Goal: Information Seeking & Learning: Check status

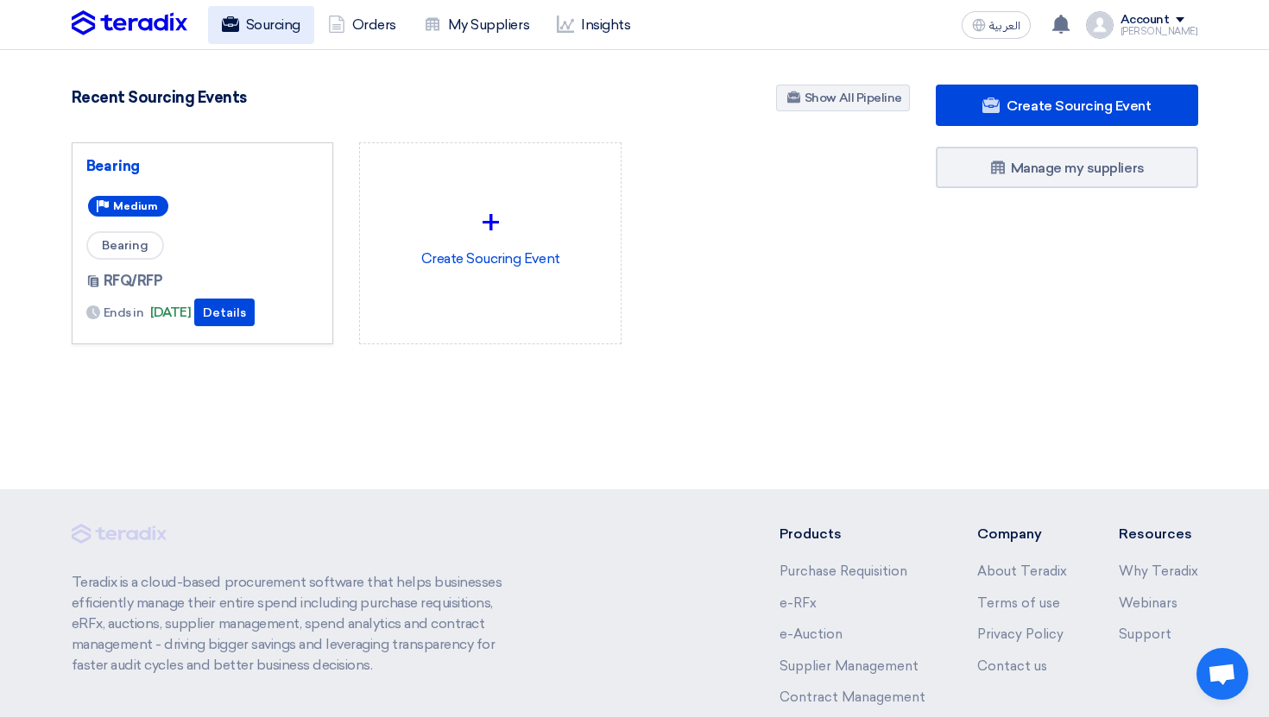
click at [237, 20] on use at bounding box center [229, 24] width 17 height 16
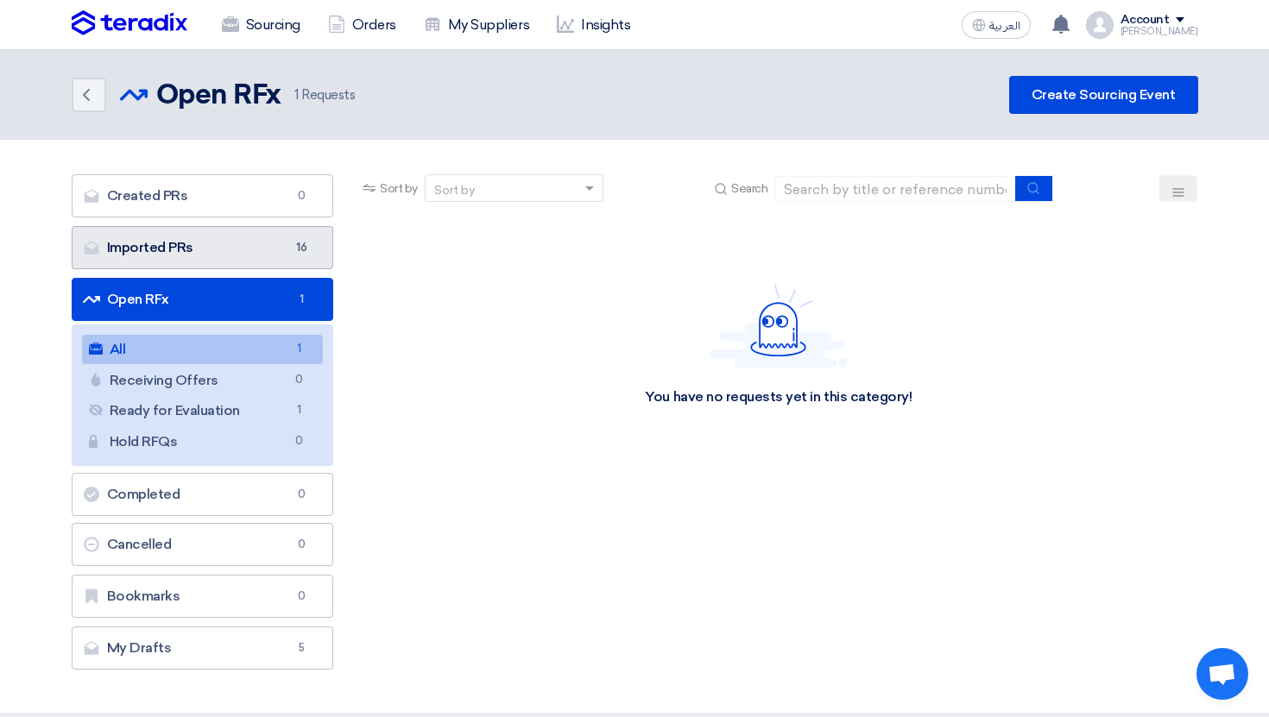
click at [291, 249] on span "16" at bounding box center [301, 247] width 21 height 17
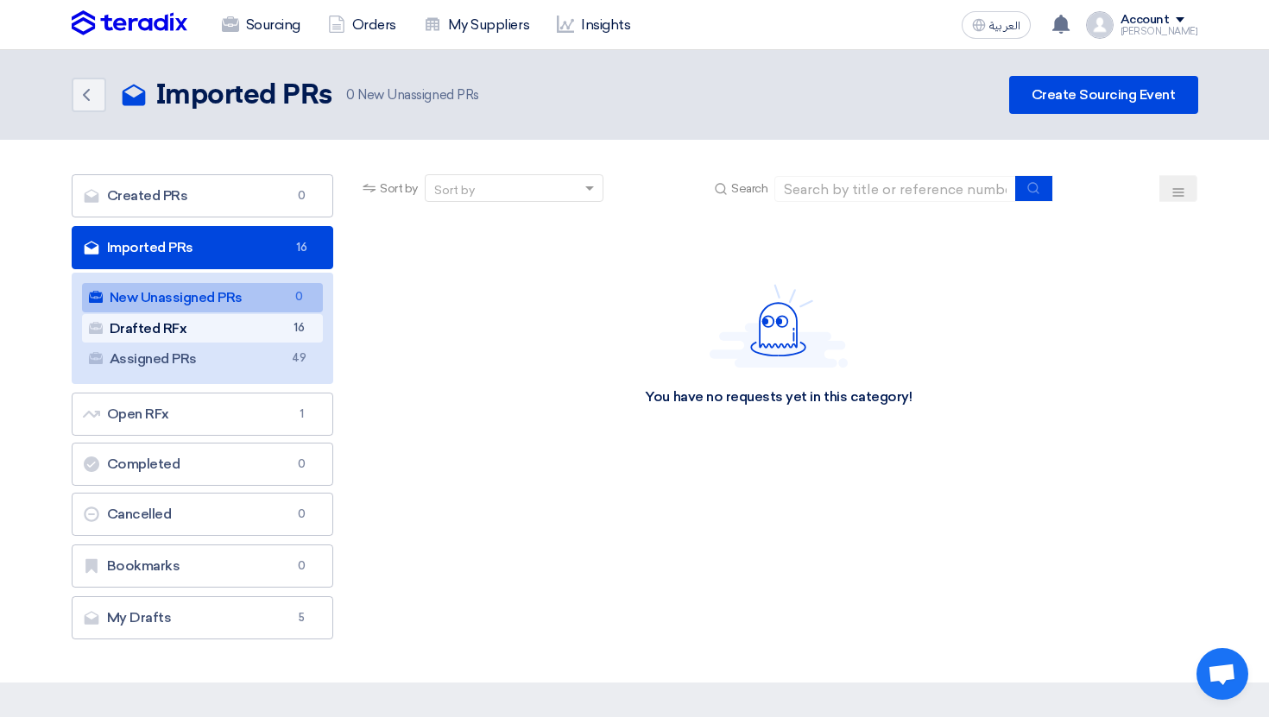
click at [284, 332] on link "Drafted RFx Drafted RFx 16" at bounding box center [203, 328] width 242 height 29
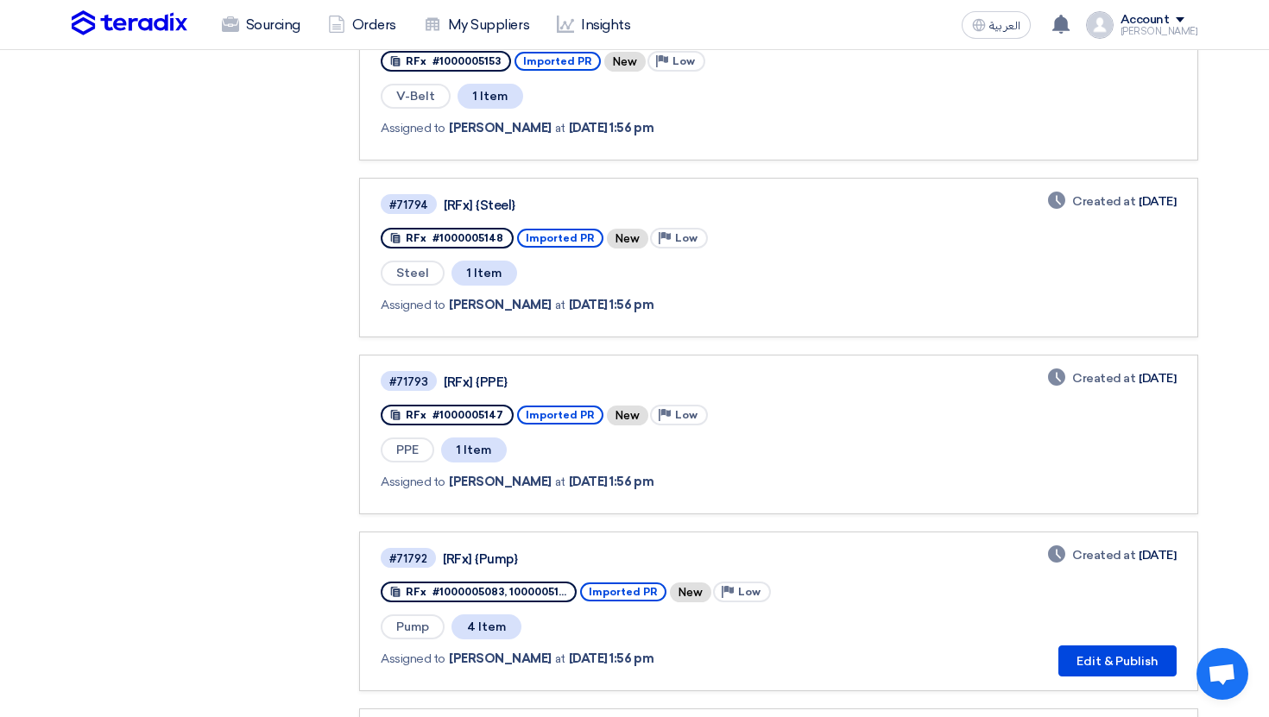
scroll to position [1012, 0]
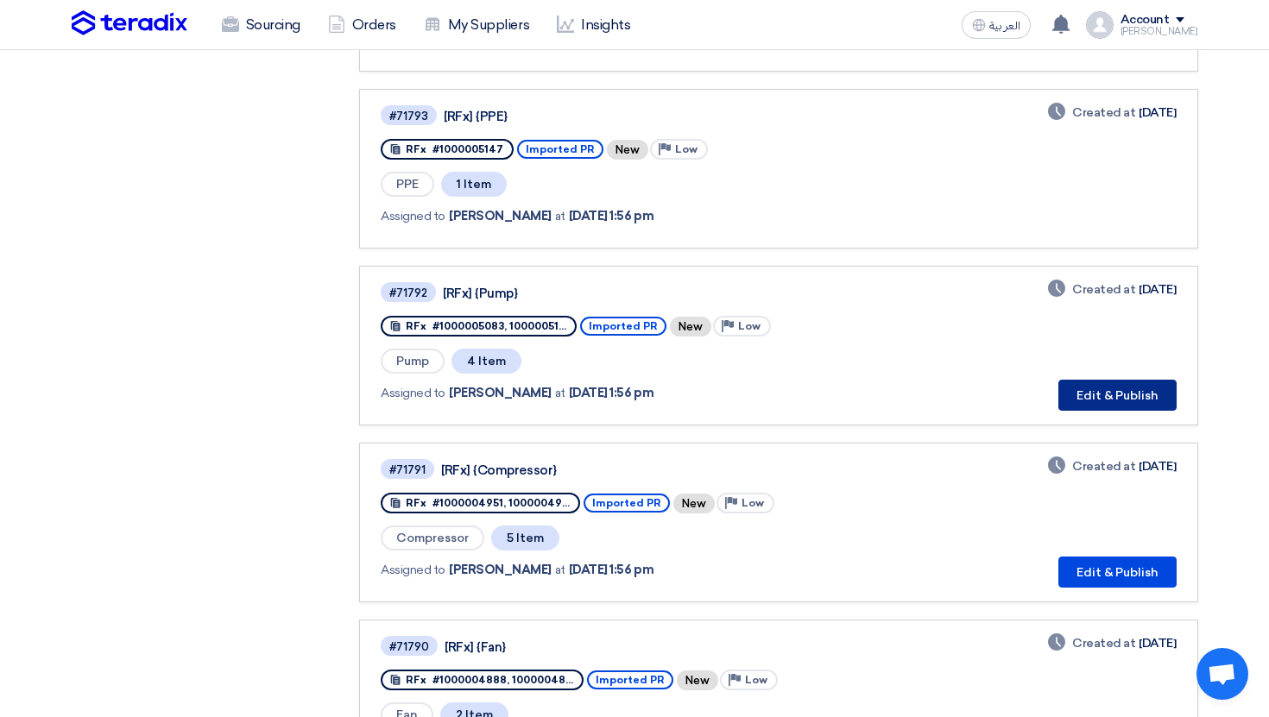
click at [1108, 401] on button "Edit & Publish" at bounding box center [1117, 395] width 118 height 31
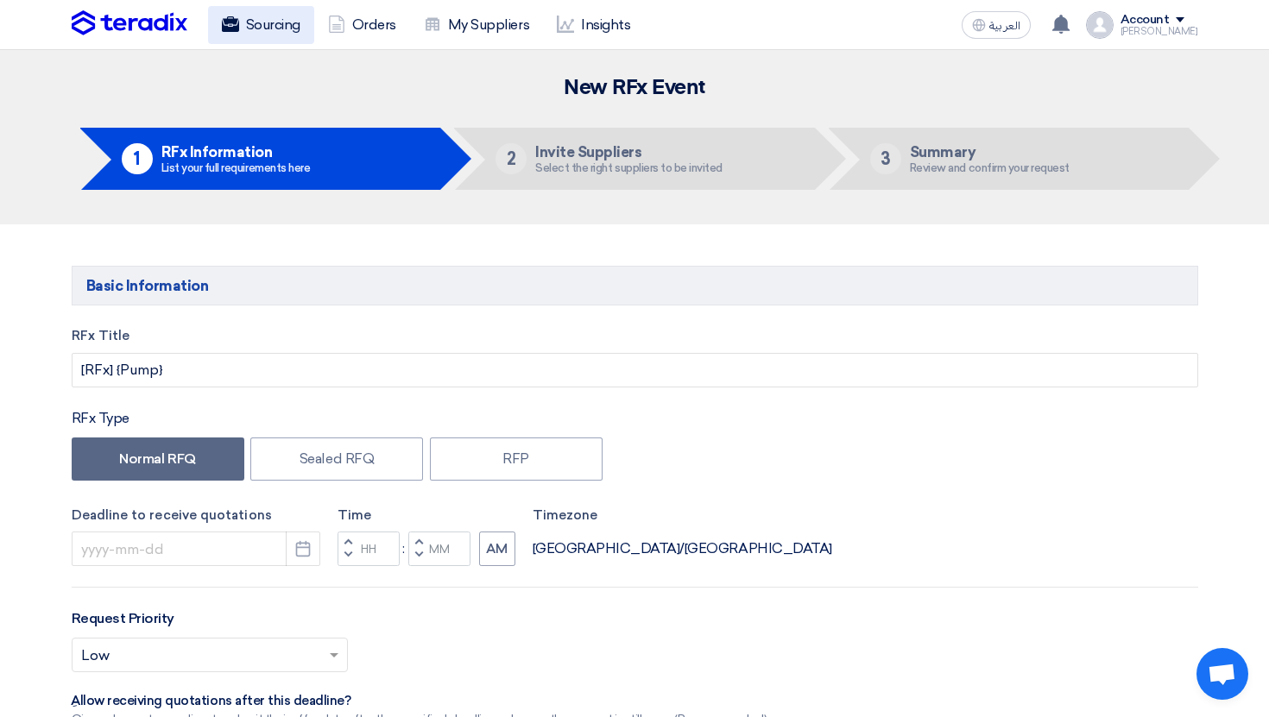
click at [295, 31] on link "Sourcing" at bounding box center [261, 25] width 106 height 38
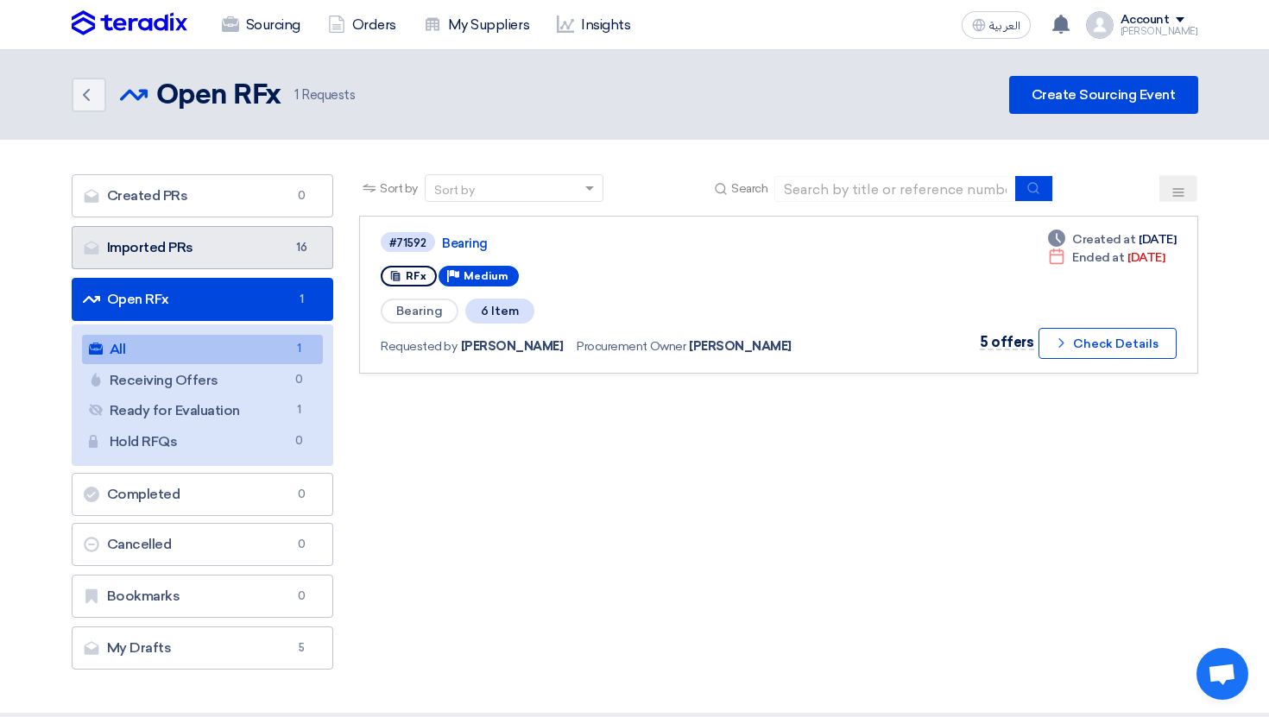
click at [284, 265] on link "Imported PRs Imported PRs 16" at bounding box center [203, 247] width 262 height 43
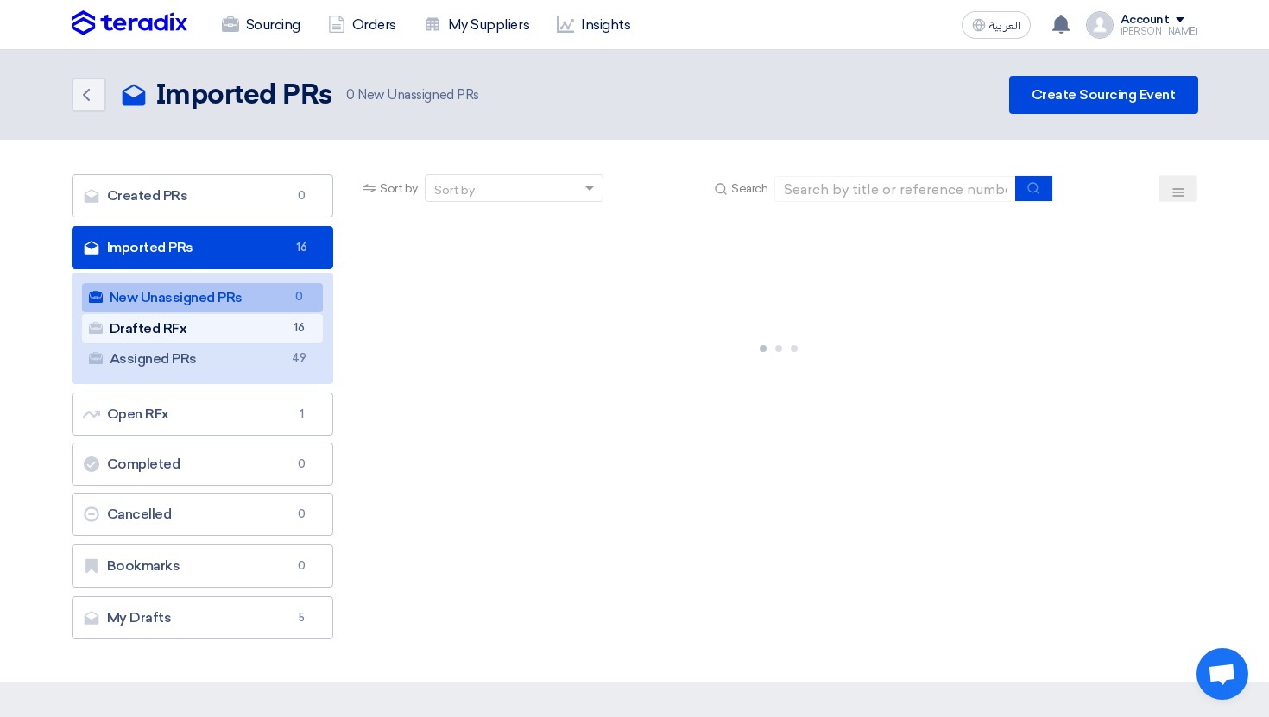
click at [281, 336] on link "Drafted RFx Drafted RFx 16" at bounding box center [203, 328] width 242 height 29
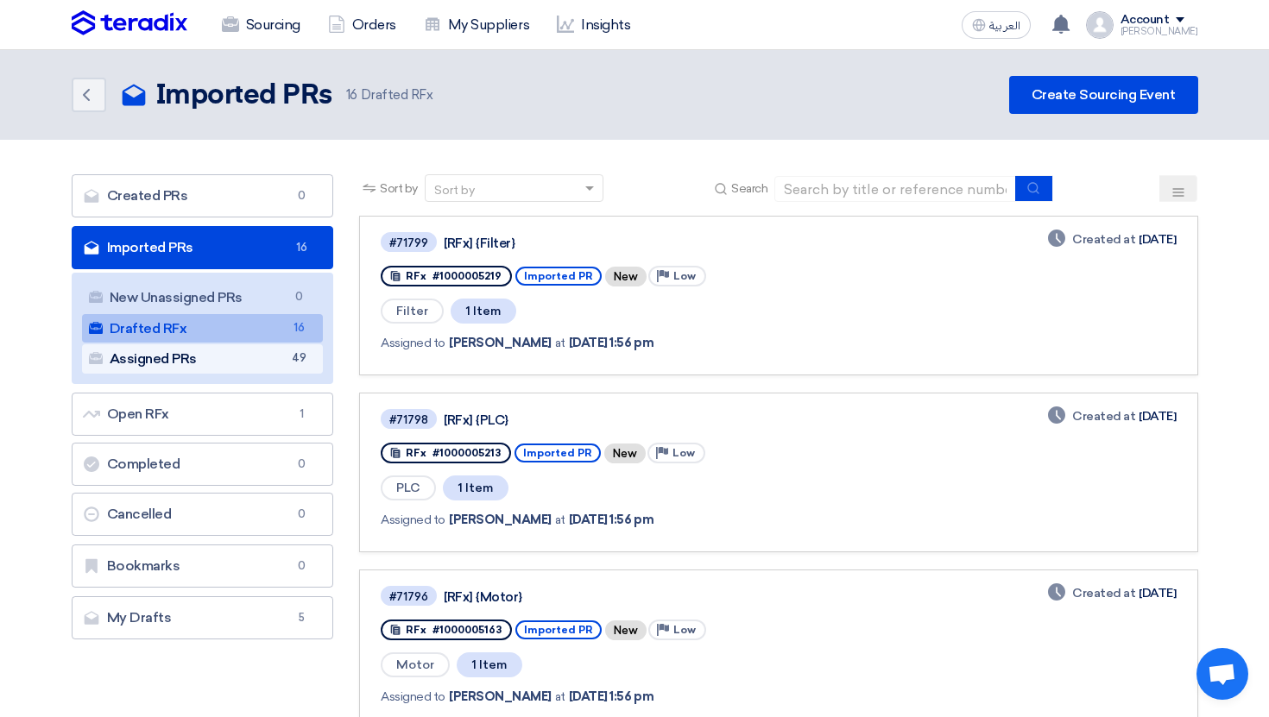
click at [292, 368] on link "Assigned PRs Assigned PRs 49" at bounding box center [203, 358] width 242 height 29
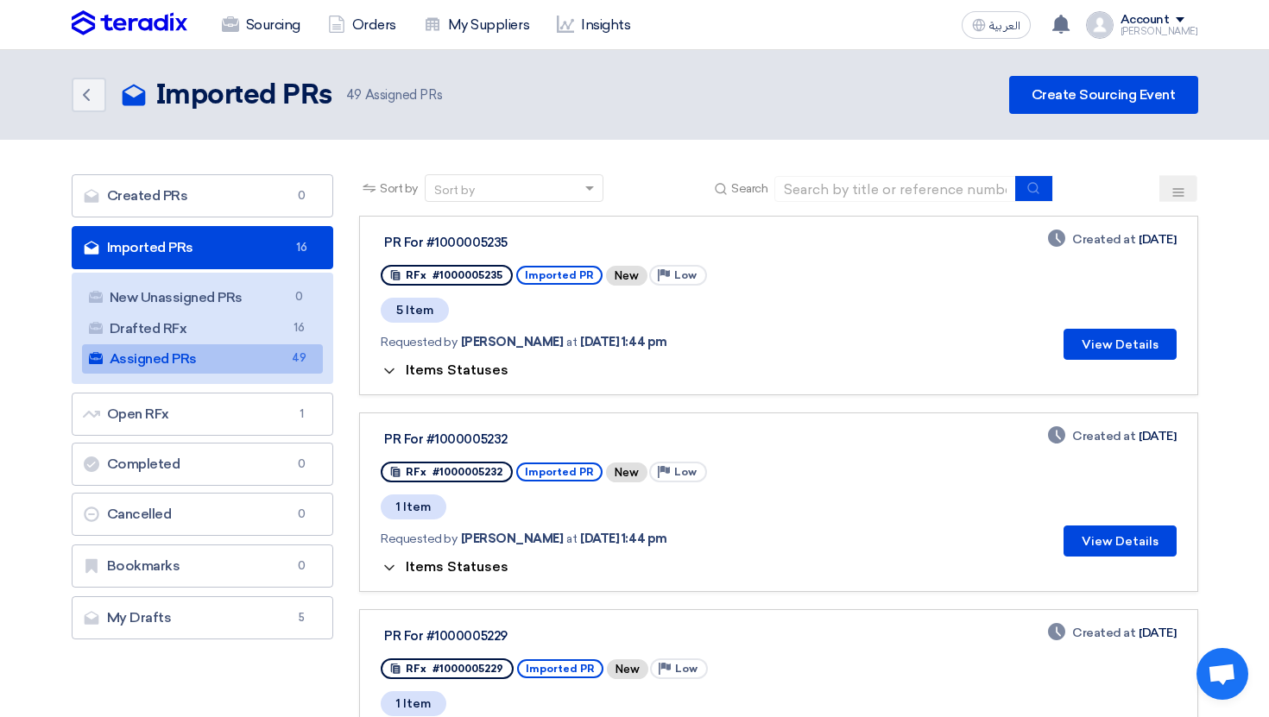
click at [470, 363] on span "Items Statuses" at bounding box center [457, 370] width 103 height 16
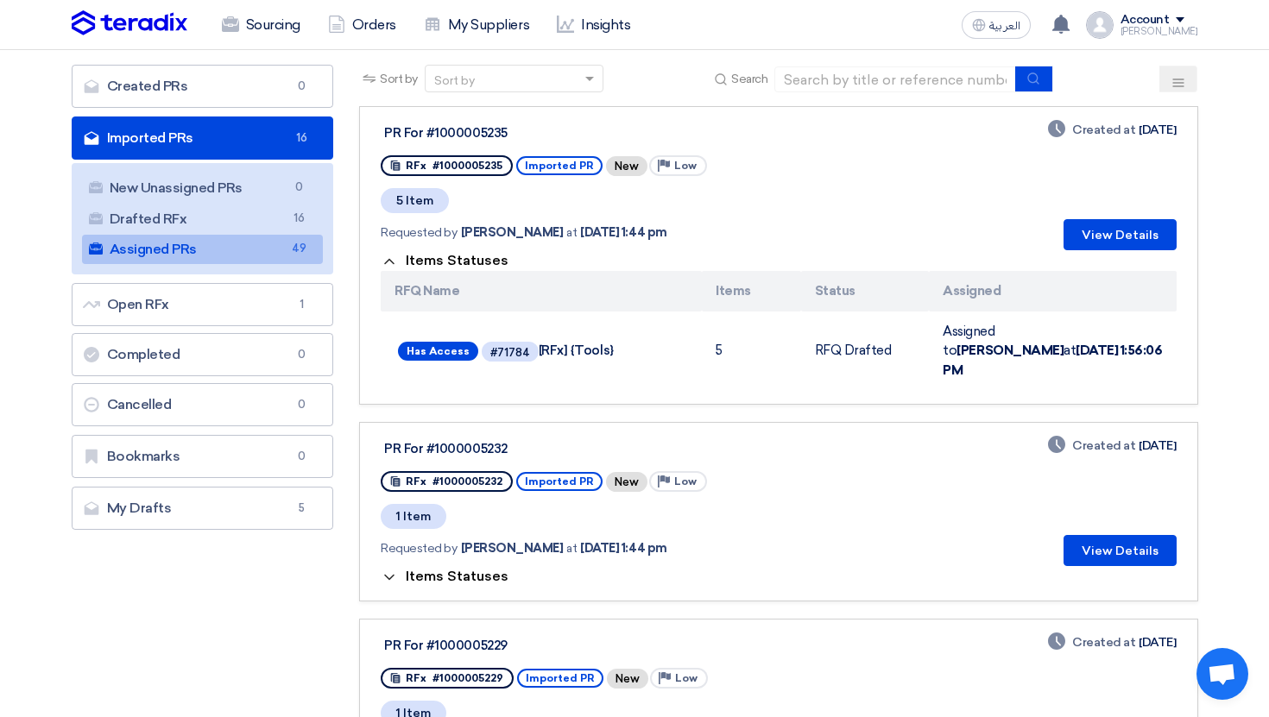
scroll to position [126, 0]
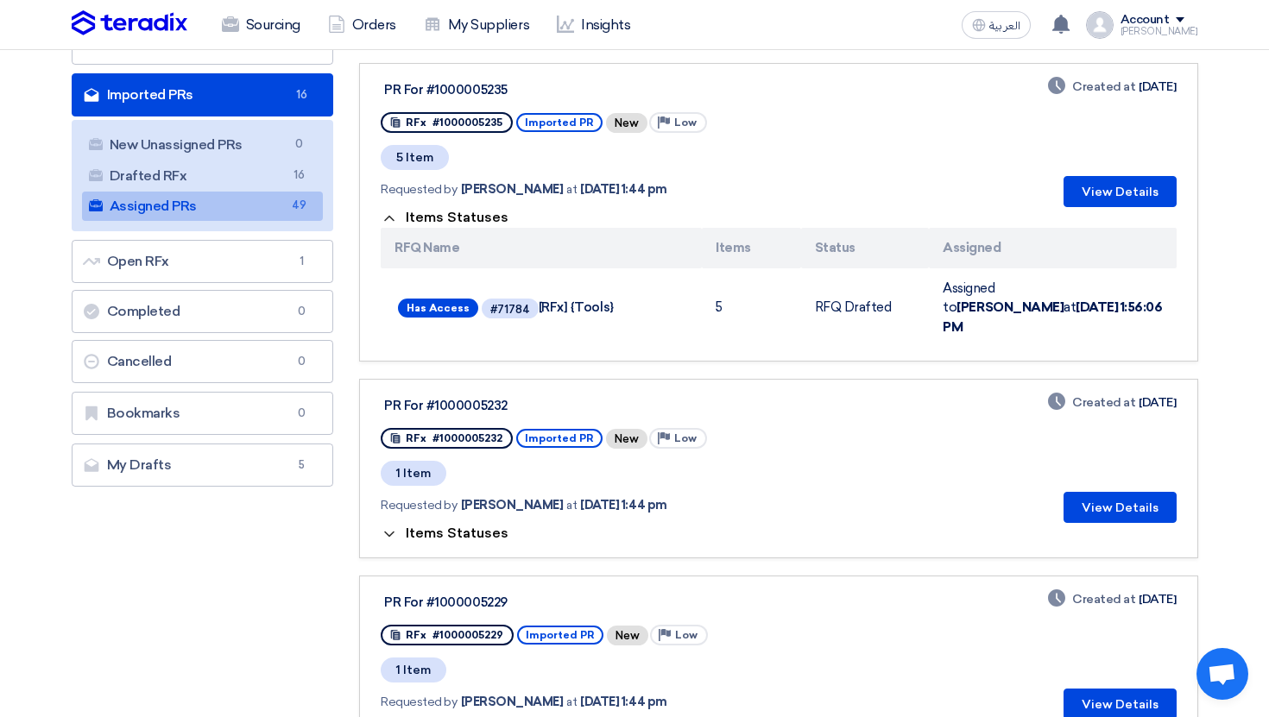
click at [489, 525] on span "Items Statuses" at bounding box center [457, 533] width 103 height 16
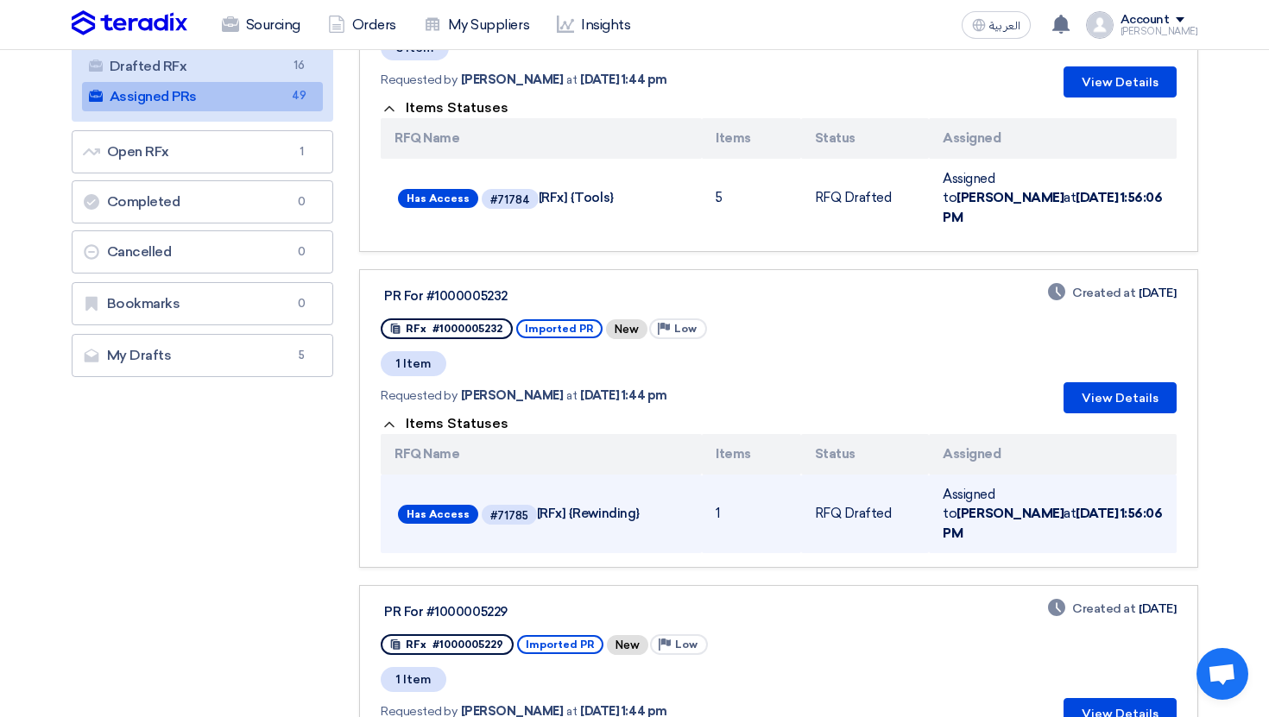
scroll to position [355, 0]
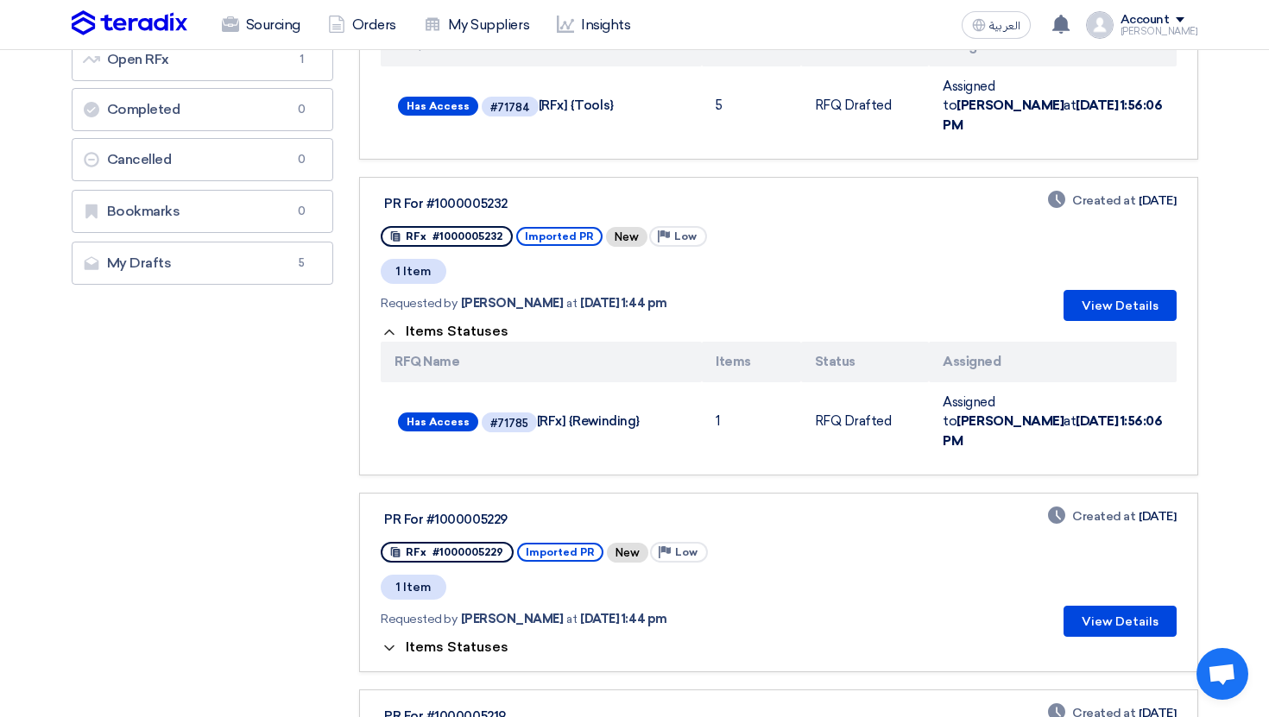
click at [442, 639] on span "Items Statuses" at bounding box center [457, 647] width 103 height 16
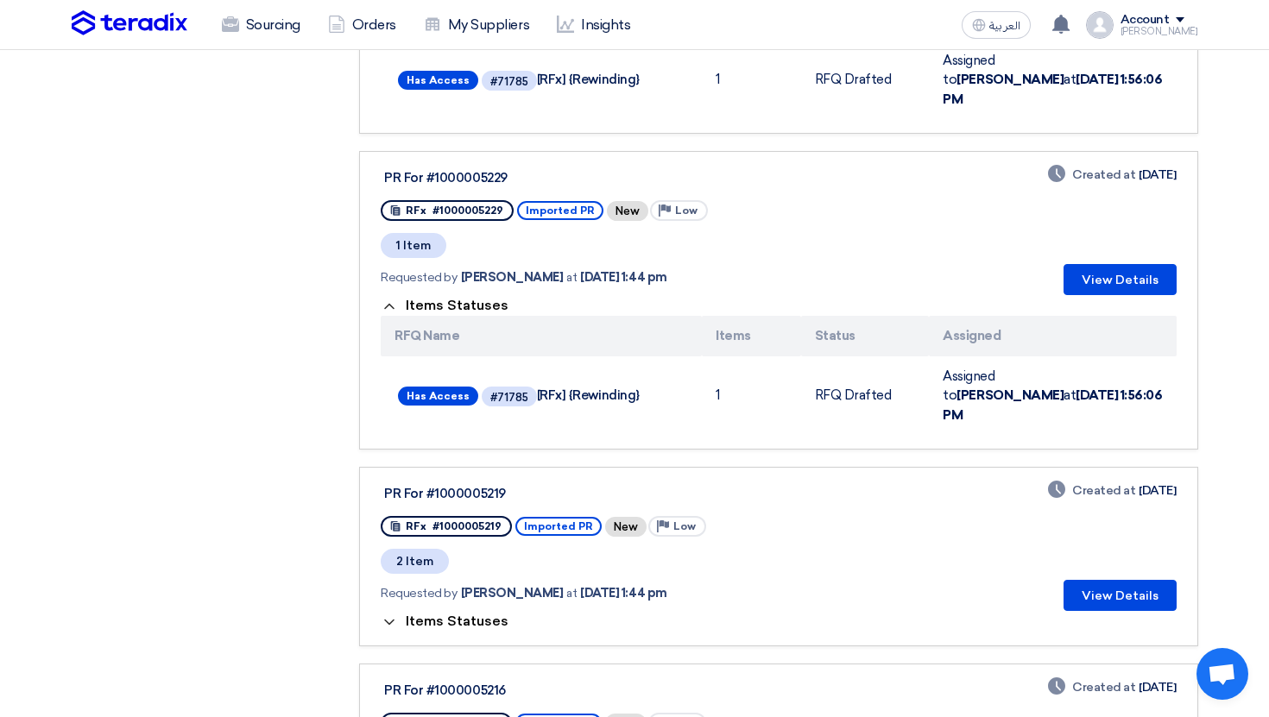
scroll to position [846, 0]
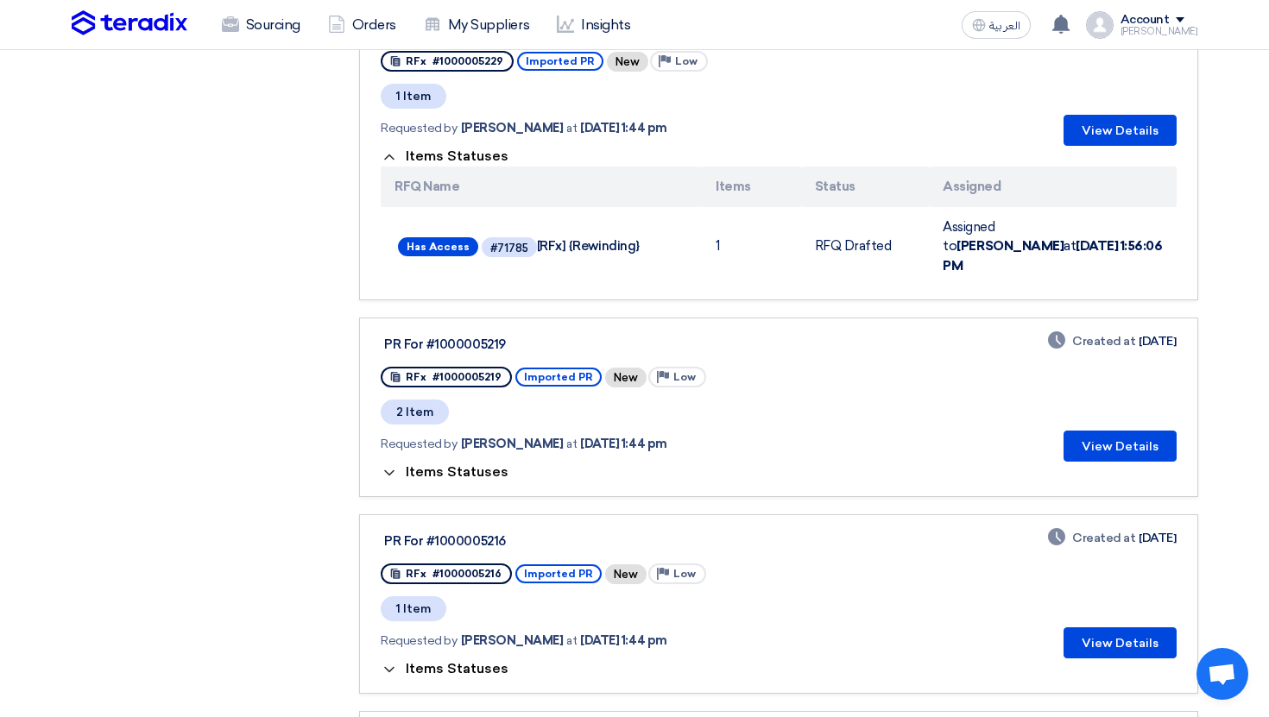
click at [472, 464] on span "Items Statuses" at bounding box center [457, 472] width 103 height 16
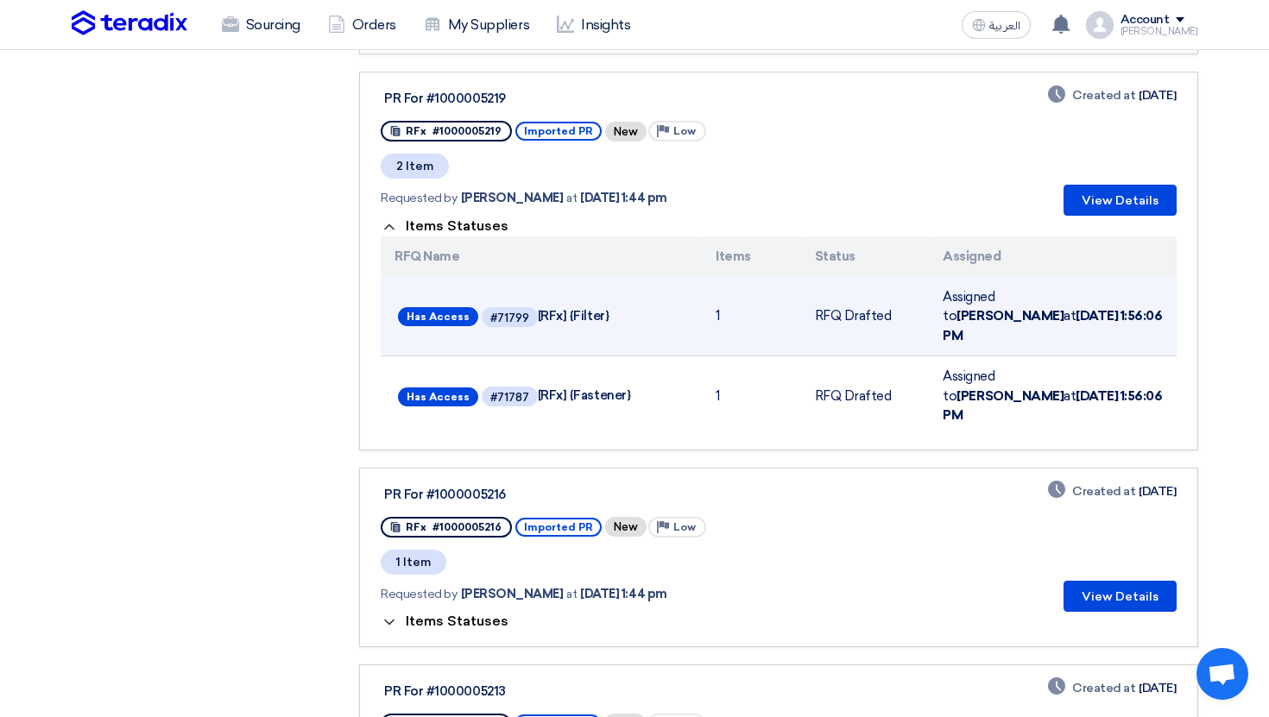
scroll to position [1240, 0]
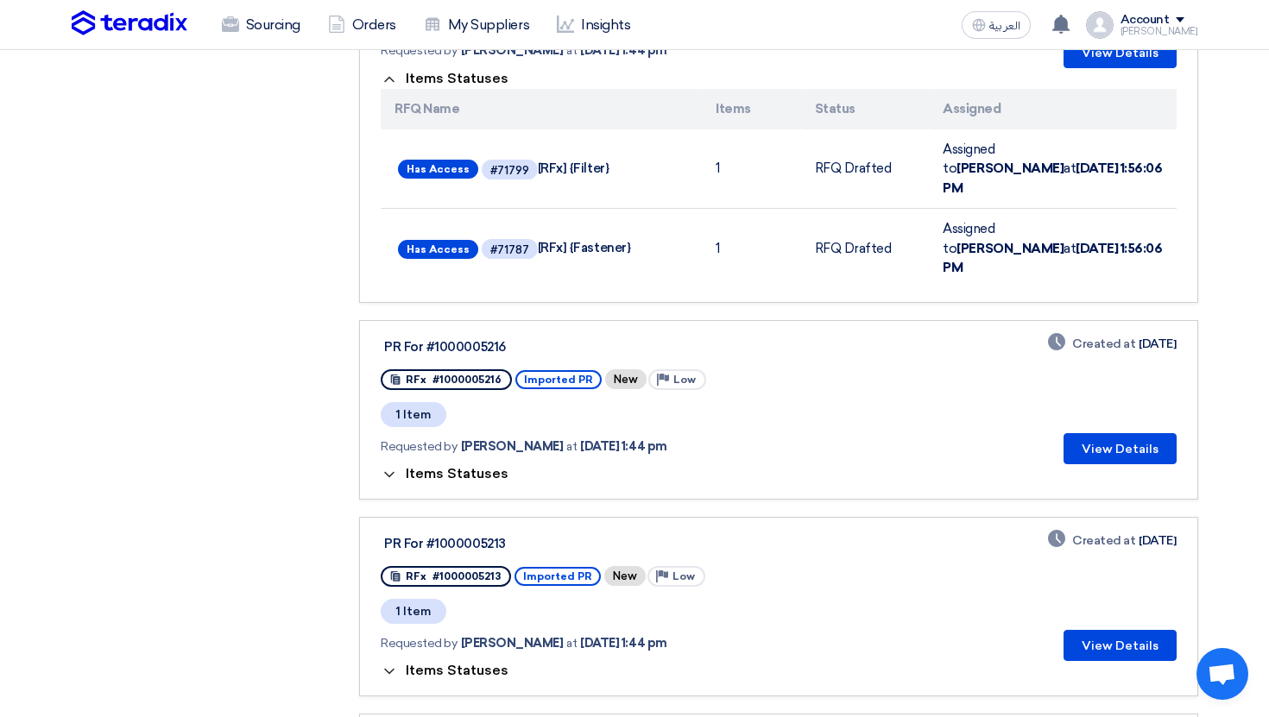
click at [437, 466] on span "Items Statuses" at bounding box center [457, 474] width 103 height 16
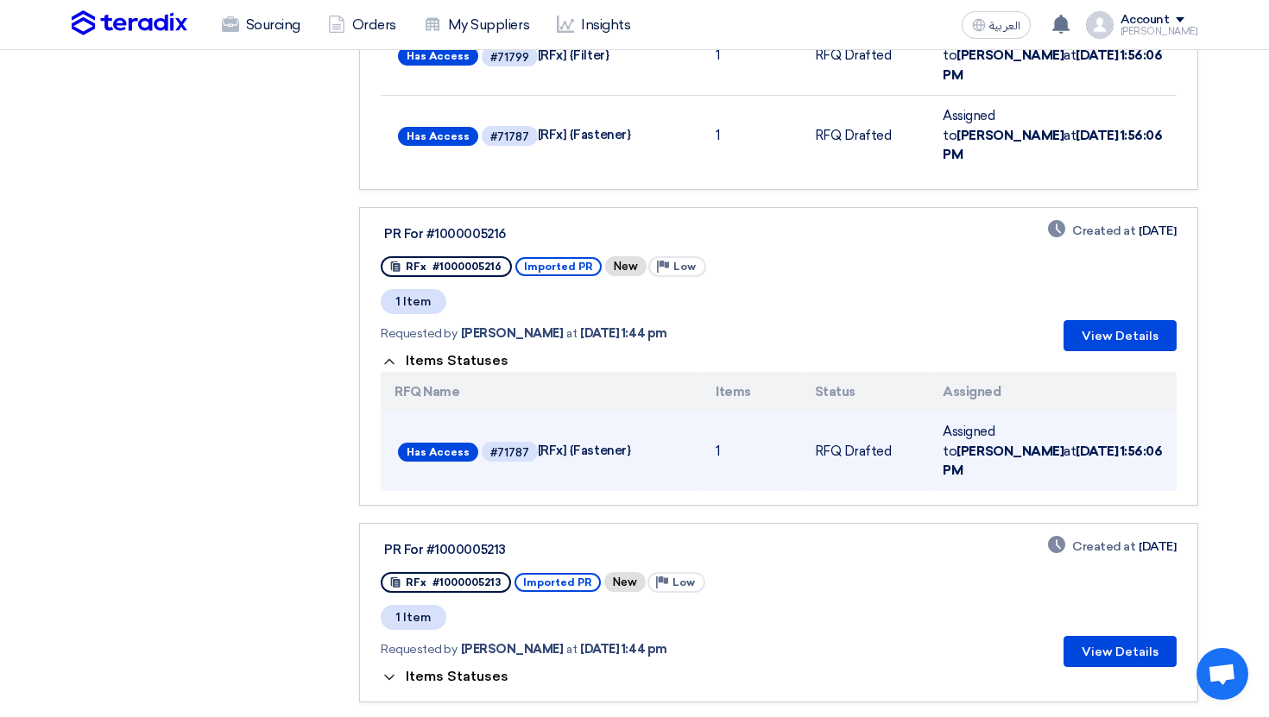
scroll to position [1483, 0]
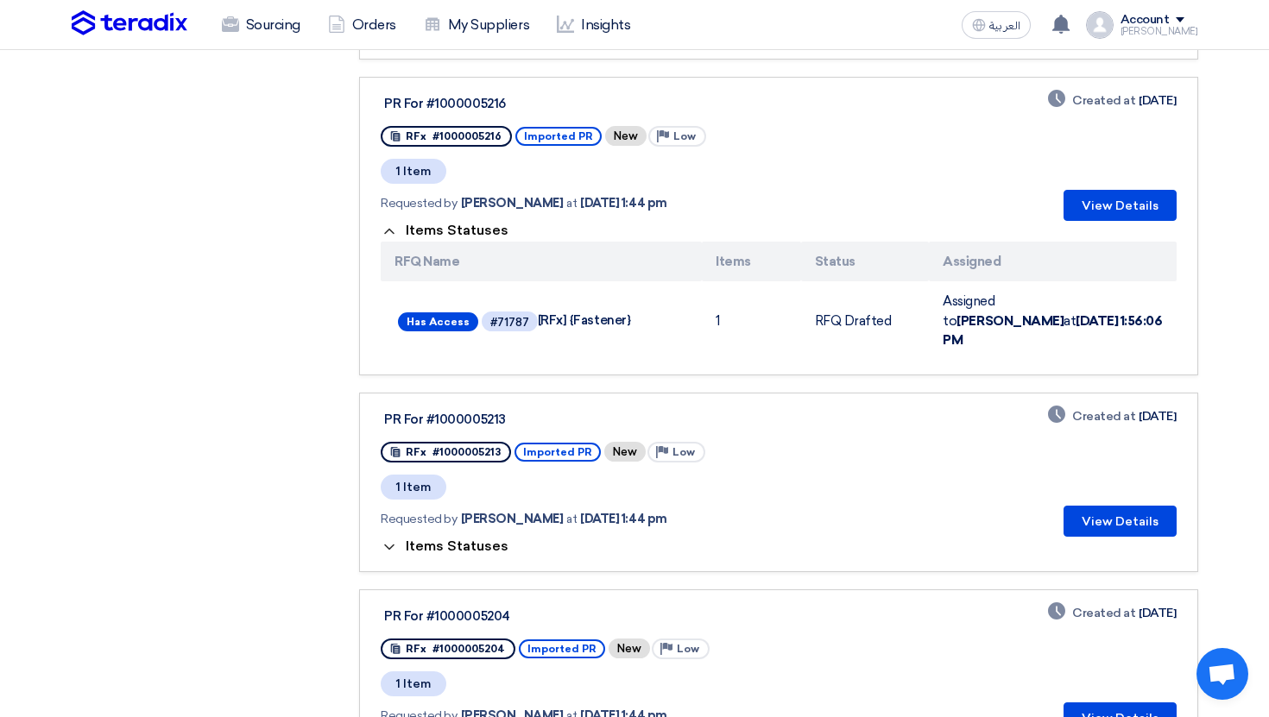
click at [445, 464] on app-rfq-listing-content "Sort by Sort by Search Category Owner Type" at bounding box center [778, 55] width 838 height 2729
click at [445, 445] on link "PR For #1000005213 RFx #1000005213 Imported PR New Priority Low 1 Item Requeste…" at bounding box center [778, 483] width 838 height 180
click at [445, 442] on link "PR For #1000005213 RFx #1000005213 Imported PR New Priority Low 1 Item Requeste…" at bounding box center [778, 483] width 838 height 180
click at [445, 539] on span "Items Statuses" at bounding box center [457, 547] width 103 height 16
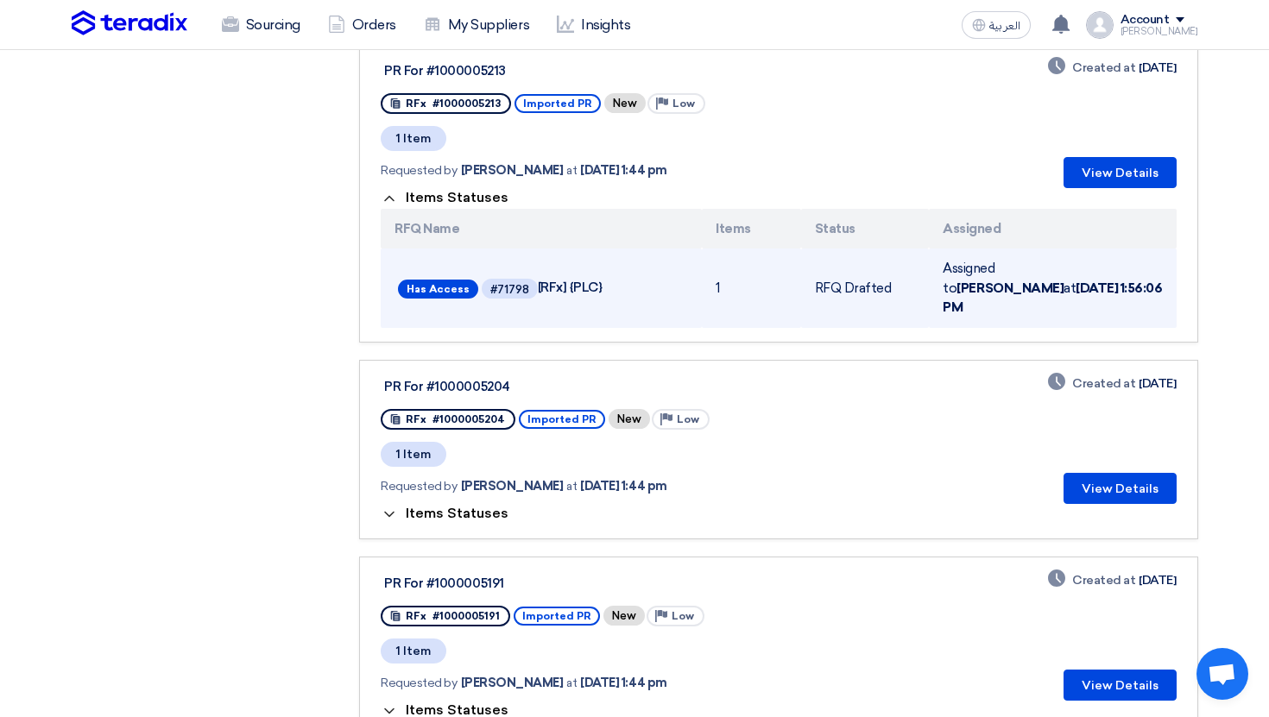
scroll to position [1902, 0]
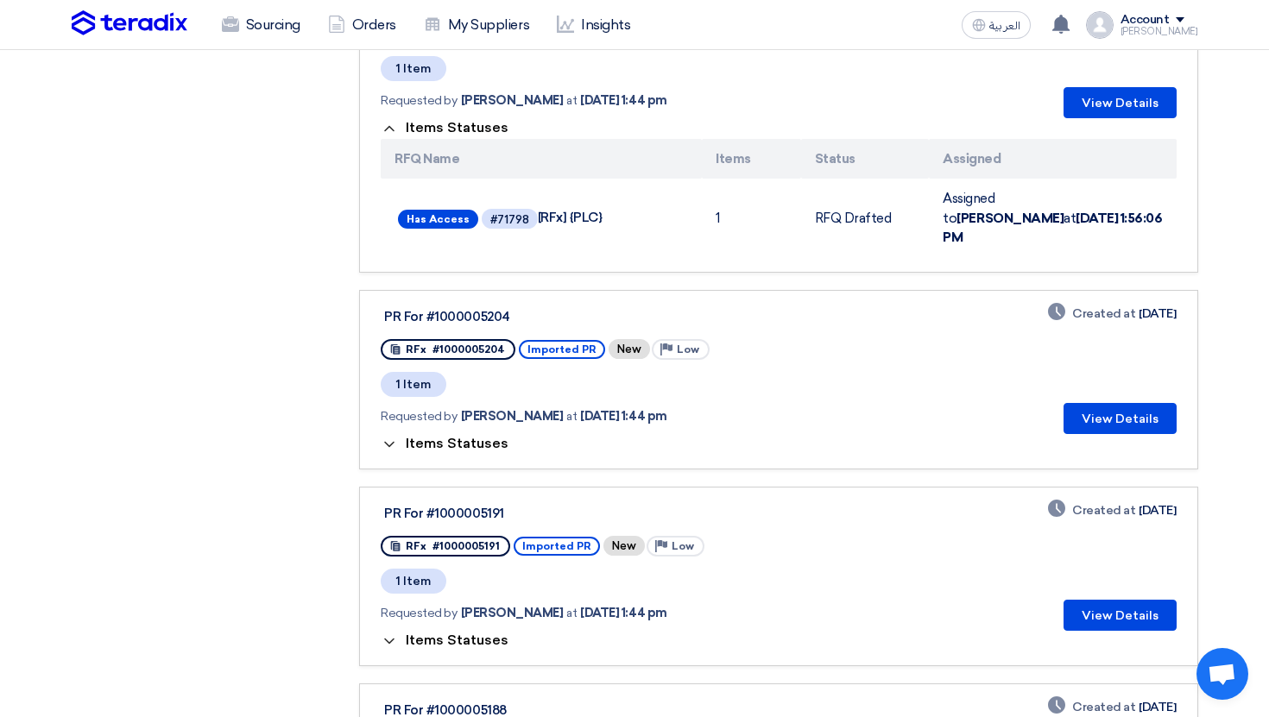
click at [420, 436] on span "Items Statuses" at bounding box center [457, 444] width 103 height 16
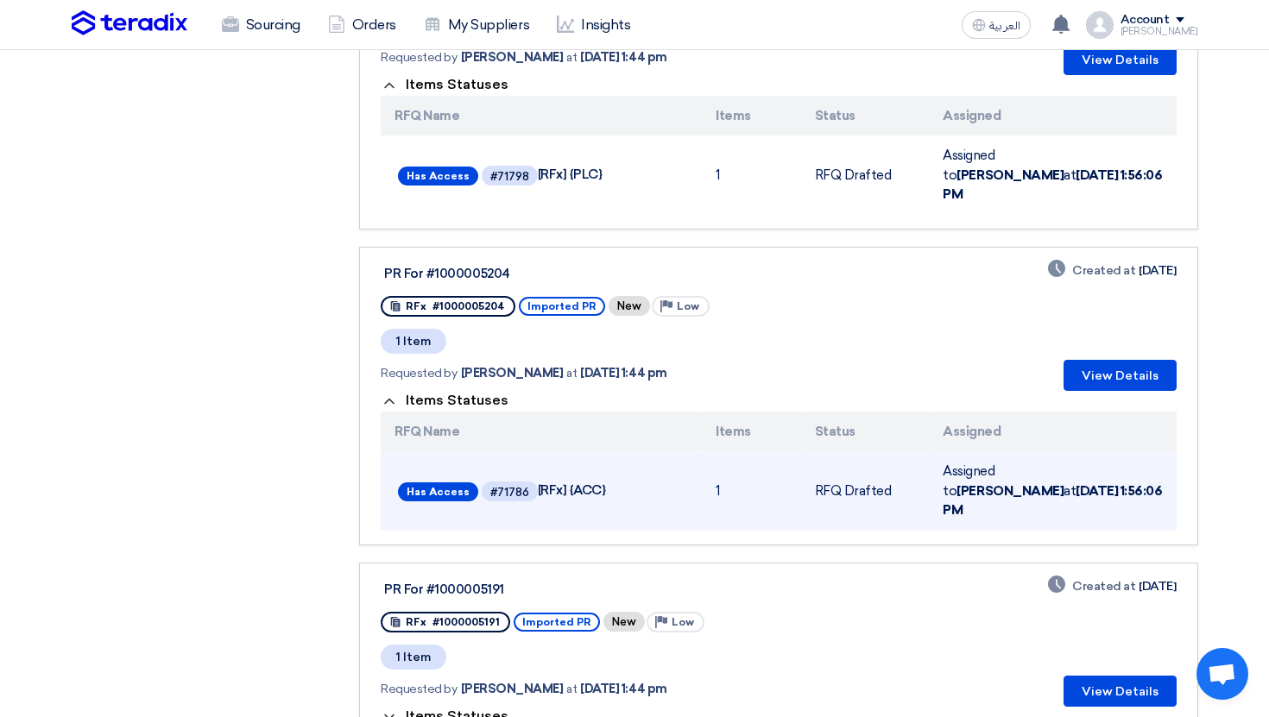
scroll to position [1948, 0]
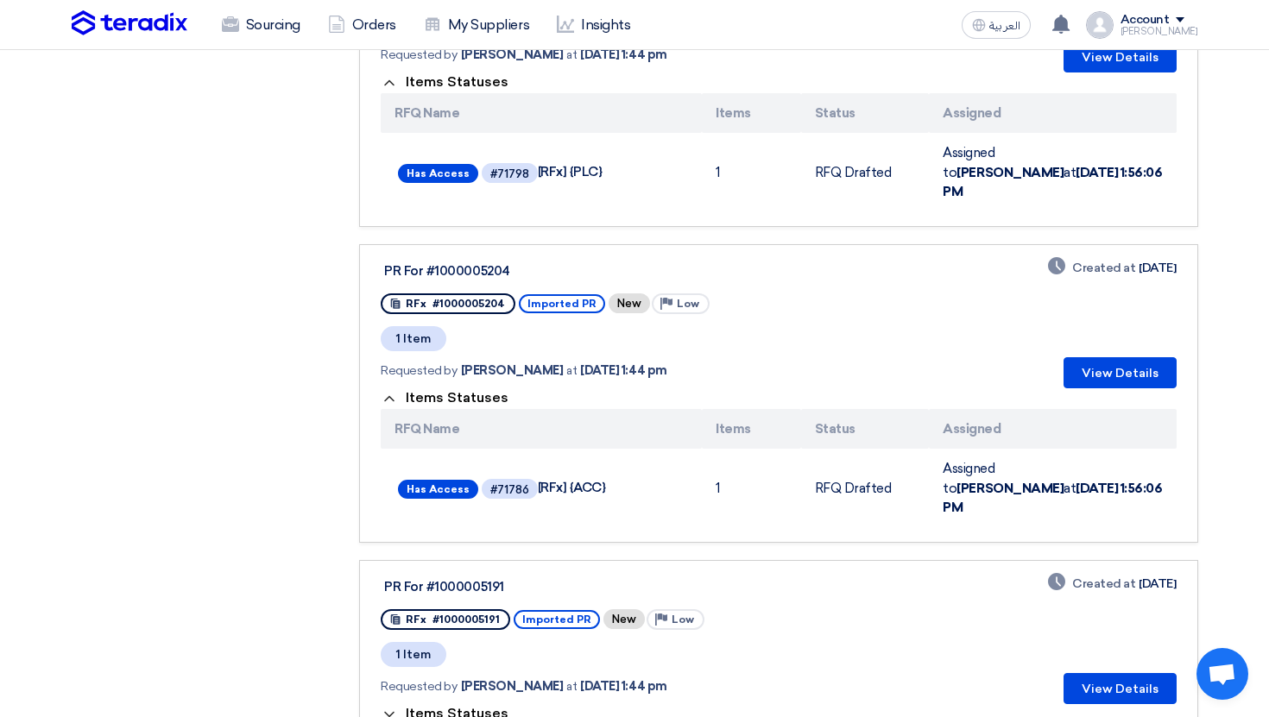
click at [439, 570] on link "PR For #1000005191 RFx #1000005191 Imported PR New Priority Low 1 Item Requeste…" at bounding box center [778, 650] width 838 height 180
click at [451, 669] on div "Requested by Ahmed Atef at Oct 14, 2025, 1:44 pm" at bounding box center [600, 686] width 439 height 35
click at [455, 706] on span "Items Statuses" at bounding box center [457, 714] width 103 height 16
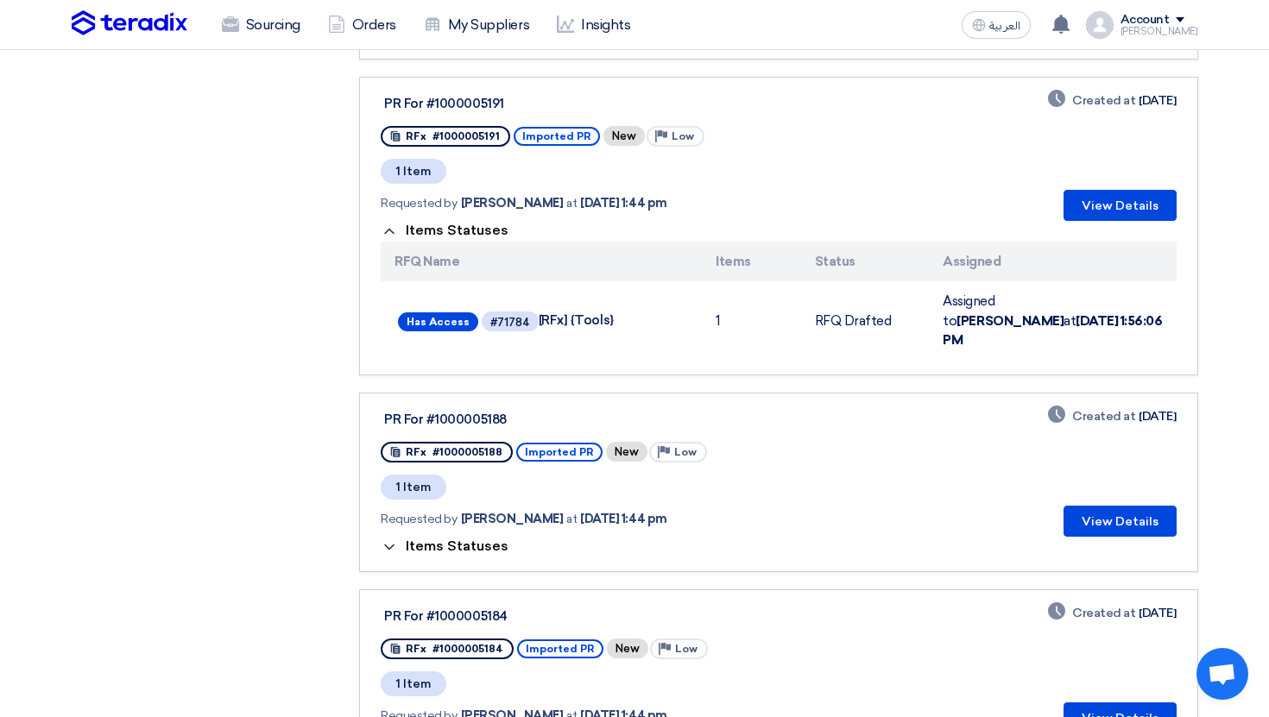
scroll to position [2449, 0]
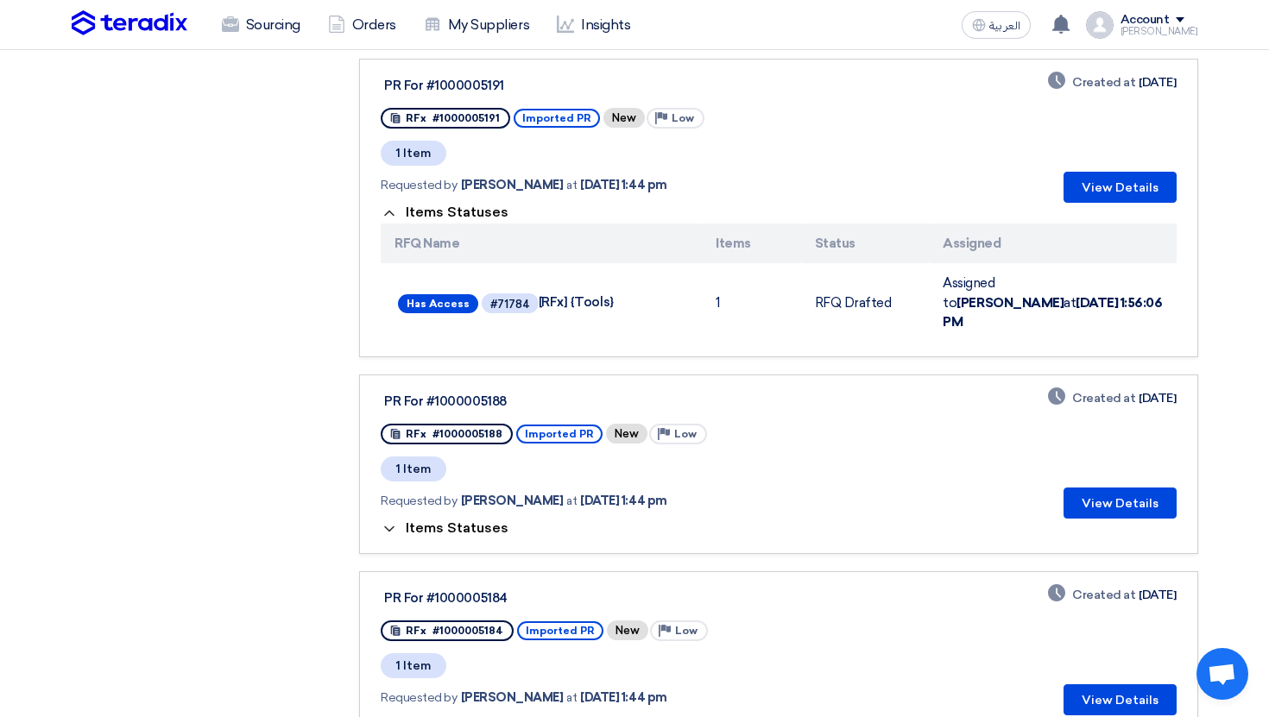
click at [433, 717] on span "Items Statuses" at bounding box center [457, 725] width 103 height 16
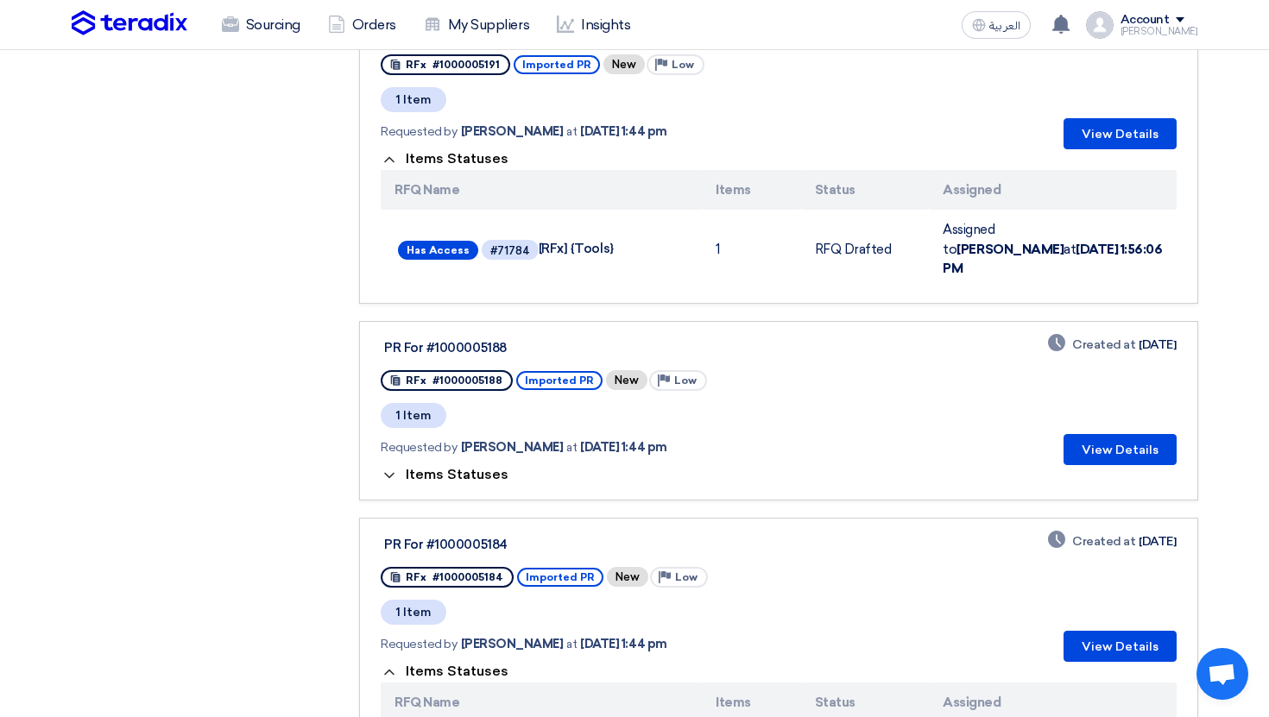
scroll to position [2506, 0]
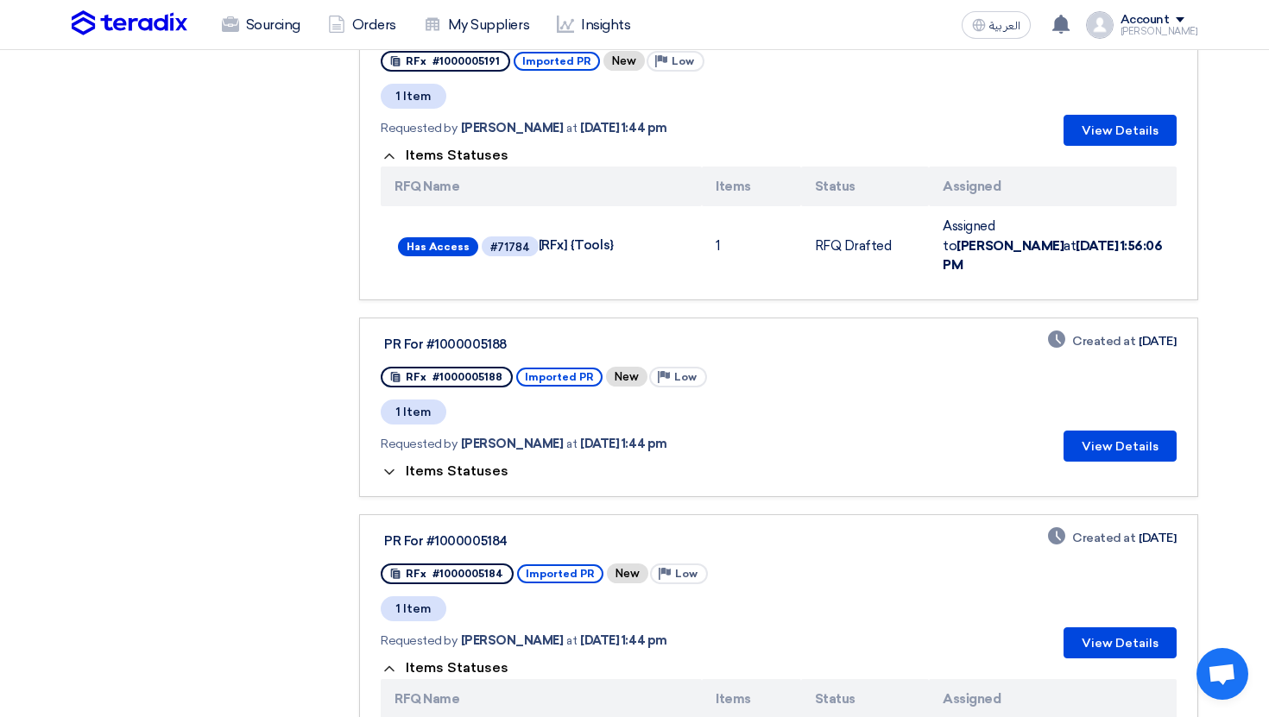
drag, startPoint x: 510, startPoint y: 369, endPoint x: 452, endPoint y: 369, distance: 58.7
click at [452, 534] on div "PR For #1000005184" at bounding box center [600, 542] width 432 height 16
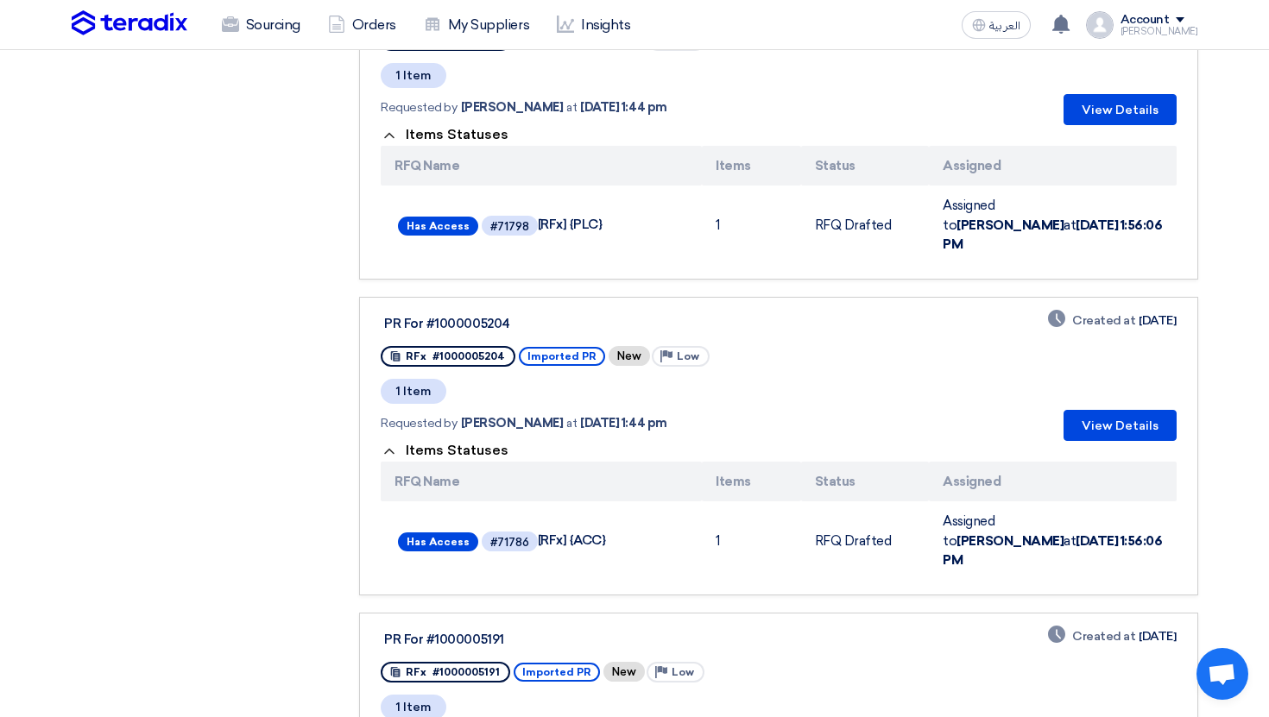
scroll to position [1896, 0]
click at [859, 627] on div "PR For #1000005191 RFx #1000005191 Imported PR New Priority Low 1 Item Requeste…" at bounding box center [778, 691] width 795 height 129
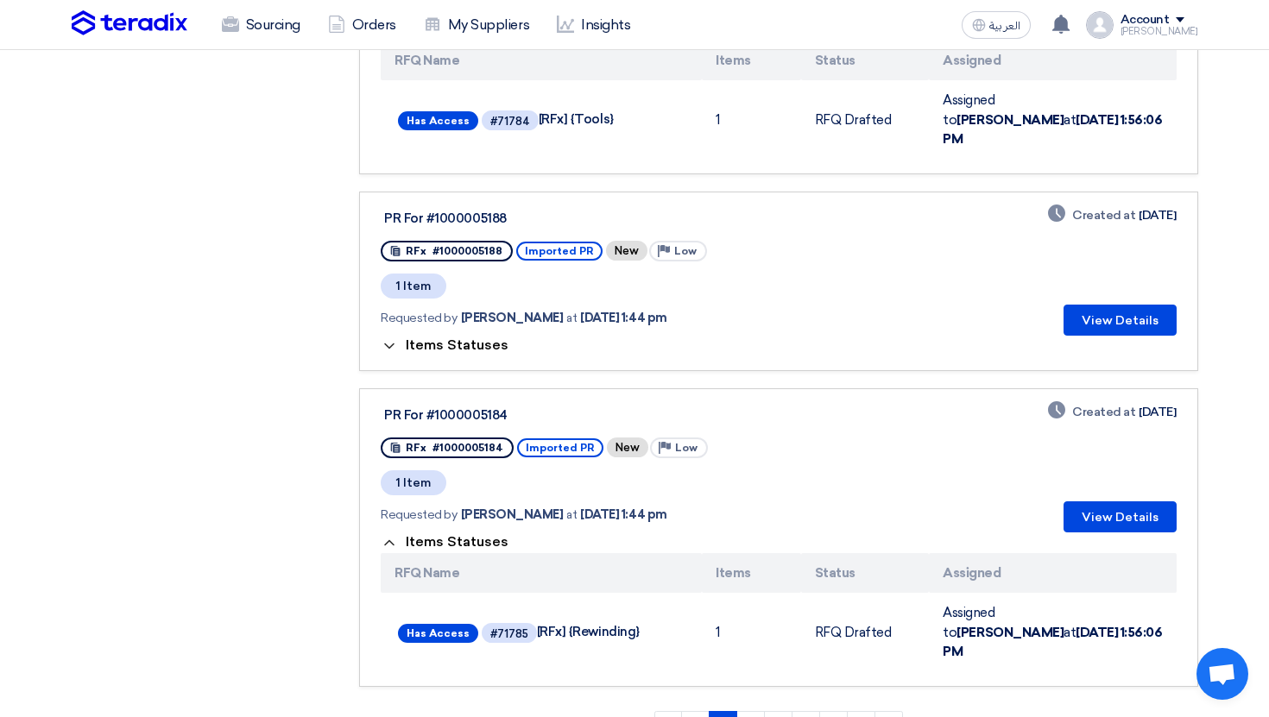
scroll to position [2634, 0]
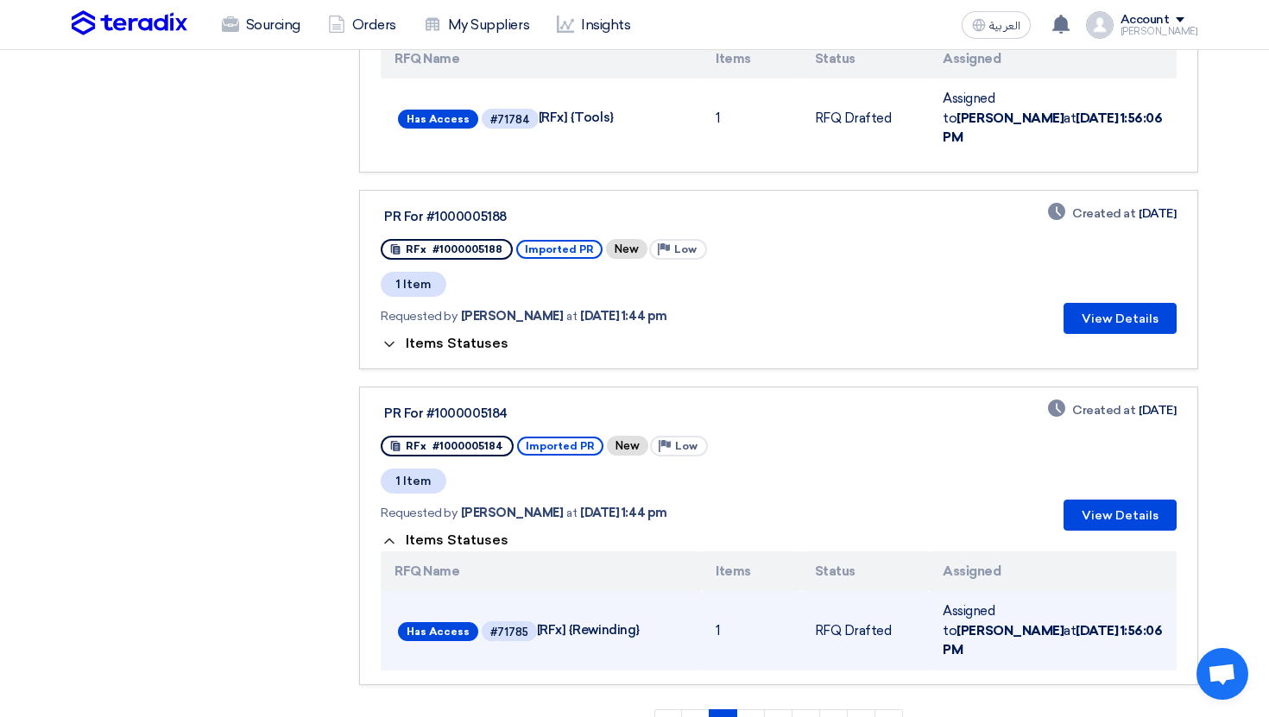
drag, startPoint x: 554, startPoint y: 439, endPoint x: 654, endPoint y: 439, distance: 99.3
click at [645, 618] on span "Has Access #71785 [RFx] {Rewinding}" at bounding box center [541, 631] width 287 height 27
click at [654, 618] on span "Has Access #71785 [RFx] {Rewinding}" at bounding box center [541, 631] width 287 height 27
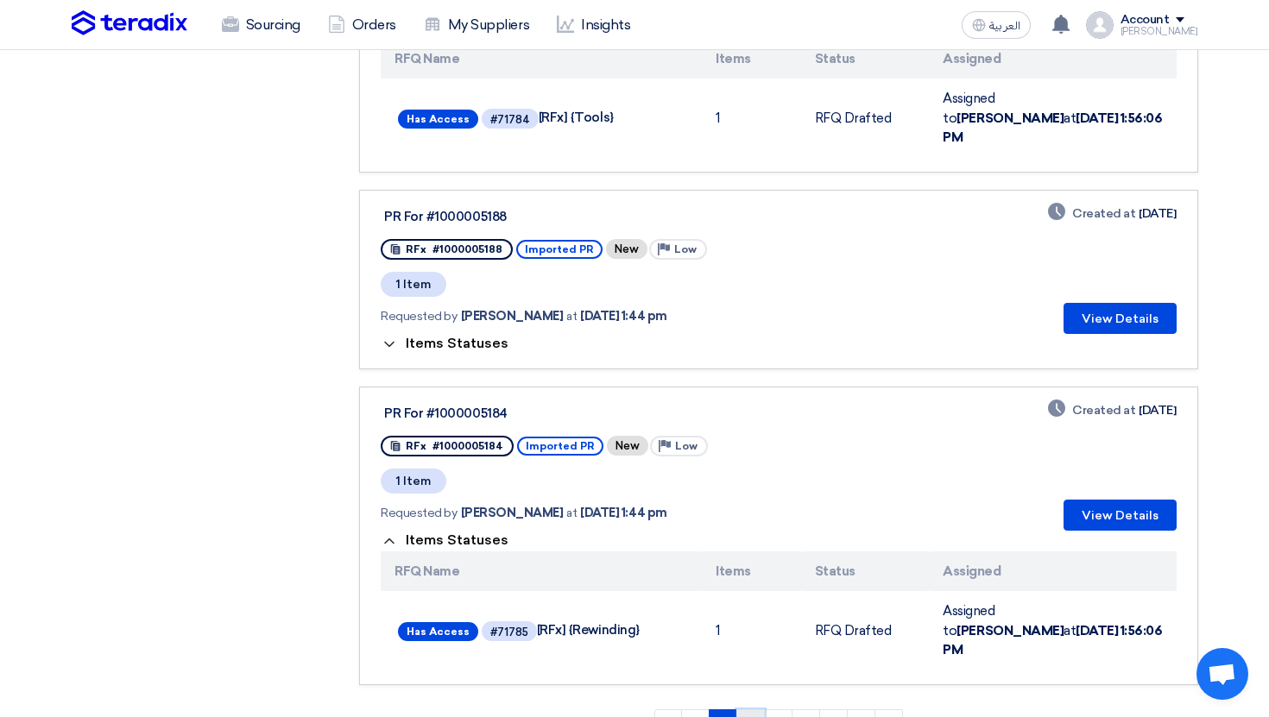
click at [755, 710] on link "2" at bounding box center [750, 724] width 28 height 28
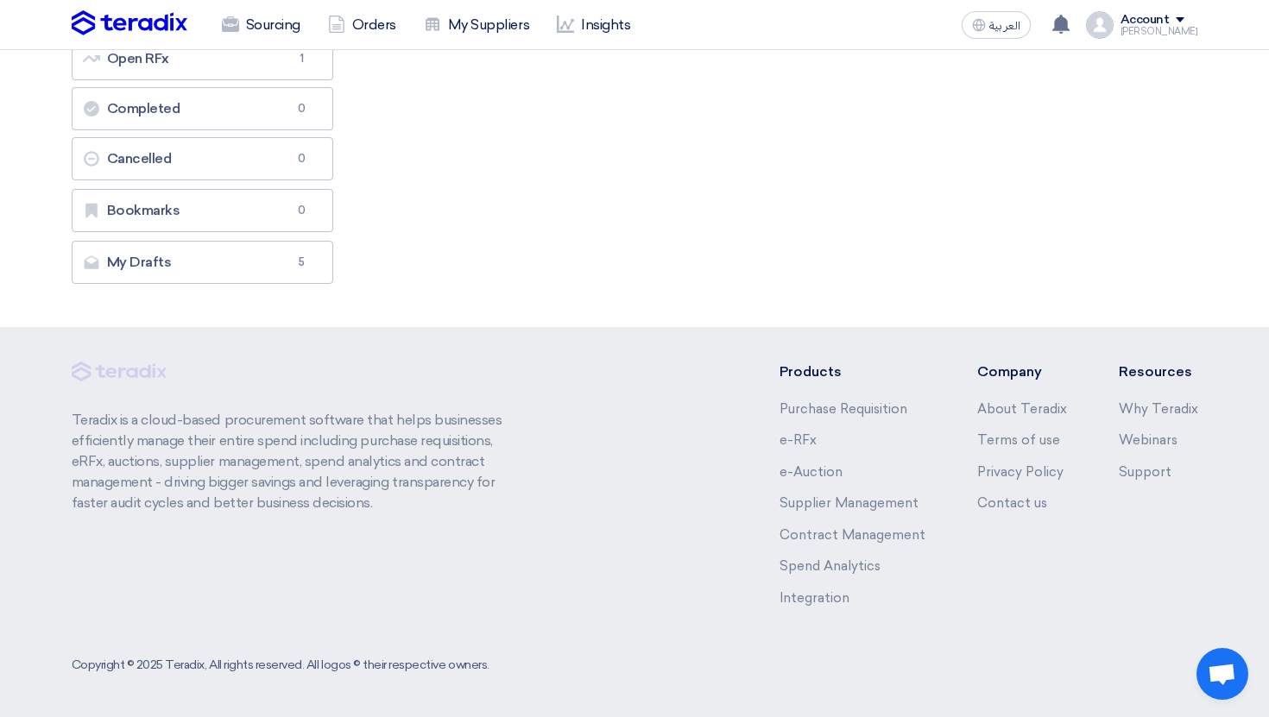
scroll to position [0, 0]
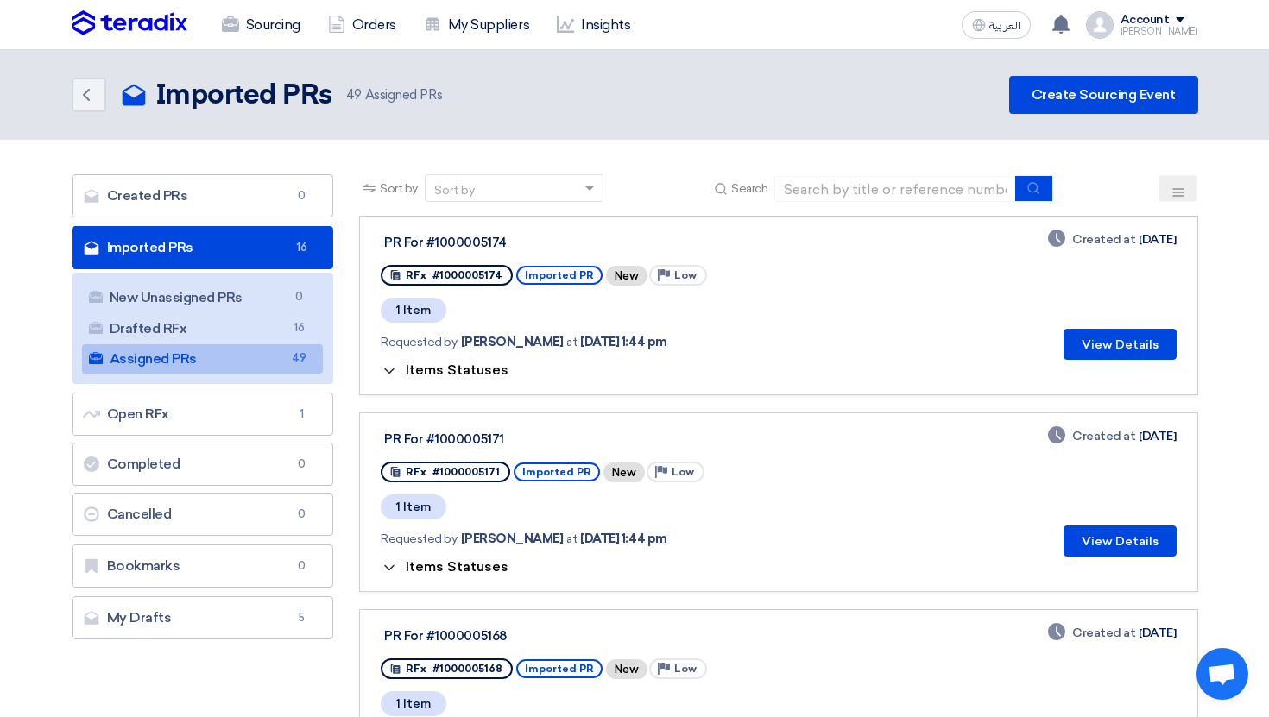
click at [496, 369] on span "Items Statuses" at bounding box center [457, 370] width 103 height 16
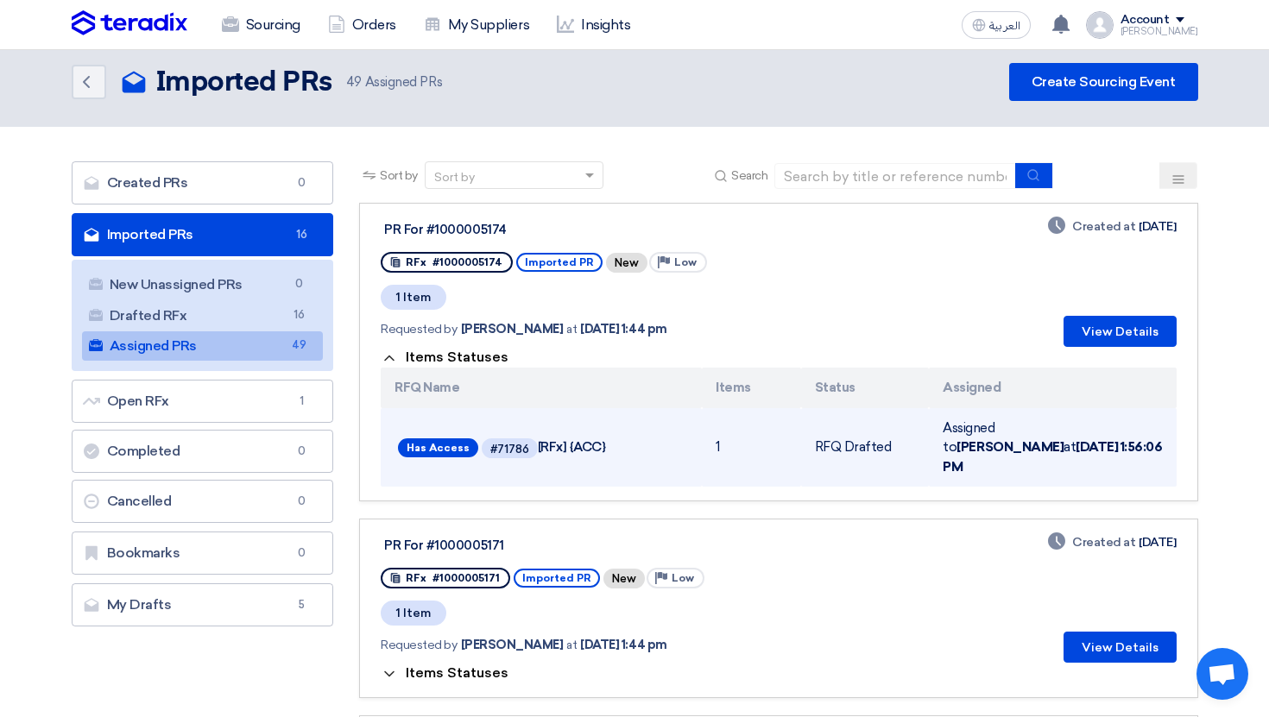
scroll to position [6, 0]
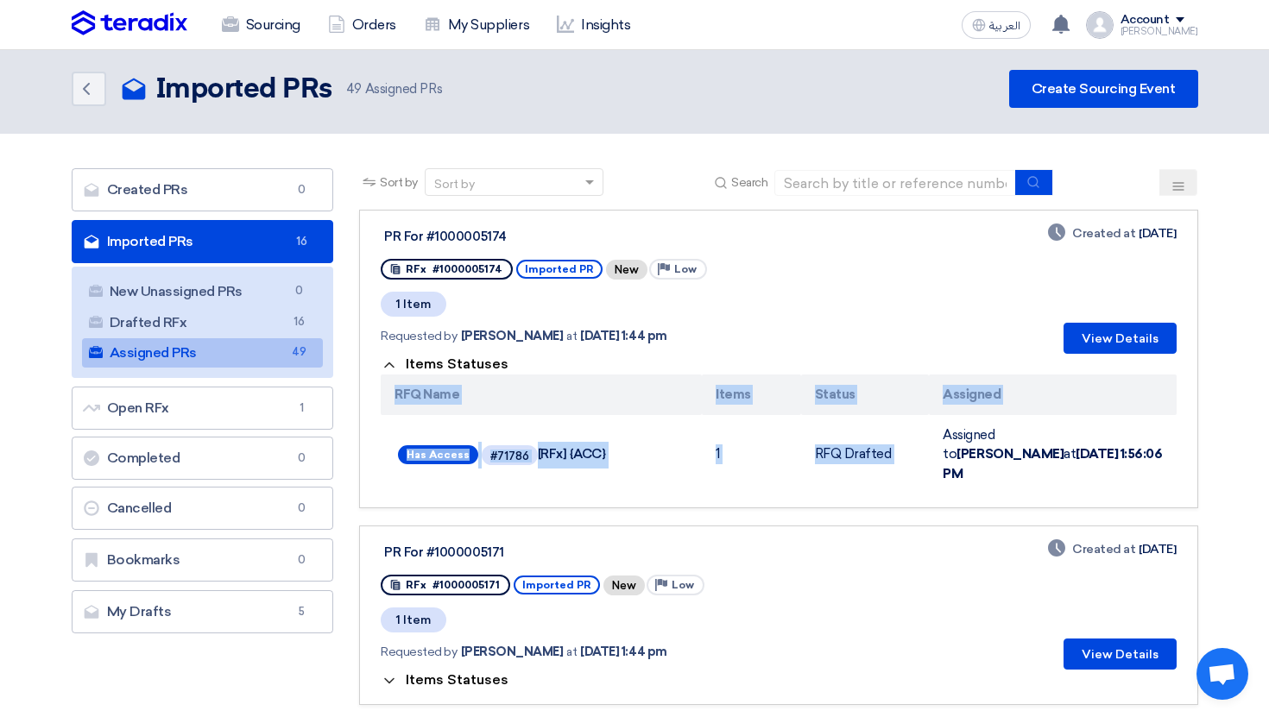
drag, startPoint x: 944, startPoint y: 427, endPoint x: 1064, endPoint y: 480, distance: 131.0
click at [1064, 480] on link "PR For #1000005174 RFx #1000005174 Imported PR New Priority Low 1 Item Requeste…" at bounding box center [778, 359] width 838 height 299
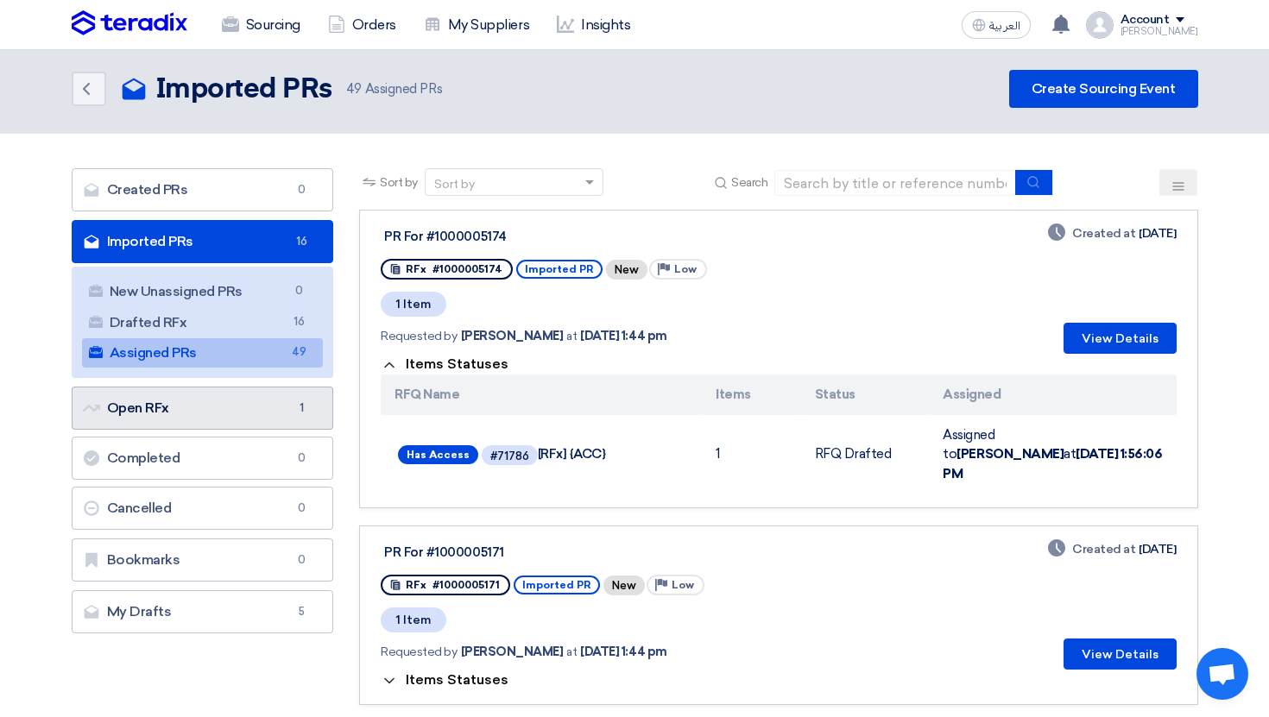
click at [263, 424] on link "Open RFx Open RFx 1" at bounding box center [203, 408] width 262 height 43
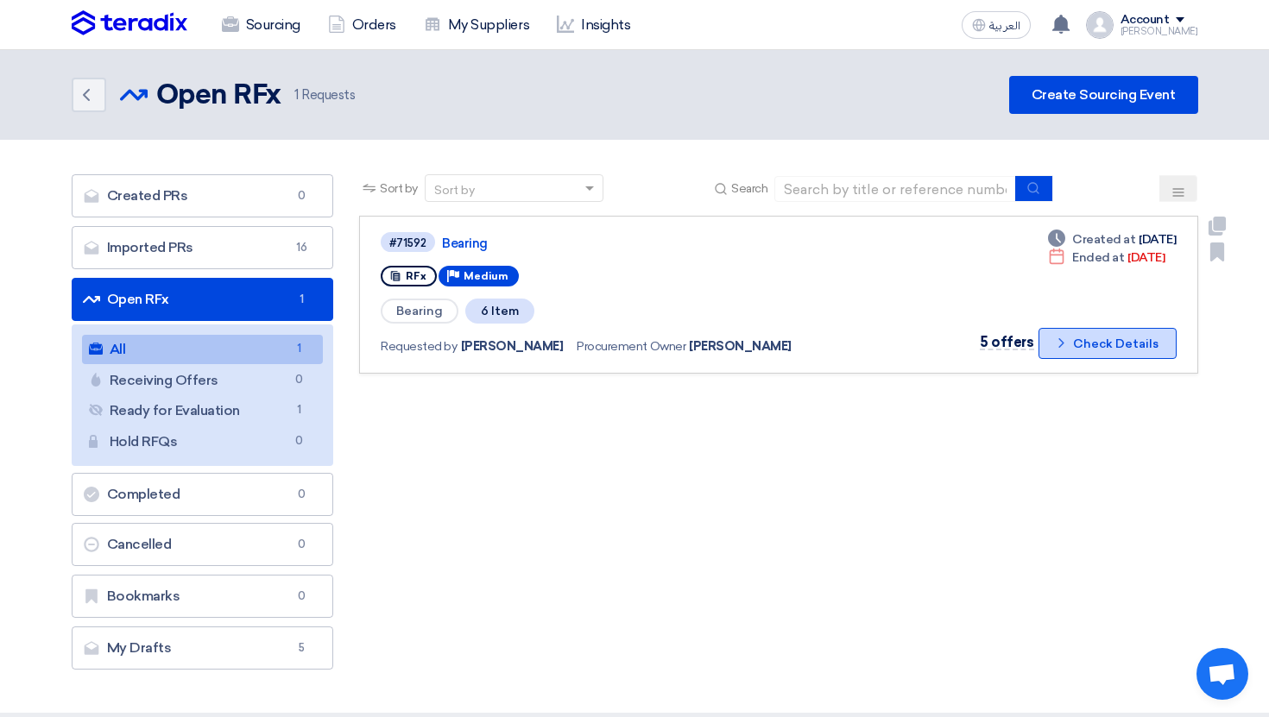
click at [1148, 351] on button "Check details Check Details" at bounding box center [1108, 343] width 138 height 31
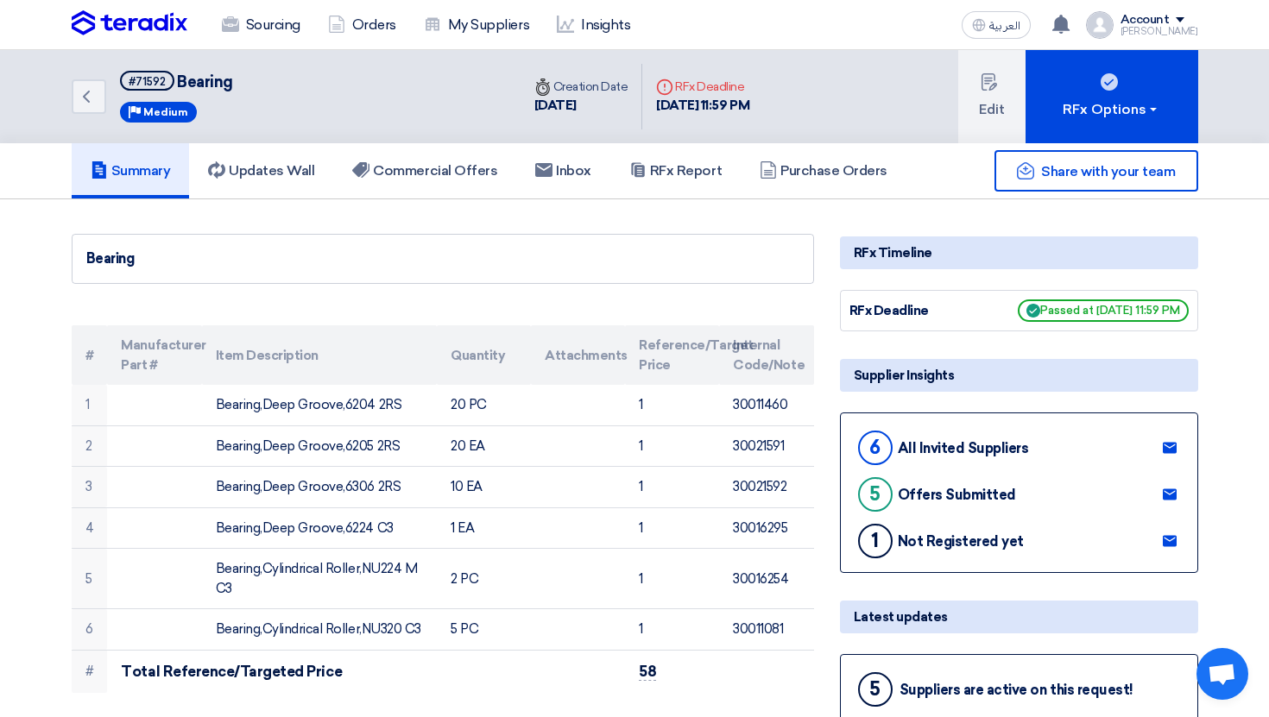
drag, startPoint x: 1145, startPoint y: 359, endPoint x: 1134, endPoint y: 359, distance: 10.4
click at [1135, 359] on div "Supplier Insights" at bounding box center [1019, 375] width 358 height 33
click at [456, 172] on h5 "Commercial Offers" at bounding box center [424, 170] width 145 height 17
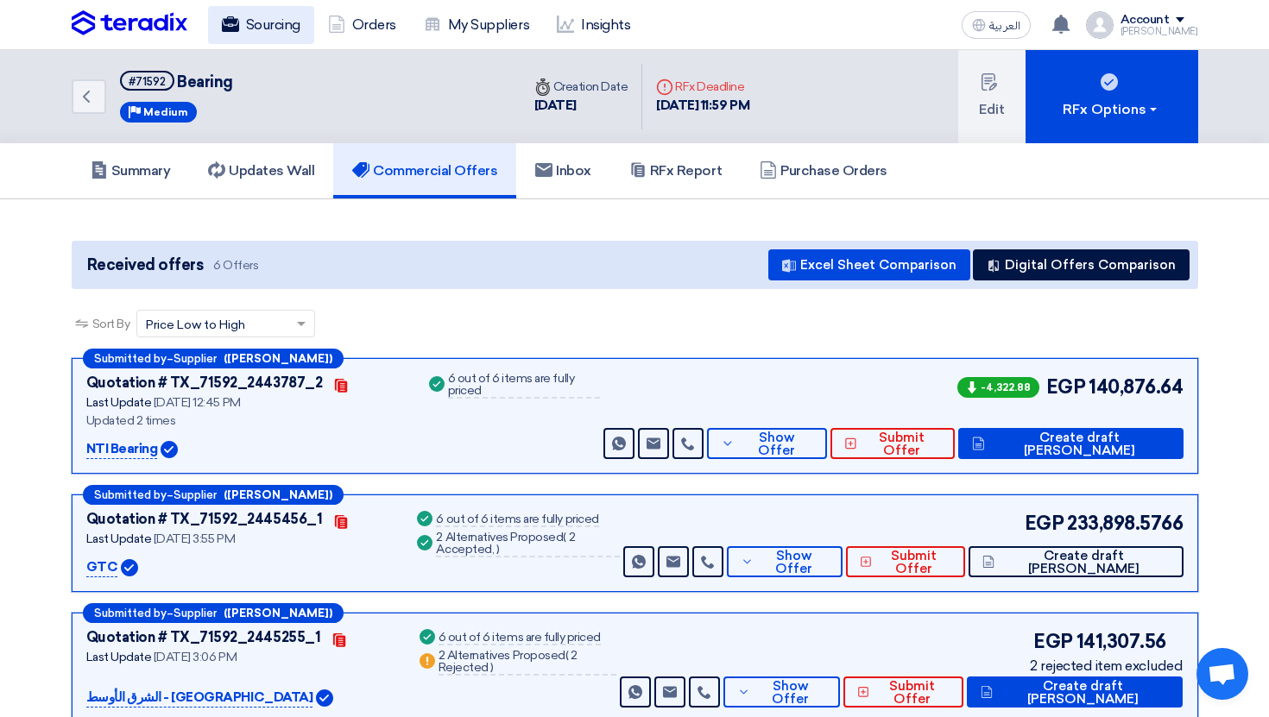
click at [289, 28] on link "Sourcing" at bounding box center [261, 25] width 106 height 38
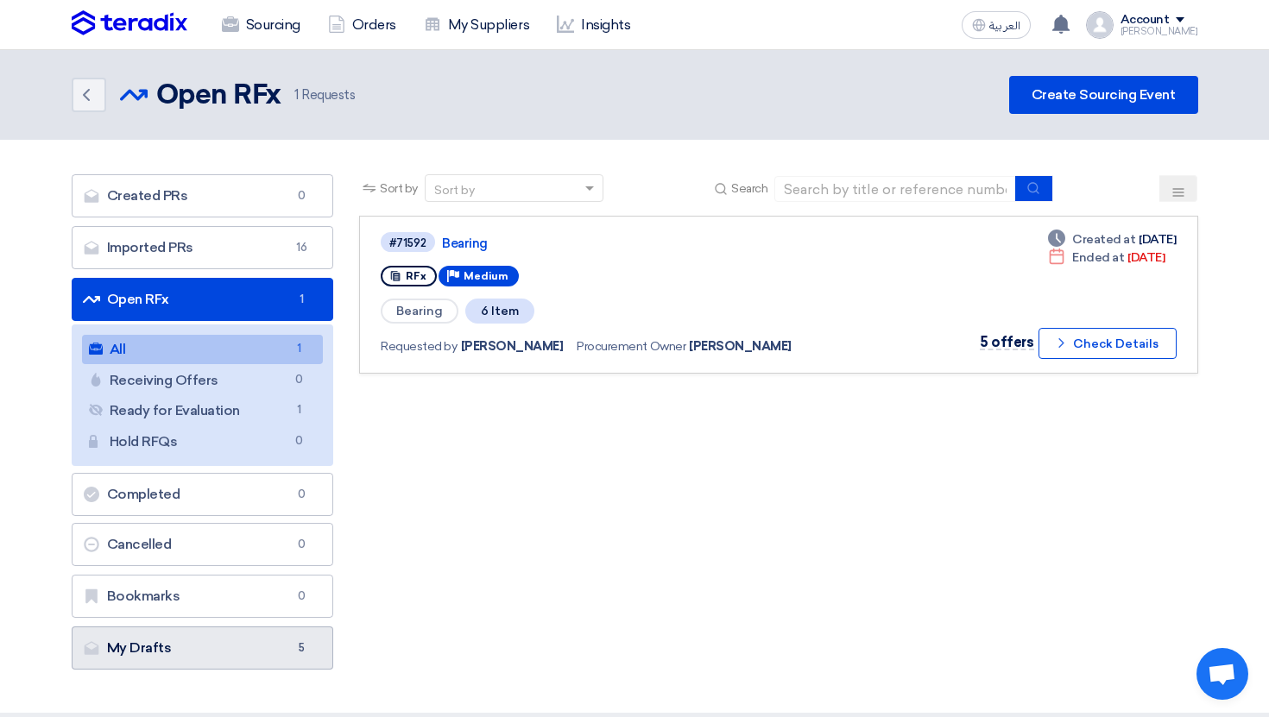
click at [301, 638] on link "My Drafts My Drafts 5" at bounding box center [203, 648] width 262 height 43
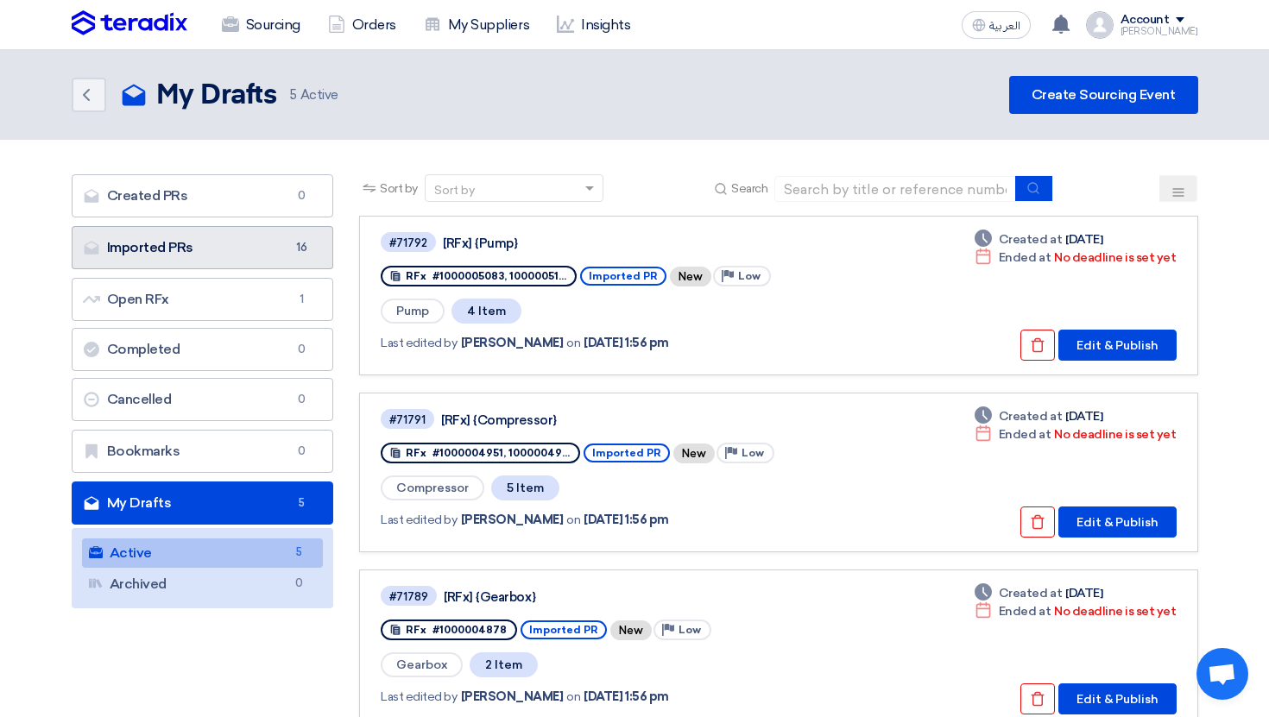
click at [276, 246] on link "Imported PRs Imported PRs 16" at bounding box center [203, 247] width 262 height 43
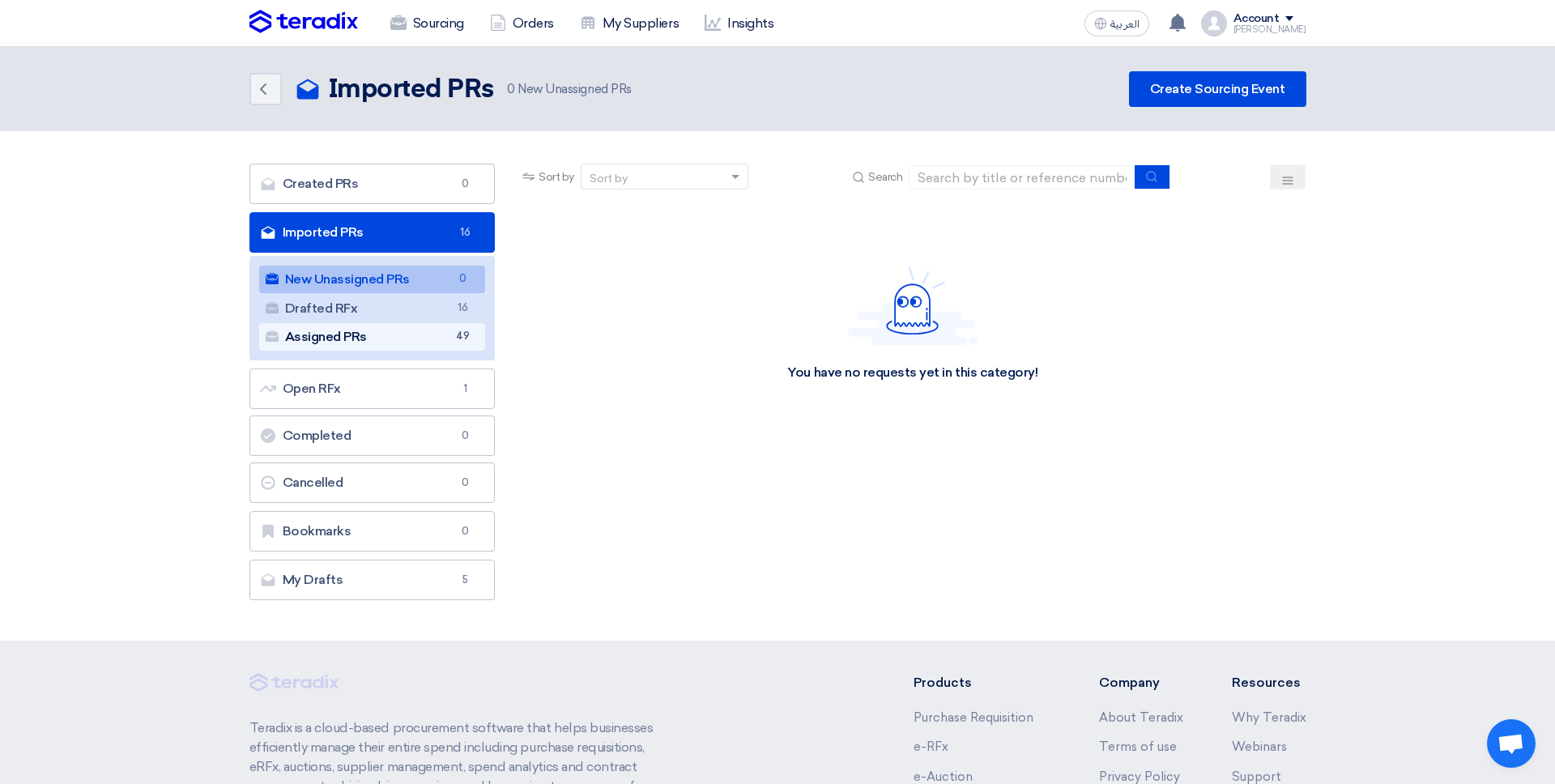
click at [448, 328] on link "Assigned PRs Assigned PRs 49" at bounding box center [372, 336] width 227 height 27
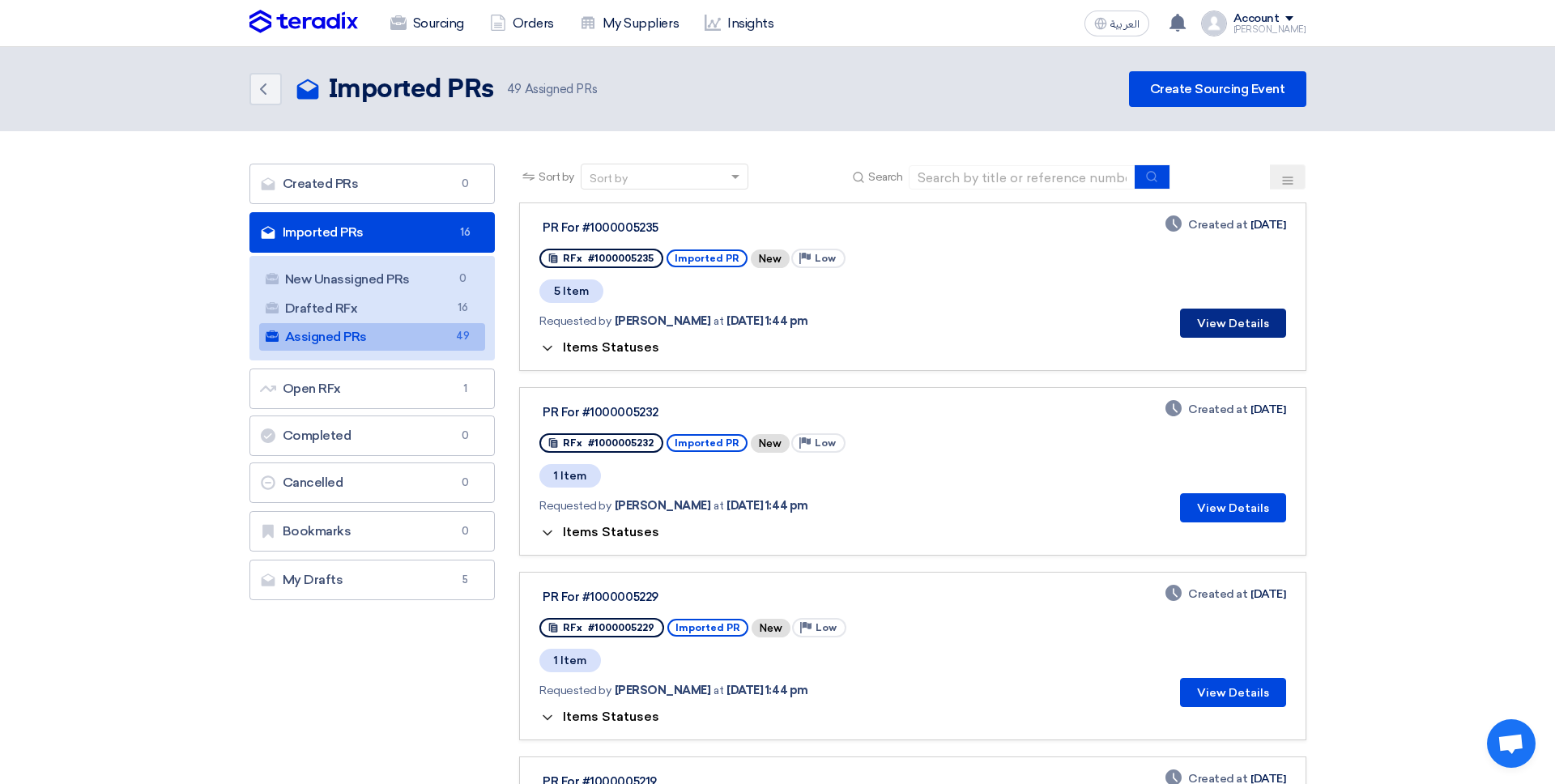
click at [1189, 323] on button "View Details" at bounding box center [1232, 323] width 106 height 29
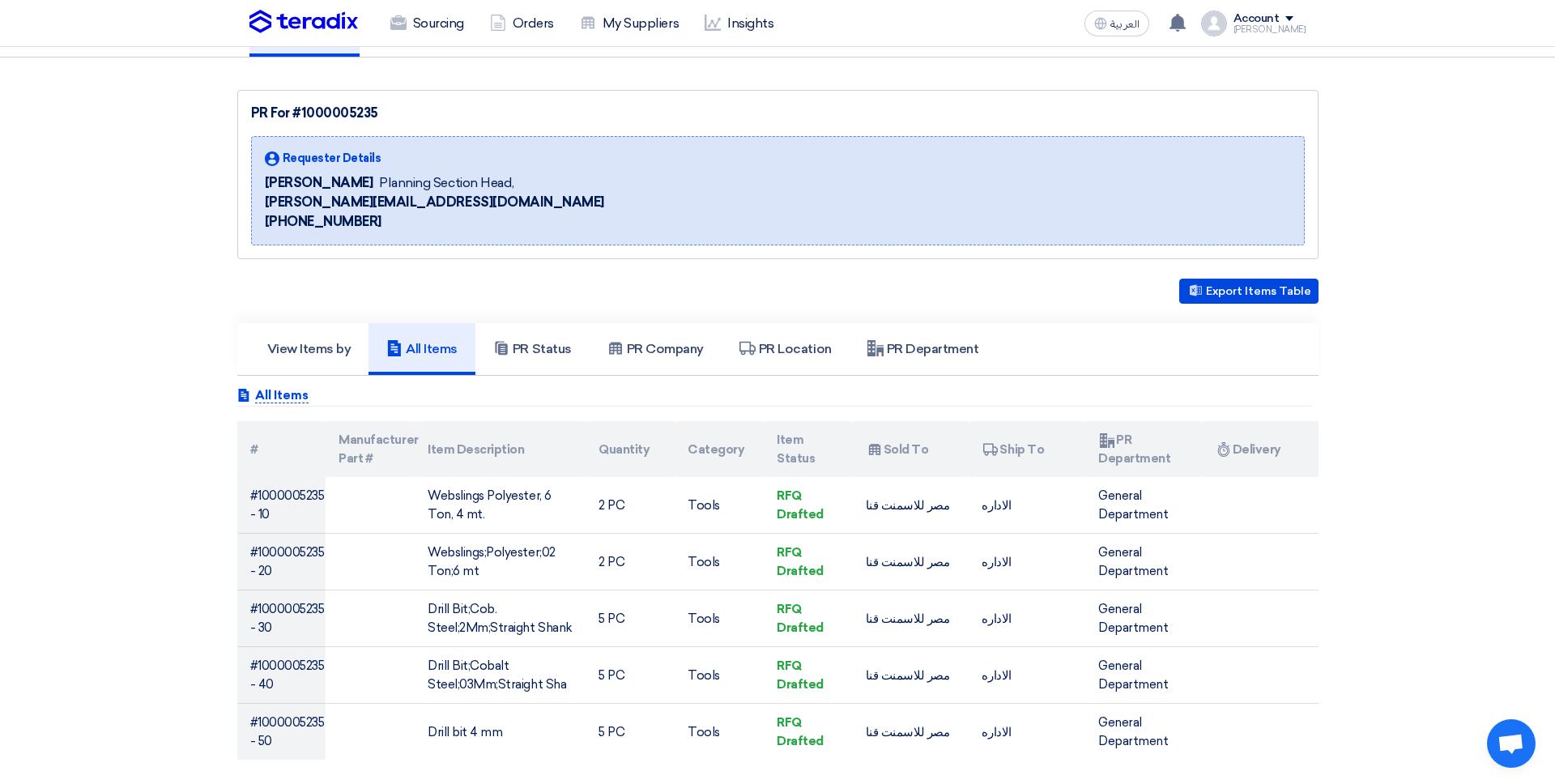
scroll to position [138, 0]
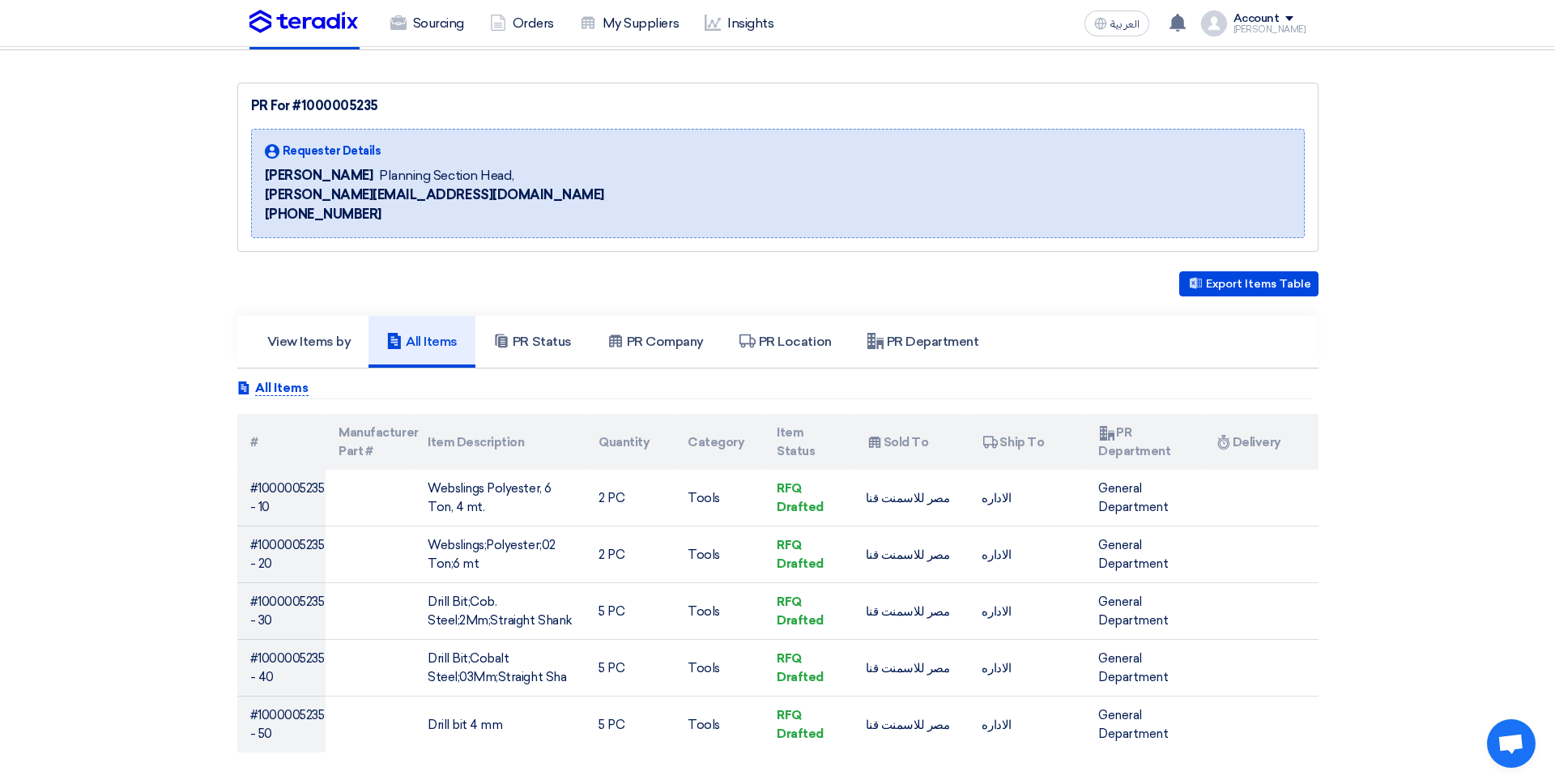
drag, startPoint x: 330, startPoint y: 179, endPoint x: 476, endPoint y: 221, distance: 151.9
click at [476, 221] on div "Requester Details Ahmed Atef Planning Section Head, a.atef@misrcementminya.com …" at bounding box center [434, 183] width 340 height 82
click at [441, 195] on span "a.atef@misrcementminya.com" at bounding box center [434, 195] width 340 height 20
drag, startPoint x: 287, startPoint y: 168, endPoint x: 483, endPoint y: 218, distance: 202.3
click at [483, 218] on div "Requester Details Ahmed Atef Planning Section Head, a.atef@misrcementminya.com …" at bounding box center [778, 183] width 1053 height 110
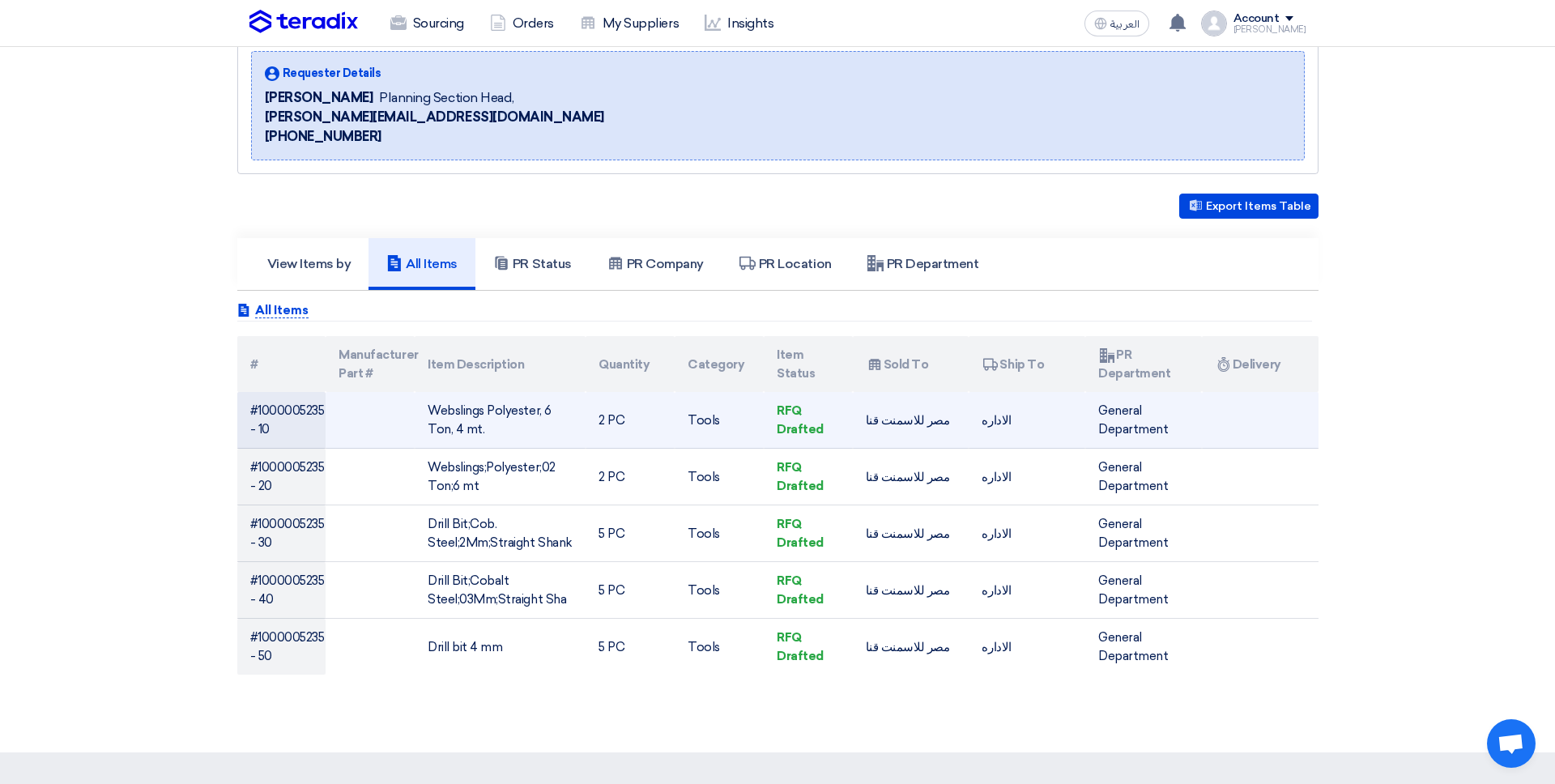
scroll to position [217, 0]
drag, startPoint x: 1019, startPoint y: 412, endPoint x: 980, endPoint y: 412, distance: 39.0
click at [980, 412] on td "الاداره" at bounding box center [1027, 419] width 116 height 56
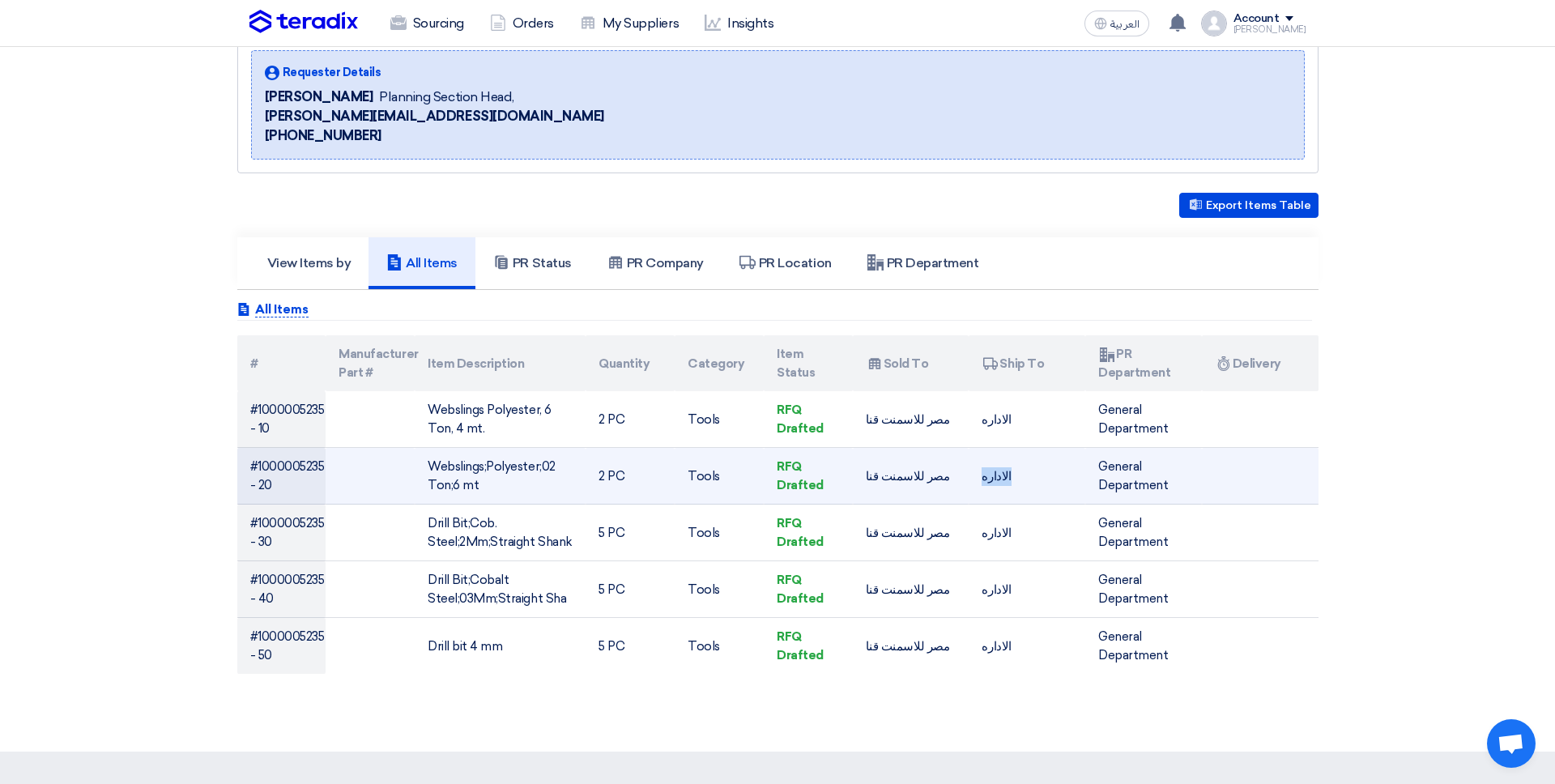
drag, startPoint x: 1037, startPoint y: 482, endPoint x: 959, endPoint y: 481, distance: 78.0
click at [959, 481] on tr "#1000005235 - 20 Webslings;Polyester;02 Ton;6 mt 2 PC Tools RFQ Drafted مصر للا…" at bounding box center [778, 475] width 1081 height 56
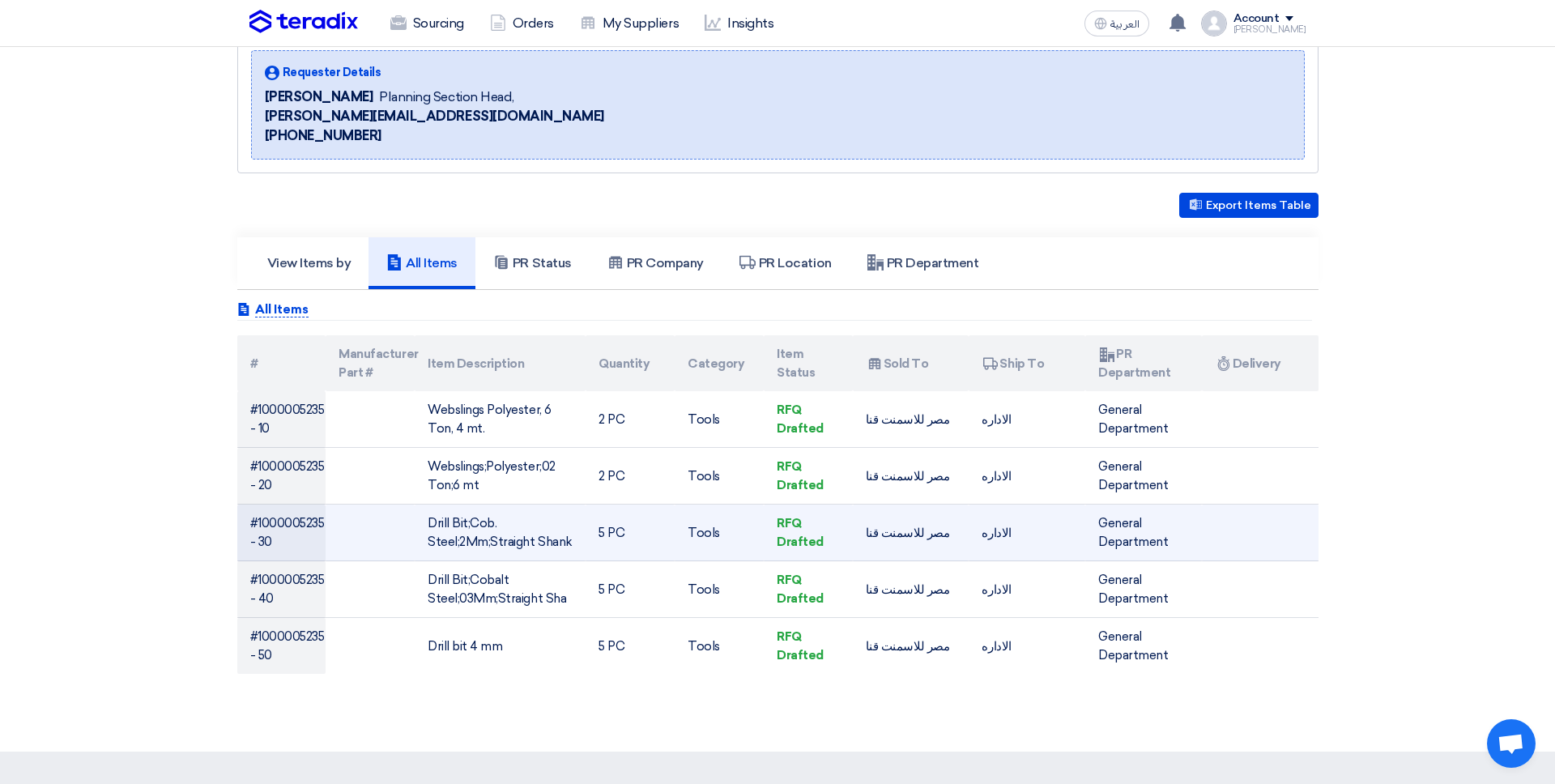
drag, startPoint x: 1028, startPoint y: 553, endPoint x: 1018, endPoint y: 553, distance: 10.0
click at [1020, 553] on td "الاداره" at bounding box center [1027, 533] width 116 height 56
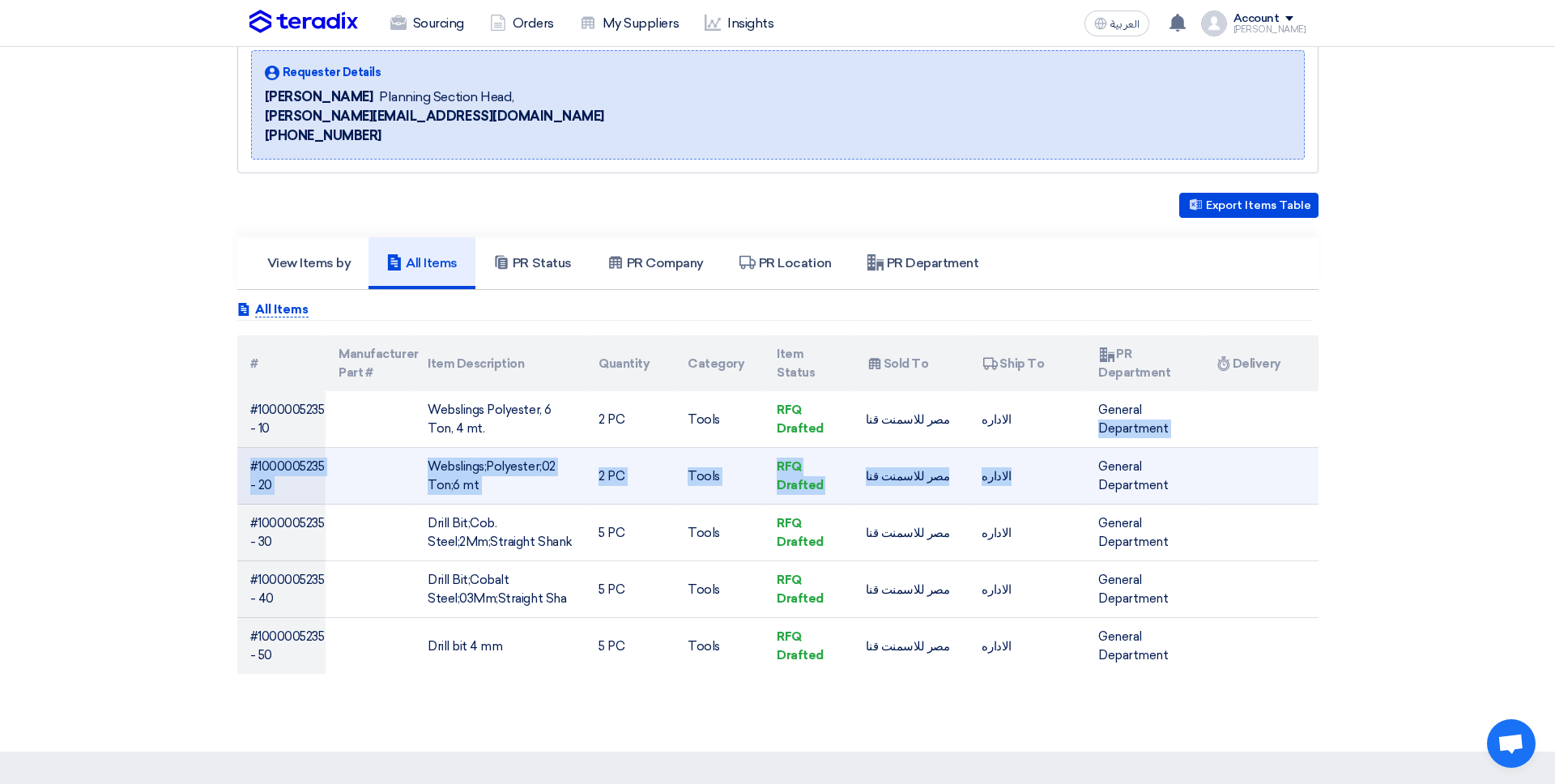
drag, startPoint x: 1140, startPoint y: 415, endPoint x: 1115, endPoint y: 455, distance: 47.2
click at [1115, 455] on tbody "#1000005235 - 10 Webslings Polyester, 6 Ton, 4 mt. 2 PC Tools RFQ Drafted مصر ل…" at bounding box center [778, 532] width 1081 height 282
click at [1116, 455] on td "General Department" at bounding box center [1143, 475] width 116 height 56
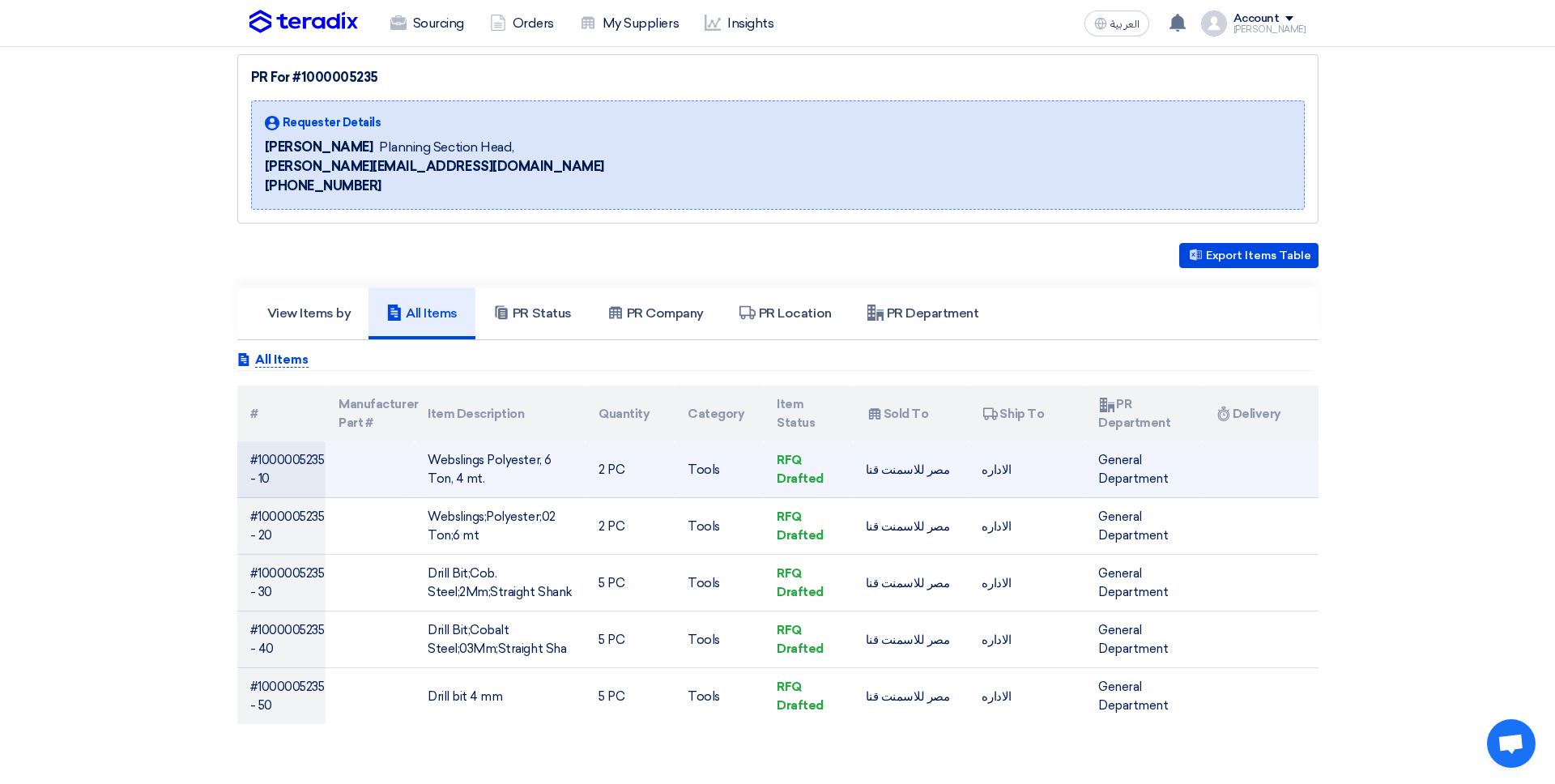
scroll to position [0, 0]
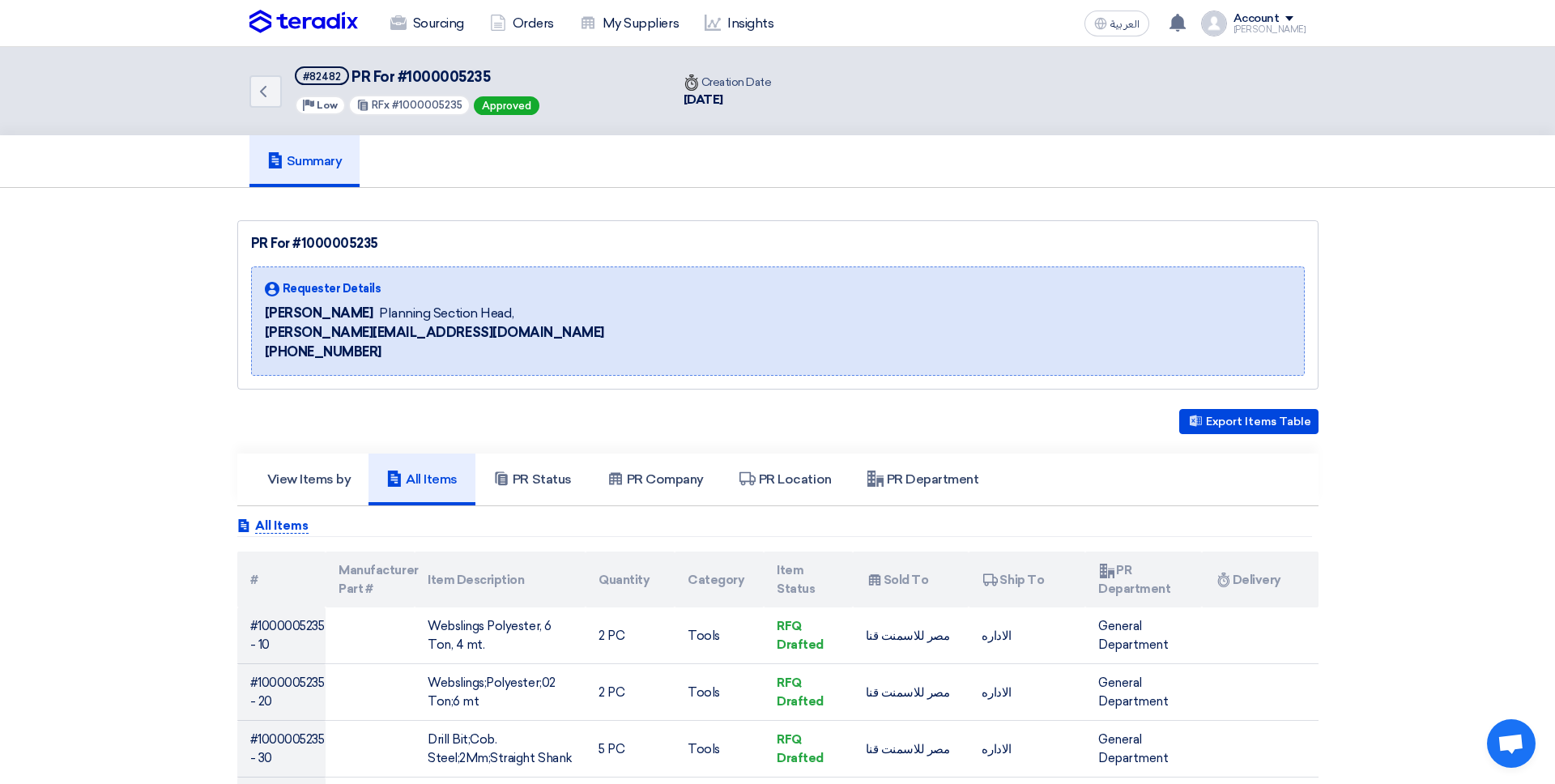
click at [1189, 17] on div "Account" at bounding box center [1256, 19] width 46 height 14
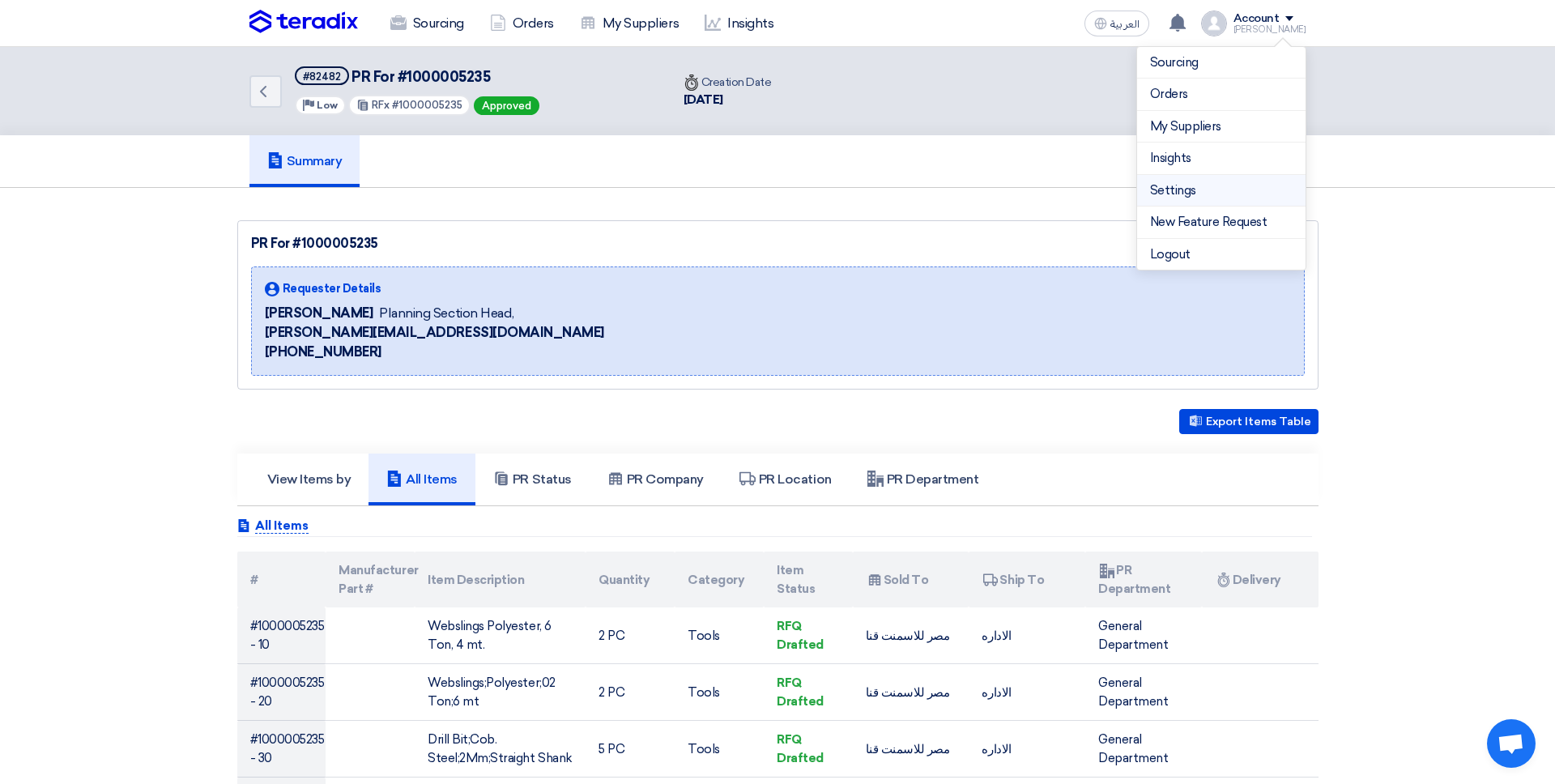
click at [1180, 189] on link "Settings" at bounding box center [1221, 190] width 143 height 19
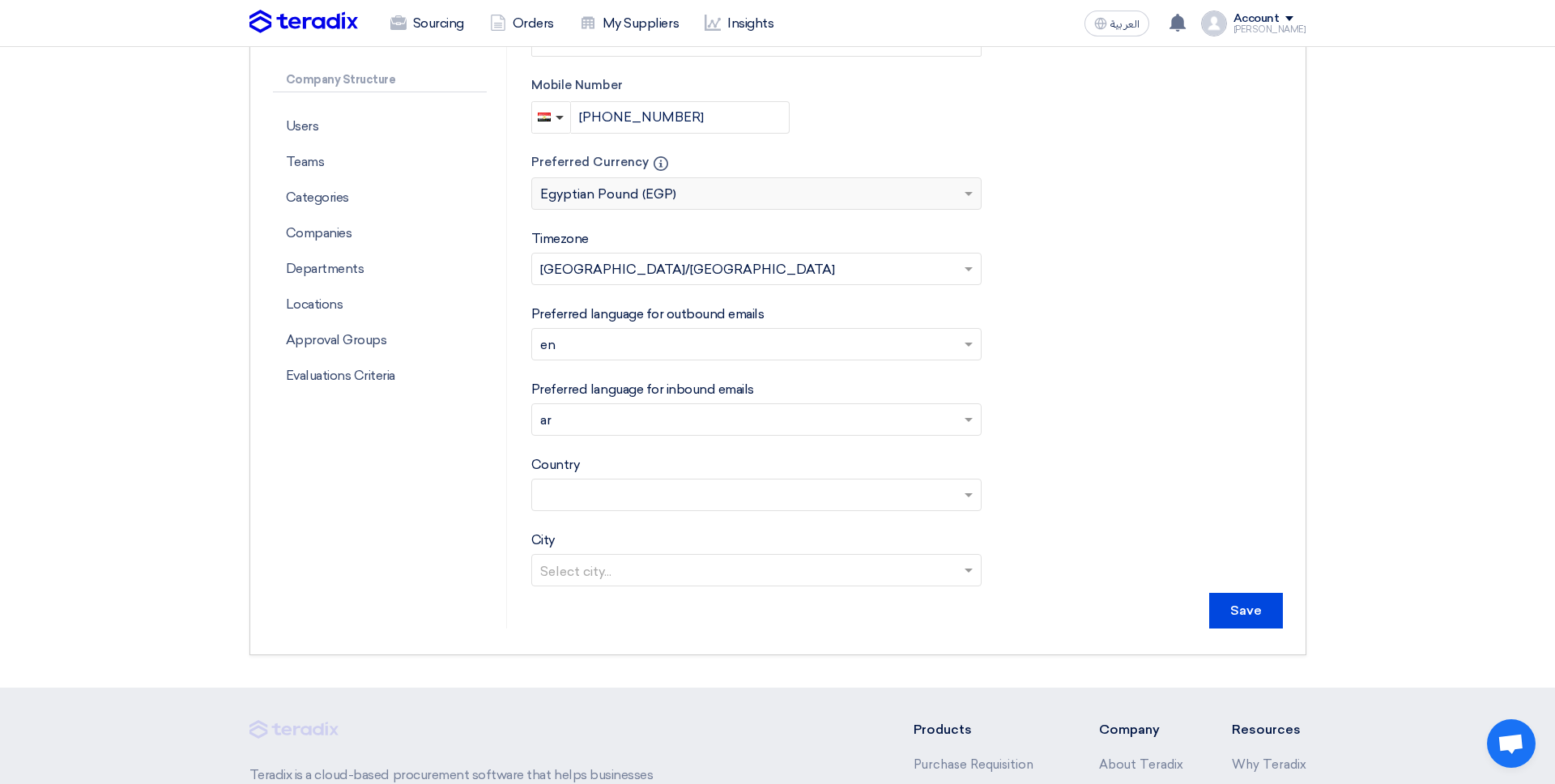
scroll to position [345, 0]
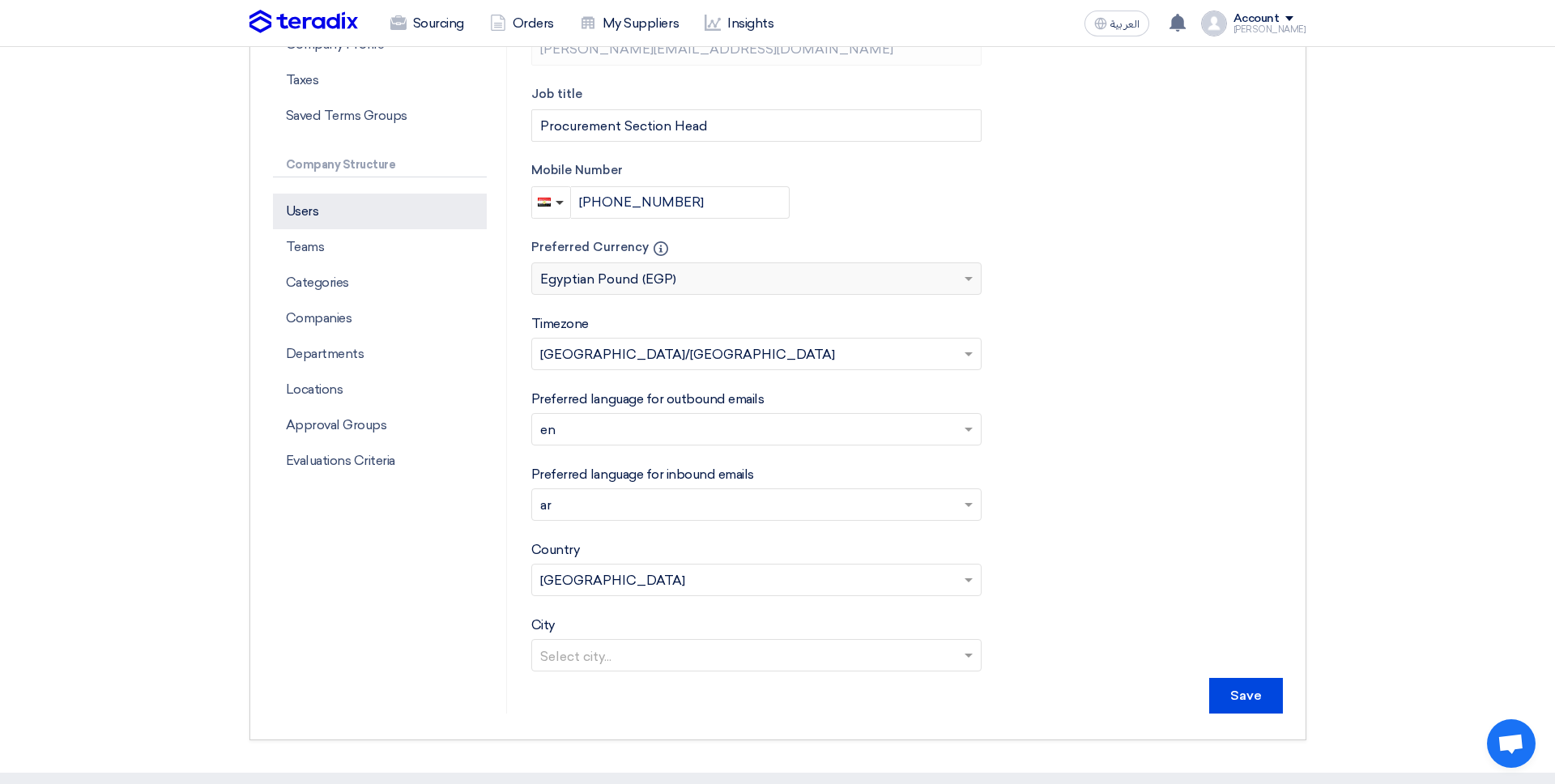
click at [332, 210] on p "Users" at bounding box center [380, 211] width 214 height 36
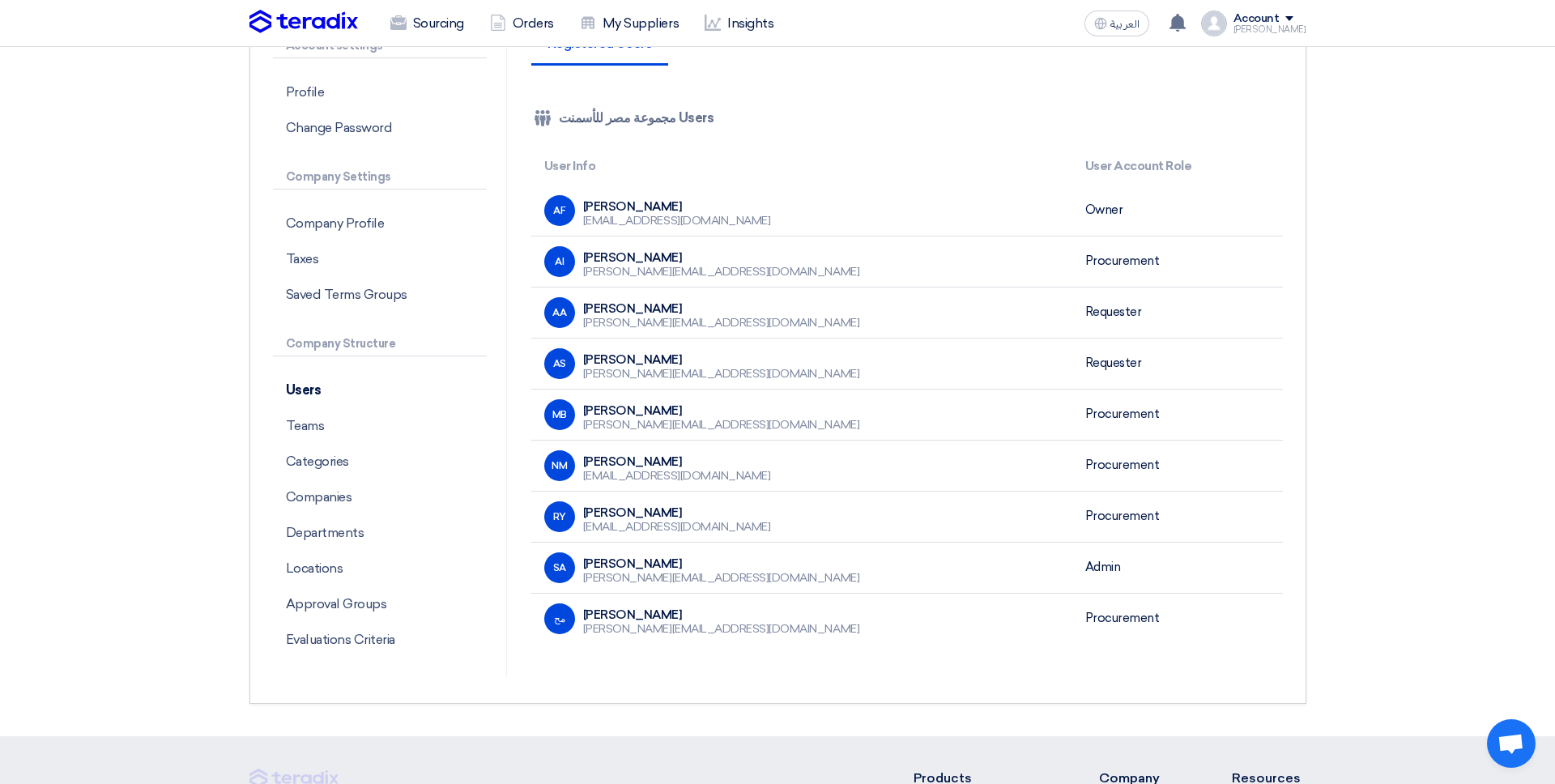
scroll to position [169, 0]
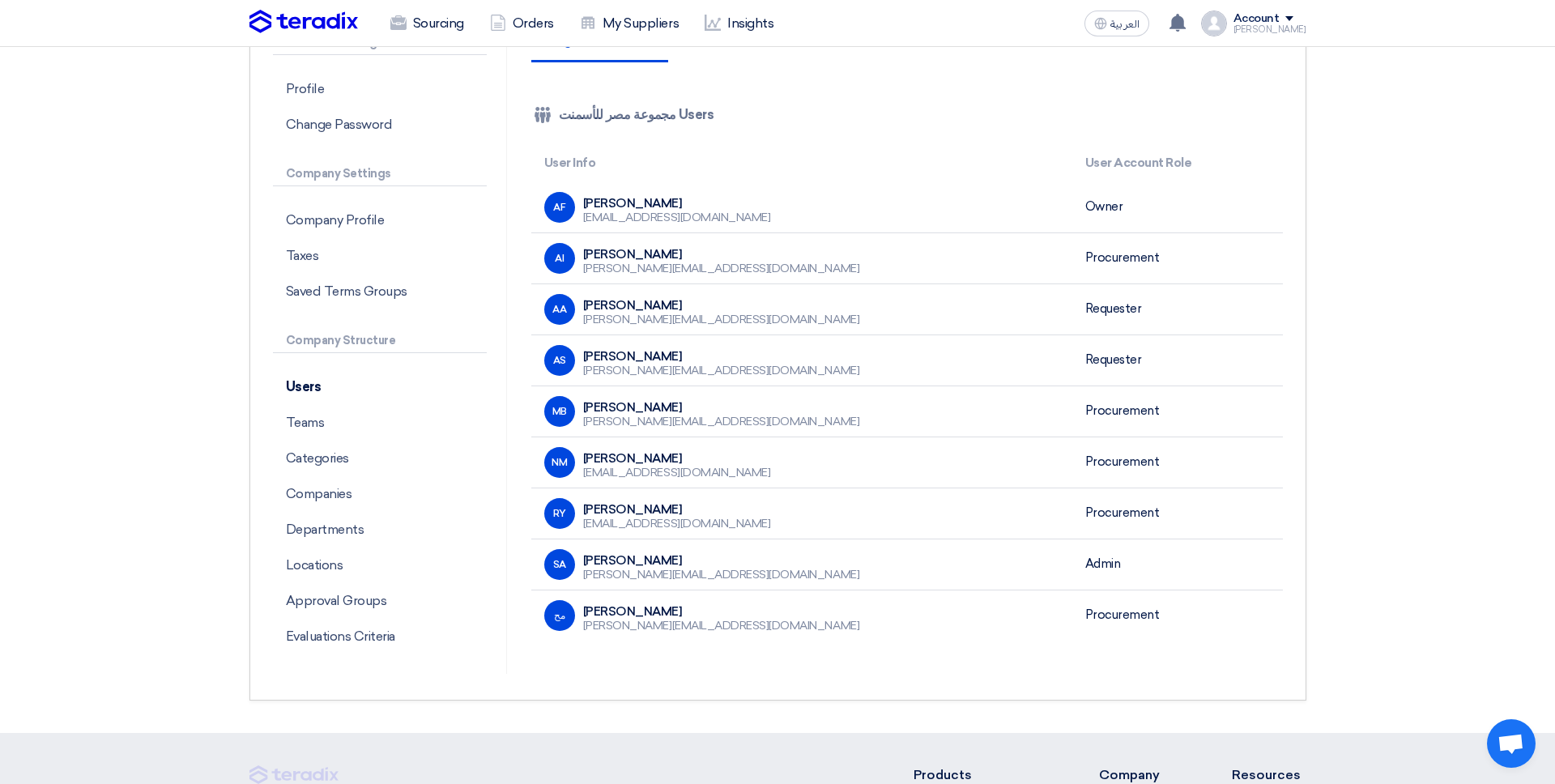
drag, startPoint x: 1110, startPoint y: 303, endPoint x: 980, endPoint y: 311, distance: 130.2
click at [980, 310] on tr "AA Ahmed Atef a.atef@misrcementminya.com Requester" at bounding box center [906, 309] width 751 height 51
click at [969, 342] on td "AS Ahmed Sobhi a.sobhi@misrcementminya.com" at bounding box center [801, 360] width 541 height 51
drag, startPoint x: 606, startPoint y: 291, endPoint x: 631, endPoint y: 291, distance: 25.0
click at [627, 291] on td "AA Ahmed Atef a.atef@misrcementminya.com" at bounding box center [801, 309] width 541 height 51
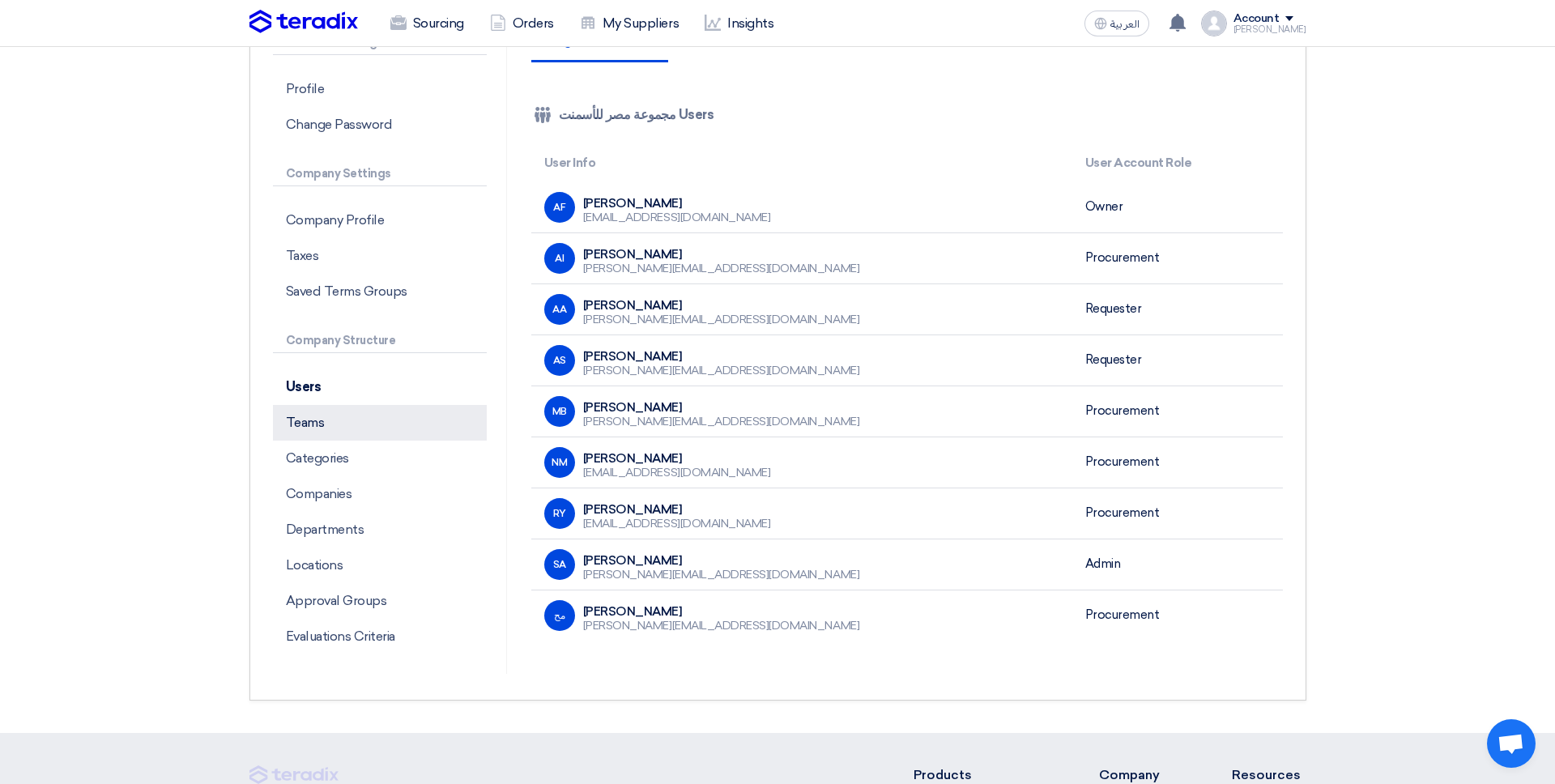
click at [360, 417] on p "Teams" at bounding box center [380, 423] width 214 height 36
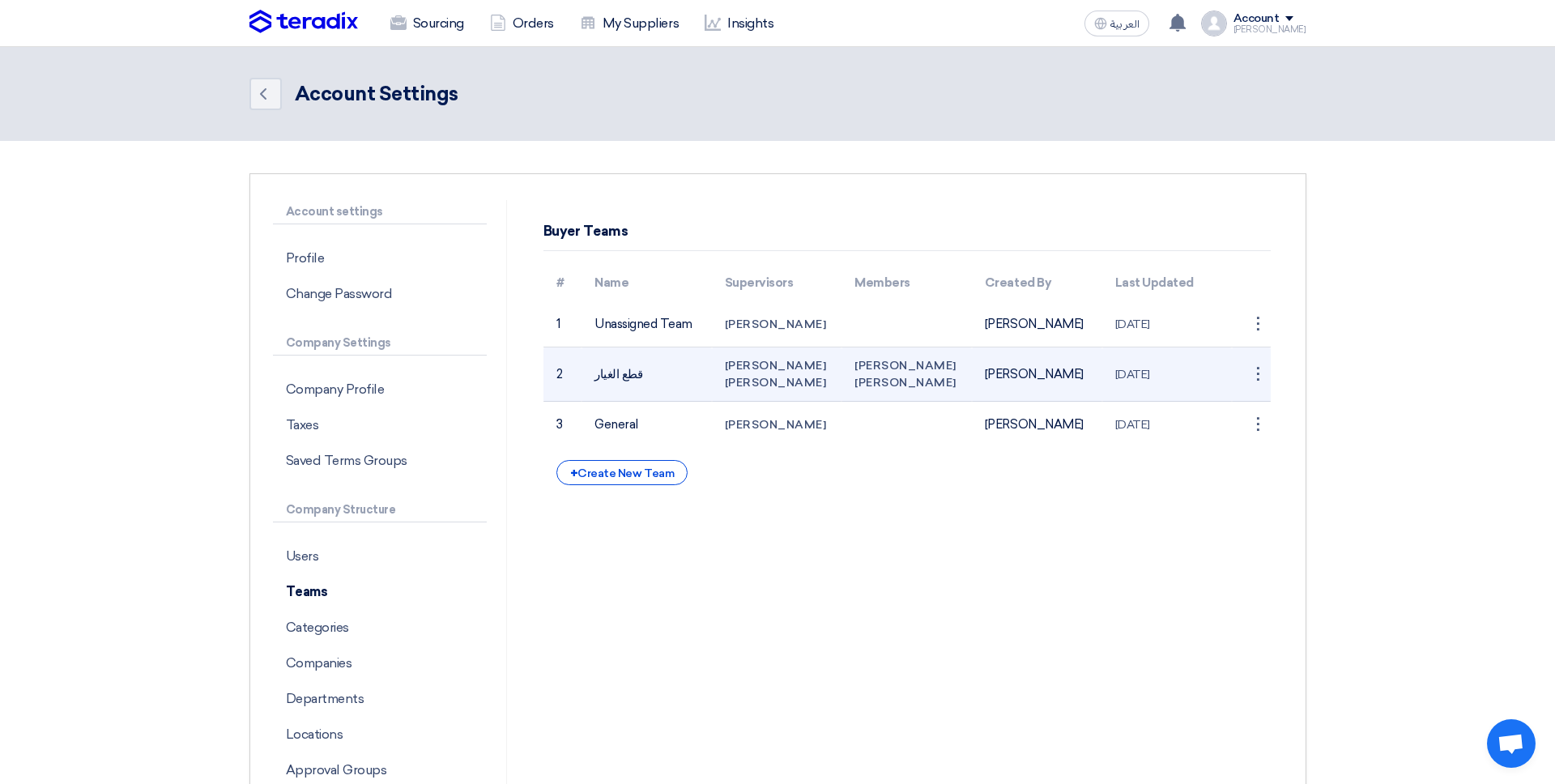
drag, startPoint x: 851, startPoint y: 371, endPoint x: 950, endPoint y: 376, distance: 99.1
click at [950, 375] on td "Ahmed Ismail Reem Yassin" at bounding box center [906, 374] width 130 height 54
click at [950, 376] on td "Ahmed Ismail Reem Yassin" at bounding box center [906, 374] width 130 height 54
drag, startPoint x: 721, startPoint y: 367, endPoint x: 778, endPoint y: 387, distance: 60.4
click at [778, 387] on td "Mohammed Bakry Ahmed Farid" at bounding box center [777, 374] width 130 height 54
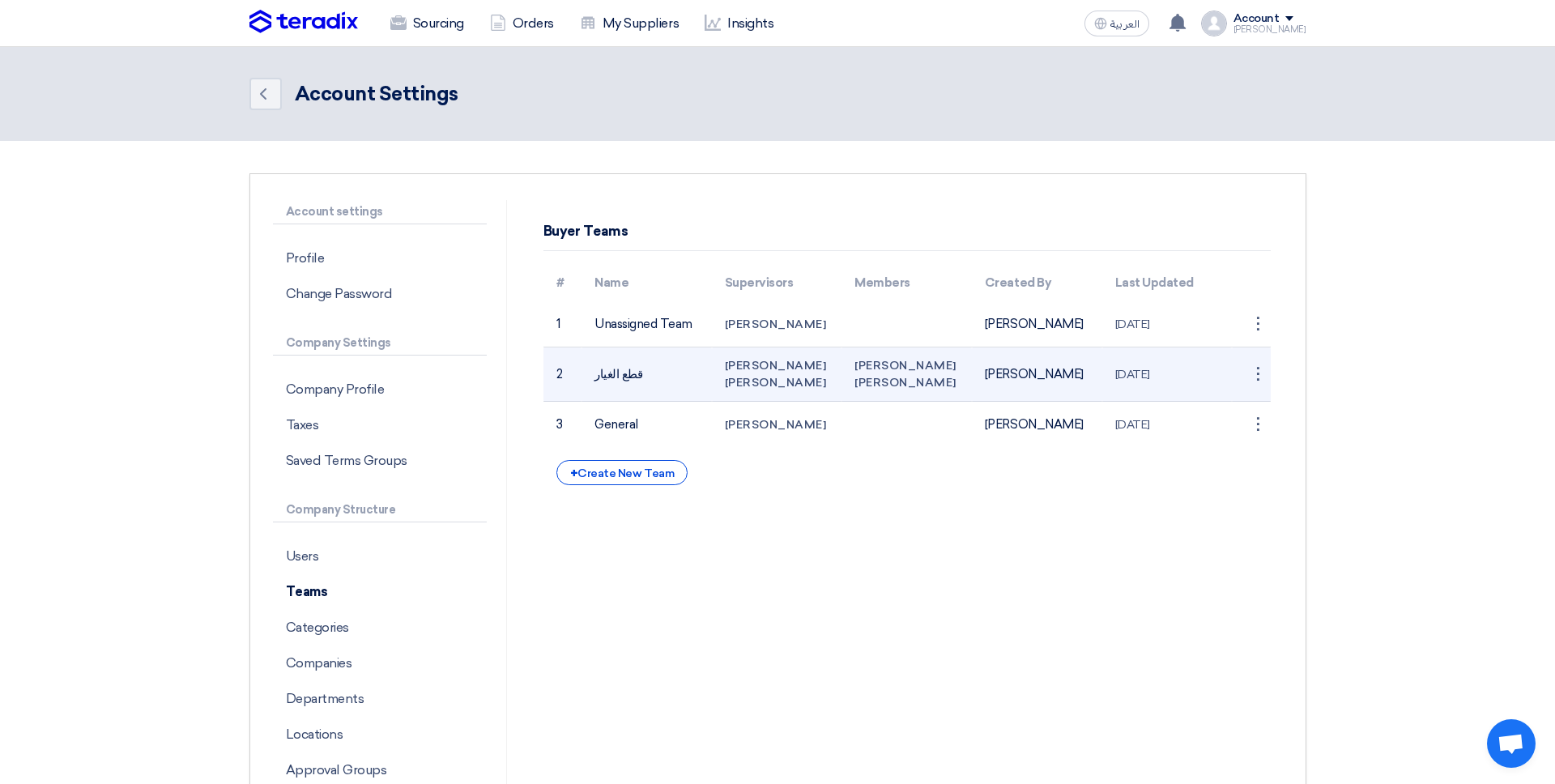
click at [778, 387] on span "Ahmed Farid" at bounding box center [776, 383] width 102 height 14
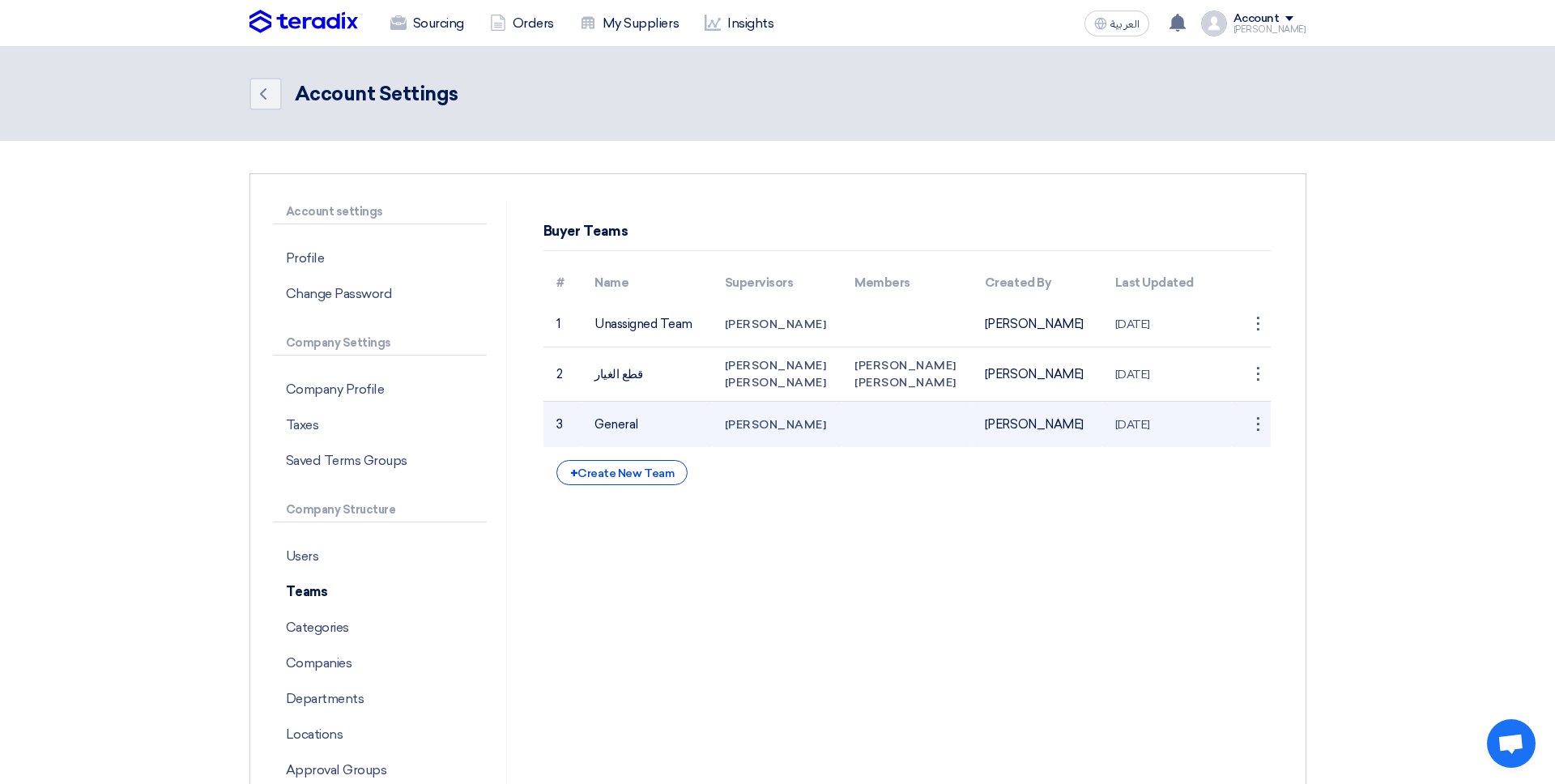
drag, startPoint x: 756, startPoint y: 387, endPoint x: 769, endPoint y: 430, distance: 44.9
click at [769, 430] on tbody "1 Unassigned Team Ahmed Farid Ahmed Farid 28 Sep 2025 ⋮ Edit Team 2 قطع الغيار …" at bounding box center [906, 373] width 727 height 145
click at [769, 430] on td "Sallam Ahmed" at bounding box center [777, 424] width 130 height 46
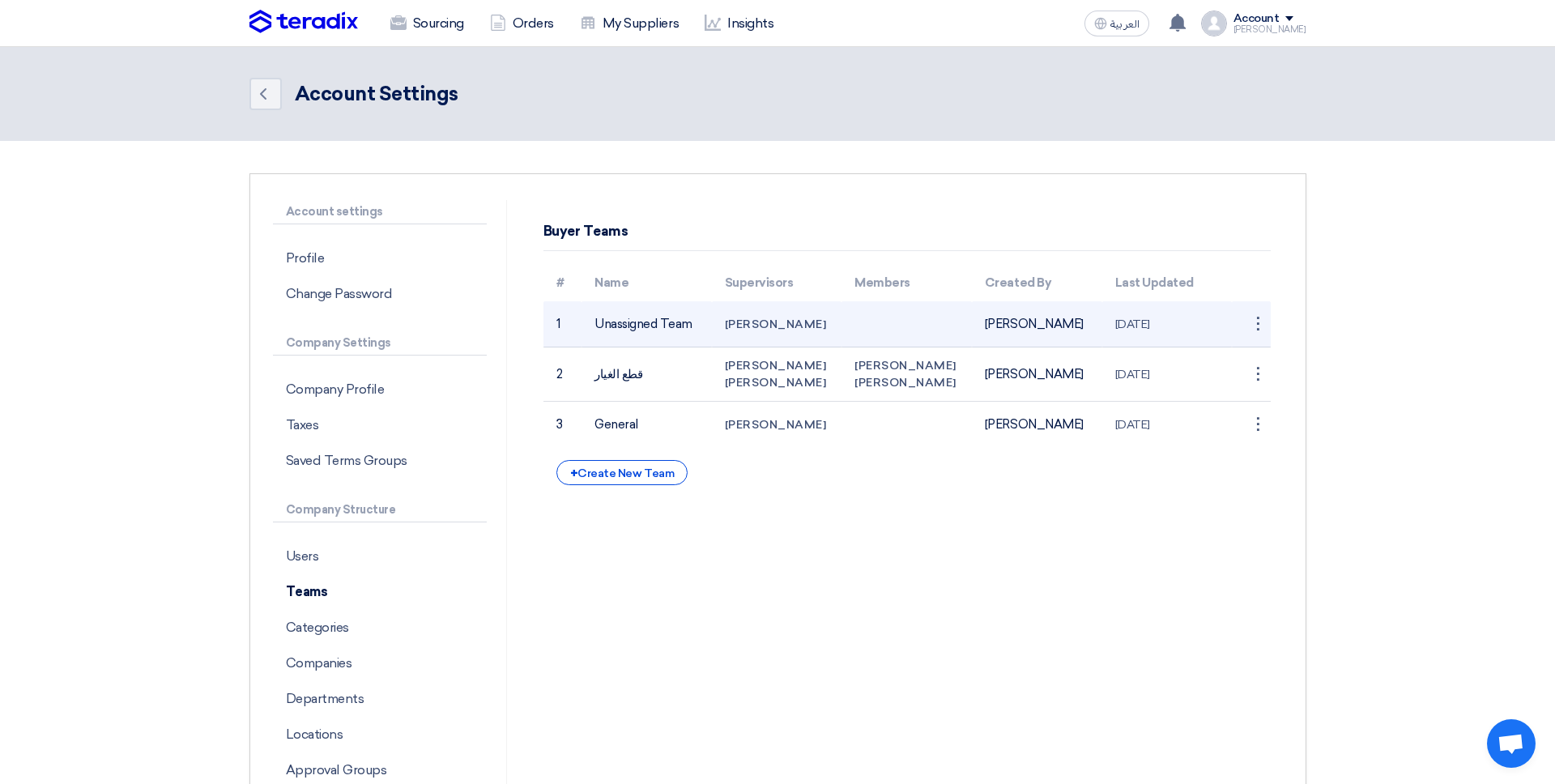
drag, startPoint x: 769, startPoint y: 404, endPoint x: 752, endPoint y: 346, distance: 60.4
click at [752, 346] on tbody "1 Unassigned Team Ahmed Farid Ahmed Farid 28 Sep 2025 ⋮ Edit Team 2 قطع الغيار …" at bounding box center [906, 373] width 727 height 145
click at [752, 346] on td "Ahmed Farid" at bounding box center [777, 324] width 130 height 46
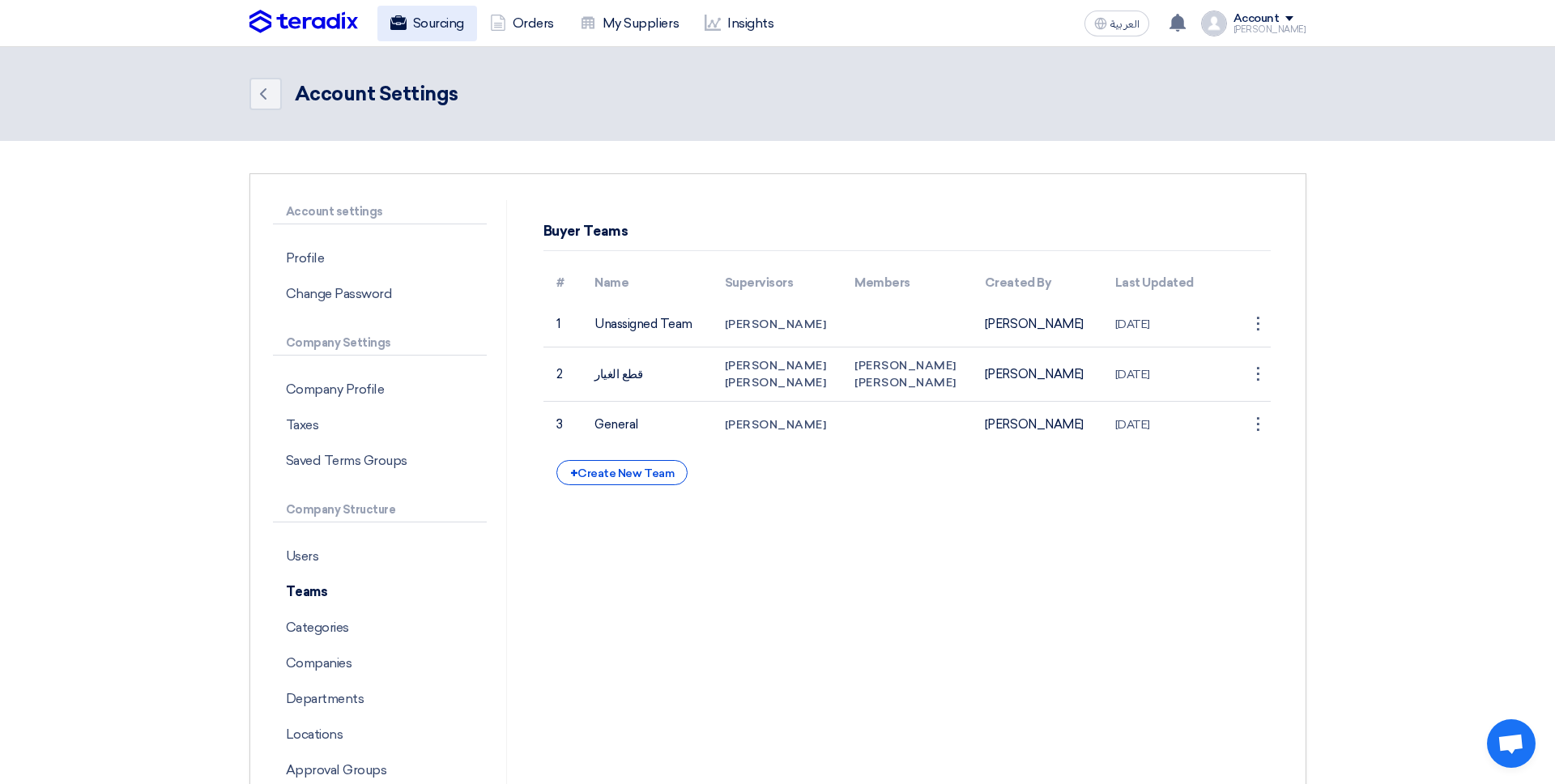
click at [414, 33] on link "Sourcing" at bounding box center [427, 23] width 99 height 36
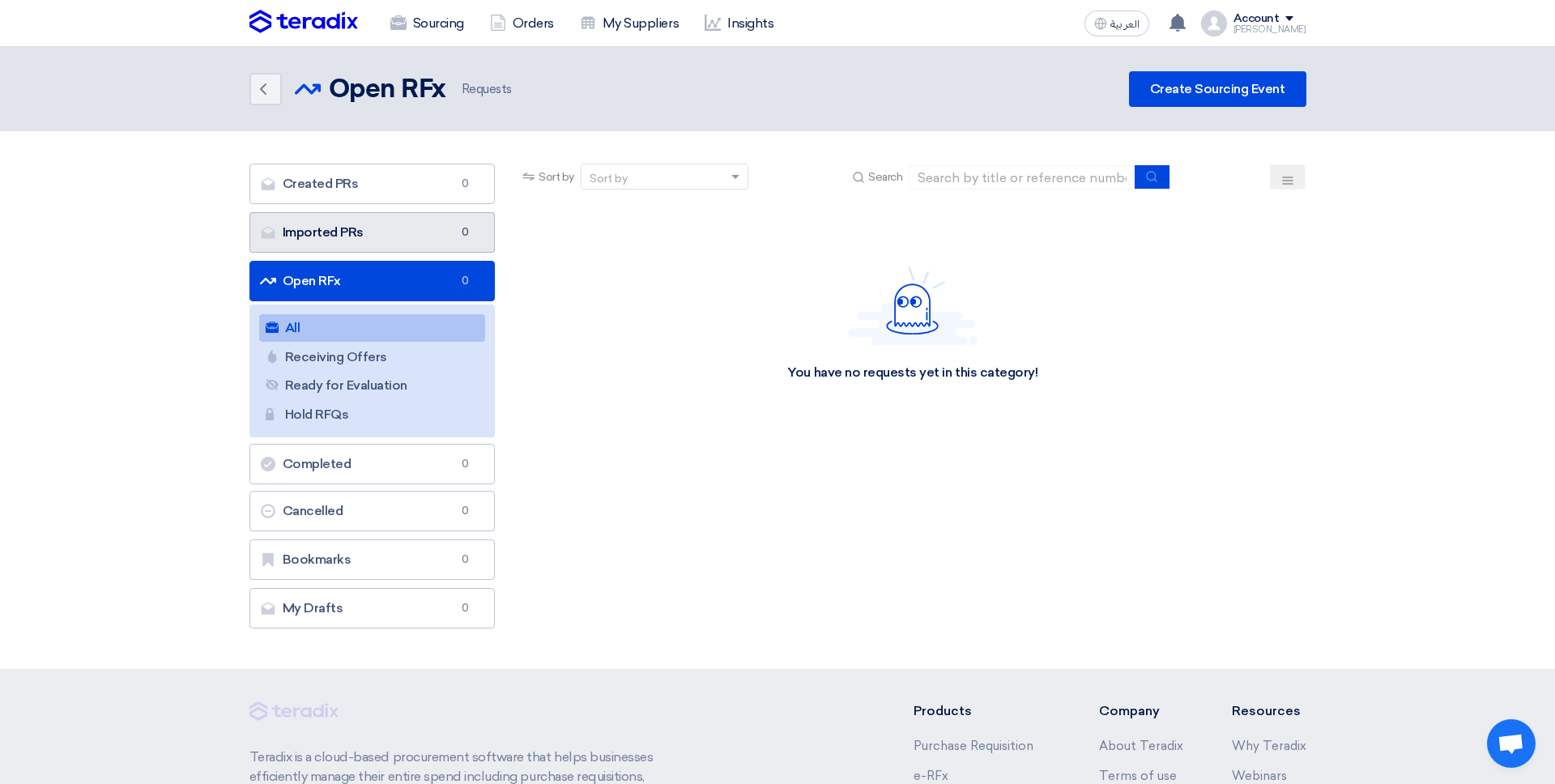
click at [369, 217] on link "Imported PRs Imported PRs 0" at bounding box center [372, 232] width 246 height 40
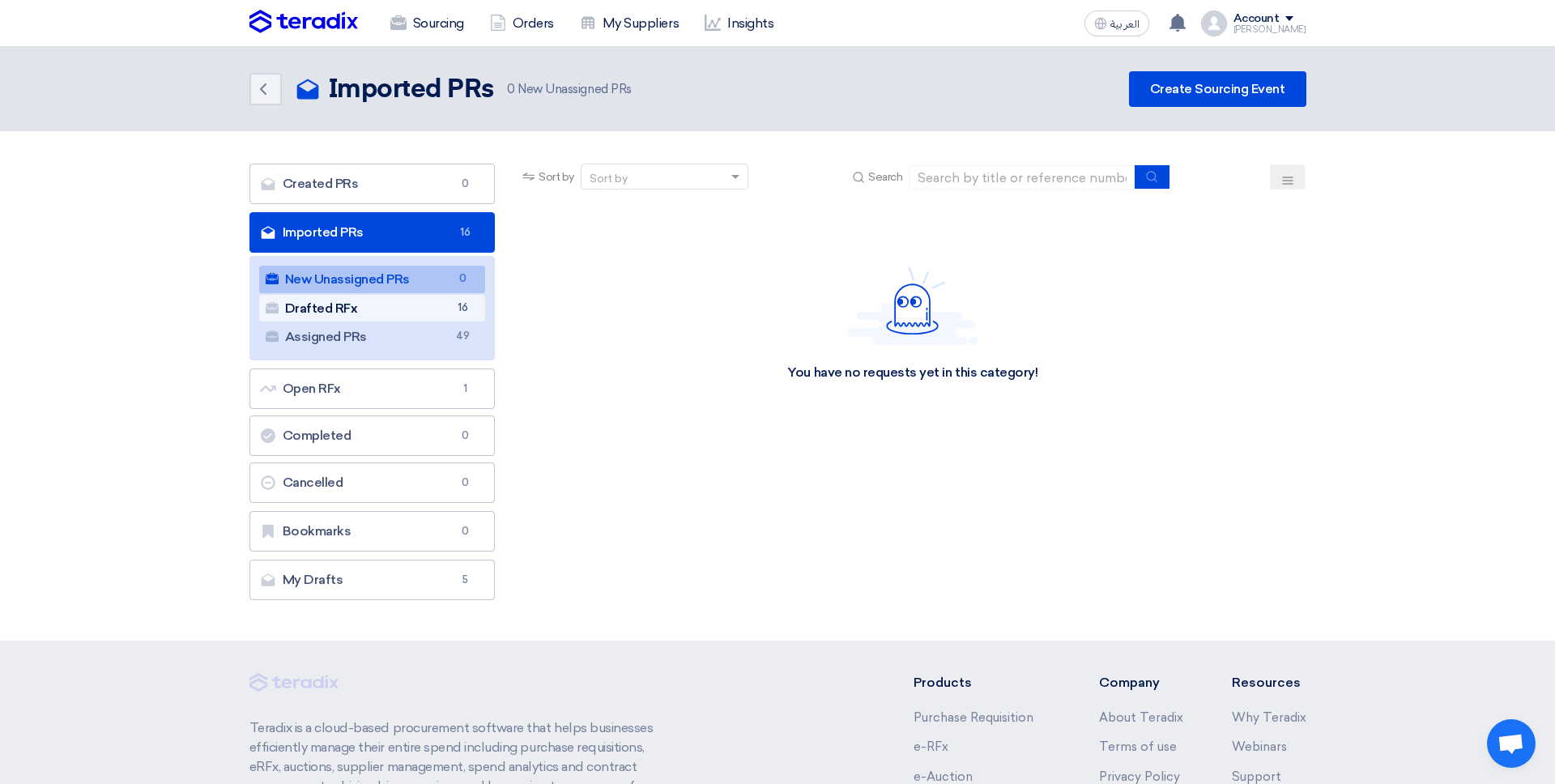
click at [444, 305] on link "Drafted RFx Drafted RFx 16" at bounding box center [372, 308] width 227 height 27
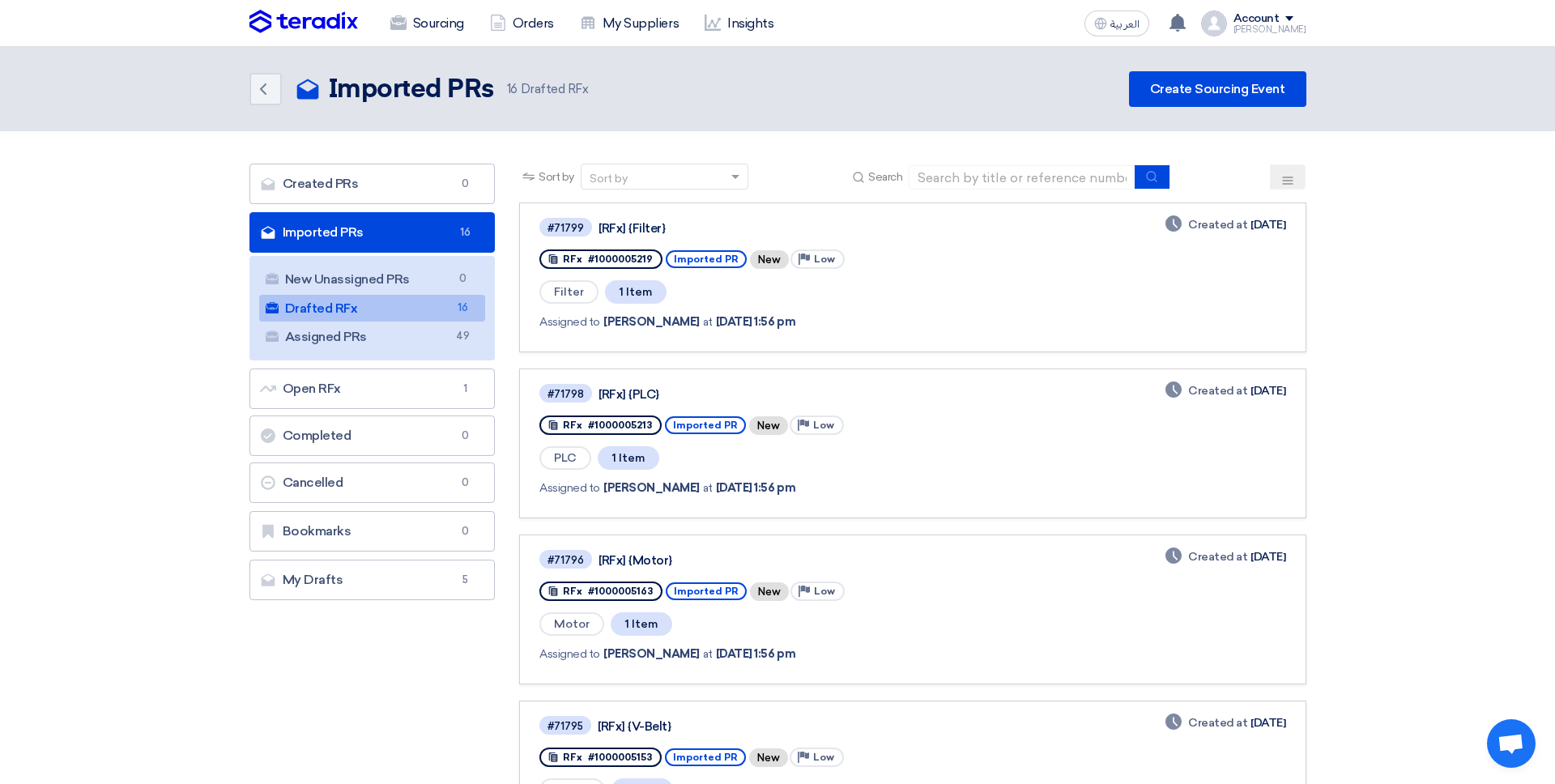
click at [771, 347] on link "#71799 [RFx] {Filter} RFx #1000005219 Imported PR New Priority Low Filter 1 Ite…" at bounding box center [912, 278] width 786 height 150
click at [447, 338] on link "Assigned PRs Assigned PRs 49" at bounding box center [372, 336] width 227 height 27
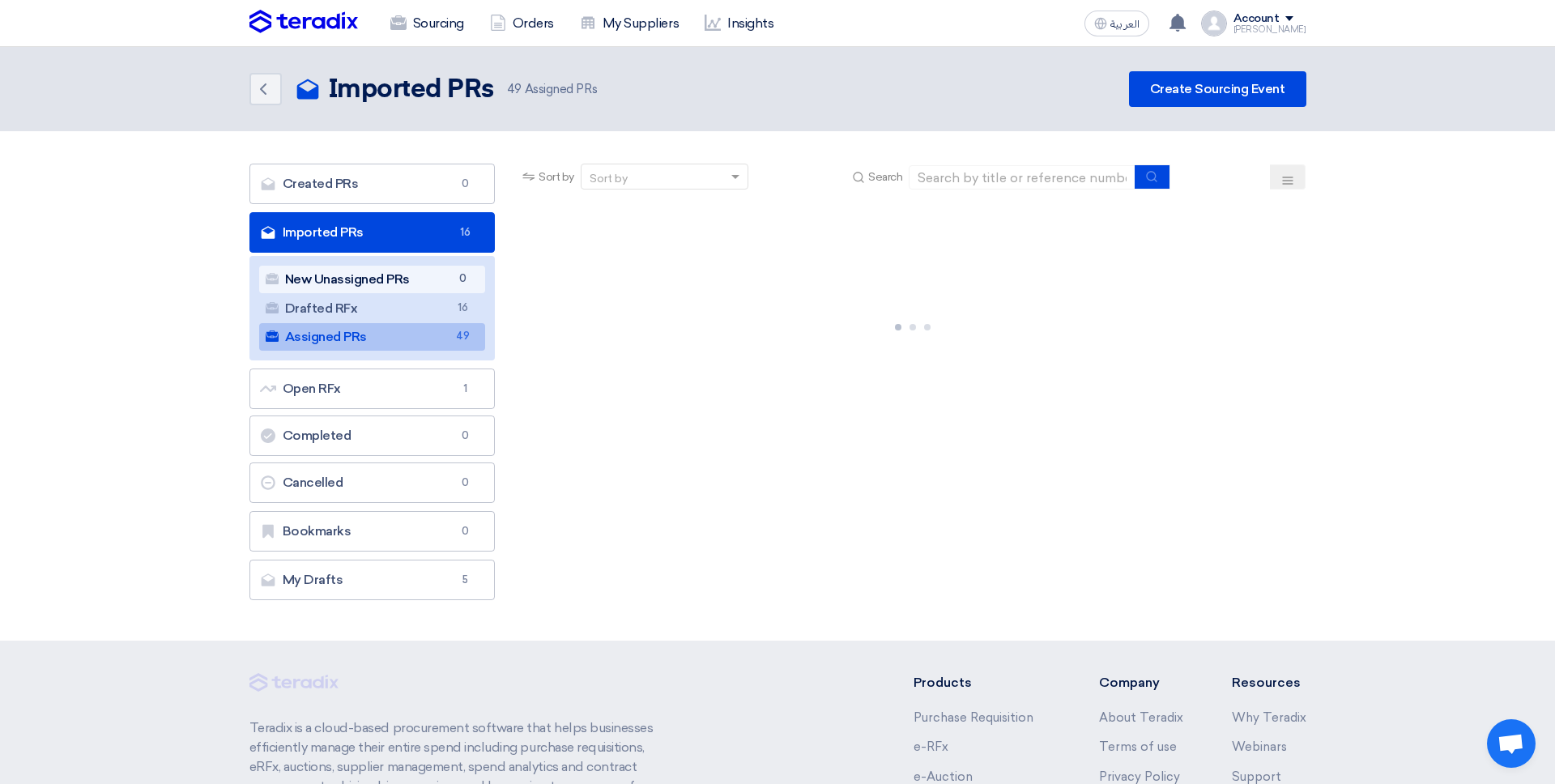
click at [453, 291] on link "New Unassigned PRs New Unassigned PRs 0" at bounding box center [372, 279] width 227 height 27
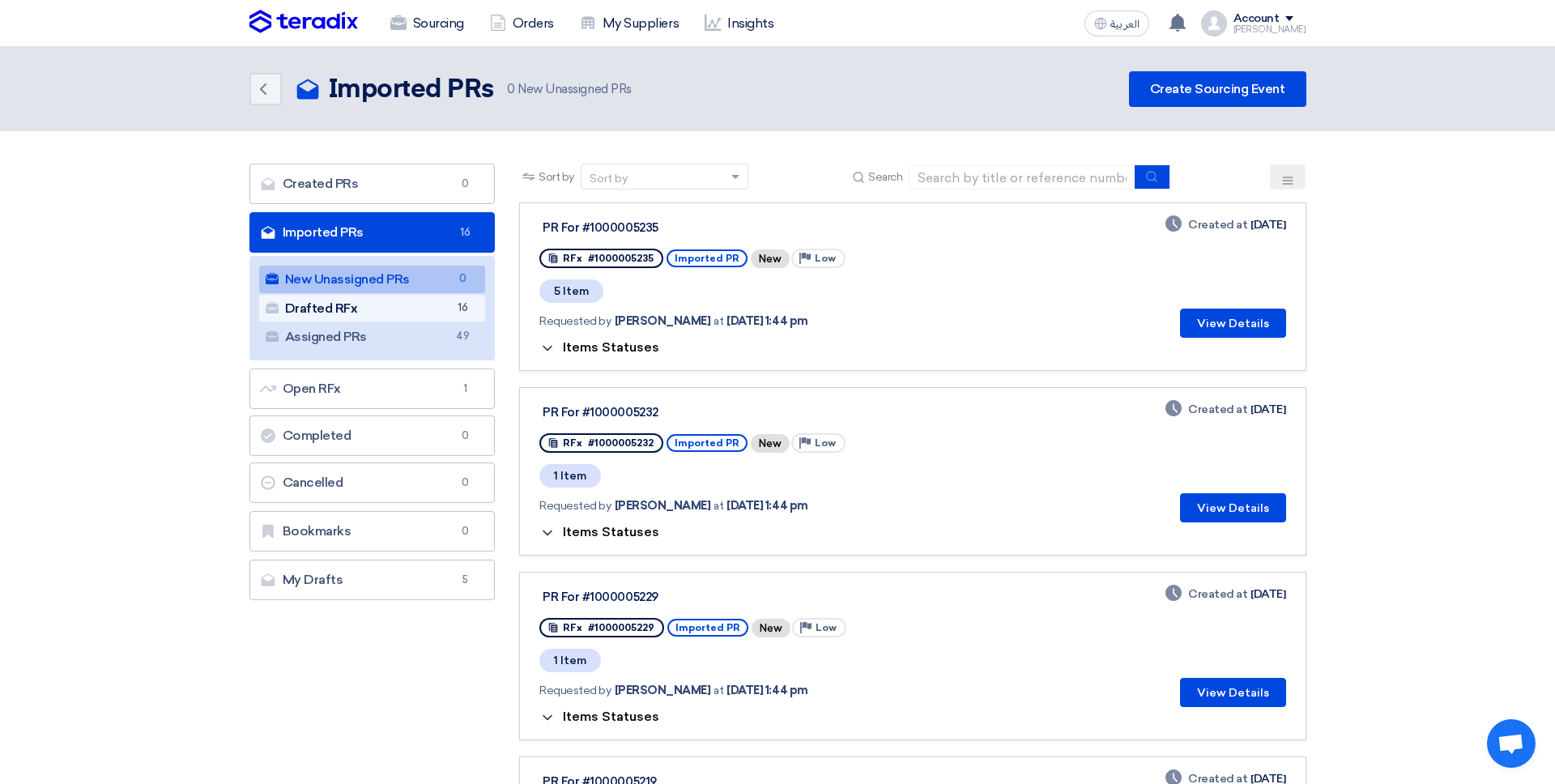
click at [470, 305] on span "16" at bounding box center [462, 308] width 20 height 17
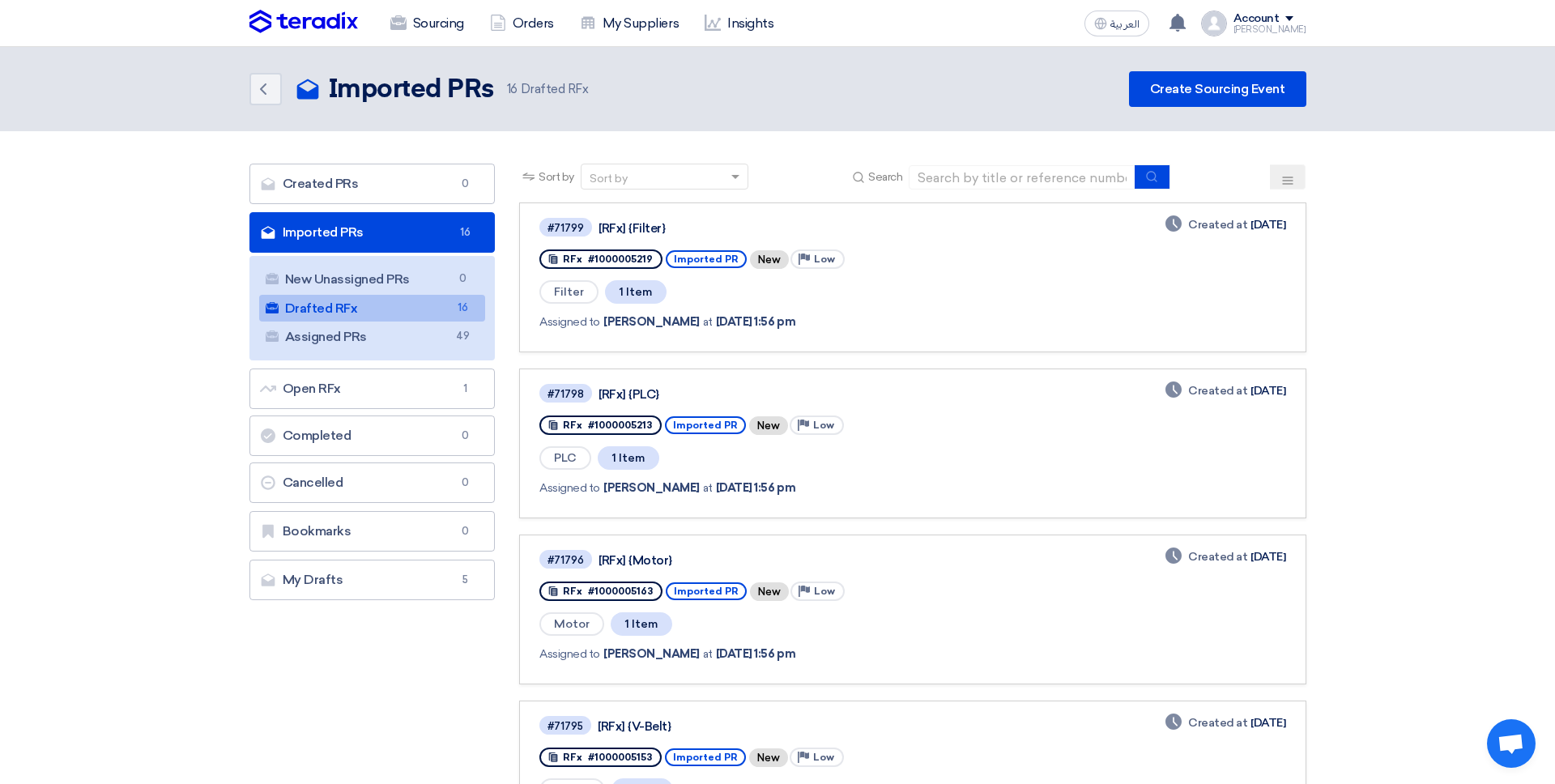
click at [437, 310] on link "Drafted RFx Drafted RFx 16" at bounding box center [372, 308] width 227 height 27
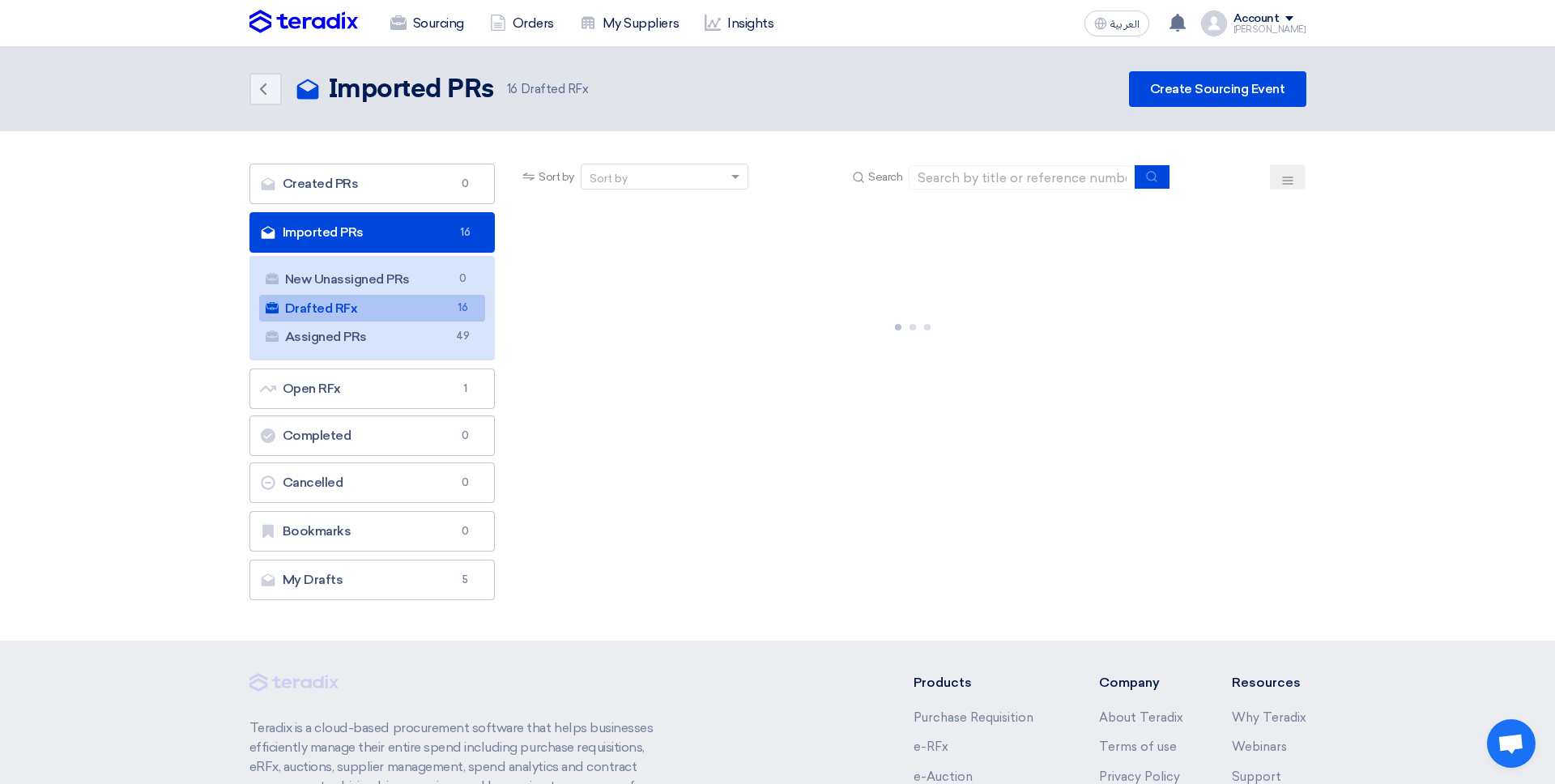
click at [468, 316] on span "16" at bounding box center [462, 308] width 20 height 17
click at [471, 328] on span "49" at bounding box center [462, 337] width 20 height 17
click at [471, 305] on span "16" at bounding box center [462, 308] width 20 height 17
click at [453, 326] on link "Assigned PRs Assigned PRs 49" at bounding box center [372, 336] width 227 height 27
click at [455, 309] on span "16" at bounding box center [462, 308] width 20 height 17
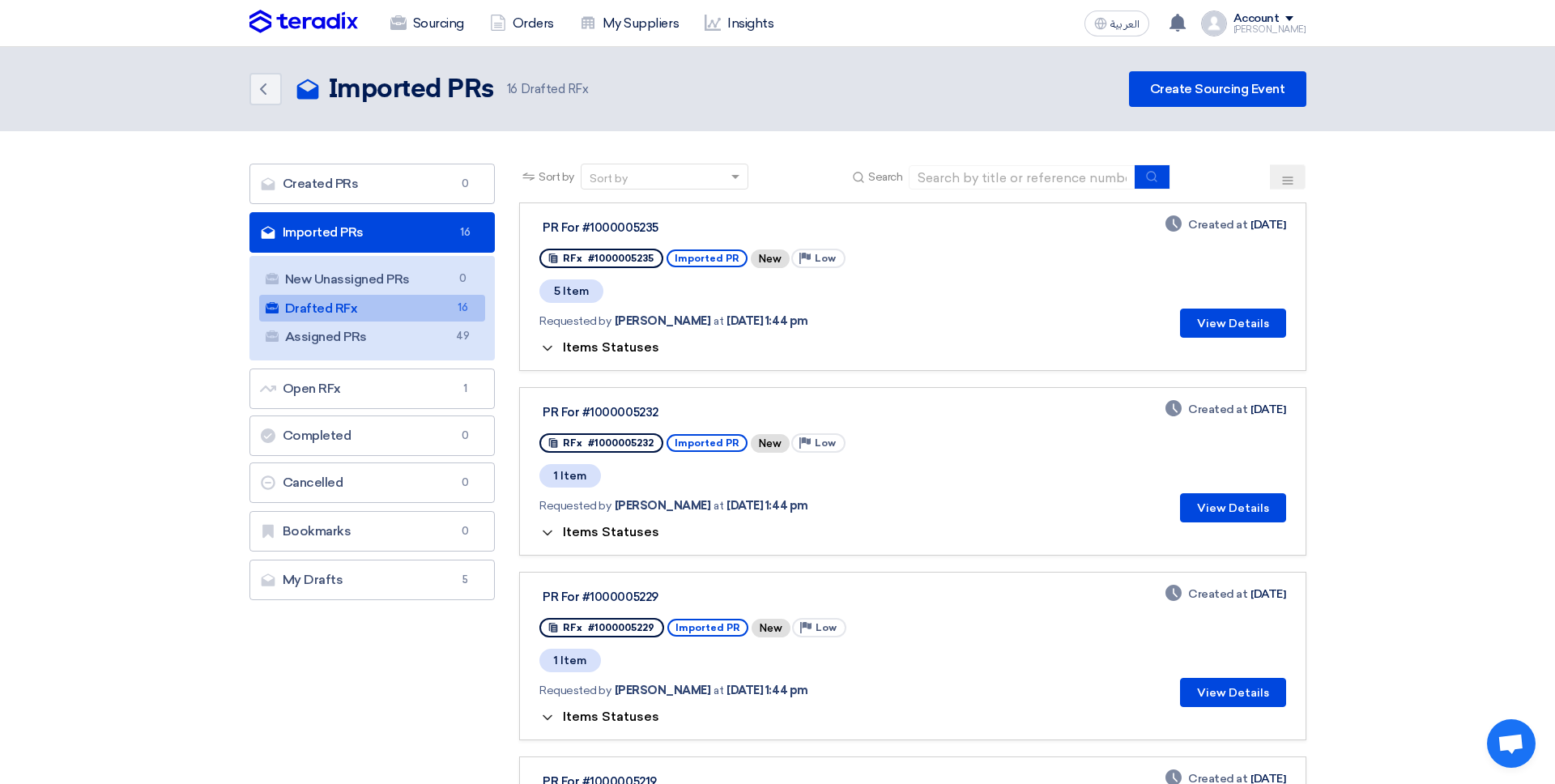
click at [649, 344] on span "Items Statuses" at bounding box center [611, 347] width 97 height 15
click at [619, 347] on span "Items Statuses" at bounding box center [611, 347] width 97 height 15
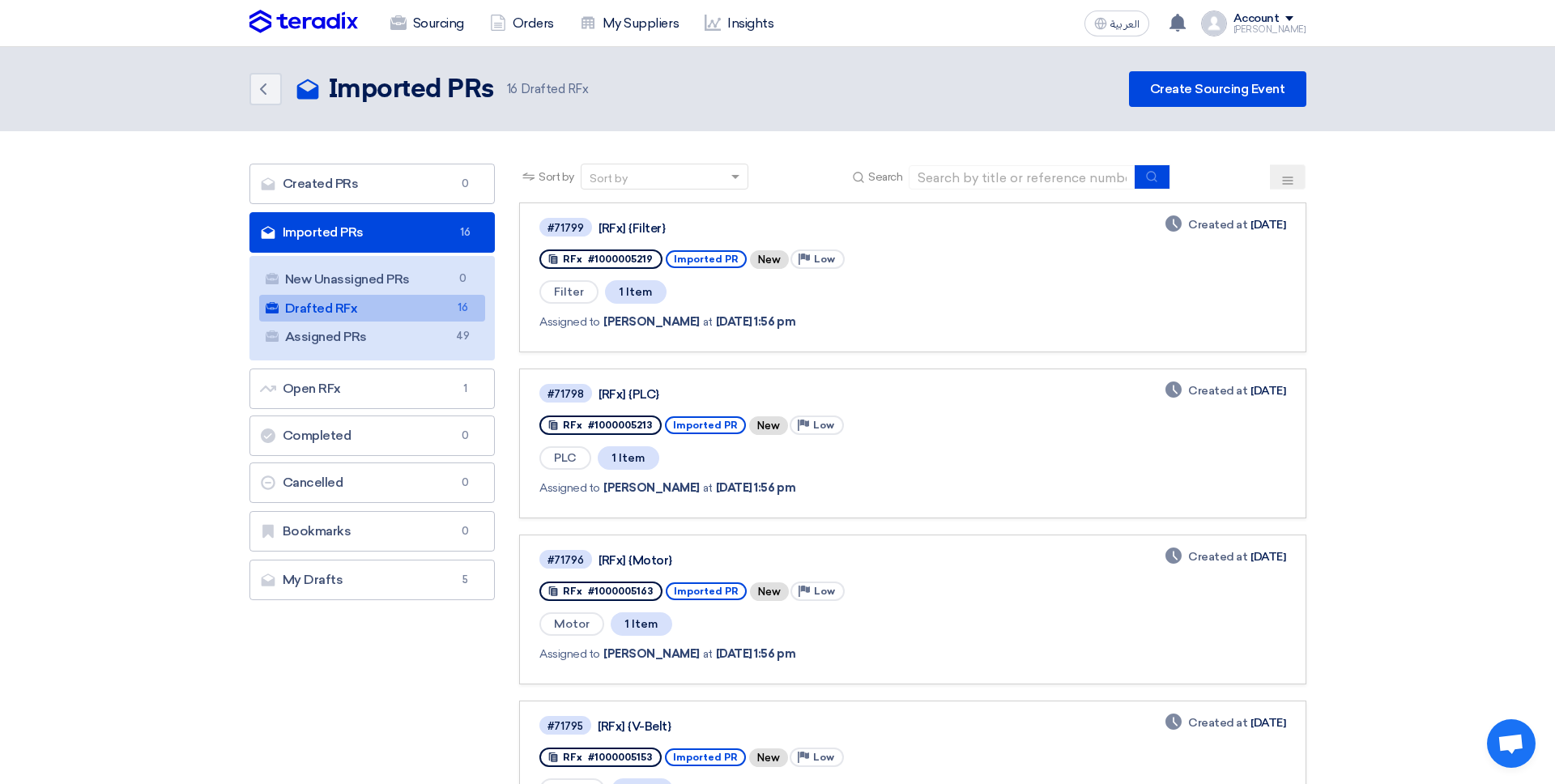
click at [445, 350] on ul "New Unassigned PRs New Unassigned PRs 0 Drafted RFx Drafted RFx 16 Assigned PRs…" at bounding box center [372, 308] width 246 height 104
click at [434, 335] on link "Assigned PRs Assigned PRs 49" at bounding box center [372, 336] width 227 height 27
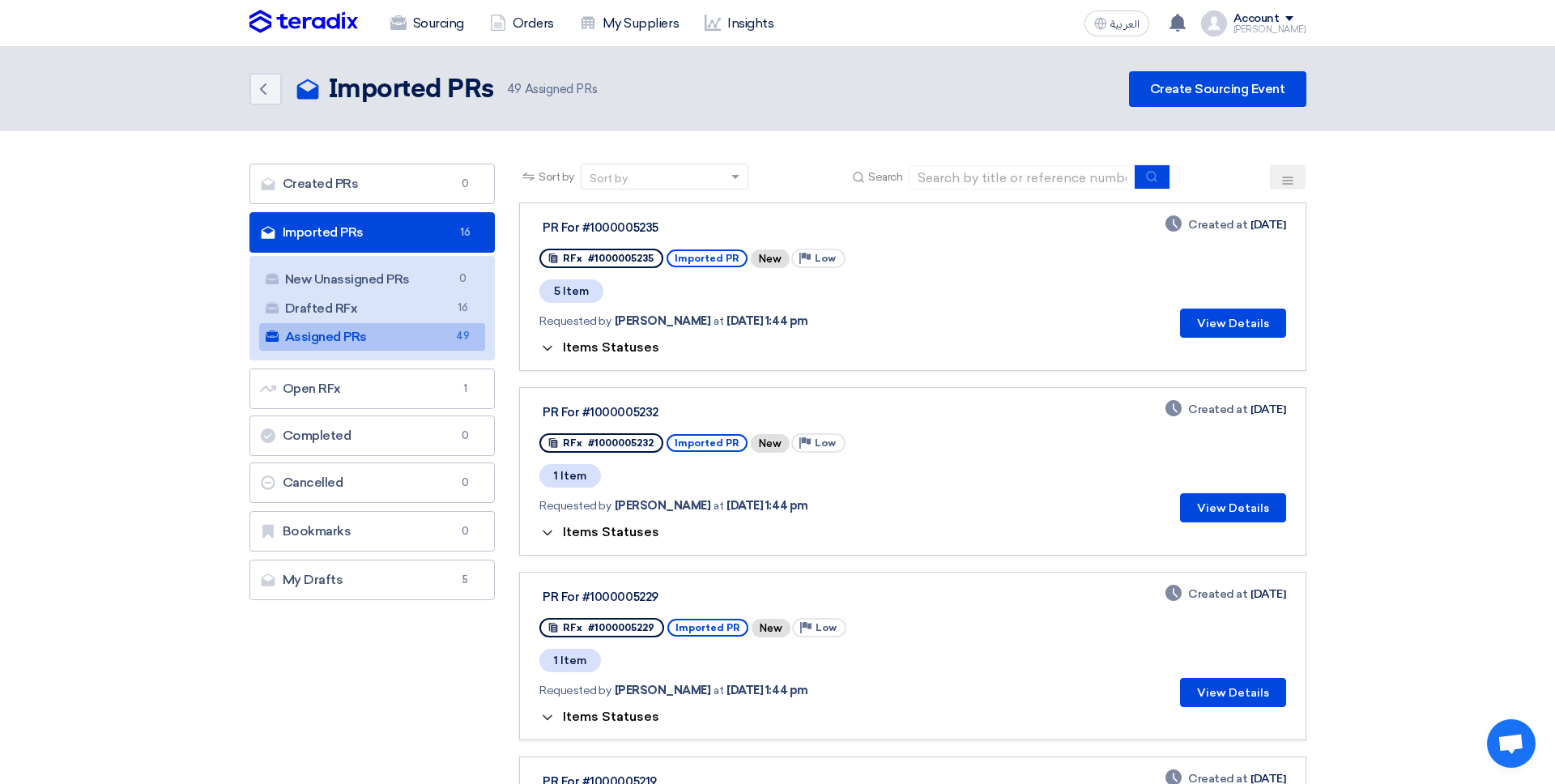
click at [584, 352] on span "Items Statuses" at bounding box center [611, 347] width 97 height 15
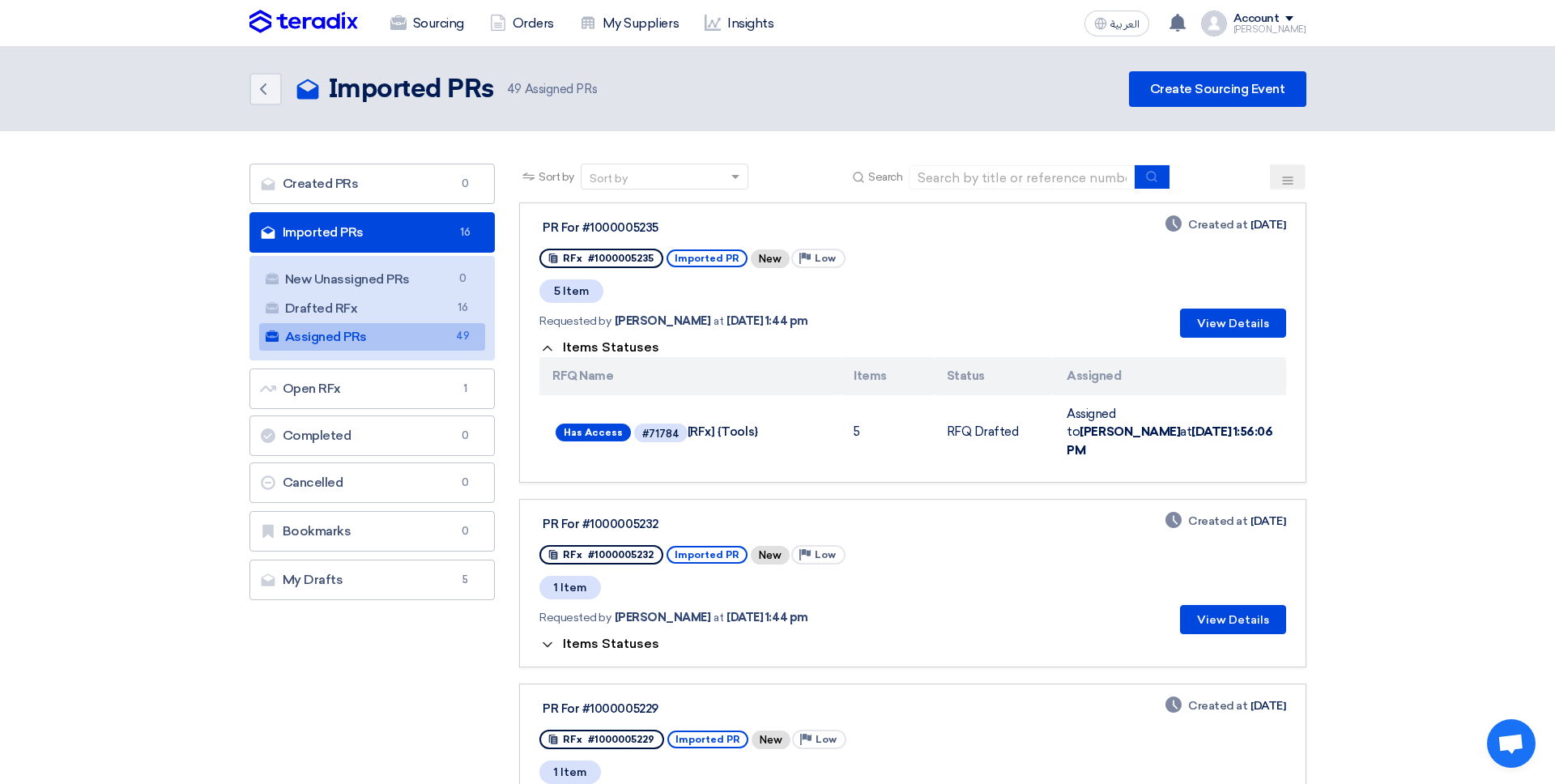
click at [584, 351] on span "Items Statuses" at bounding box center [611, 347] width 97 height 15
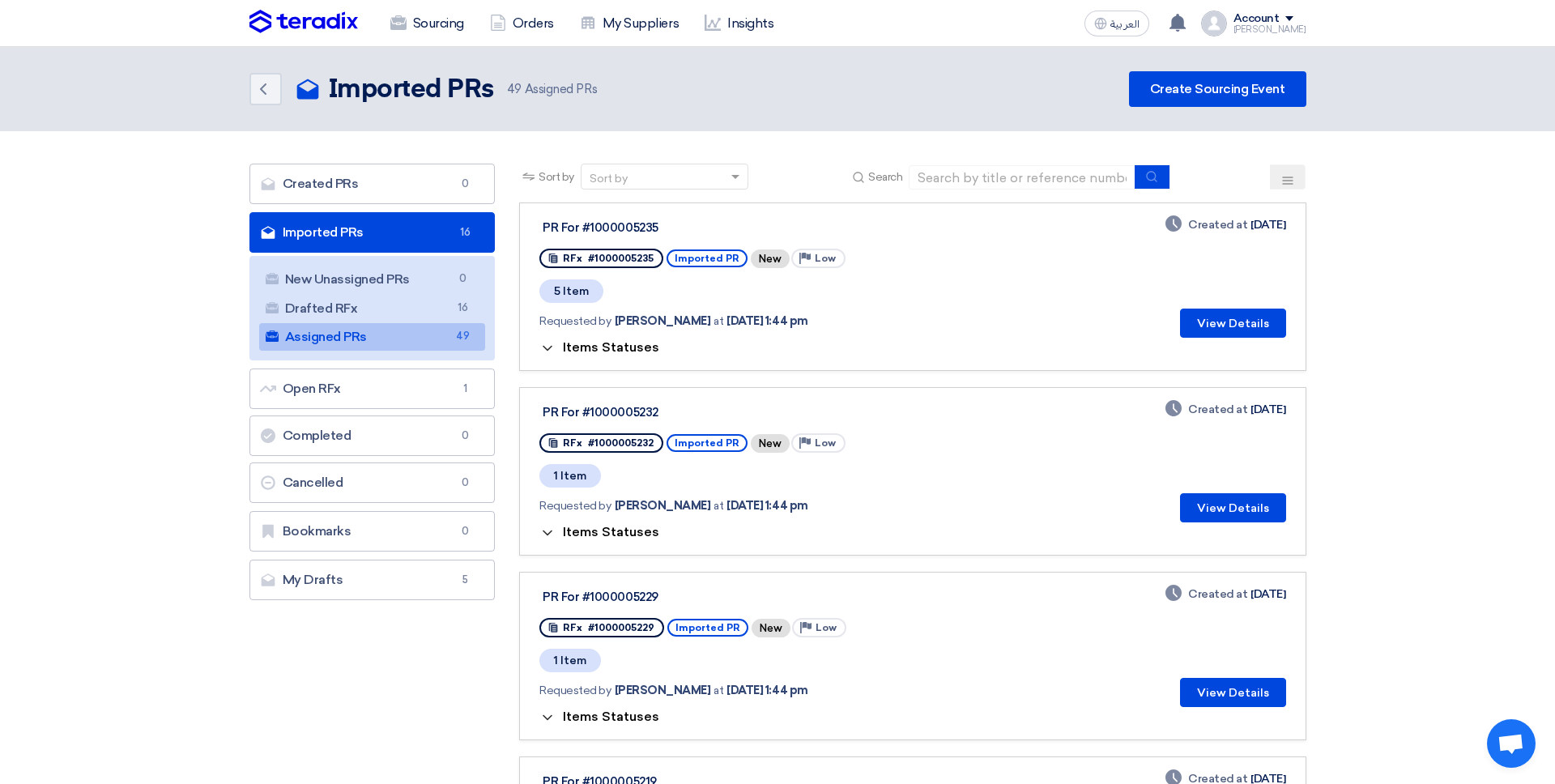
click at [573, 352] on span "Items Statuses" at bounding box center [611, 347] width 97 height 15
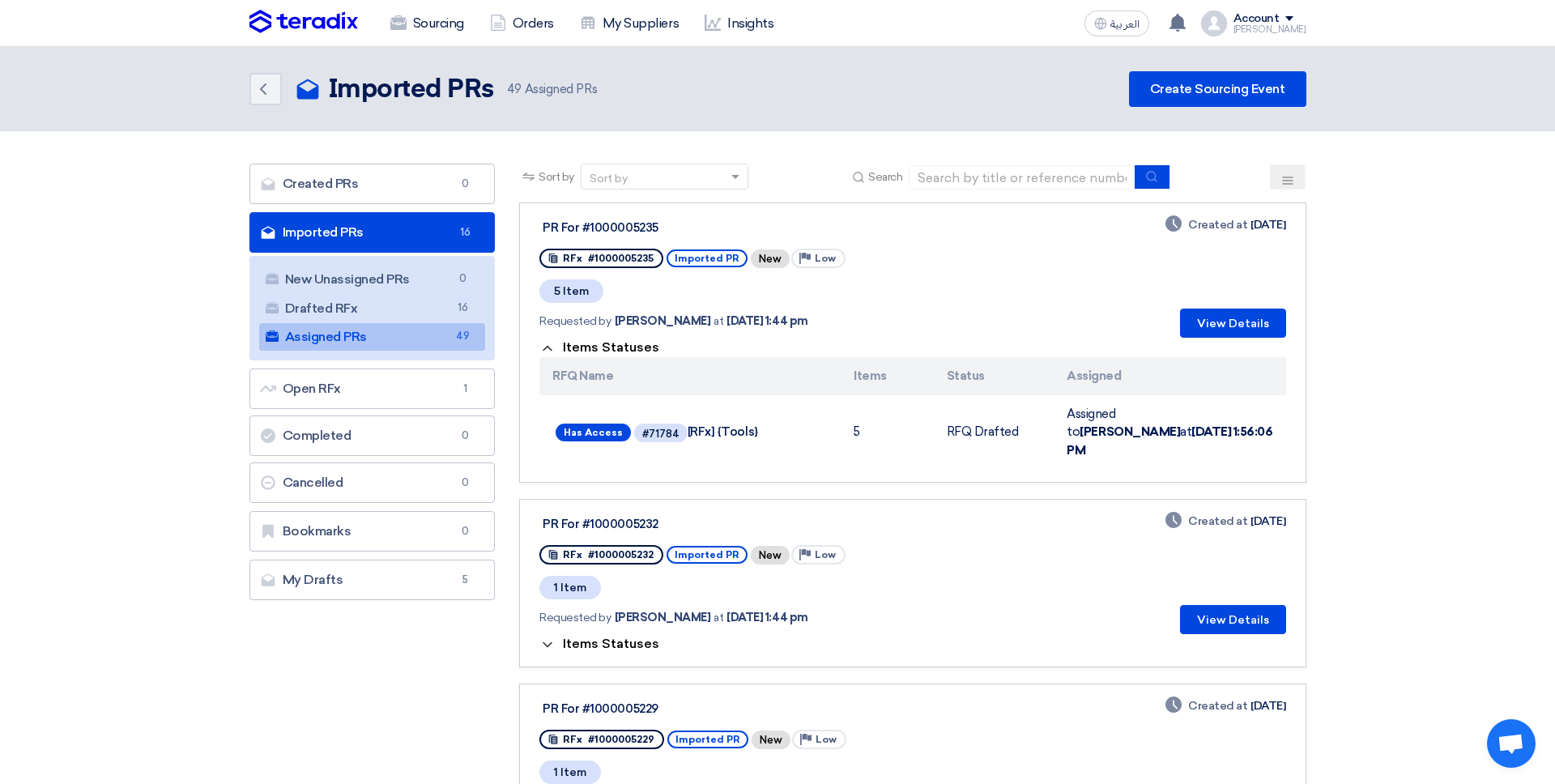
click at [552, 351] on icon at bounding box center [547, 348] width 16 height 16
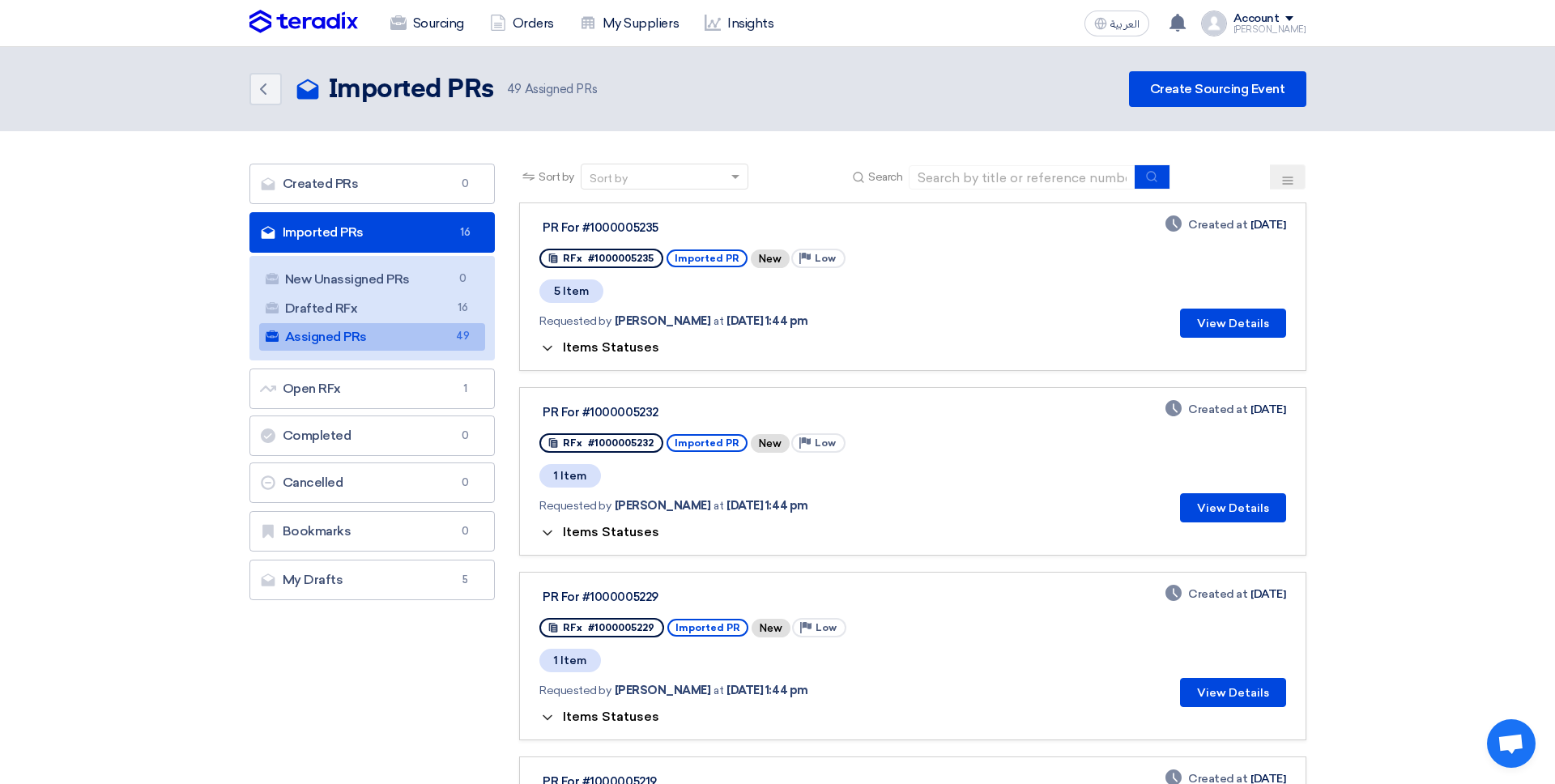
click at [552, 351] on icon at bounding box center [547, 348] width 16 height 16
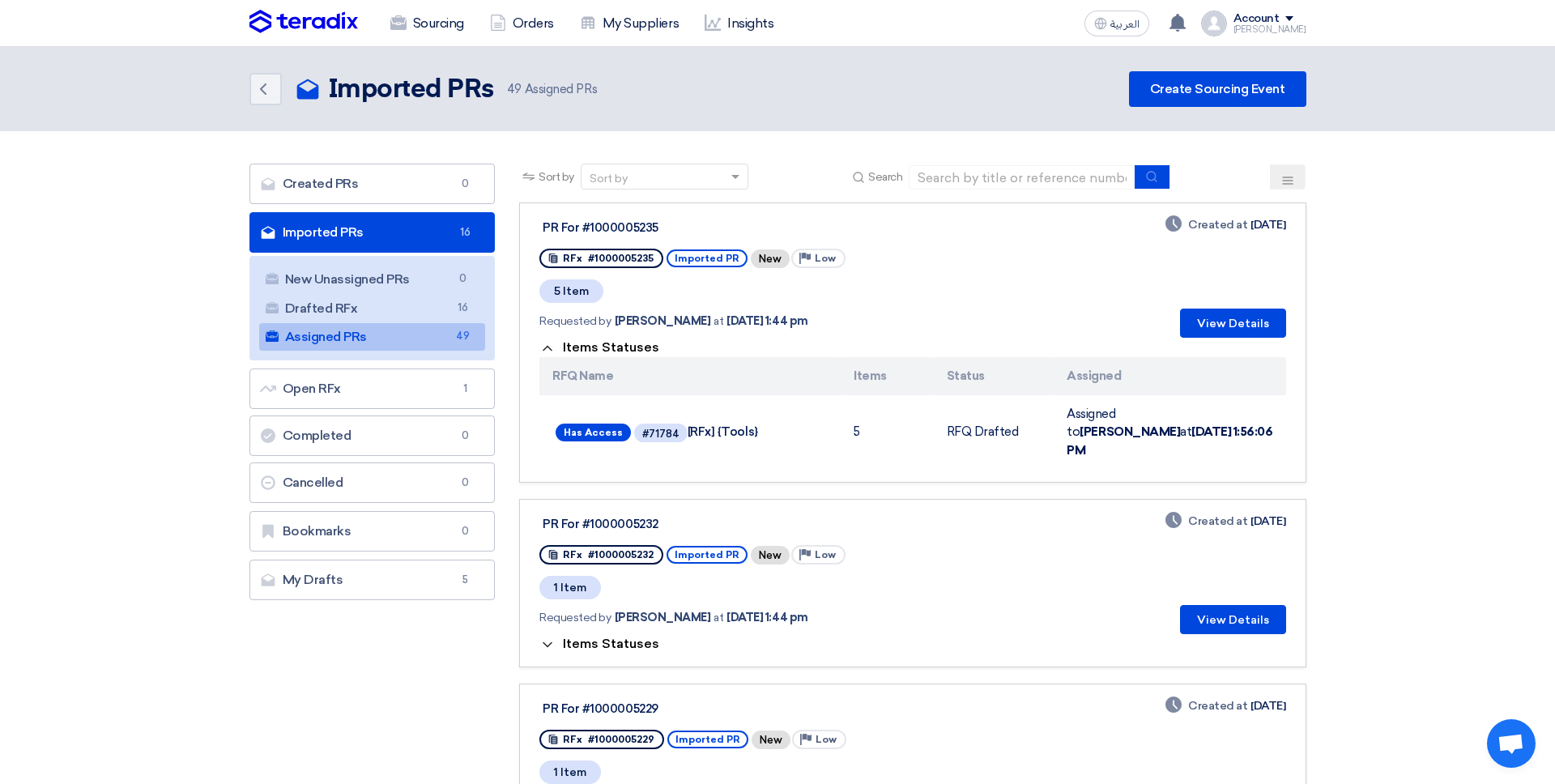
click at [551, 353] on icon at bounding box center [547, 348] width 16 height 16
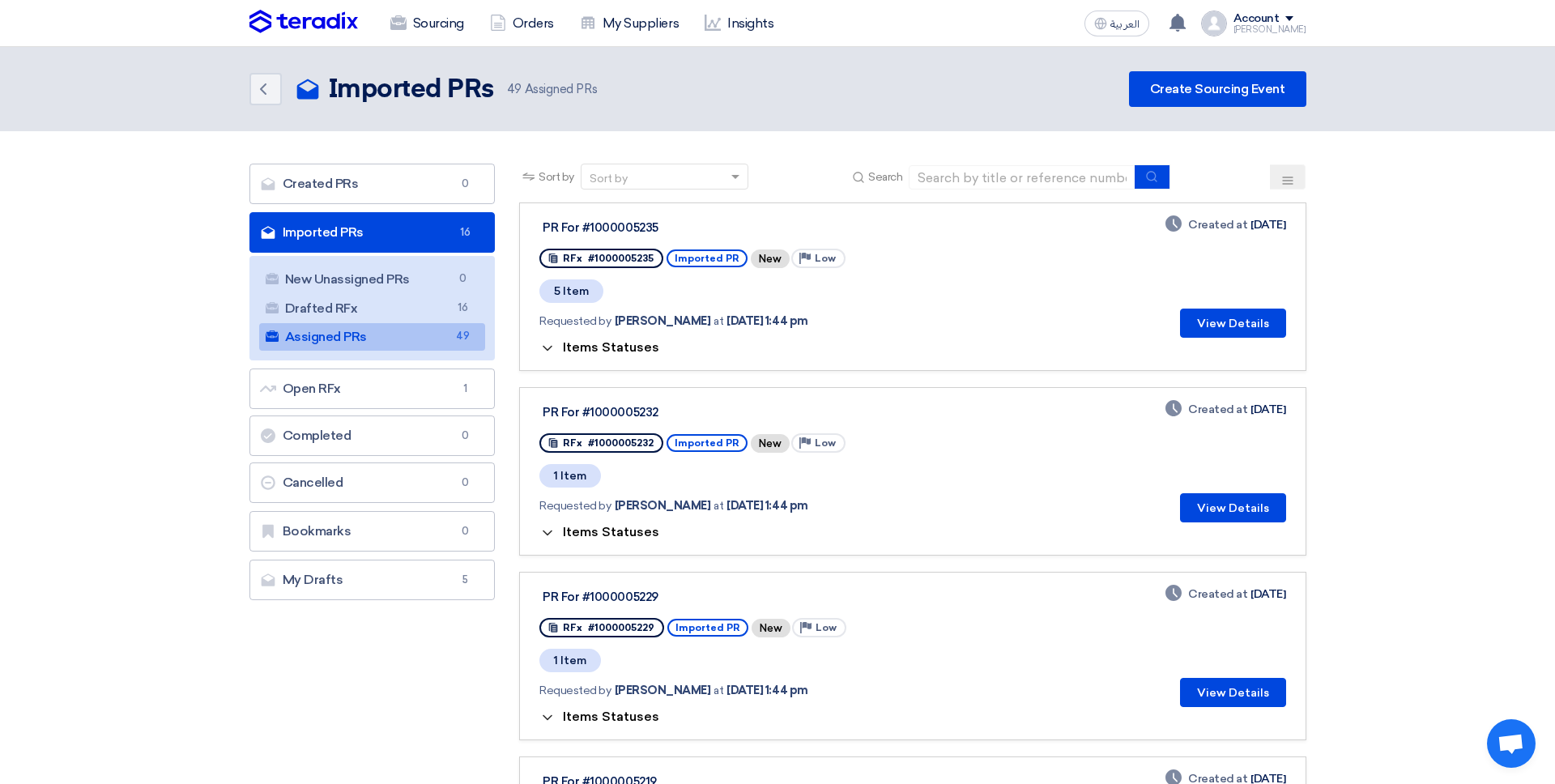
click at [551, 353] on icon at bounding box center [547, 348] width 16 height 16
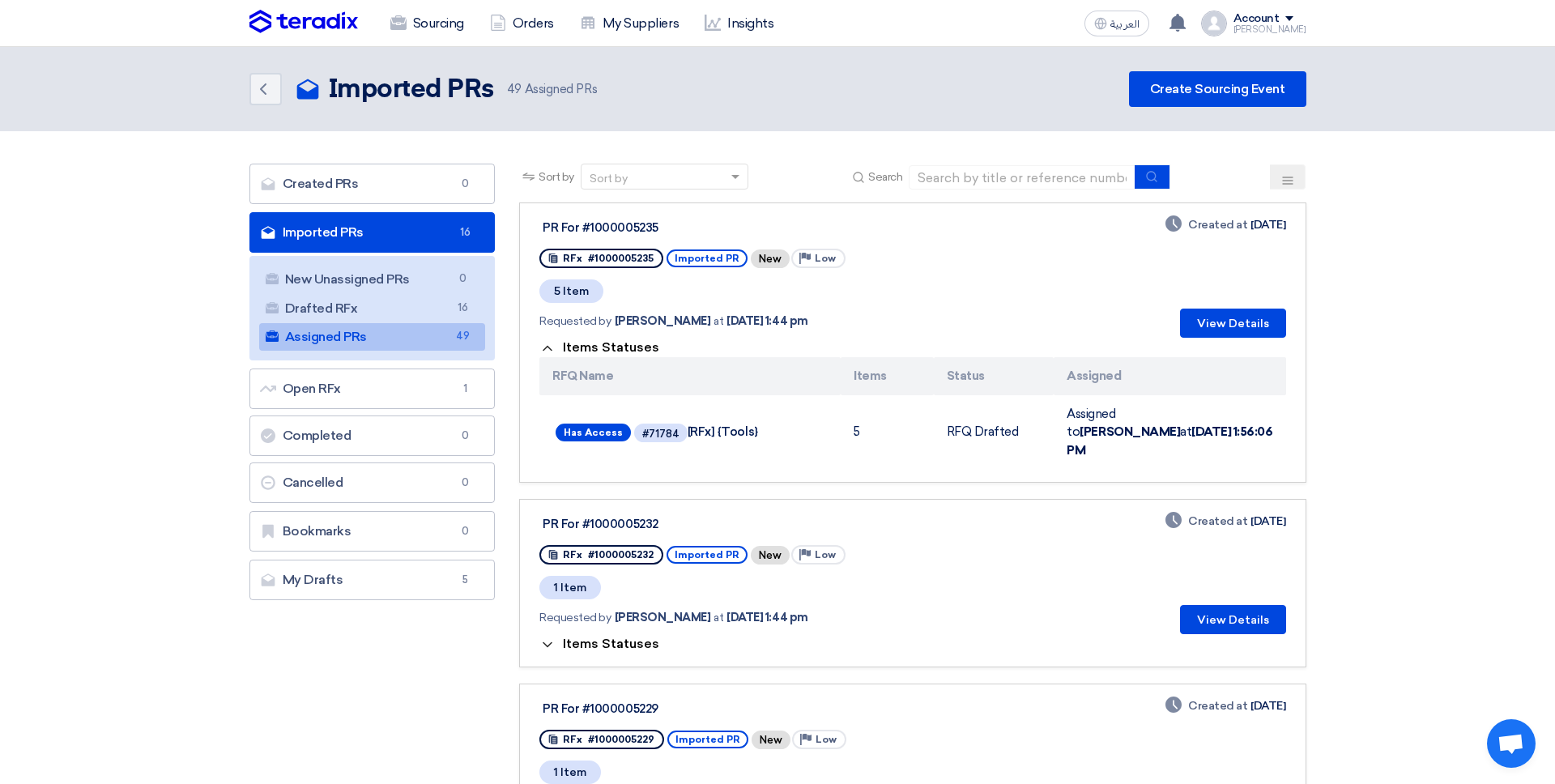
click at [552, 353] on icon at bounding box center [547, 348] width 16 height 16
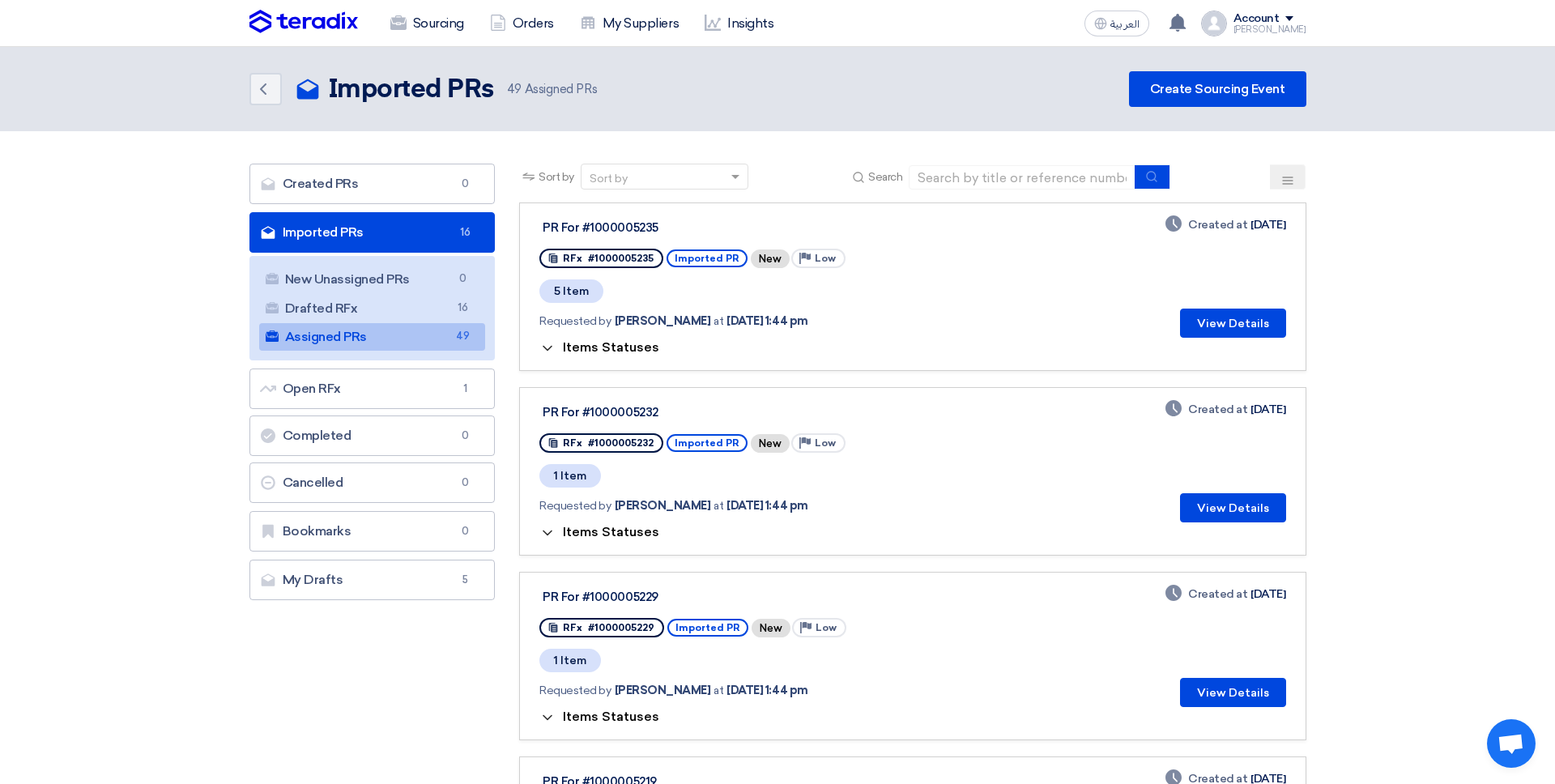
click at [552, 353] on icon at bounding box center [547, 348] width 16 height 16
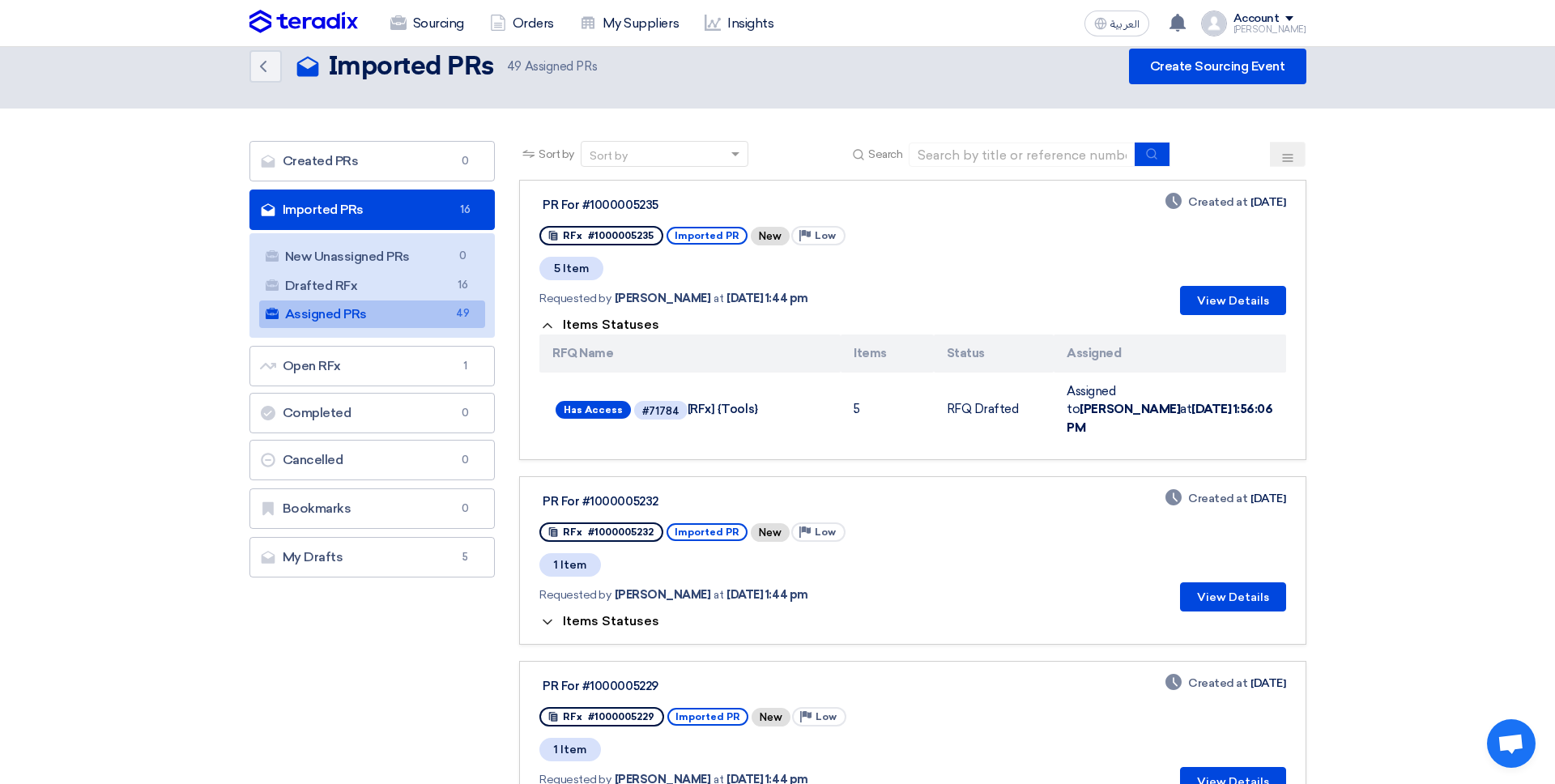
scroll to position [22, 0]
click at [557, 330] on button "Items Statuses" at bounding box center [599, 325] width 120 height 16
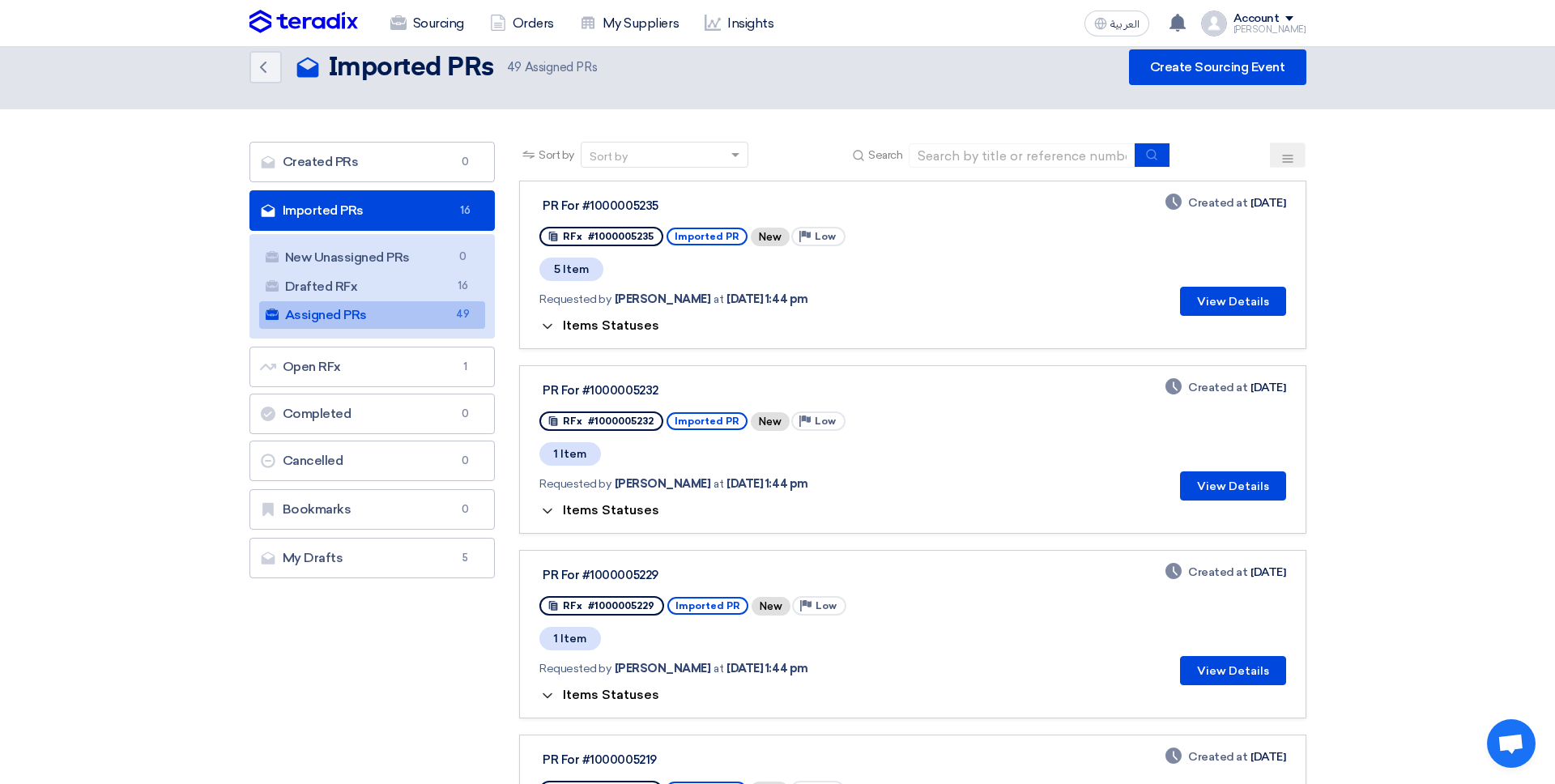
click at [556, 330] on button "Items Statuses" at bounding box center [599, 325] width 120 height 16
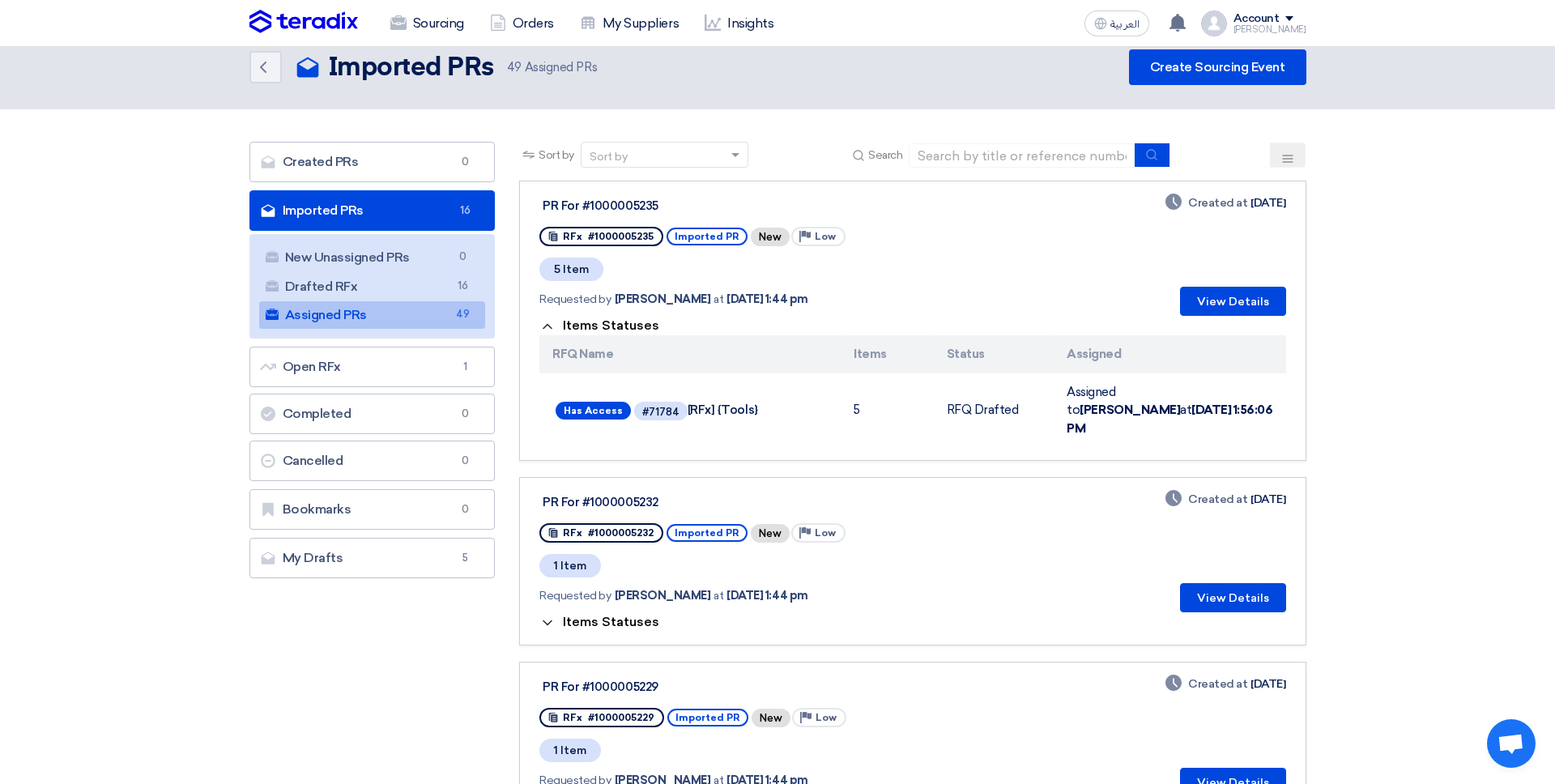
click at [556, 330] on button "Items Statuses" at bounding box center [599, 325] width 120 height 16
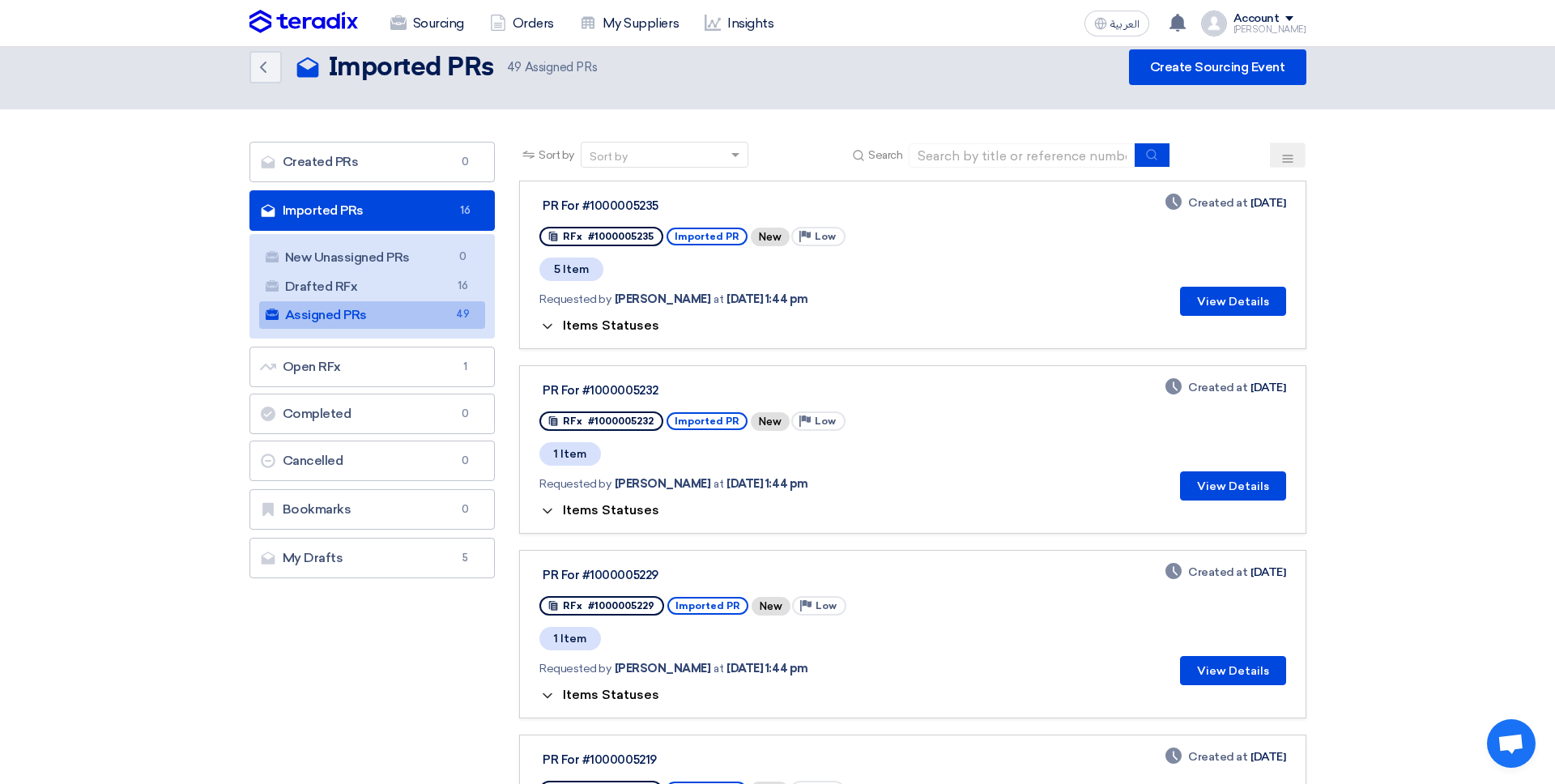
click at [556, 330] on button "Items Statuses" at bounding box center [599, 325] width 120 height 16
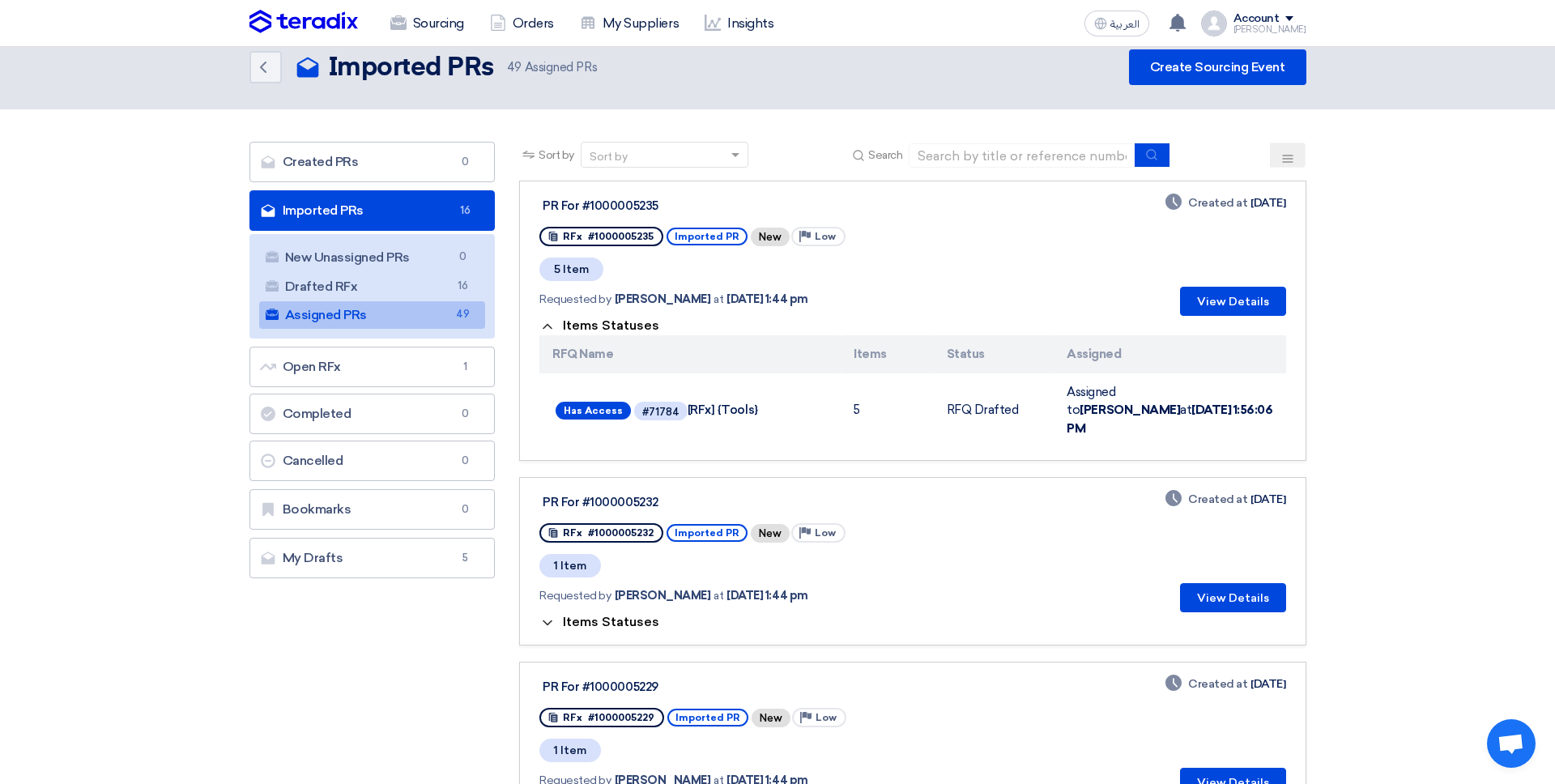
click at [556, 330] on button "Items Statuses" at bounding box center [599, 325] width 120 height 16
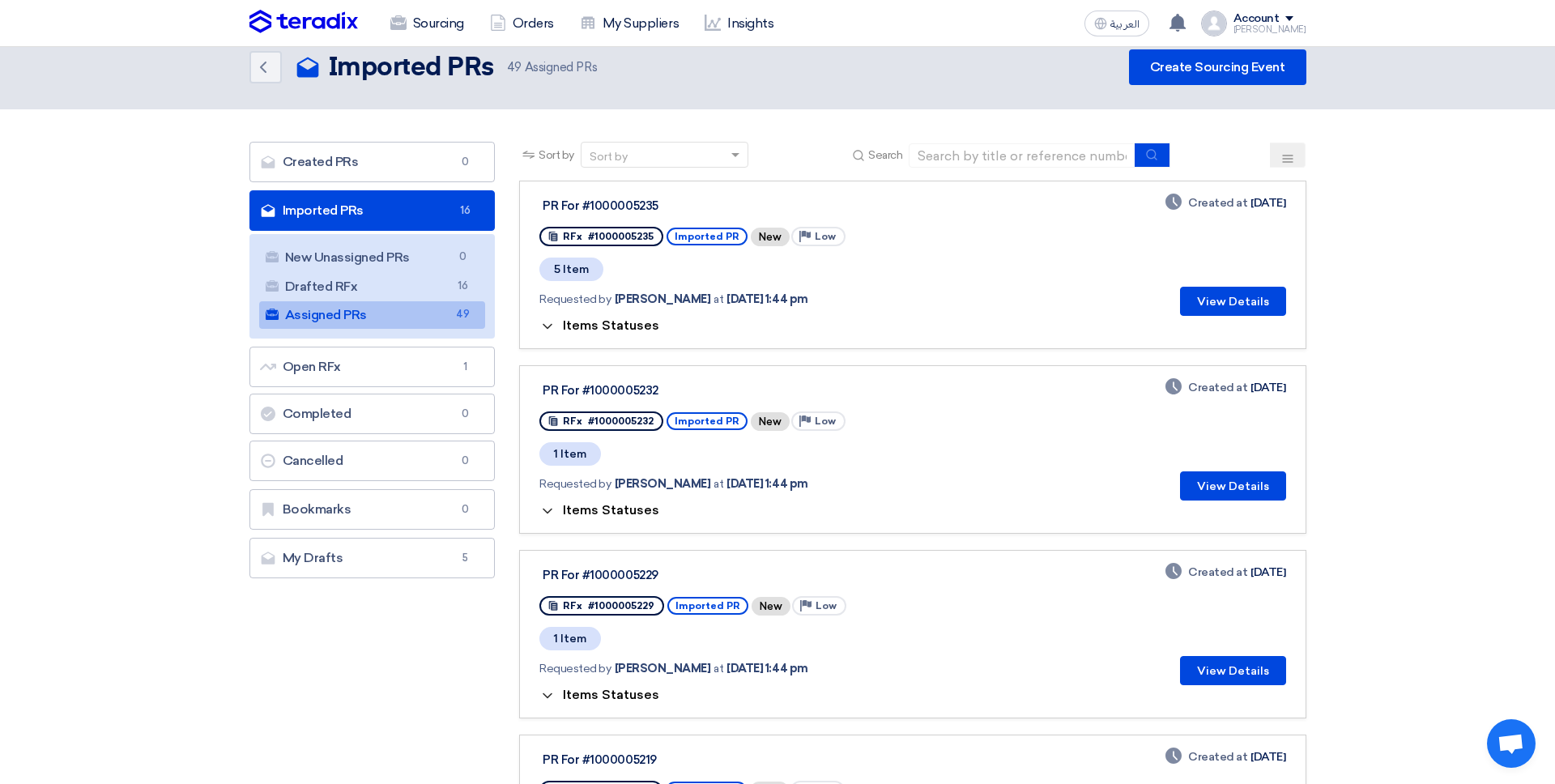
click at [556, 330] on button "Items Statuses" at bounding box center [599, 325] width 120 height 16
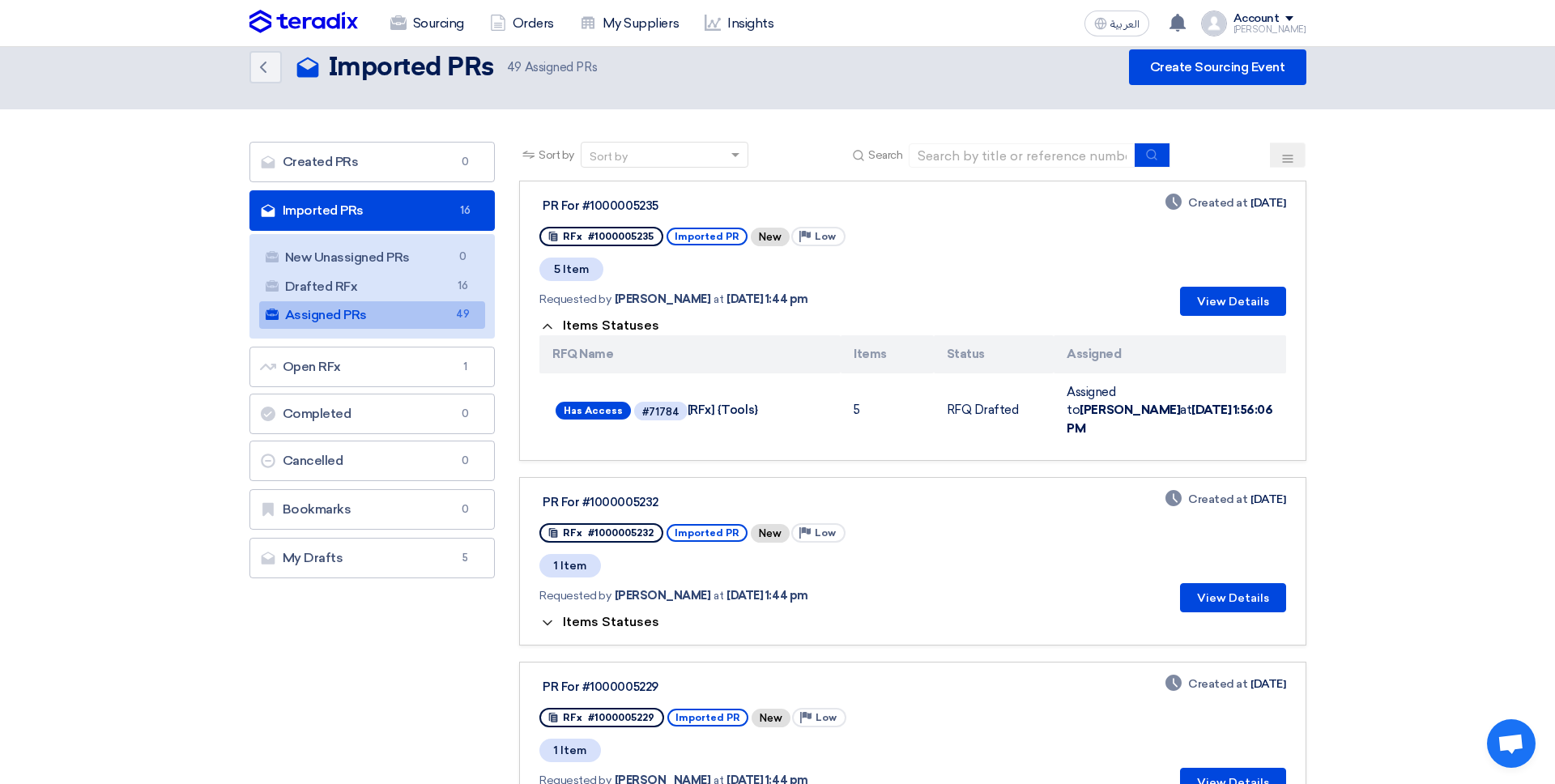
click at [556, 332] on button "Items Statuses" at bounding box center [599, 325] width 120 height 16
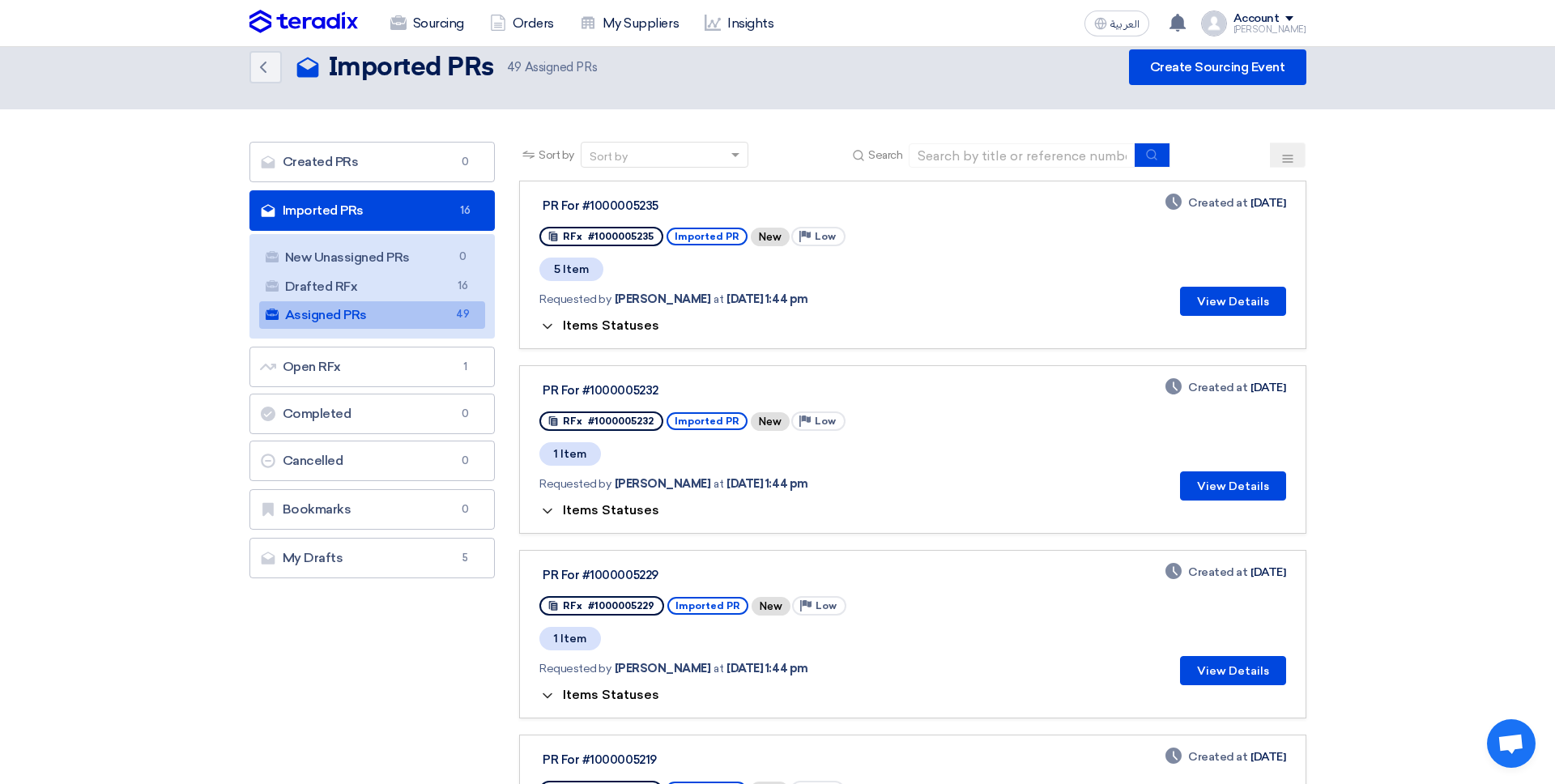
click at [556, 332] on button "Items Statuses" at bounding box center [599, 325] width 120 height 16
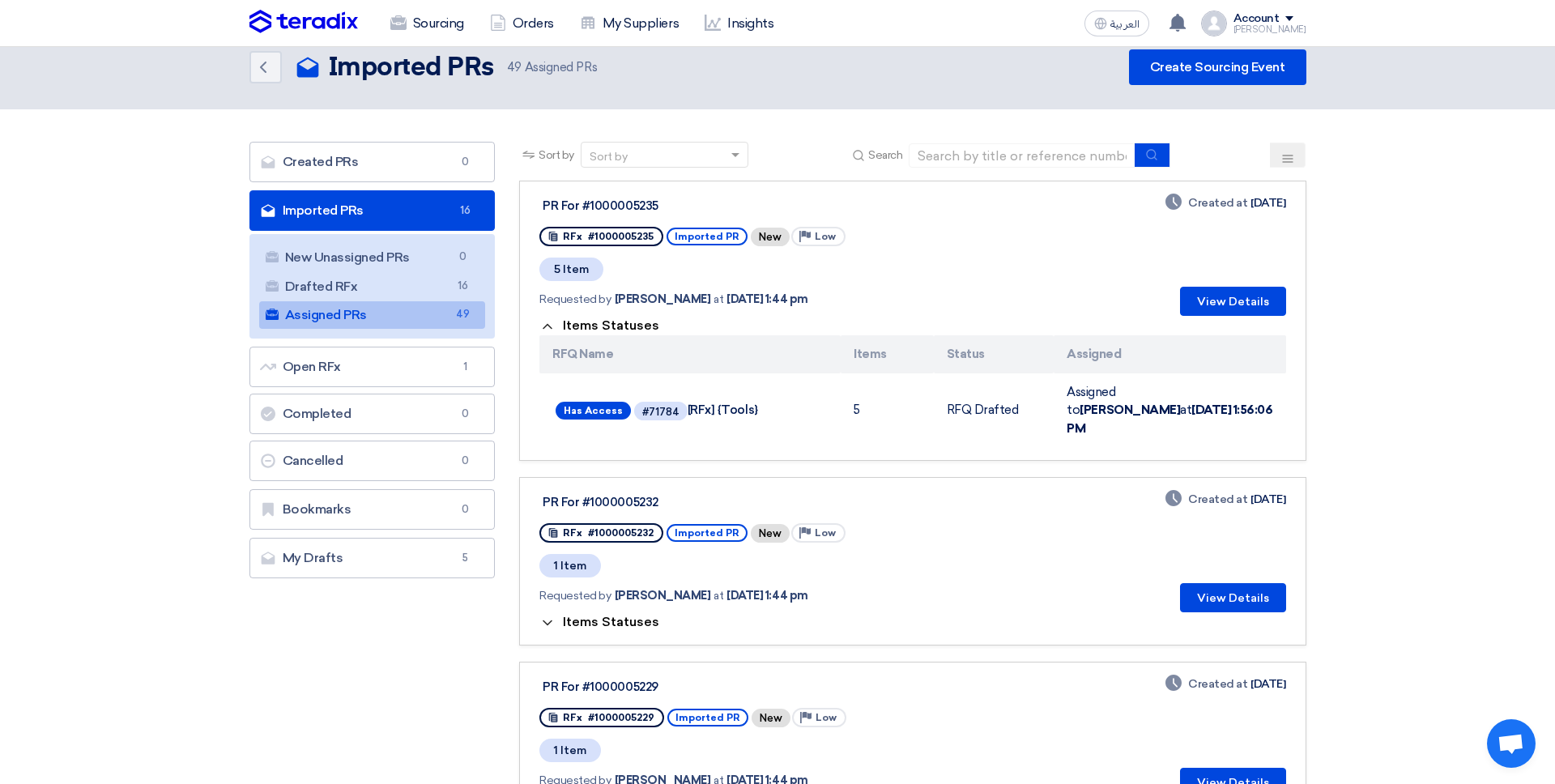
click at [555, 332] on button "Items Statuses" at bounding box center [599, 325] width 120 height 16
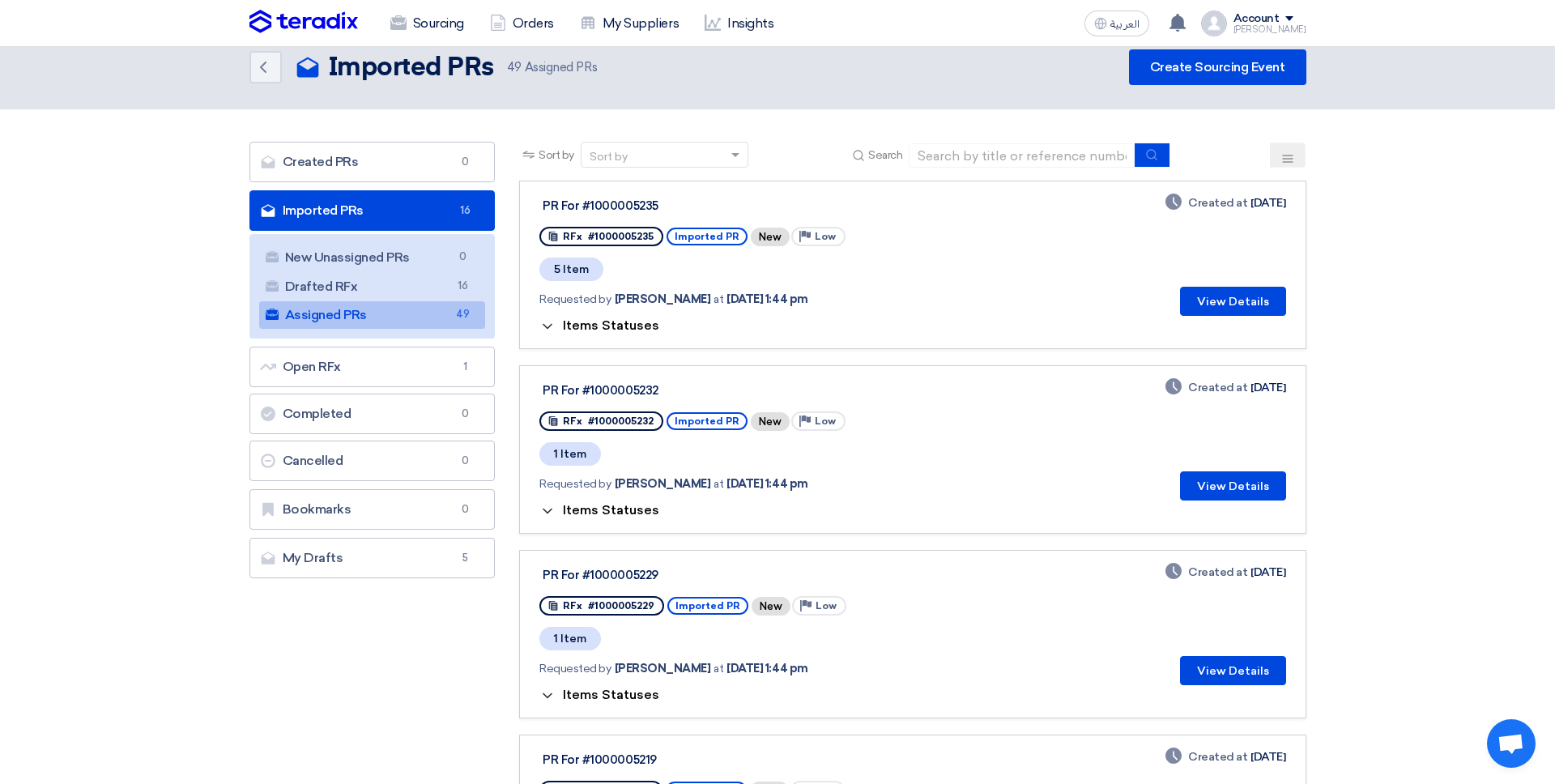
click at [555, 331] on button "Items Statuses" at bounding box center [599, 325] width 120 height 16
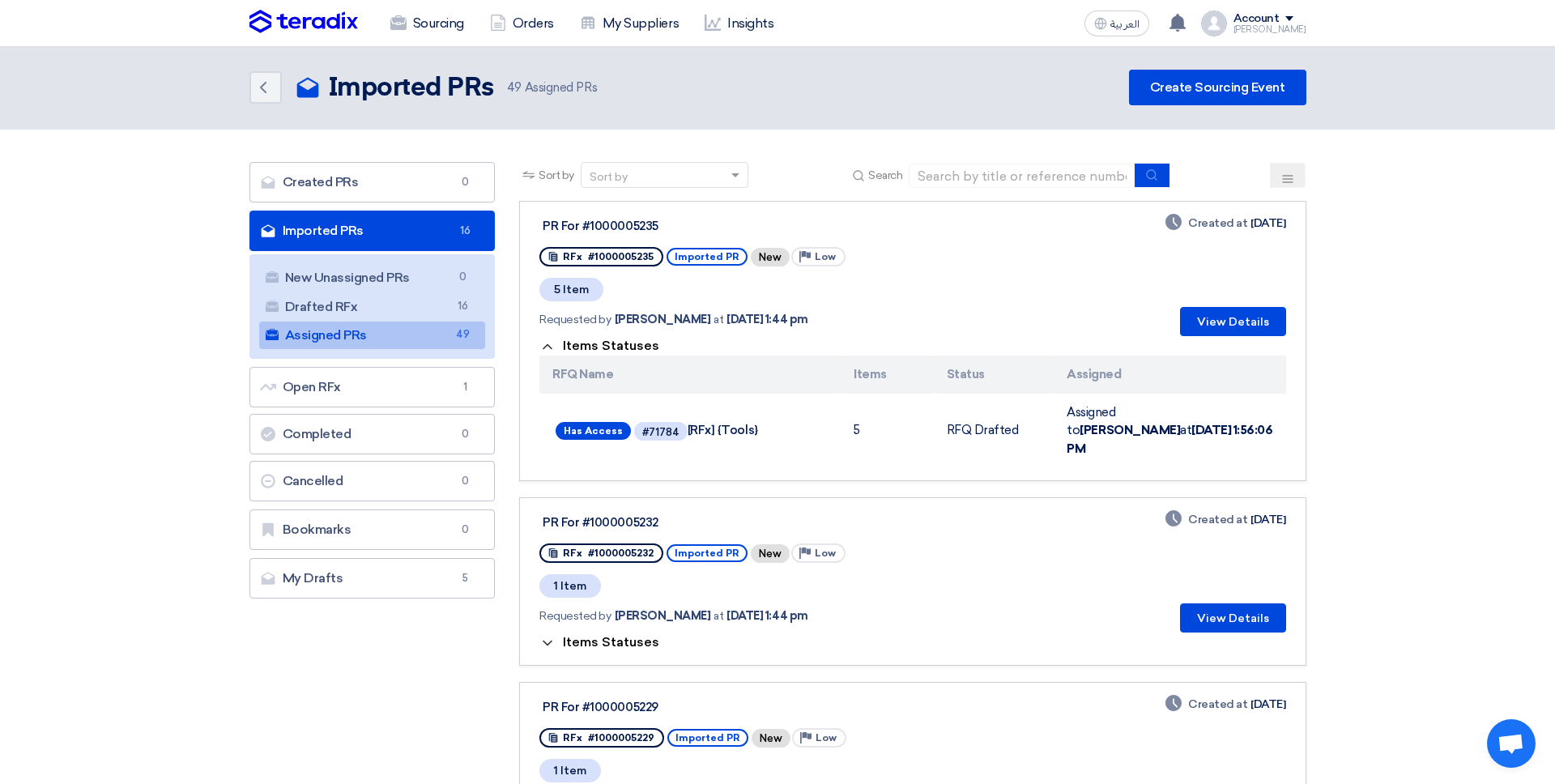
scroll to position [0, 0]
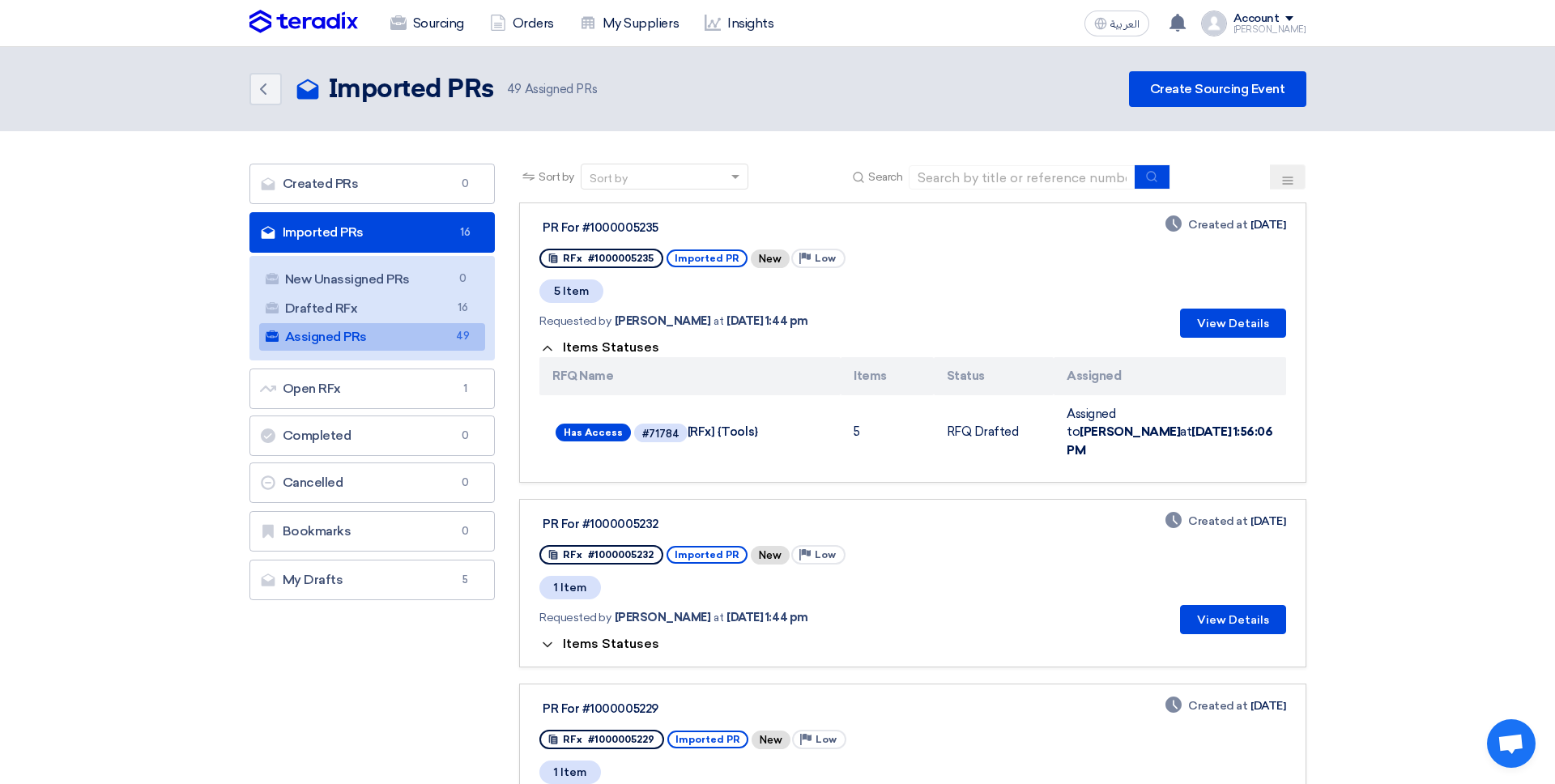
click at [633, 357] on th "RFQ Name" at bounding box center [689, 376] width 301 height 38
click at [631, 354] on button "Items Statuses" at bounding box center [599, 348] width 120 height 16
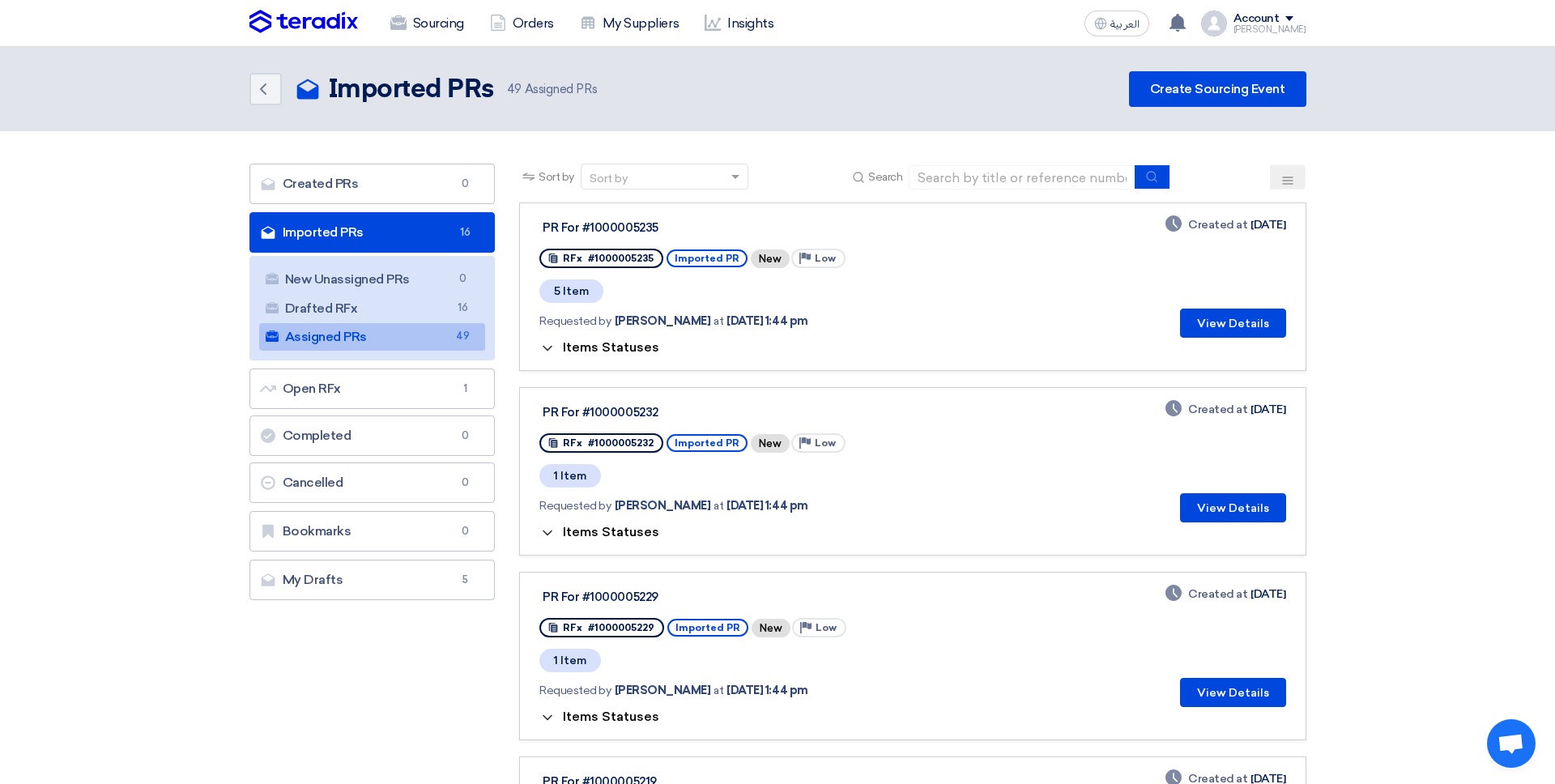
click at [631, 354] on button "Items Statuses" at bounding box center [599, 348] width 120 height 16
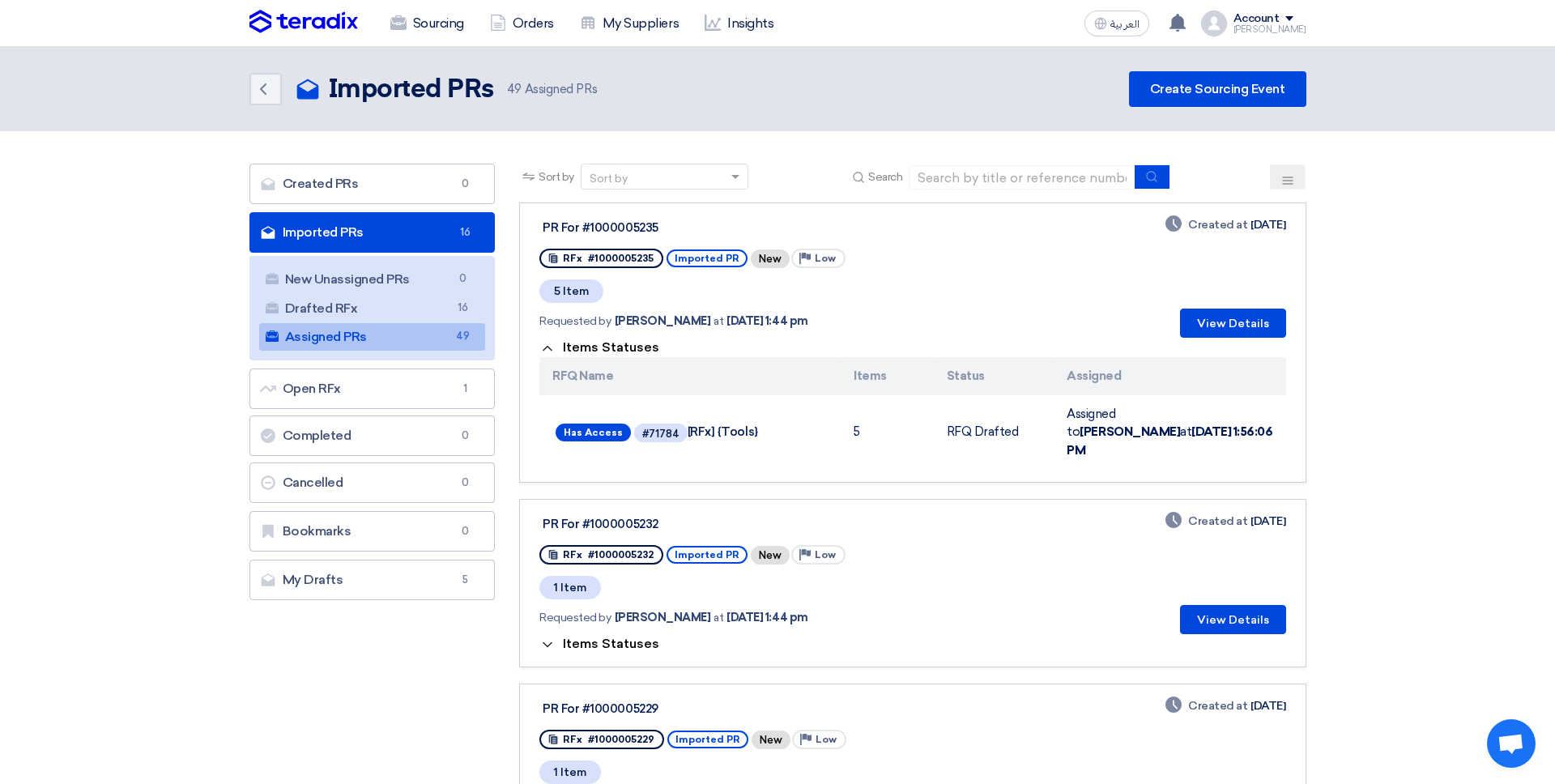
click at [631, 354] on button "Items Statuses" at bounding box center [599, 348] width 120 height 16
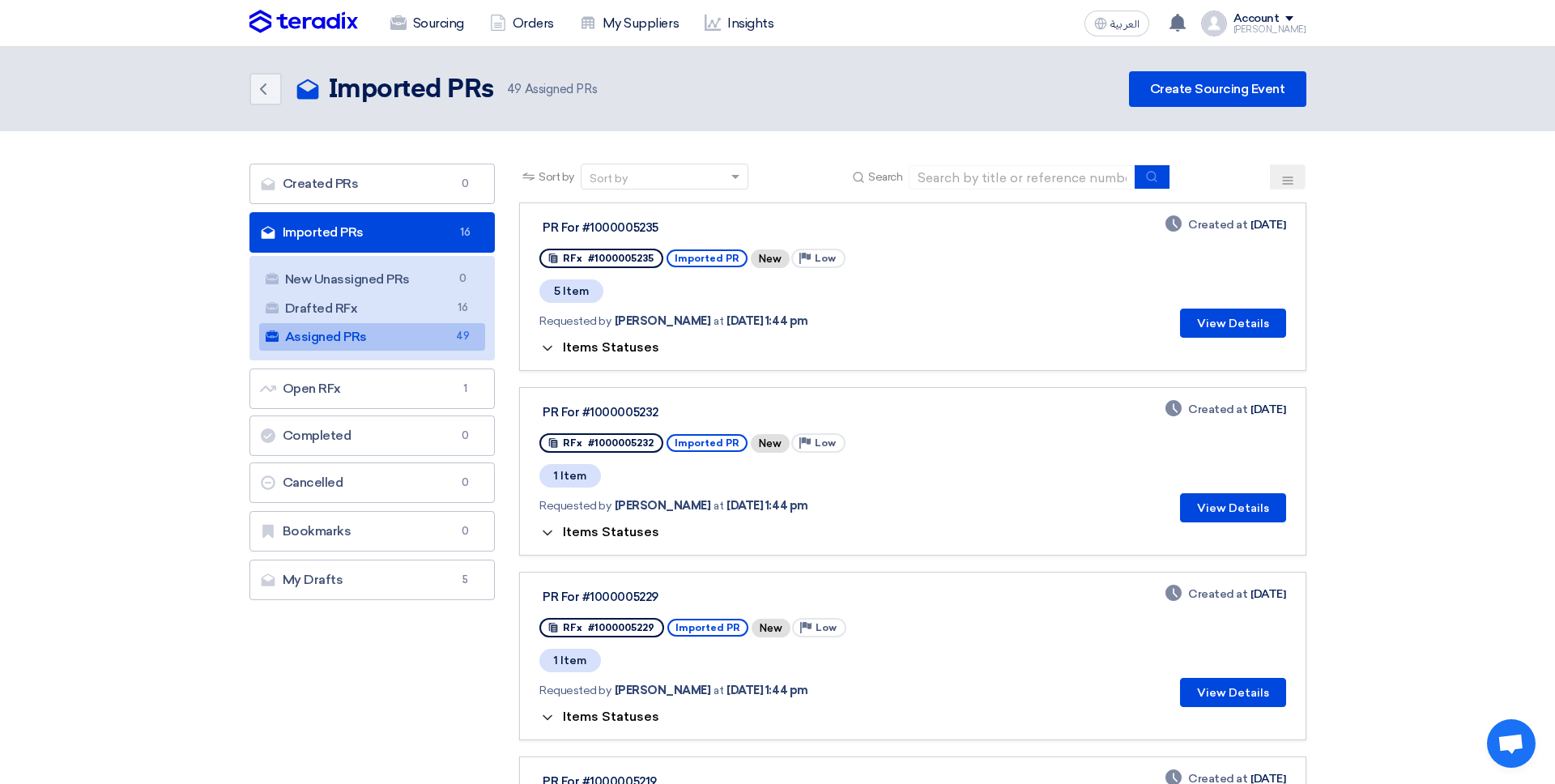
click at [631, 354] on button "Items Statuses" at bounding box center [599, 348] width 120 height 16
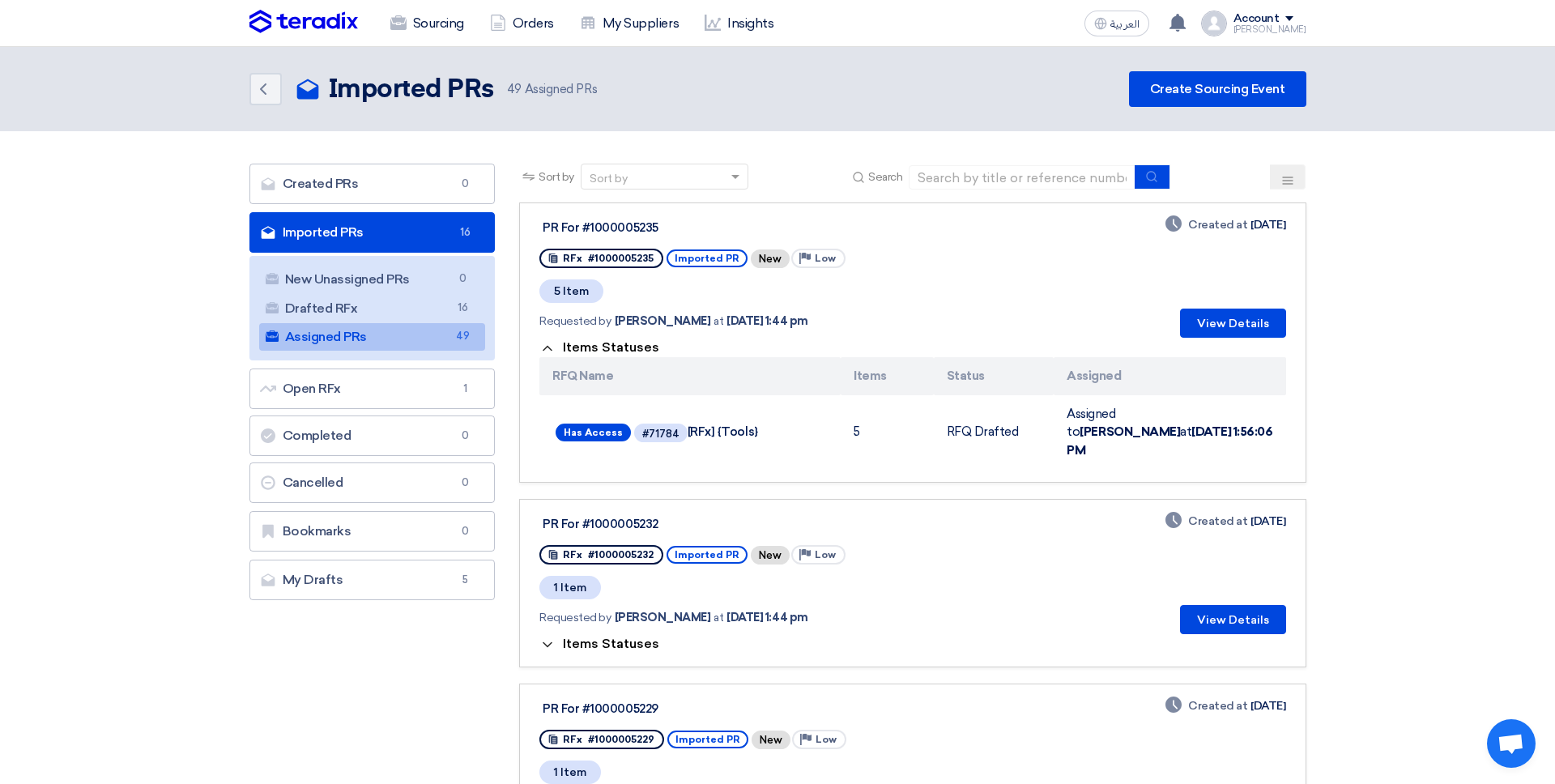
click at [631, 354] on button "Items Statuses" at bounding box center [599, 348] width 120 height 16
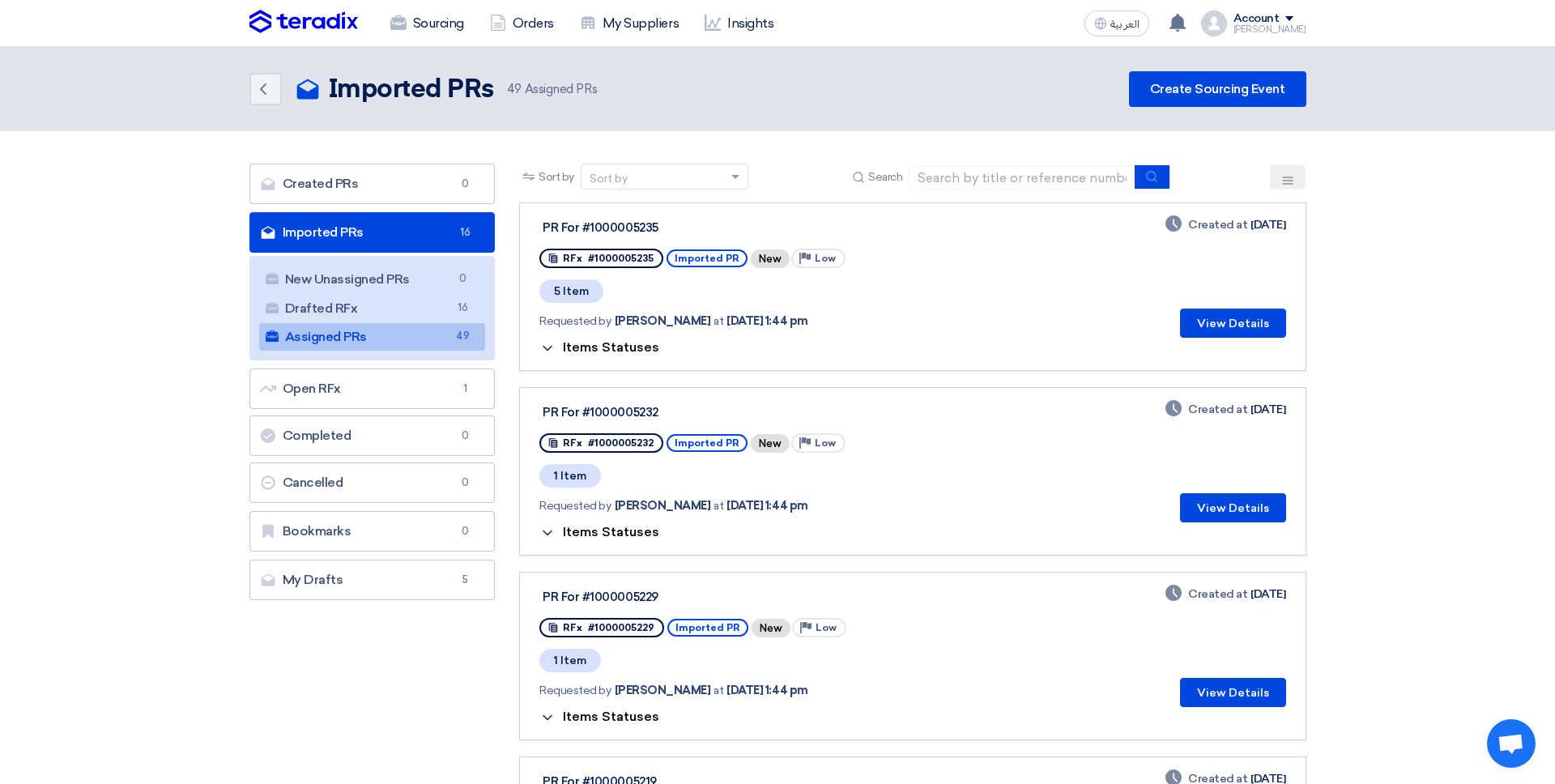
click at [631, 354] on button "Items Statuses" at bounding box center [599, 348] width 120 height 16
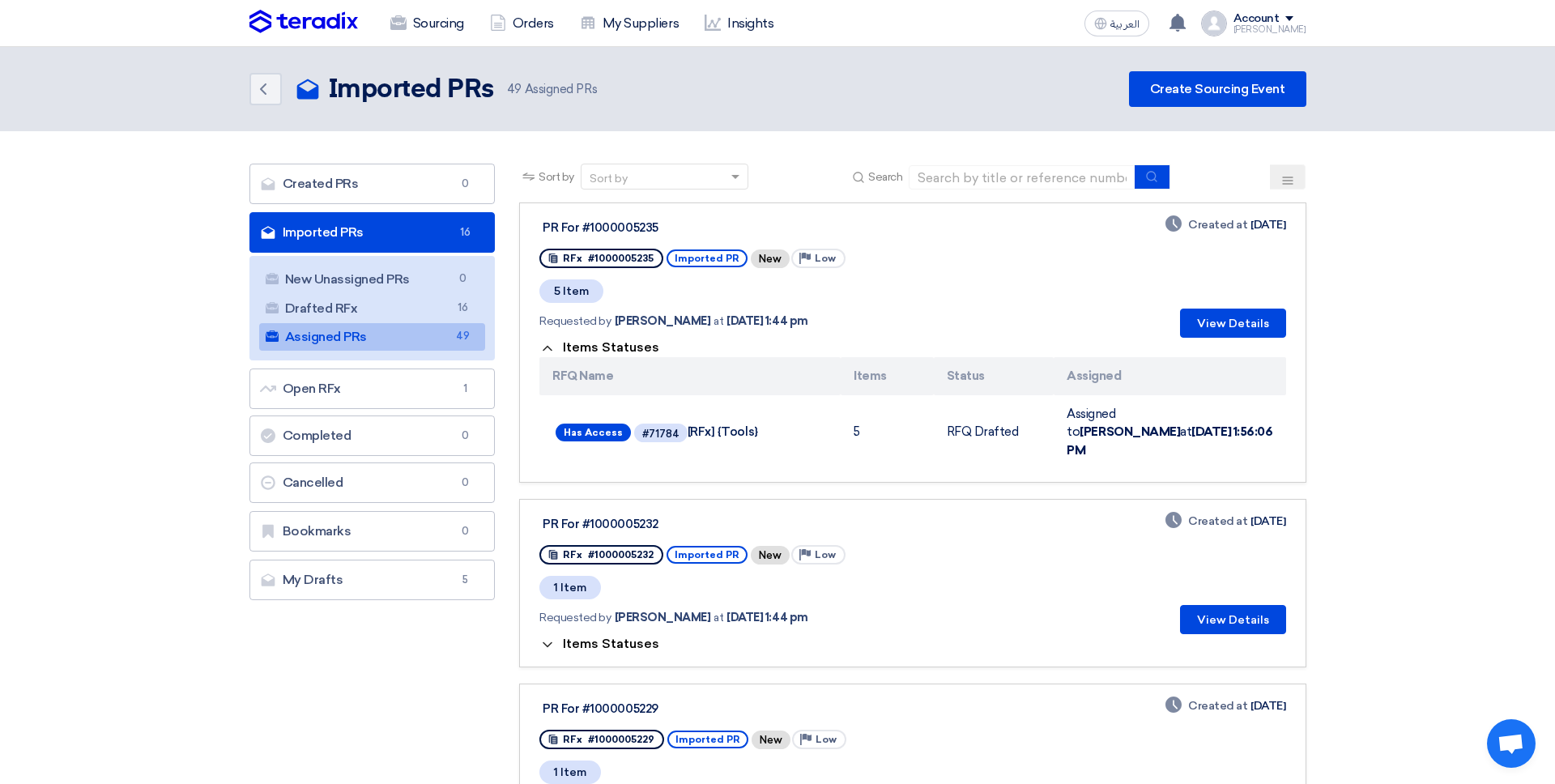
click at [631, 354] on button "Items Statuses" at bounding box center [599, 348] width 120 height 16
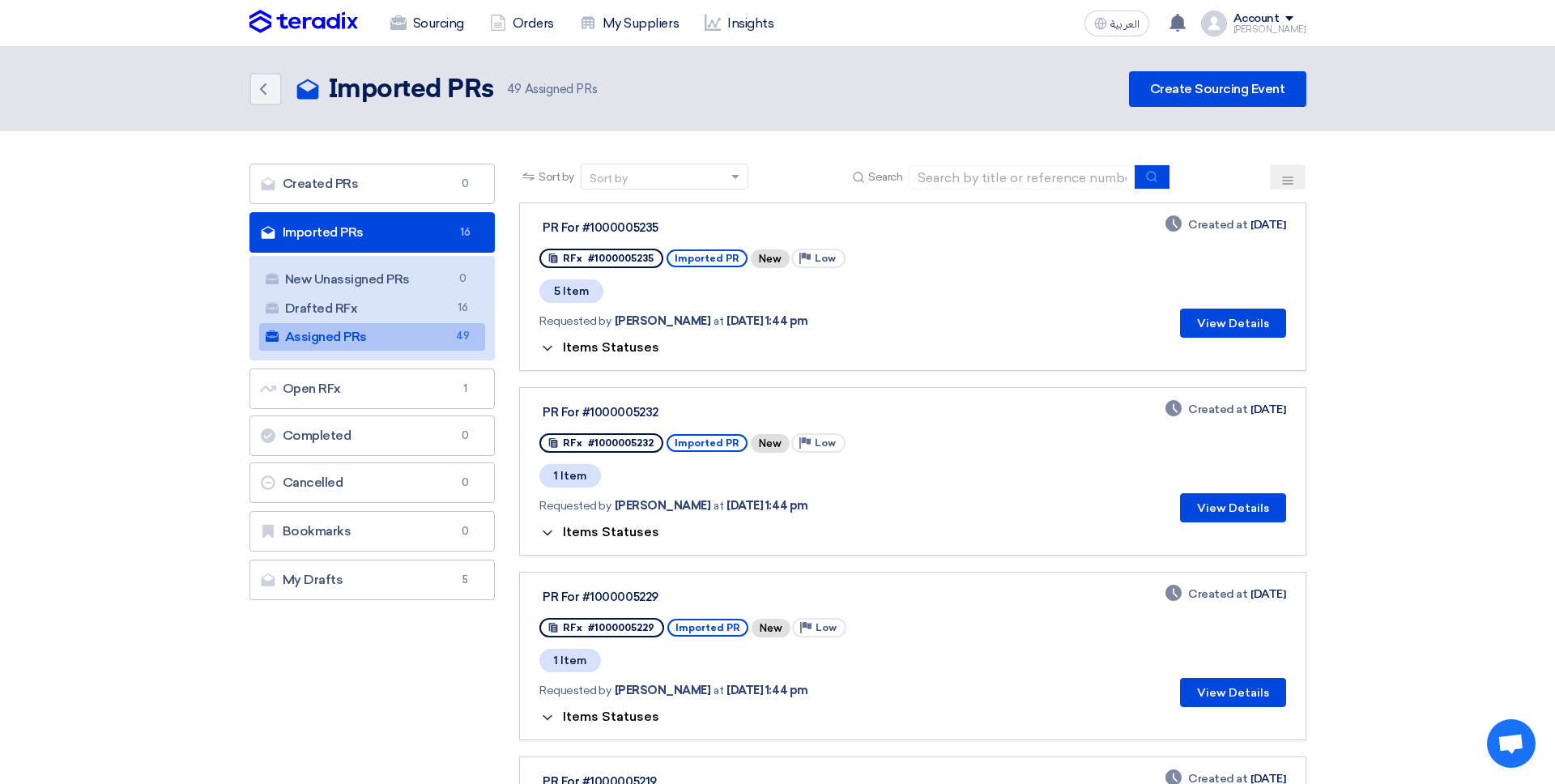
click at [631, 354] on button "Items Statuses" at bounding box center [599, 348] width 120 height 16
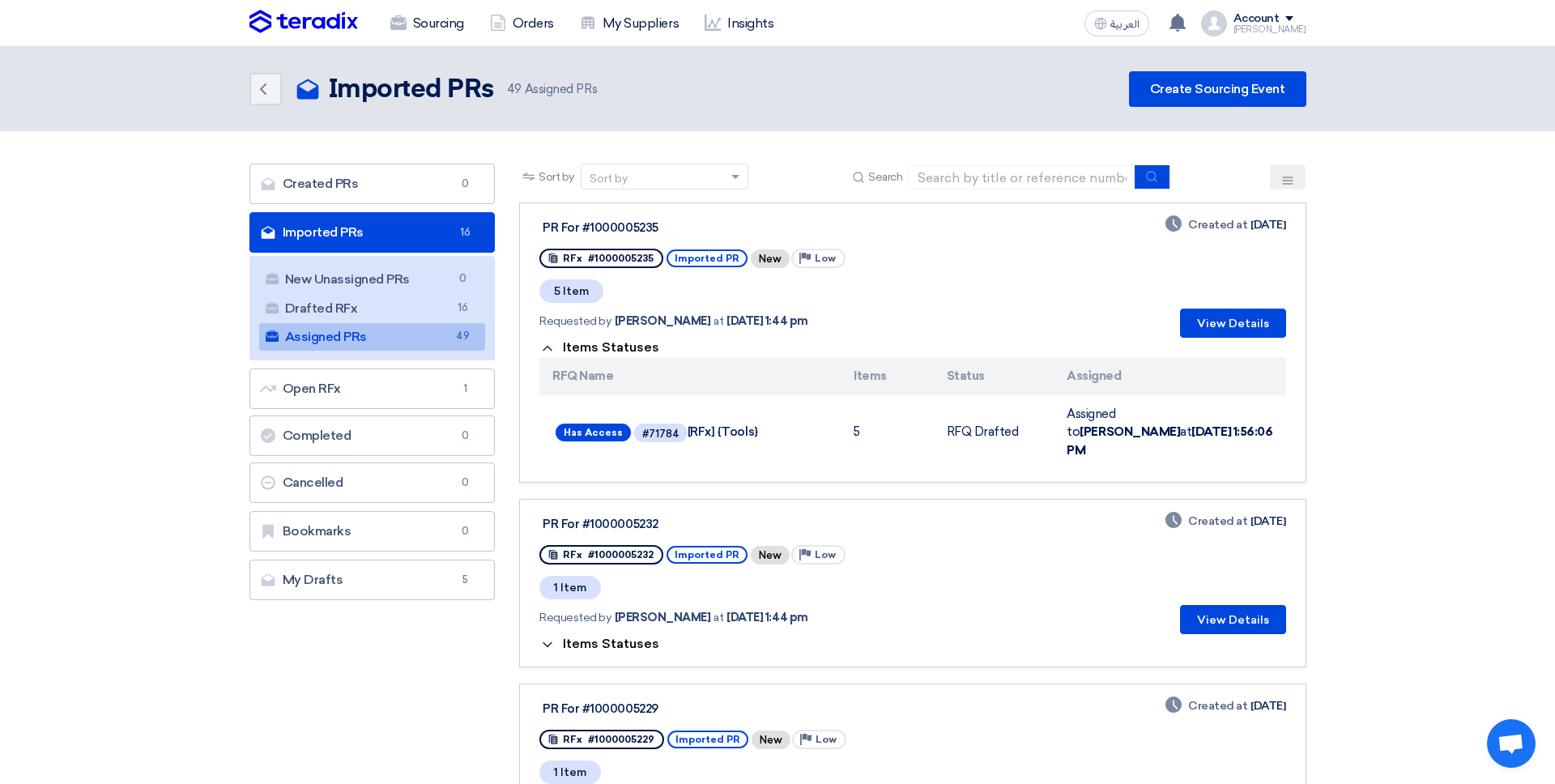
click at [630, 354] on button "Items Statuses" at bounding box center [599, 348] width 120 height 16
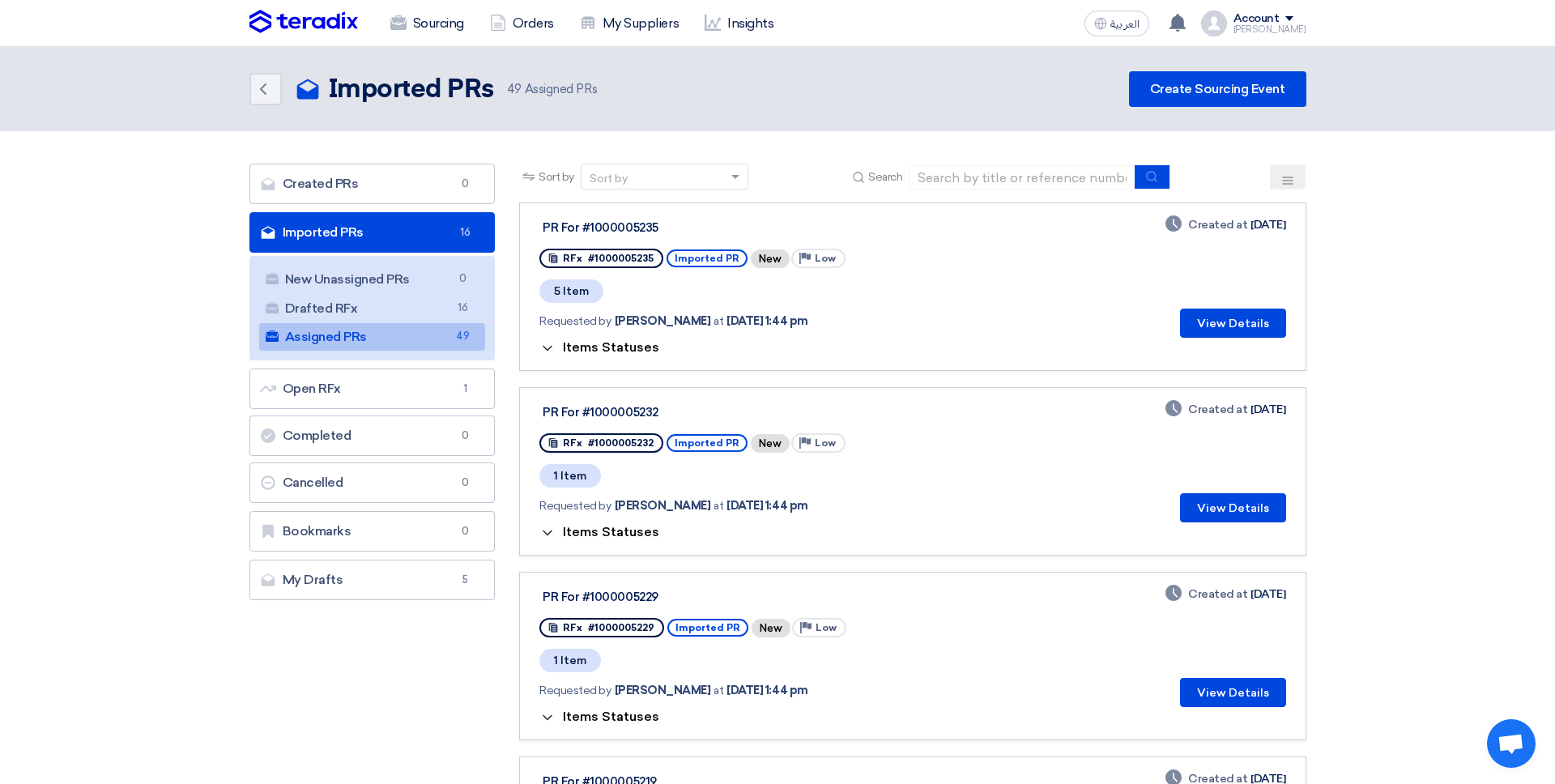
click at [630, 354] on button "Items Statuses" at bounding box center [599, 348] width 120 height 16
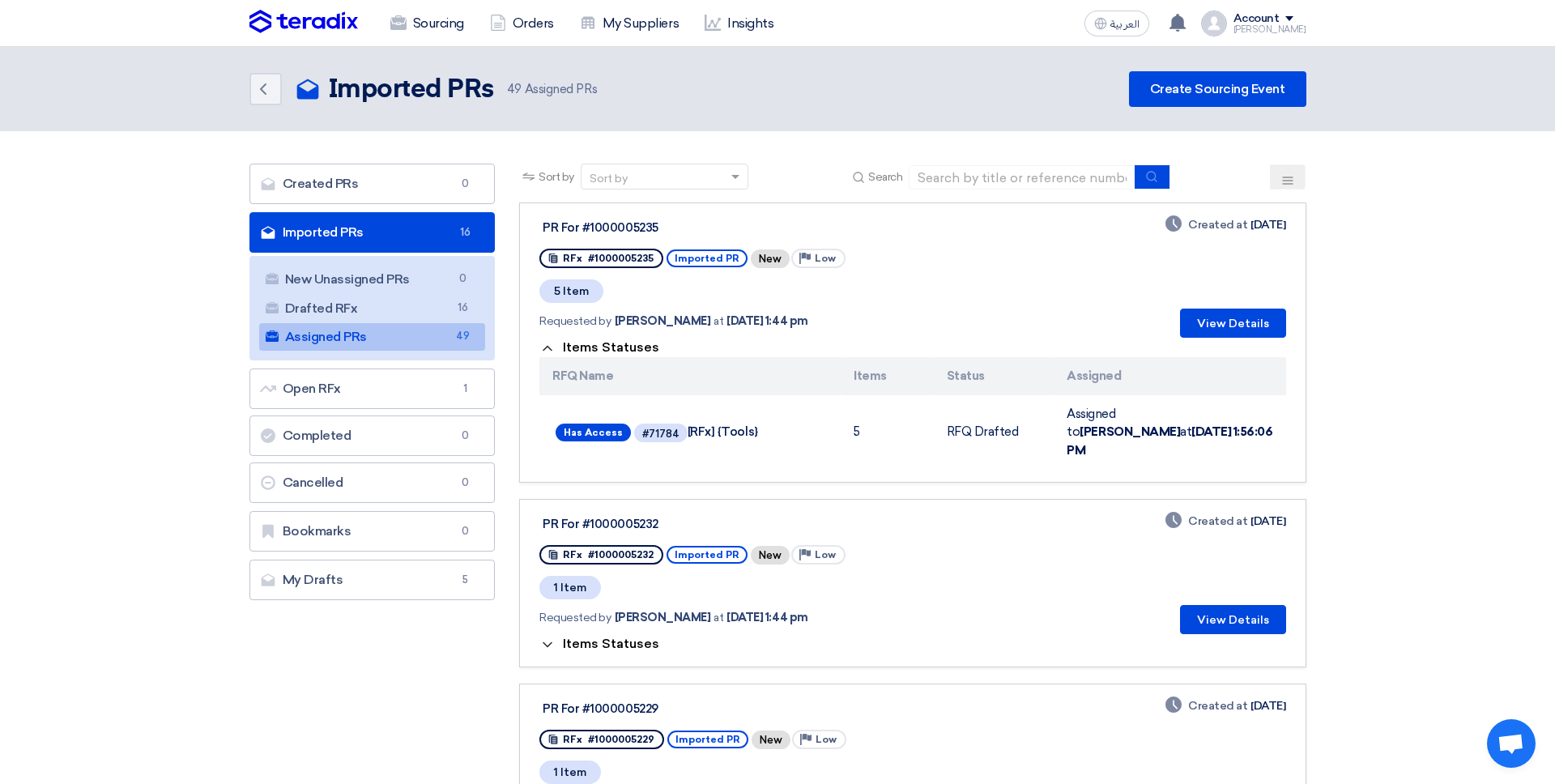
click at [630, 354] on button "Items Statuses" at bounding box center [599, 348] width 120 height 16
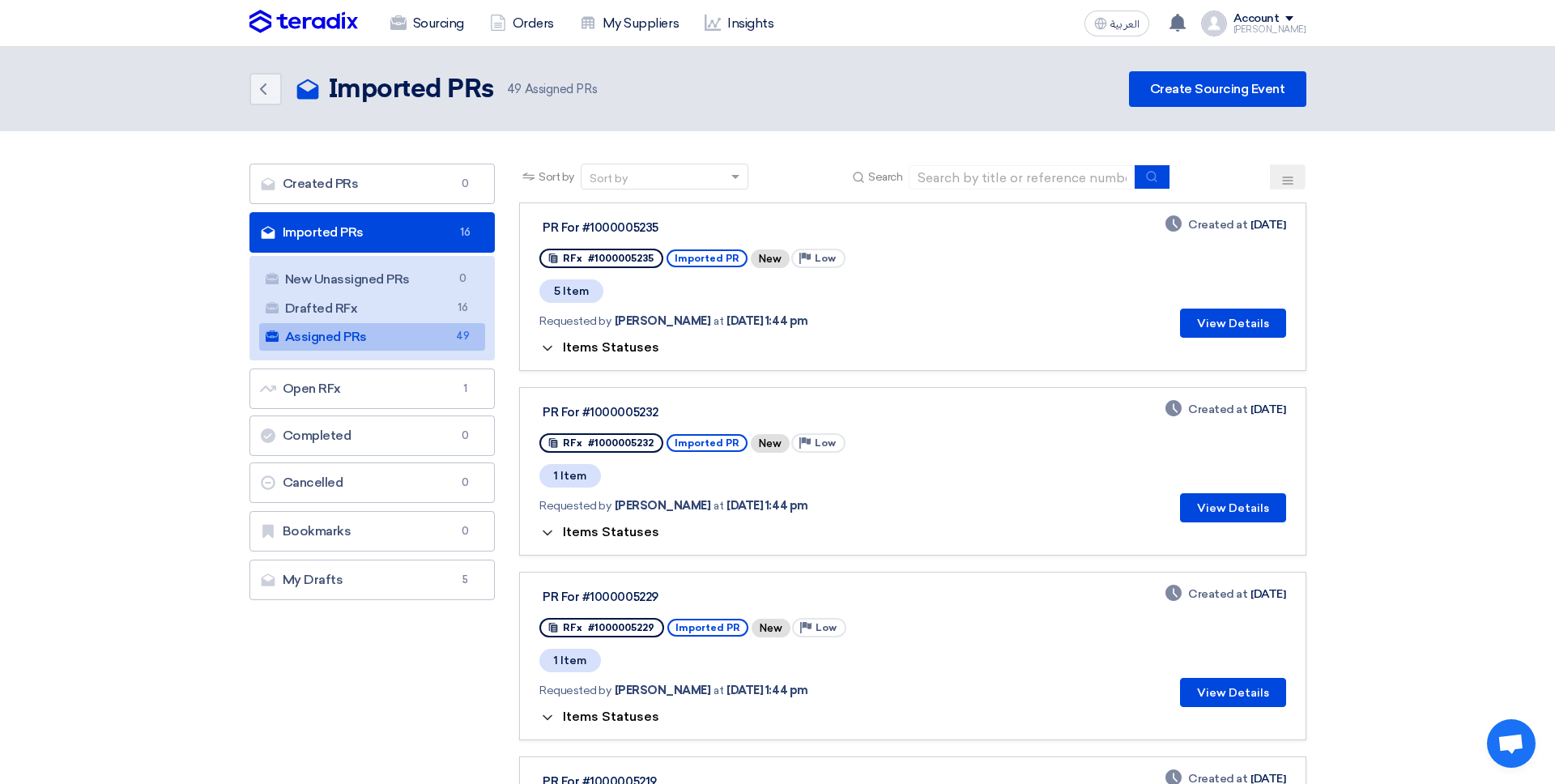
click at [630, 354] on button "Items Statuses" at bounding box center [599, 348] width 120 height 16
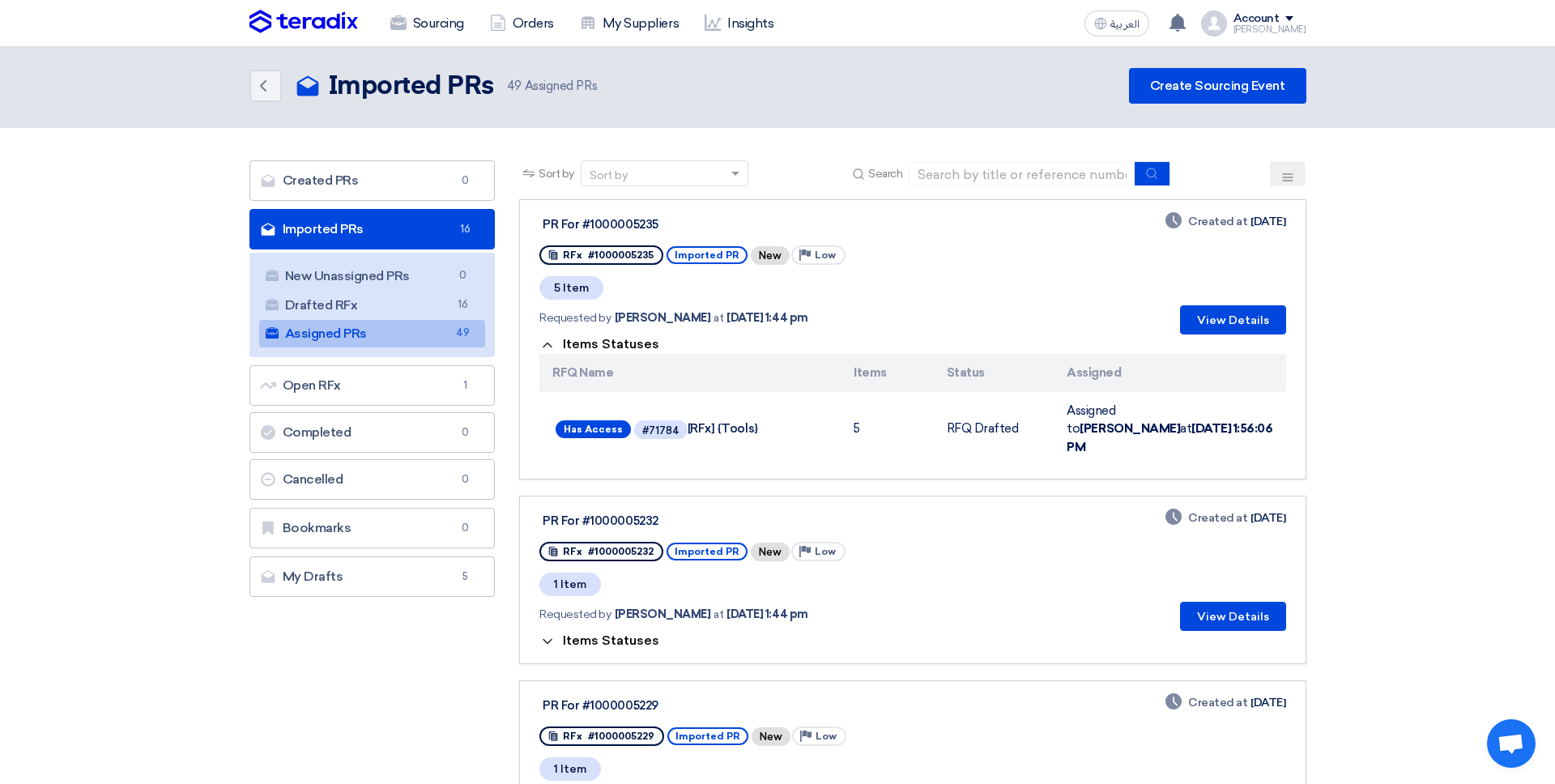
scroll to position [6, 0]
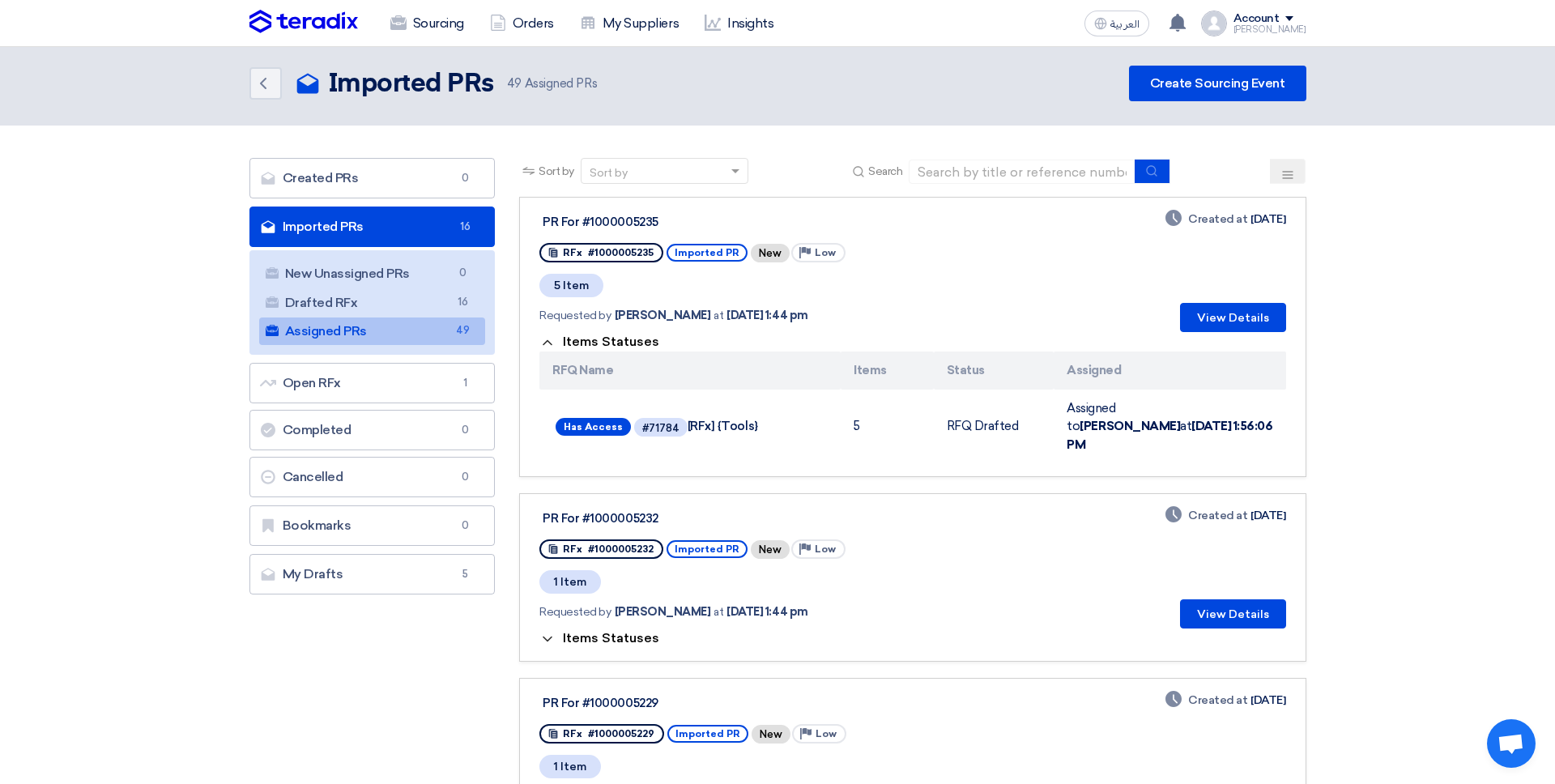
click at [630, 354] on th "RFQ Name" at bounding box center [689, 370] width 301 height 38
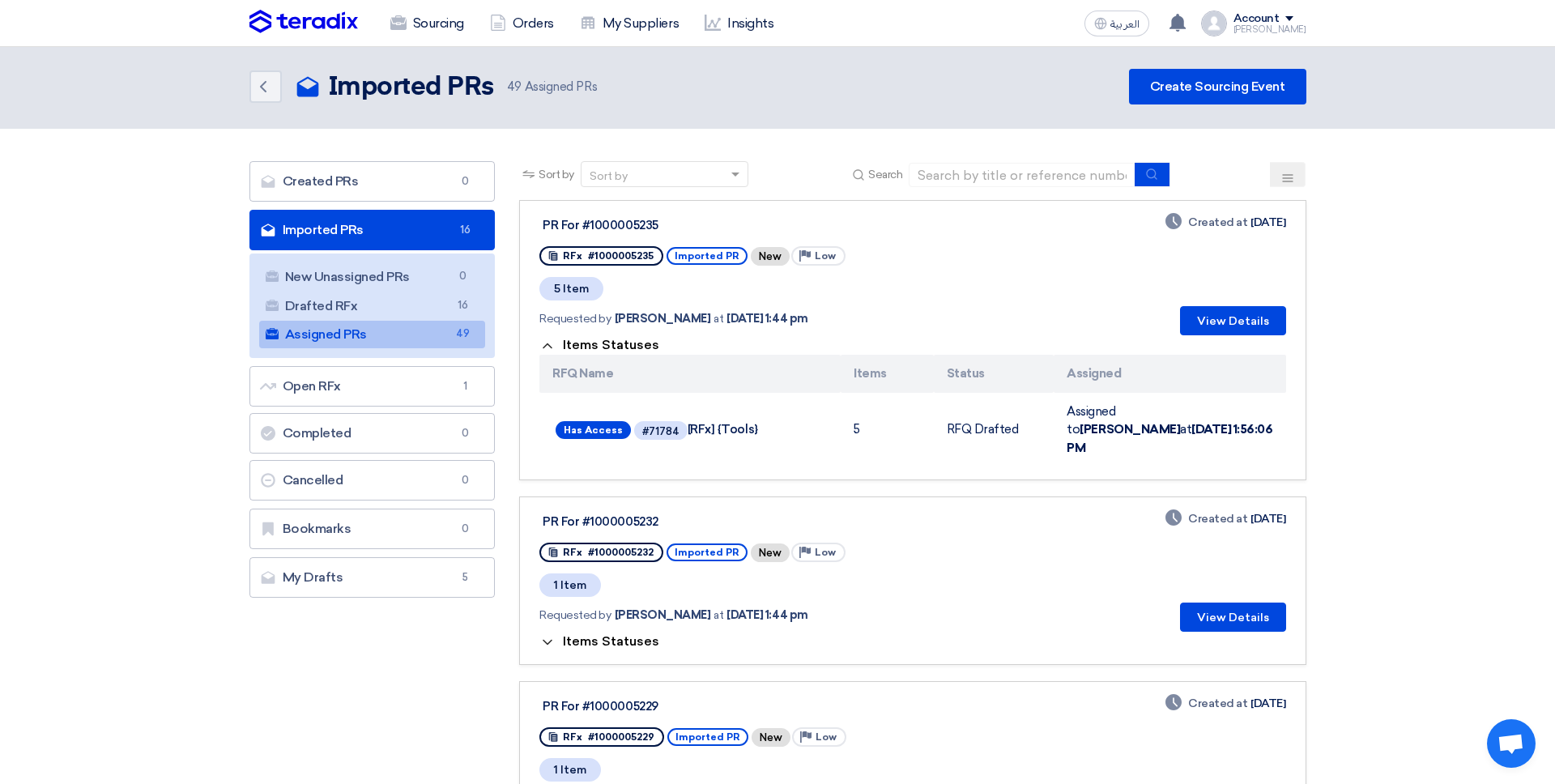
click at [631, 353] on div "Items Statuses RFQ Name Items Status Assigned Has Access #71784 [RFx] {Tools} 5…" at bounding box center [912, 400] width 746 height 131
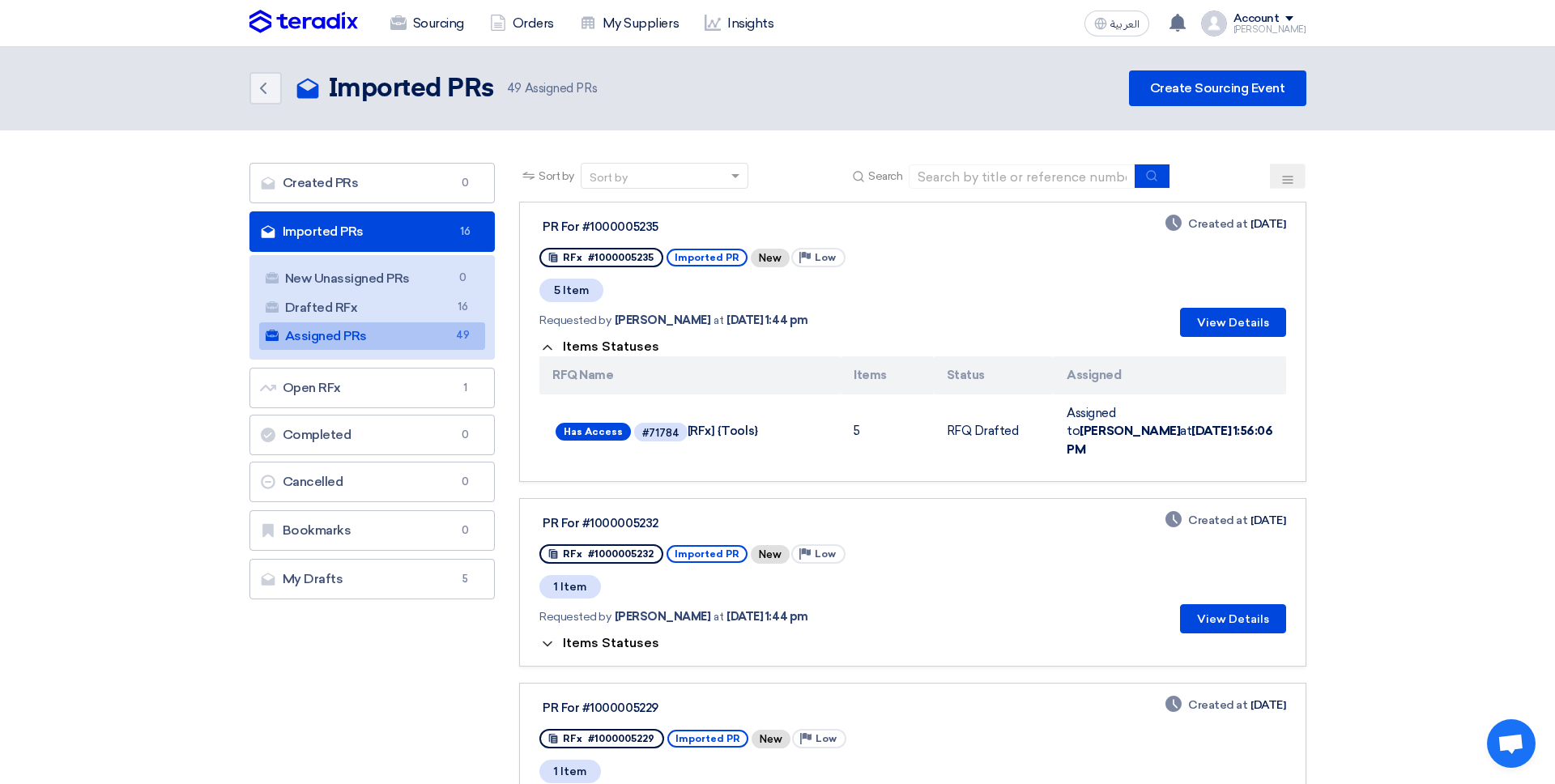
click at [631, 353] on span "Items Statuses" at bounding box center [611, 346] width 97 height 15
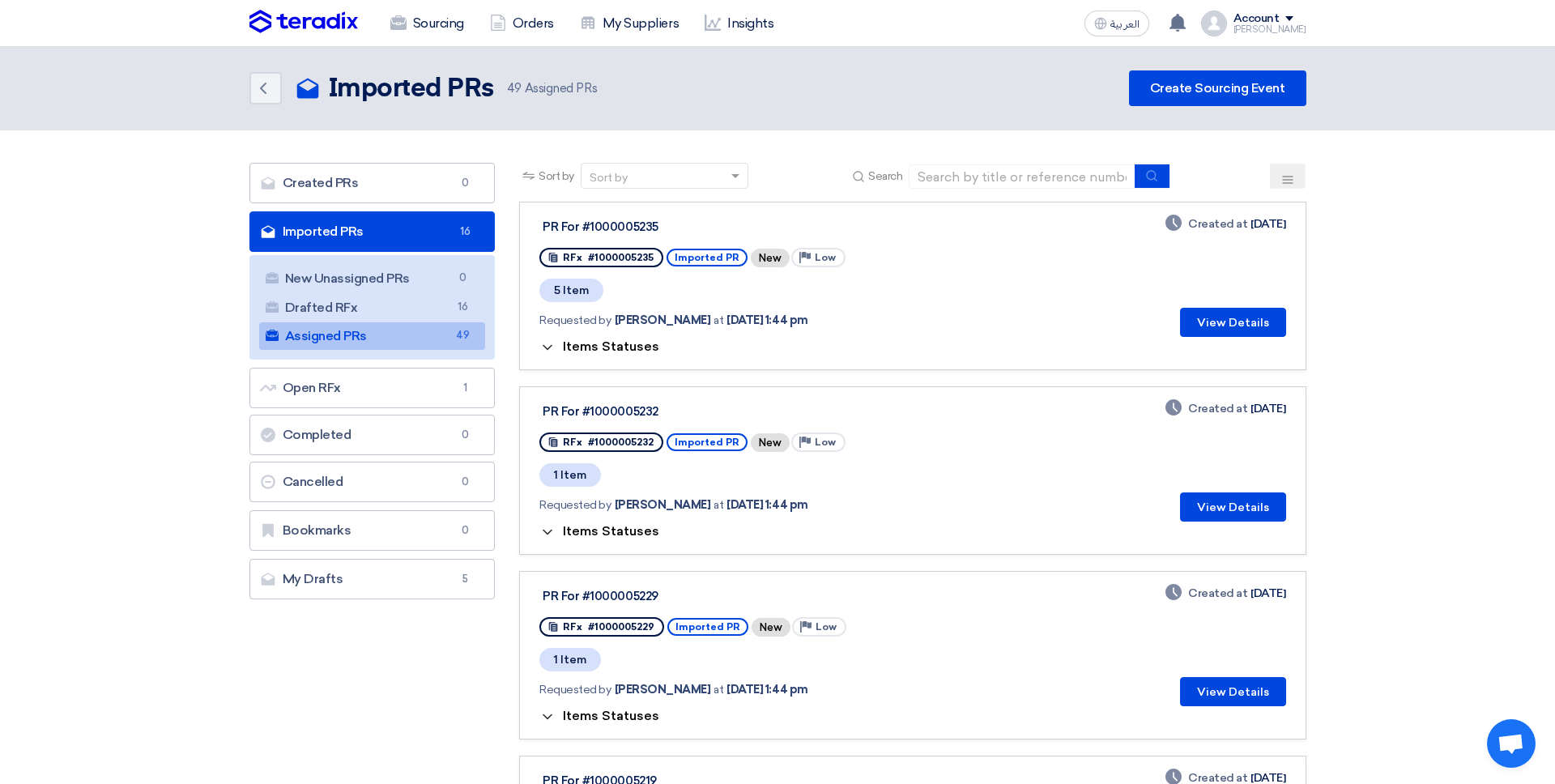
click at [628, 354] on button "Items Statuses" at bounding box center [599, 347] width 120 height 16
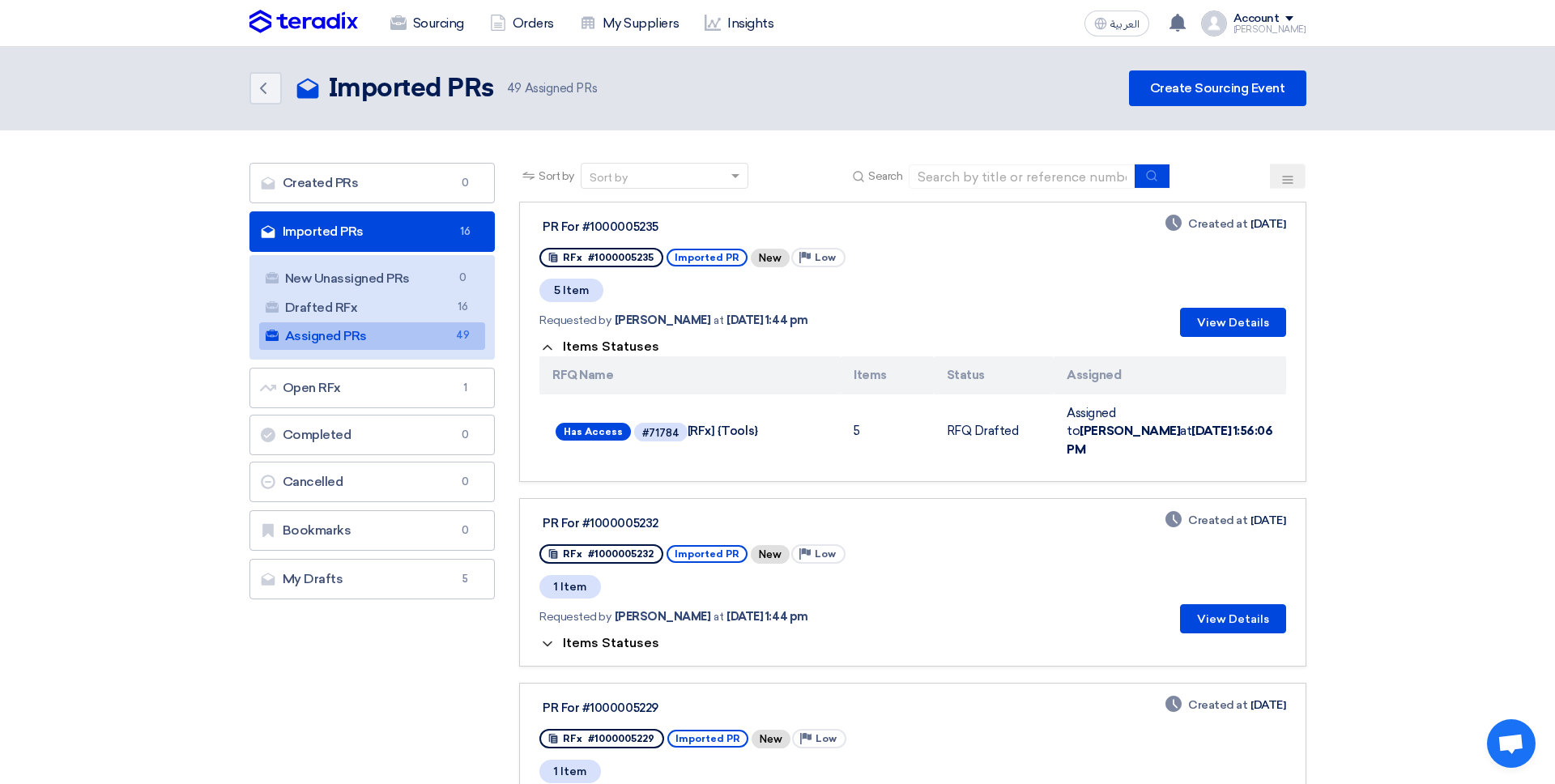
click at [661, 356] on th "RFQ Name" at bounding box center [689, 375] width 301 height 38
click at [638, 353] on span "Items Statuses" at bounding box center [611, 346] width 97 height 15
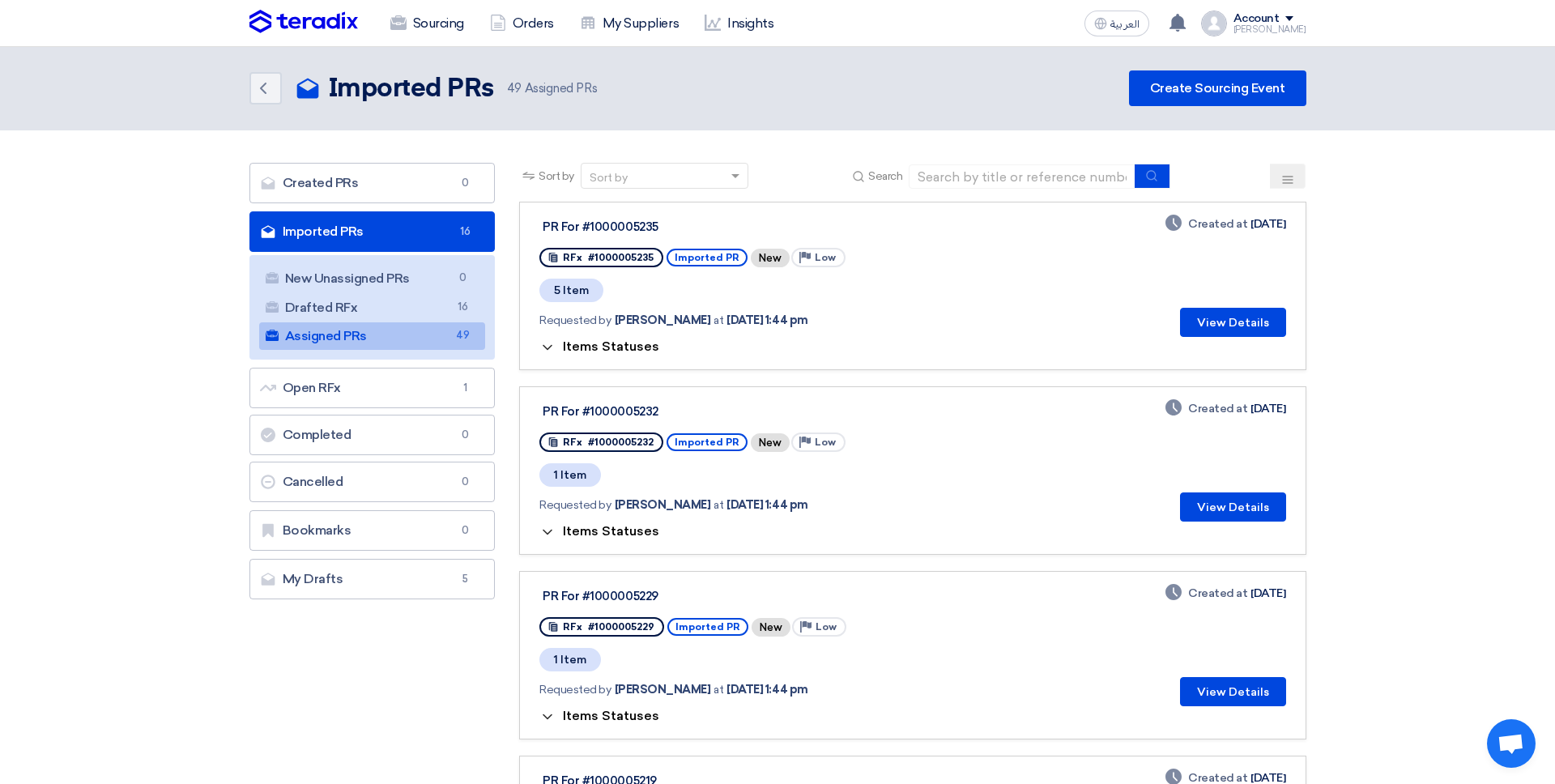
click at [638, 353] on span "Items Statuses" at bounding box center [611, 346] width 97 height 15
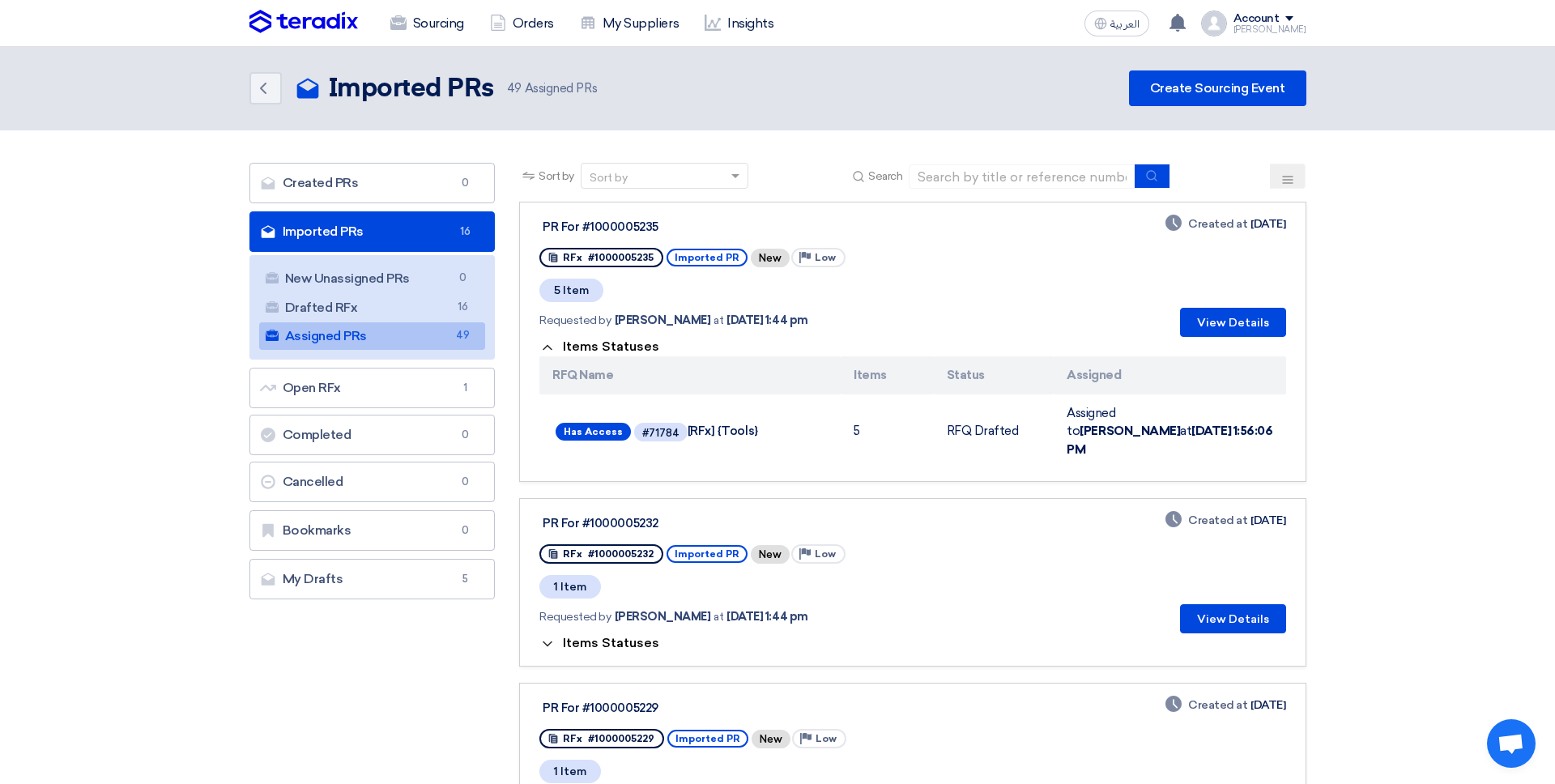
click at [638, 353] on span "Items Statuses" at bounding box center [611, 346] width 97 height 15
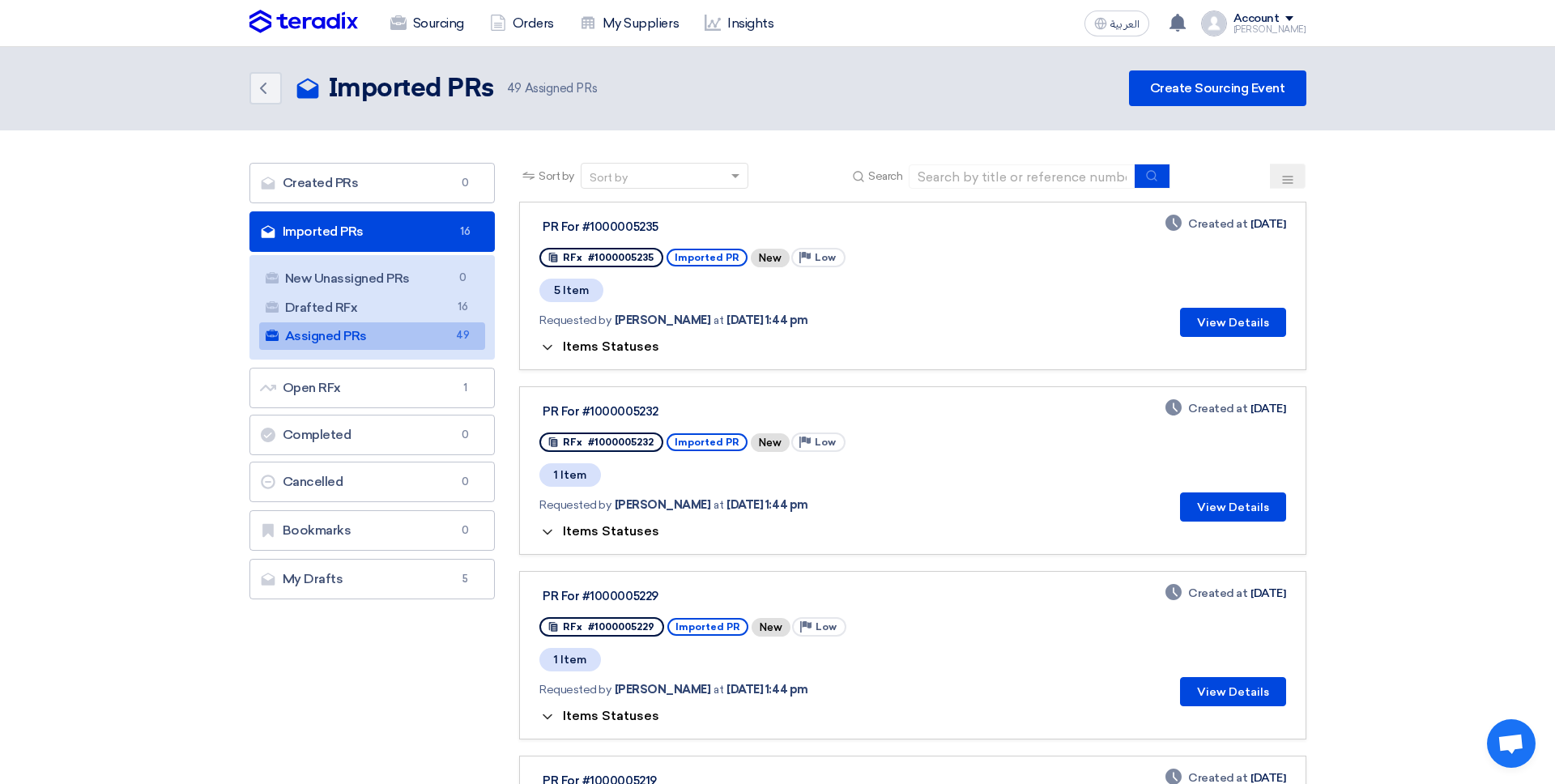
click at [637, 353] on span "Items Statuses" at bounding box center [611, 346] width 97 height 15
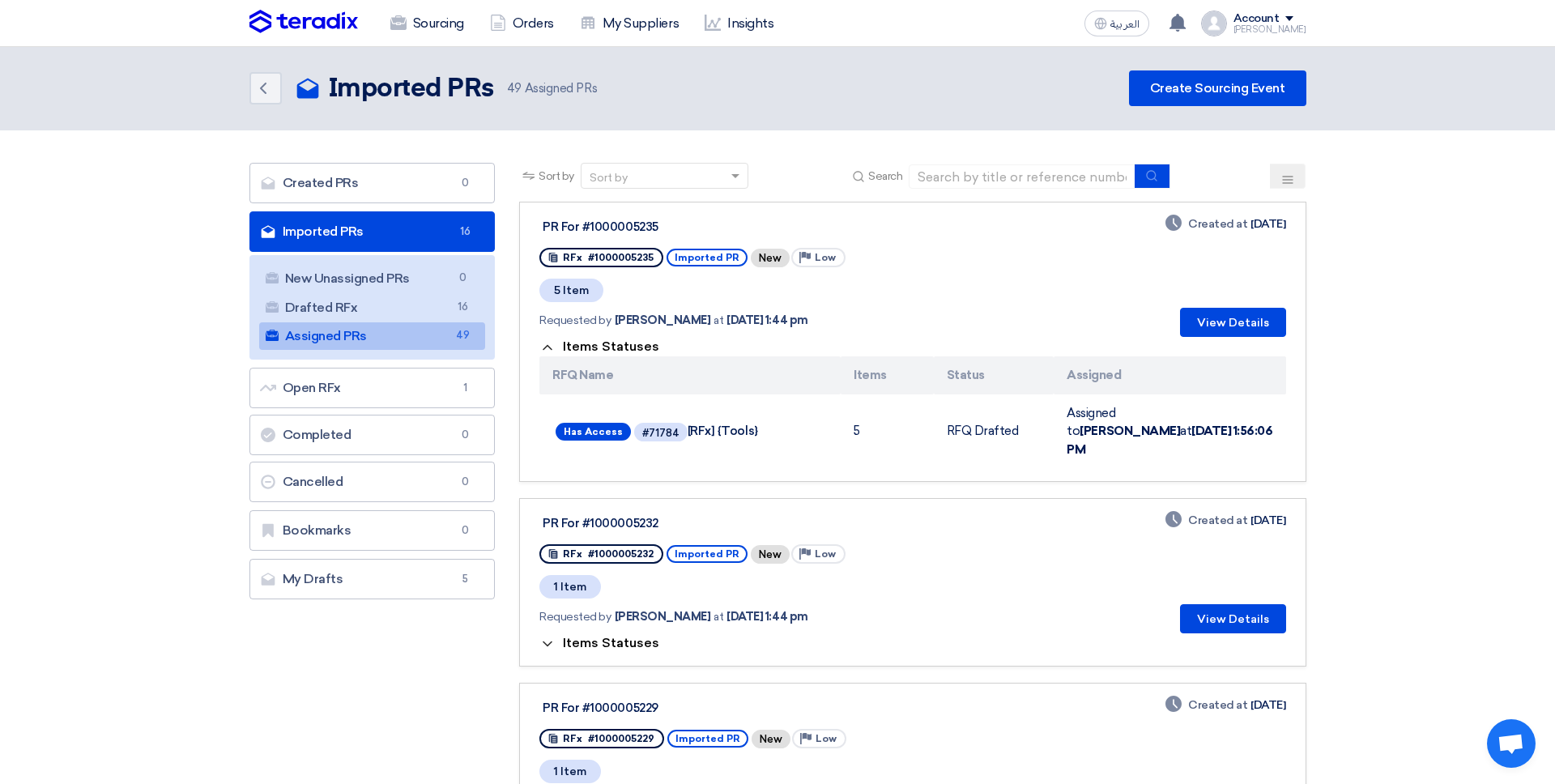
click at [743, 343] on div "Items Statuses RFQ Name Items Status Assigned Has Access #71784 [RFx] {Tools} 5…" at bounding box center [912, 402] width 746 height 131
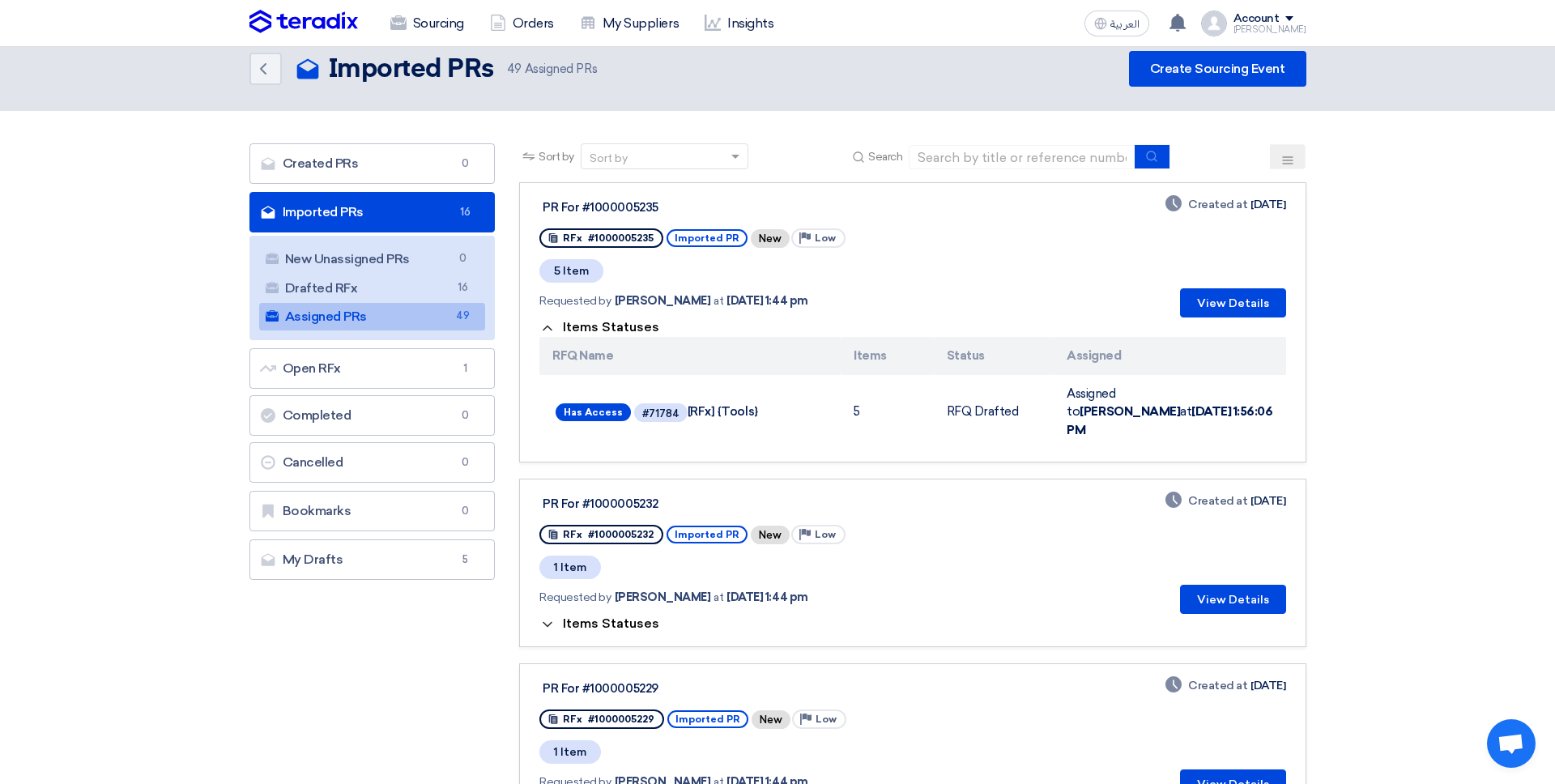
scroll to position [22, 0]
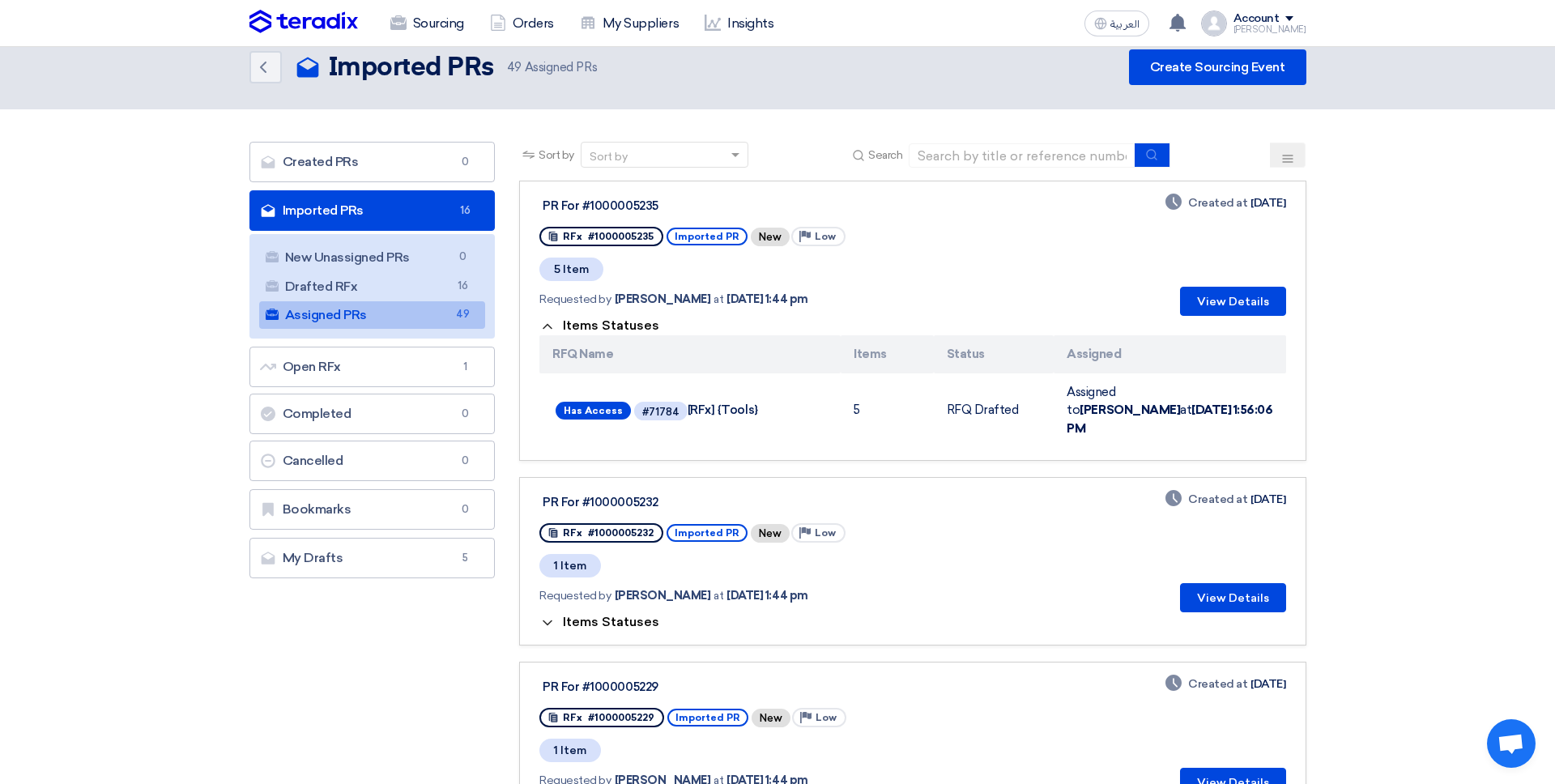
drag, startPoint x: 765, startPoint y: 335, endPoint x: 751, endPoint y: 336, distance: 14.0
click at [762, 335] on th "RFQ Name" at bounding box center [689, 354] width 301 height 38
click at [436, 282] on link "Drafted RFx Drafted RFx 16" at bounding box center [372, 286] width 227 height 27
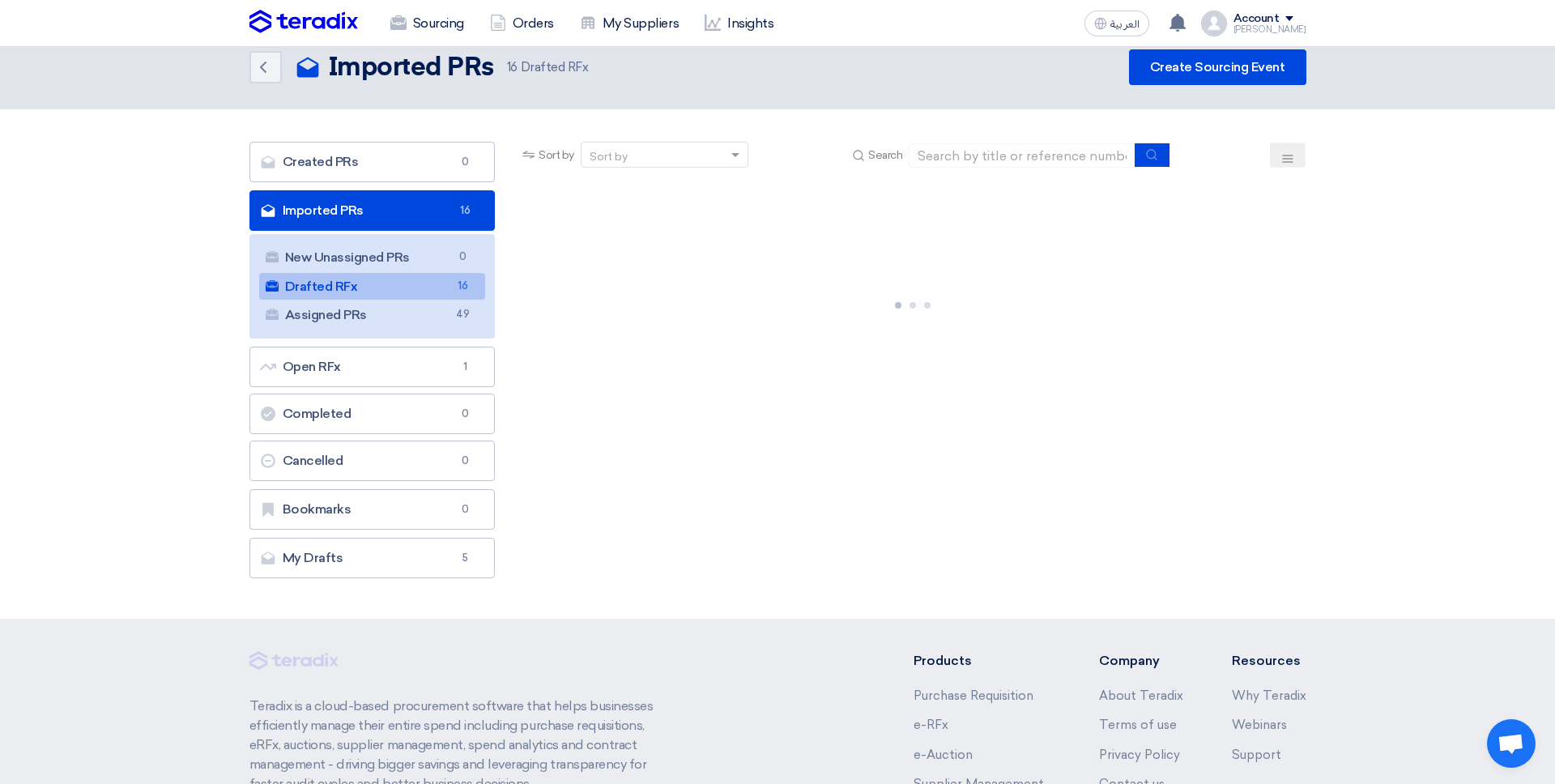
scroll to position [0, 0]
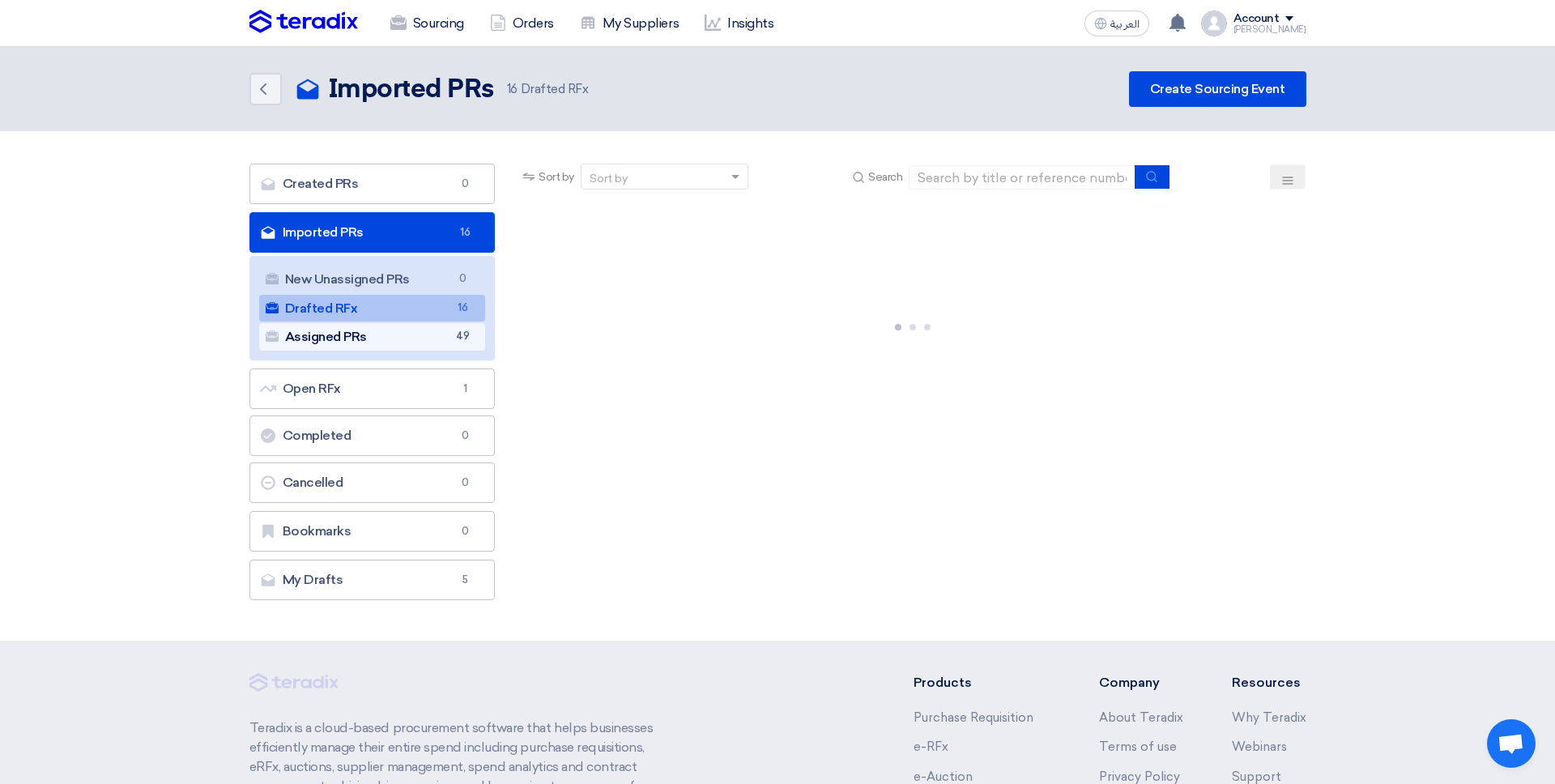
click at [445, 340] on link "Assigned PRs Assigned PRs 49" at bounding box center [372, 336] width 227 height 27
click at [442, 305] on link "Drafted RFx Drafted RFx 16" at bounding box center [372, 308] width 227 height 27
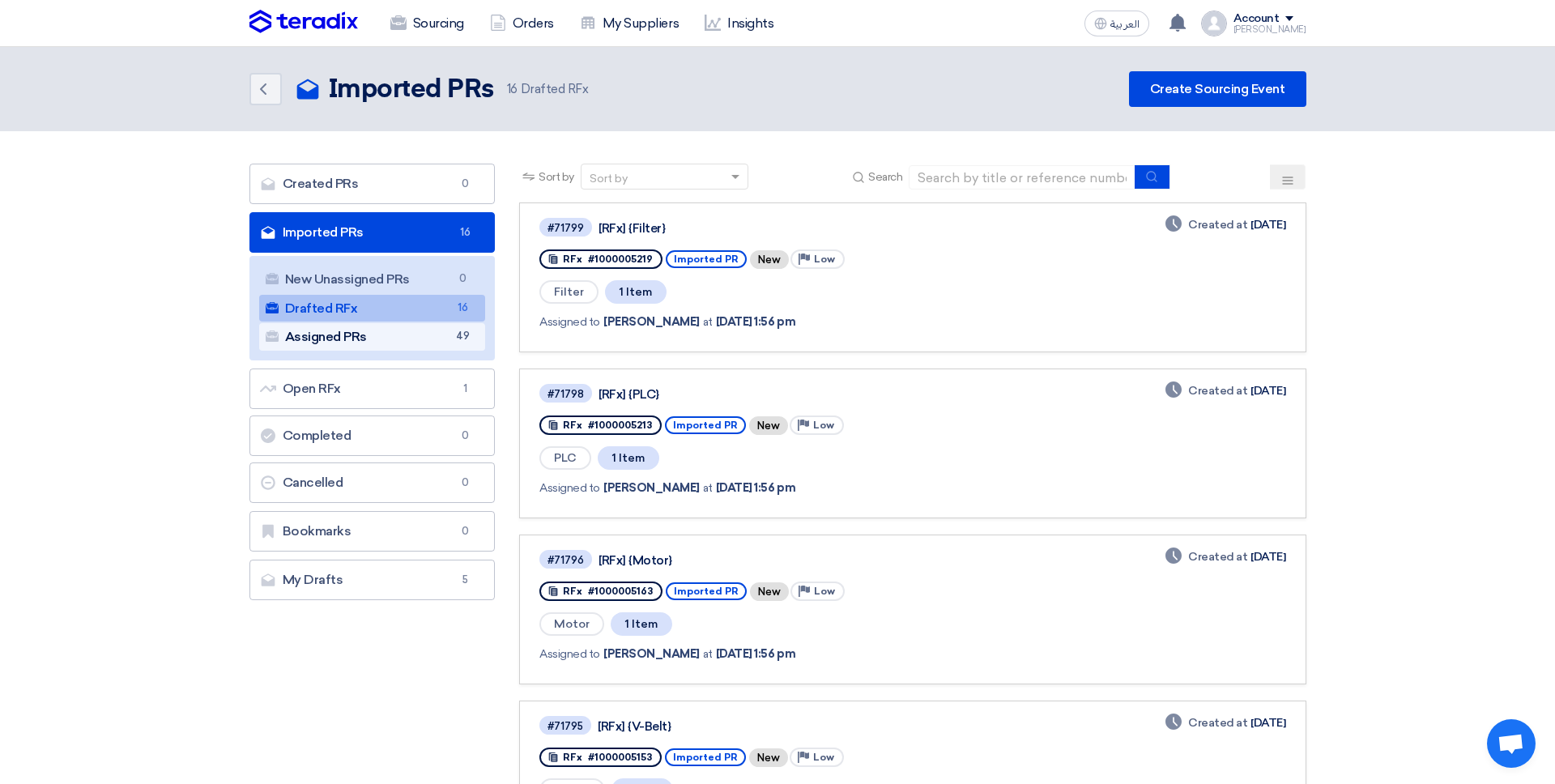
click at [465, 342] on span "49" at bounding box center [462, 337] width 20 height 17
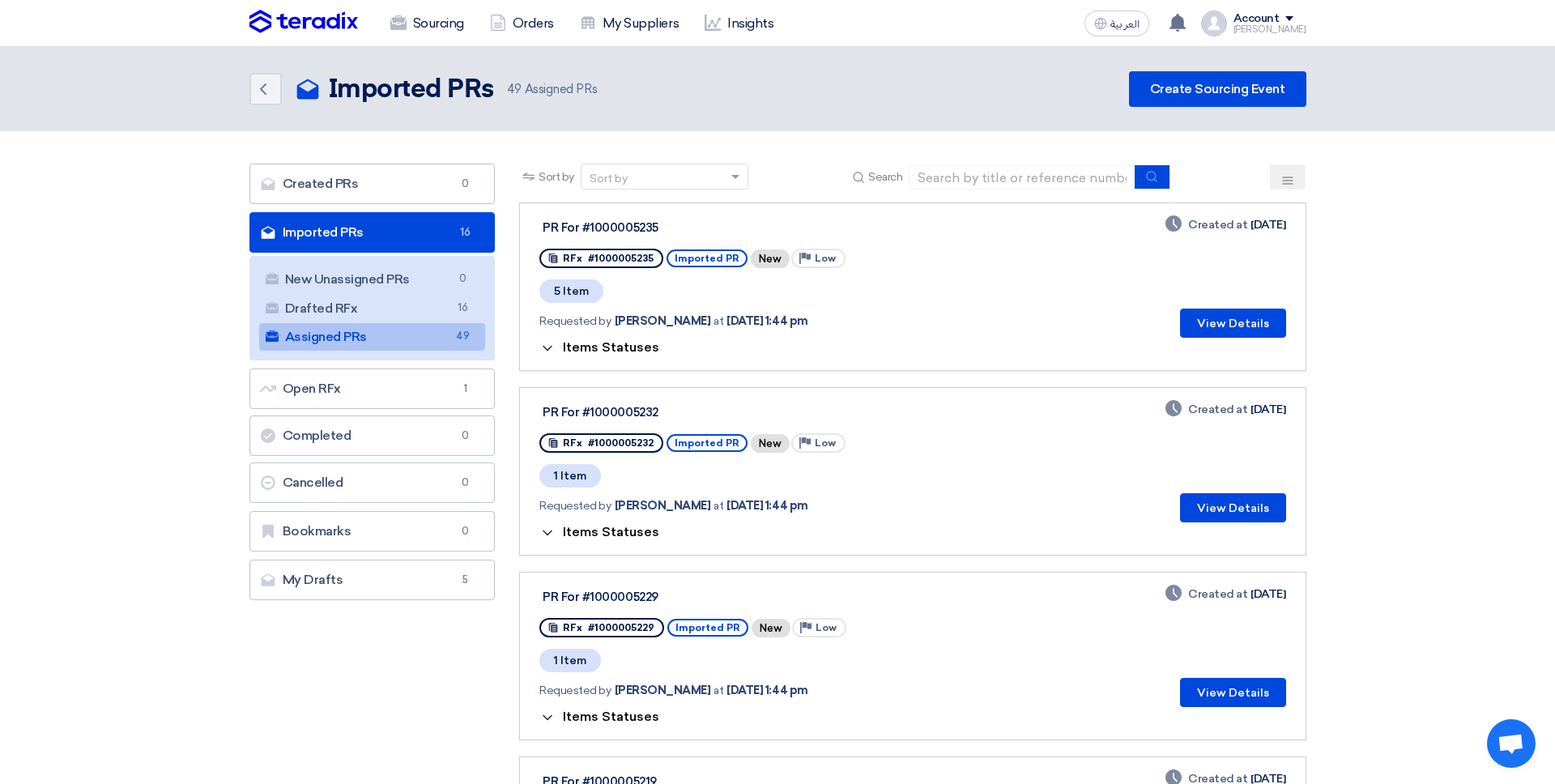
click at [623, 345] on span "Items Statuses" at bounding box center [611, 347] width 97 height 15
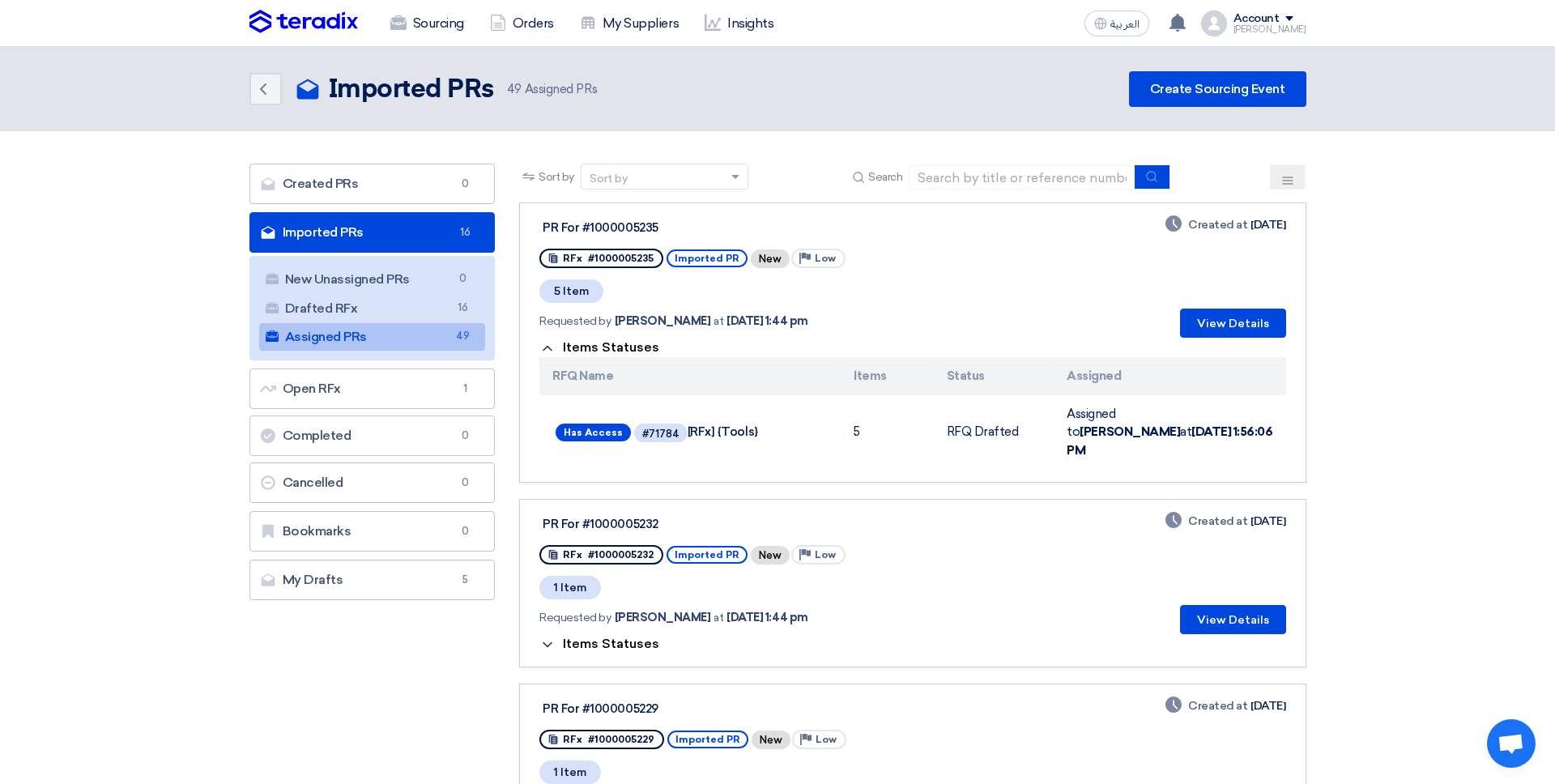
click at [623, 345] on span "Items Statuses" at bounding box center [611, 347] width 97 height 15
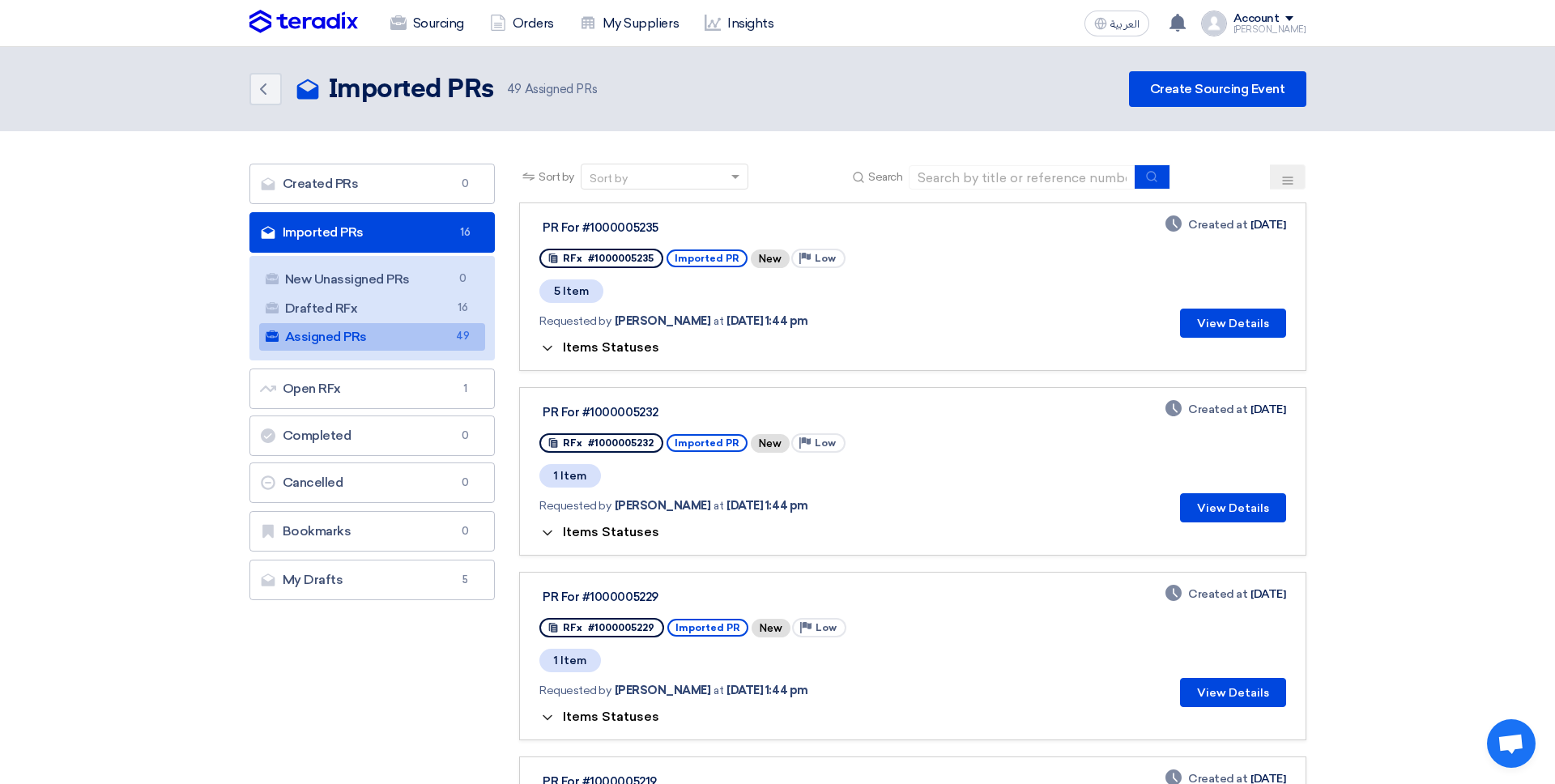
click at [623, 345] on span "Items Statuses" at bounding box center [611, 347] width 97 height 15
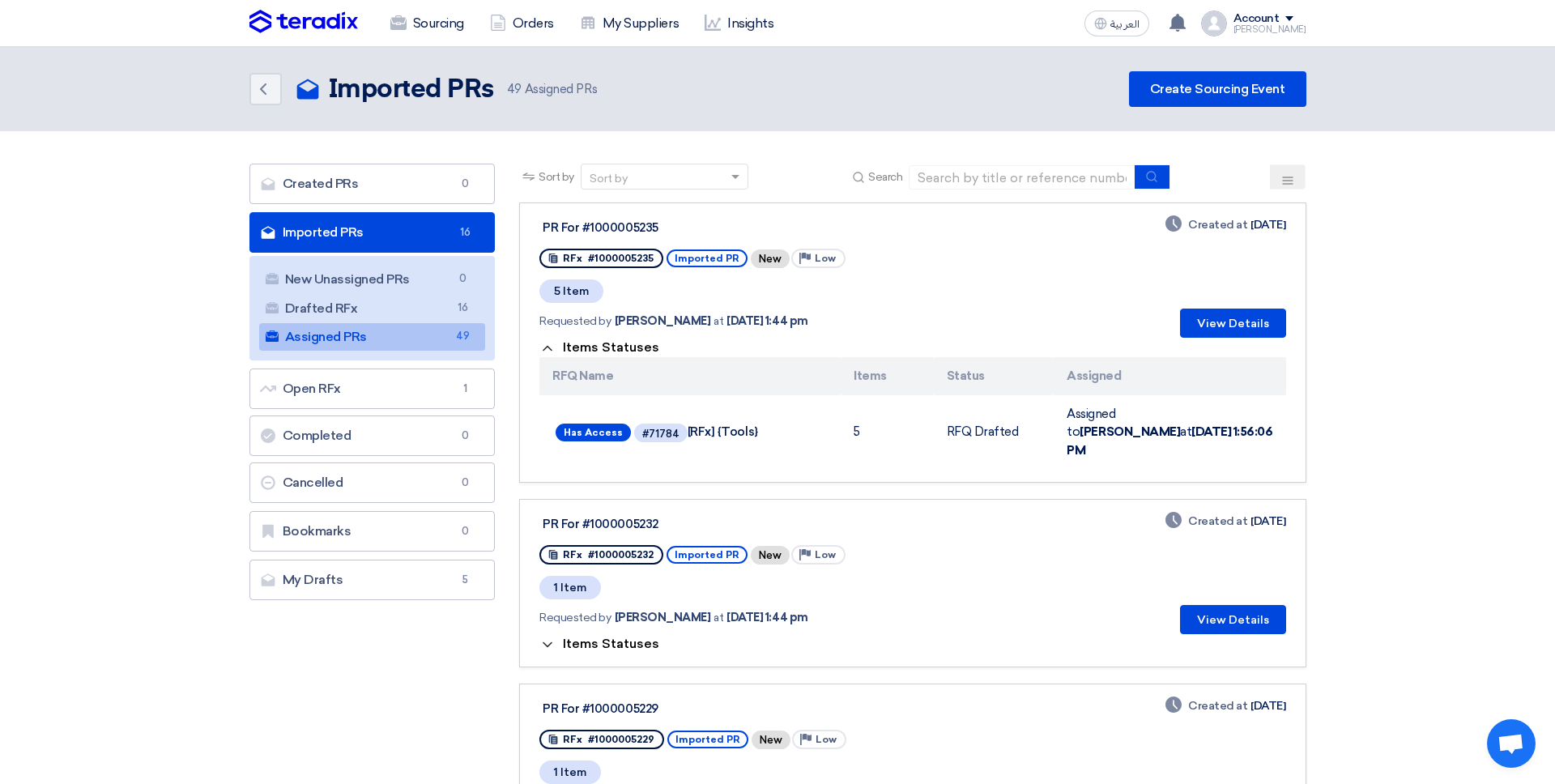
click at [623, 345] on span "Items Statuses" at bounding box center [611, 347] width 97 height 15
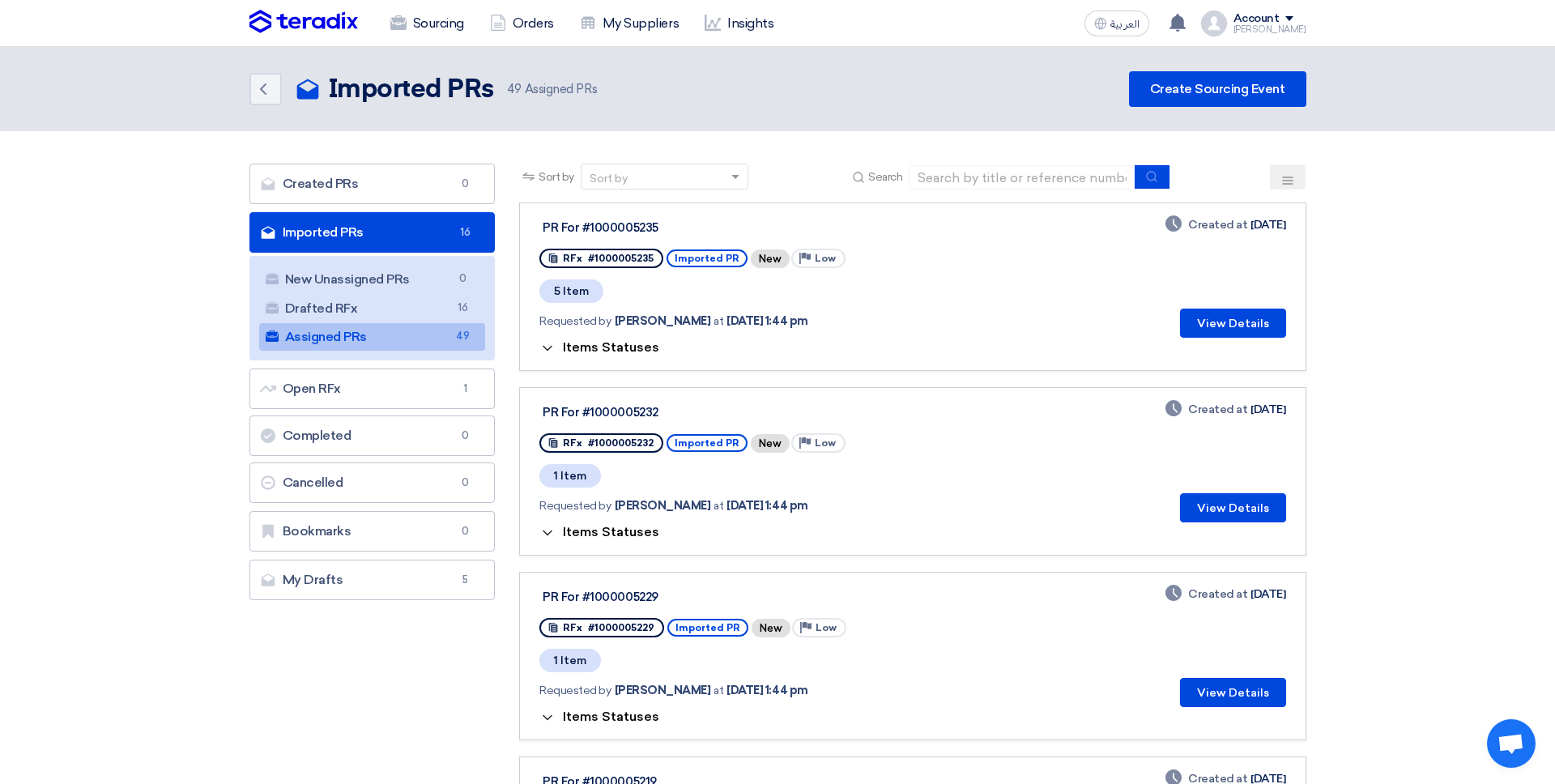
click at [623, 345] on span "Items Statuses" at bounding box center [611, 347] width 97 height 15
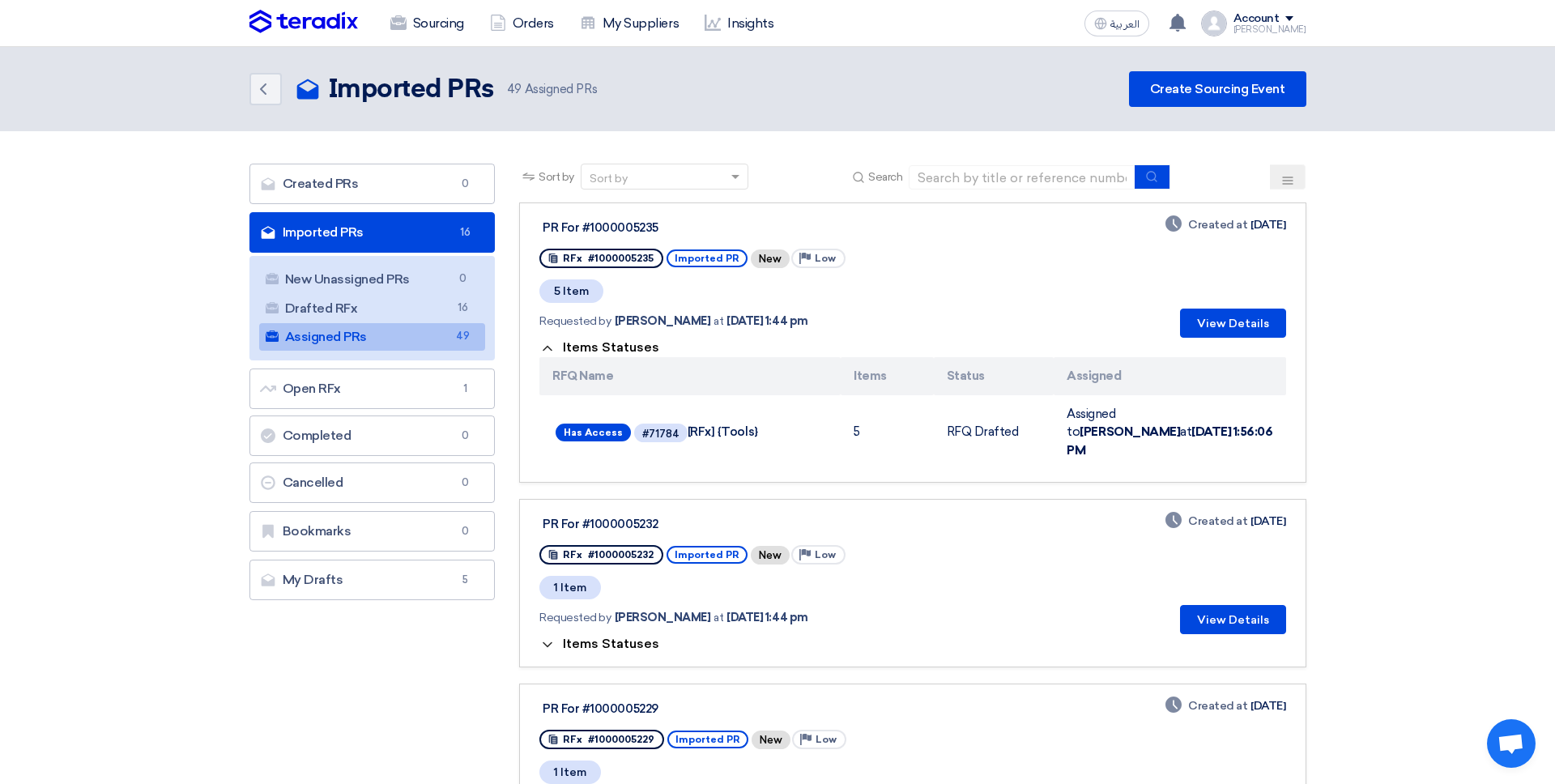
click at [623, 345] on span "Items Statuses" at bounding box center [611, 347] width 97 height 15
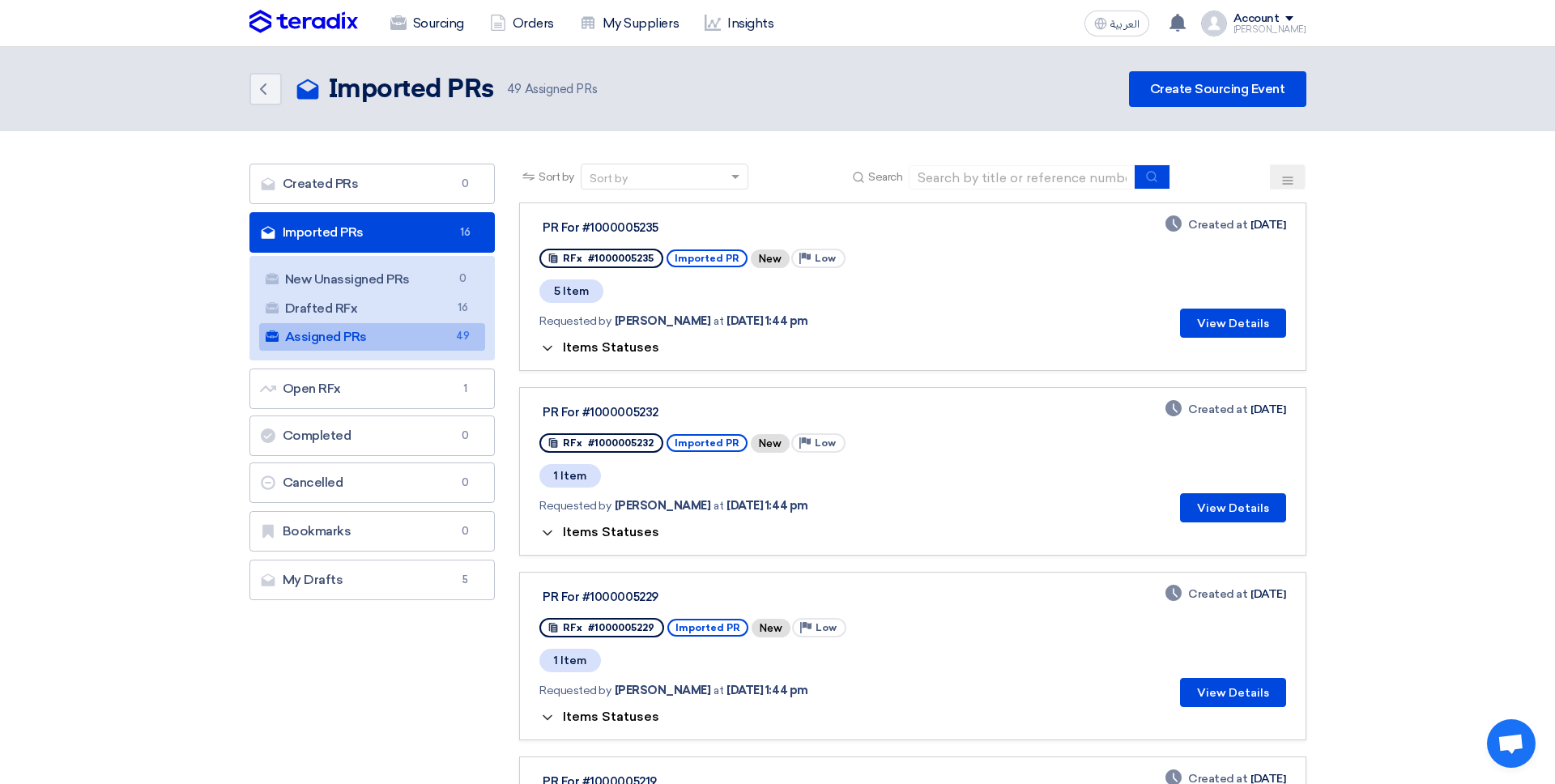
click at [623, 345] on span "Items Statuses" at bounding box center [611, 347] width 97 height 15
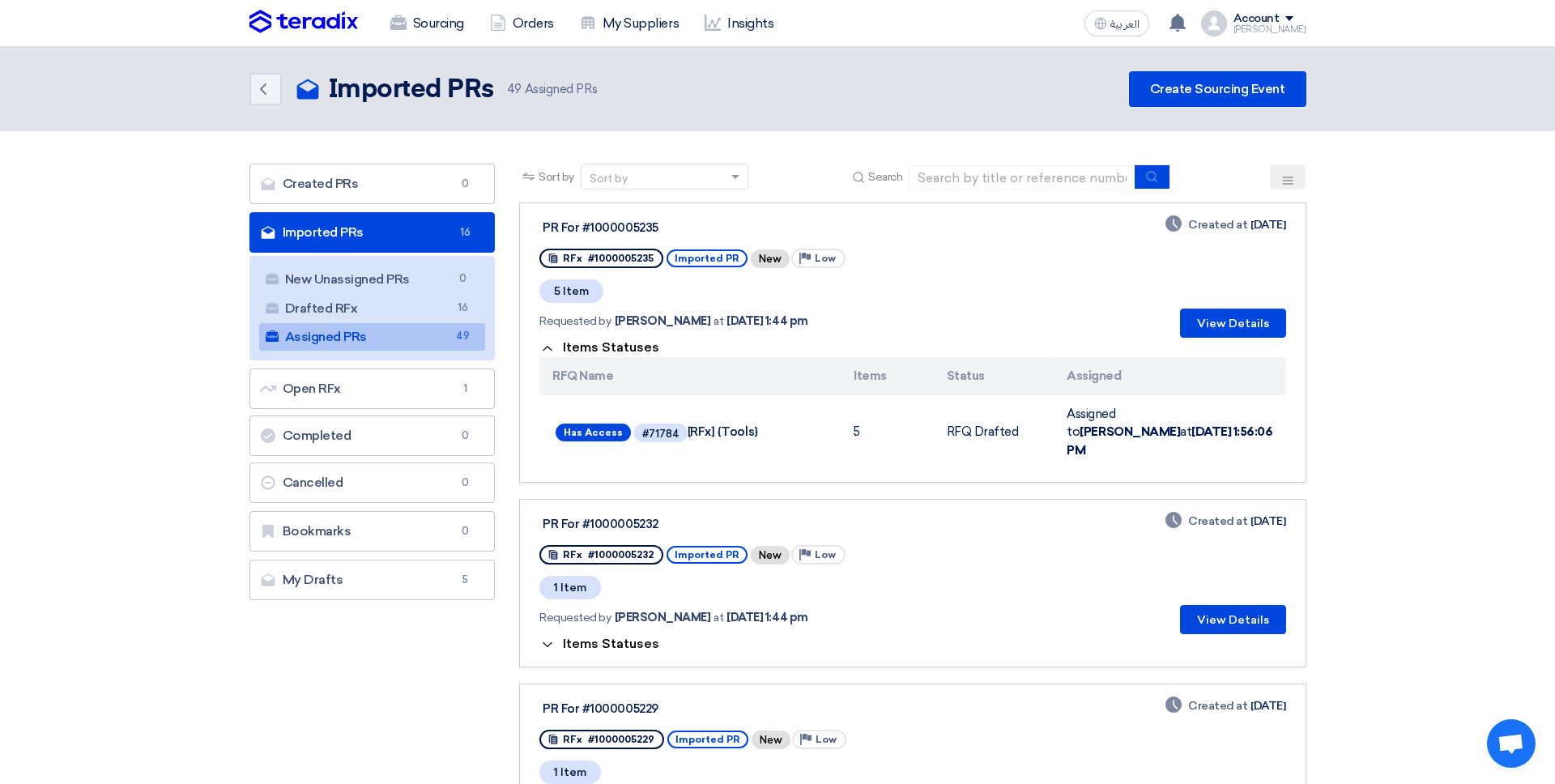
click at [623, 345] on span "Items Statuses" at bounding box center [611, 347] width 97 height 15
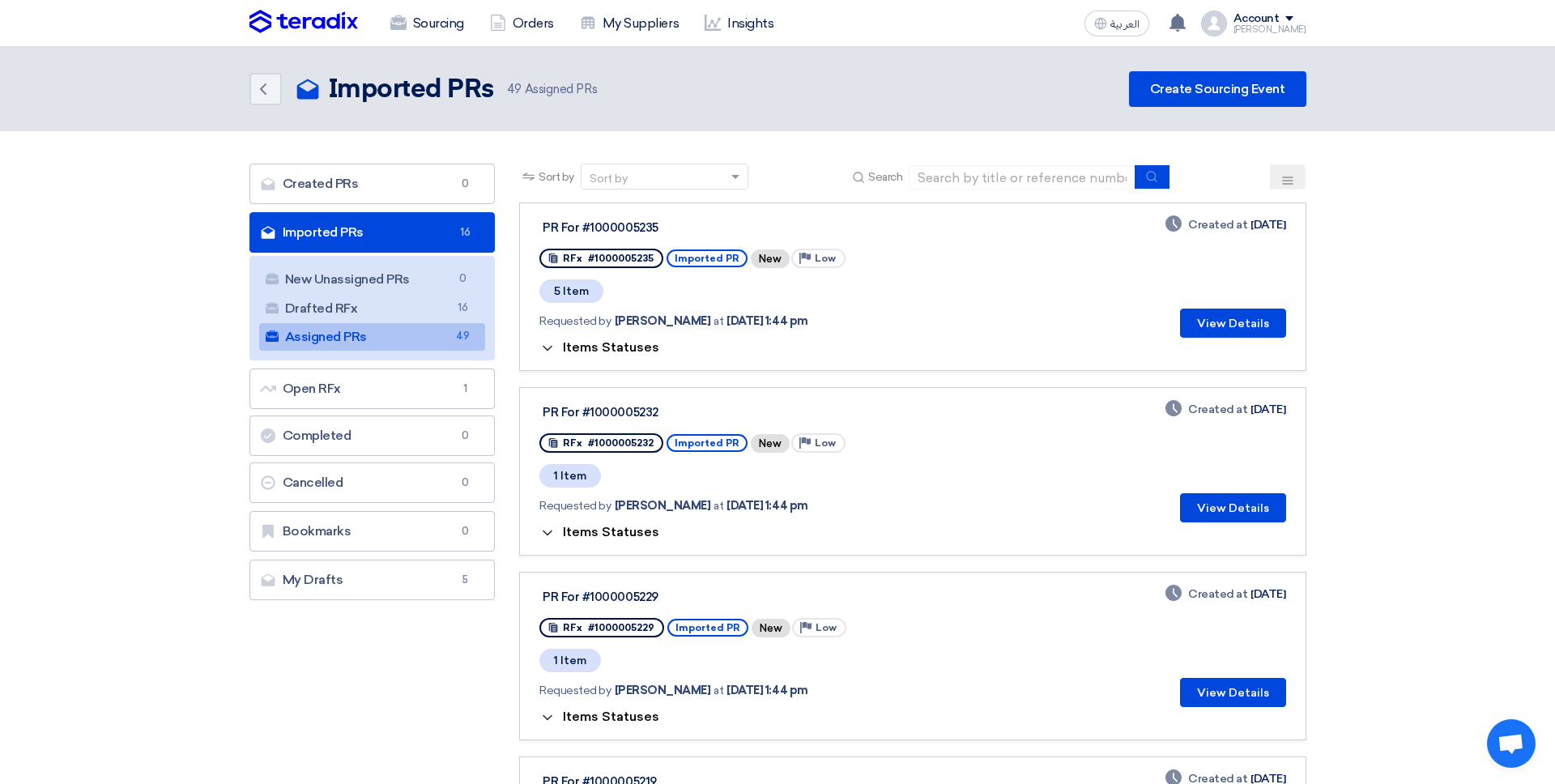
click at [623, 345] on span "Items Statuses" at bounding box center [611, 347] width 97 height 15
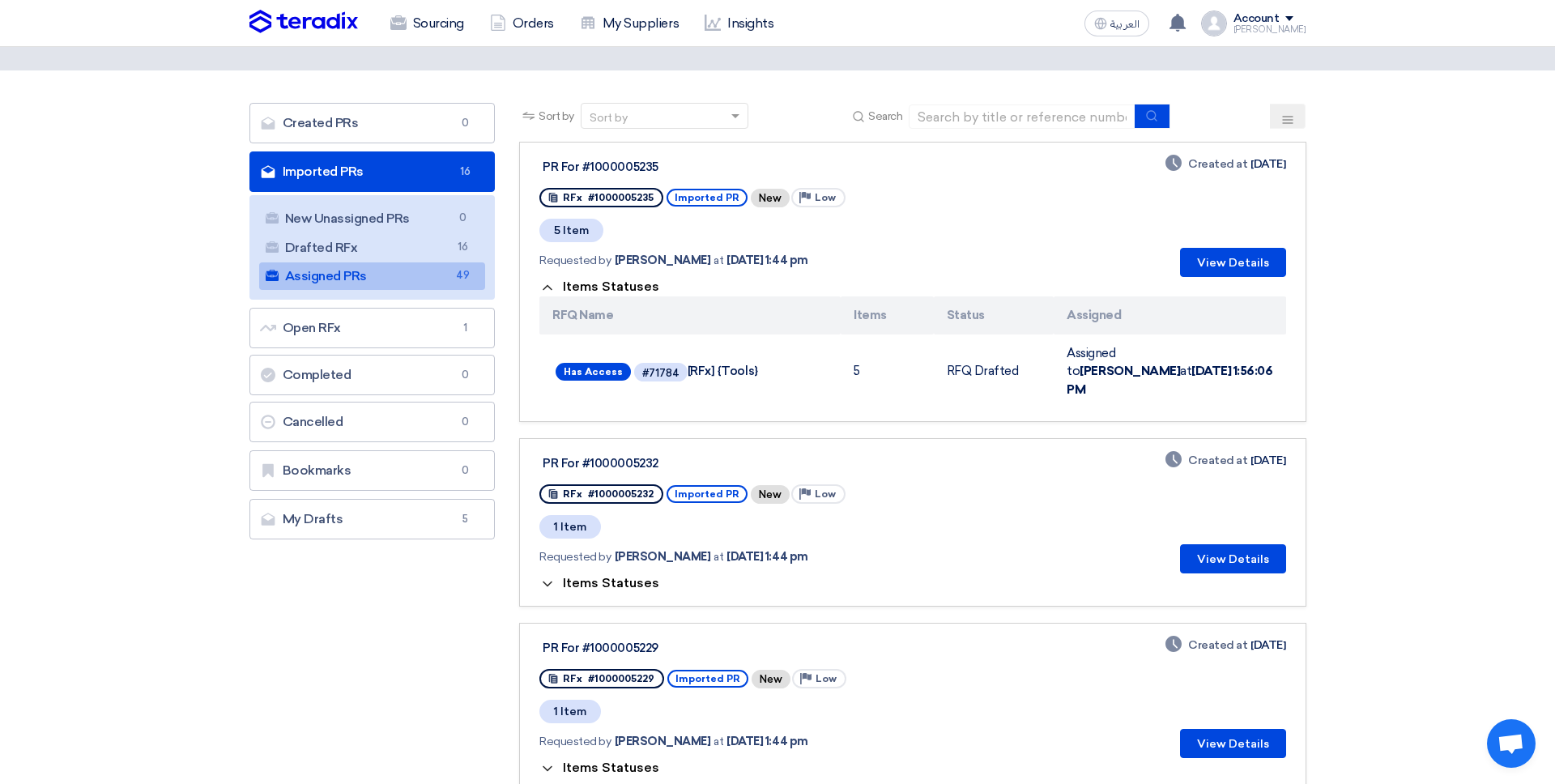
scroll to position [89, 0]
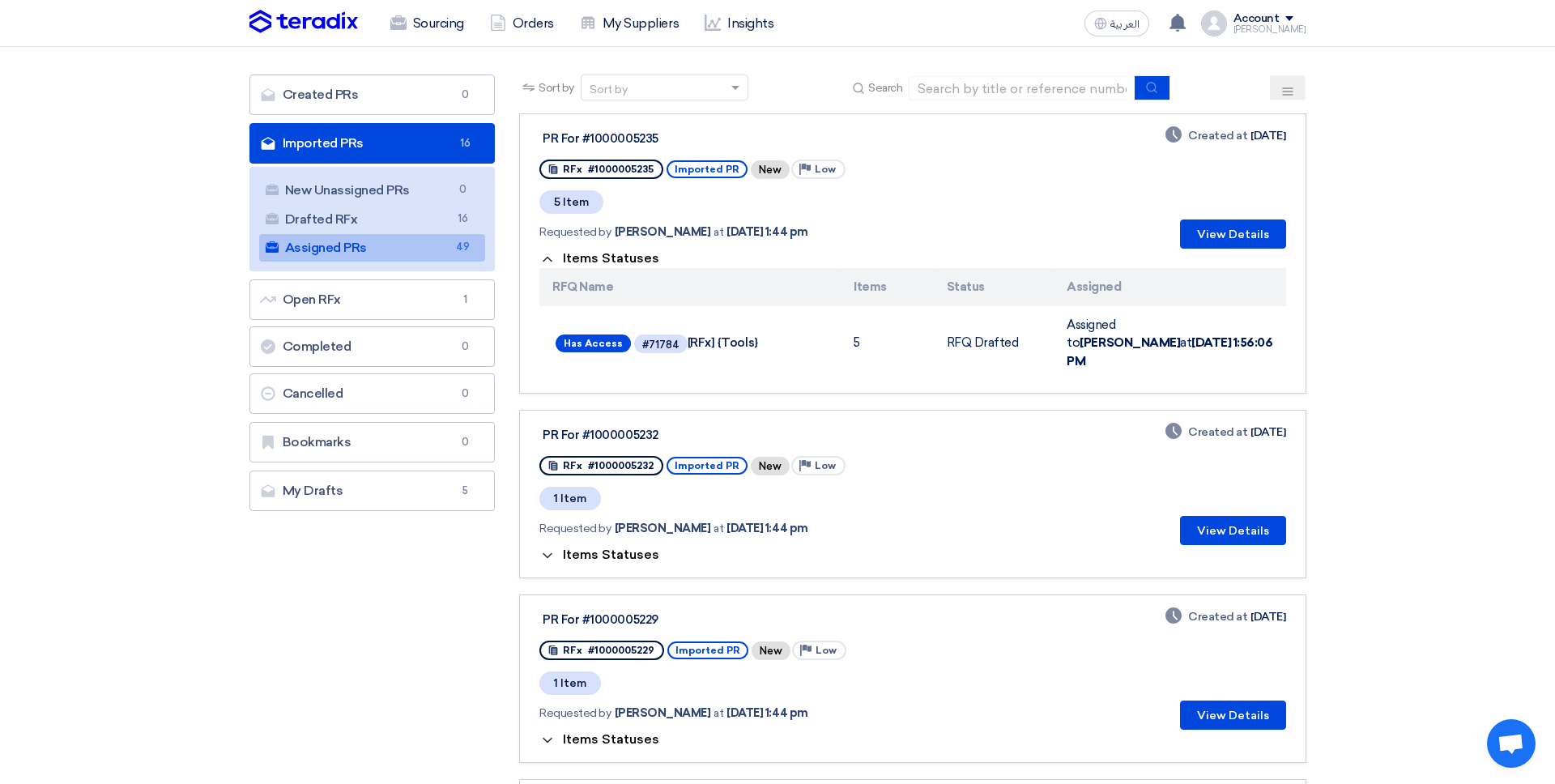
click at [616, 547] on span "Items Statuses" at bounding box center [611, 554] width 97 height 15
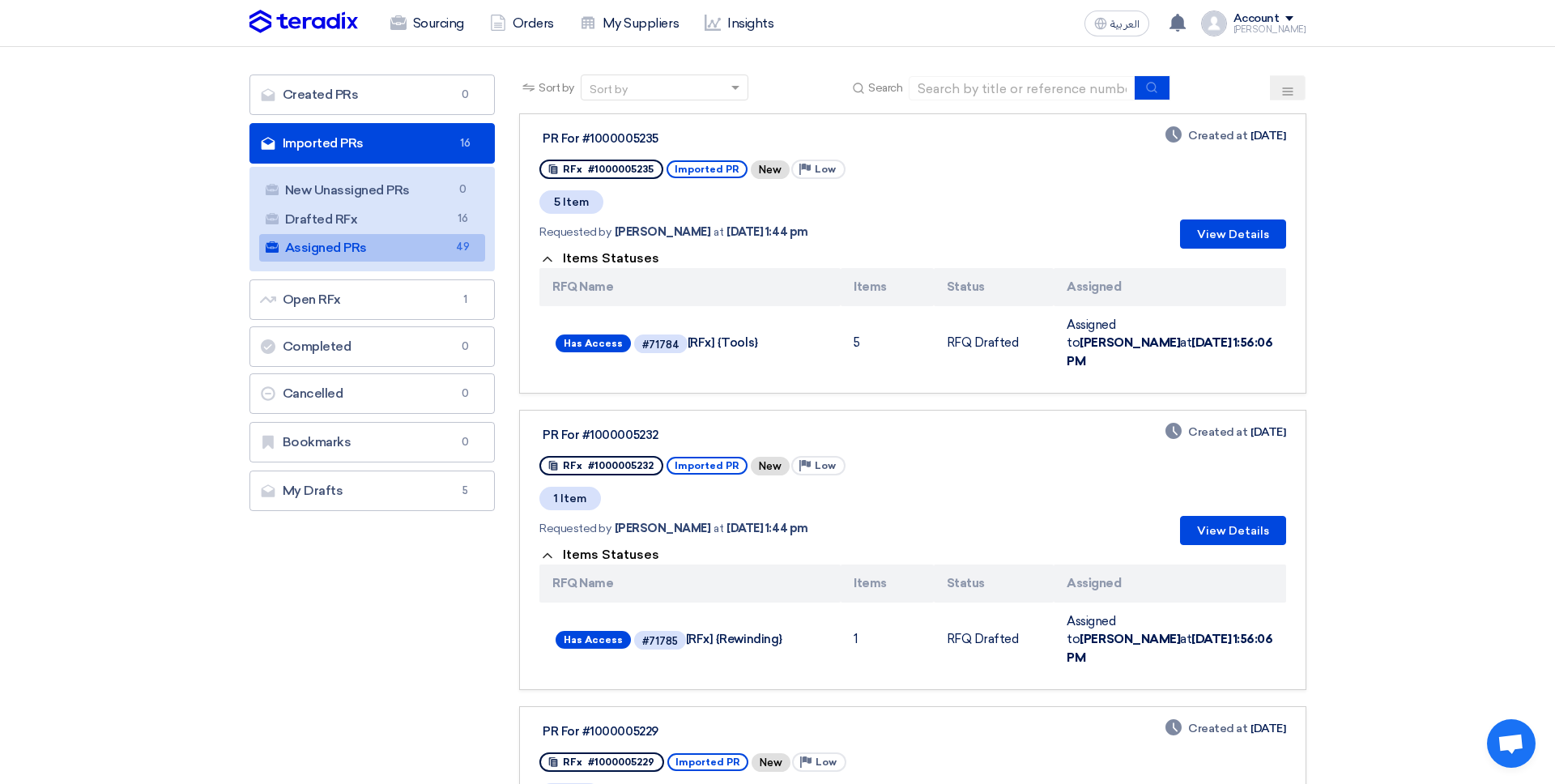
click at [616, 547] on span "Items Statuses" at bounding box center [611, 554] width 97 height 15
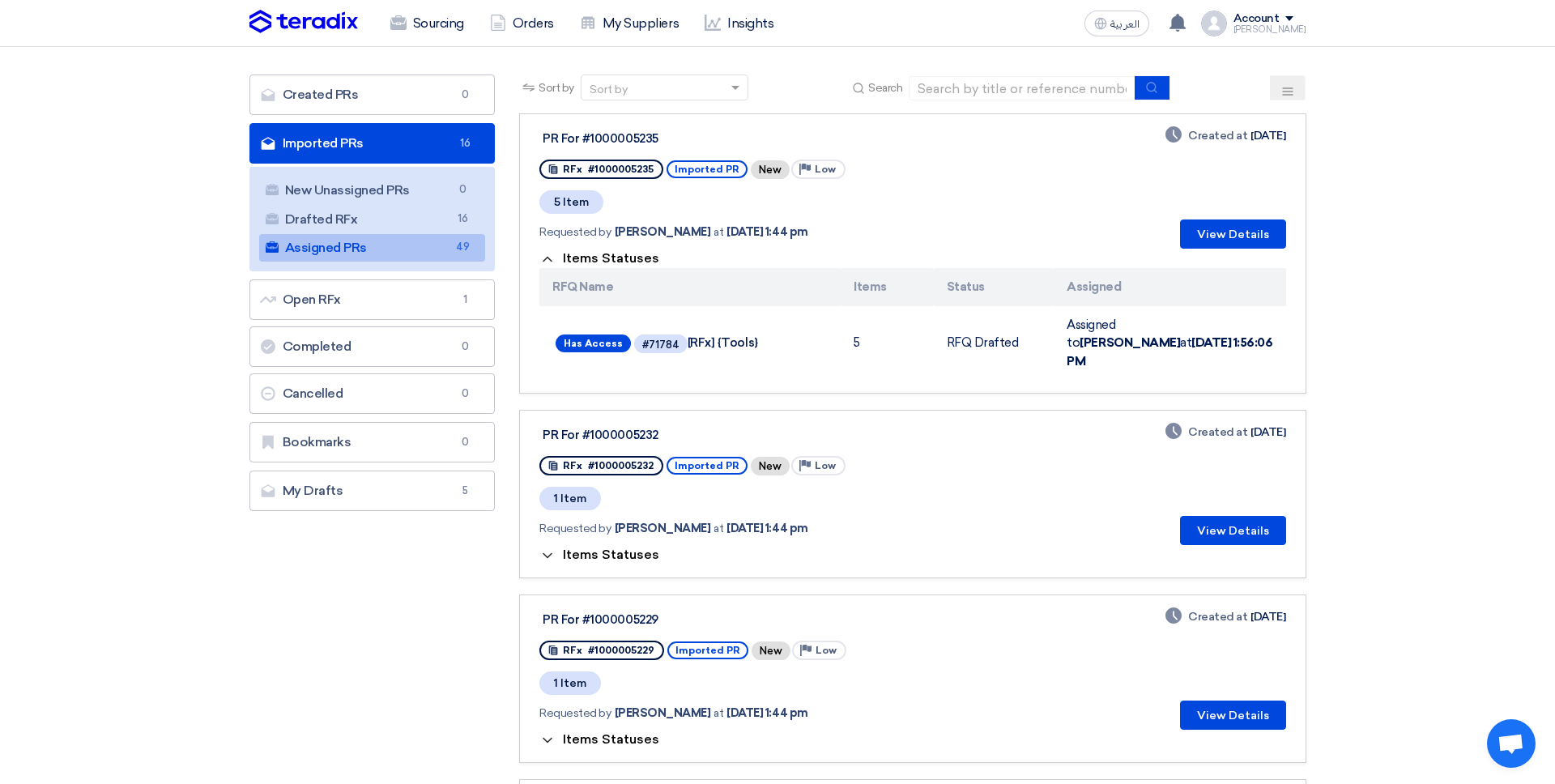
click at [642, 547] on span "Items Statuses" at bounding box center [611, 554] width 97 height 15
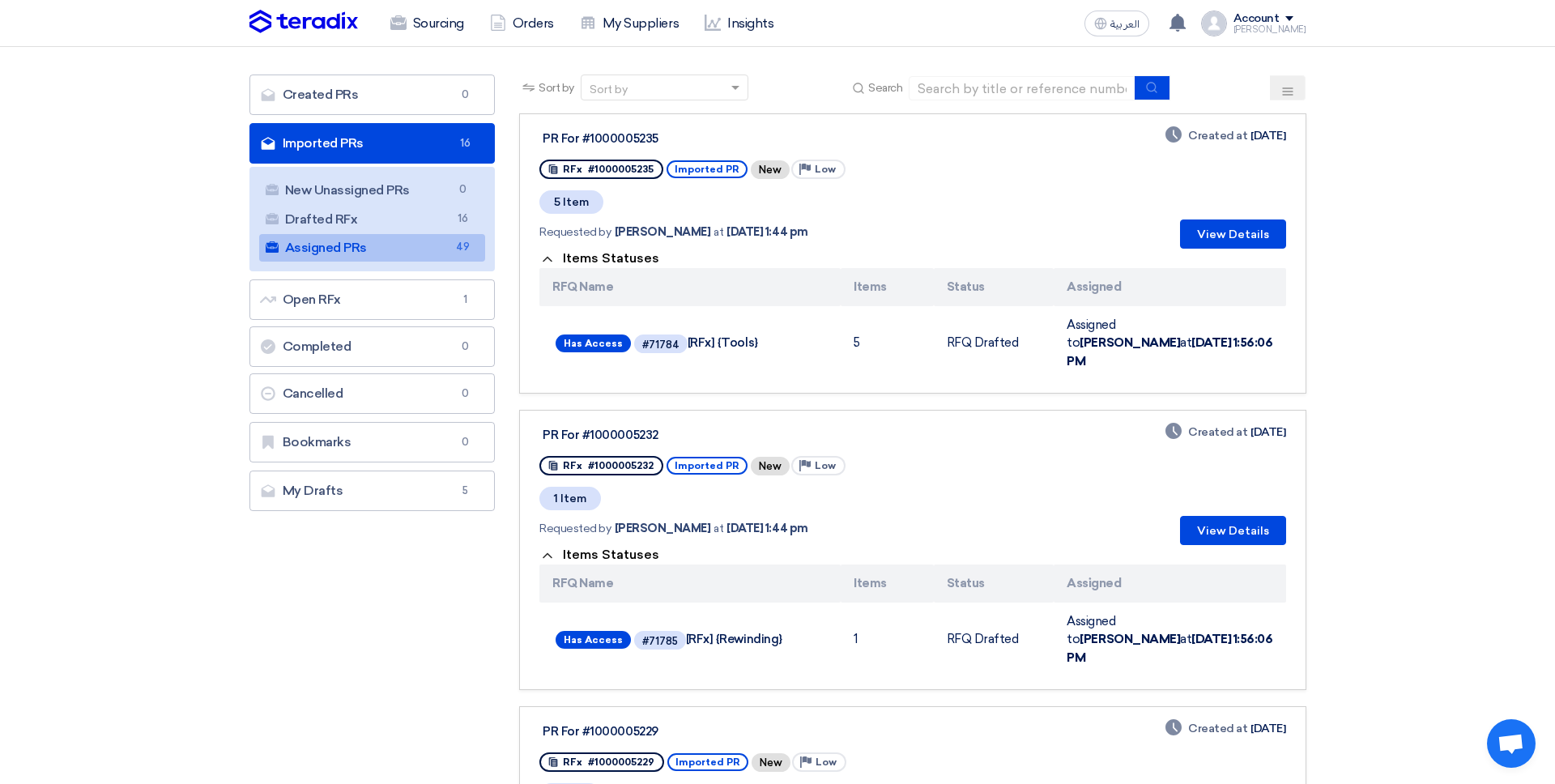
click at [642, 547] on span "Items Statuses" at bounding box center [611, 554] width 97 height 15
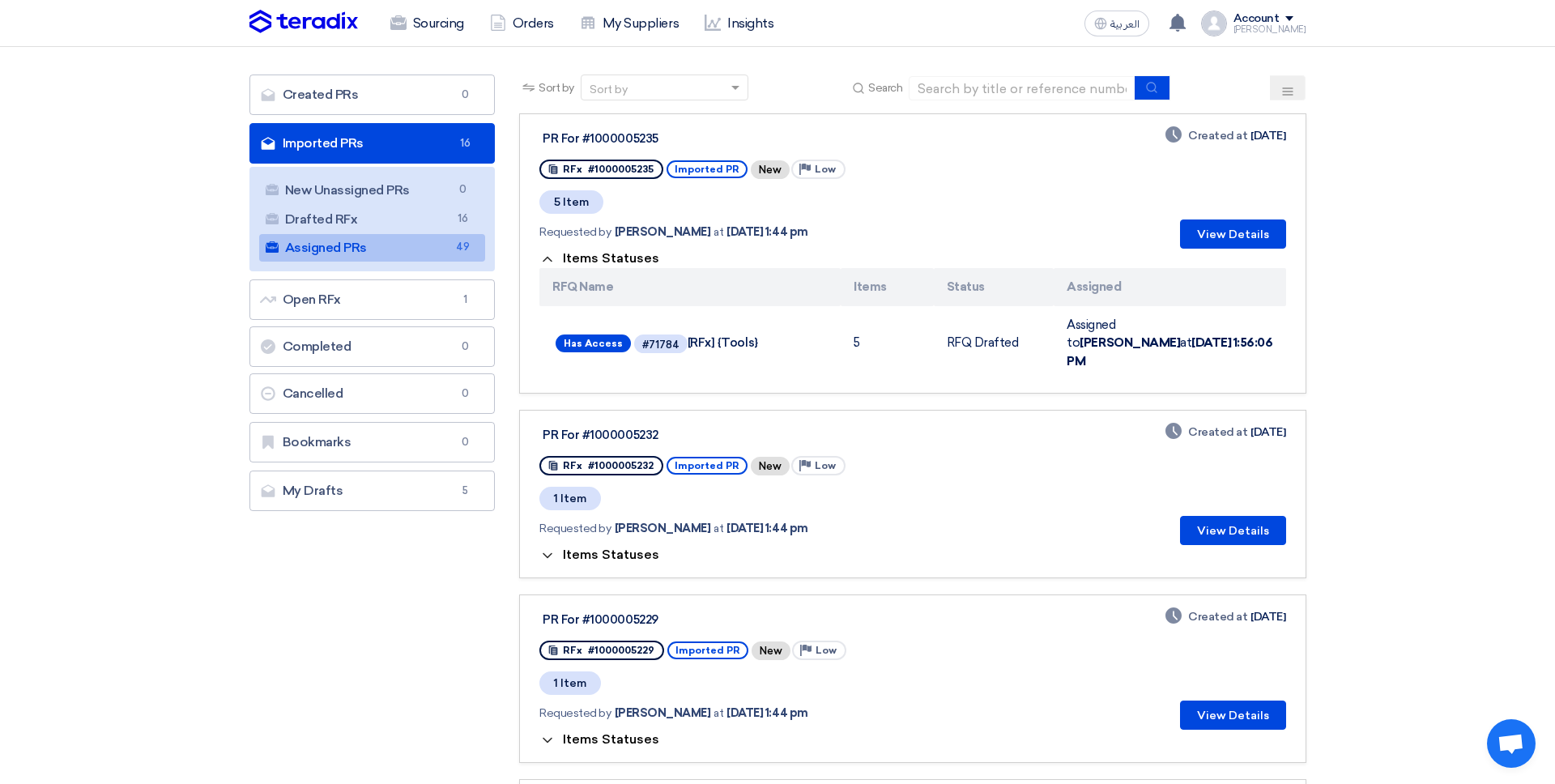
click at [642, 547] on span "Items Statuses" at bounding box center [611, 554] width 97 height 15
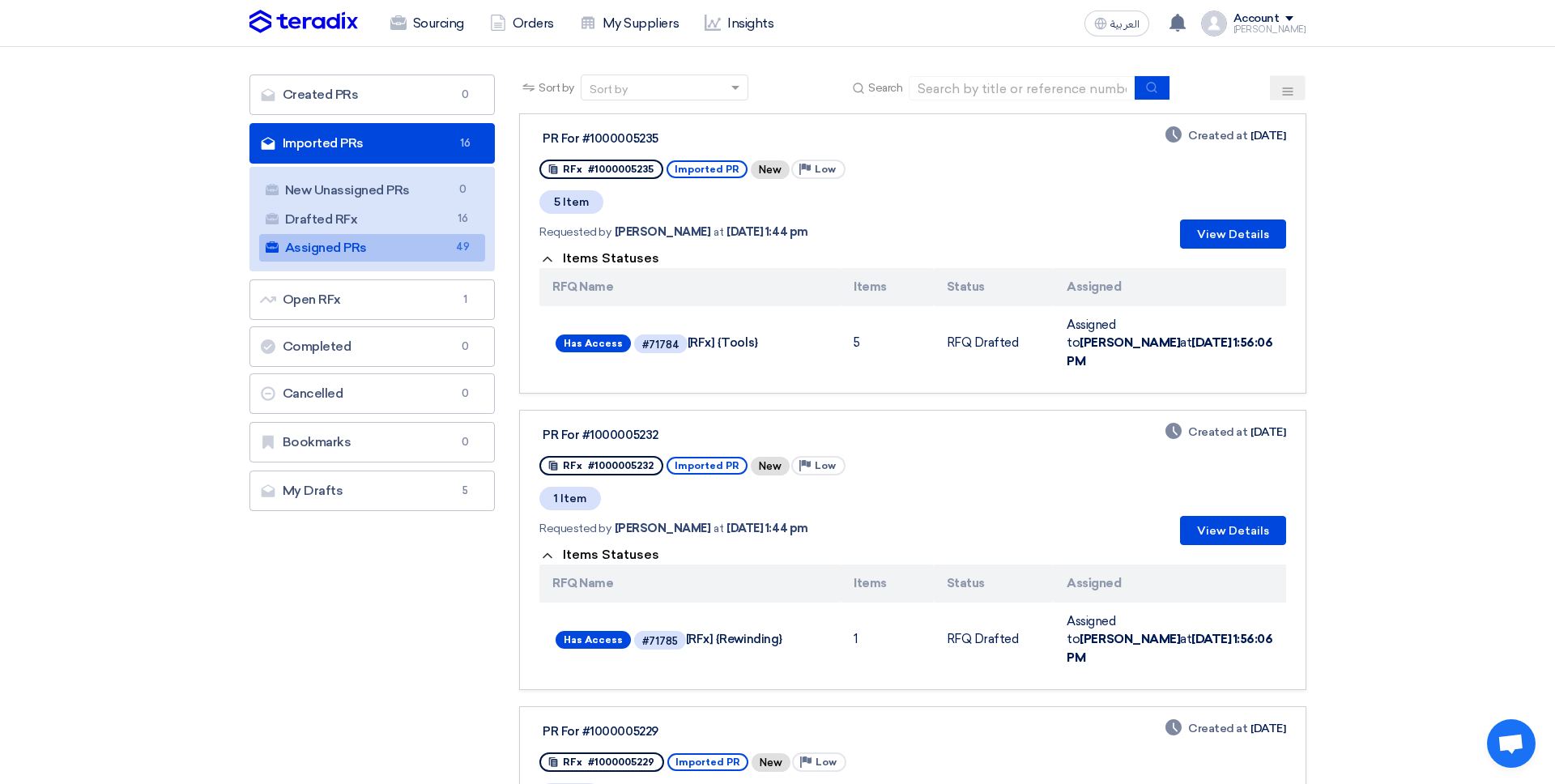
click at [642, 547] on span "Items Statuses" at bounding box center [611, 554] width 97 height 15
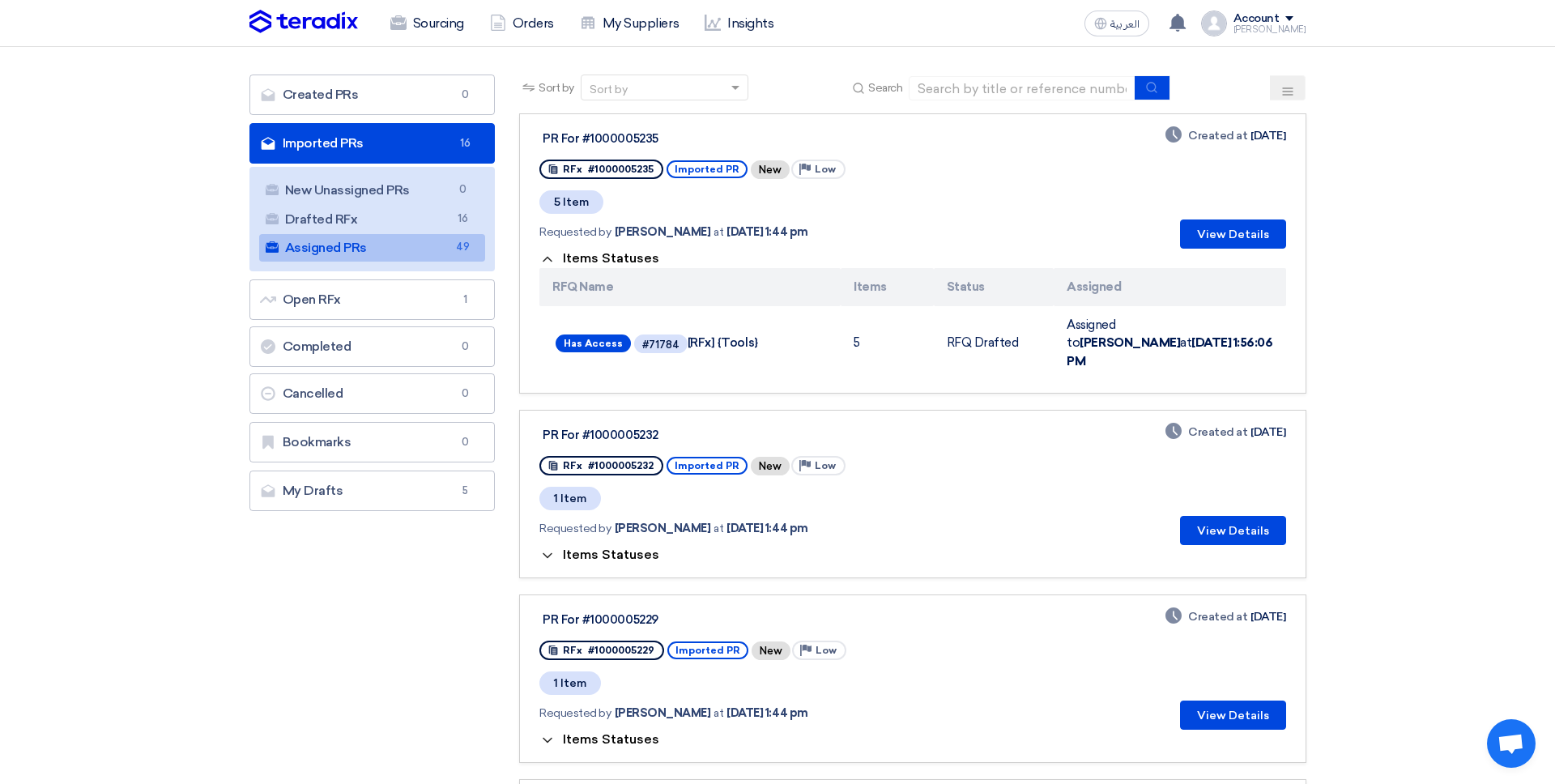
click at [642, 547] on span "Items Statuses" at bounding box center [611, 554] width 97 height 15
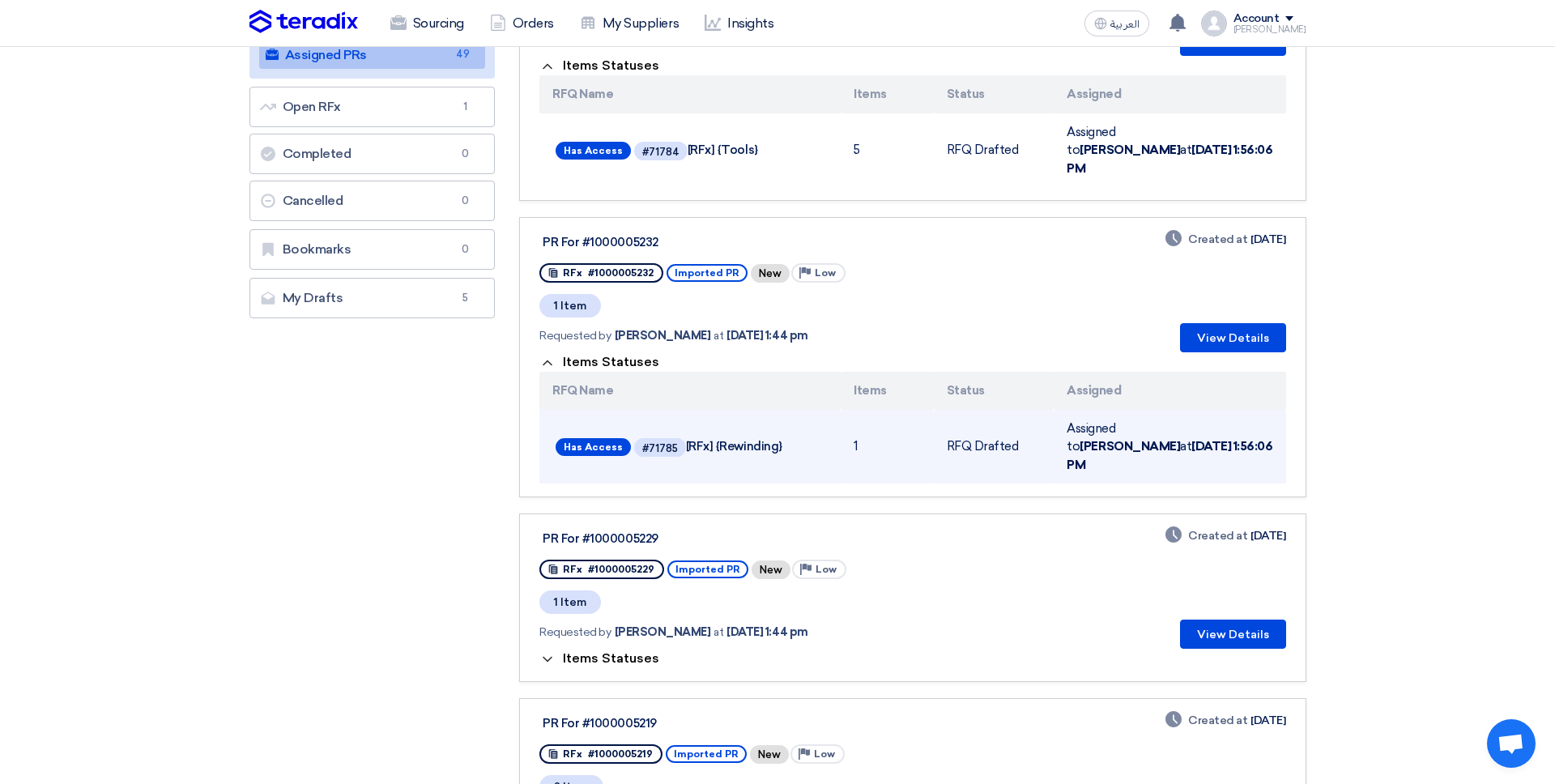
scroll to position [0, 0]
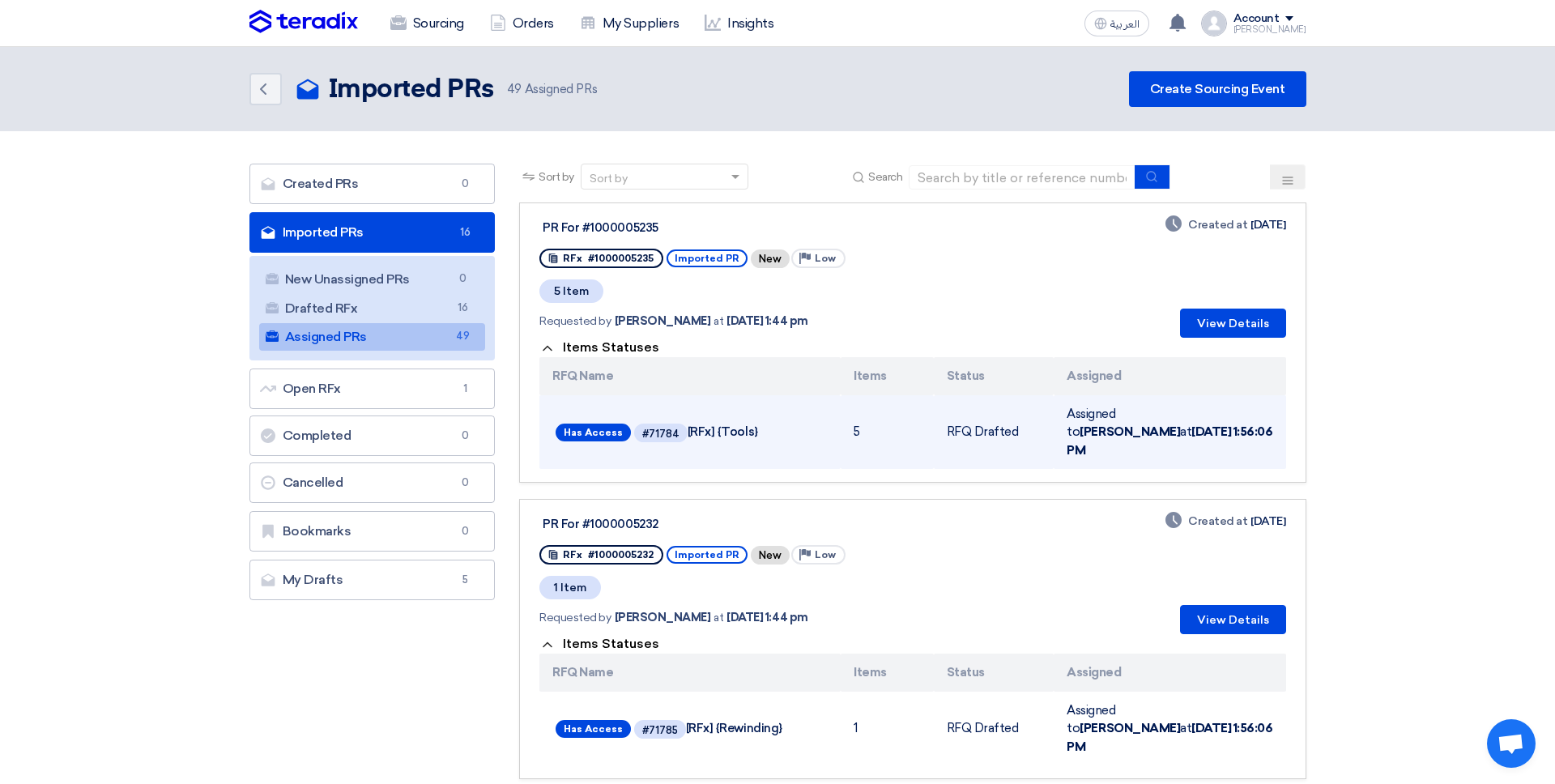
click at [657, 439] on td "Has Access #71784 [RFx] {Tools}" at bounding box center [689, 431] width 301 height 74
drag, startPoint x: 689, startPoint y: 426, endPoint x: 644, endPoint y: 425, distance: 45.0
click at [644, 425] on span "Has Access #71784 [RFx] {Tools} Teradix Reference Number" at bounding box center [689, 432] width 269 height 25
click at [644, 429] on div "#71784" at bounding box center [661, 433] width 38 height 10
click at [679, 420] on span "Has Access #71784 [RFx] {Tools} Teradix Reference Number" at bounding box center [689, 432] width 269 height 25
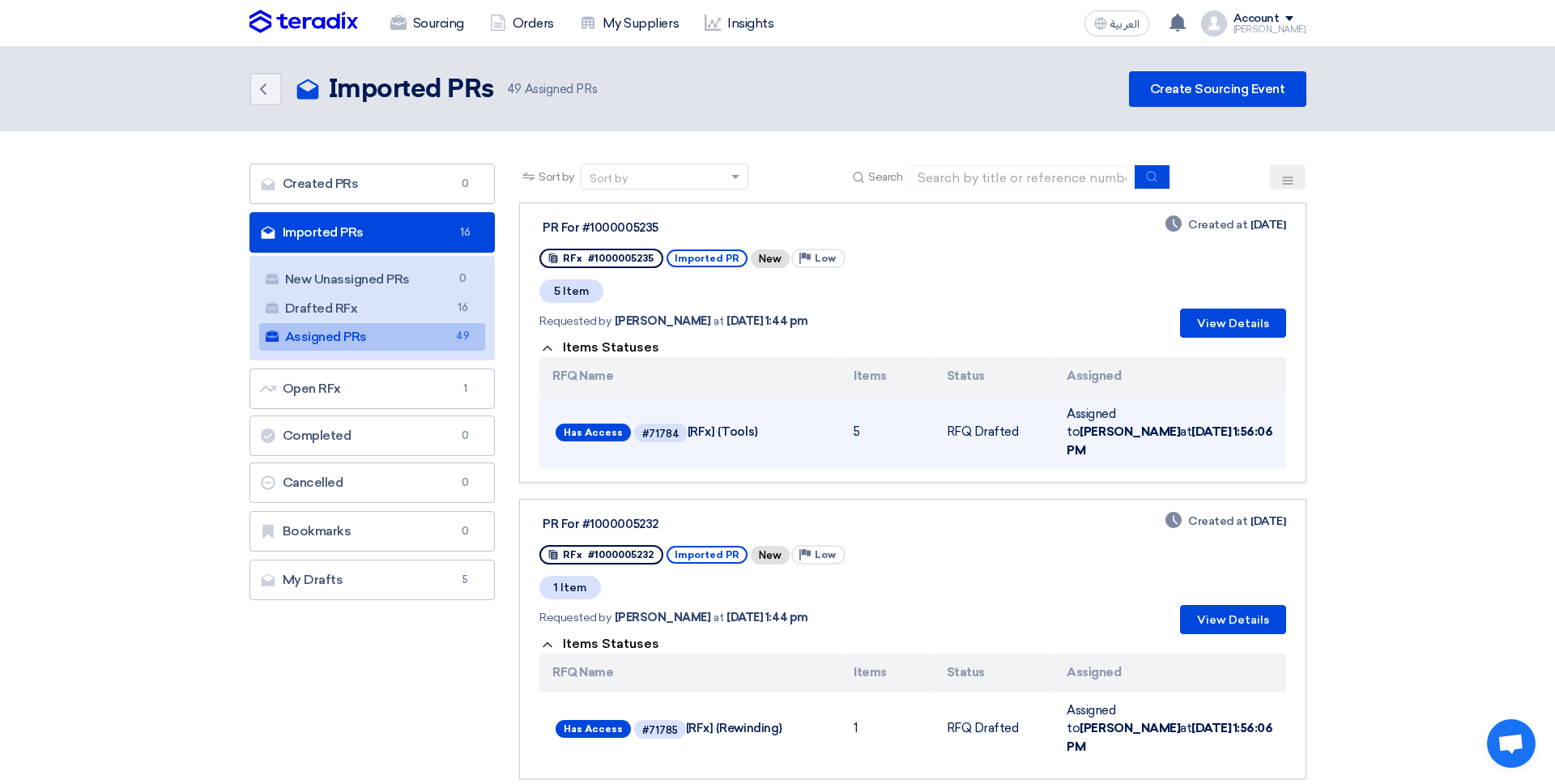
drag, startPoint x: 679, startPoint y: 417, endPoint x: 739, endPoint y: 416, distance: 60.0
click at [739, 420] on span "Has Access #71784 [RFx] {Tools}" at bounding box center [689, 432] width 269 height 25
drag, startPoint x: 771, startPoint y: 414, endPoint x: 683, endPoint y: 413, distance: 88.0
click at [684, 420] on span "Has Access #71784 [RFx] {Tools}" at bounding box center [689, 432] width 269 height 25
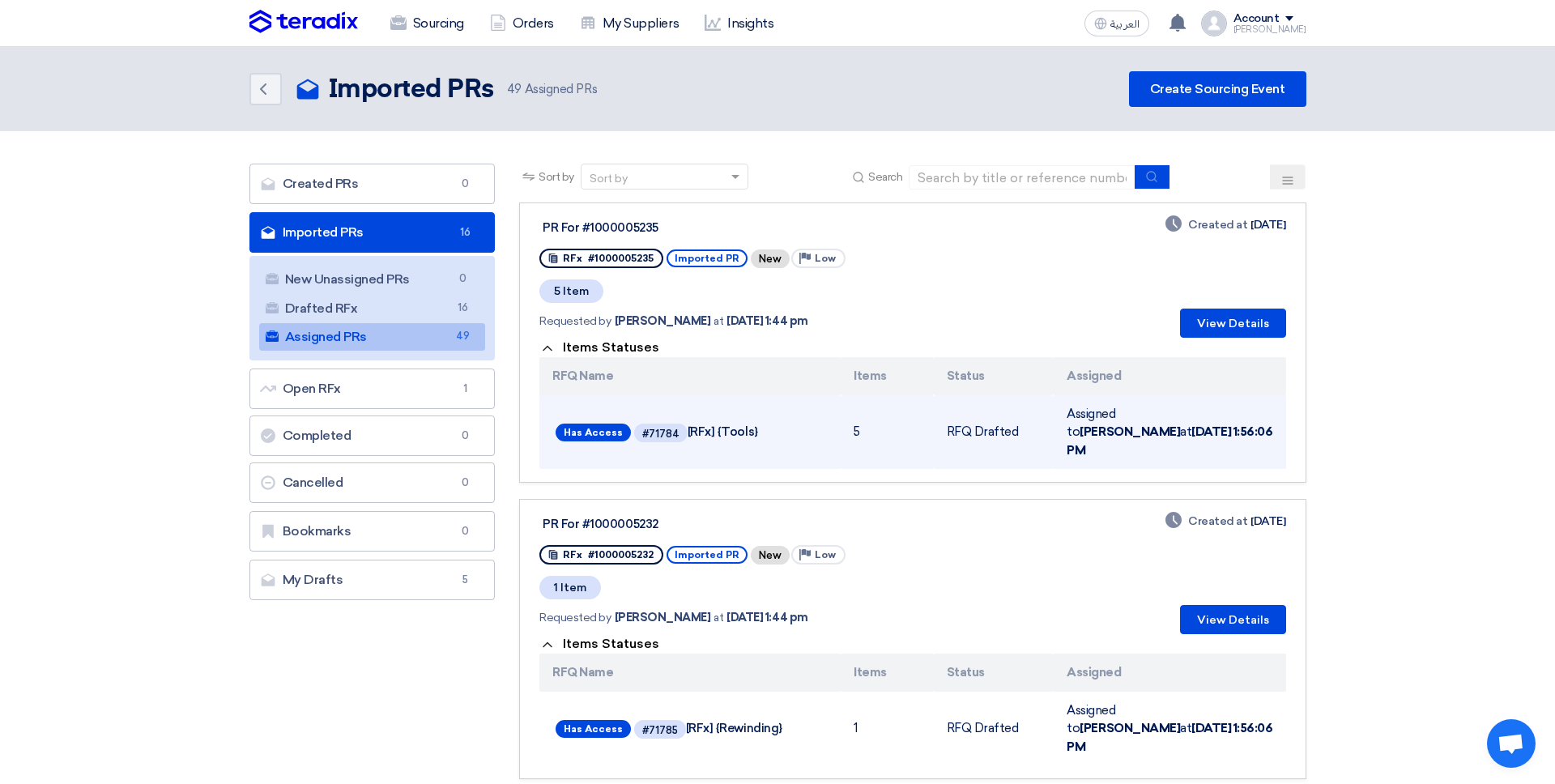
click at [683, 420] on span "Has Access #71784 [RFx] {Tools}" at bounding box center [689, 432] width 269 height 25
drag, startPoint x: 688, startPoint y: 418, endPoint x: 779, endPoint y: 418, distance: 91.0
click at [779, 420] on span "Has Access #71784 [RFx] {Tools}" at bounding box center [689, 432] width 269 height 25
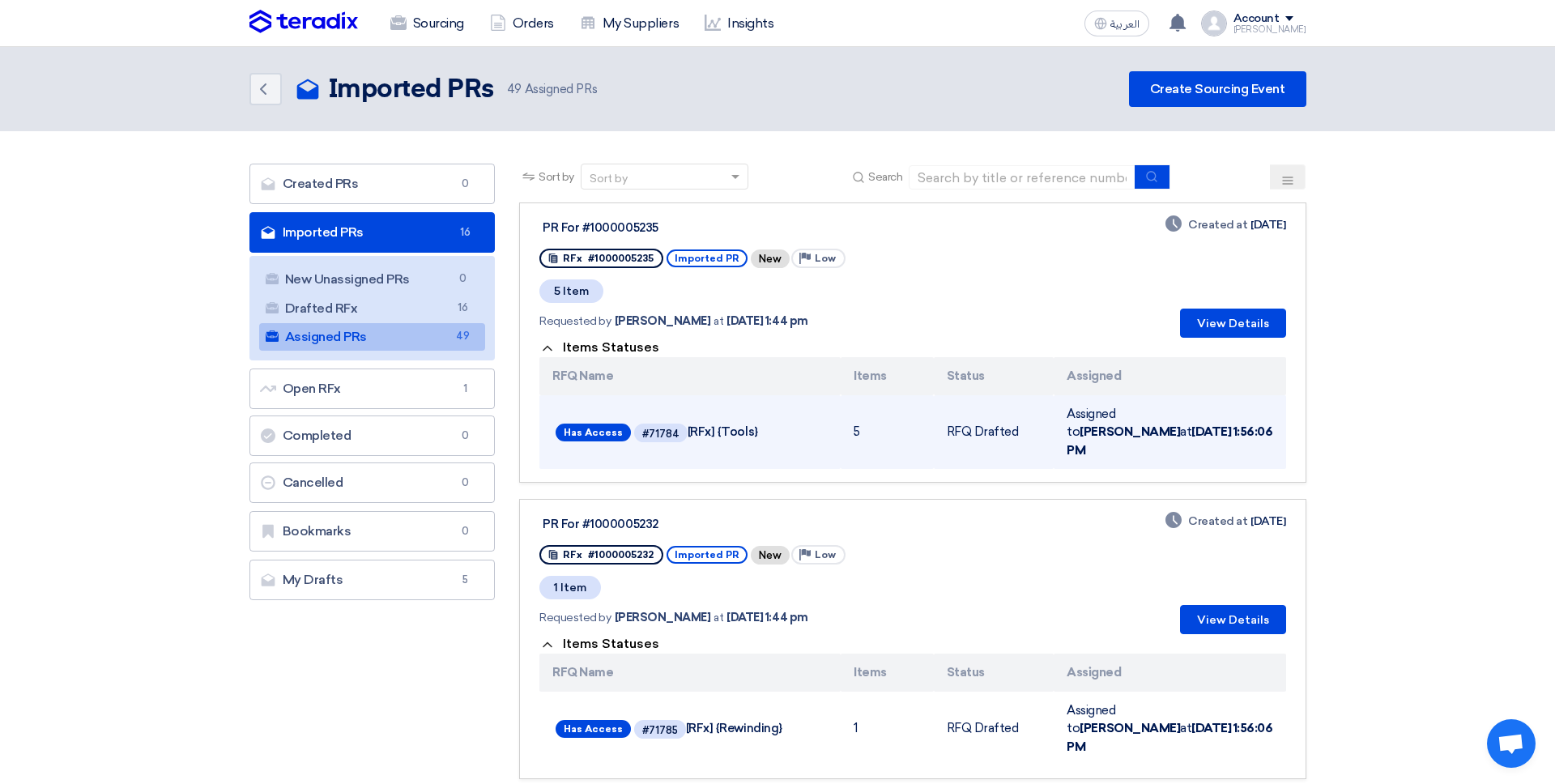
click at [779, 420] on span "Has Access #71784 [RFx] {Tools}" at bounding box center [689, 432] width 269 height 25
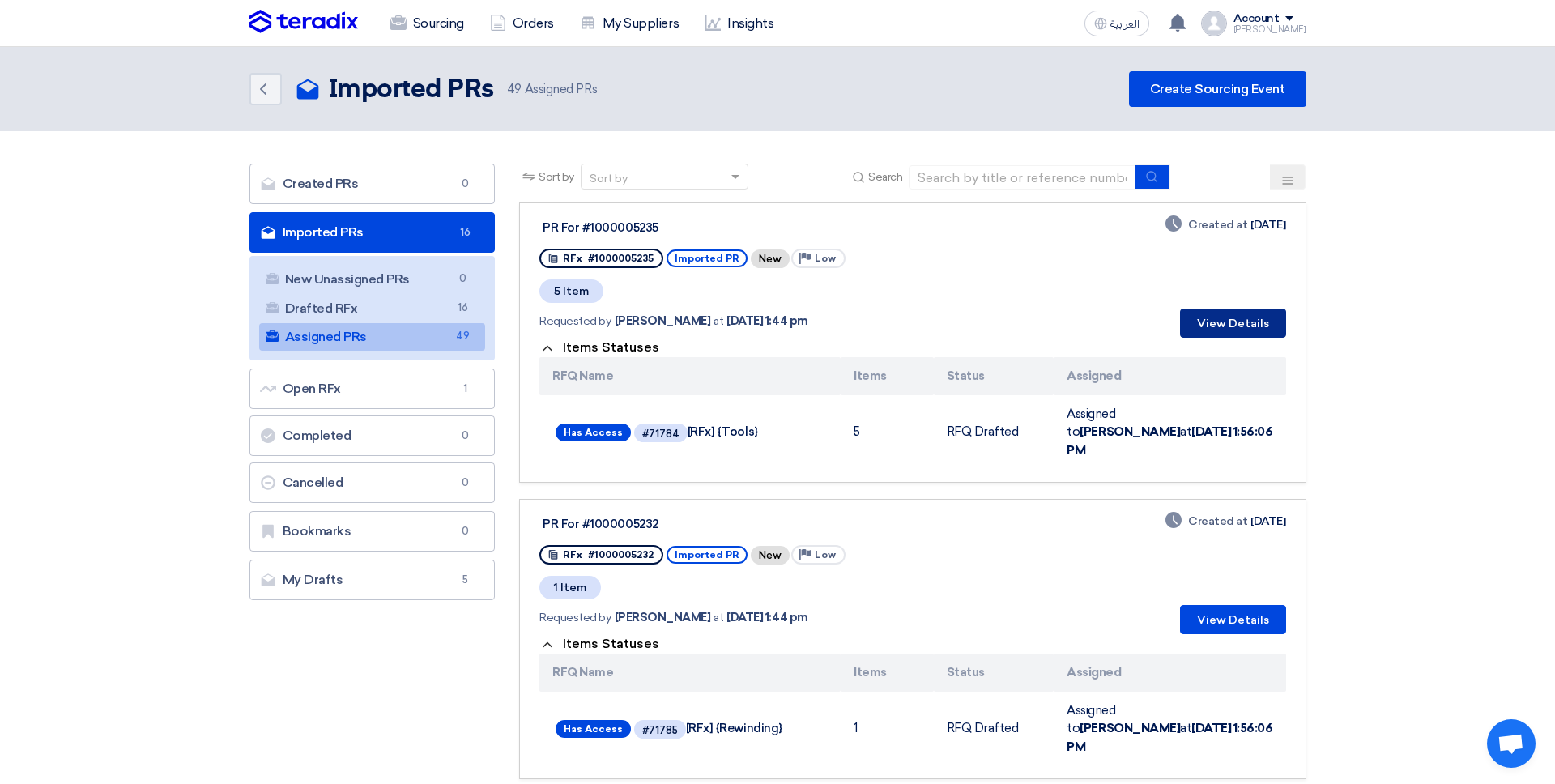
click at [1189, 309] on button "View Details" at bounding box center [1232, 323] width 106 height 29
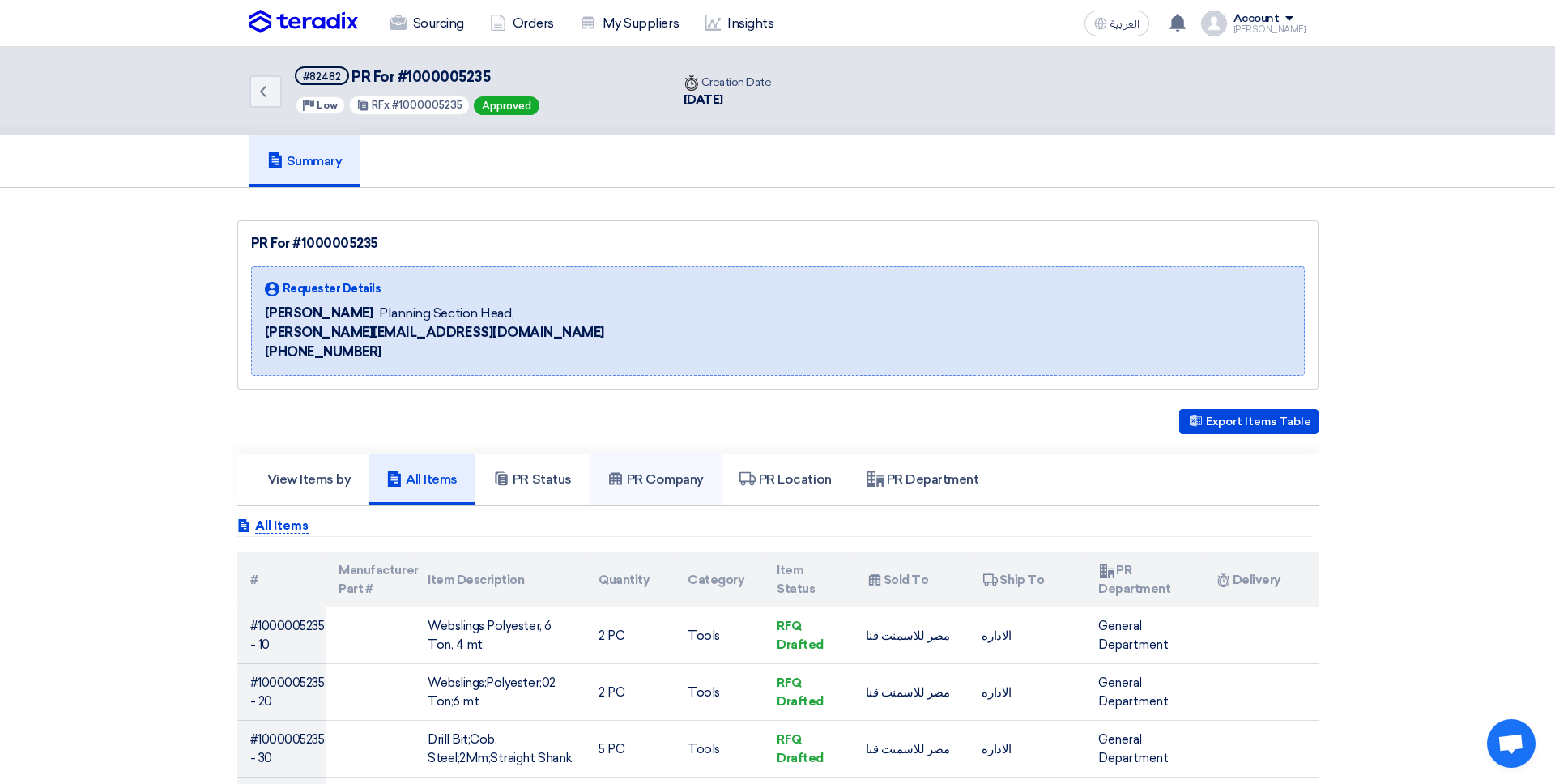
scroll to position [63, 0]
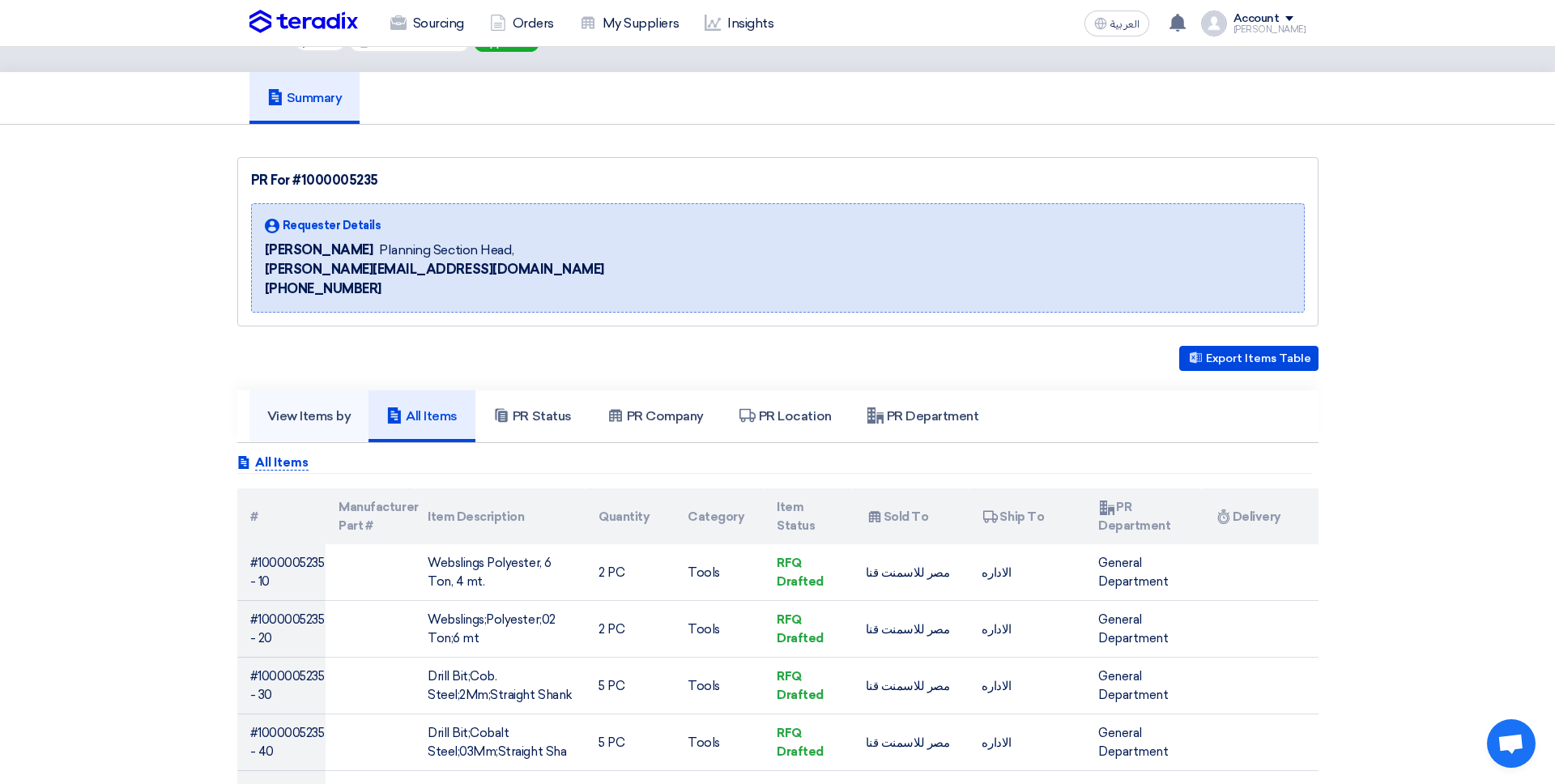
click at [330, 404] on link "View Items by" at bounding box center [309, 415] width 120 height 52
click at [492, 311] on div "Requester Details Ahmed Atef Planning Section Head, a.atef@misrcementminya.com …" at bounding box center [778, 258] width 1053 height 110
click at [534, 387] on div "Export Items Table View Items by All Items PR Status Attachments #" at bounding box center [778, 586] width 1081 height 481
click at [540, 406] on link "PR Status" at bounding box center [533, 415] width 114 height 52
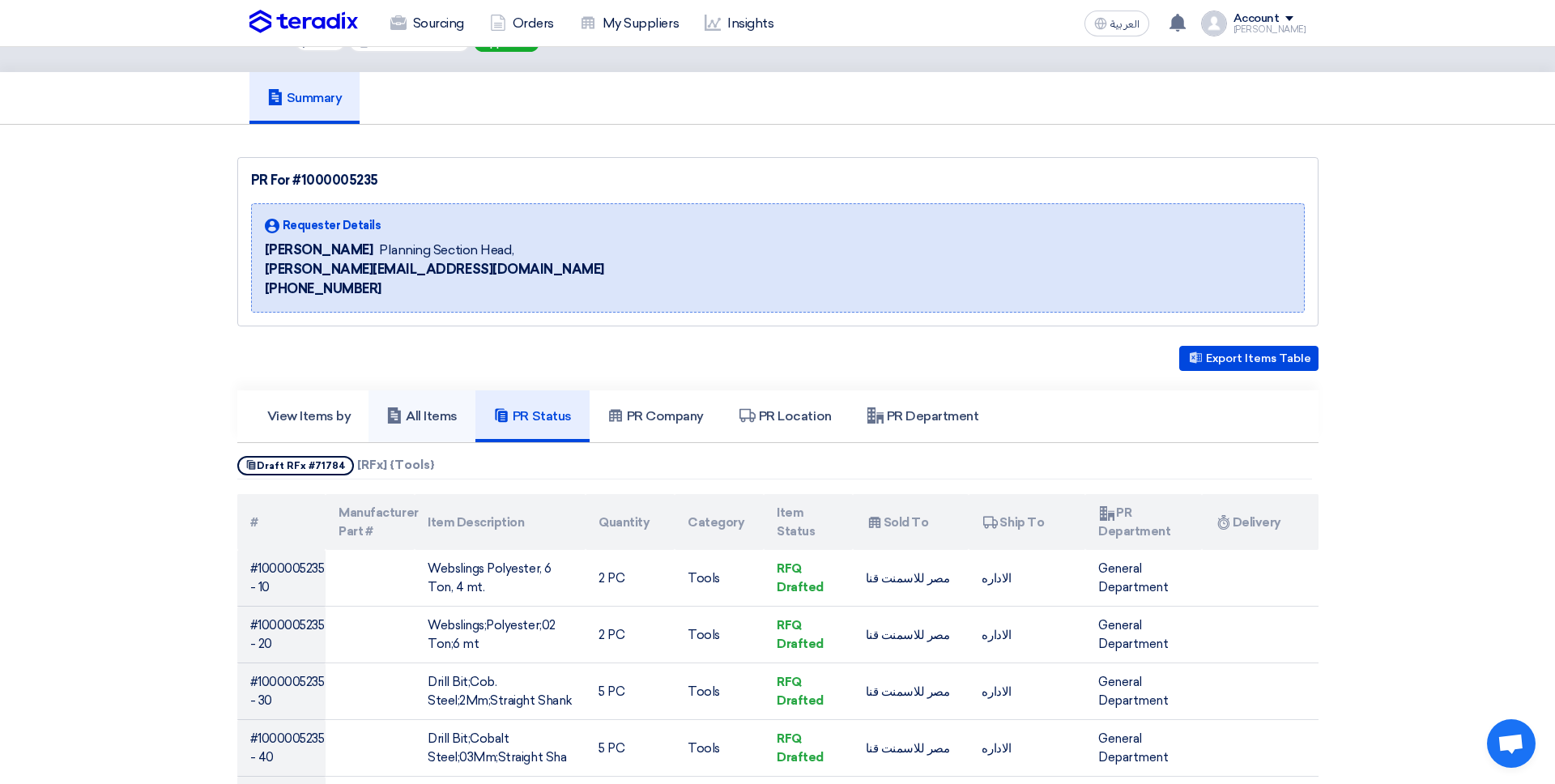
click at [452, 420] on h5 "All Items" at bounding box center [422, 415] width 71 height 16
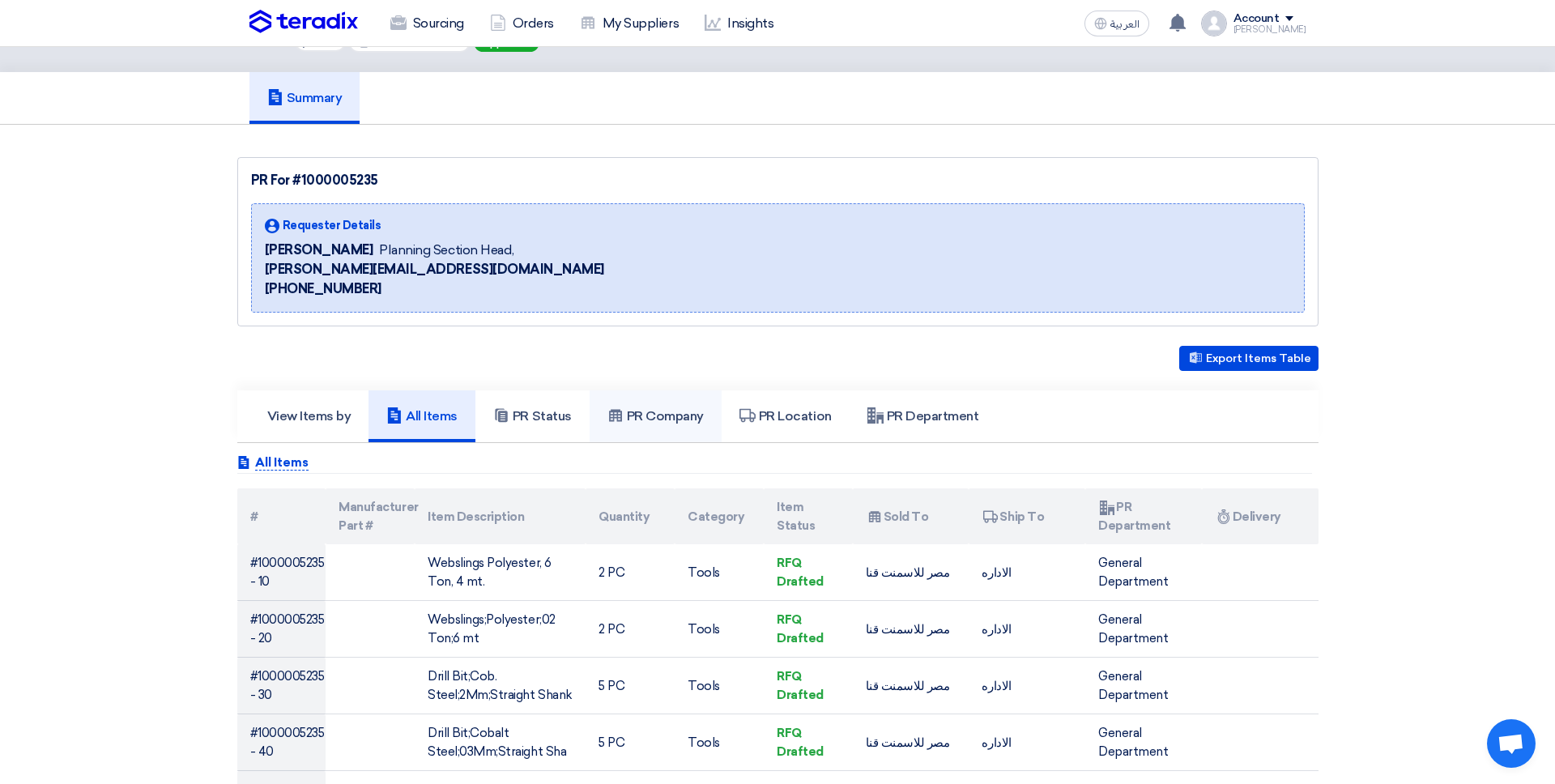
click at [621, 417] on use at bounding box center [615, 415] width 13 height 12
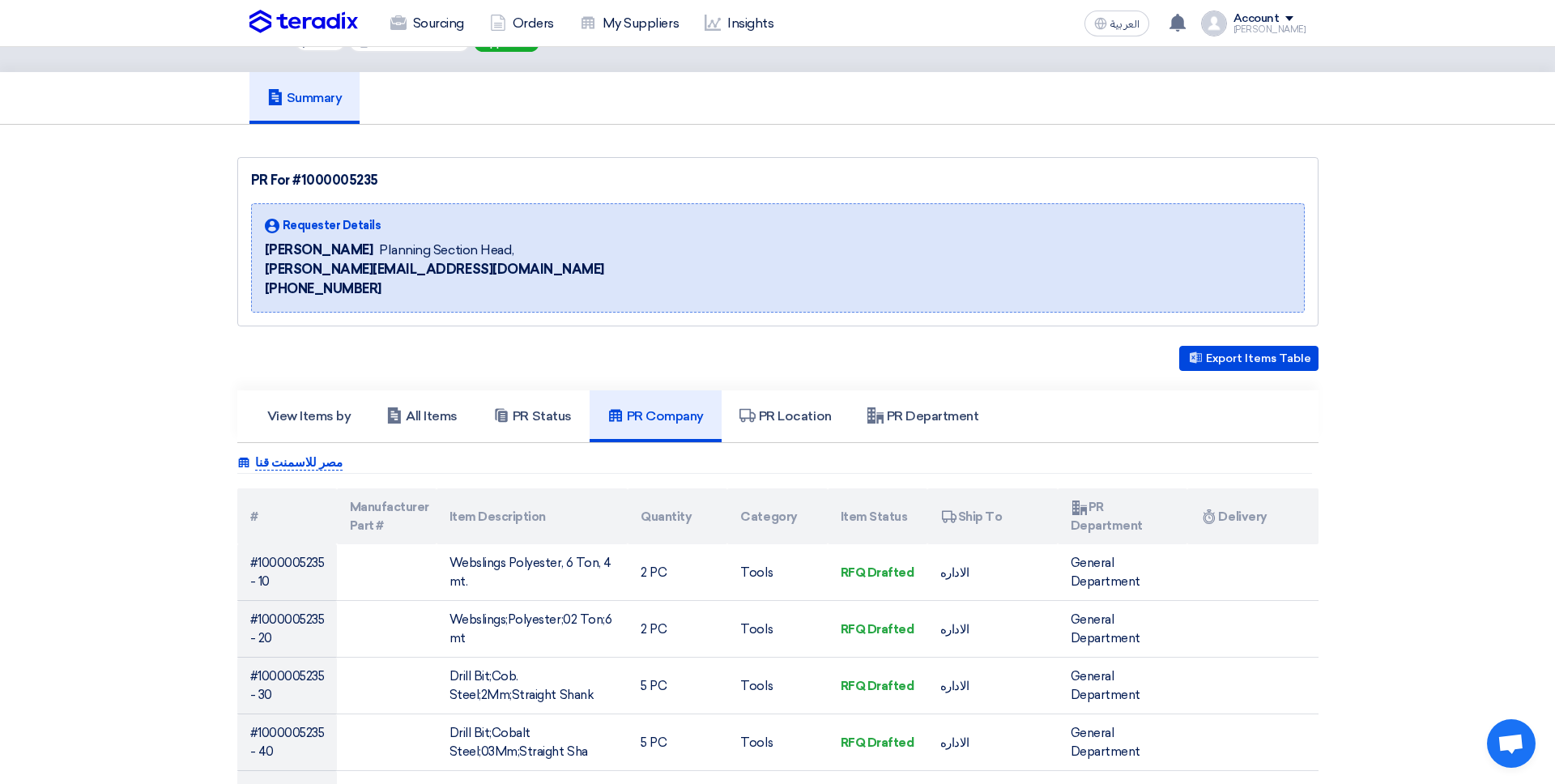
scroll to position [173, 0]
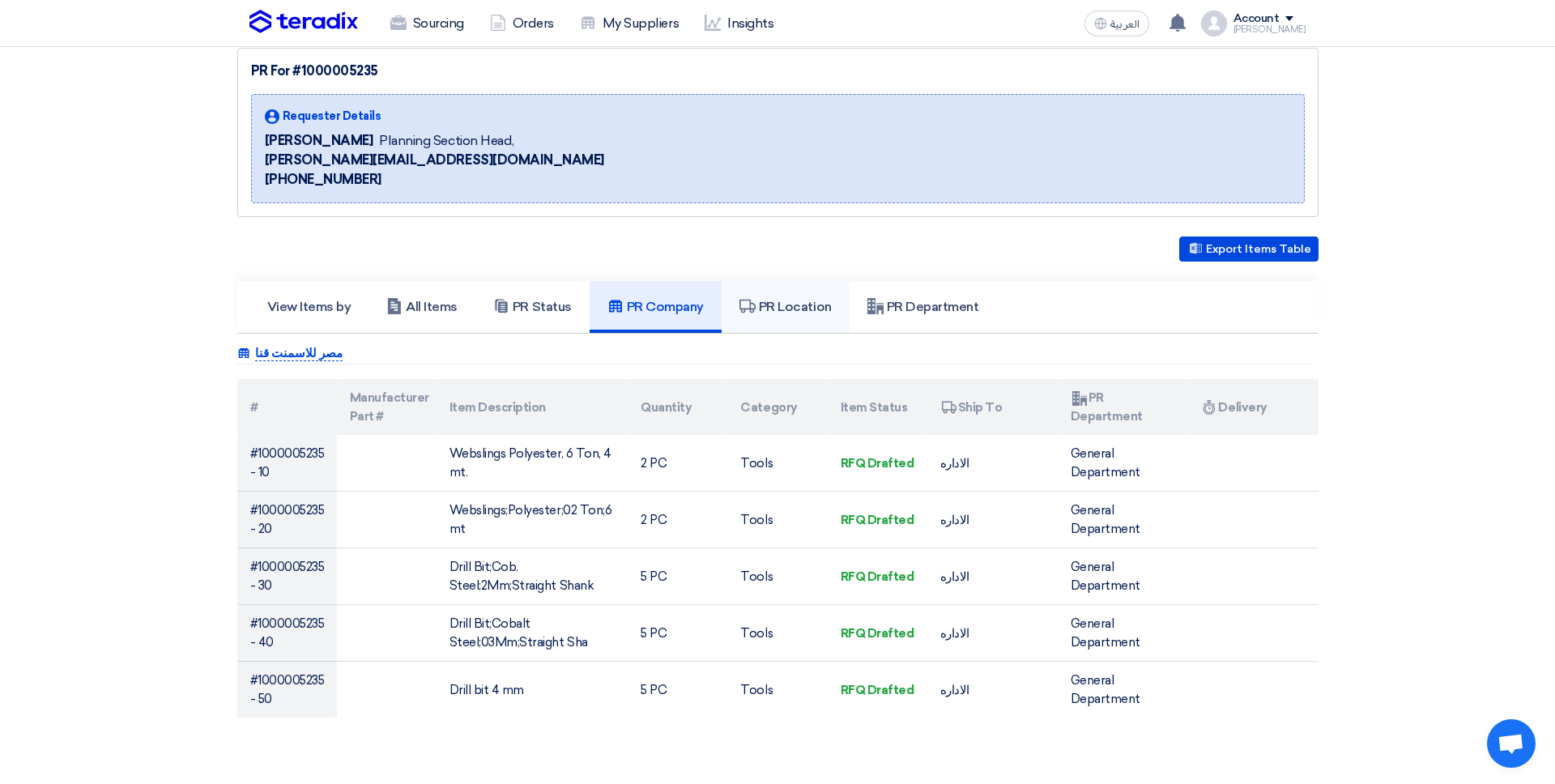
click at [767, 310] on h5 "PR Location" at bounding box center [785, 307] width 92 height 16
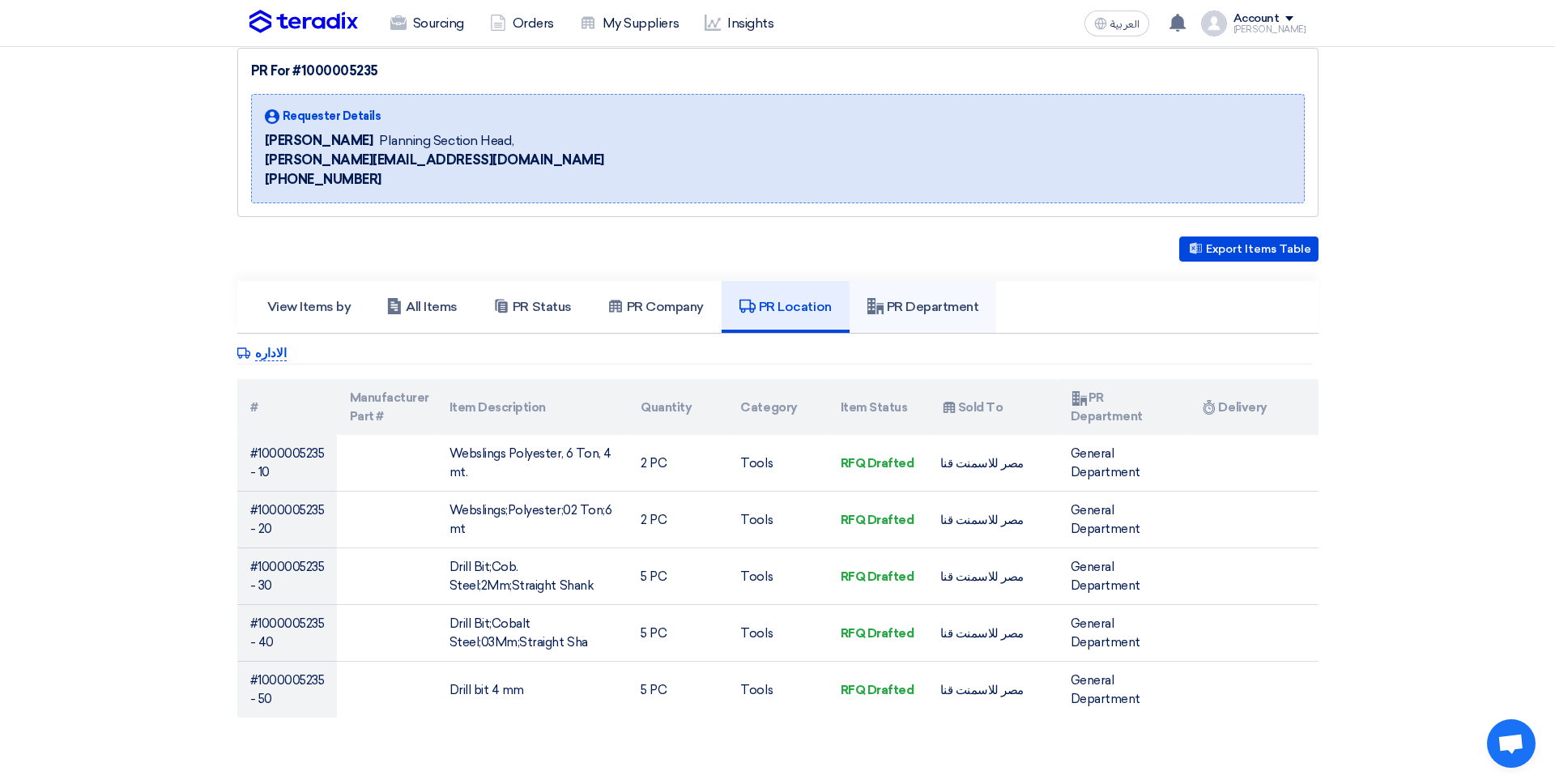
click at [962, 292] on link "PR Department" at bounding box center [923, 307] width 147 height 52
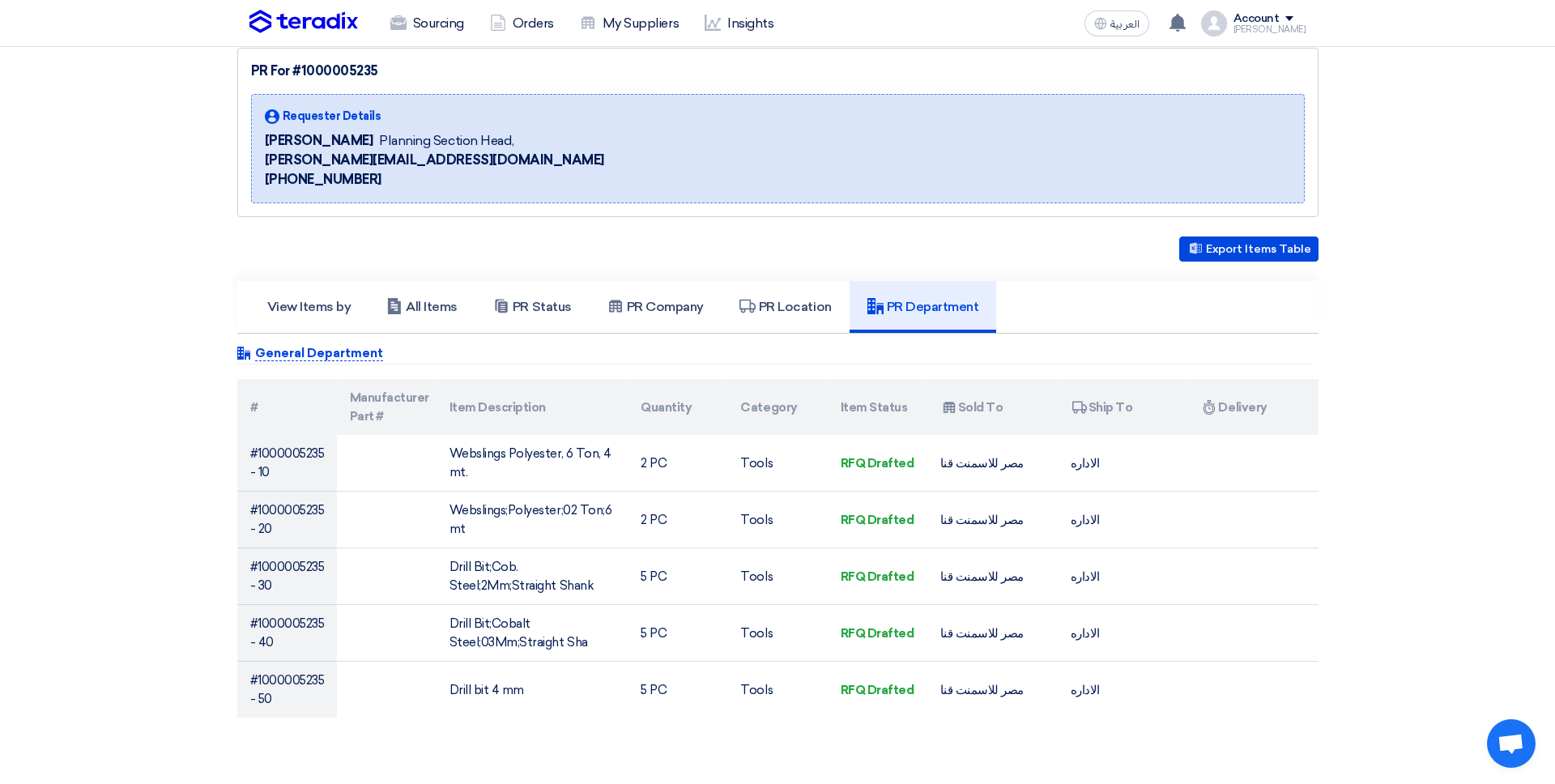
click at [792, 338] on div "Export Items Table View Items by All Items PR Status Attachments #" at bounding box center [778, 476] width 1081 height 481
click at [783, 321] on link "PR Location" at bounding box center [785, 307] width 128 height 52
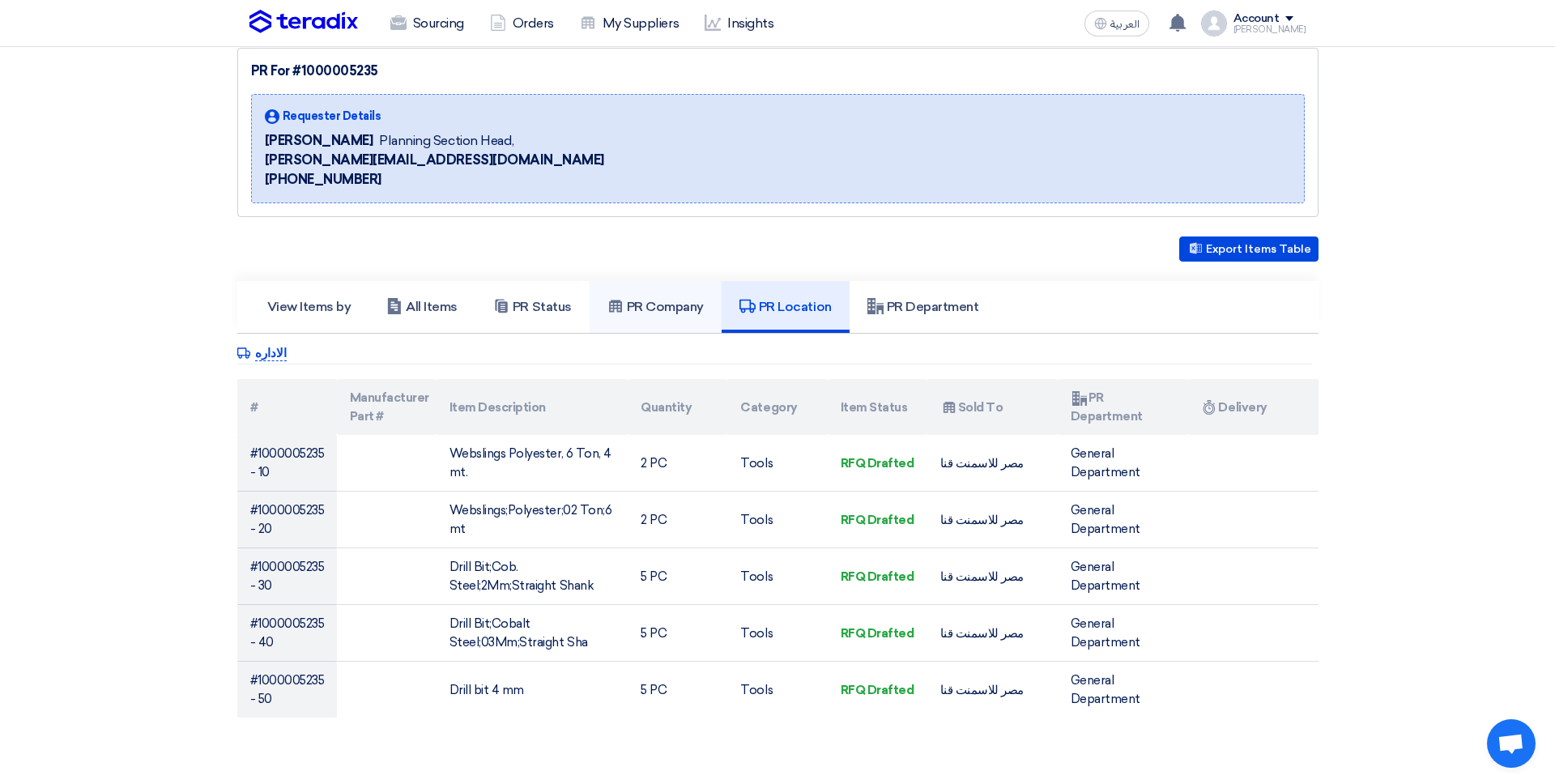
click at [715, 326] on link "PR Company" at bounding box center [655, 307] width 132 height 52
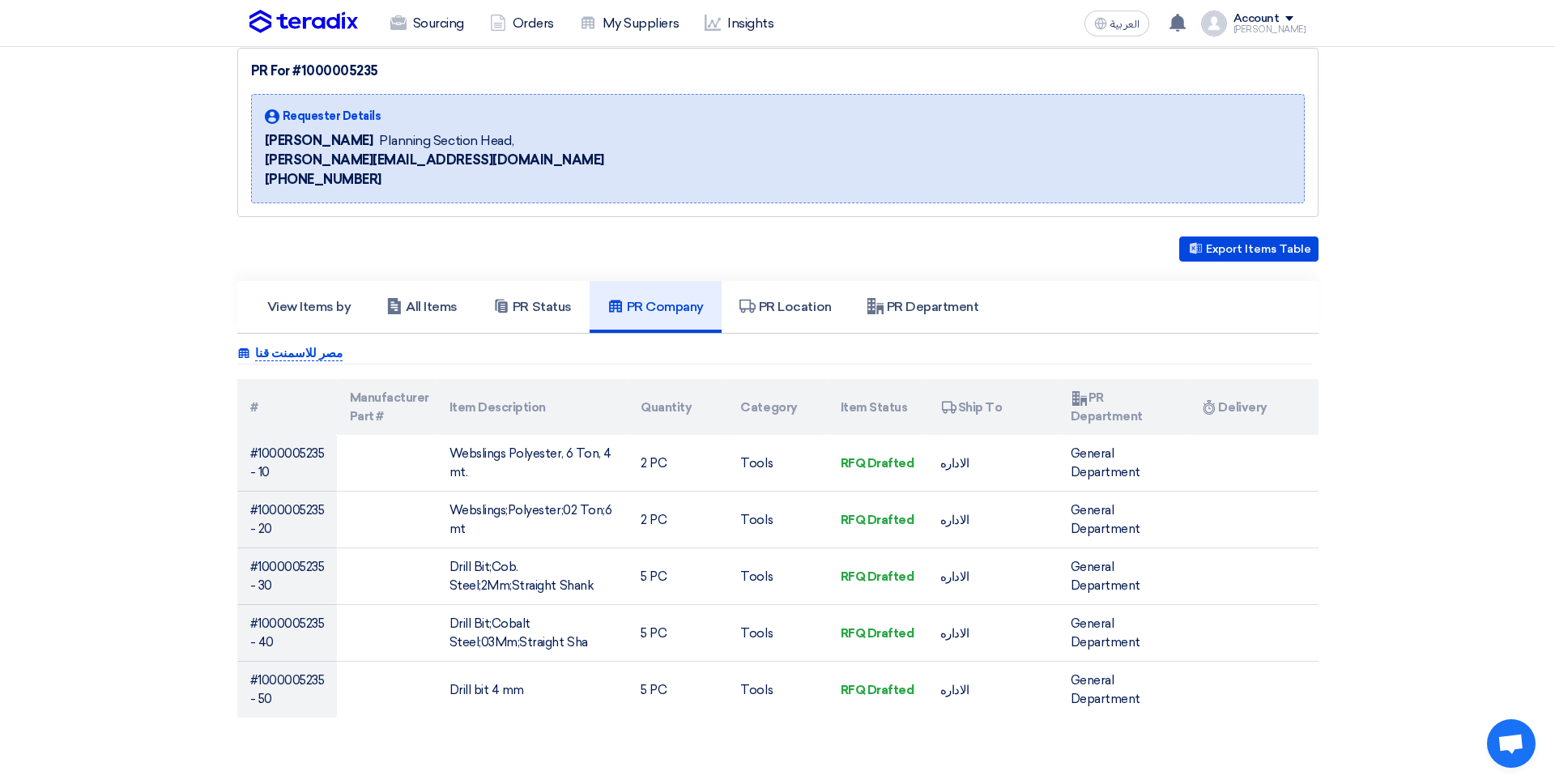
click at [657, 326] on link "PR Company" at bounding box center [655, 307] width 132 height 52
click at [574, 324] on link "PR Status" at bounding box center [533, 307] width 114 height 52
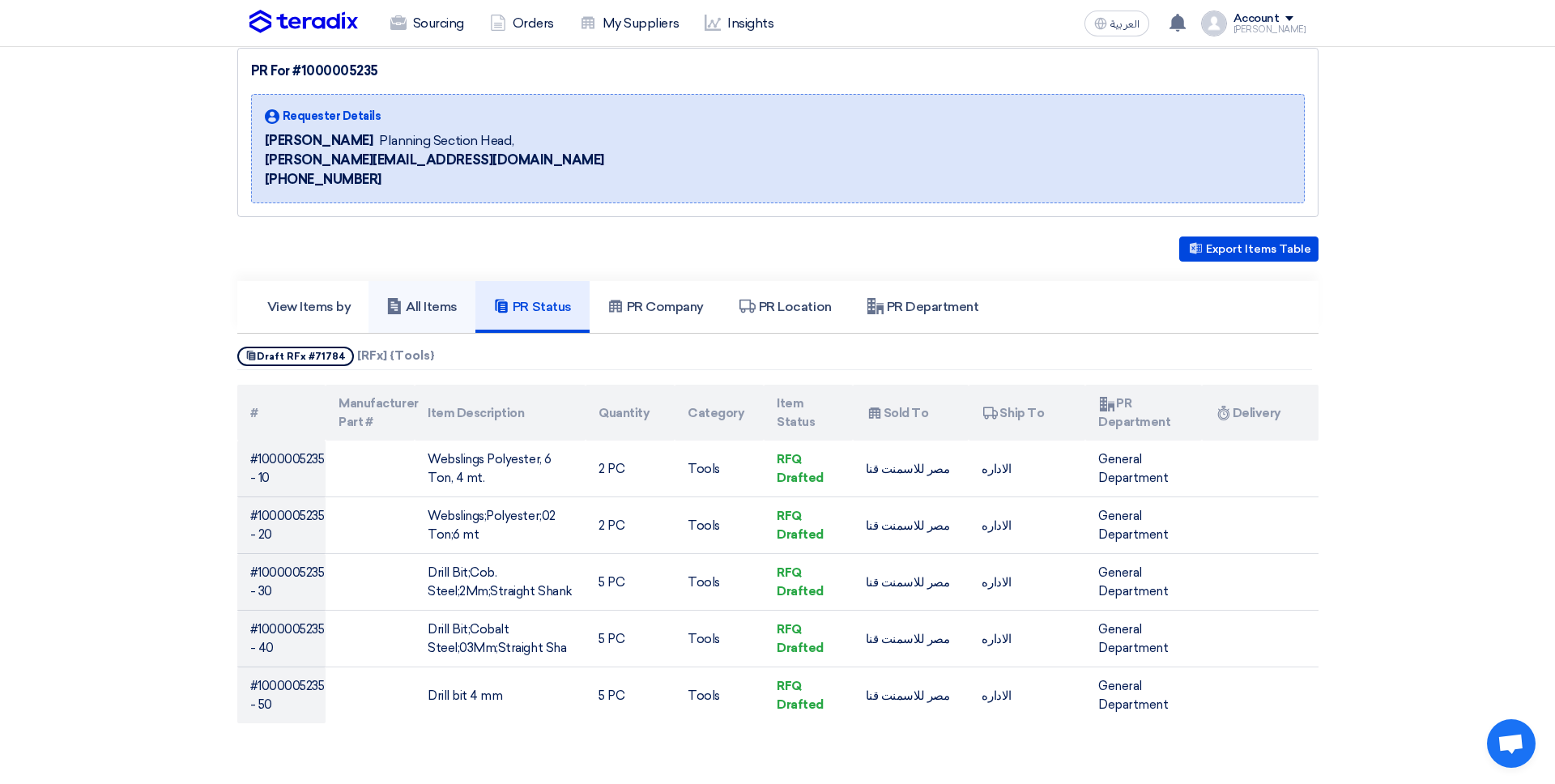
click at [444, 321] on link "All Items" at bounding box center [422, 307] width 107 height 52
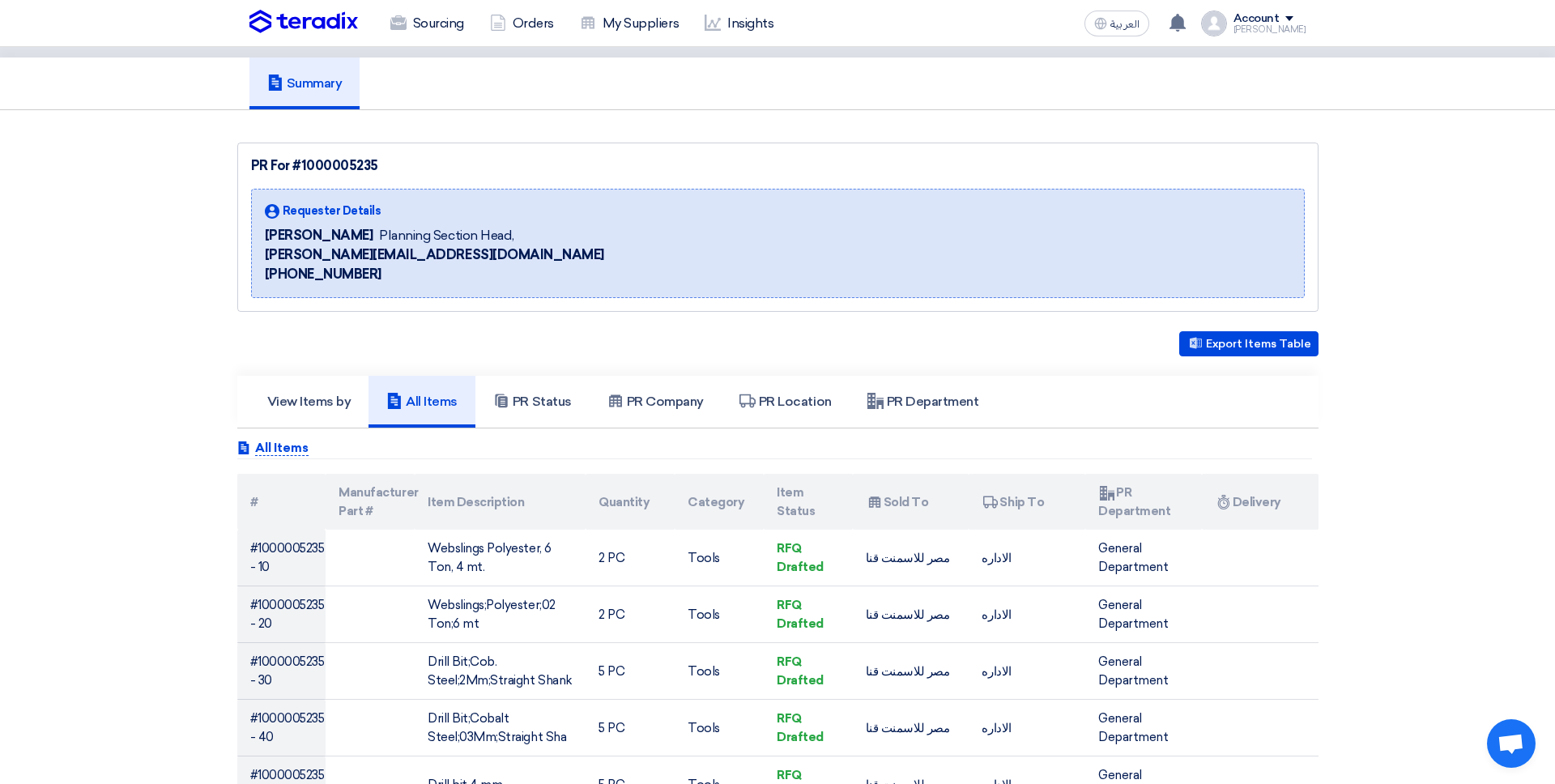
scroll to position [0, 0]
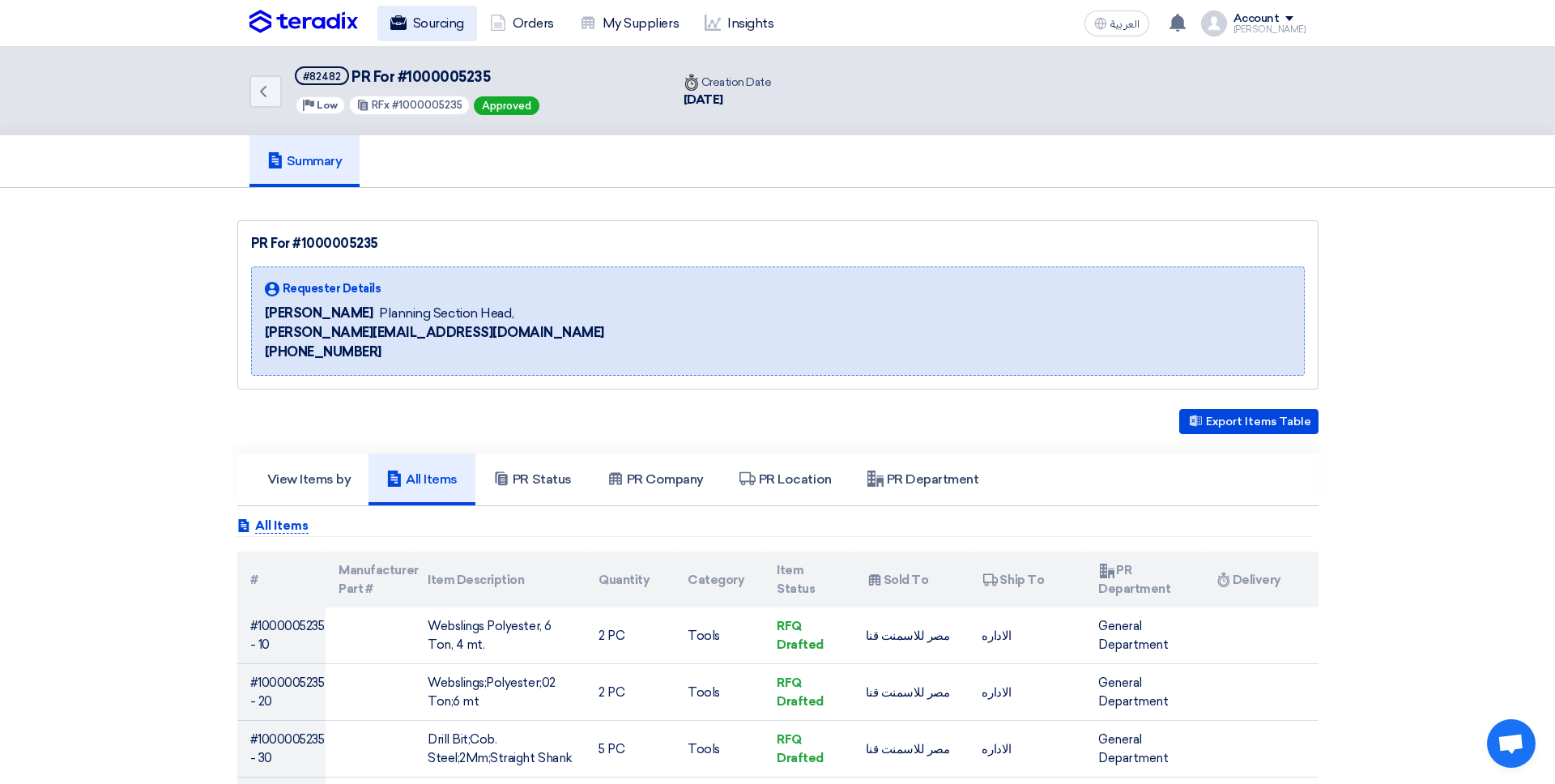
click at [413, 20] on link "Sourcing" at bounding box center [427, 23] width 99 height 36
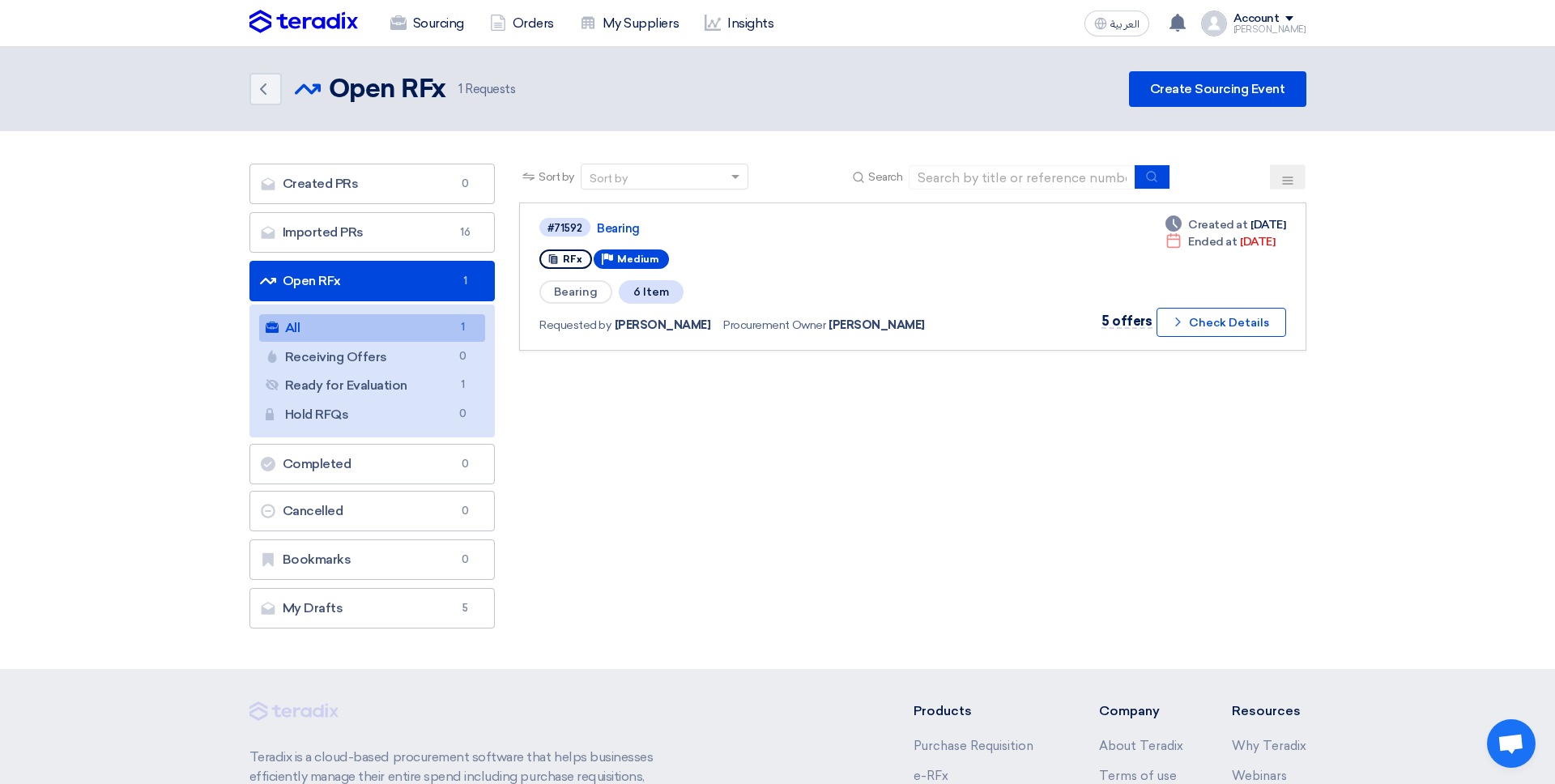
click at [1189, 33] on div "Mohammed" at bounding box center [1270, 29] width 73 height 8
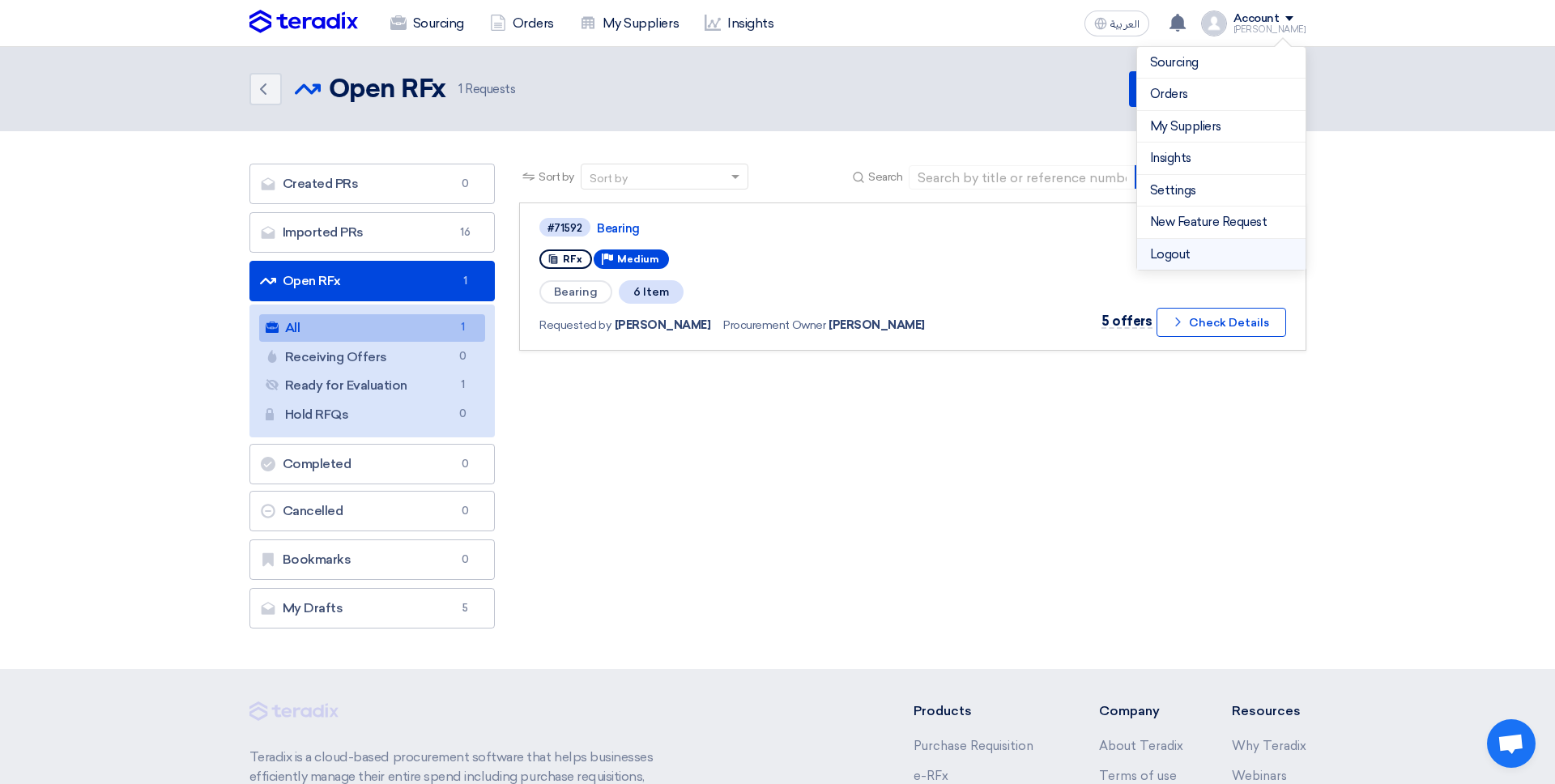
click at [1189, 257] on li "Logout" at bounding box center [1221, 255] width 169 height 32
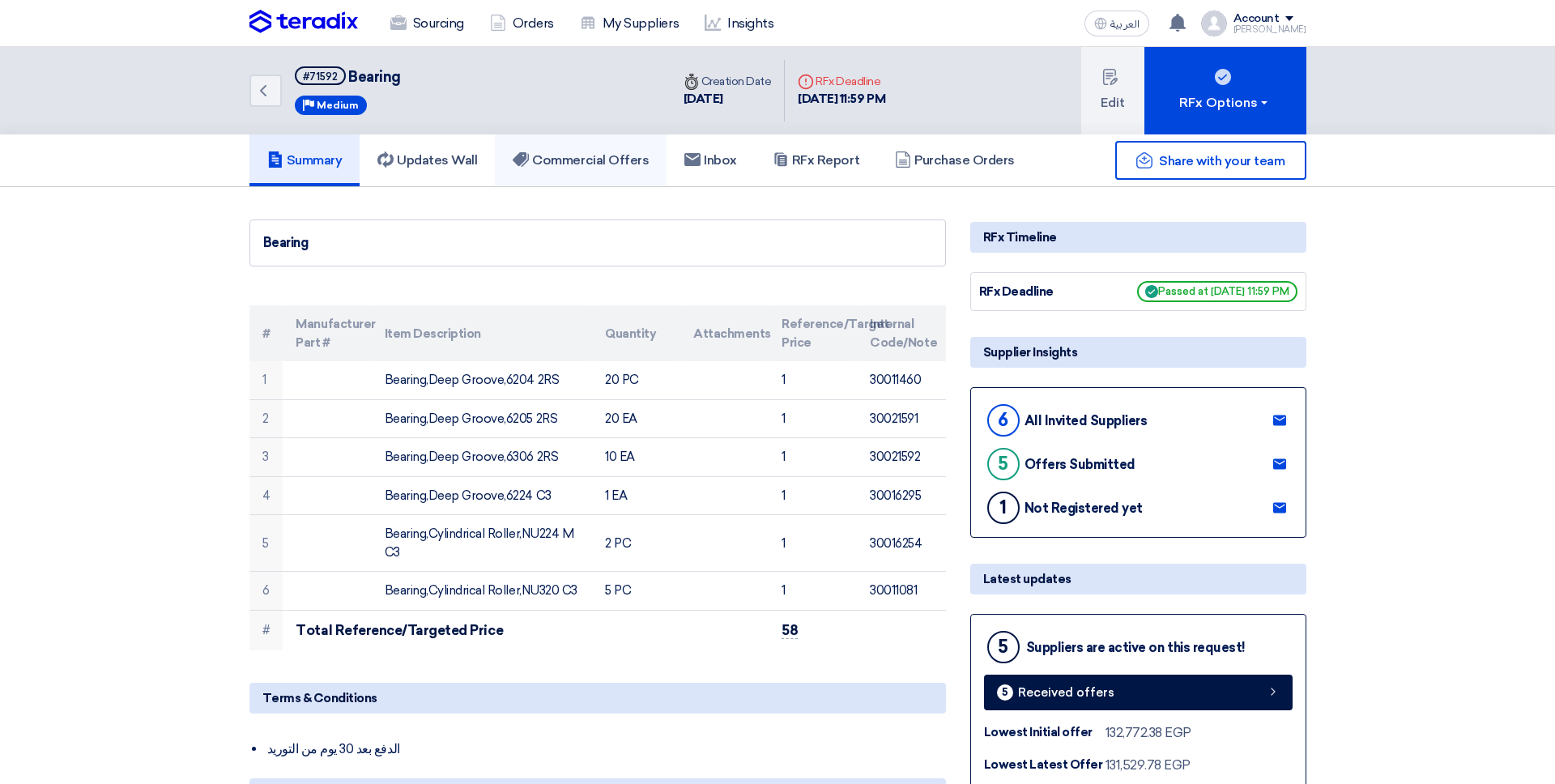
click at [607, 167] on h5 "Commercial Offers" at bounding box center [580, 159] width 136 height 16
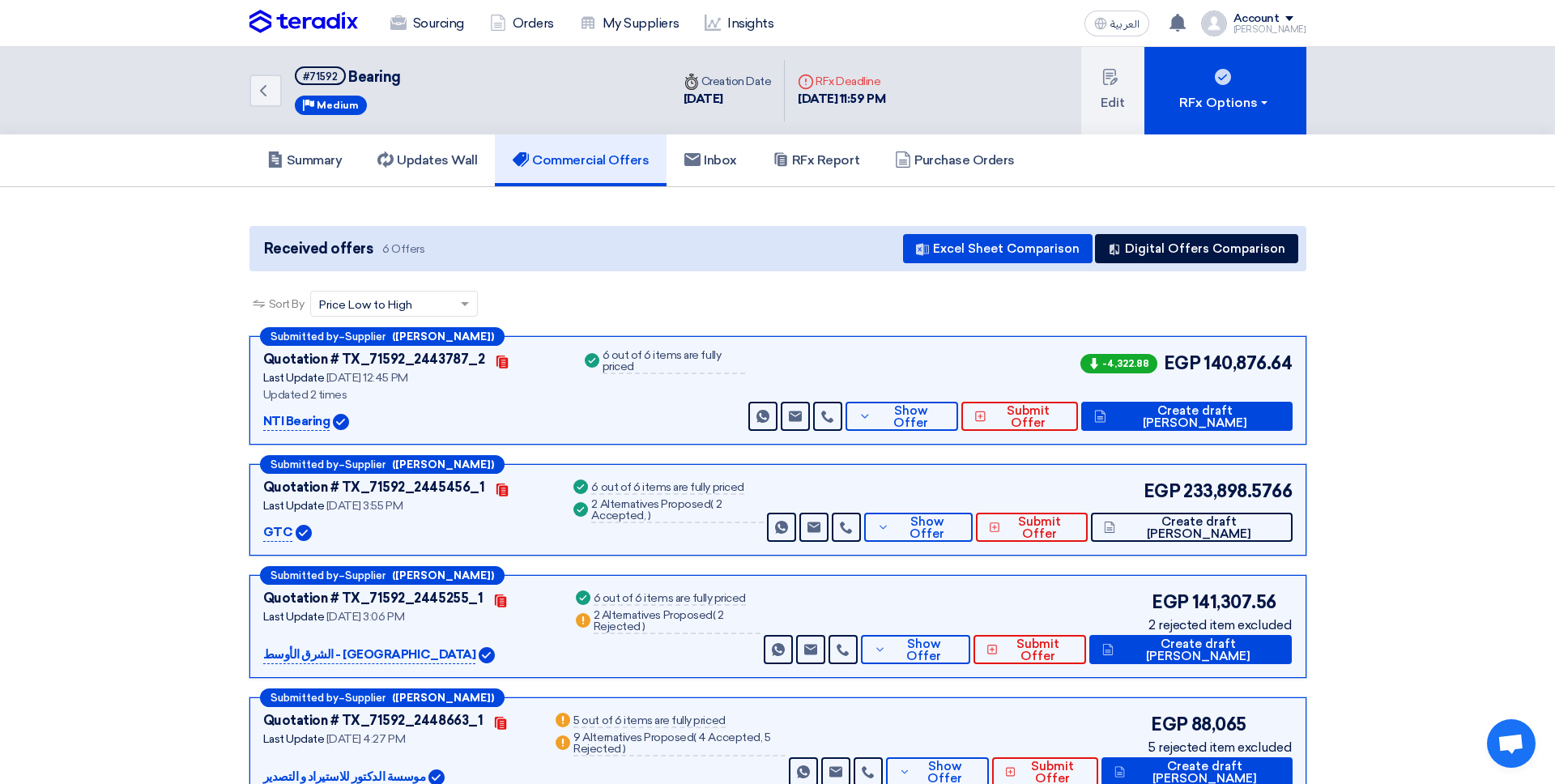
click at [749, 445] on div "Submitted by – Supplier (Mohamed Magdy) Quotation # TX_71592_2443787_2 Contacts…" at bounding box center [778, 390] width 1057 height 109
click at [786, 416] on div "Quotation # TX_71592_2443787_2 Contacts Last Update 30 Sep 2025, 12:45 PM Updat…" at bounding box center [778, 390] width 1029 height 81
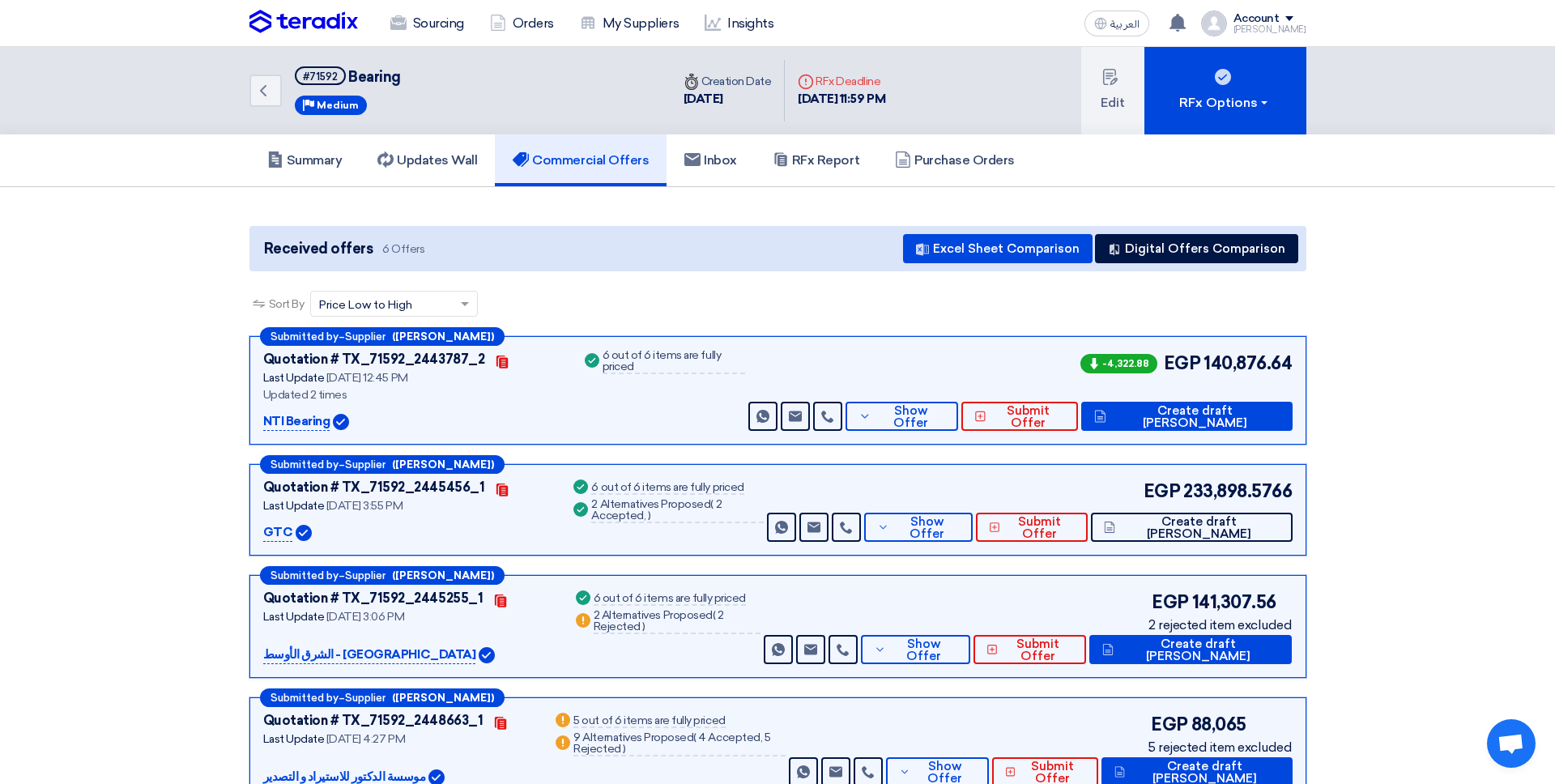
click at [786, 416] on div "Quotation # TX_71592_2443787_2 Contacts Last Update 30 Sep 2025, 12:45 PM Updat…" at bounding box center [778, 390] width 1029 height 81
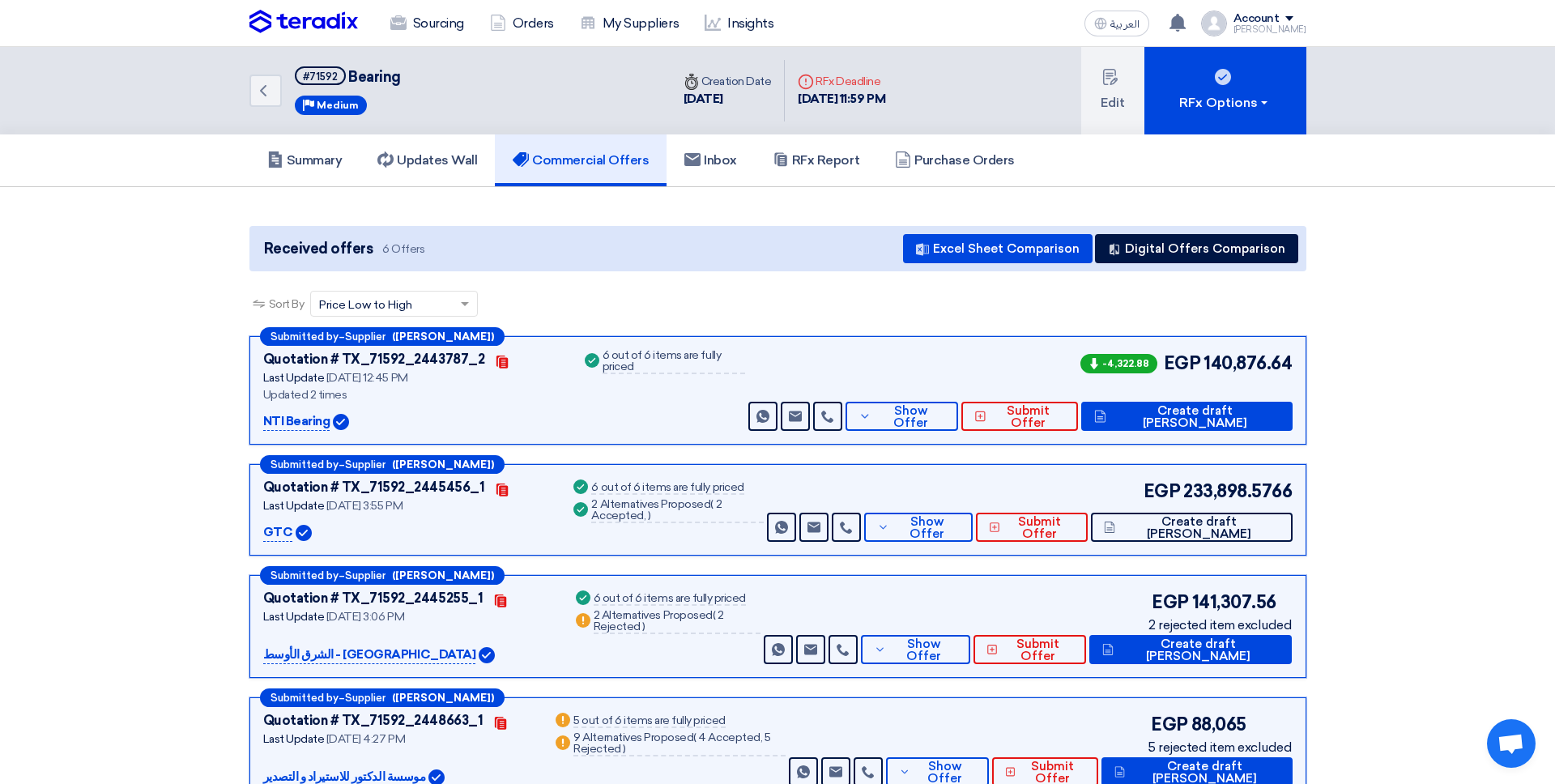
click at [1039, 275] on app-buyer-offers "Received offers 6 Offers Excel Sheet Comparison Digital Offers Comparison Sort …" at bounding box center [778, 636] width 1057 height 821
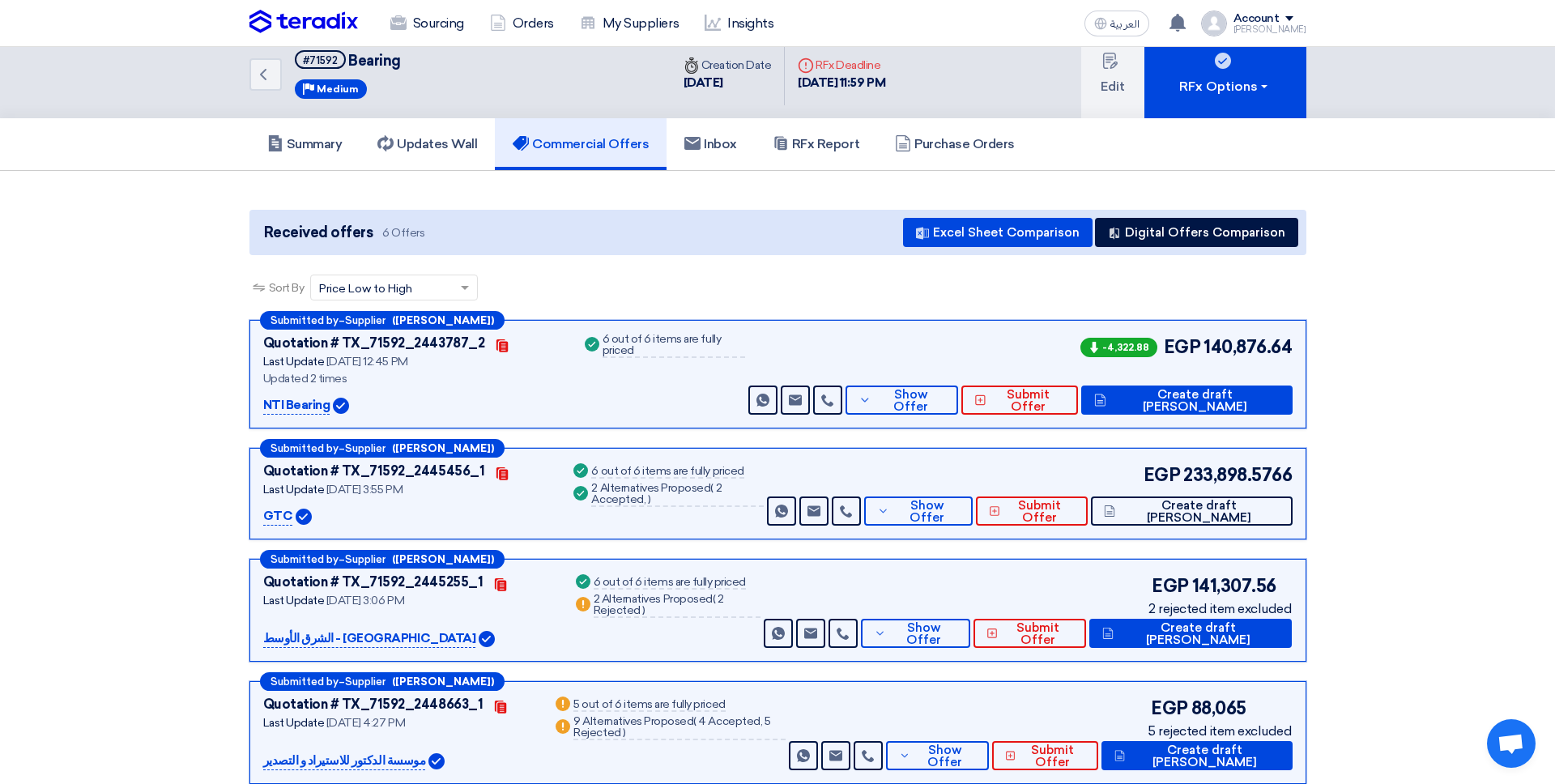
scroll to position [11, 0]
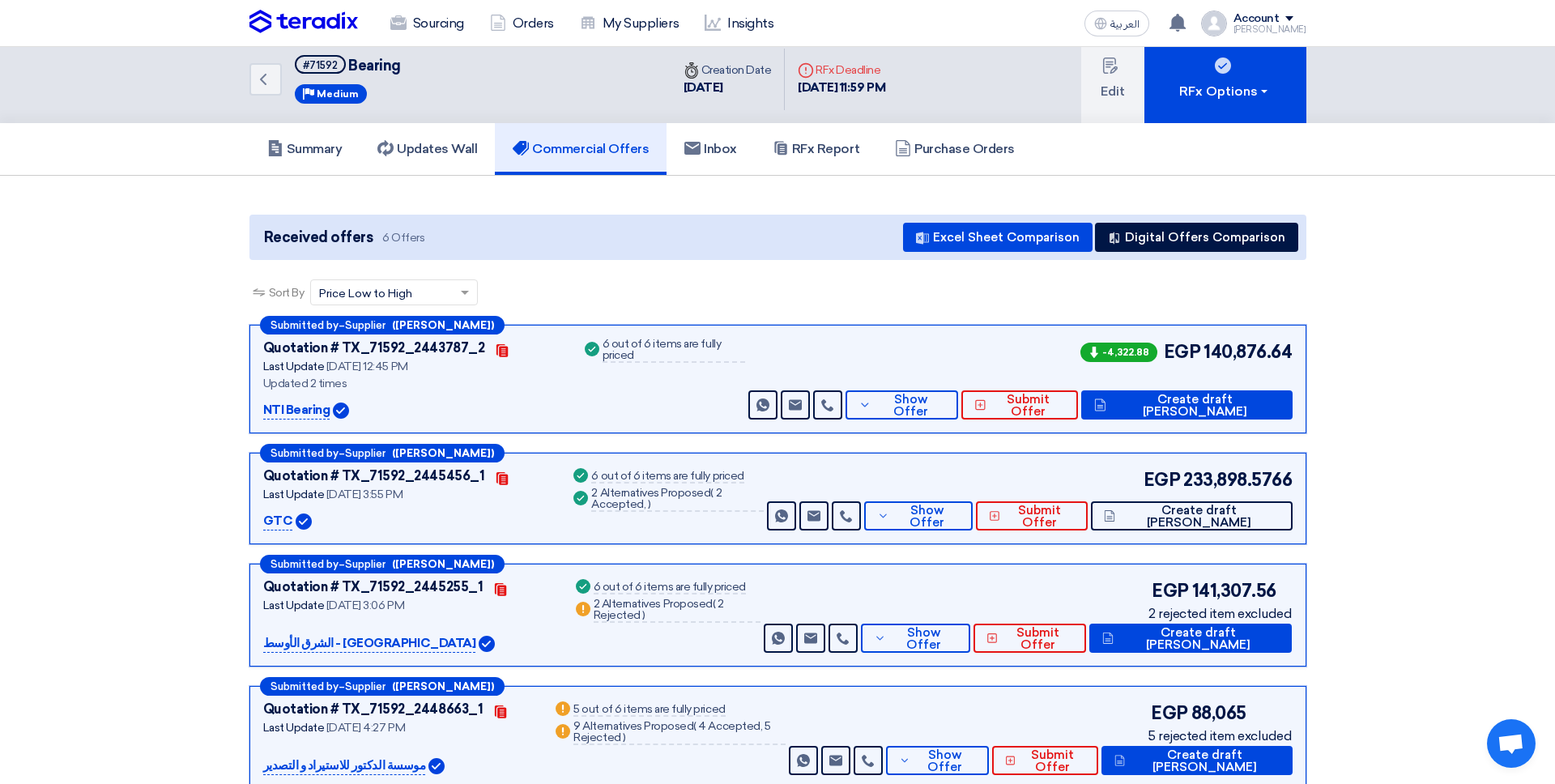
click at [1053, 273] on app-buyer-offers "Received offers 6 Offers Excel Sheet Comparison Digital Offers Comparison Sort …" at bounding box center [778, 625] width 1057 height 821
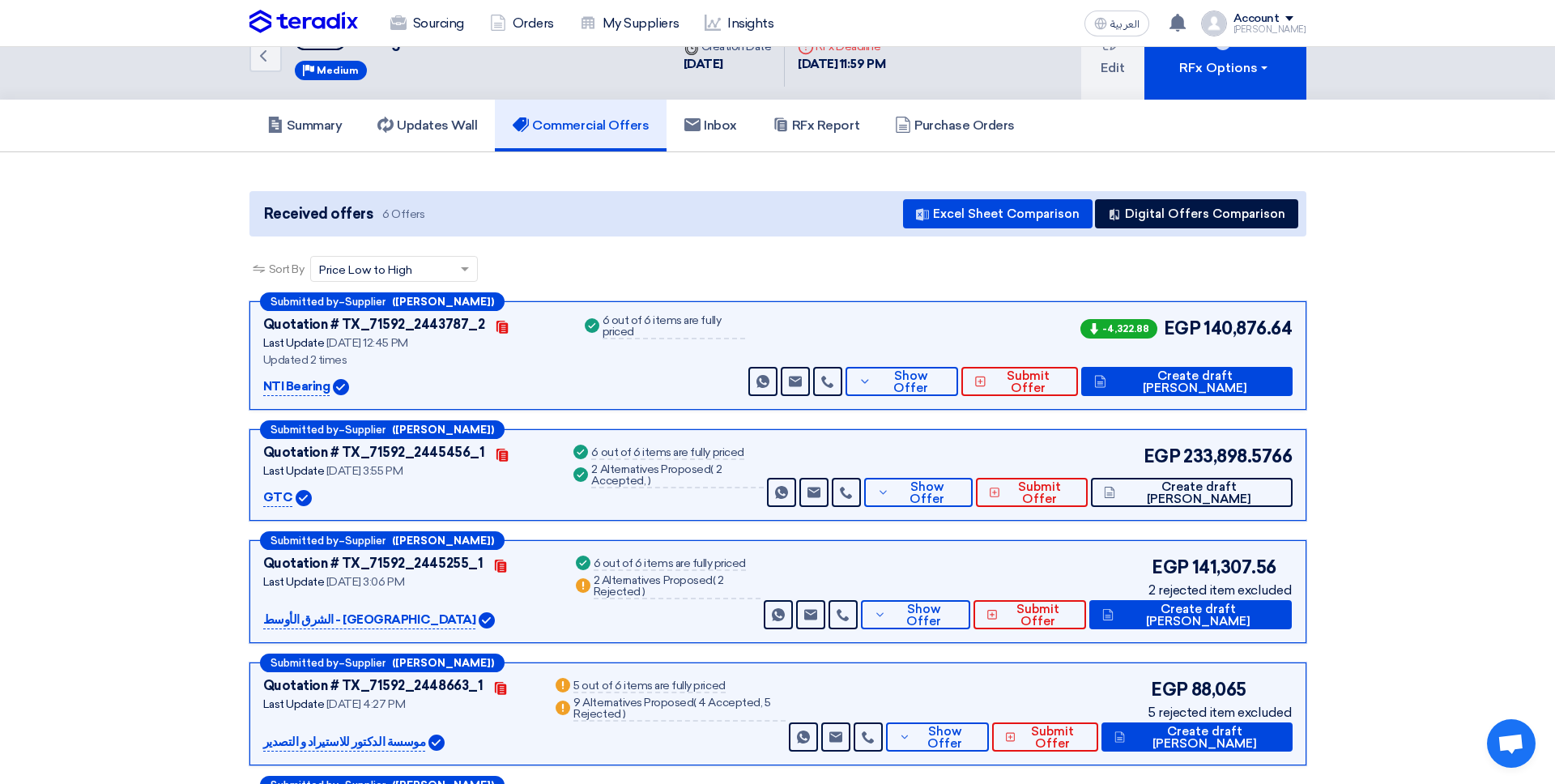
scroll to position [33, 0]
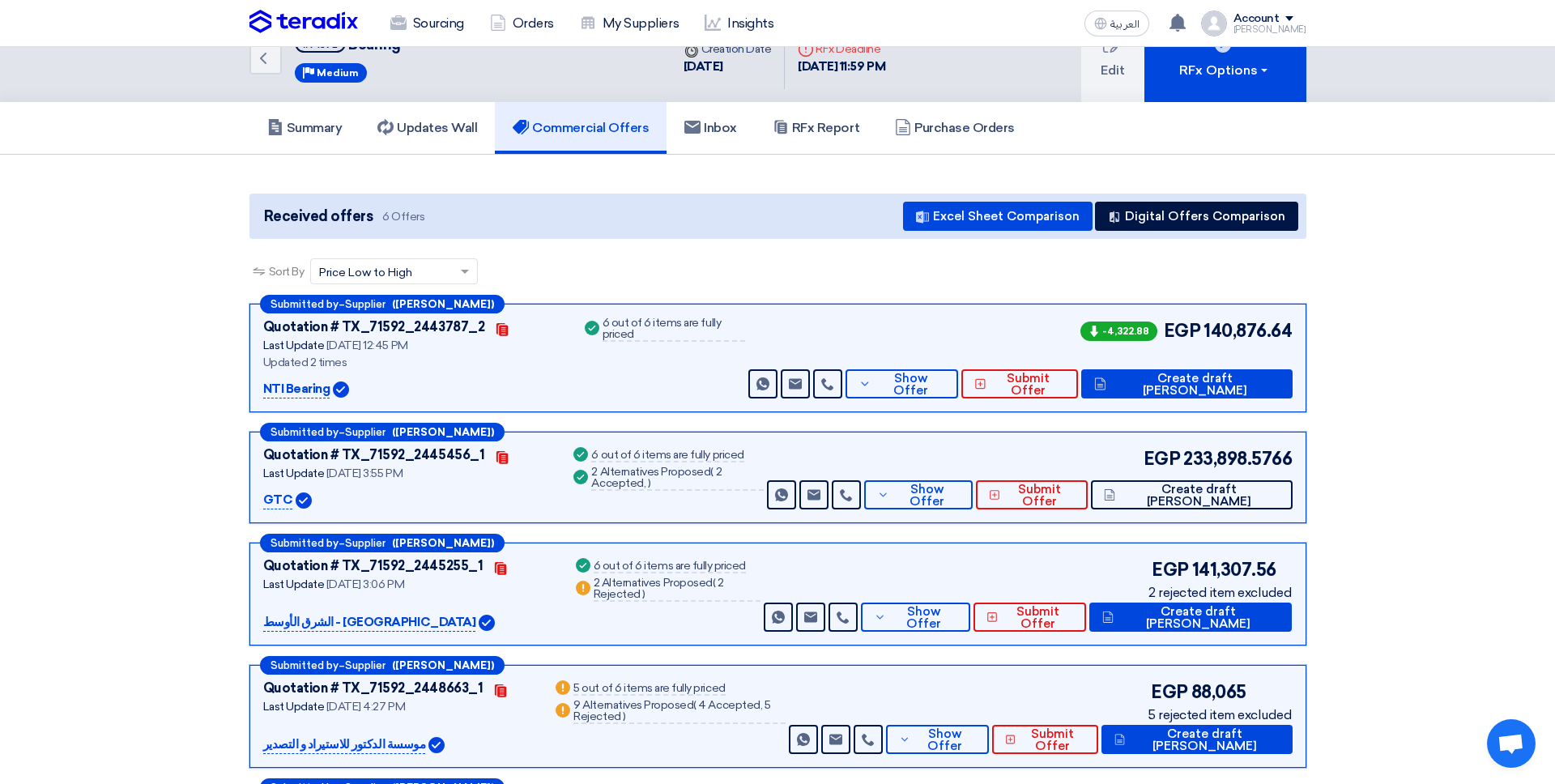
click at [322, 24] on img at bounding box center [304, 22] width 109 height 24
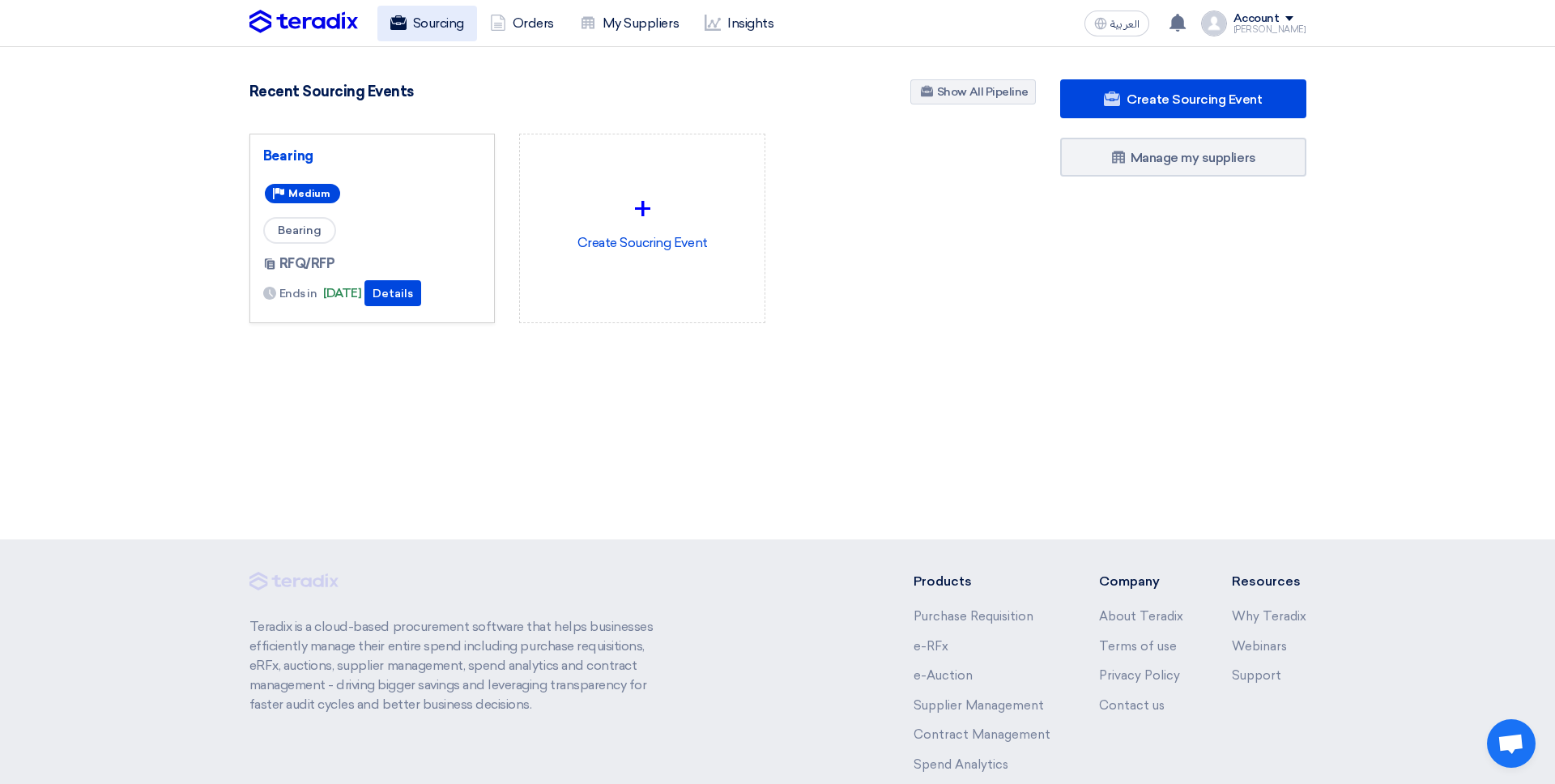
click at [414, 26] on link "Sourcing" at bounding box center [427, 23] width 99 height 36
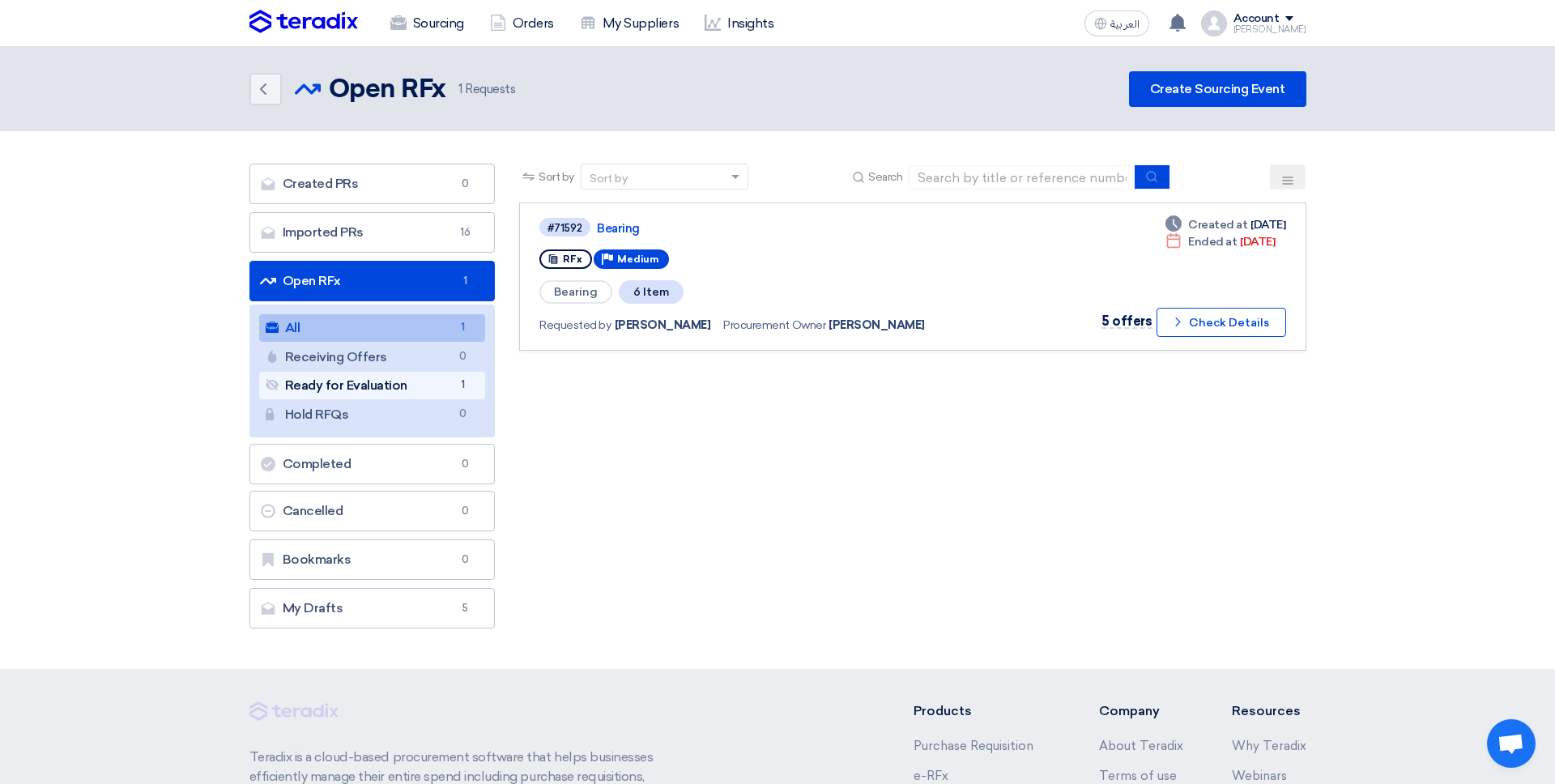
click at [443, 386] on link "Ready for Evaluation Ready for Evaluation 1" at bounding box center [372, 384] width 227 height 27
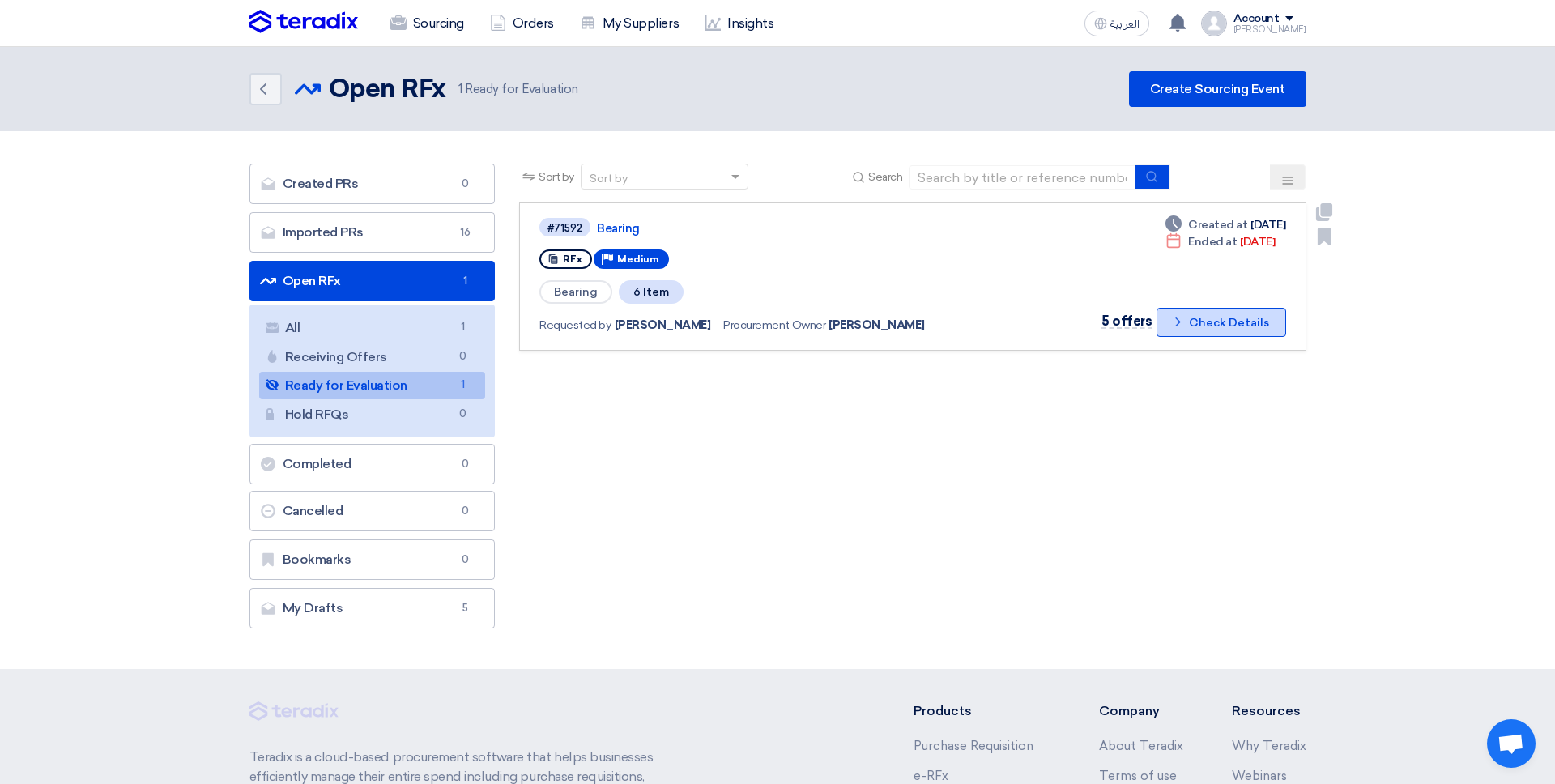
click at [1222, 319] on button "Check details Check Details" at bounding box center [1221, 322] width 129 height 29
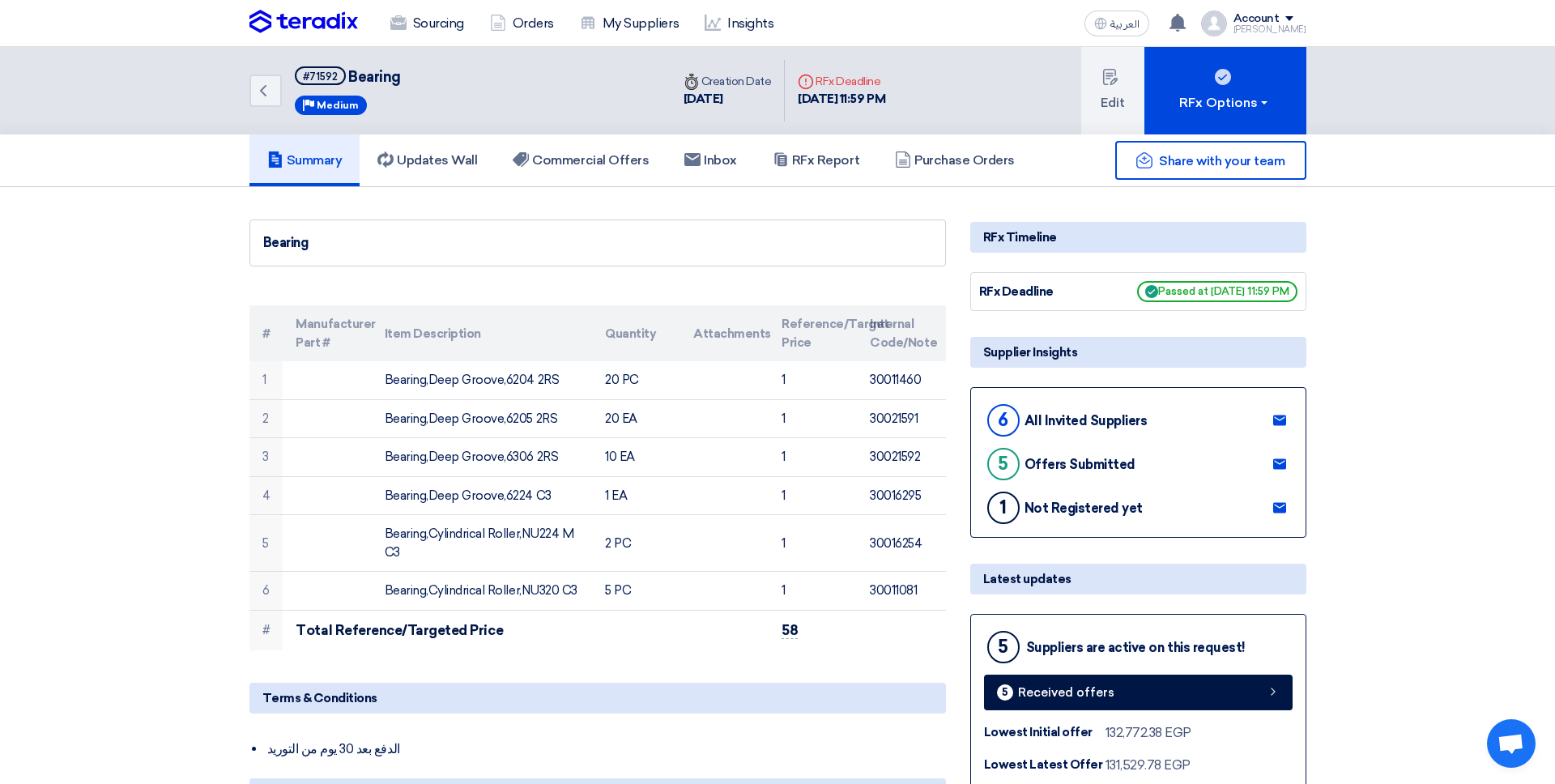
click at [337, 20] on img at bounding box center [304, 22] width 109 height 24
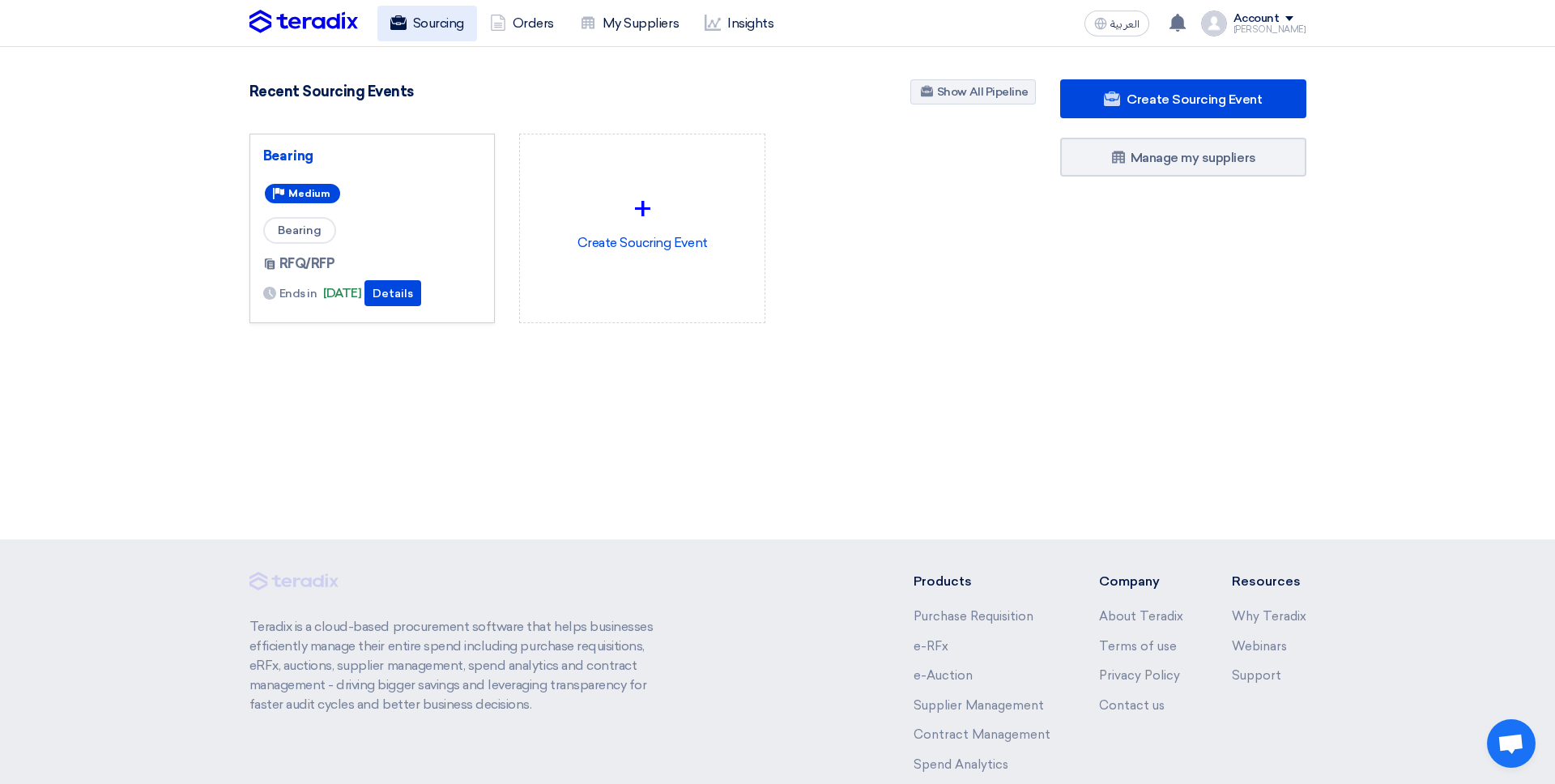
click at [448, 25] on link "Sourcing" at bounding box center [427, 23] width 99 height 36
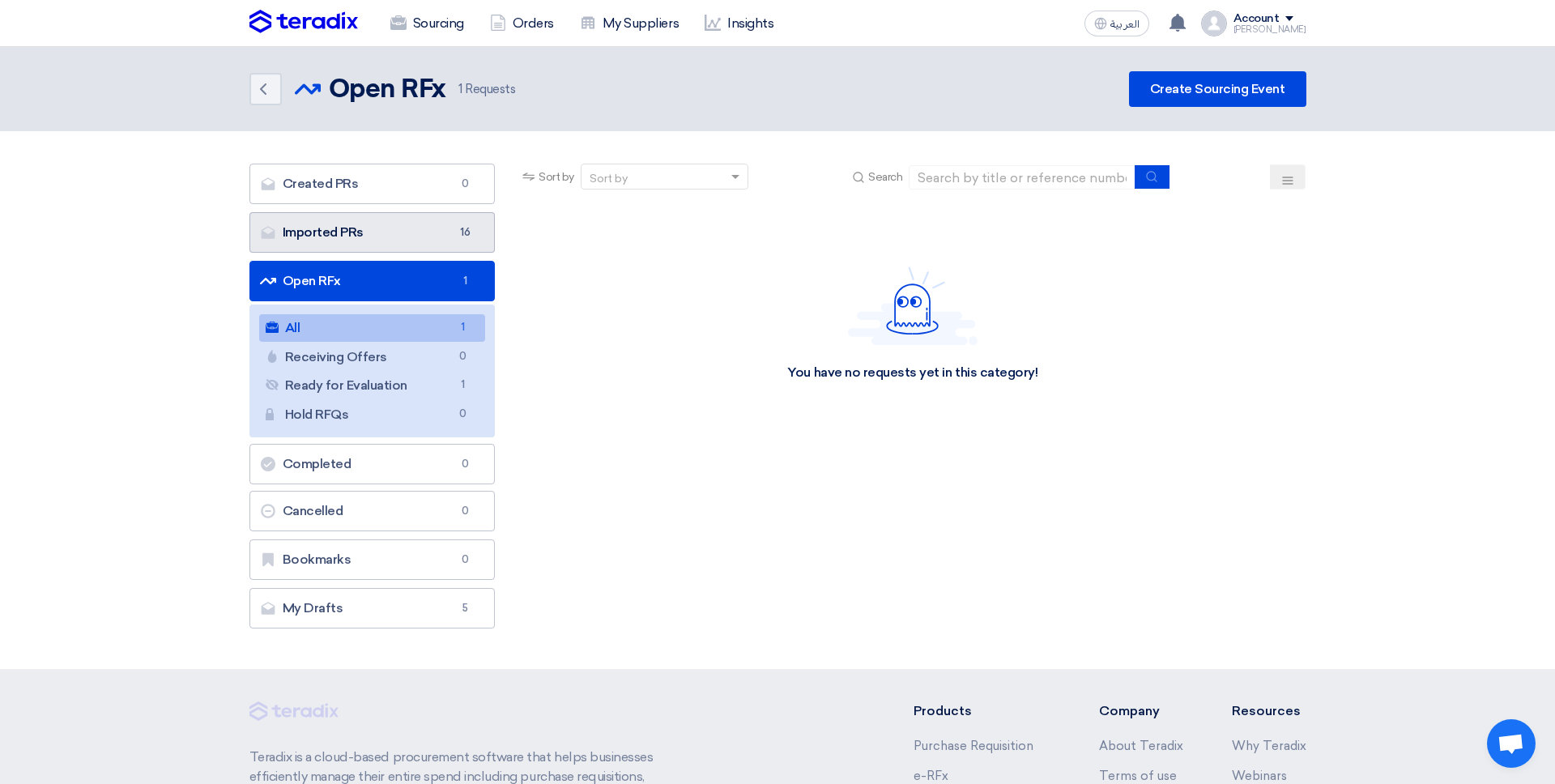
click at [463, 228] on span "16" at bounding box center [464, 232] width 20 height 16
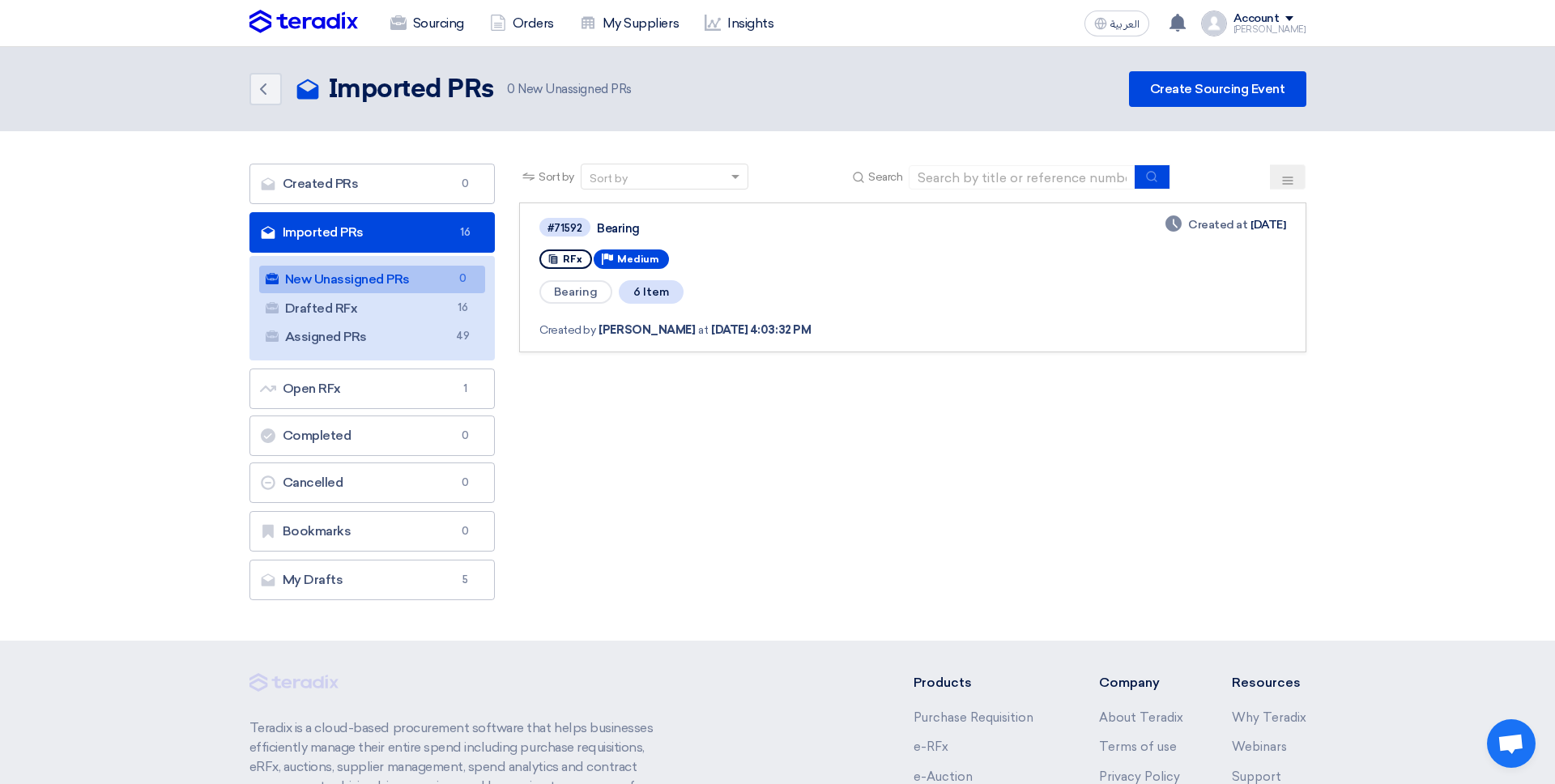
click at [528, 334] on link "#71592 Bearing RFx Priority Medium Bearing 6 Item Created by Mohammed Bakry at …" at bounding box center [912, 278] width 786 height 150
click at [528, 333] on link "#71592 Bearing RFx Priority Medium Bearing 6 Item Created by Mohammed Bakry at …" at bounding box center [912, 278] width 786 height 150
click at [528, 334] on link "#71592 Bearing RFx Priority Medium Bearing 6 Item Created by Mohammed Bakry at …" at bounding box center [912, 278] width 786 height 150
click at [446, 333] on link "Assigned PRs Assigned PRs 49" at bounding box center [372, 336] width 227 height 27
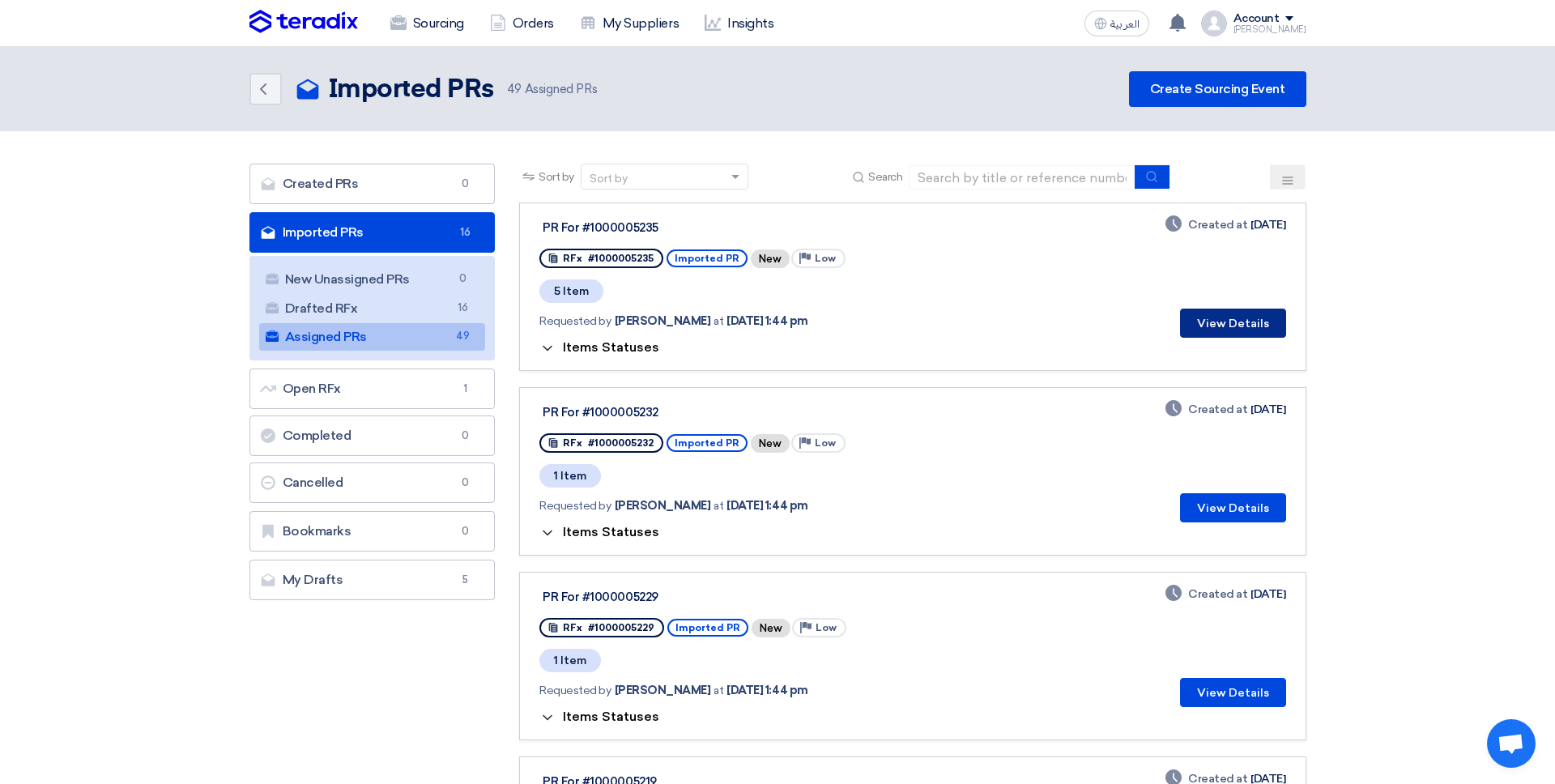
click at [1244, 325] on button "View Details" at bounding box center [1232, 323] width 106 height 29
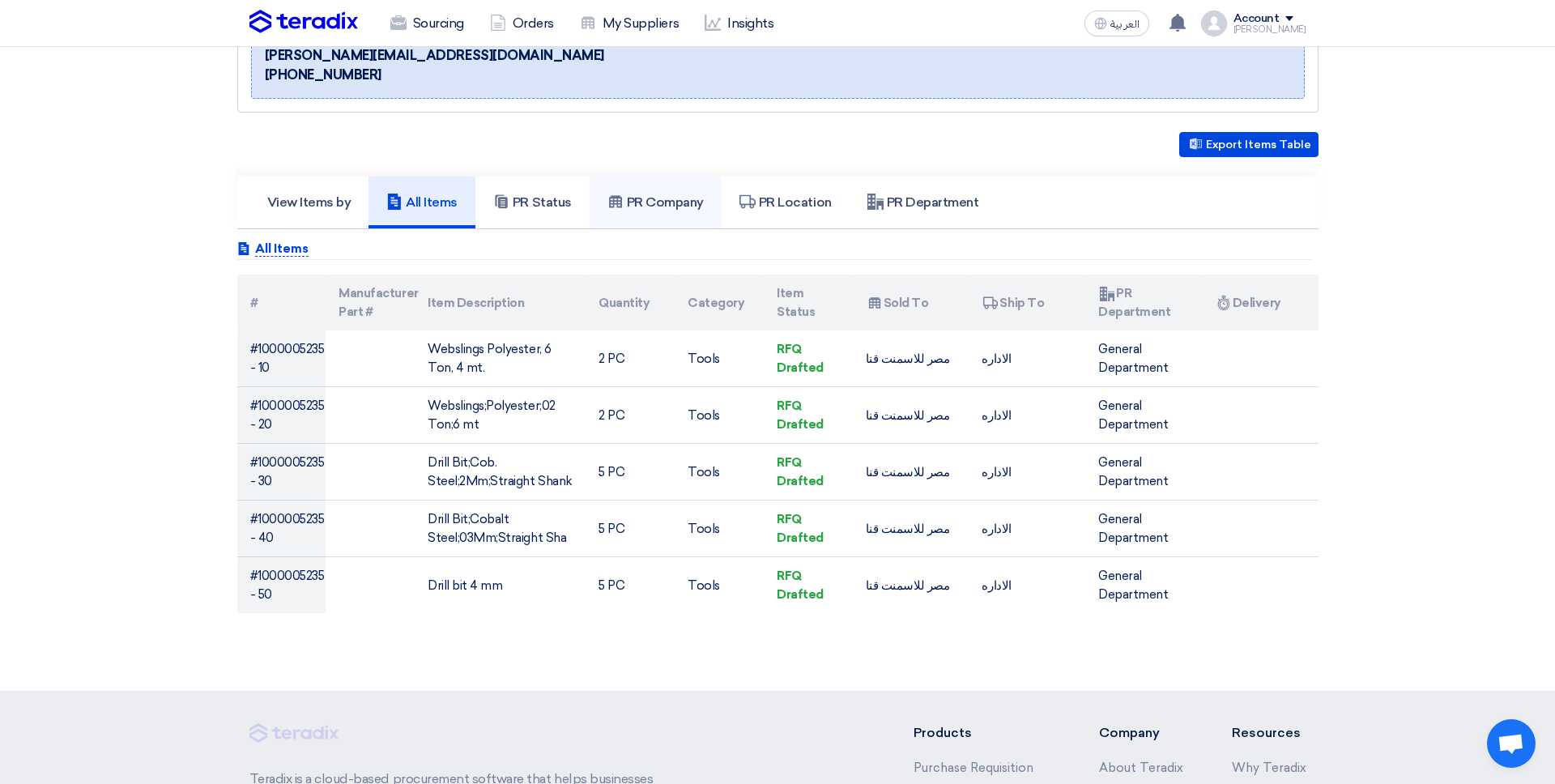
scroll to position [354, 0]
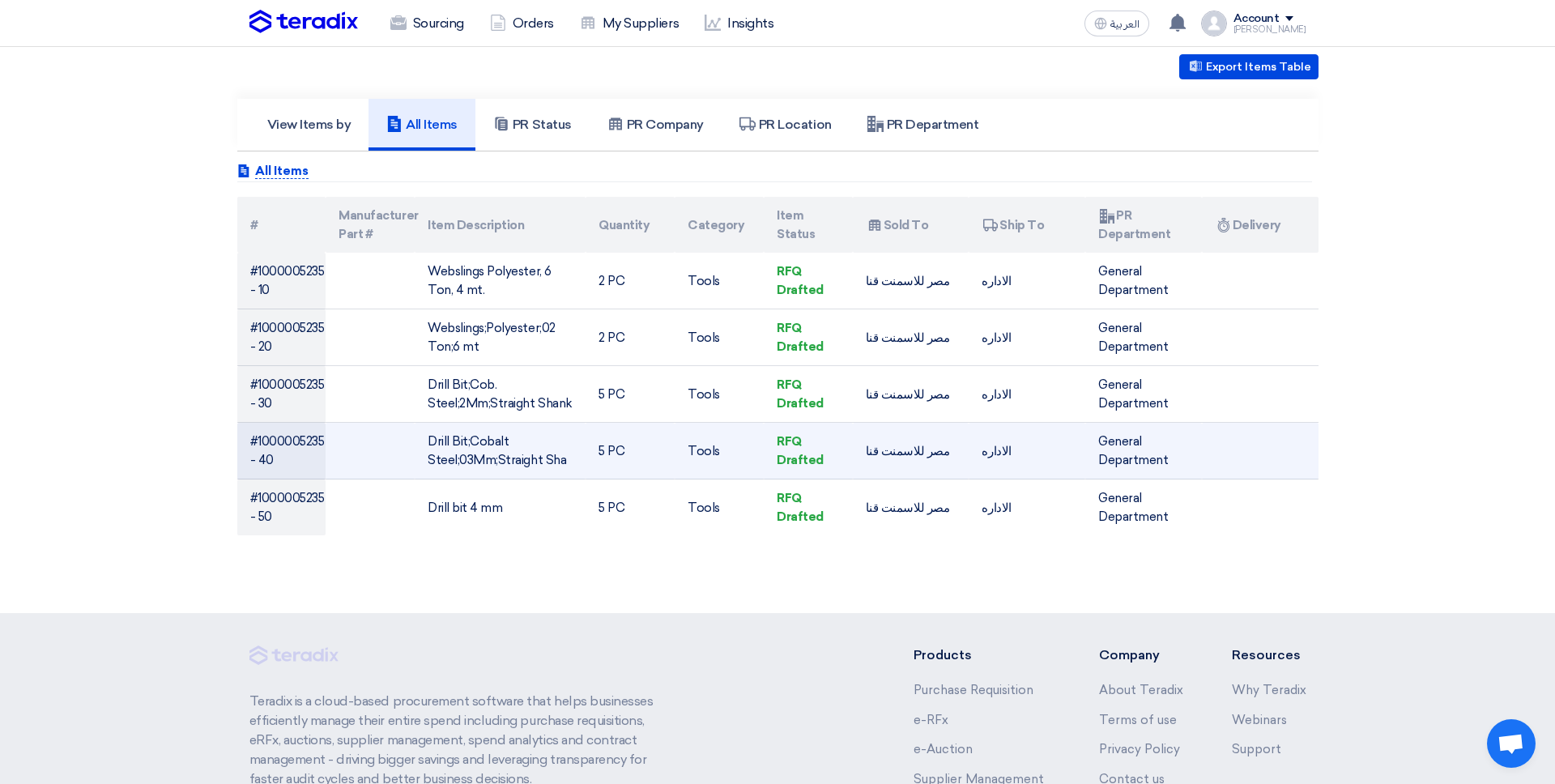
click at [561, 468] on td "Drill Bit;Cobalt Steel;03Mm;Straight Sha" at bounding box center [500, 451] width 171 height 56
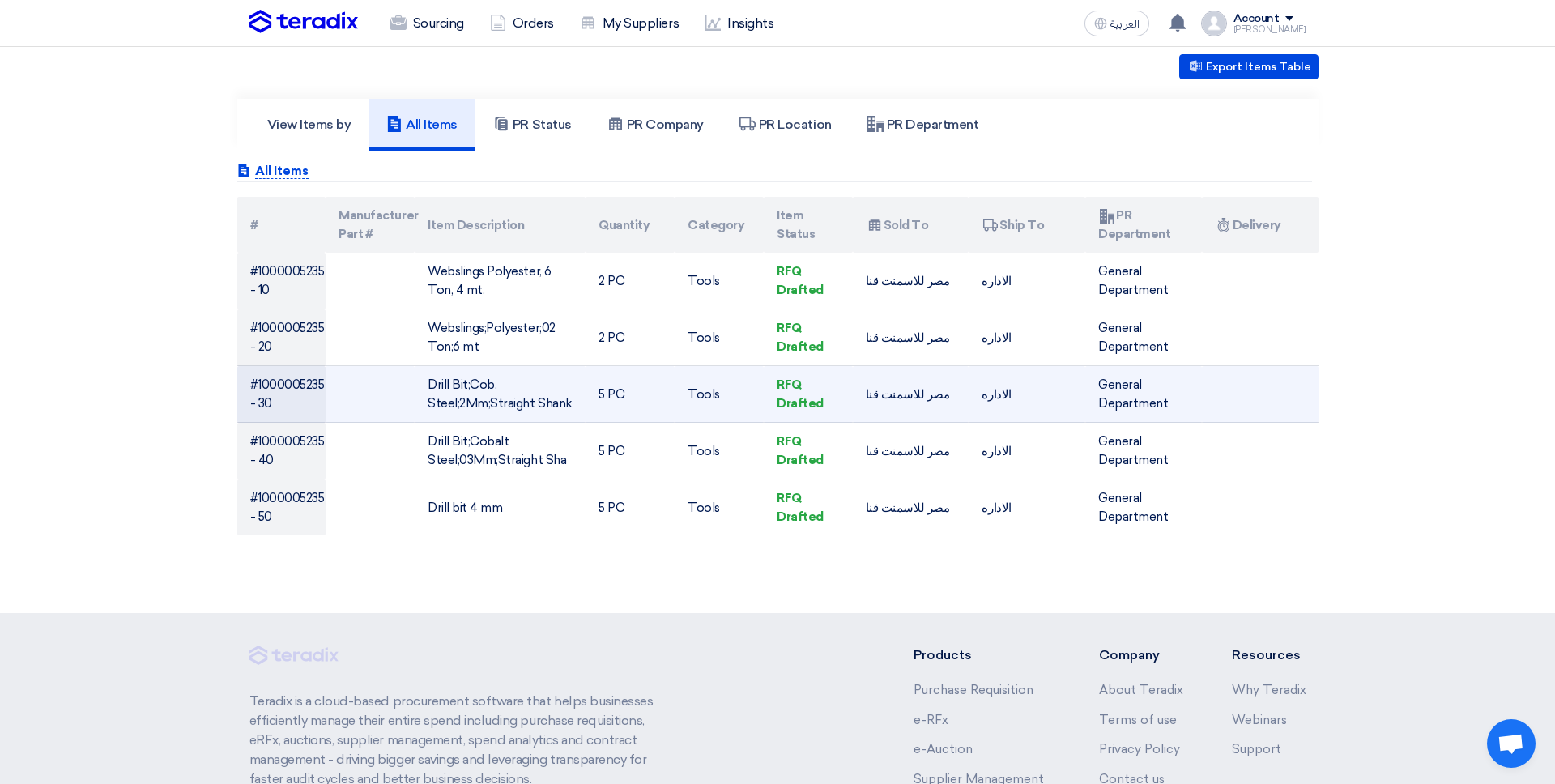
click at [548, 407] on td "Drill Bit;Cob. Steel;2Mm;Straight Shank" at bounding box center [500, 394] width 171 height 56
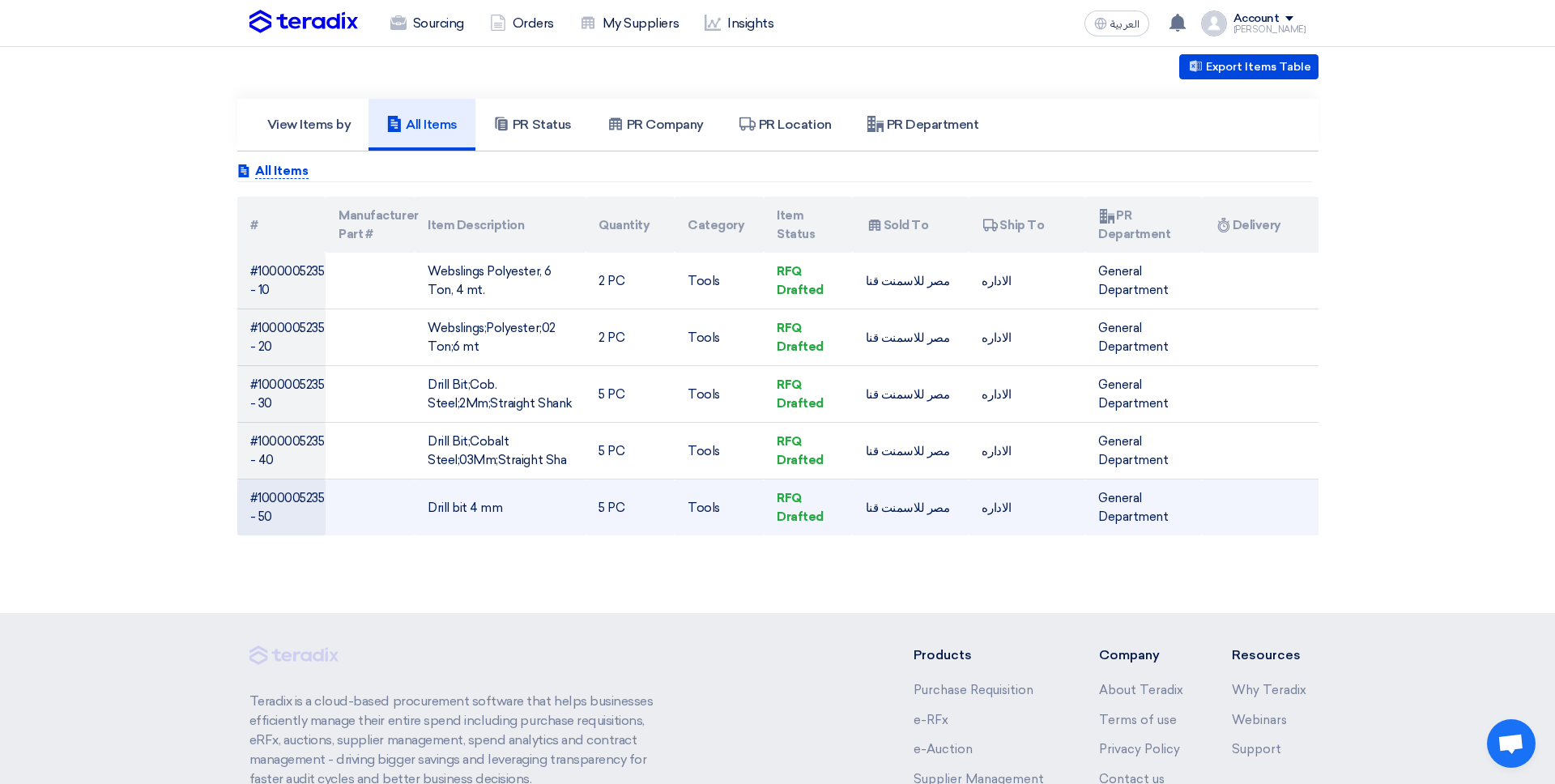
click at [548, 500] on td "Drill bit 4 mm" at bounding box center [500, 507] width 171 height 56
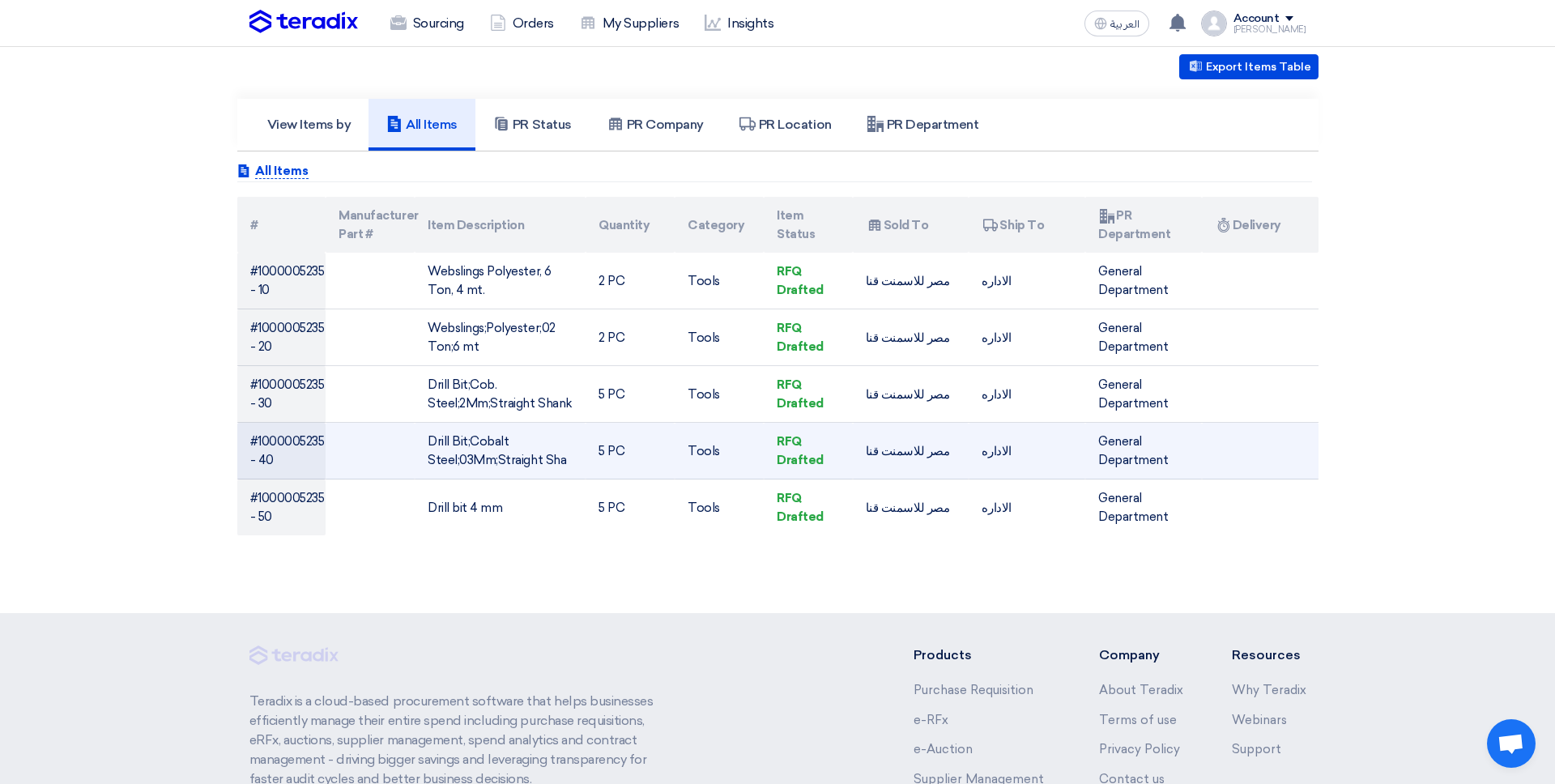
drag, startPoint x: 468, startPoint y: 463, endPoint x: 476, endPoint y: 461, distance: 8.2
click at [476, 461] on td "Drill Bit;Cobalt Steel;03Mm;Straight Sha" at bounding box center [500, 451] width 171 height 56
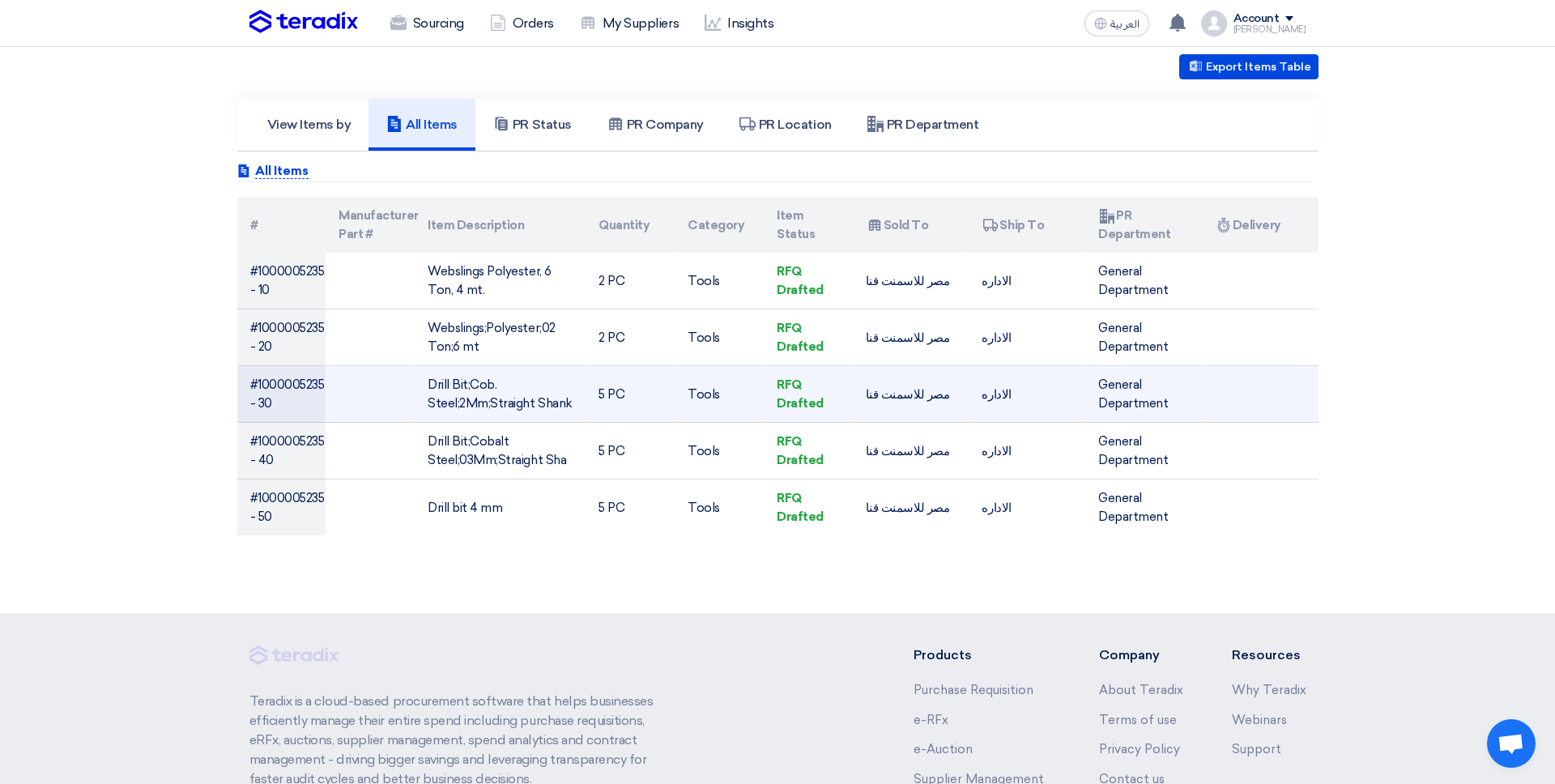
click at [289, 408] on td "#1000005235 - 30" at bounding box center [281, 394] width 89 height 56
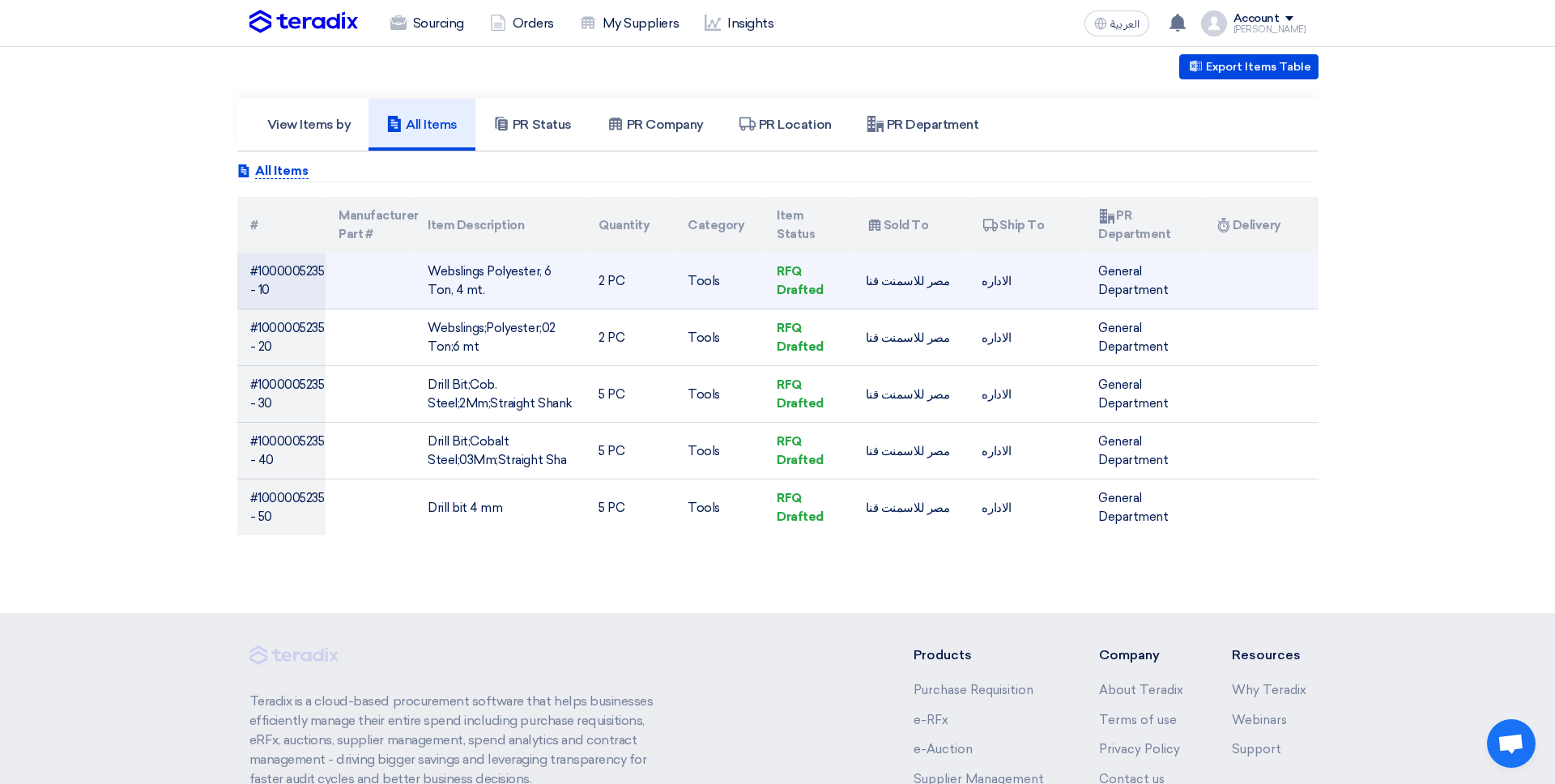
click at [279, 289] on td "#1000005235 - 10" at bounding box center [281, 280] width 89 height 56
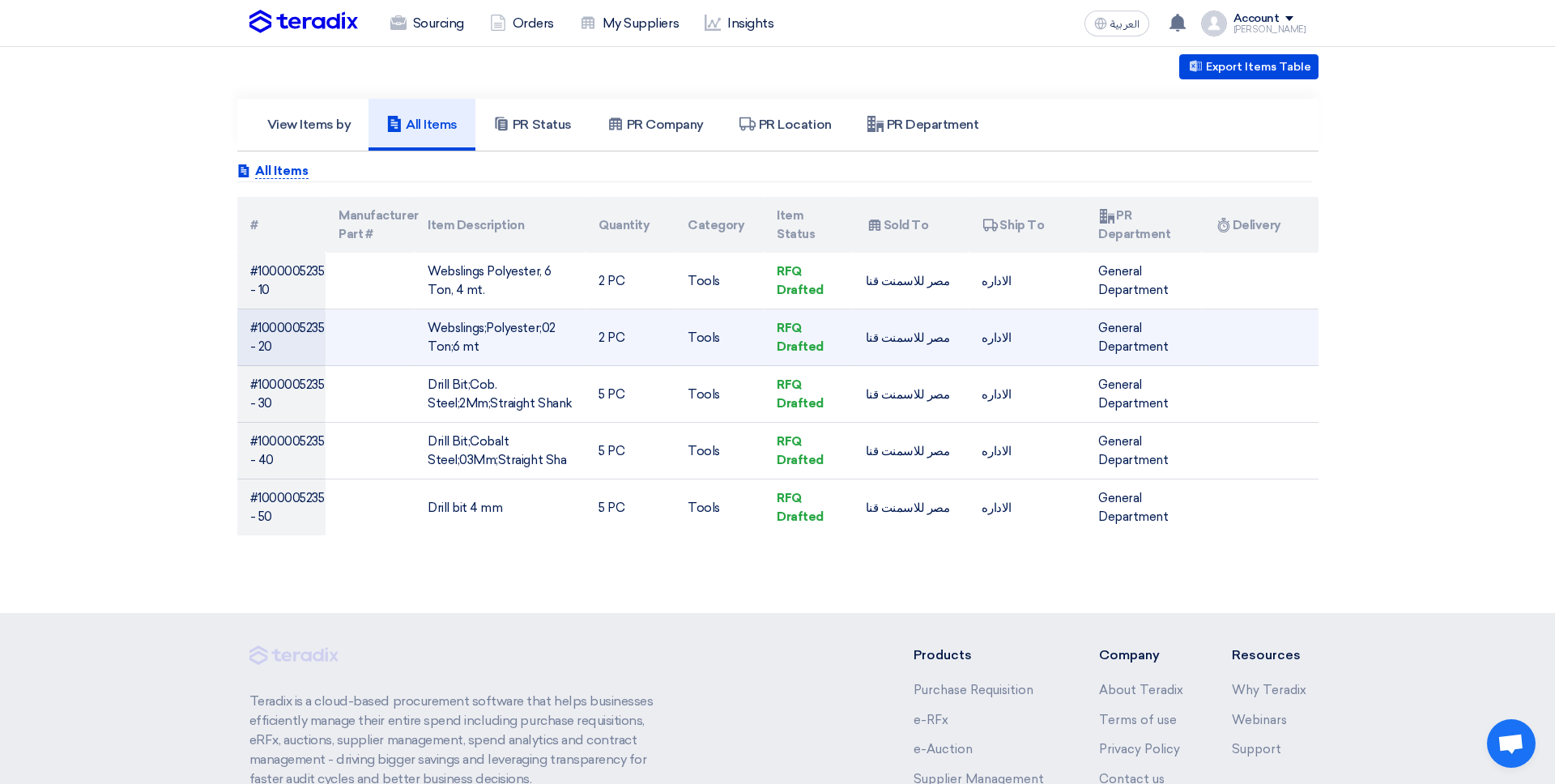
click at [278, 343] on td "#1000005235 - 20" at bounding box center [281, 338] width 89 height 56
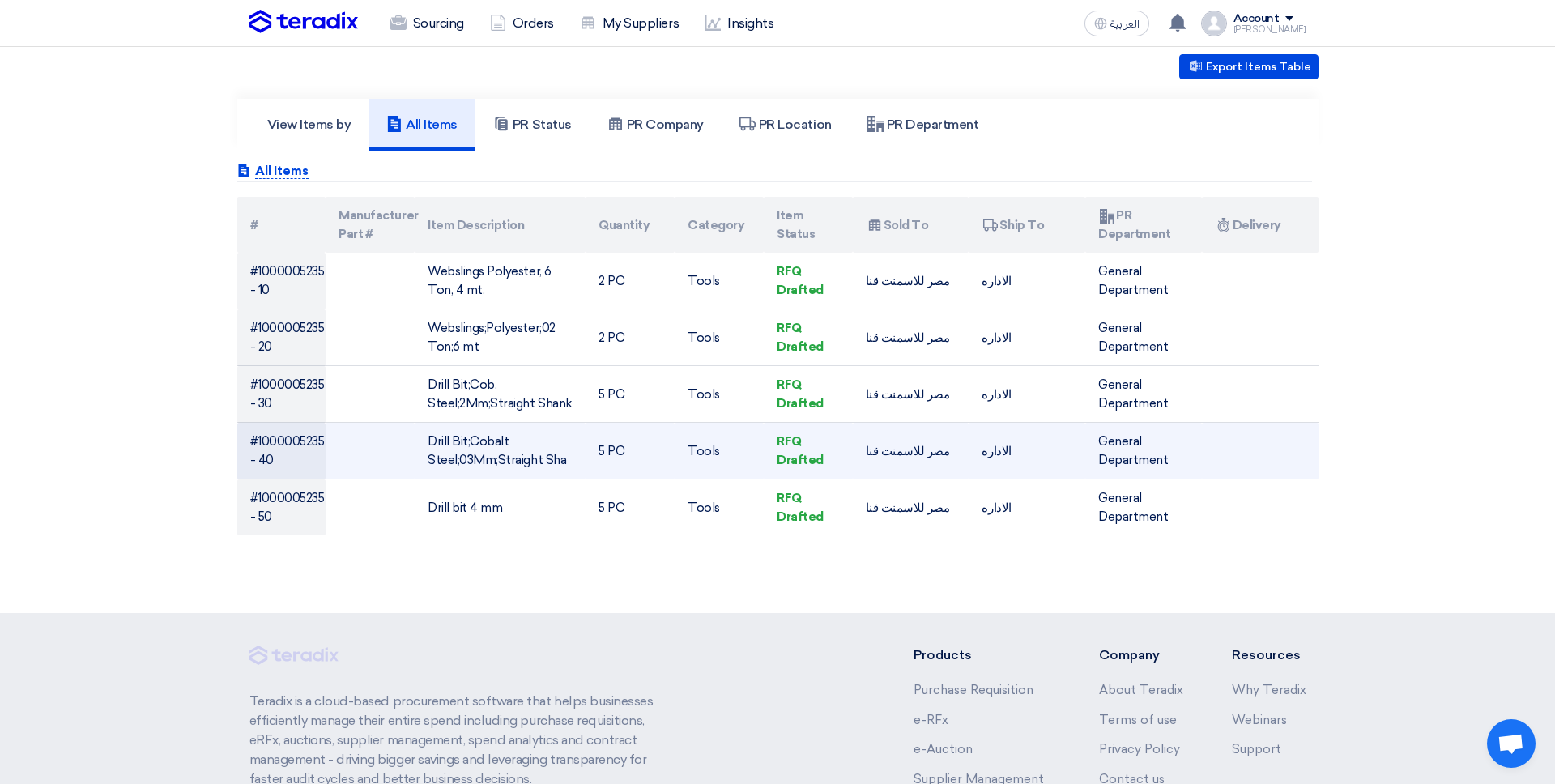
click at [282, 431] on td "#1000005235 - 40" at bounding box center [281, 451] width 89 height 56
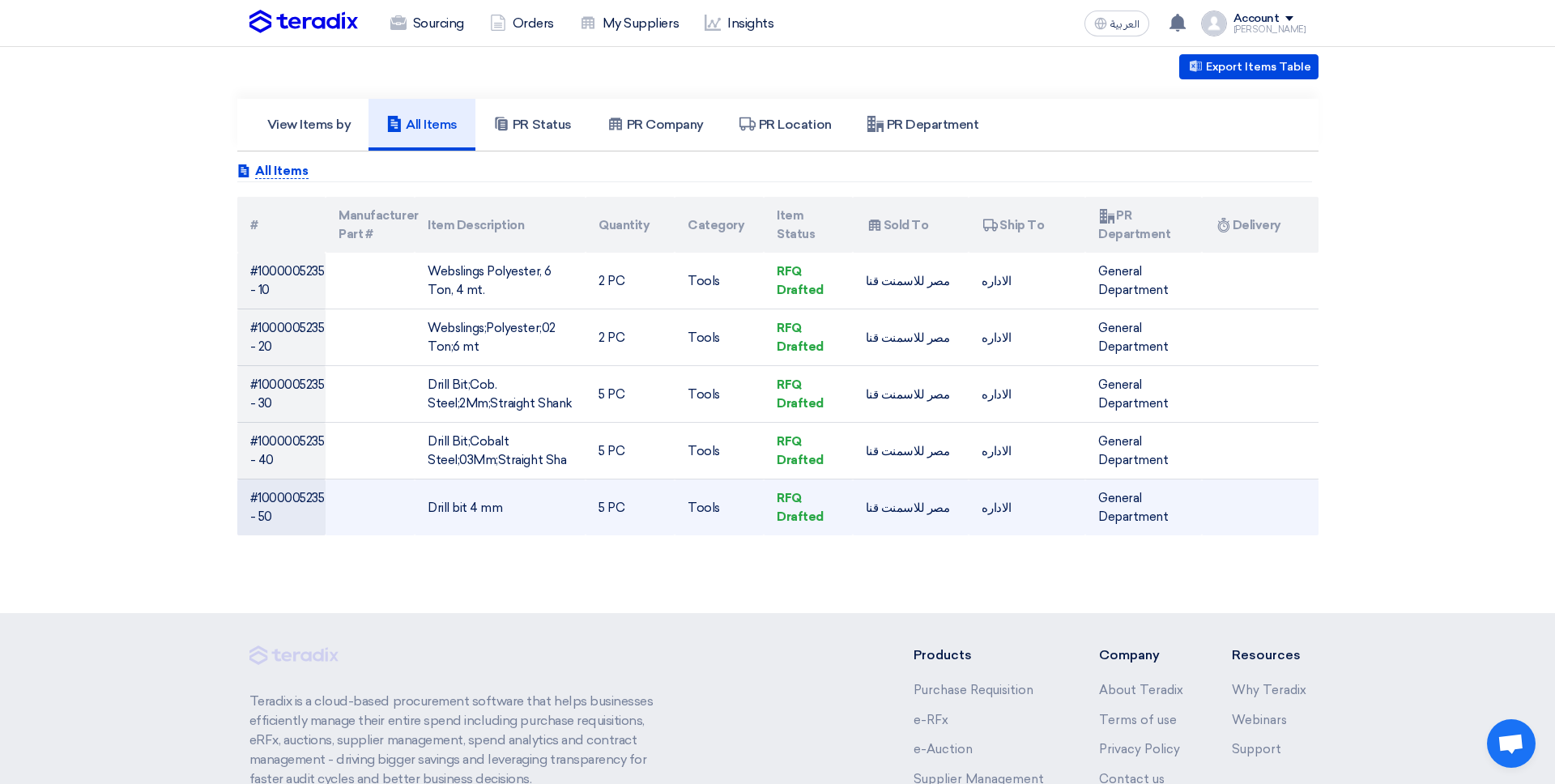
click at [283, 489] on td "#1000005235 - 50" at bounding box center [281, 507] width 89 height 56
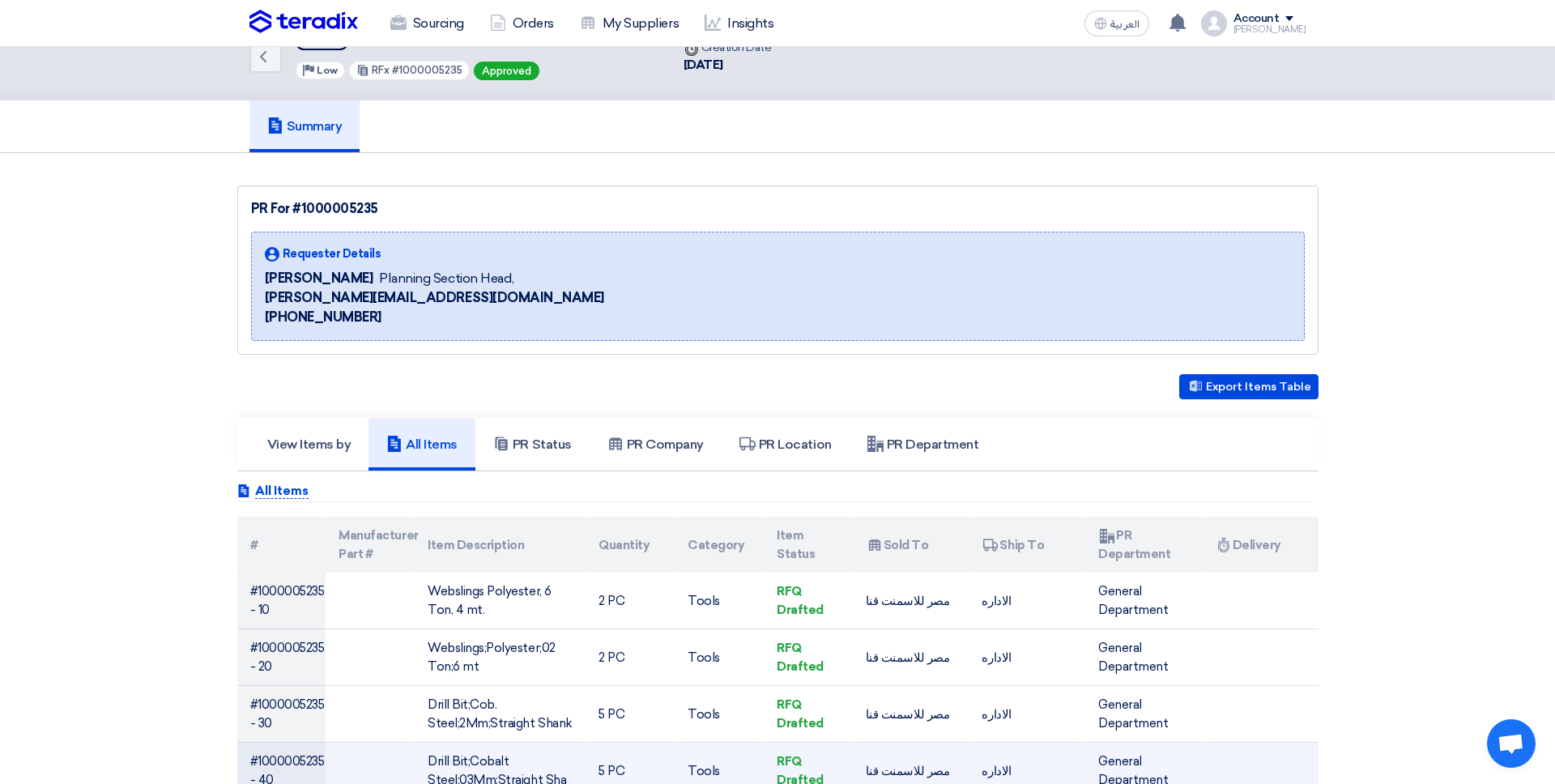
scroll to position [0, 0]
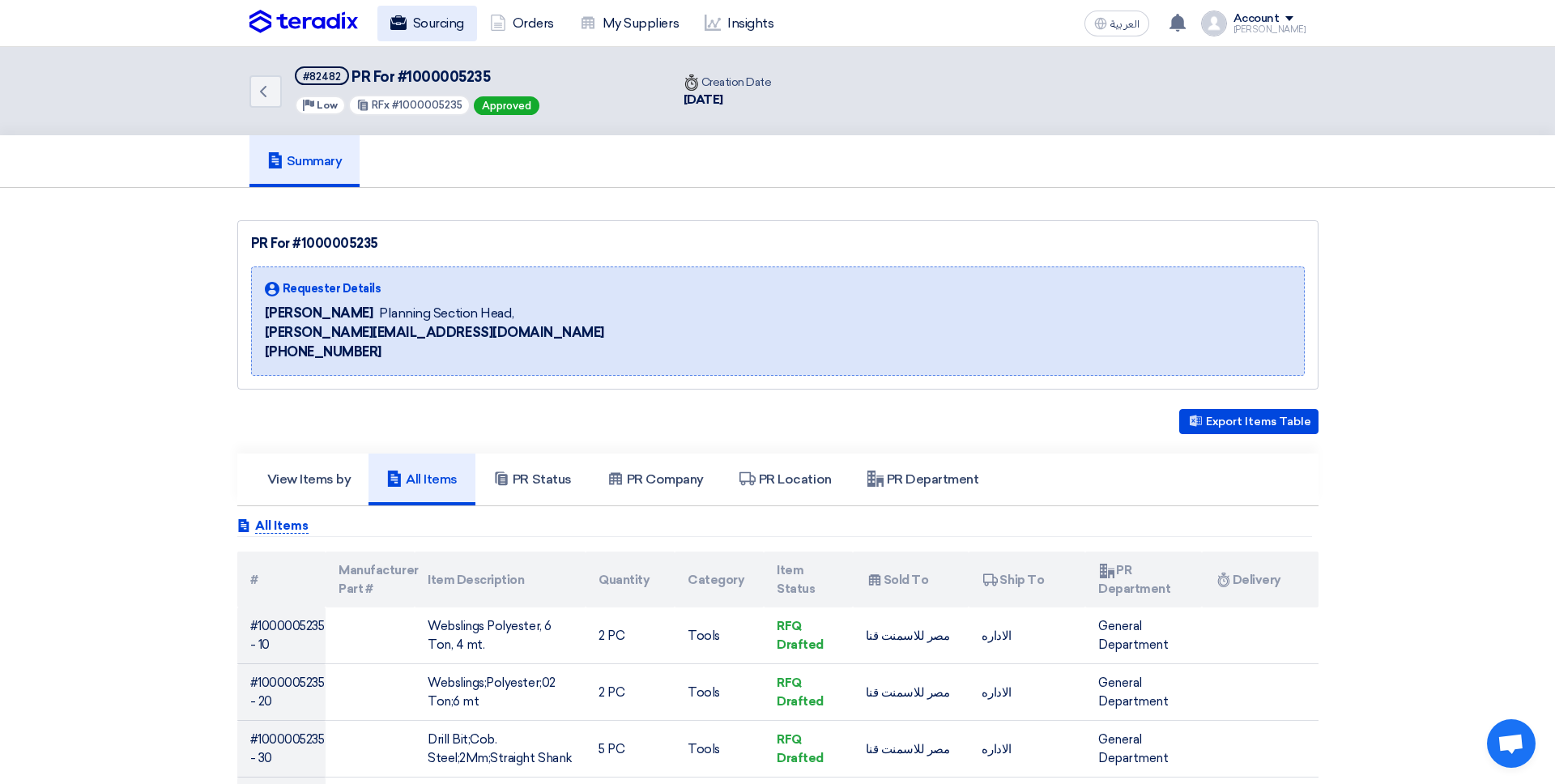
click at [447, 28] on link "Sourcing" at bounding box center [427, 23] width 99 height 36
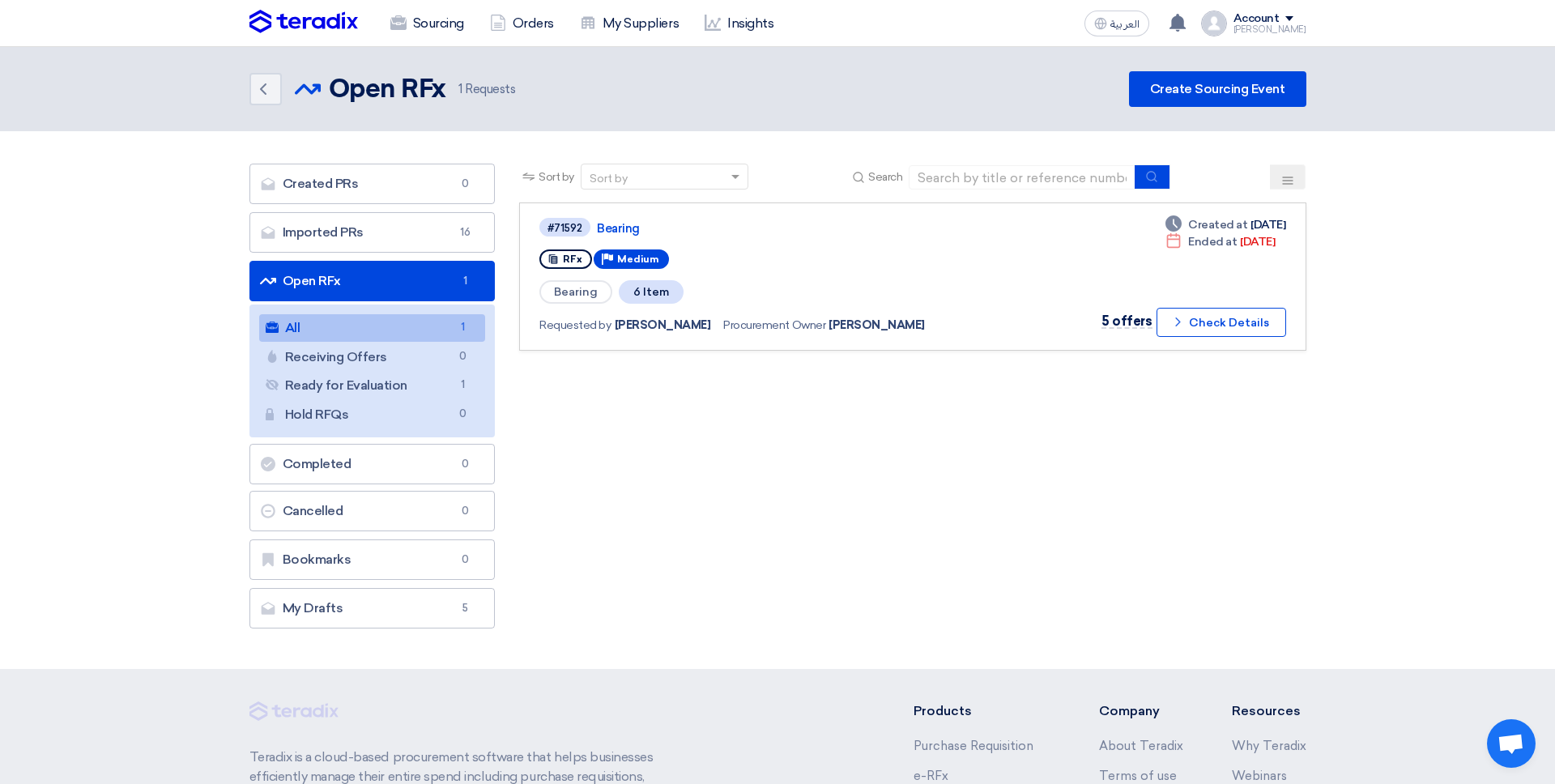
click at [509, 246] on div "Sort by Sort by Search Category Owner Type" at bounding box center [912, 400] width 810 height 473
click at [455, 214] on link "Imported PRs Imported PRs 16" at bounding box center [372, 232] width 246 height 40
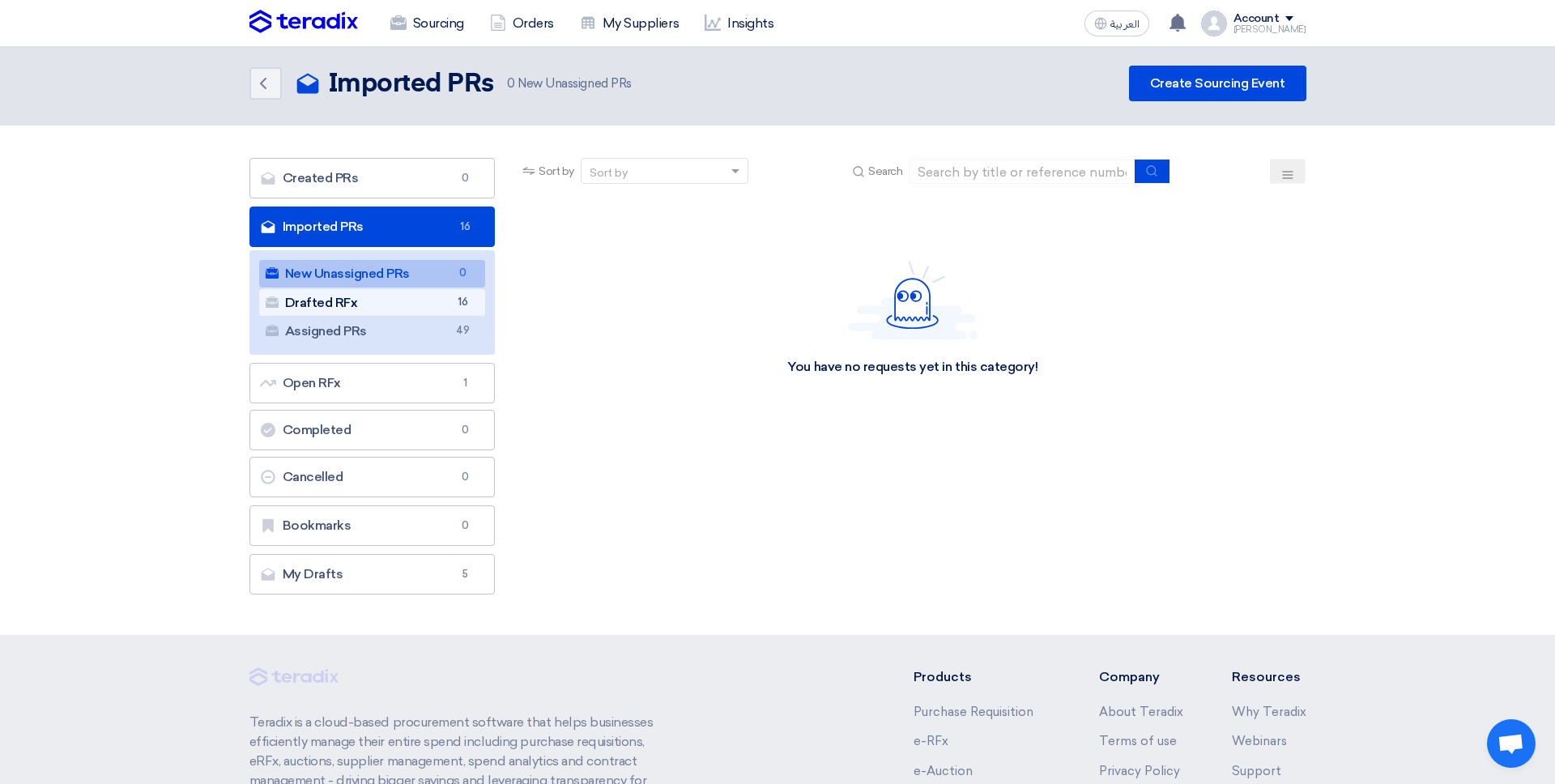
scroll to position [8, 0]
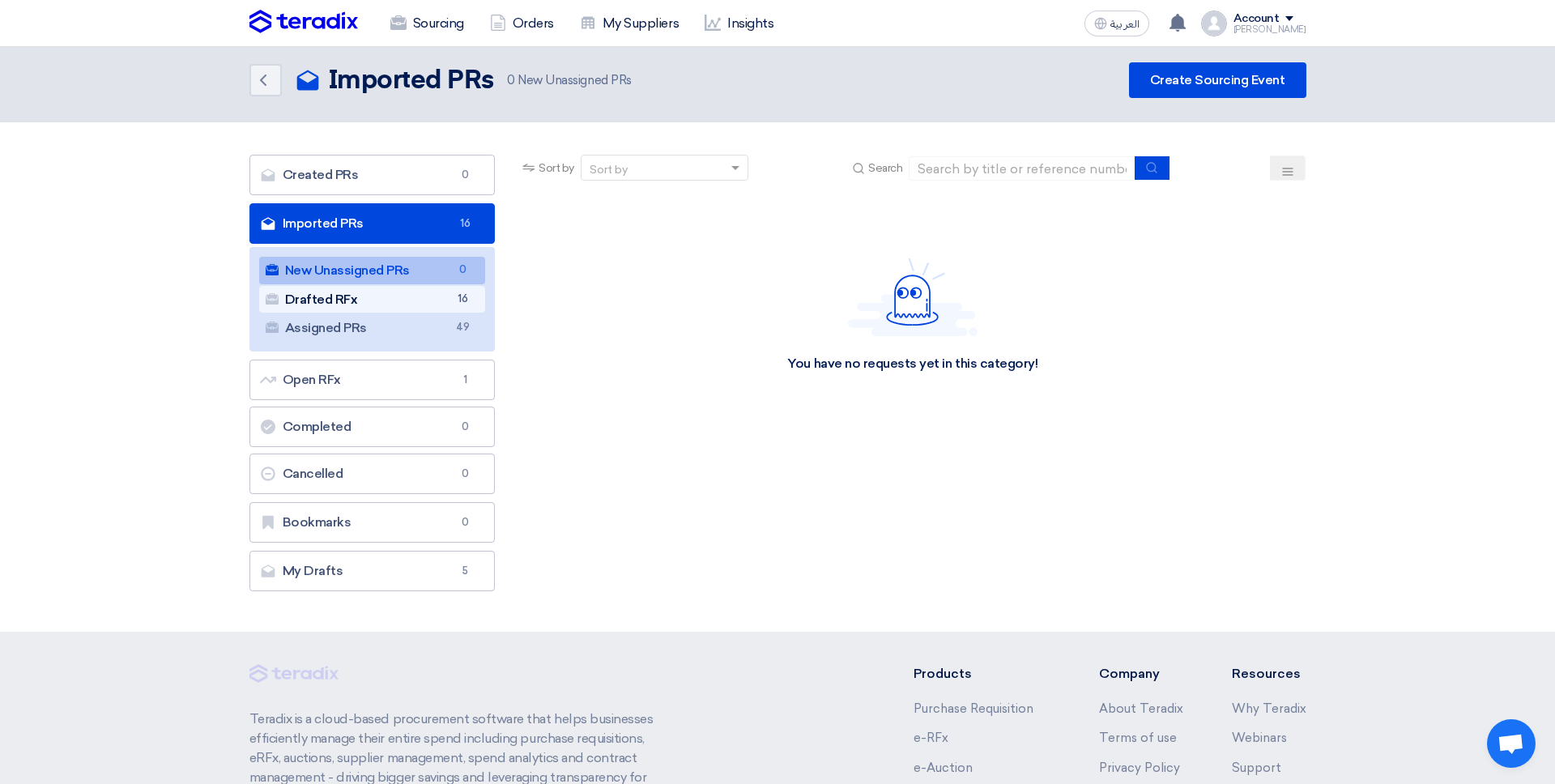
click at [361, 310] on link "Drafted RFx Drafted RFx 16" at bounding box center [372, 299] width 227 height 27
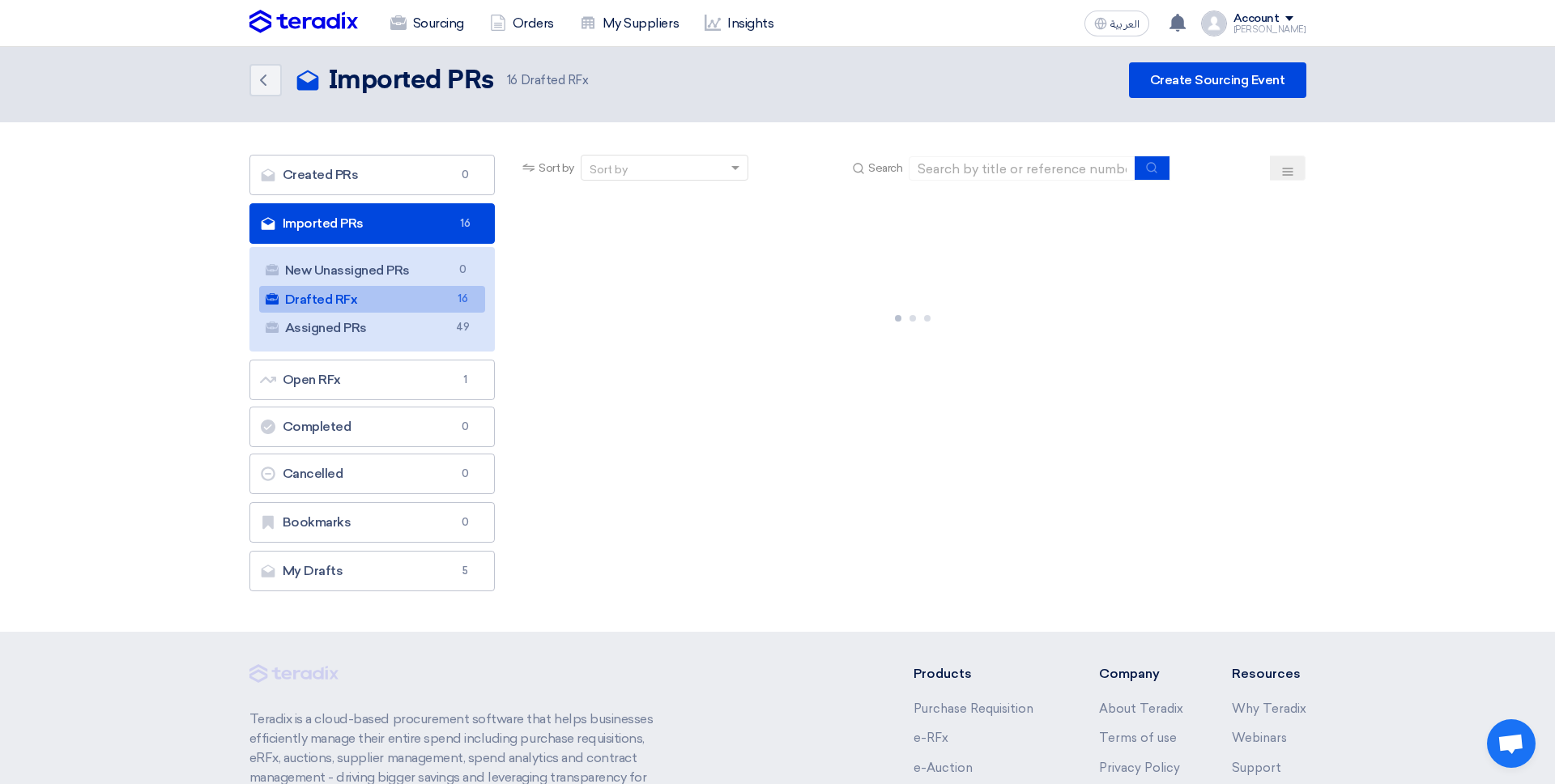
scroll to position [0, 0]
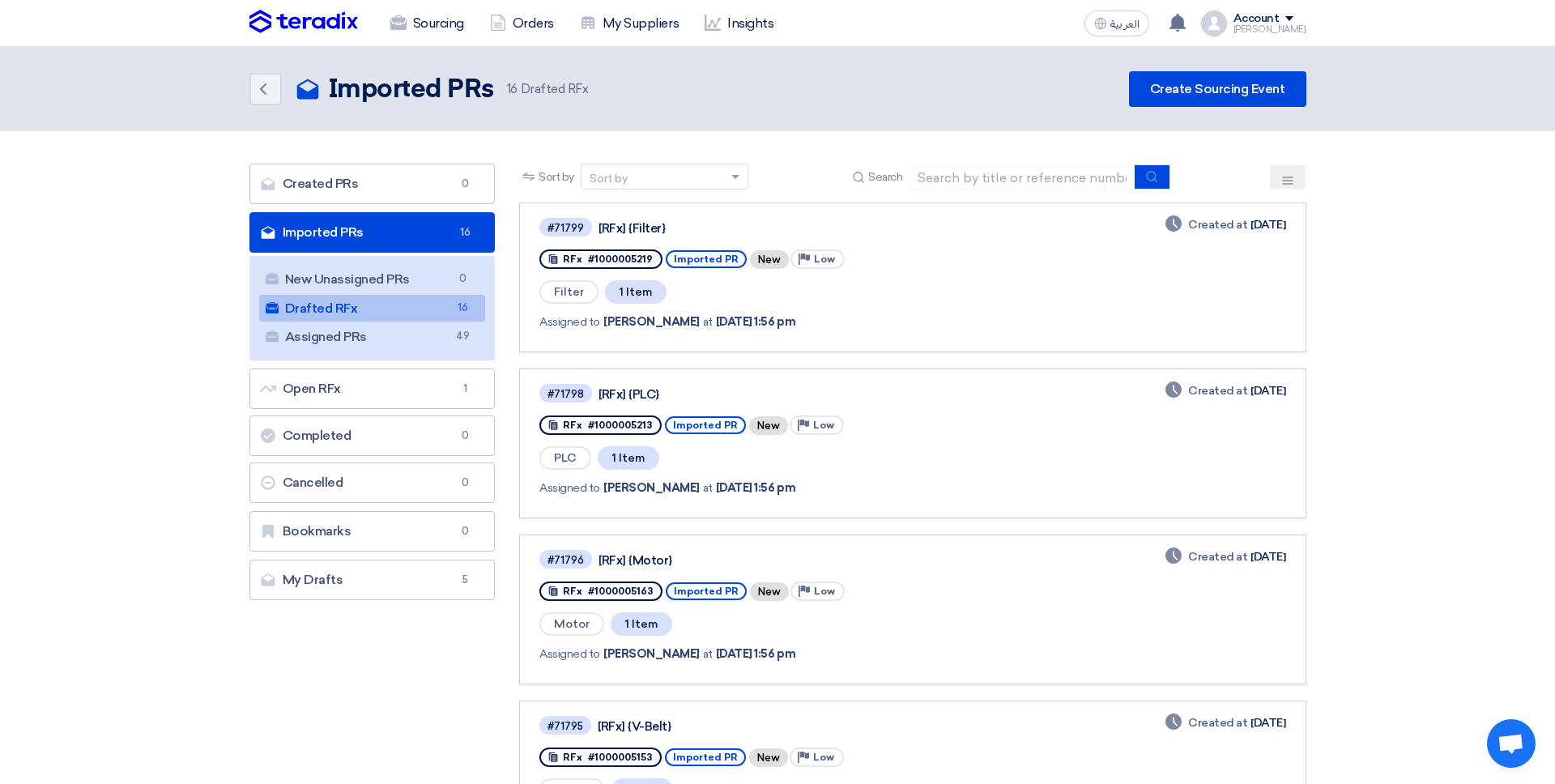
click at [1272, 17] on div "Account" at bounding box center [1256, 19] width 46 height 14
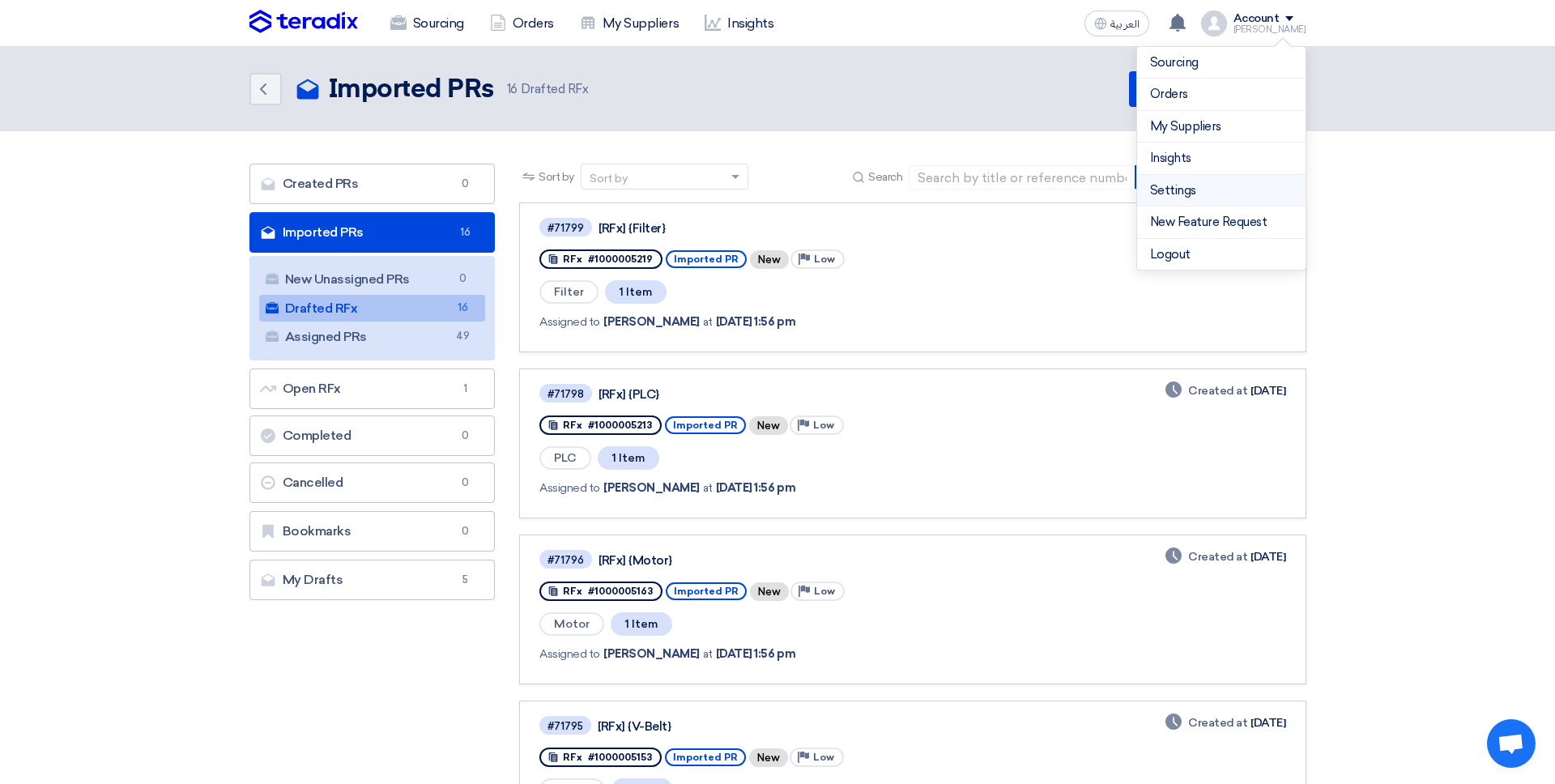
click at [1187, 194] on link "Settings" at bounding box center [1221, 190] width 143 height 19
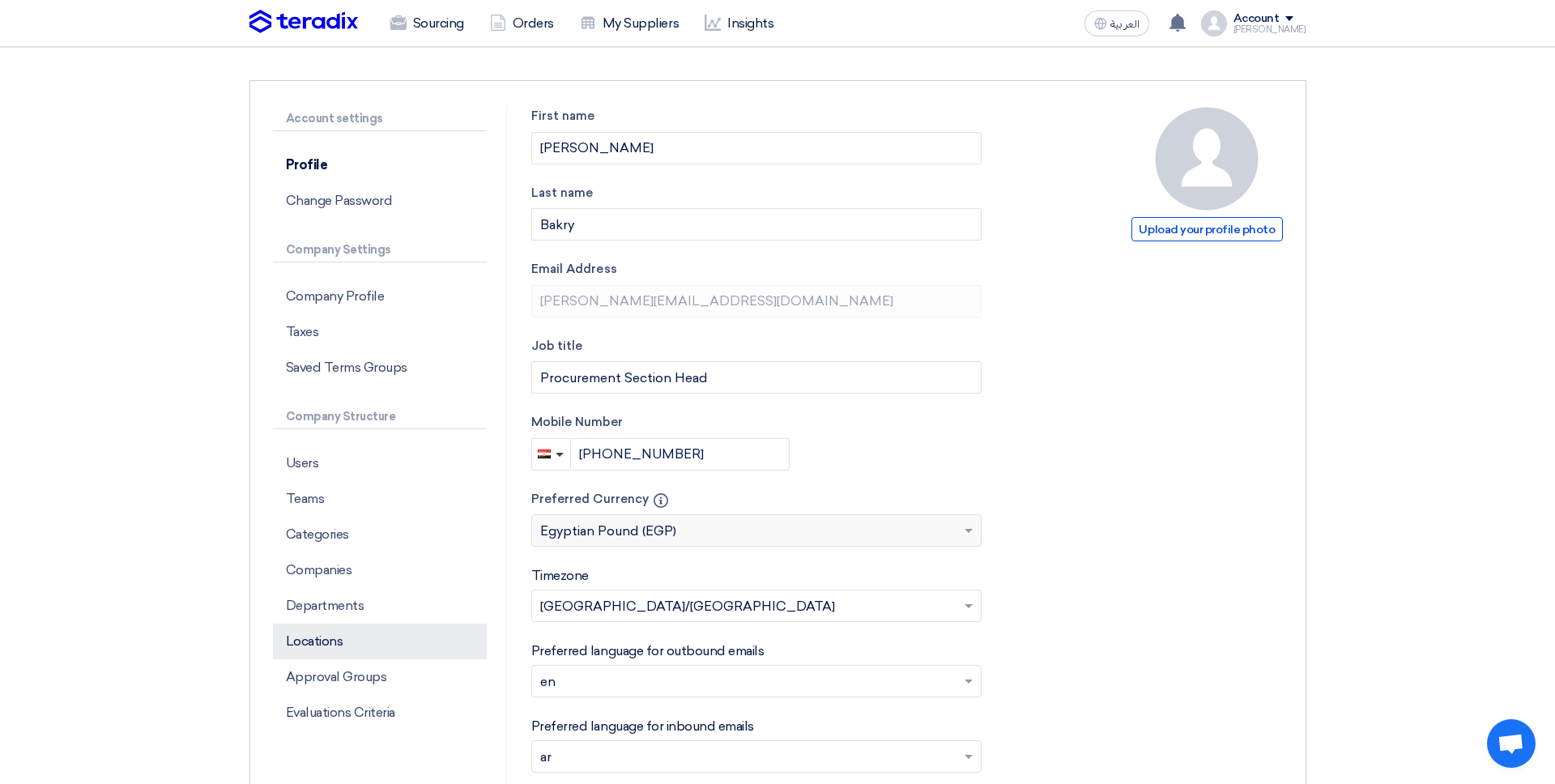
scroll to position [104, 0]
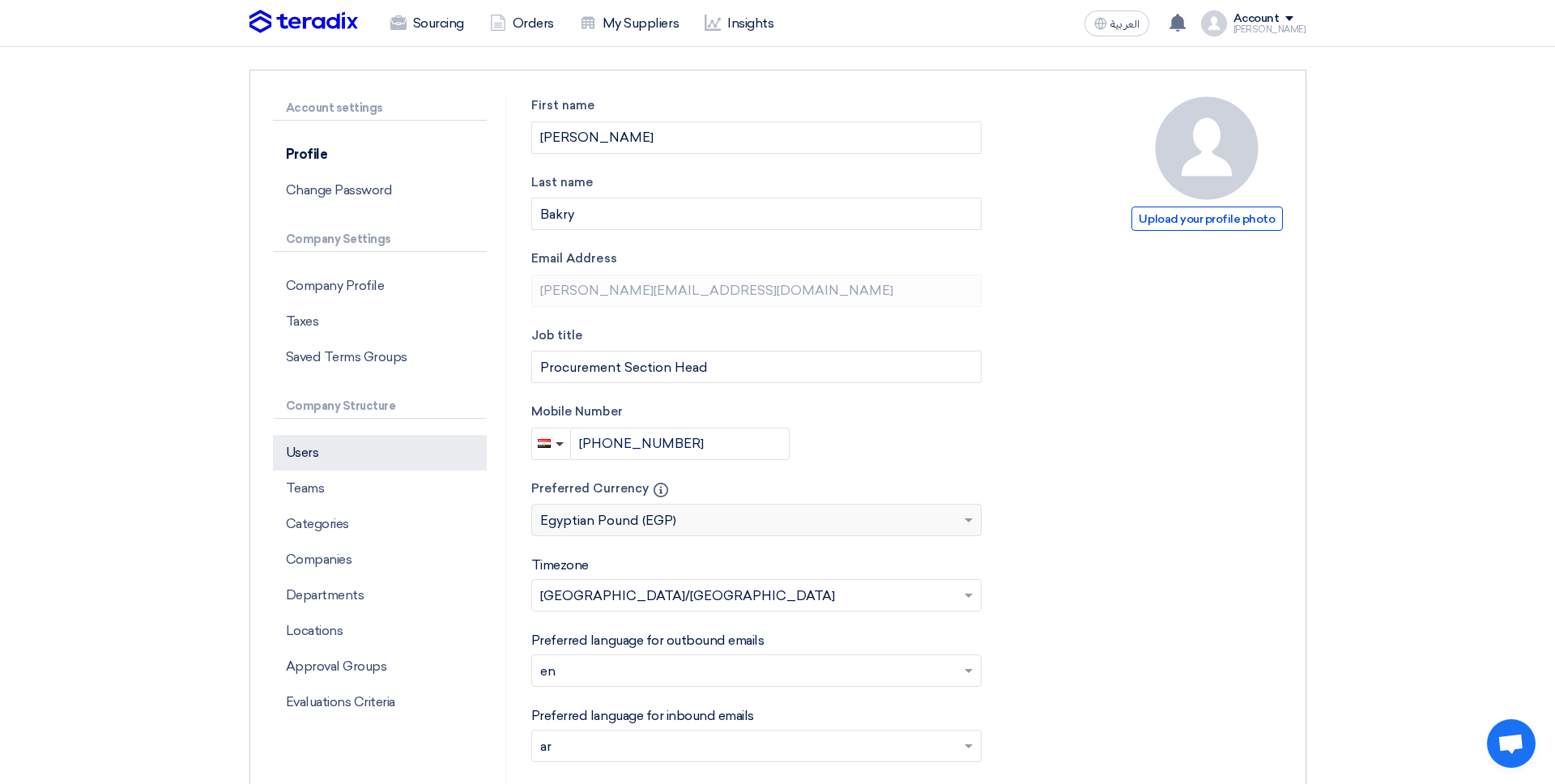
click at [360, 453] on p "Users" at bounding box center [380, 453] width 214 height 36
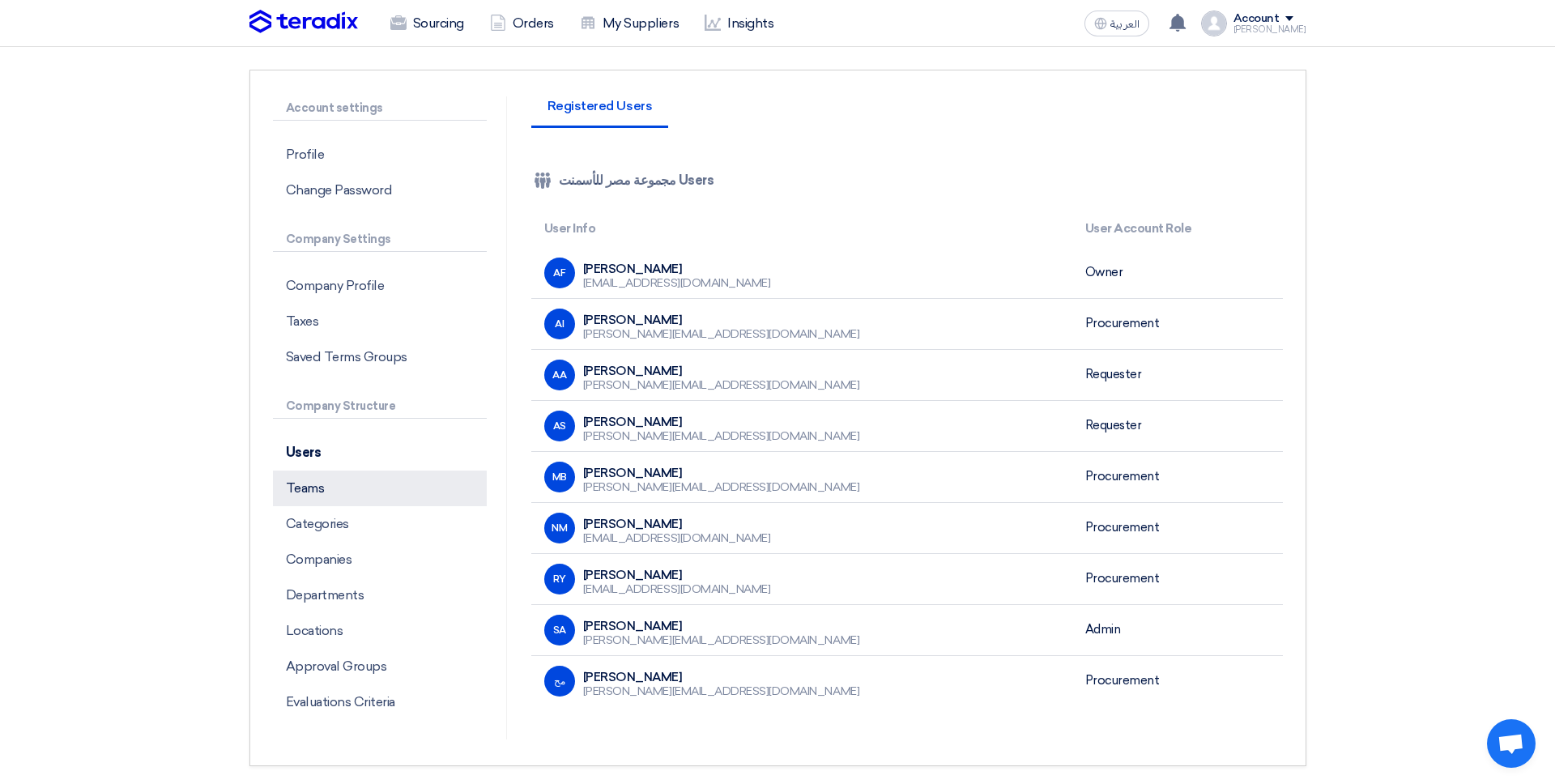
click at [373, 478] on p "Teams" at bounding box center [380, 489] width 214 height 36
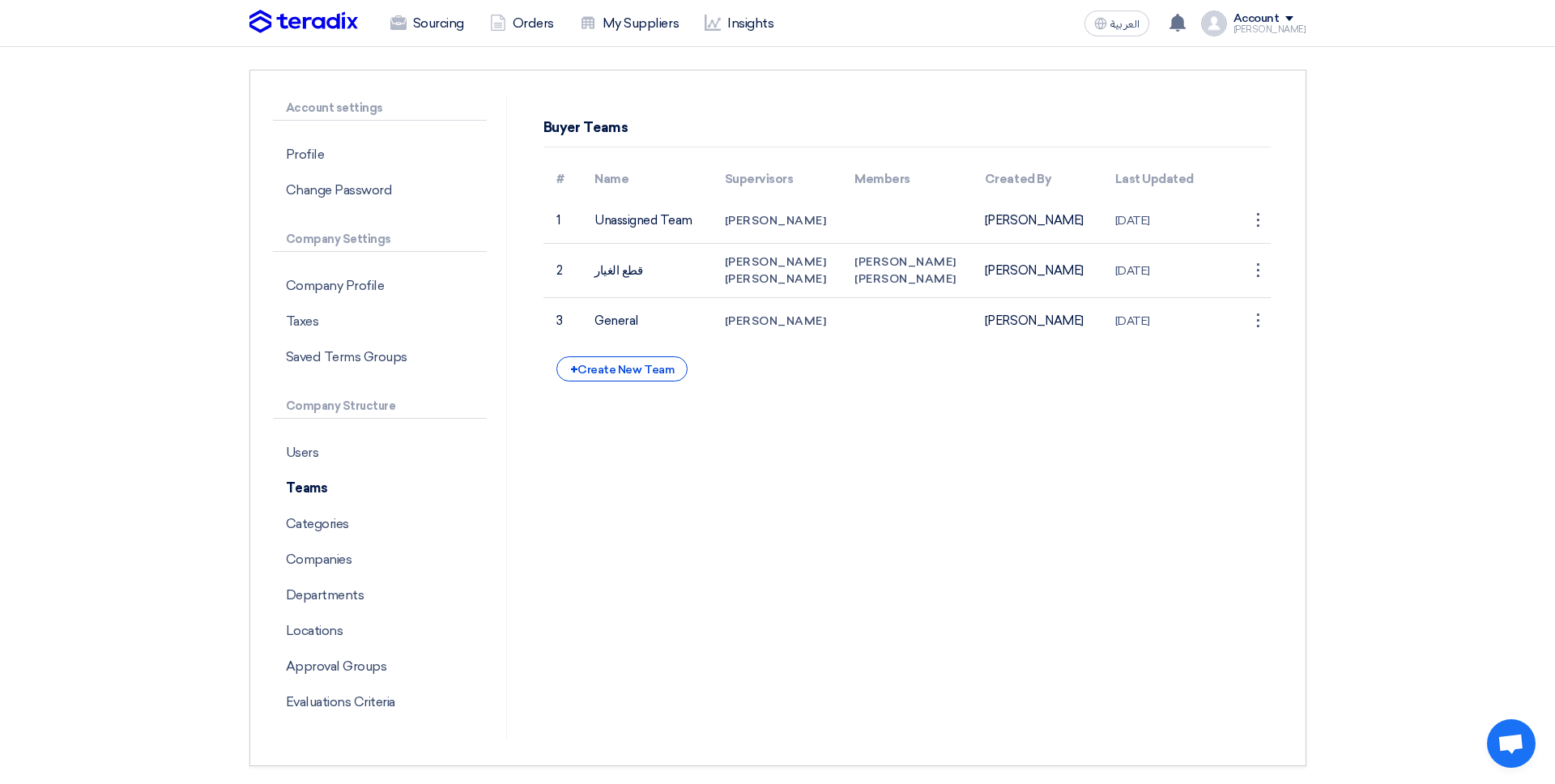
click at [1278, 204] on div "Buyer Teams # Name Supervisors Members Created By Last Updated 1 Unassigned Tea…" at bounding box center [906, 246] width 751 height 272
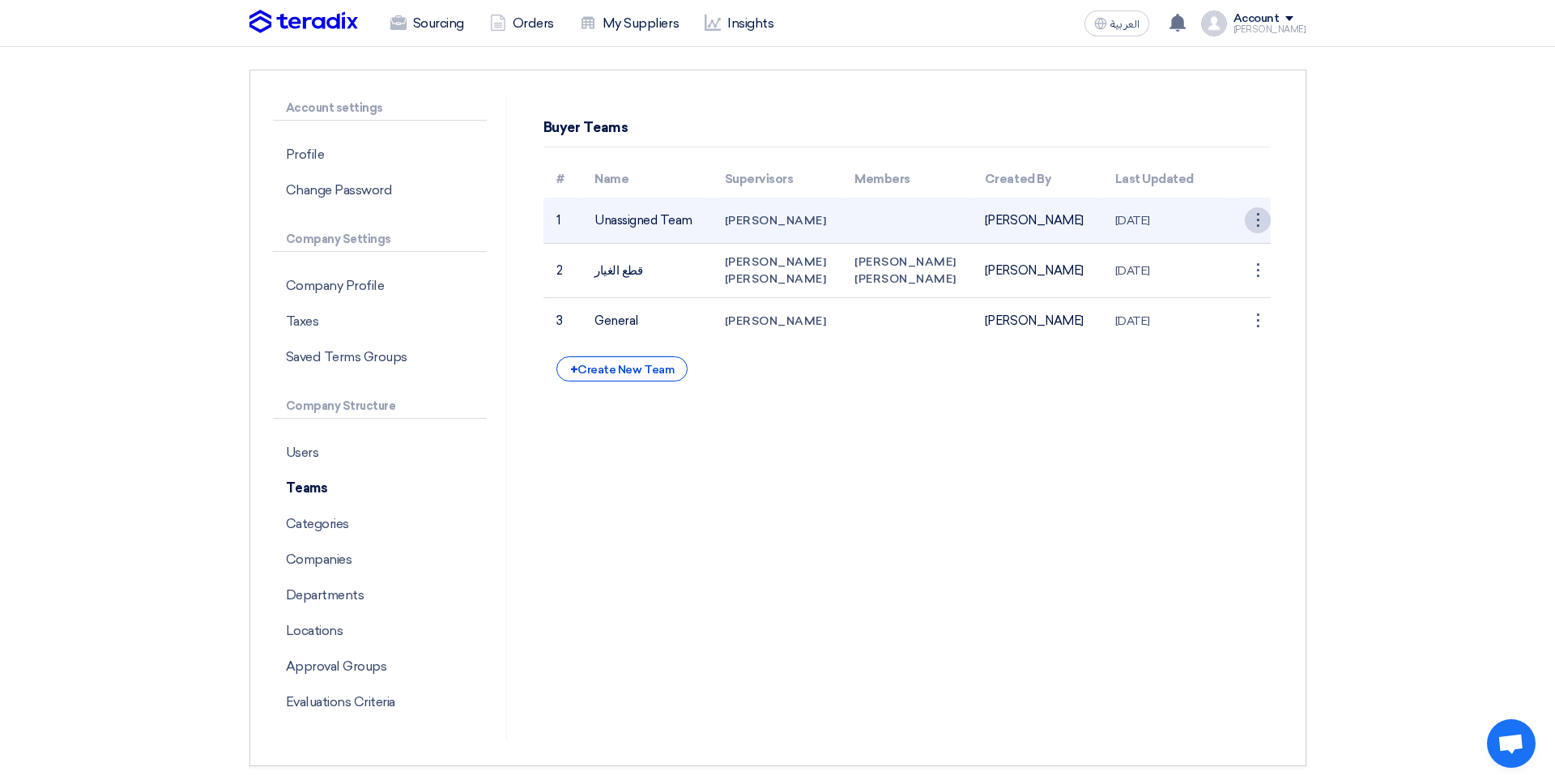
drag, startPoint x: 1272, startPoint y: 209, endPoint x: 1270, endPoint y: 219, distance: 10.2
click at [1271, 209] on div "Buyer Teams # Name Supervisors Members Created By Last Updated 1 Unassigned Tea…" at bounding box center [906, 246] width 751 height 272
click at [1264, 228] on div "⋮" at bounding box center [1258, 220] width 26 height 26
click at [1253, 252] on link "Edit Team" at bounding box center [1229, 250] width 83 height 23
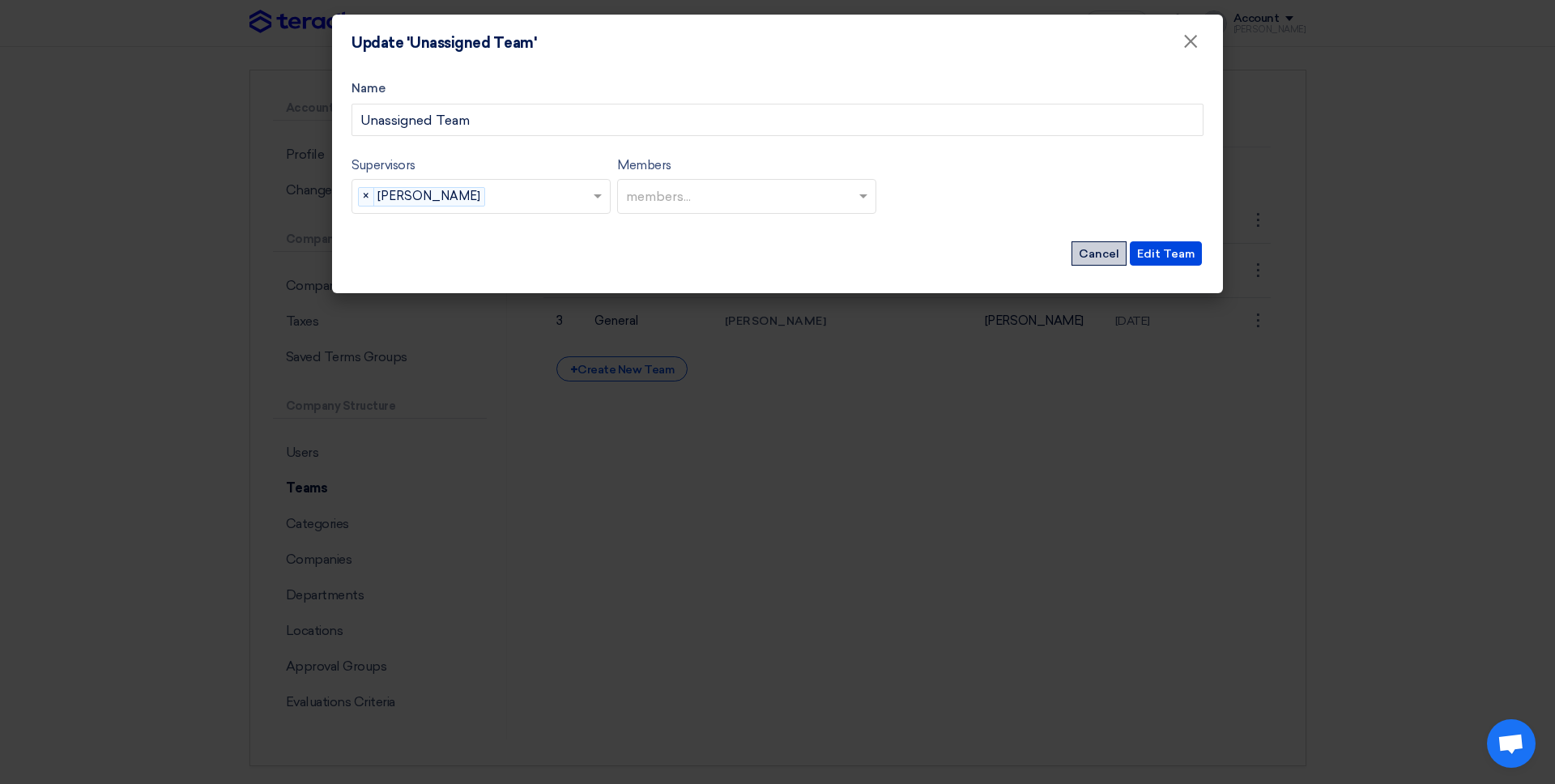
click at [1093, 257] on button "Cancel" at bounding box center [1098, 253] width 55 height 24
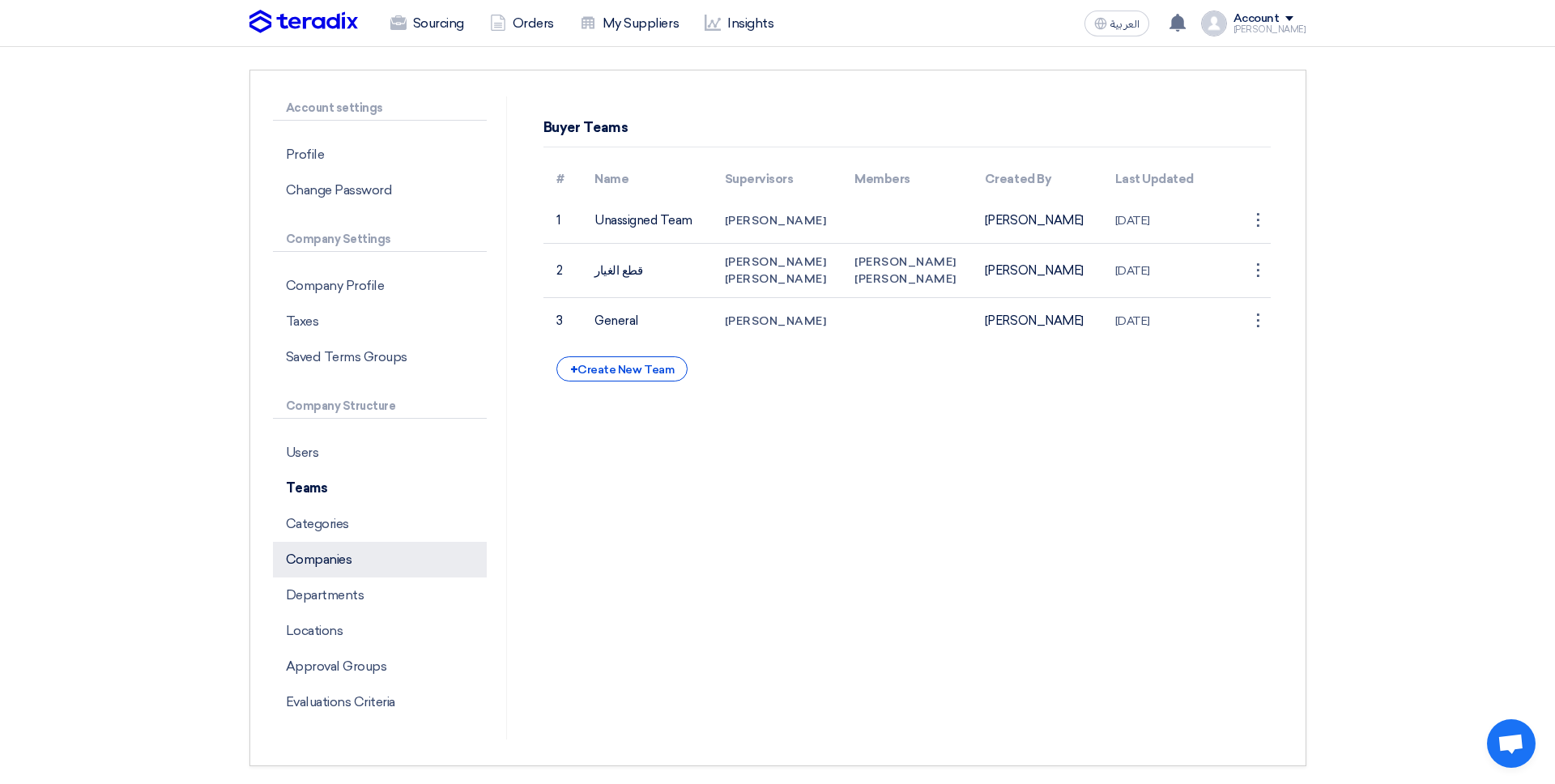
drag, startPoint x: 389, startPoint y: 529, endPoint x: 387, endPoint y: 542, distance: 13.2
click at [389, 529] on p "Categories" at bounding box center [380, 524] width 214 height 36
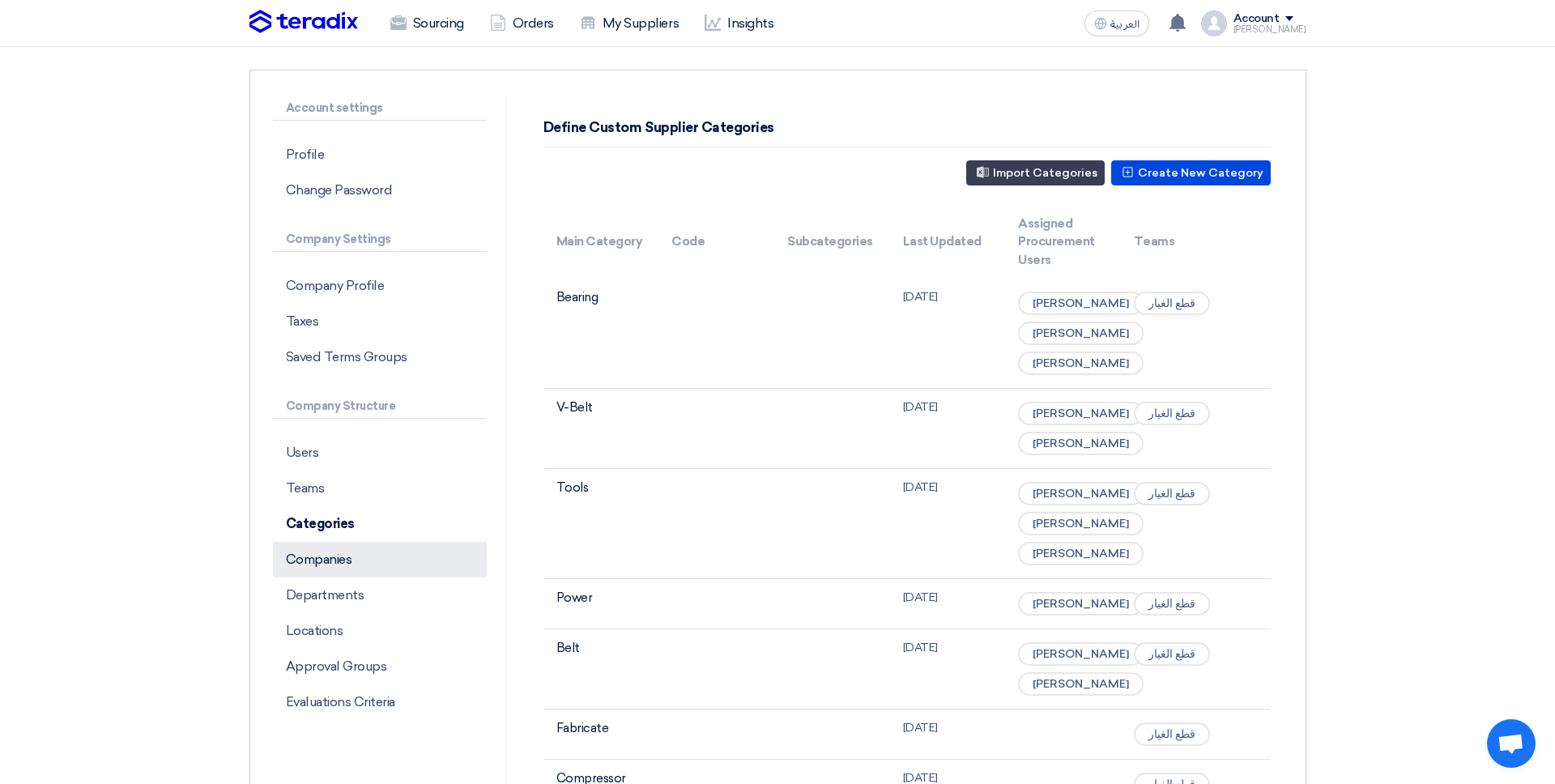
click at [375, 546] on p "Companies" at bounding box center [380, 560] width 214 height 36
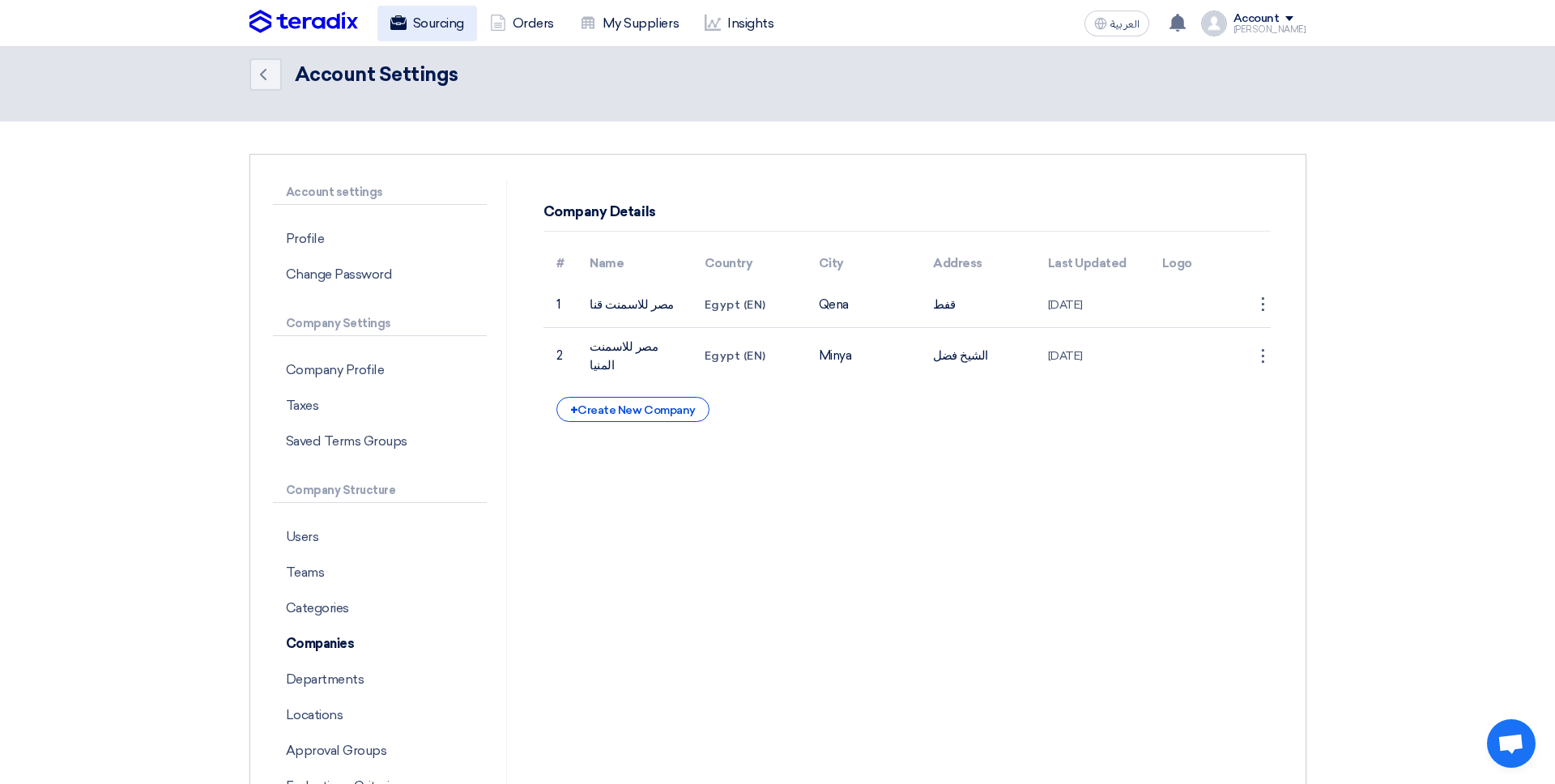
scroll to position [21, 0]
click at [435, 43] on div "Sourcing Orders My Suppliers Insights العربية ع You have a new offer for 'Beari…" at bounding box center [778, 23] width 1081 height 46
click at [444, 28] on link "Sourcing" at bounding box center [427, 23] width 99 height 36
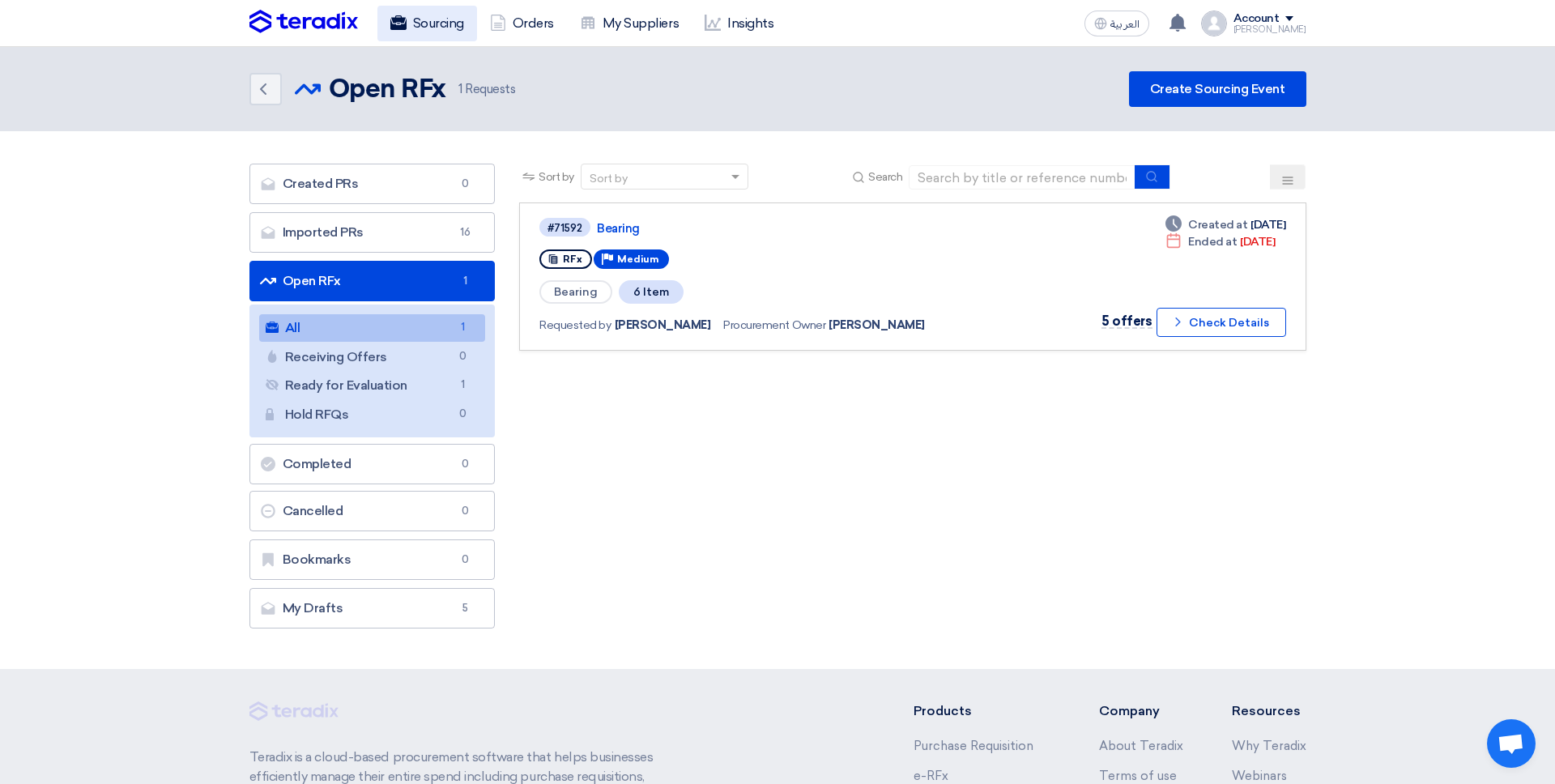
click at [454, 25] on link "Sourcing" at bounding box center [427, 23] width 99 height 36
drag, startPoint x: 1266, startPoint y: 27, endPoint x: 1257, endPoint y: 106, distance: 79.5
click at [1265, 27] on div "Mohammed" at bounding box center [1270, 29] width 73 height 8
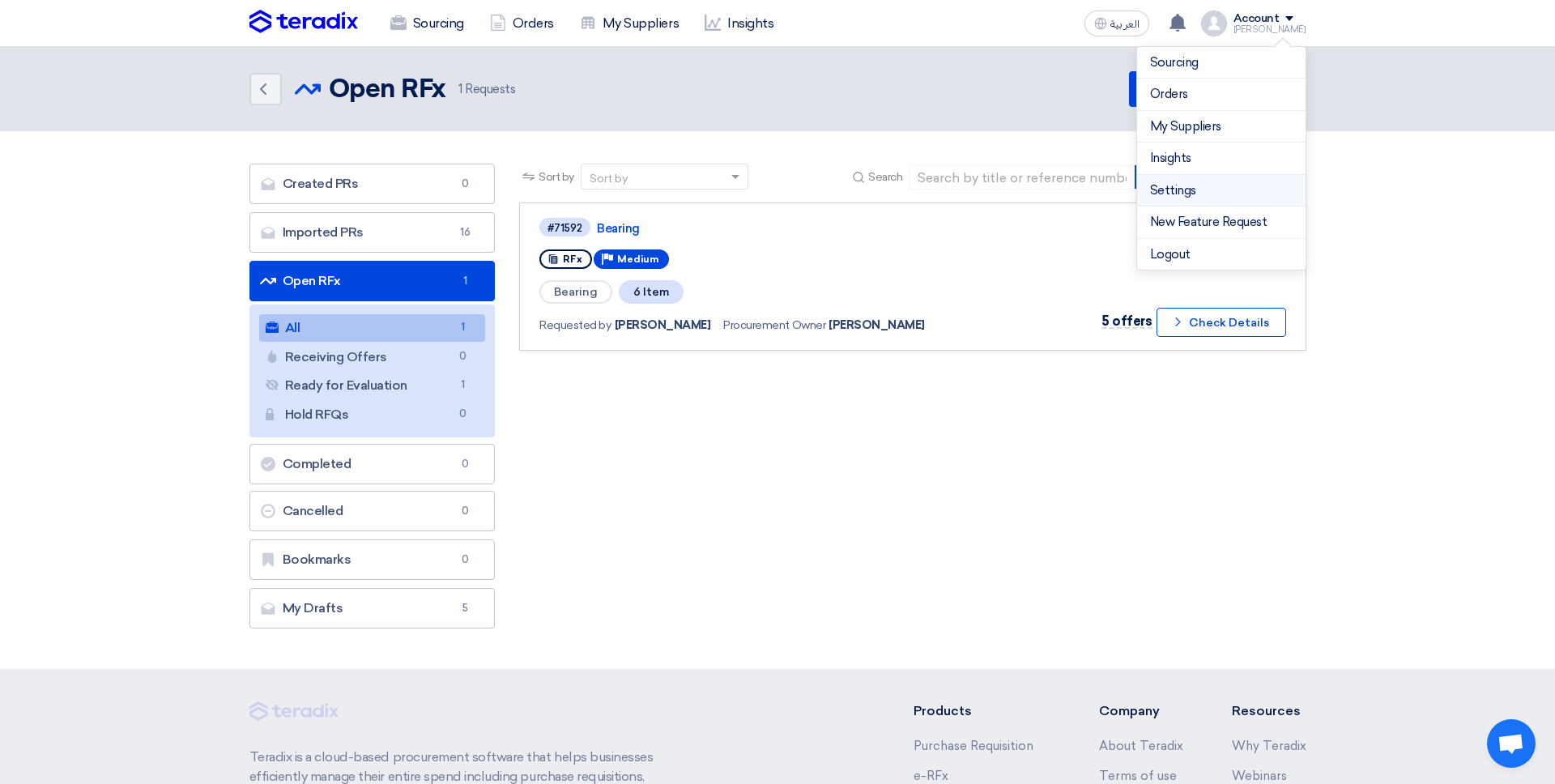
click at [1201, 189] on link "Settings" at bounding box center [1221, 190] width 143 height 19
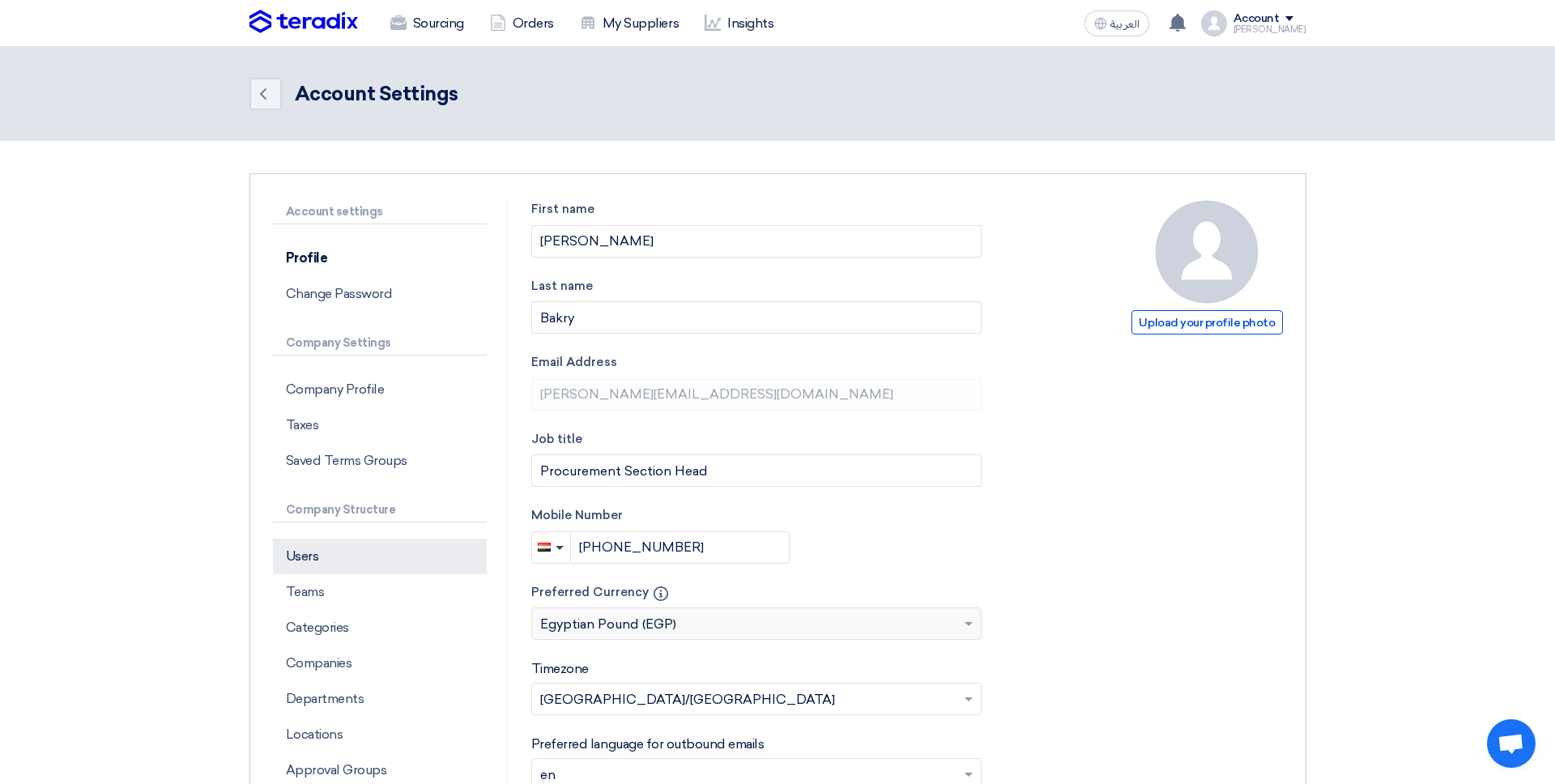
drag, startPoint x: 491, startPoint y: 576, endPoint x: 460, endPoint y: 564, distance: 33.2
click at [491, 576] on div "Account settings Profile Change Password Company Settings Company Profile Taxes…" at bounding box center [389, 628] width 234 height 858
click at [460, 564] on p "Users" at bounding box center [380, 556] width 214 height 36
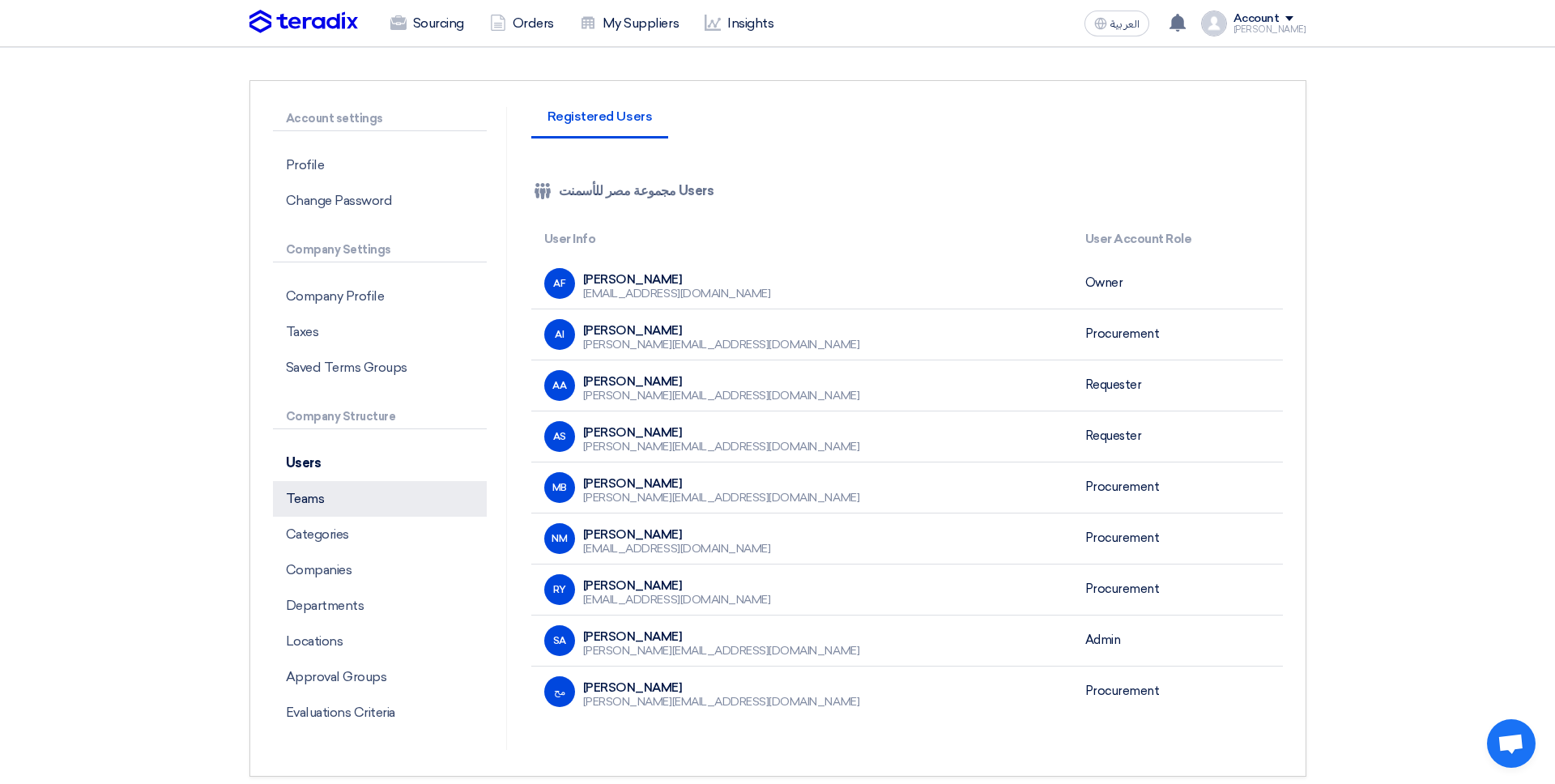
click at [420, 515] on p "Teams" at bounding box center [380, 499] width 214 height 36
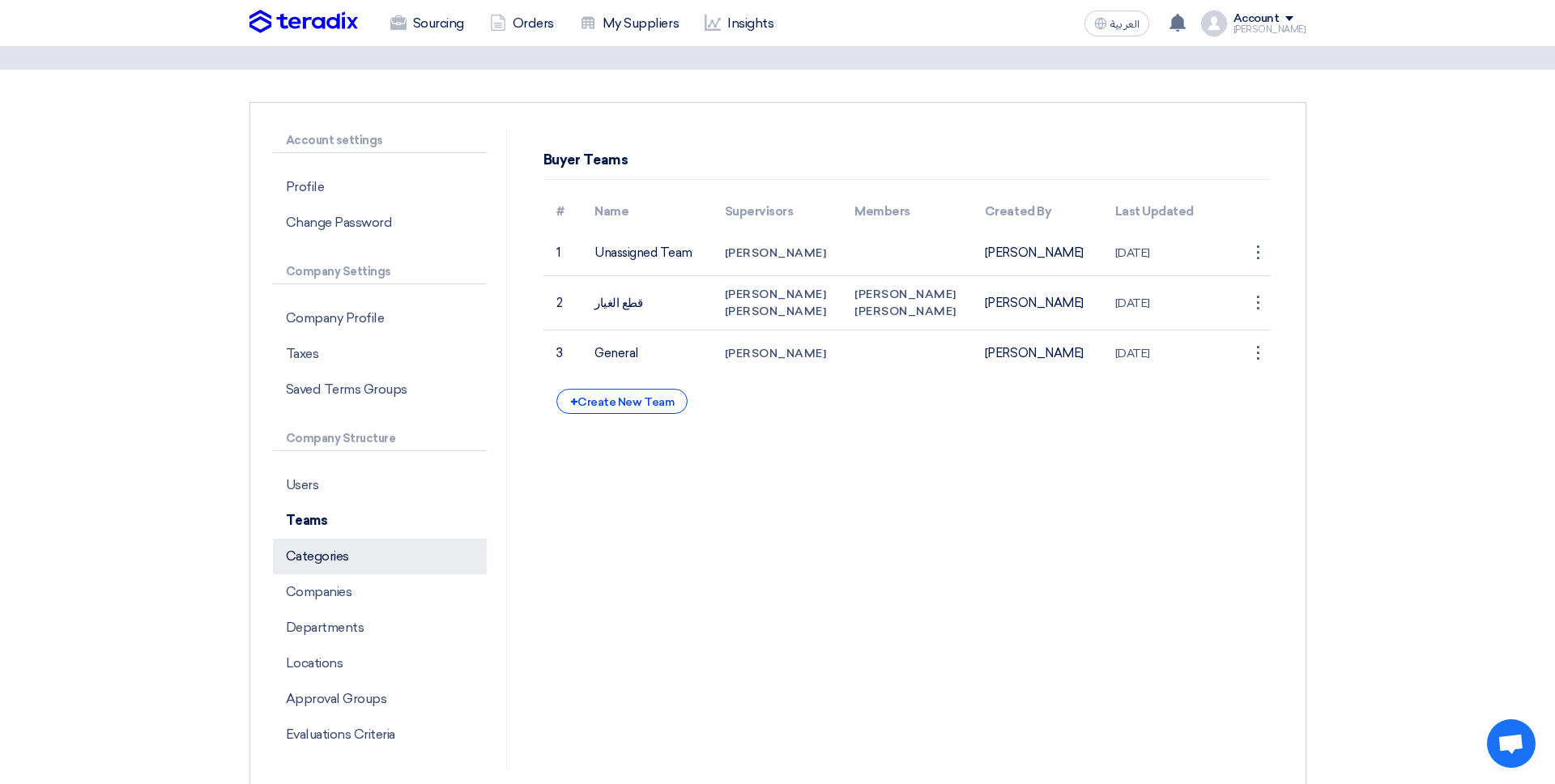
scroll to position [73, 0]
click at [405, 540] on p "Categories" at bounding box center [380, 554] width 214 height 36
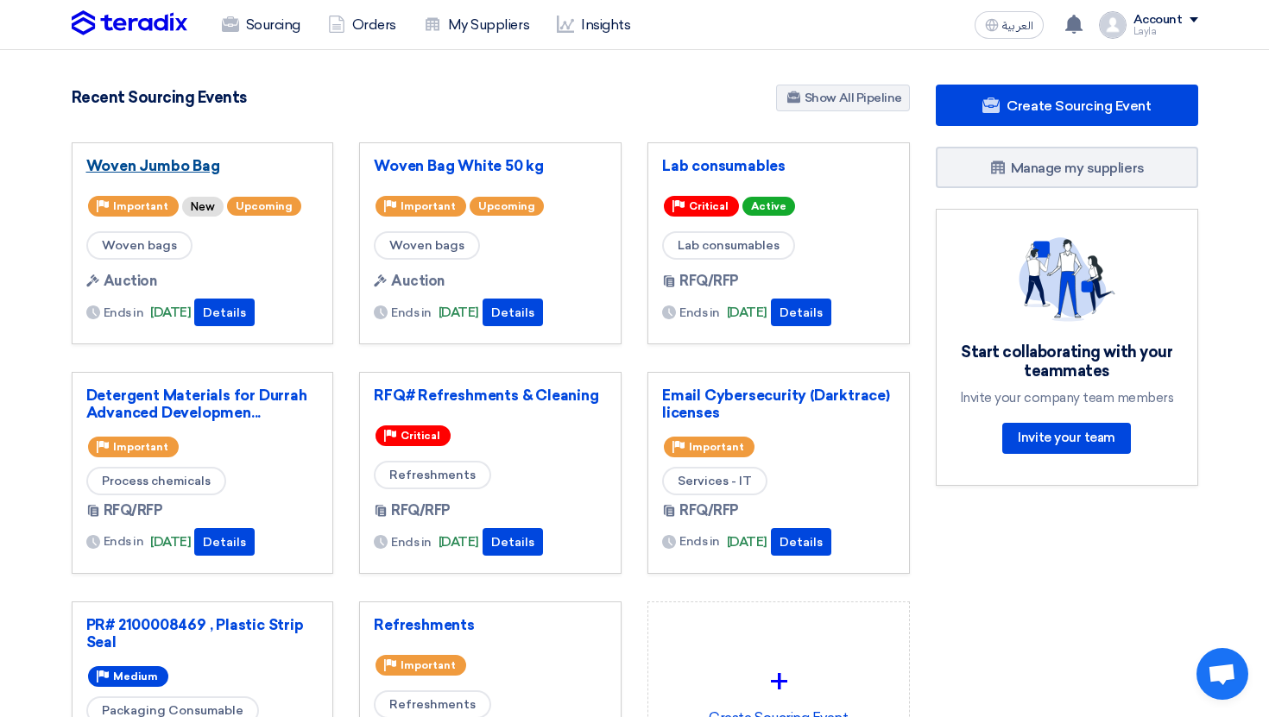
click at [192, 162] on link "Woven Jumbo Bag" at bounding box center [202, 165] width 233 height 17
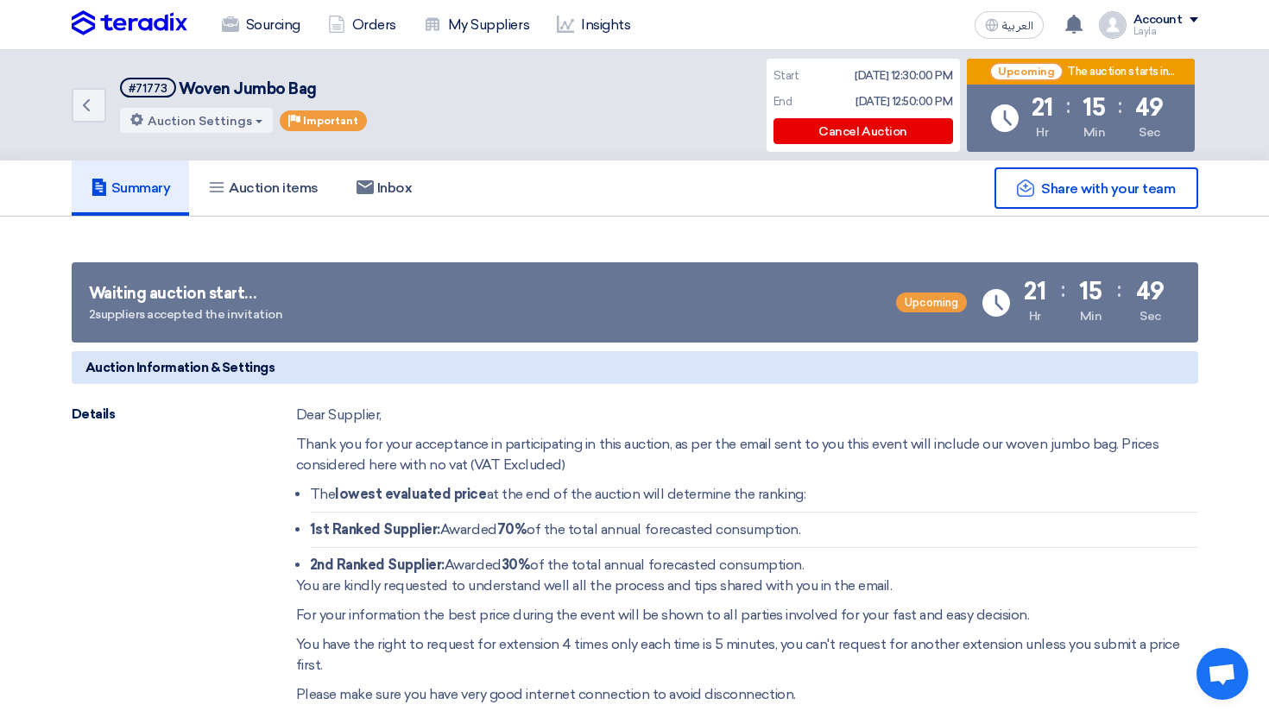
click at [111, 101] on div "Back #71773 Woven Jumbo Bag Auction Settings Edit Auction Priority Important" at bounding box center [296, 105] width 449 height 97
click at [92, 101] on icon "Back" at bounding box center [86, 105] width 21 height 21
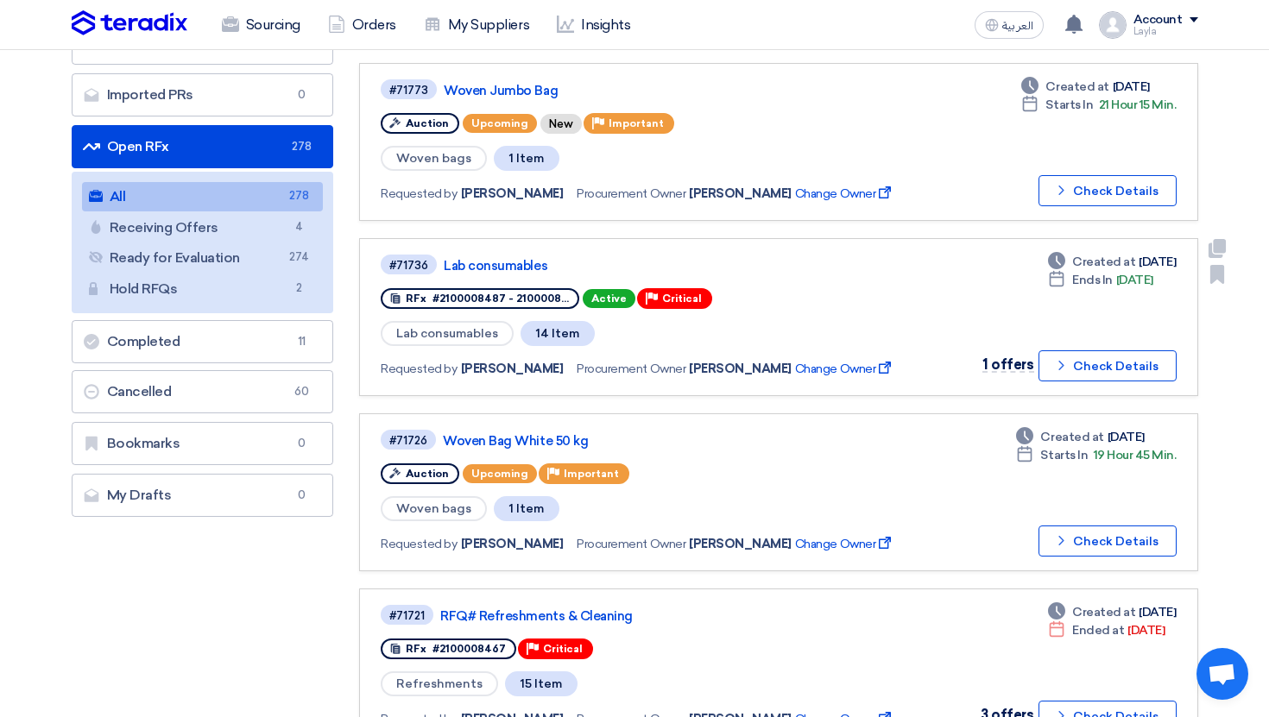
scroll to position [174, 0]
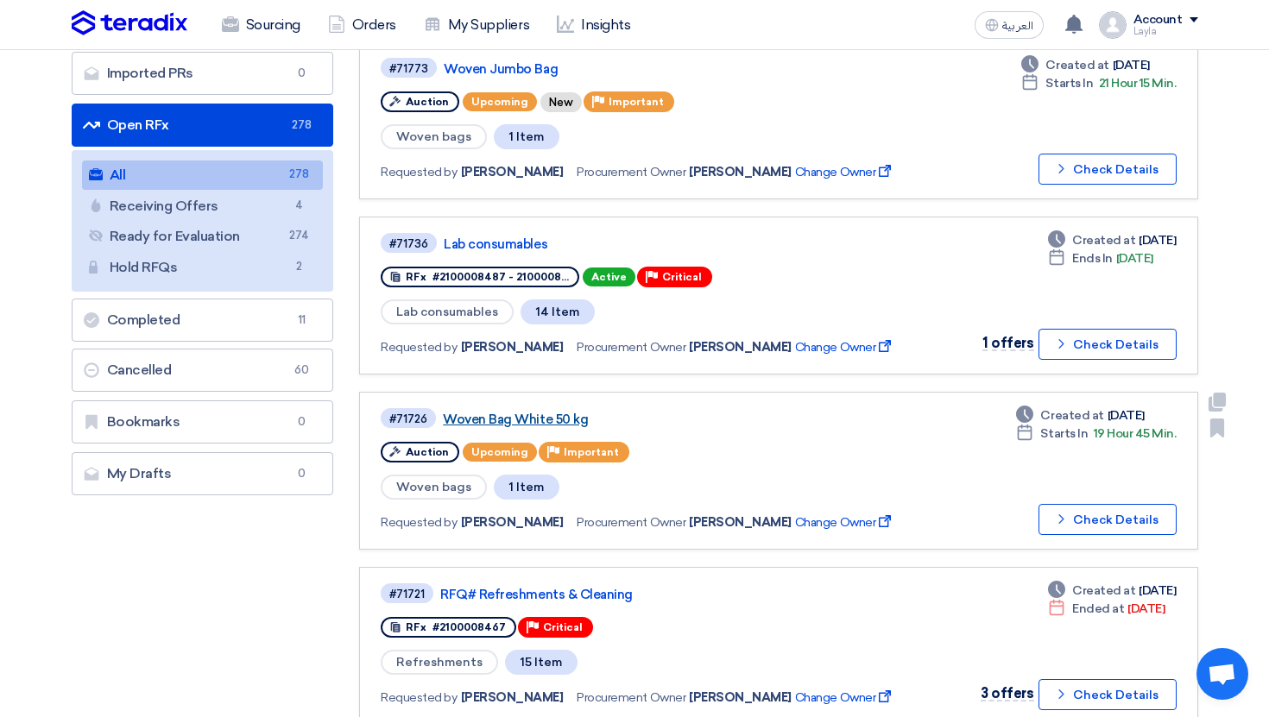
click at [566, 421] on link "Woven Bag White 50 kg" at bounding box center [659, 420] width 432 height 16
click at [540, 70] on link "Woven Jumbo Bag" at bounding box center [660, 69] width 432 height 16
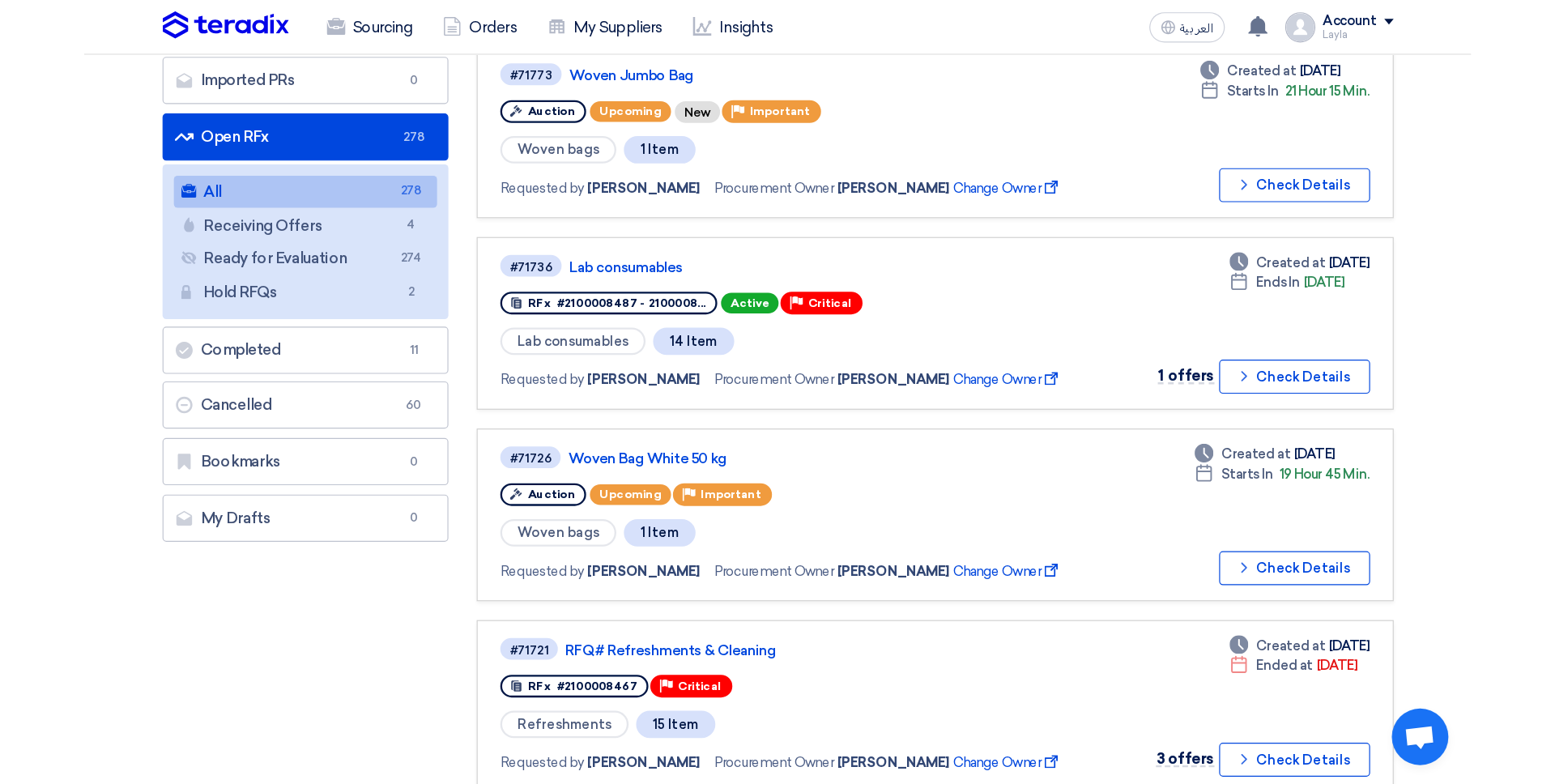
scroll to position [164, 0]
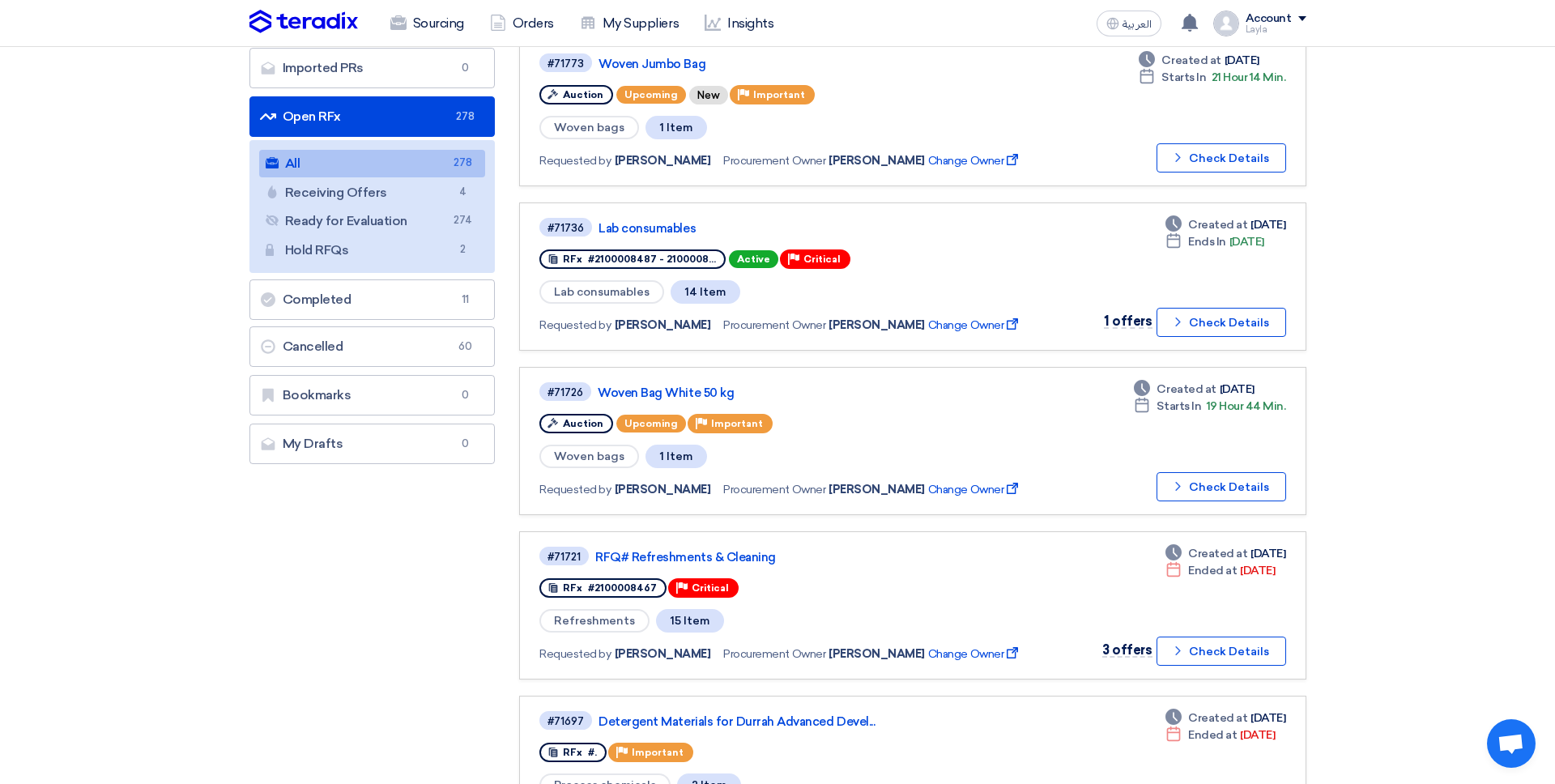
click at [309, 33] on img at bounding box center [304, 22] width 109 height 24
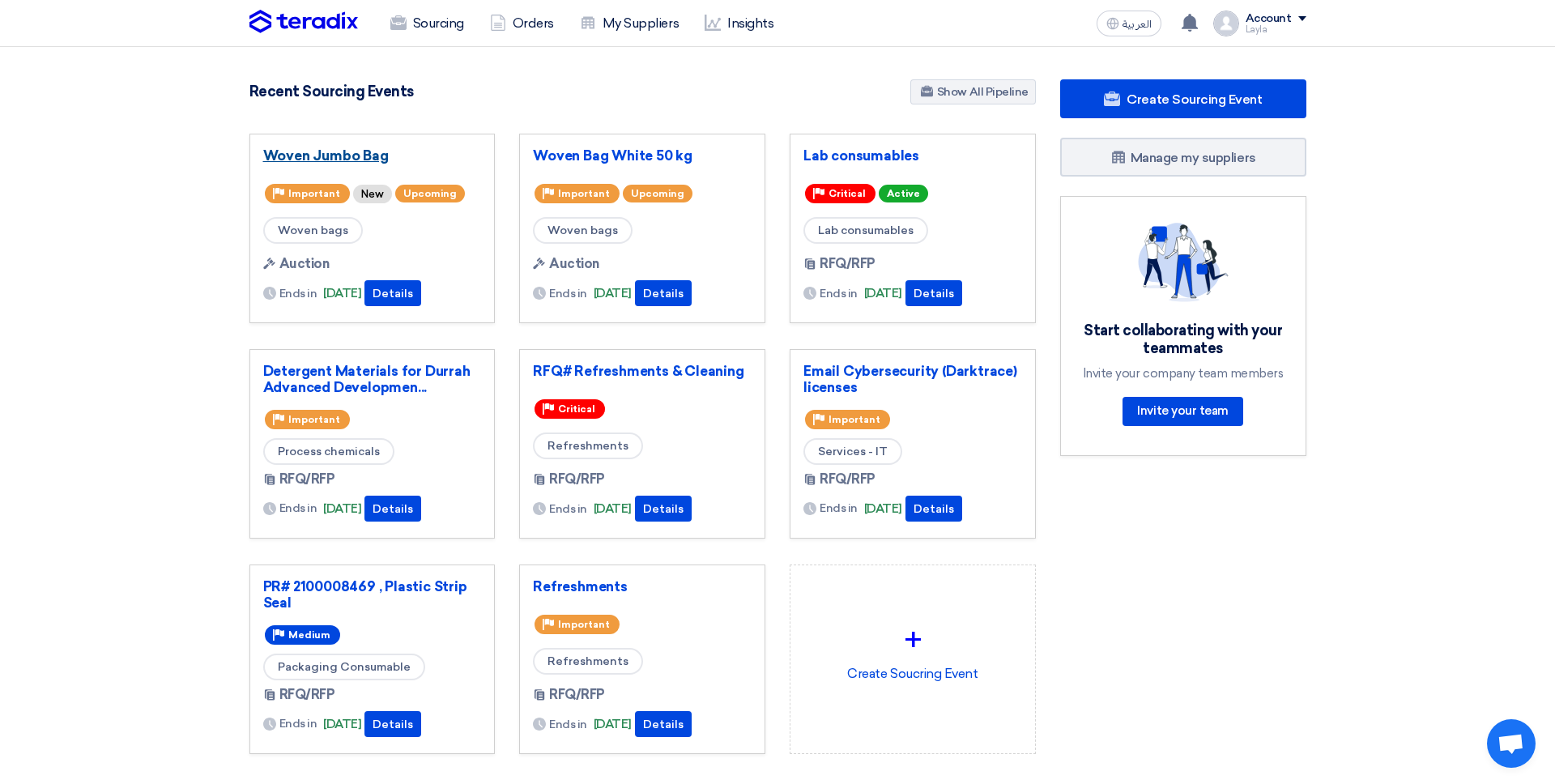
click at [360, 156] on link "Woven Jumbo Bag" at bounding box center [372, 155] width 219 height 16
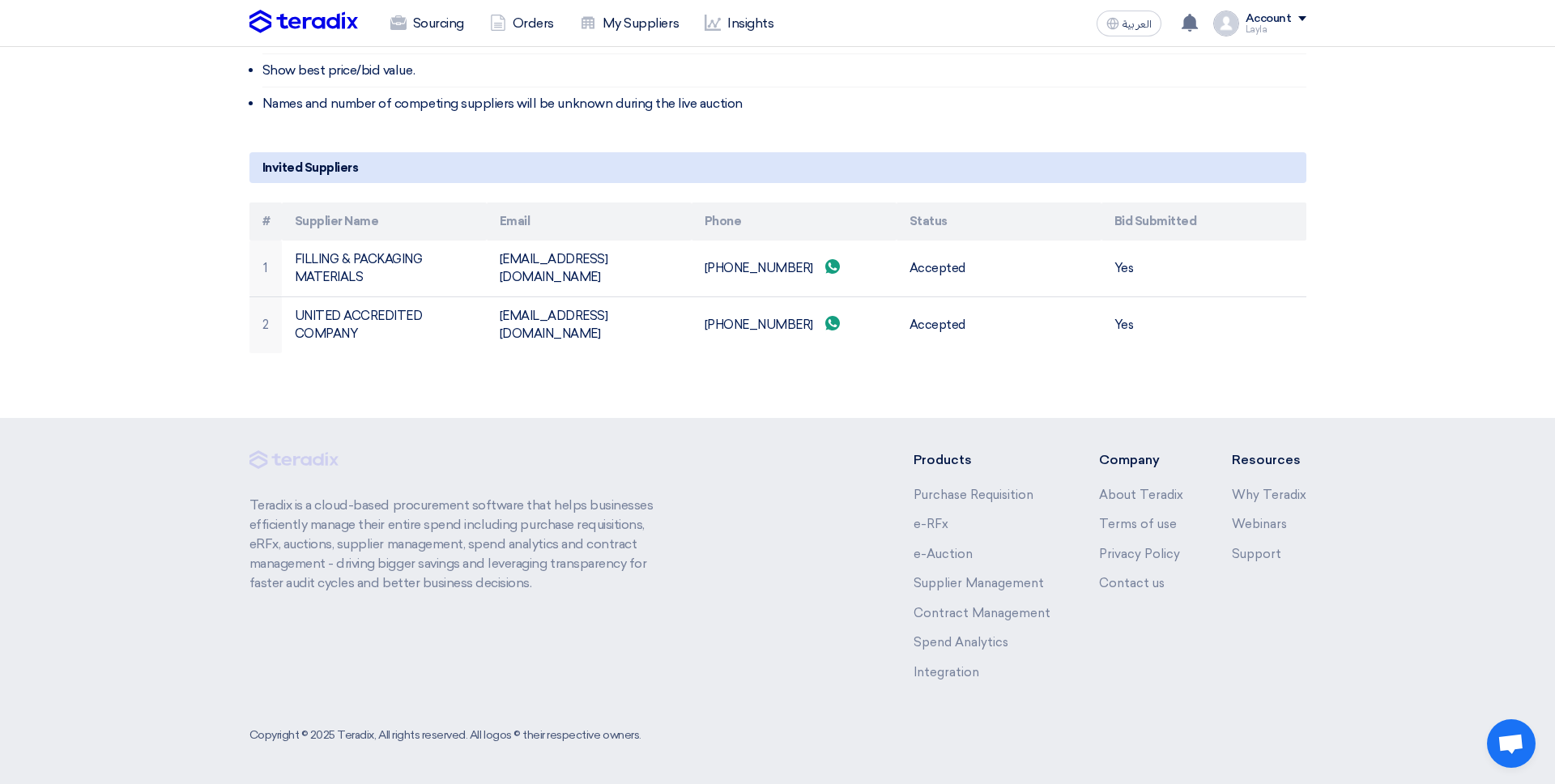
scroll to position [1033, 0]
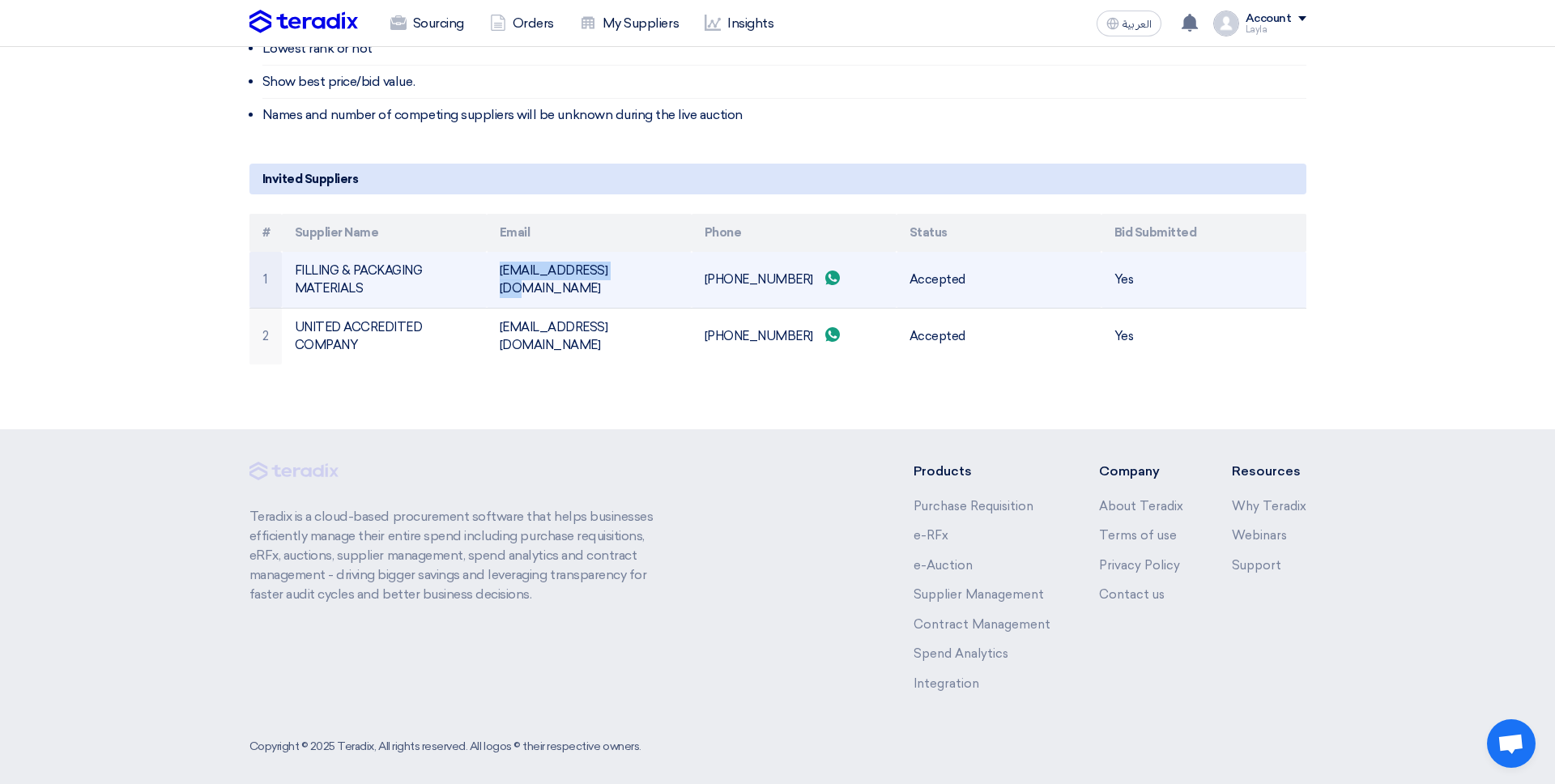
drag, startPoint x: 486, startPoint y: 281, endPoint x: 613, endPoint y: 281, distance: 127.0
click at [613, 281] on td "[EMAIL_ADDRESS][DOMAIN_NAME]" at bounding box center [589, 279] width 204 height 56
copy td "[EMAIL_ADDRESS][DOMAIN_NAME]"
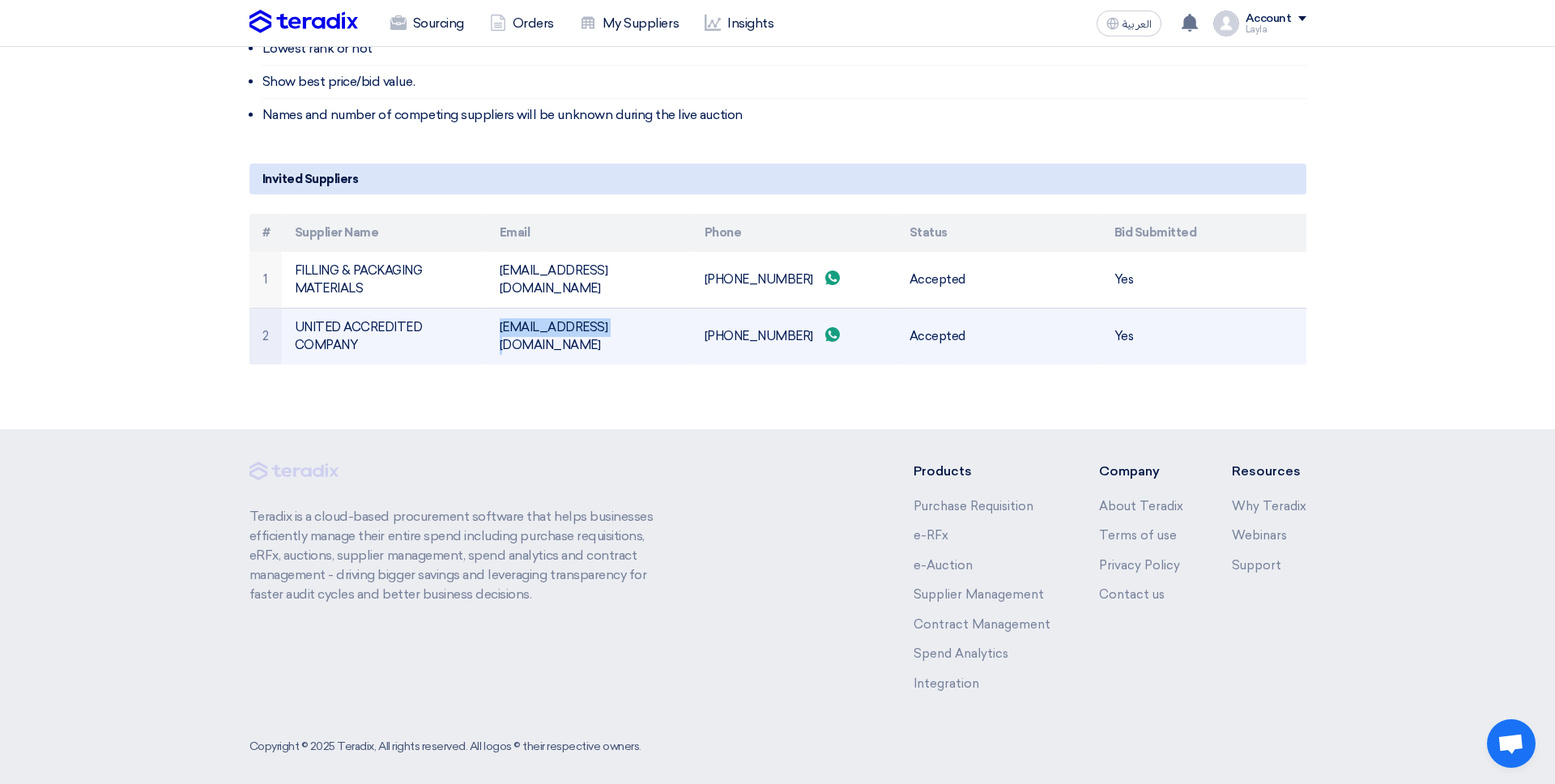
drag, startPoint x: 500, startPoint y: 337, endPoint x: 619, endPoint y: 338, distance: 119.0
click at [619, 338] on td "[EMAIL_ADDRESS][DOMAIN_NAME]" at bounding box center [589, 336] width 204 height 56
copy td "[EMAIL_ADDRESS][DOMAIN_NAME]"
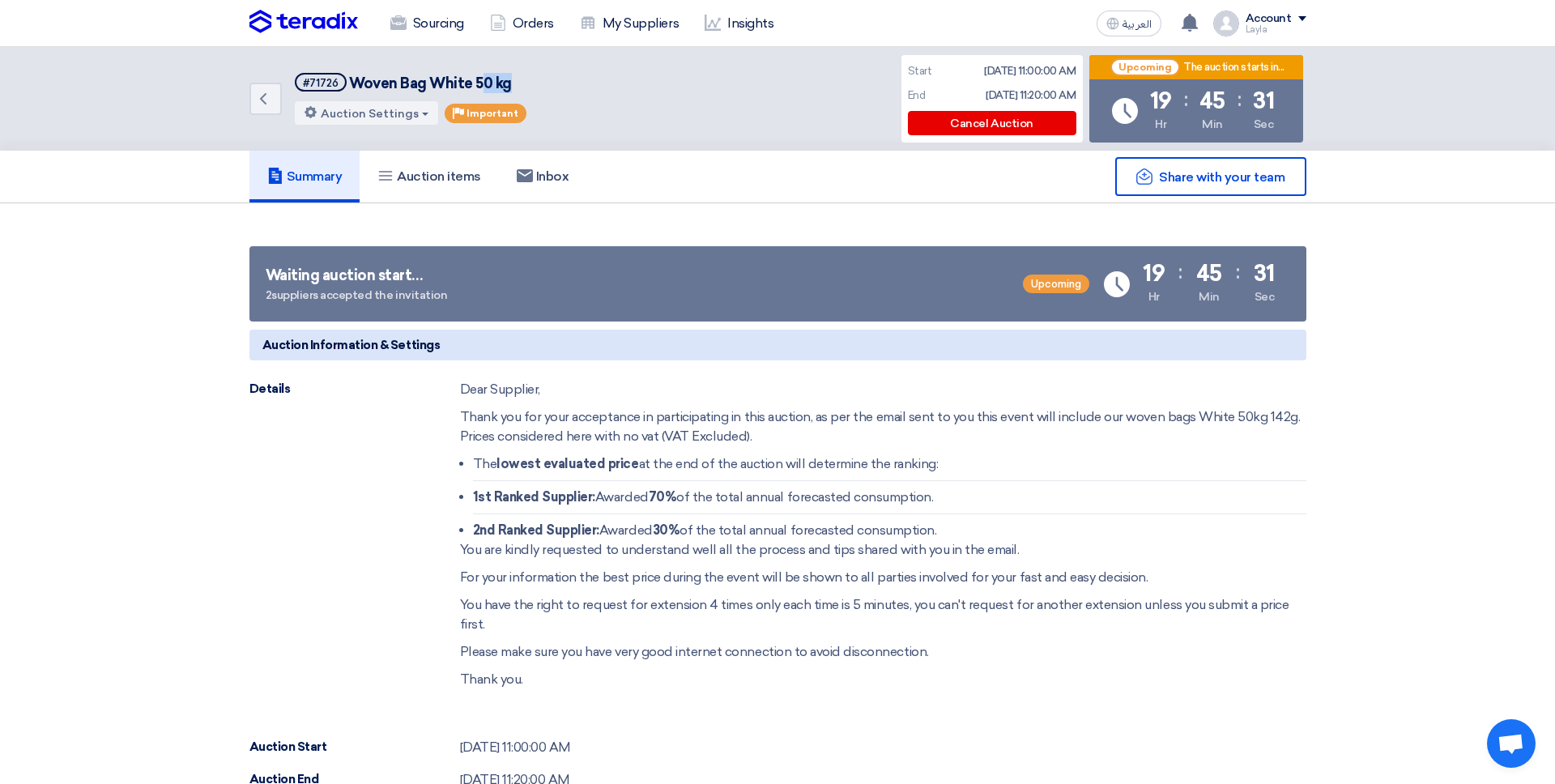
drag, startPoint x: 477, startPoint y: 89, endPoint x: 546, endPoint y: 89, distance: 69.0
click at [546, 89] on div "Back #71726 Woven Bag White 50 kg Auction Settings Edit Auction Priority Import…" at bounding box center [460, 98] width 421 height 91
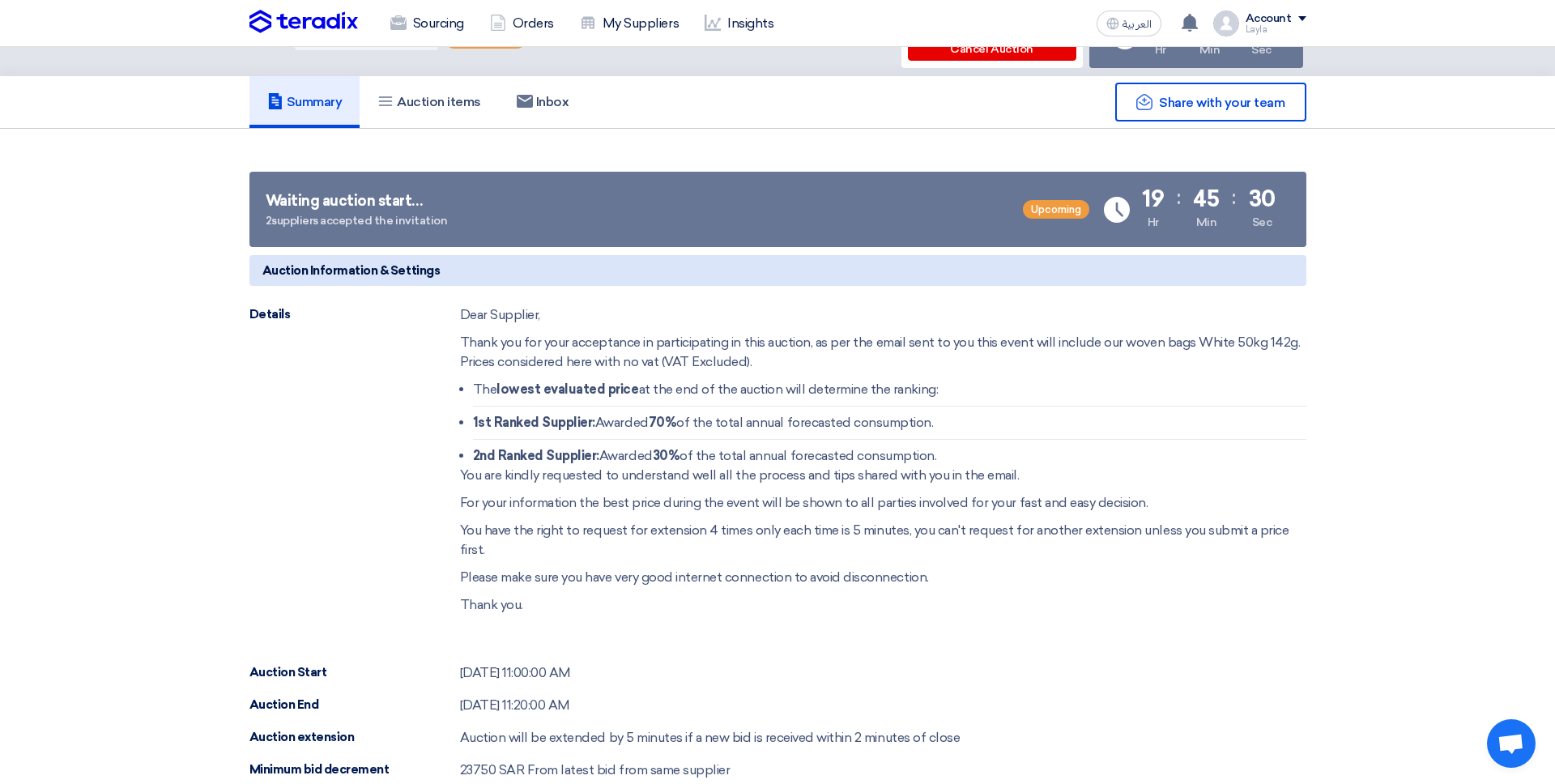
scroll to position [73, 0]
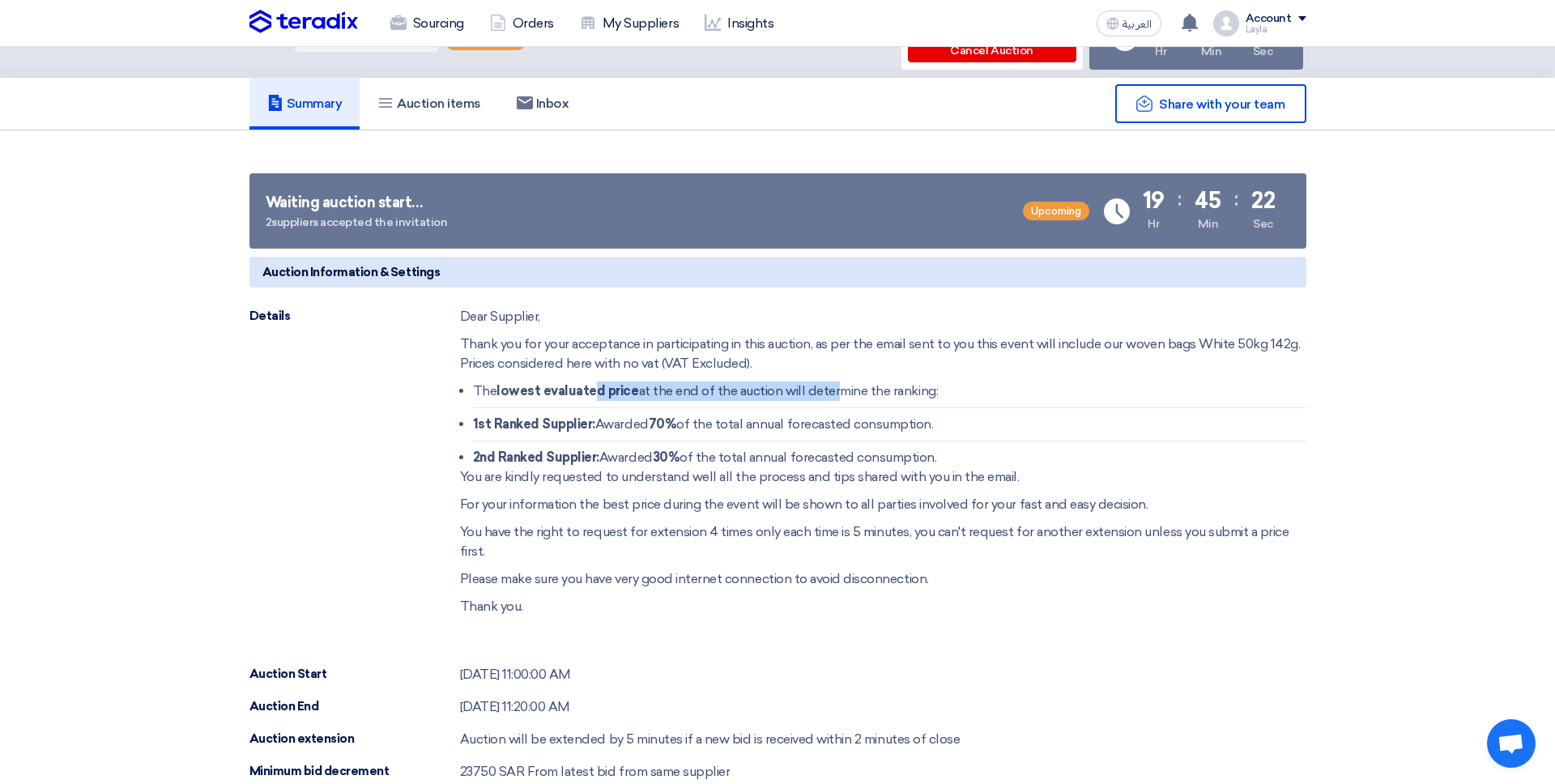
drag, startPoint x: 593, startPoint y: 390, endPoint x: 838, endPoint y: 390, distance: 245.0
click at [838, 390] on li "The lowest evaluated price at the end of the auction will determine the ranking:" at bounding box center [889, 395] width 833 height 26
click at [838, 390] on li "The lowest evaluated price at the end of the auction will determine the ranking:" at bounding box center [889, 395] width 833 height 26
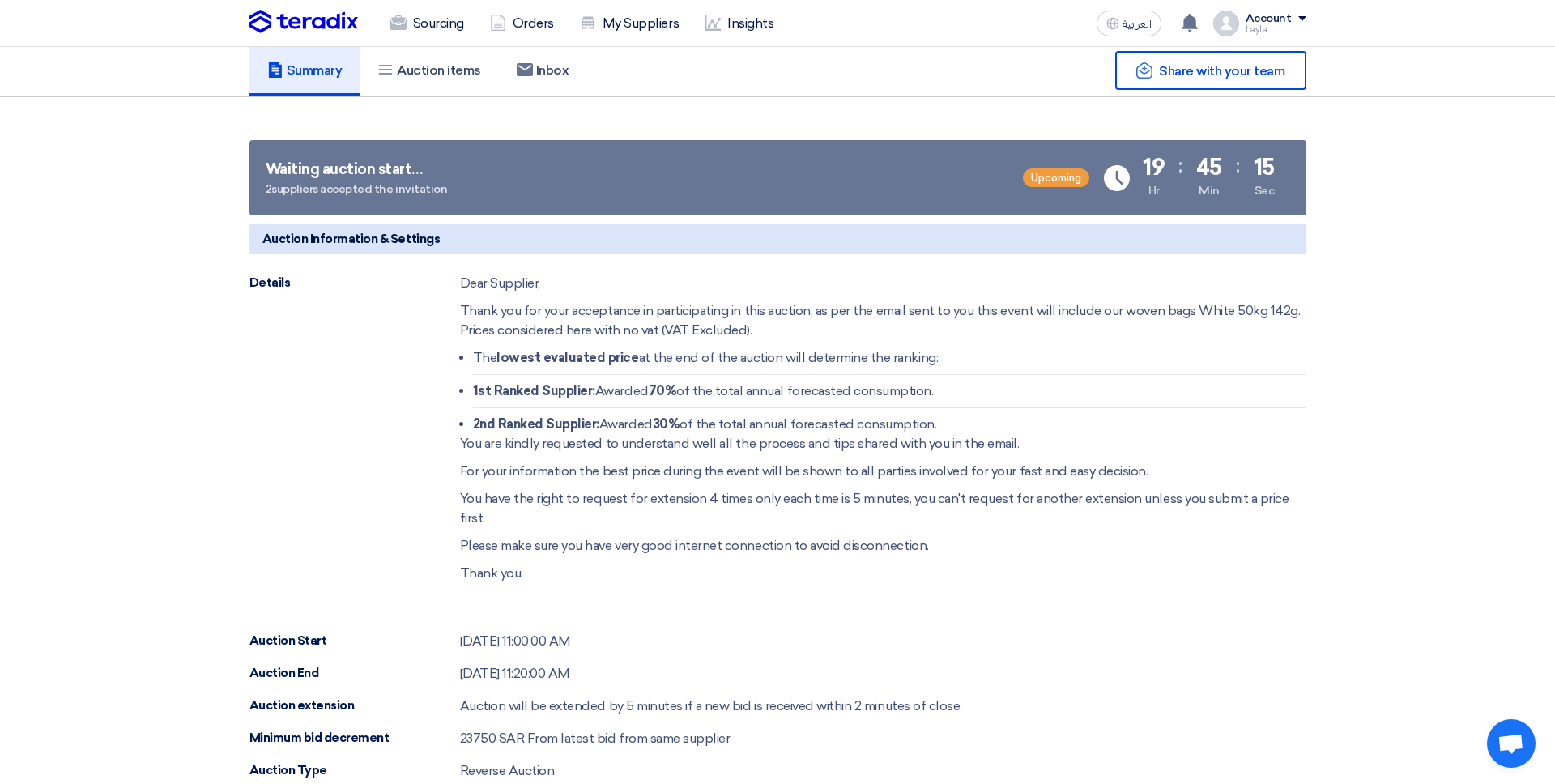
scroll to position [108, 0]
drag, startPoint x: 565, startPoint y: 639, endPoint x: 613, endPoint y: 639, distance: 48.0
click at [603, 639] on div "Auction Start [DATE] 11:00:00 AM" at bounding box center [778, 640] width 1057 height 20
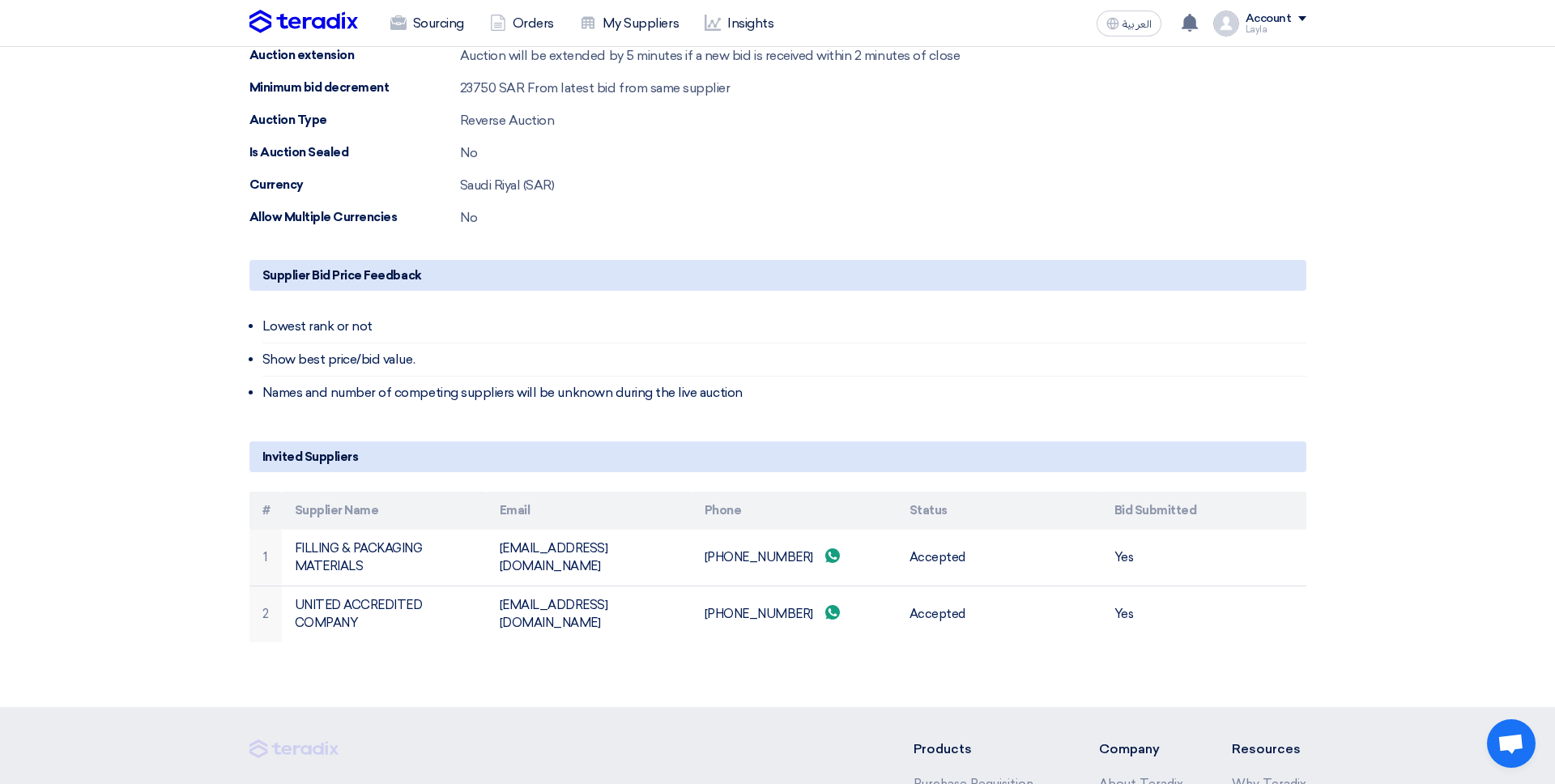
scroll to position [755, 0]
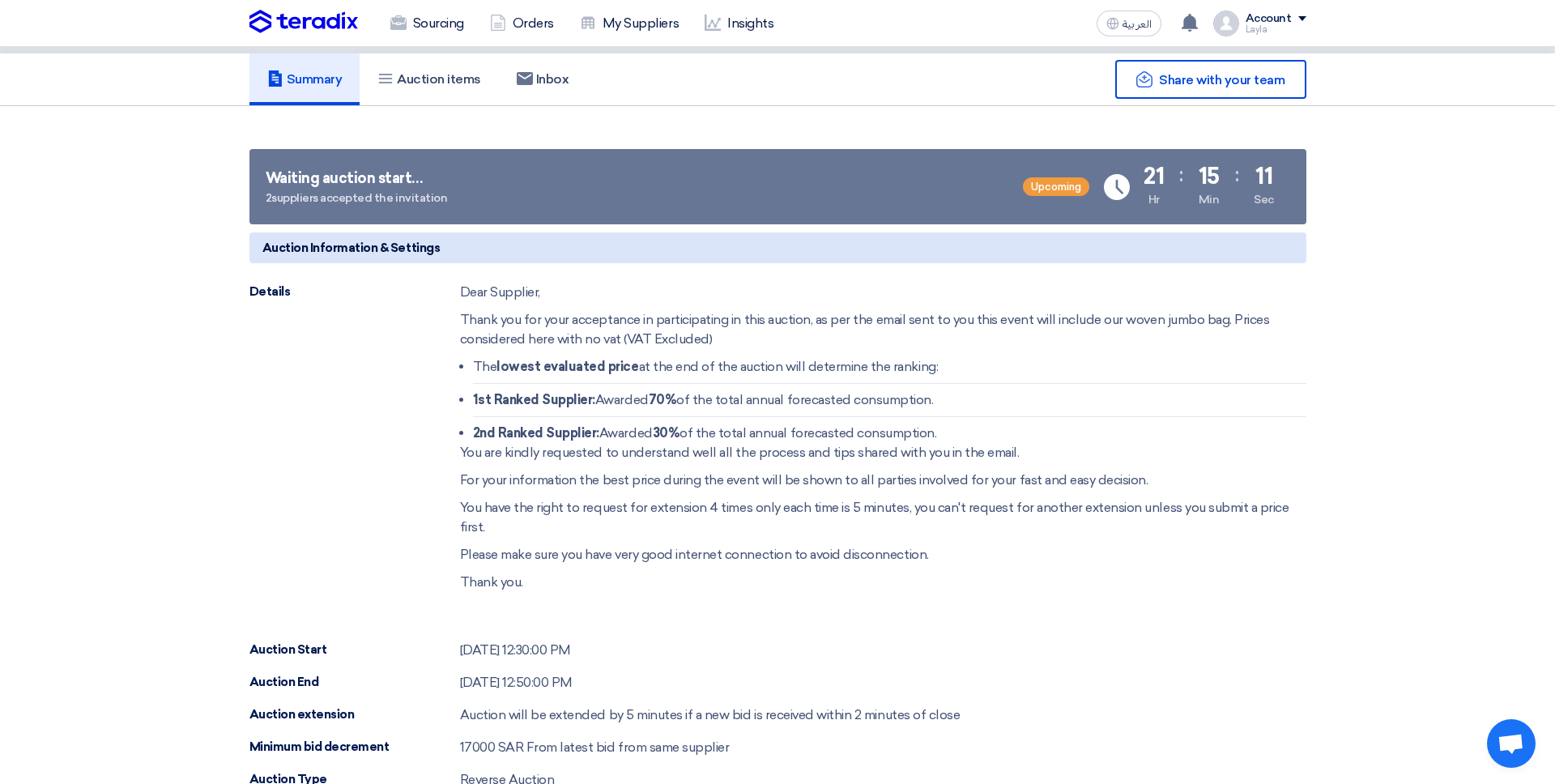
scroll to position [103, 0]
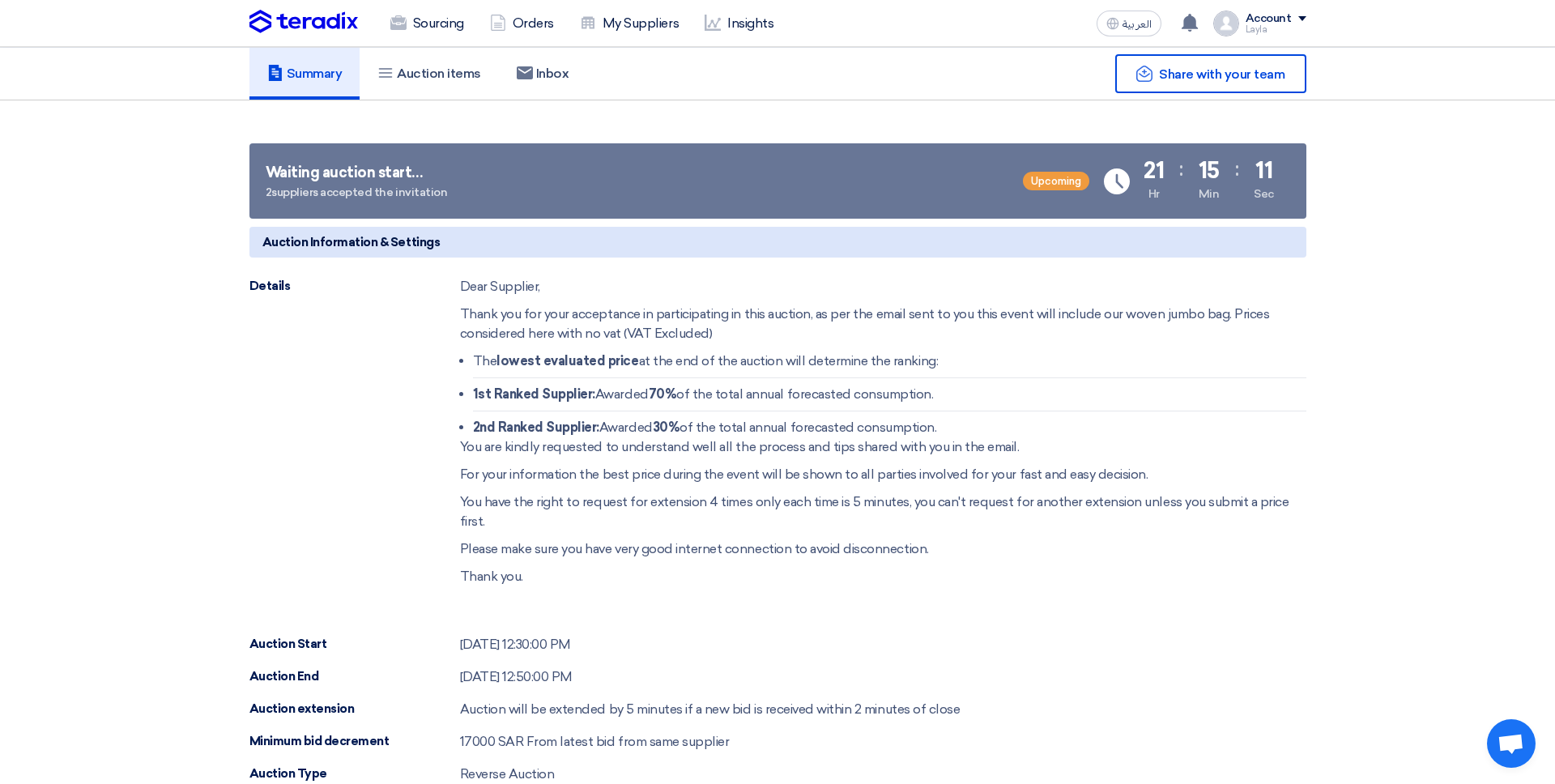
drag, startPoint x: 524, startPoint y: 649, endPoint x: 631, endPoint y: 649, distance: 107.0
click at [631, 649] on div "Auction Start [DATE] 12:30:00 PM" at bounding box center [778, 644] width 1057 height 20
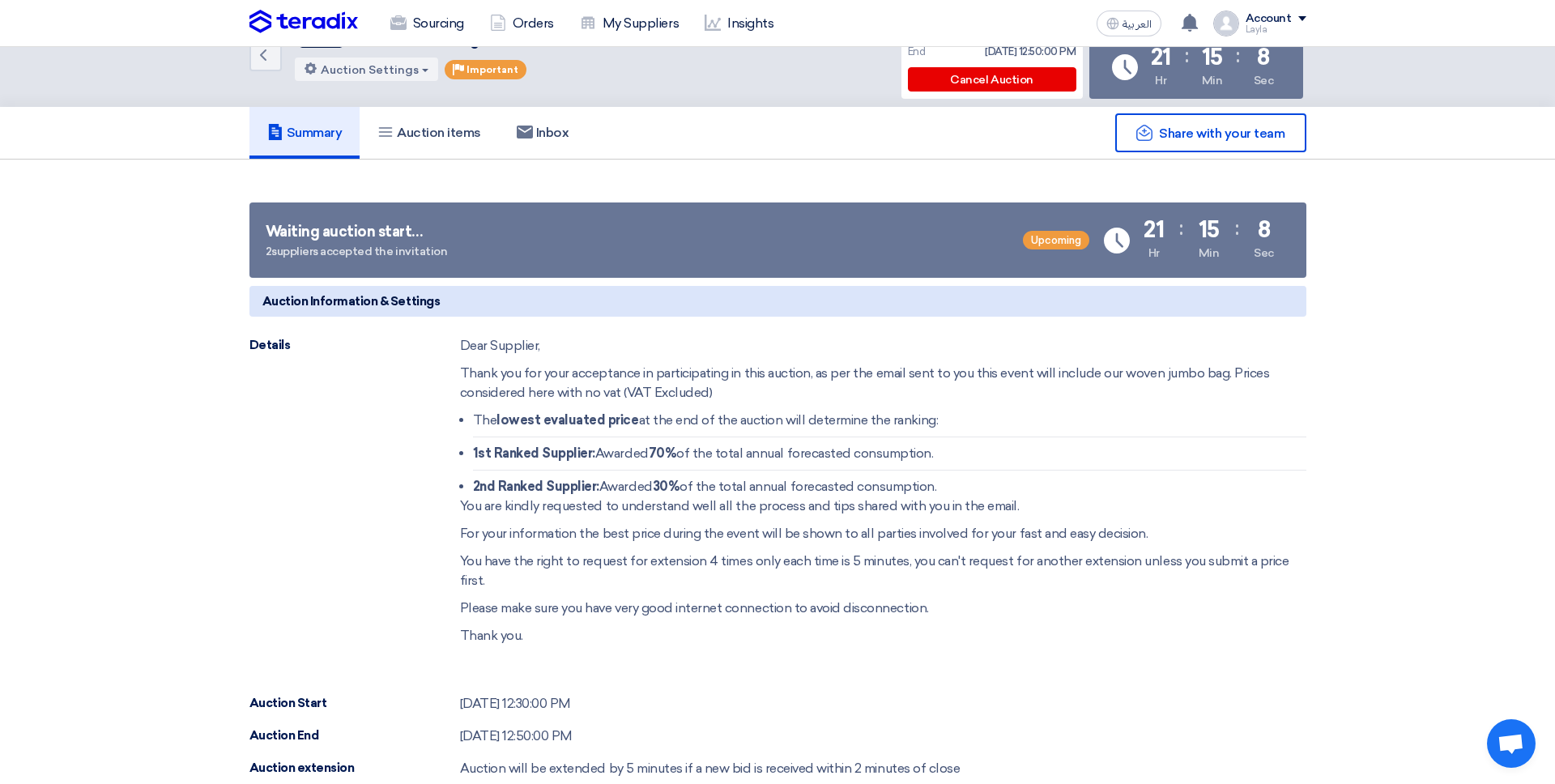
scroll to position [0, 0]
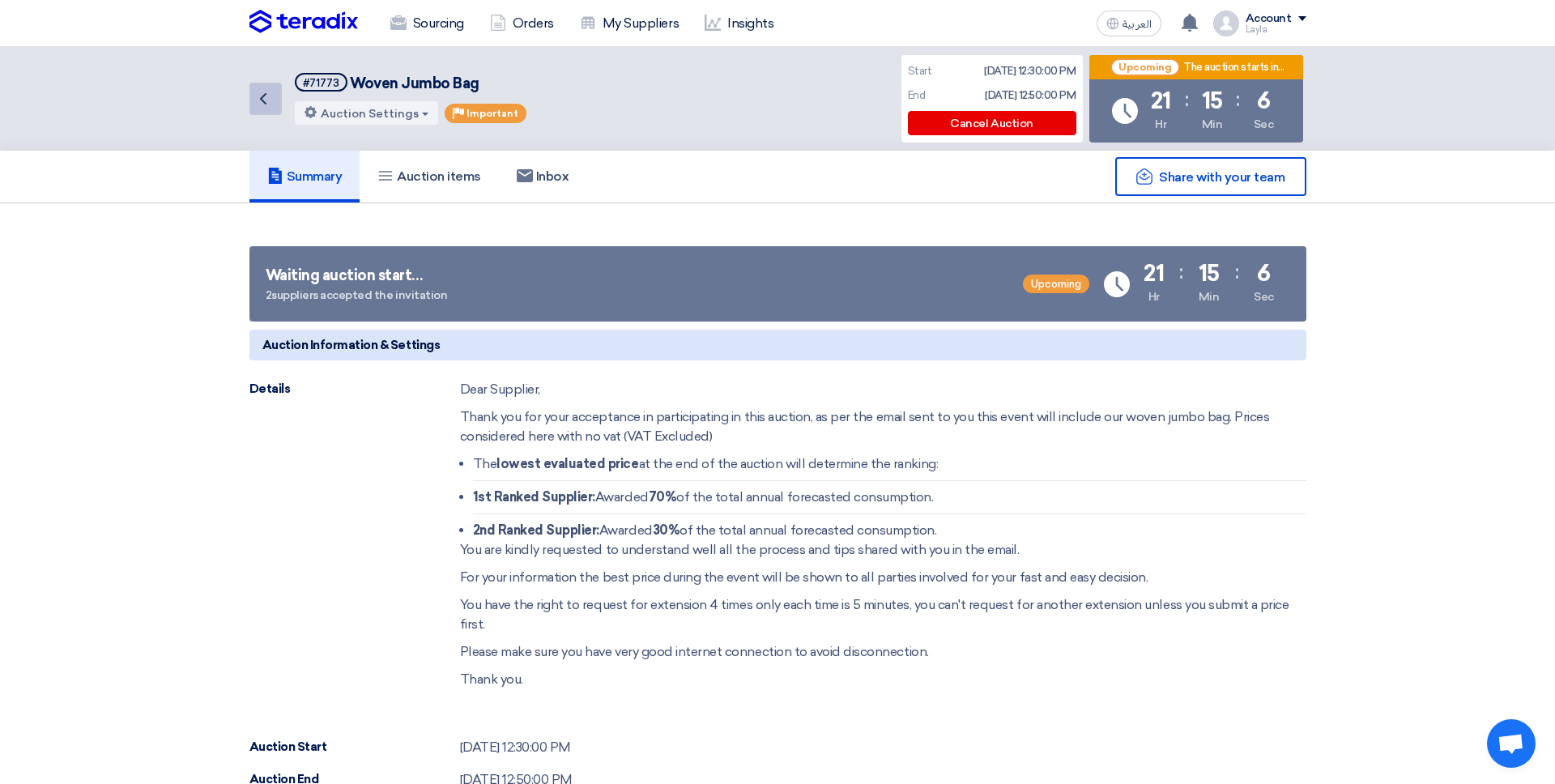
click at [275, 110] on link "Back" at bounding box center [265, 98] width 33 height 33
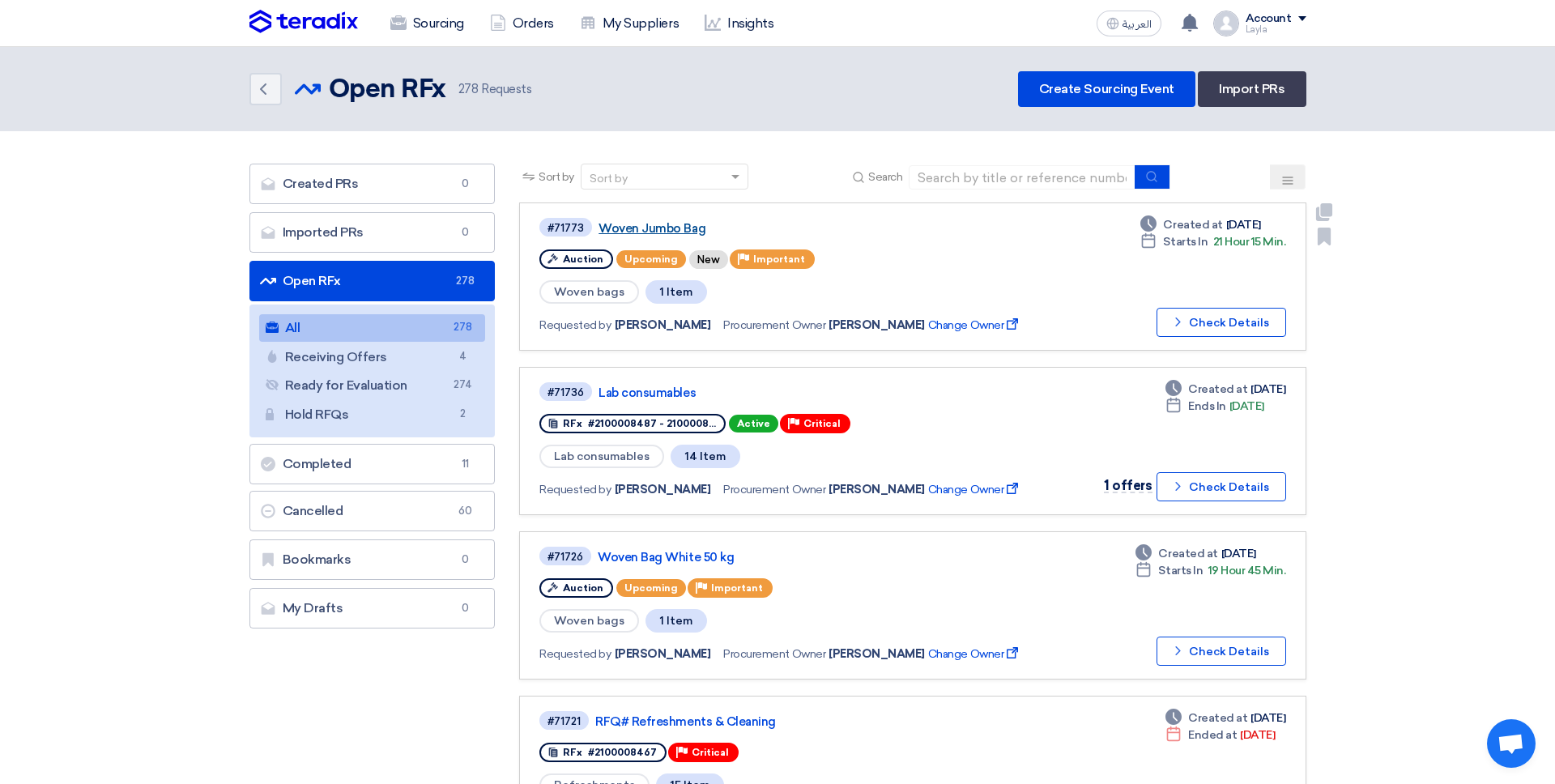
click at [647, 230] on link "Woven Jumbo Bag" at bounding box center [801, 229] width 405 height 15
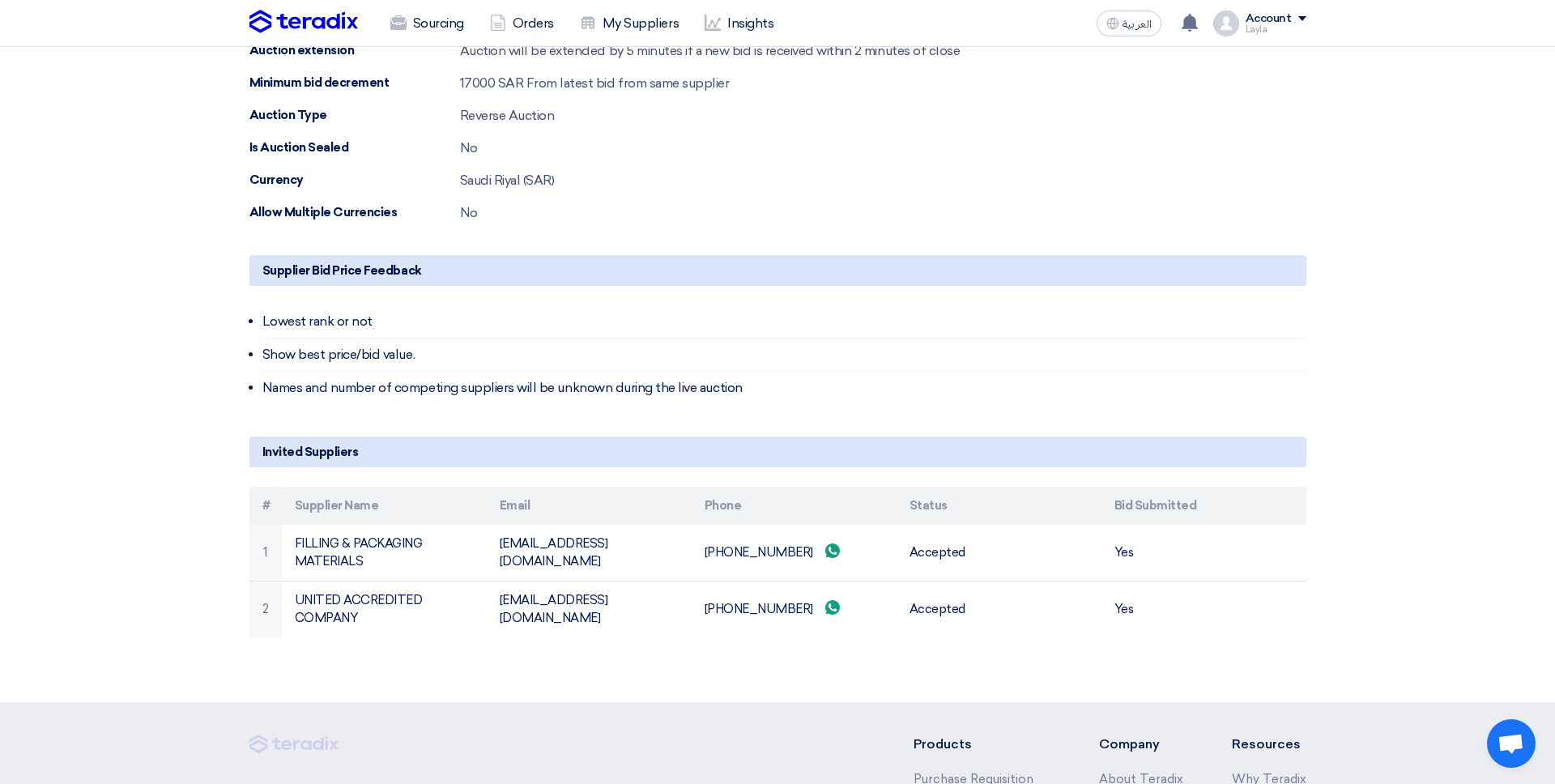
scroll to position [773, 0]
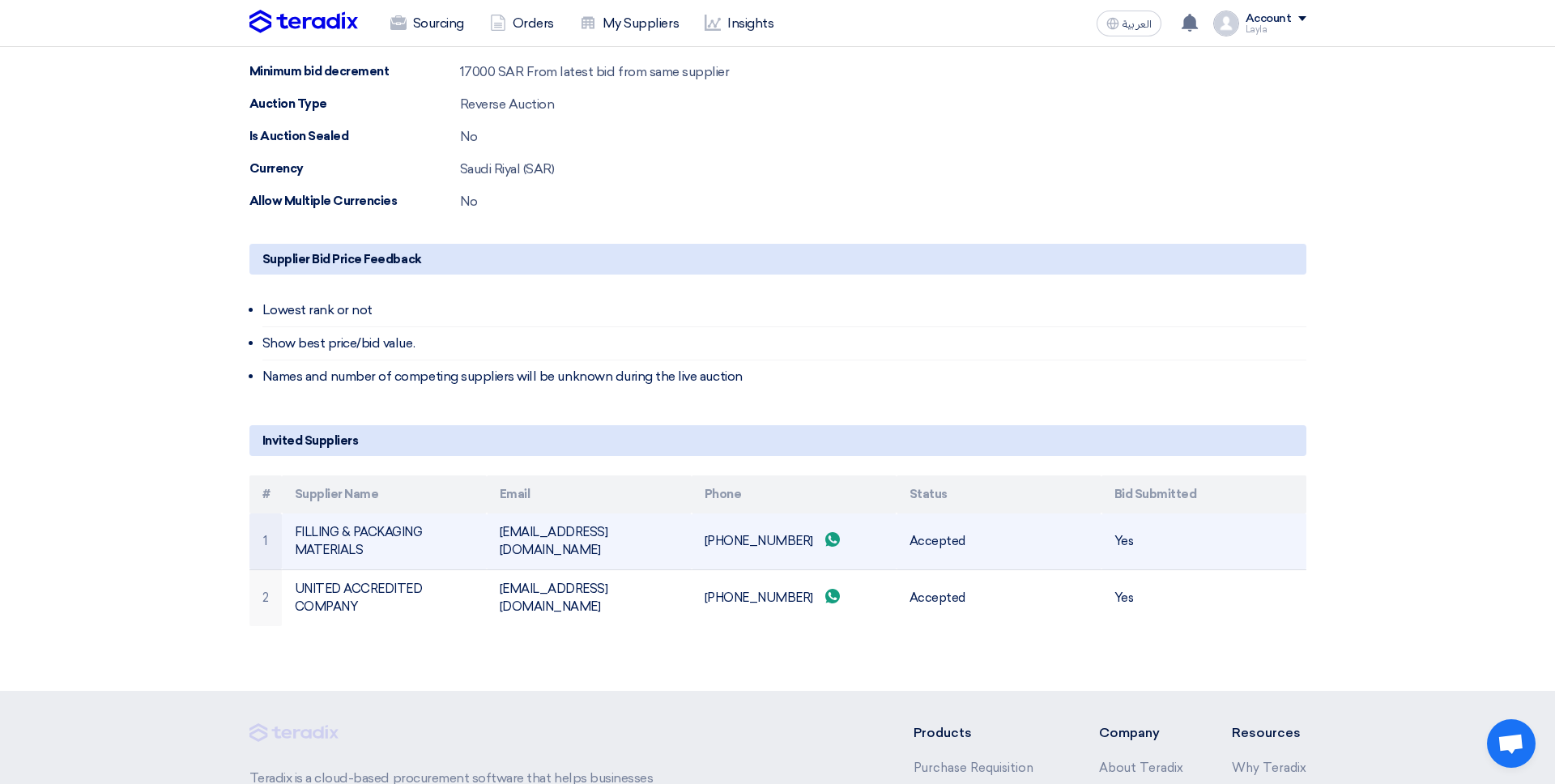
drag, startPoint x: 1144, startPoint y: 530, endPoint x: 1115, endPoint y: 530, distance: 29.0
click at [1126, 530] on td "Yes" at bounding box center [1203, 541] width 204 height 56
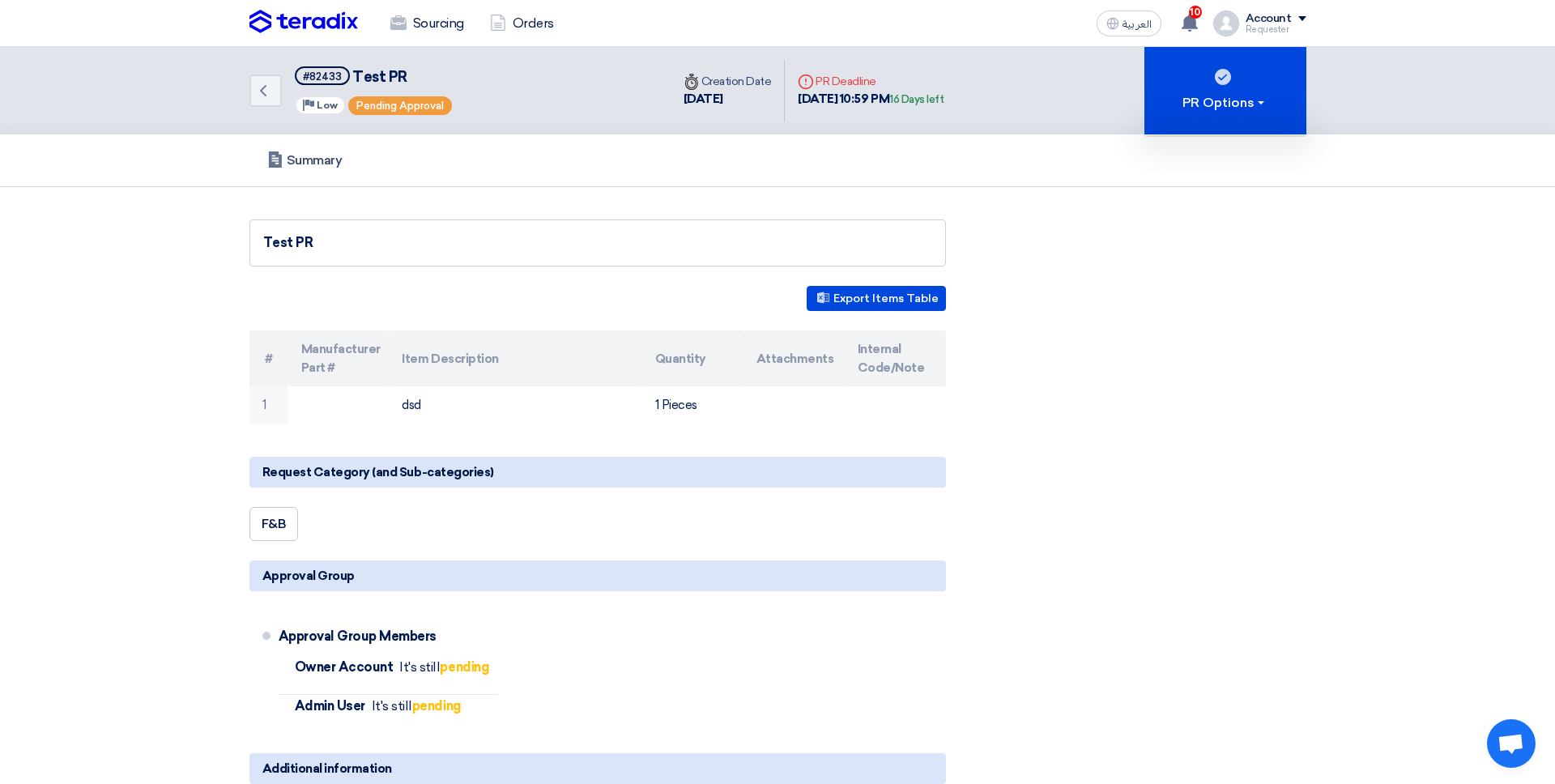
click at [326, 21] on img at bounding box center [304, 22] width 109 height 24
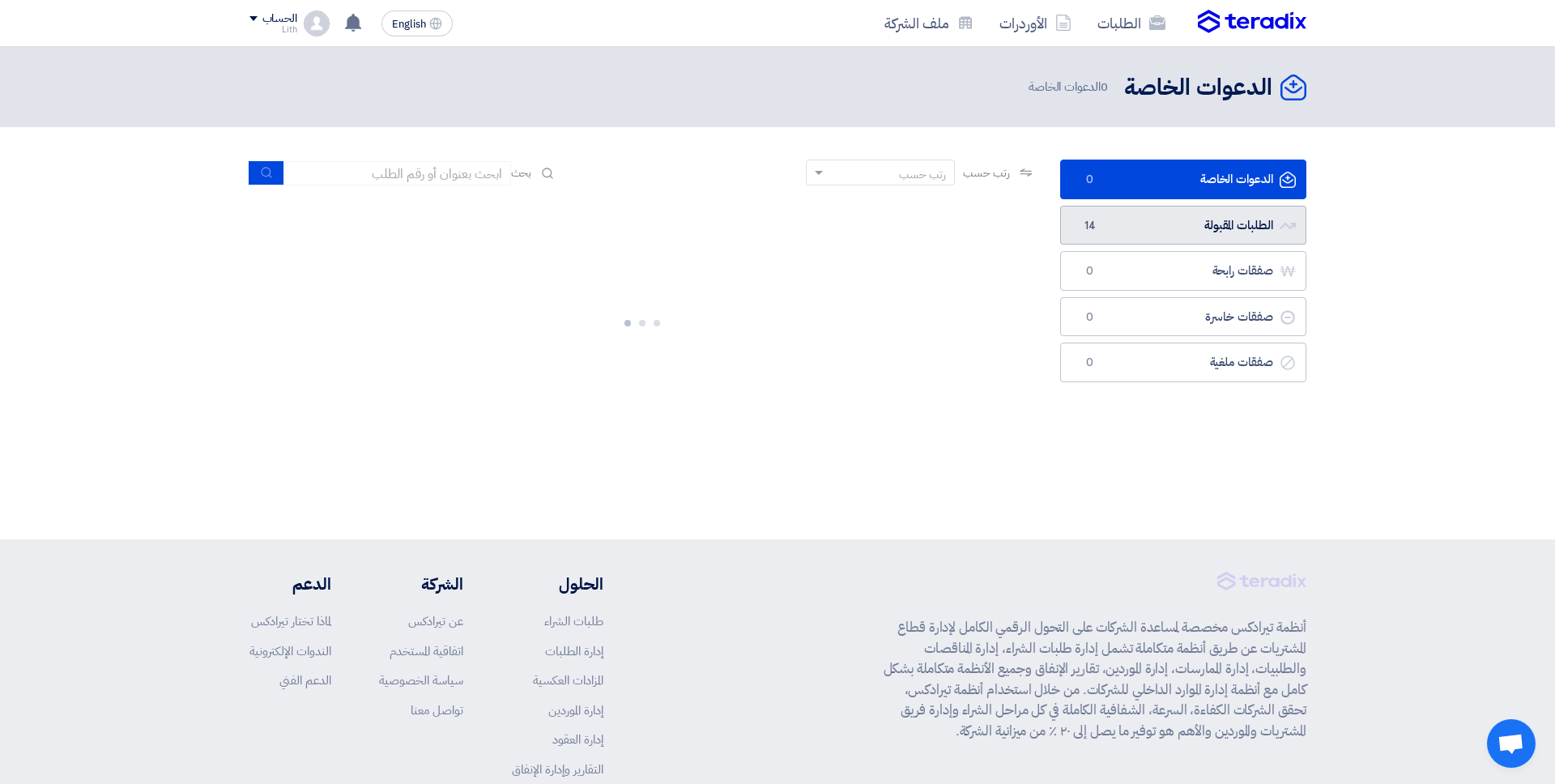
click at [1115, 220] on link "الطلبات المقبولة الطلبات المقبولة 14" at bounding box center [1183, 225] width 246 height 39
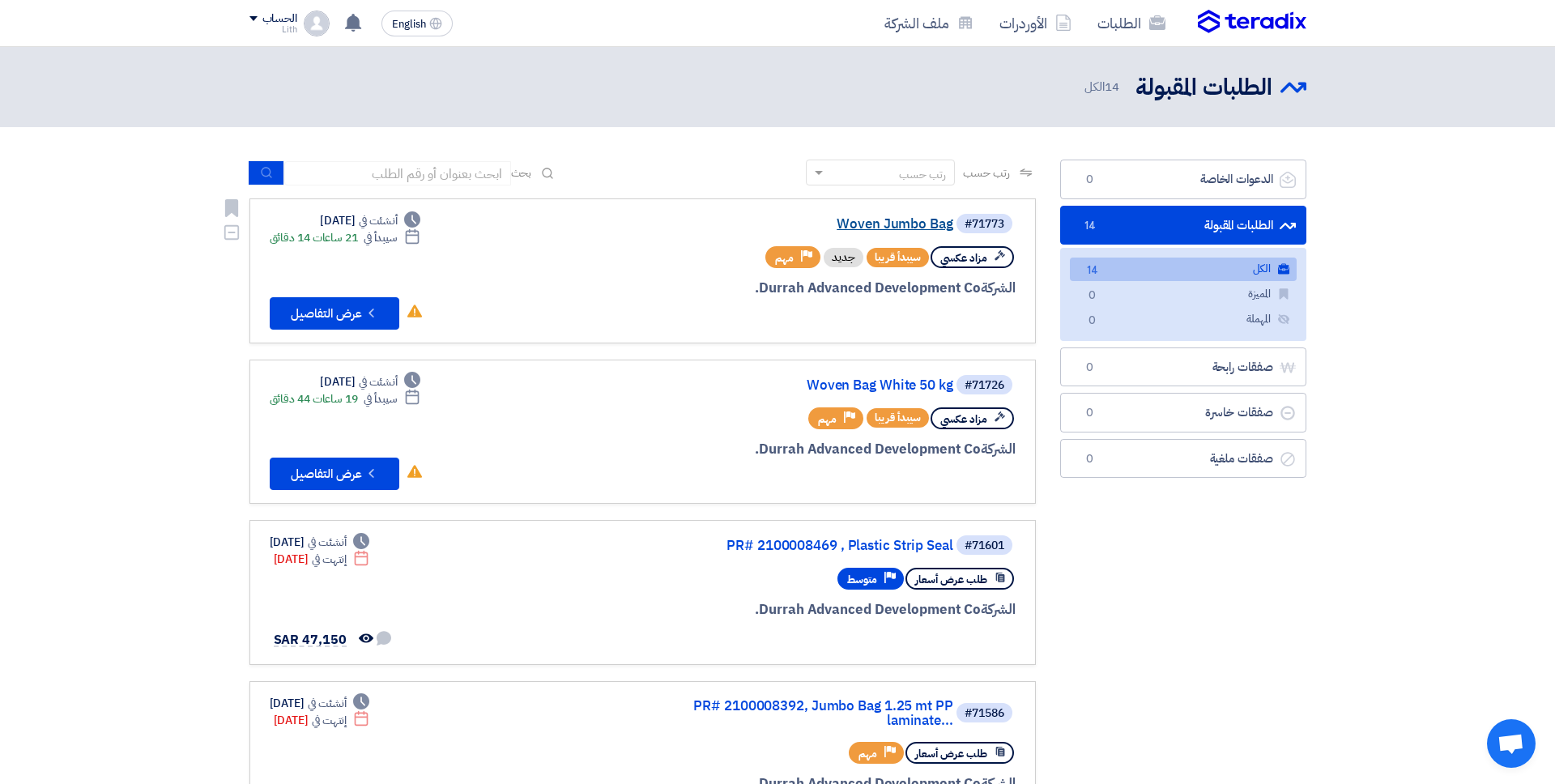
click at [890, 228] on link "Woven Jumbo Bag" at bounding box center [791, 224] width 324 height 15
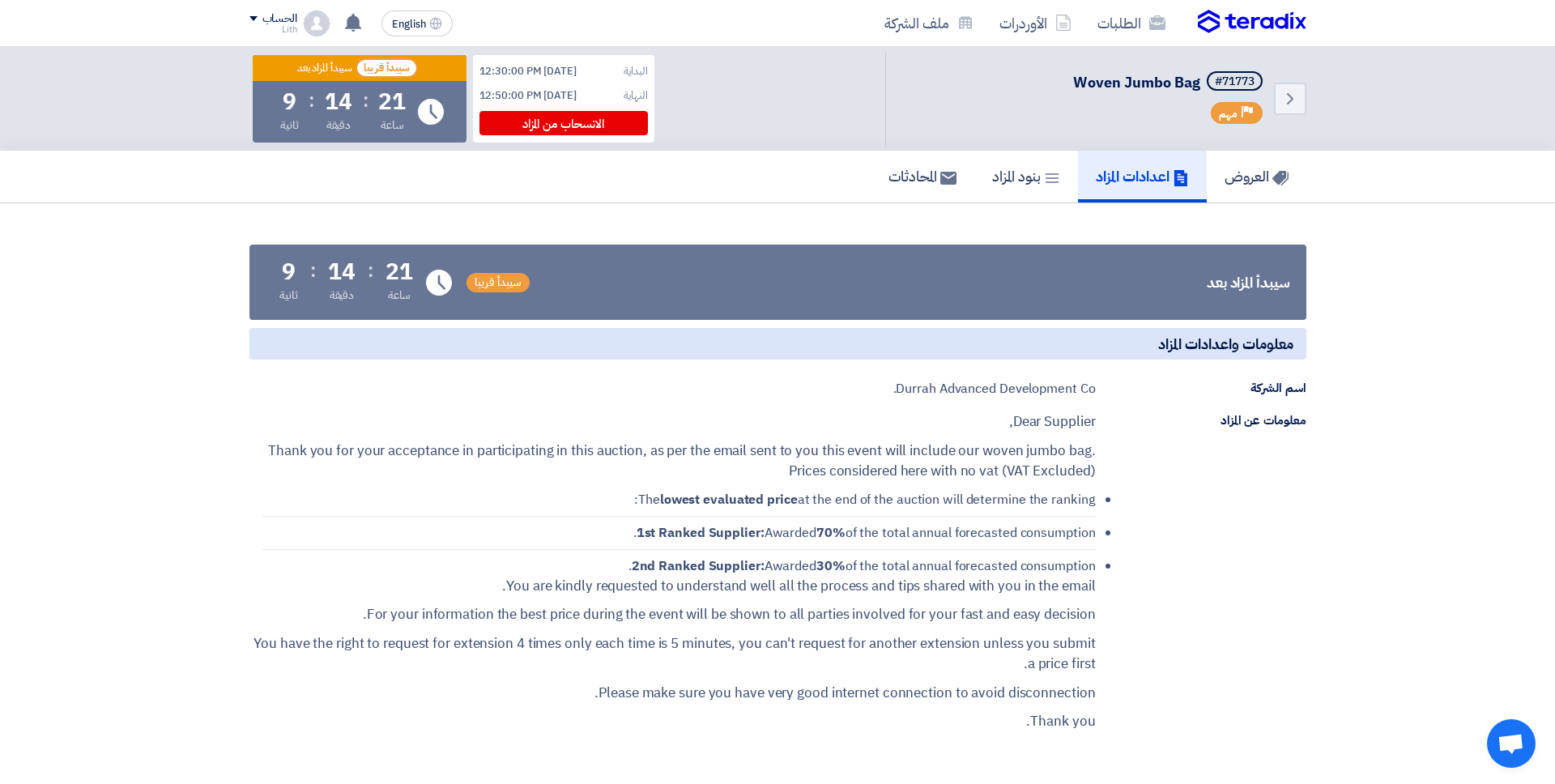
click at [1246, 210] on section "سيبدأ المزاد بعد سيبدأ قريبا Time Remaining 21 ساعة : 14 دقيقة : 9 ثانية معلوما…" at bounding box center [778, 739] width 1555 height 1072
click at [1249, 191] on link "العروض" at bounding box center [1256, 176] width 99 height 52
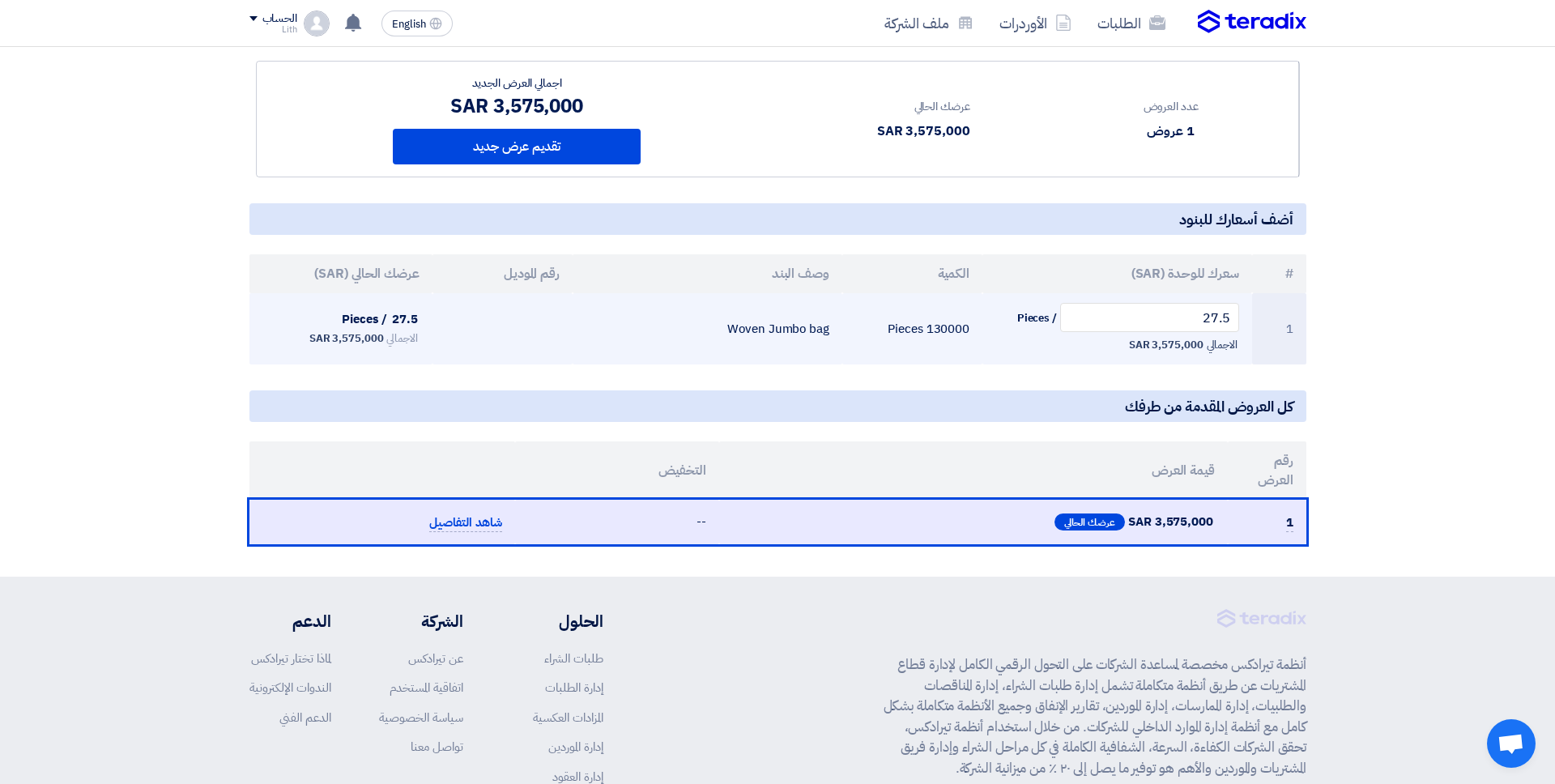
scroll to position [195, 0]
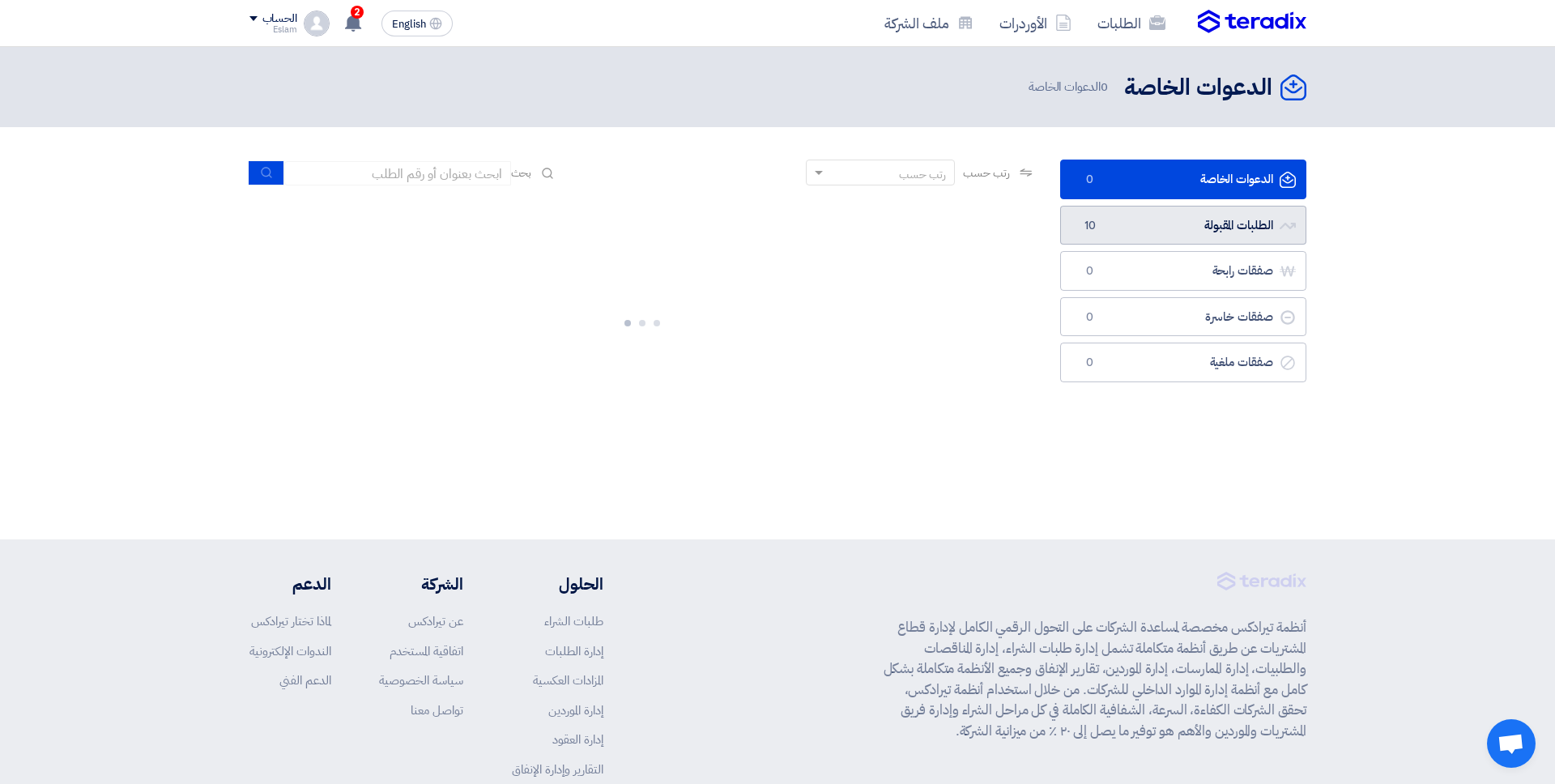
click at [1145, 222] on link "الطلبات المقبولة الطلبات المقبولة 10" at bounding box center [1183, 225] width 246 height 39
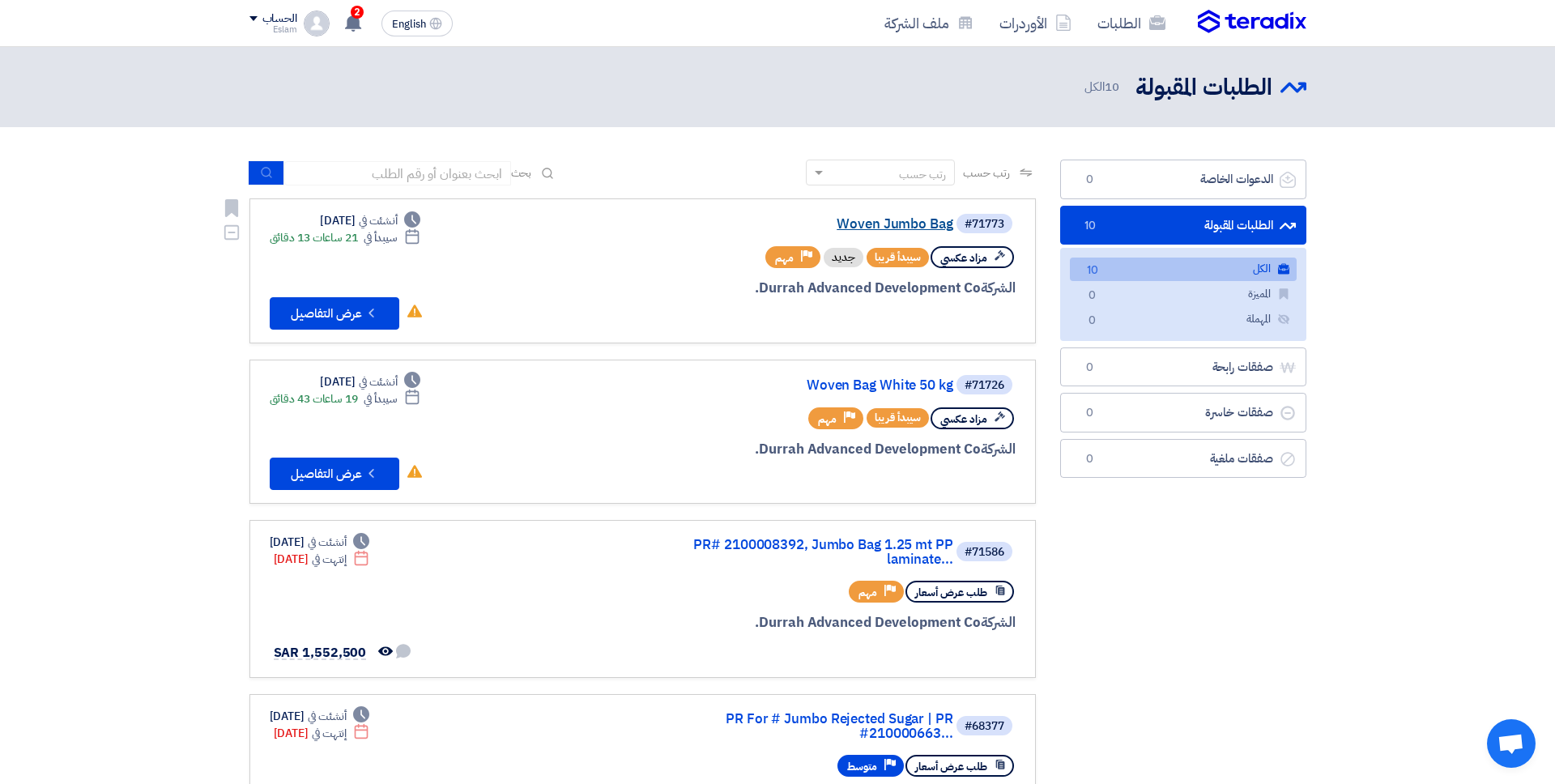
click at [908, 230] on link "Woven Jumbo Bag" at bounding box center [791, 224] width 324 height 15
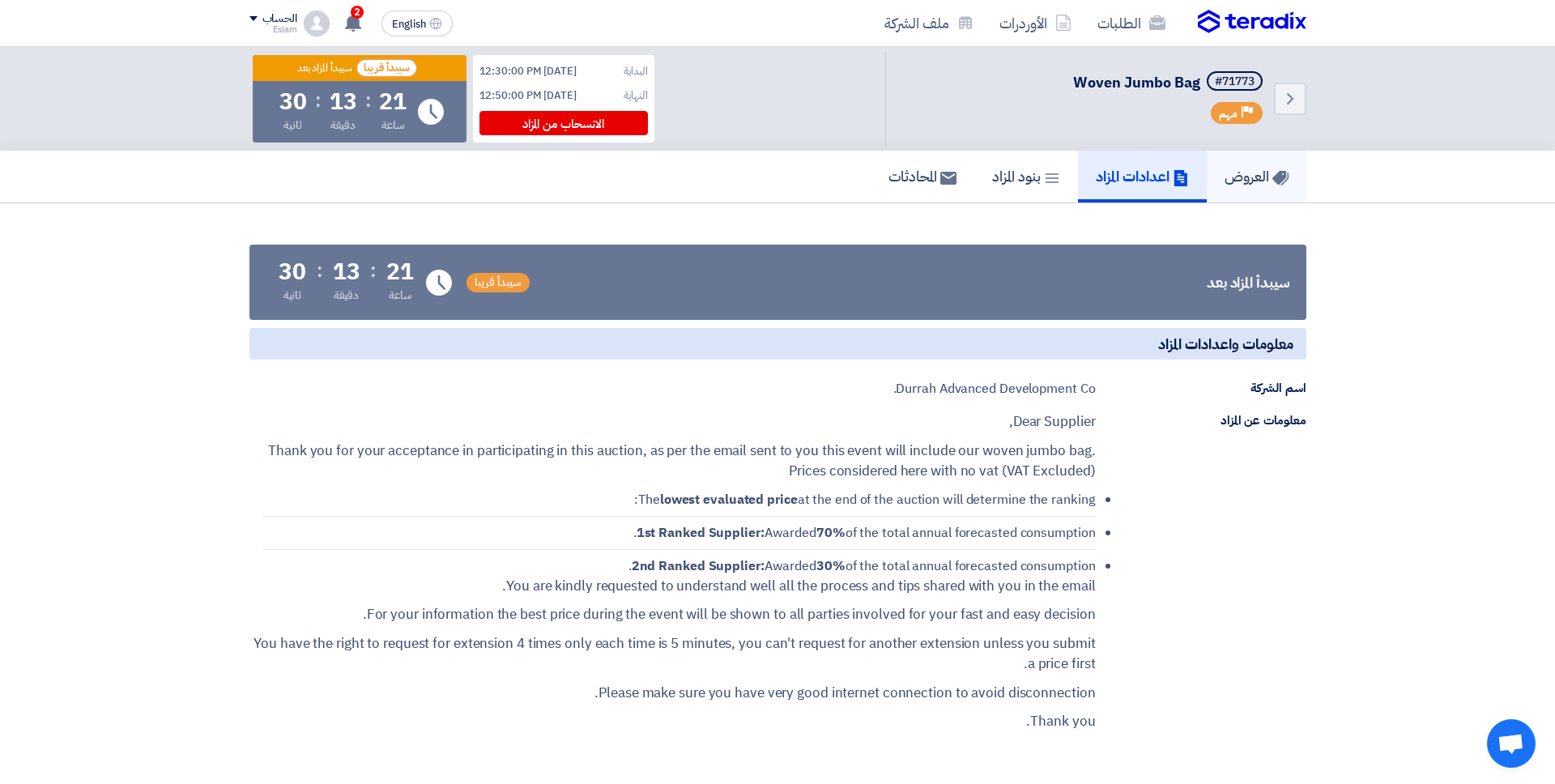
click at [1249, 167] on h5 "العروض" at bounding box center [1256, 176] width 64 height 19
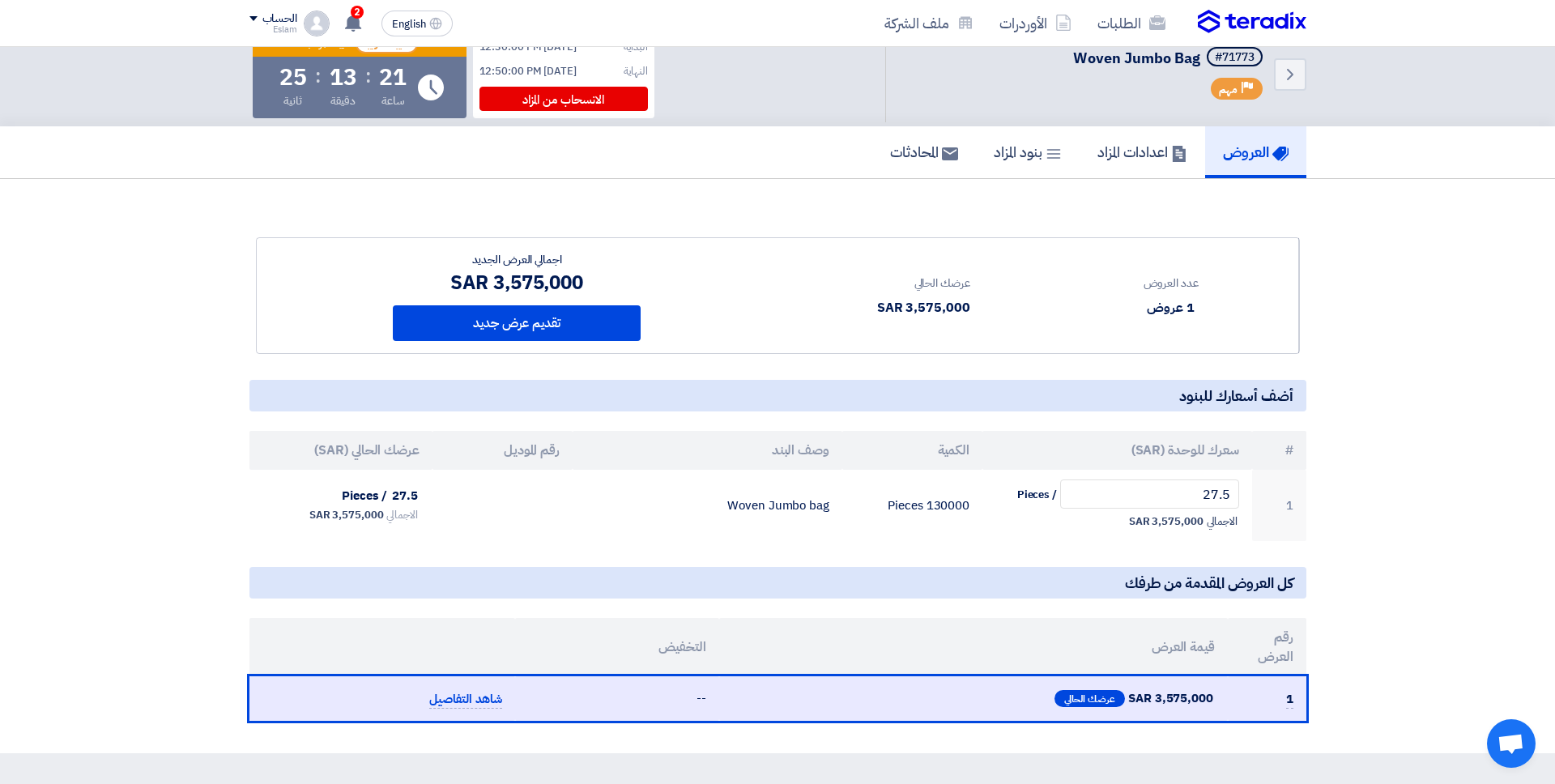
scroll to position [10, 0]
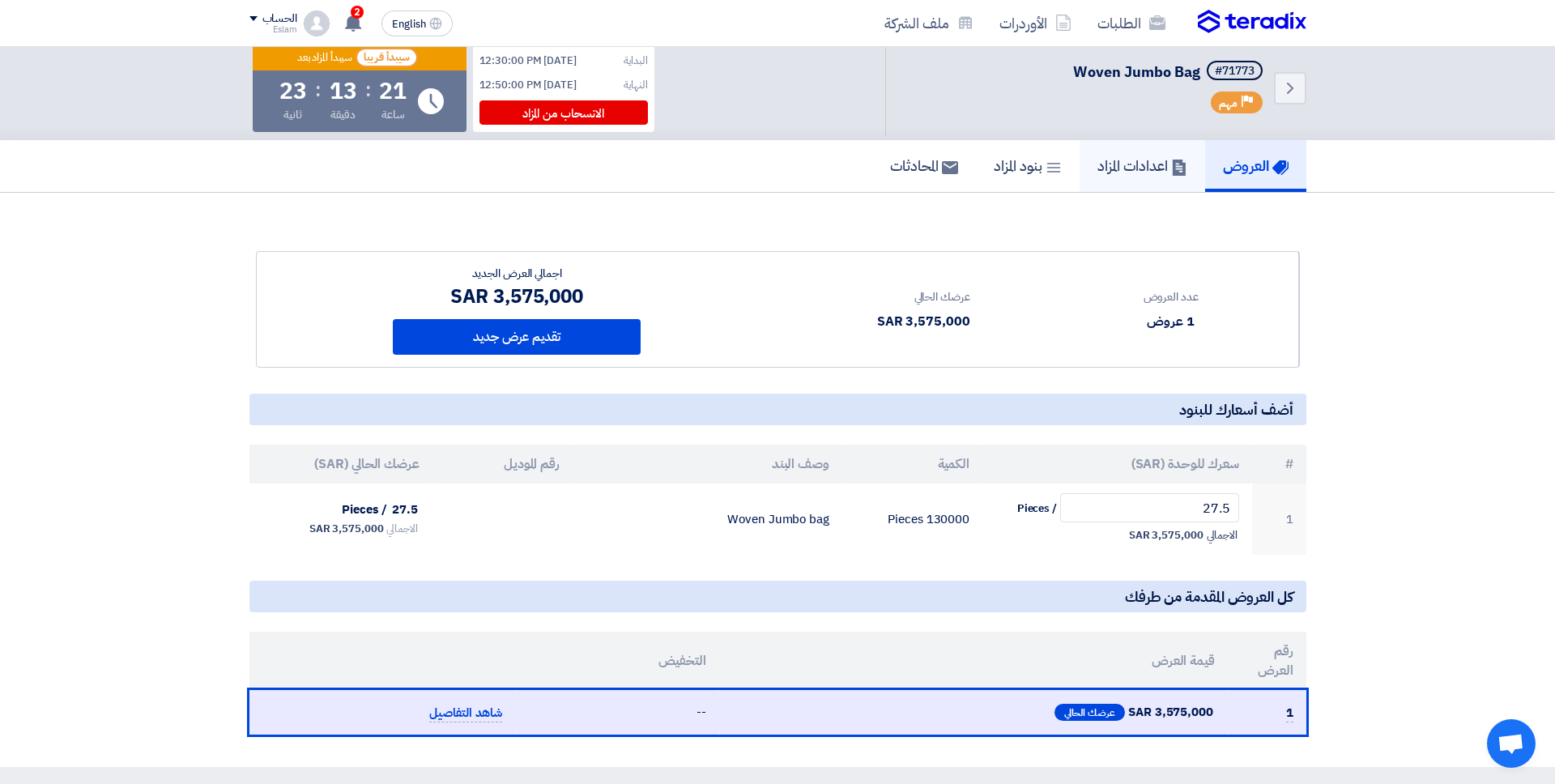
click at [1132, 169] on h5 "اعدادات المزاد" at bounding box center [1142, 166] width 90 height 19
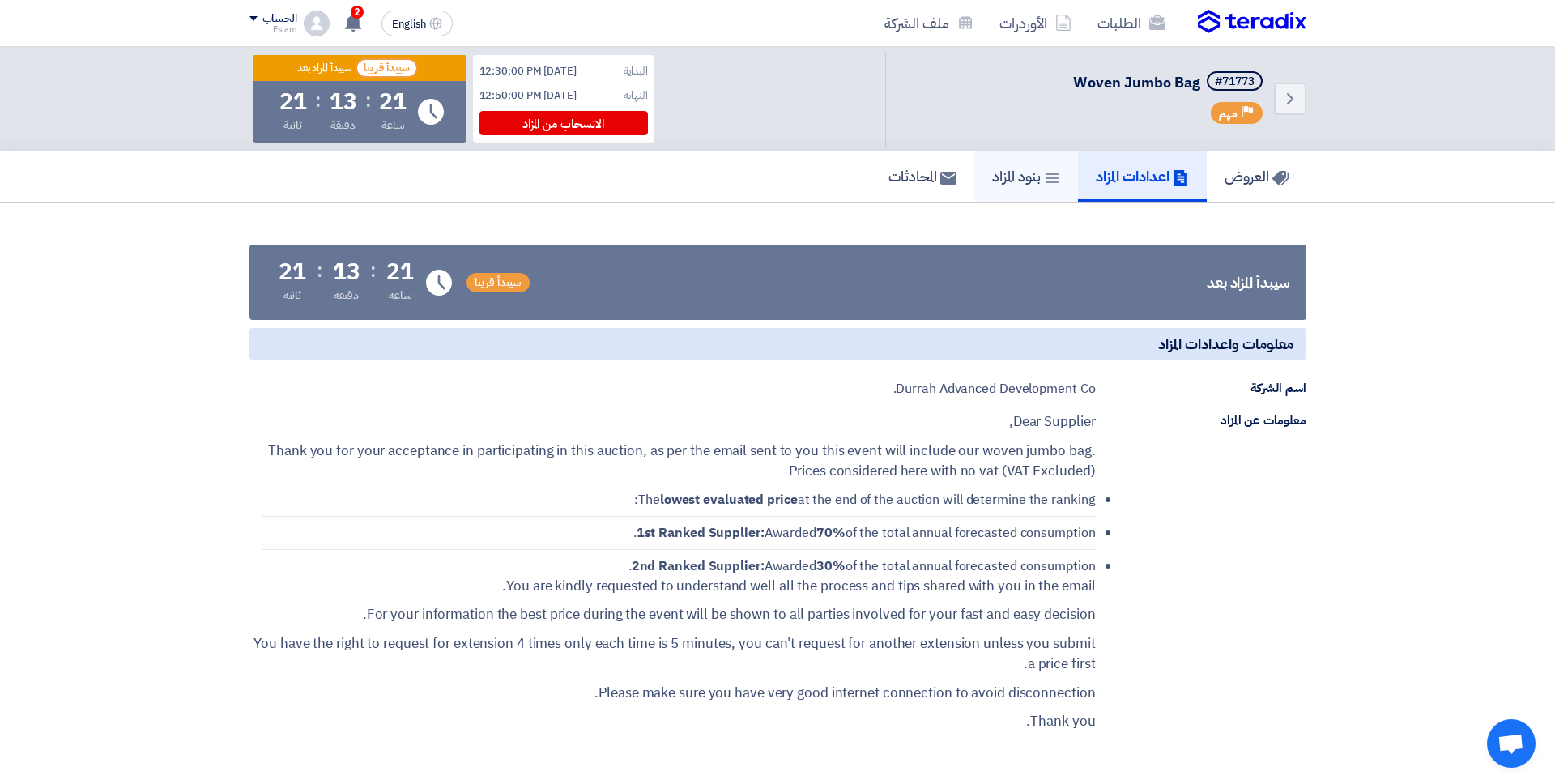
click at [1027, 192] on link "بنود المزاد" at bounding box center [1026, 176] width 104 height 52
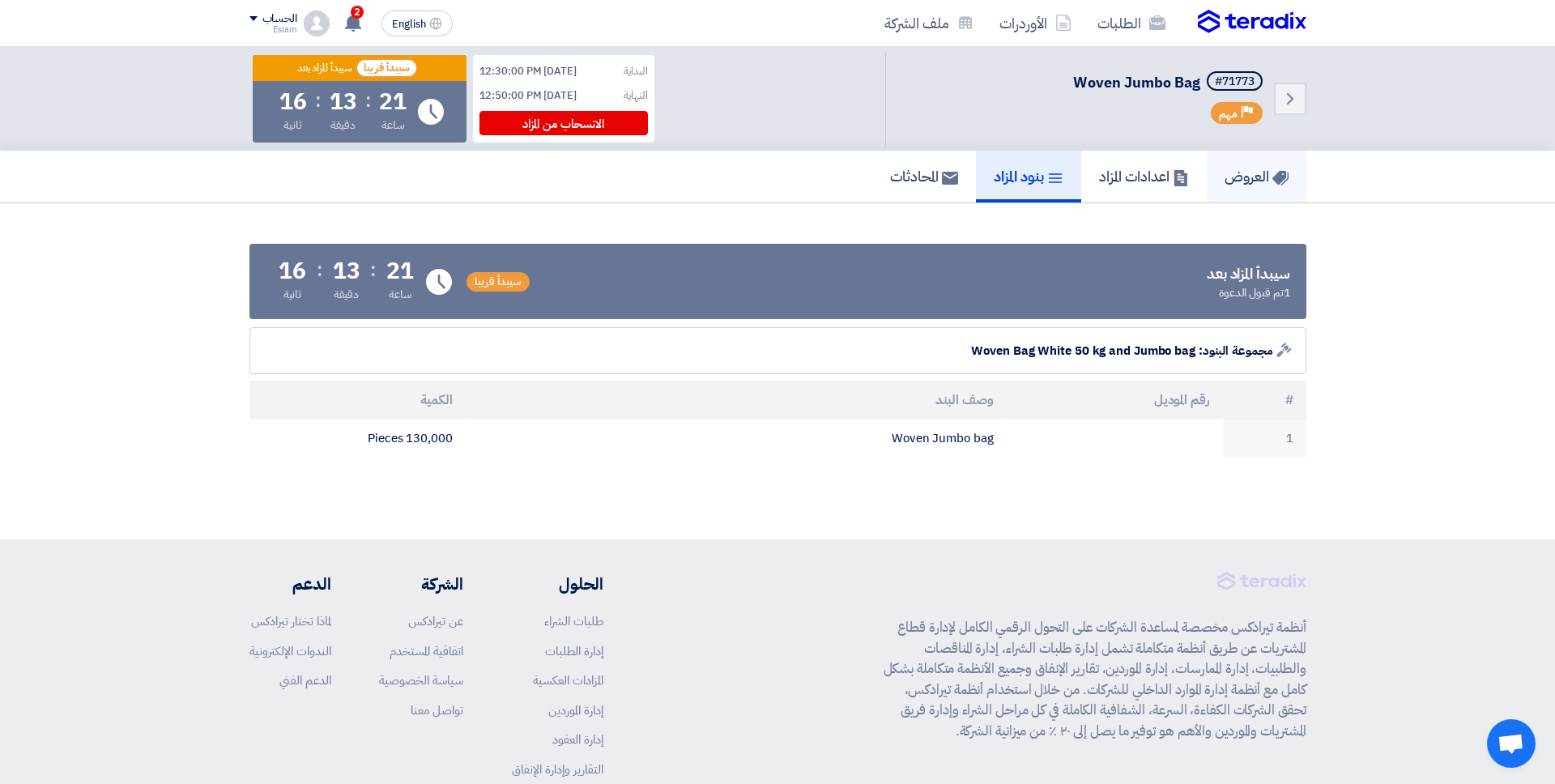
click at [1276, 161] on link "العروض" at bounding box center [1256, 176] width 99 height 52
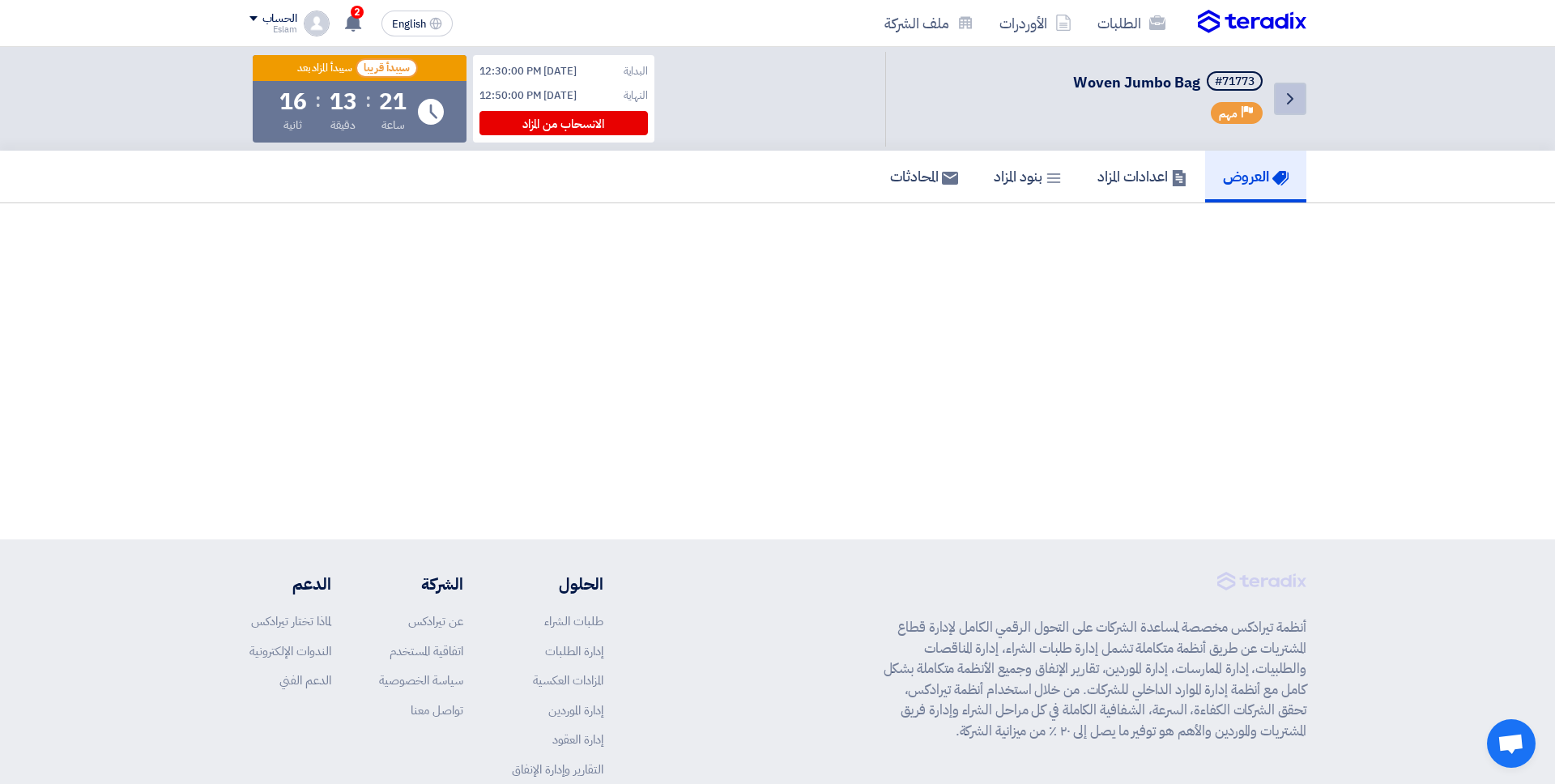
click at [1297, 109] on link "Back" at bounding box center [1290, 98] width 33 height 33
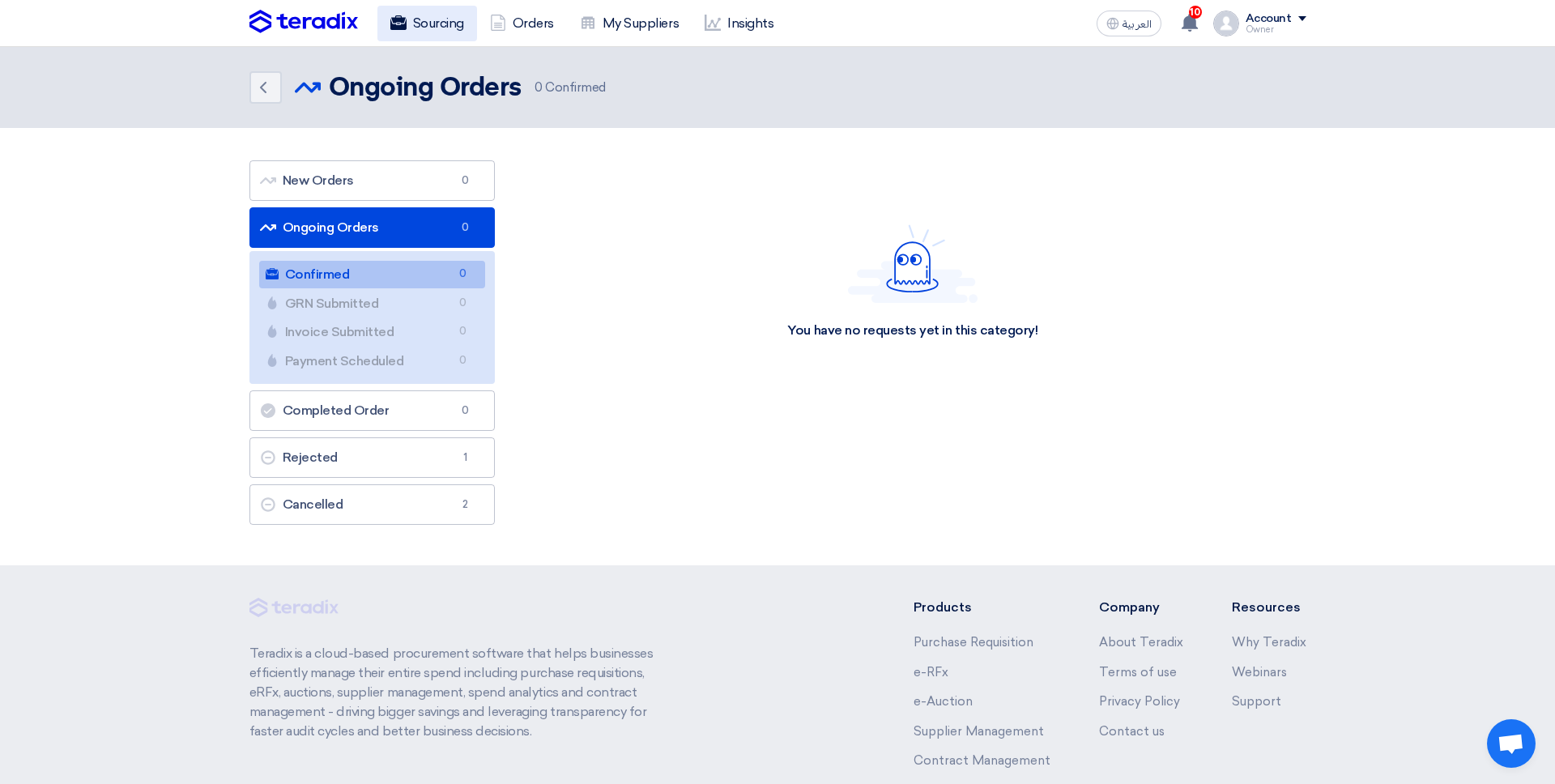
click at [415, 25] on link "Sourcing" at bounding box center [427, 23] width 99 height 36
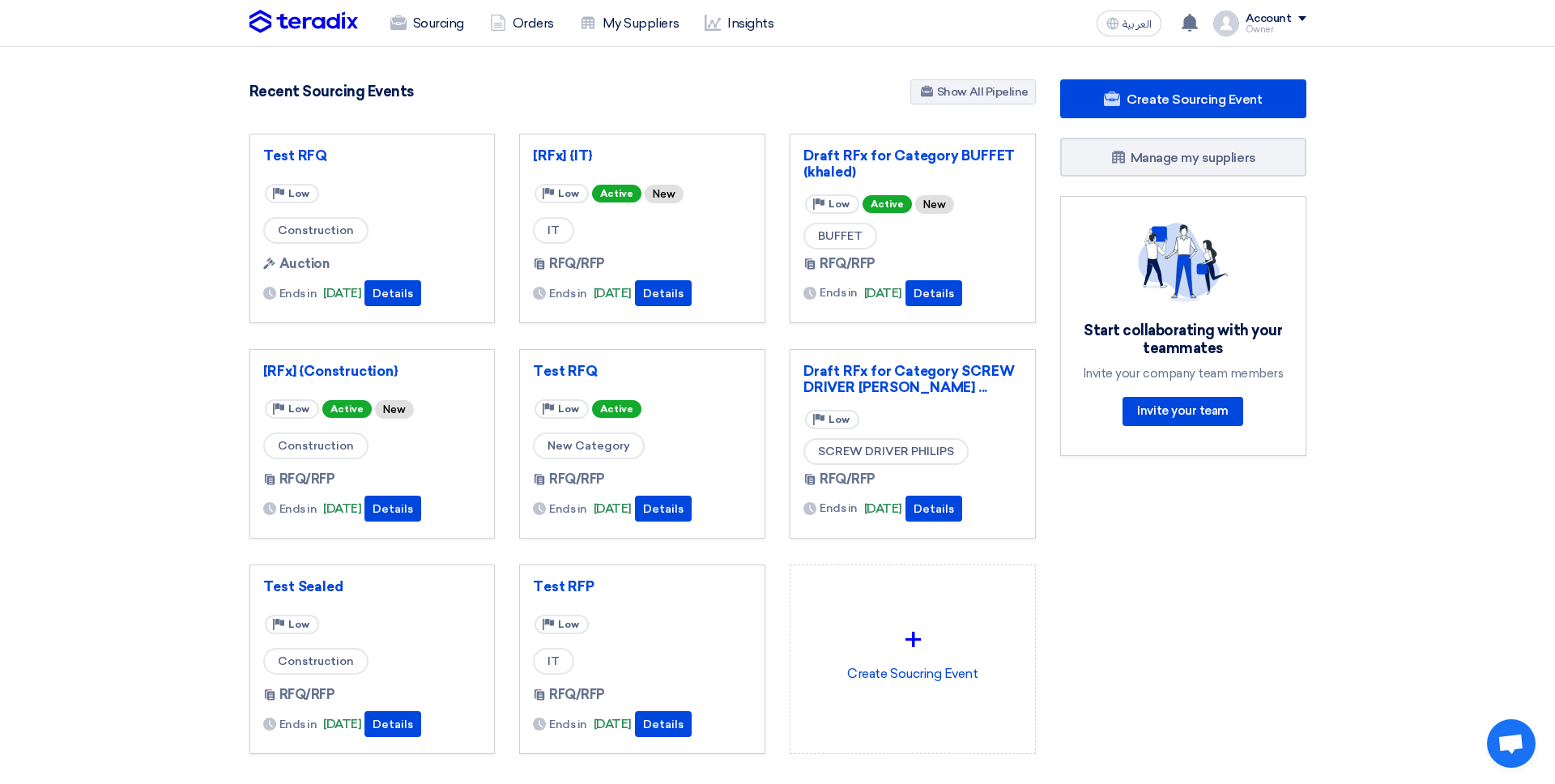
click at [429, 1] on div "Sourcing Orders My Suppliers Insights العربية ع You have a new offer for 'Test …" at bounding box center [778, 23] width 1081 height 46
click at [435, 26] on link "Sourcing" at bounding box center [427, 23] width 99 height 36
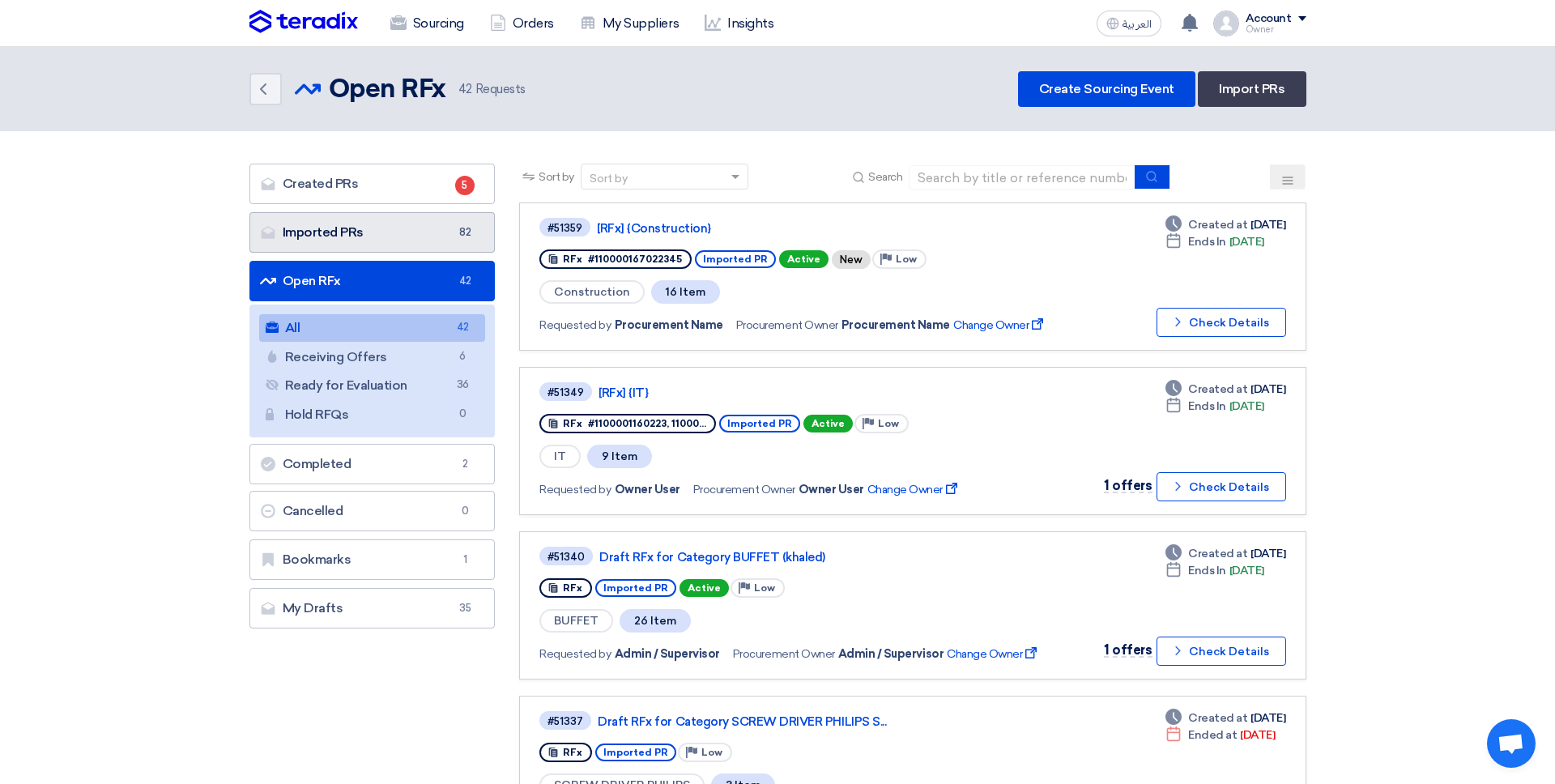
click at [385, 243] on link "Imported PRs Imported PRs 82" at bounding box center [372, 232] width 246 height 40
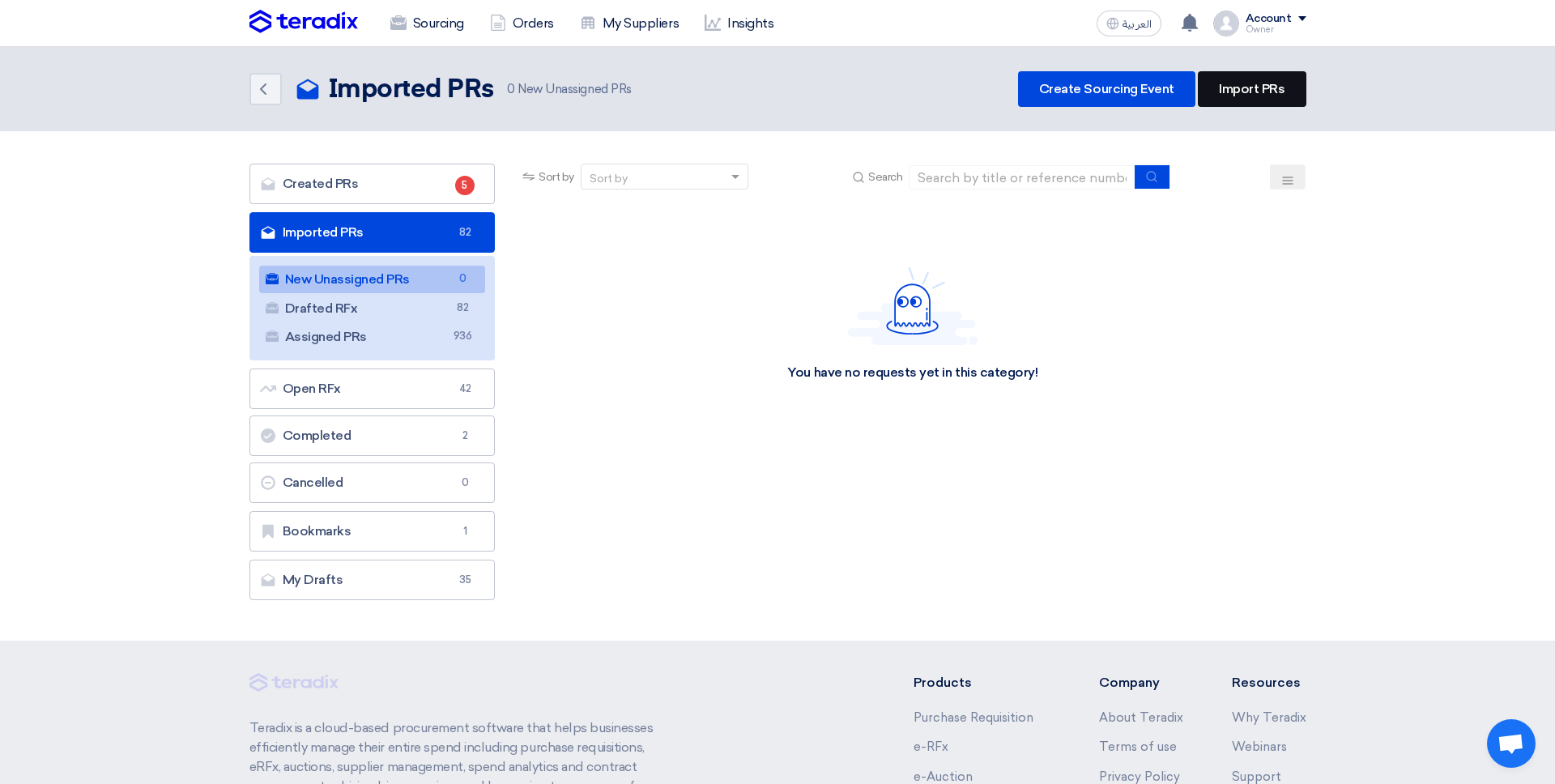
click at [1224, 90] on link "Import PRs" at bounding box center [1251, 89] width 108 height 36
